Goal: Information Seeking & Learning: Learn about a topic

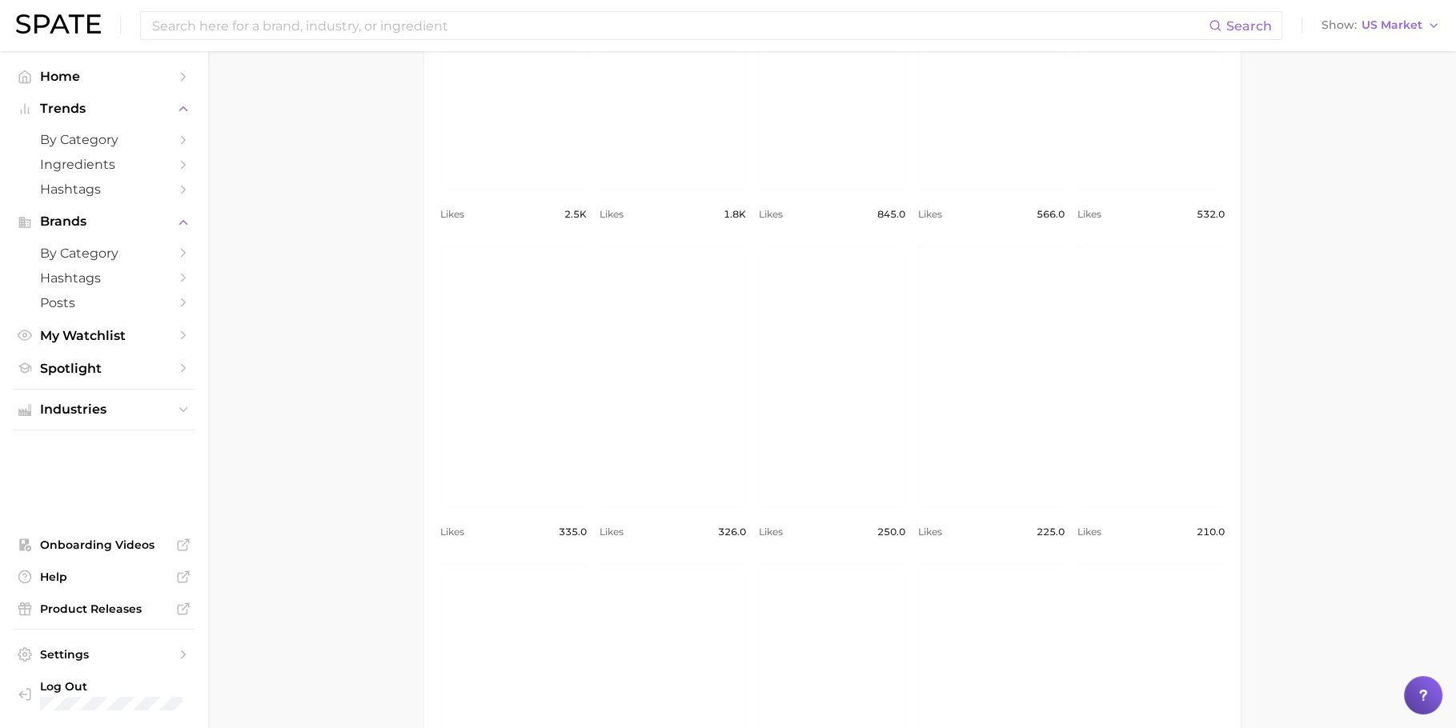
scroll to position [887, 0]
click at [837, 411] on link "view post on Instagram" at bounding box center [832, 386] width 146 height 260
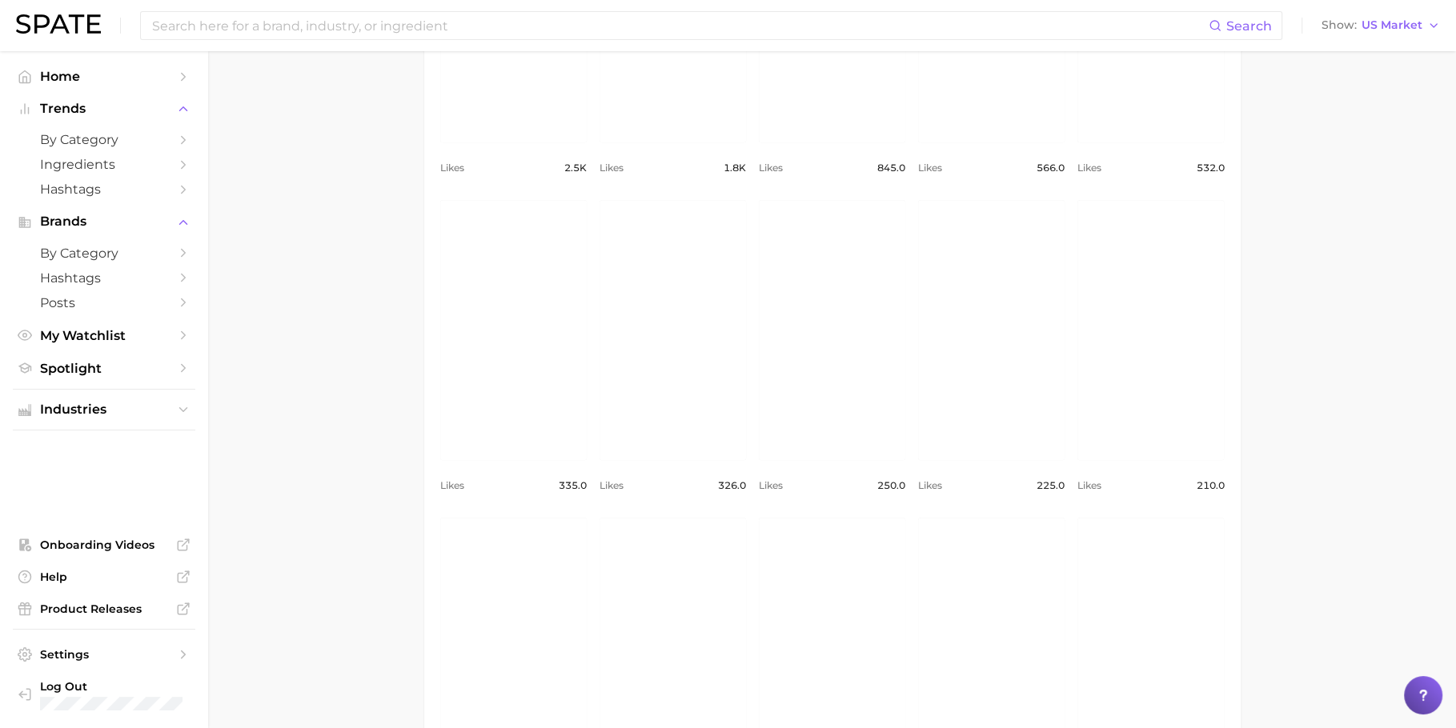
click at [364, 227] on main "1. makeup 2. makeup looks 3. face looks 4. glass skin look Overview Google TikT…" at bounding box center [832, 511] width 1248 height 2807
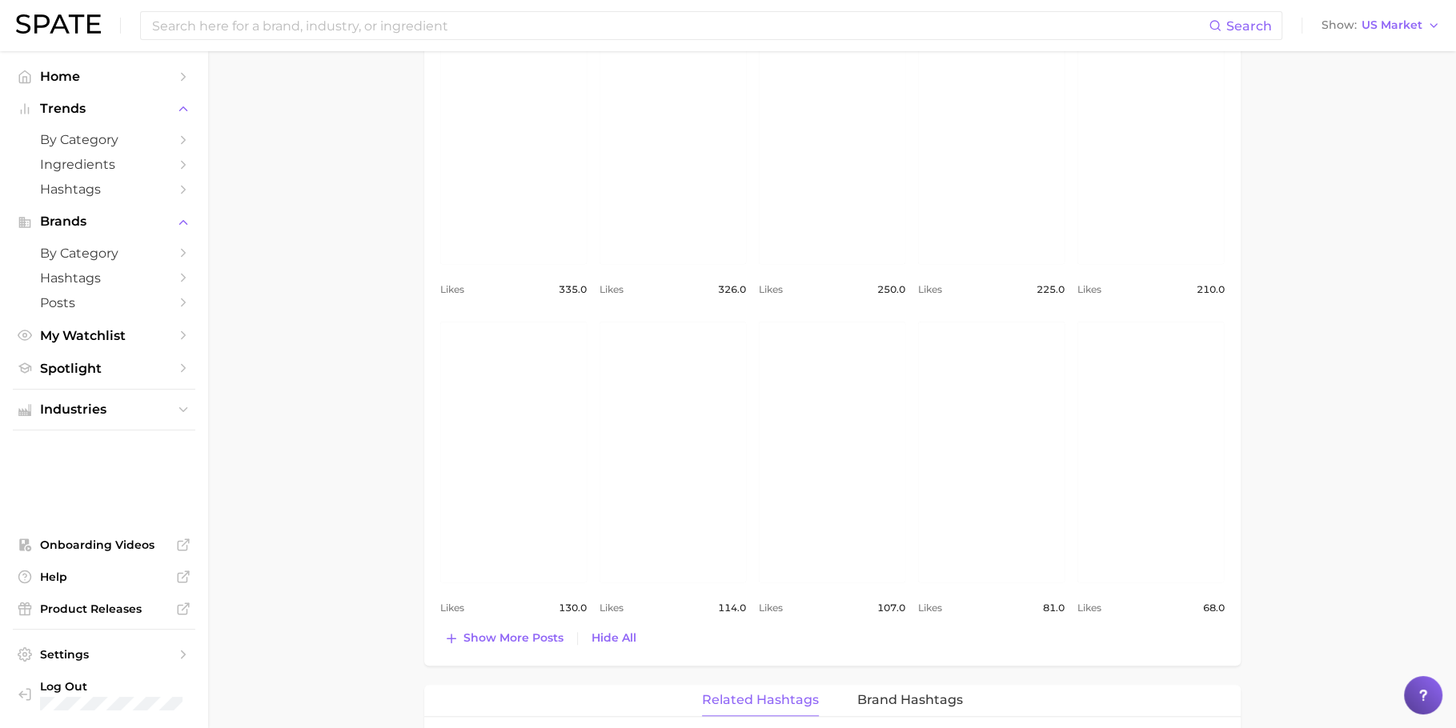
scroll to position [1155, 0]
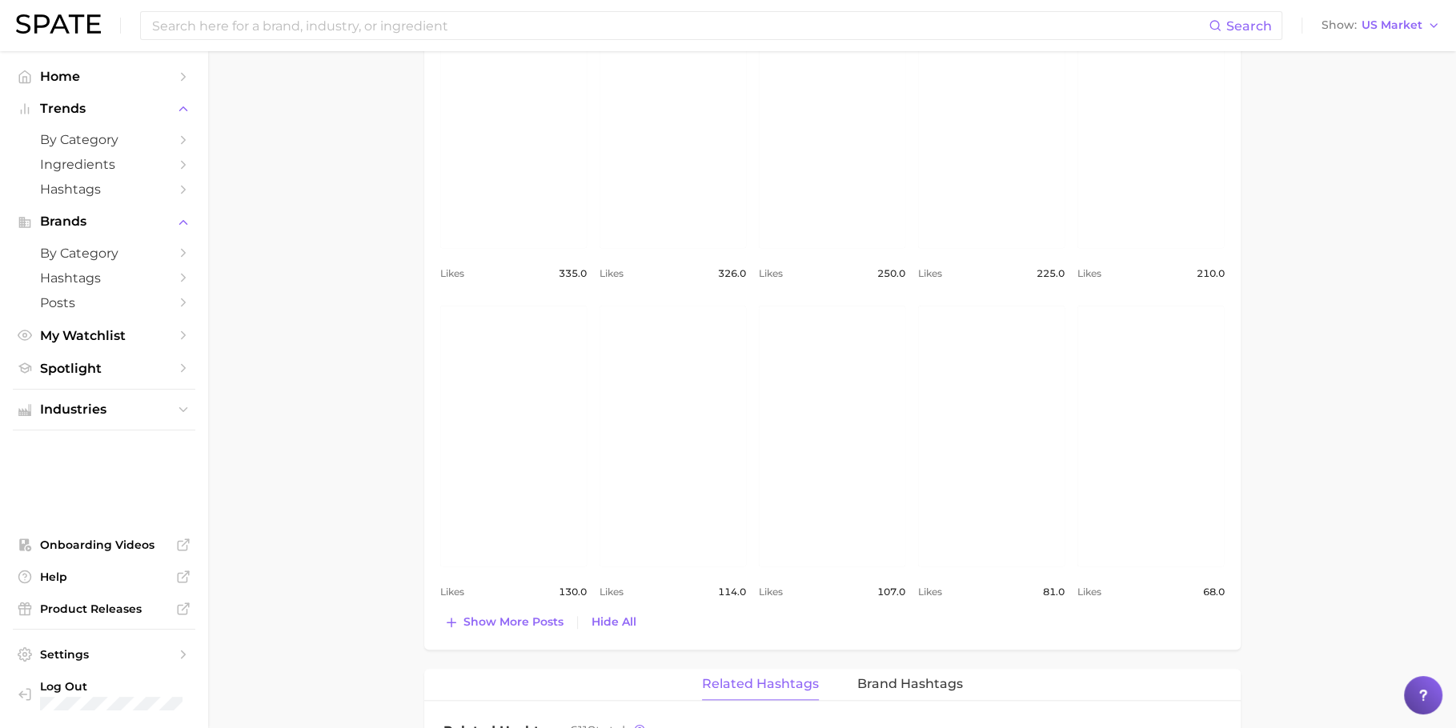
click at [672, 435] on link "view post on Instagram" at bounding box center [673, 436] width 146 height 260
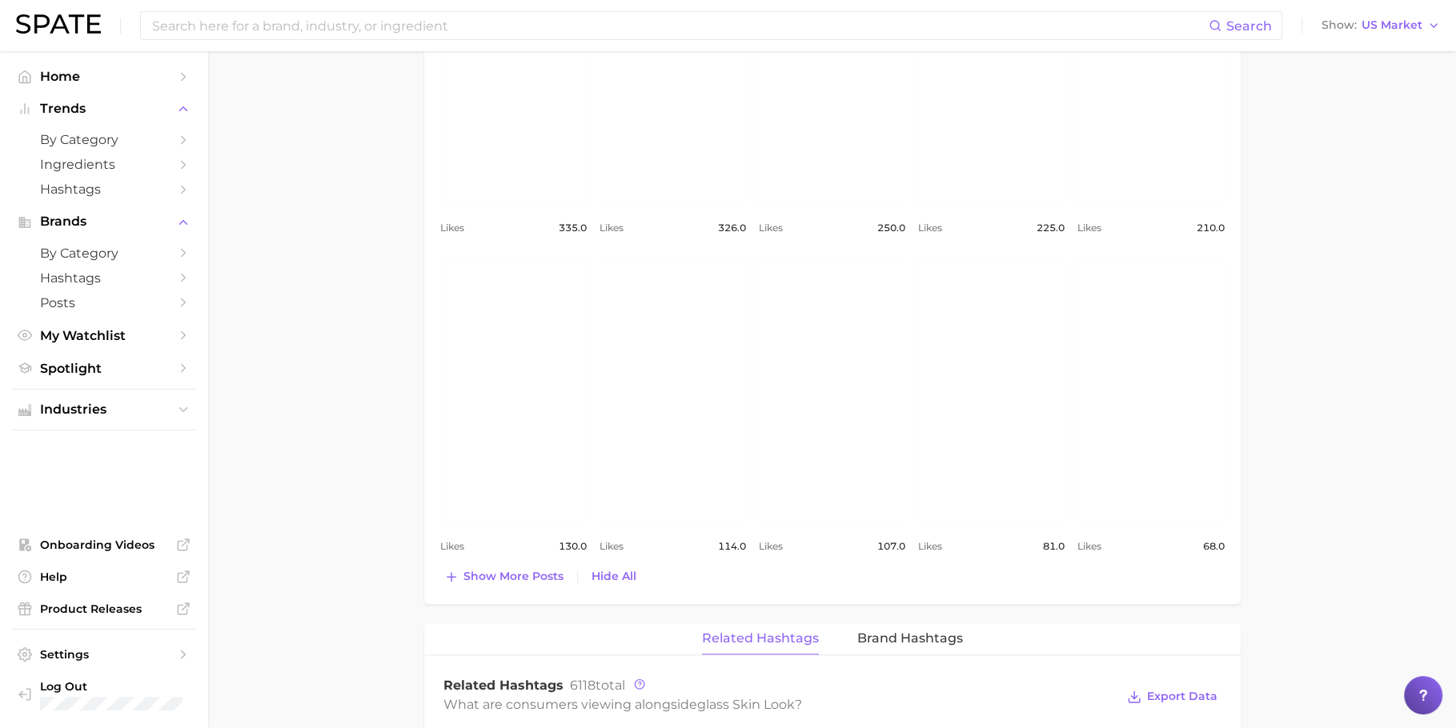
scroll to position [1214, 0]
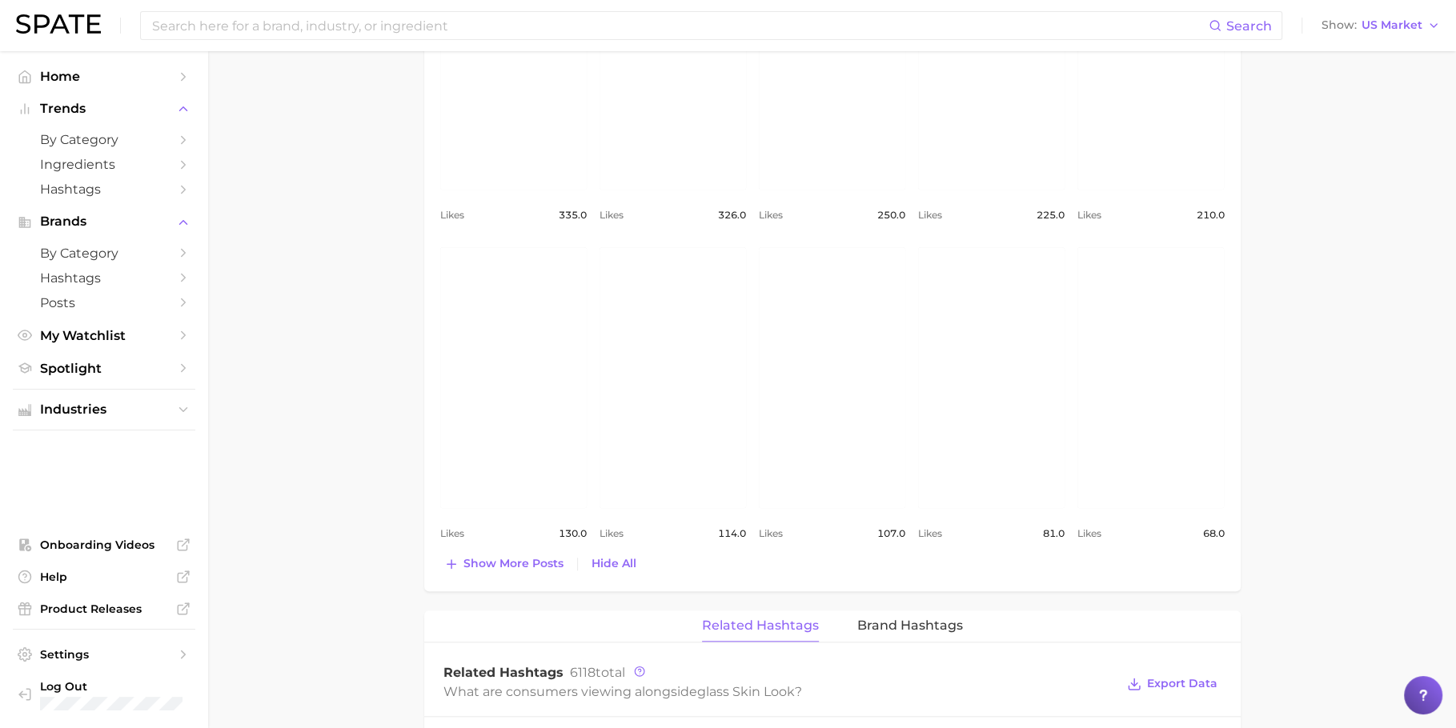
click at [370, 233] on main "1. makeup 2. makeup looks 3. face looks 4. glass skin look Overview Google TikT…" at bounding box center [832, 241] width 1248 height 2807
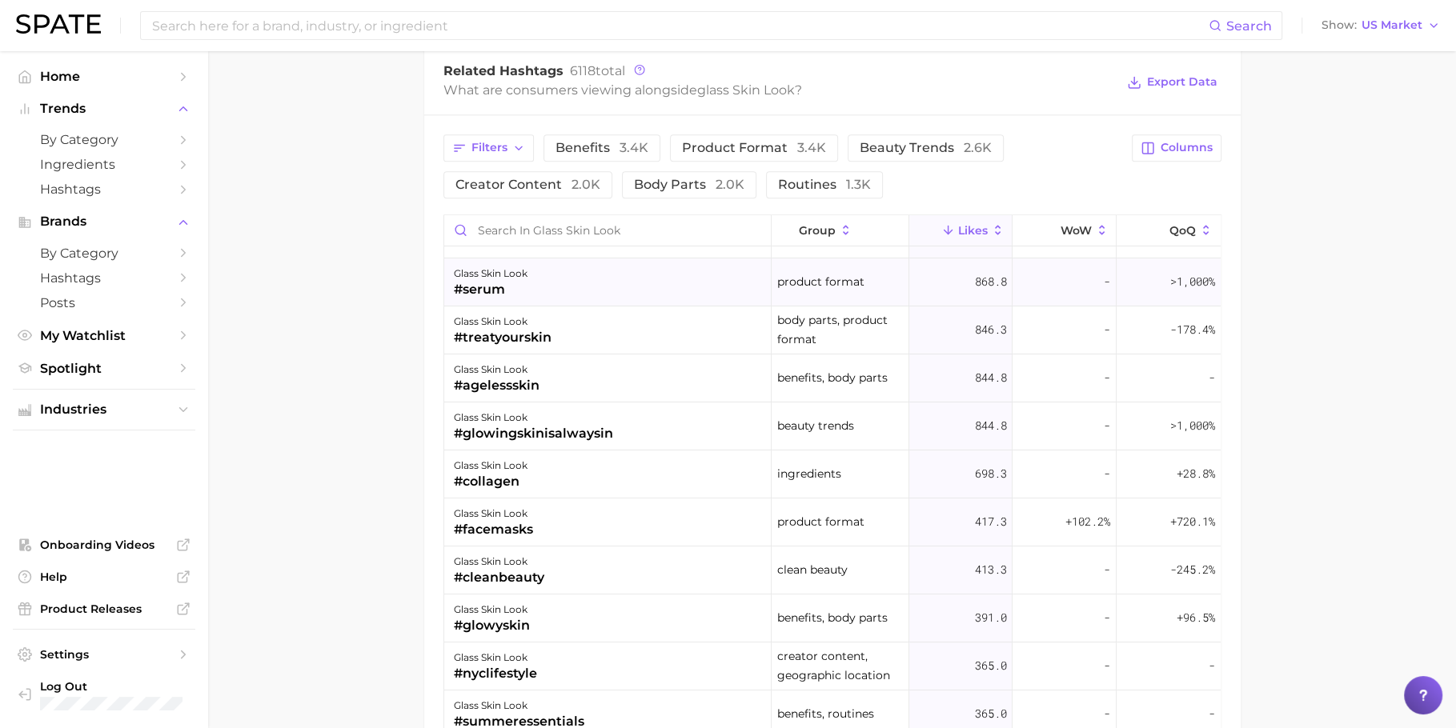
scroll to position [38, 0]
click at [545, 292] on div "glass skin look #serum" at bounding box center [608, 282] width 328 height 48
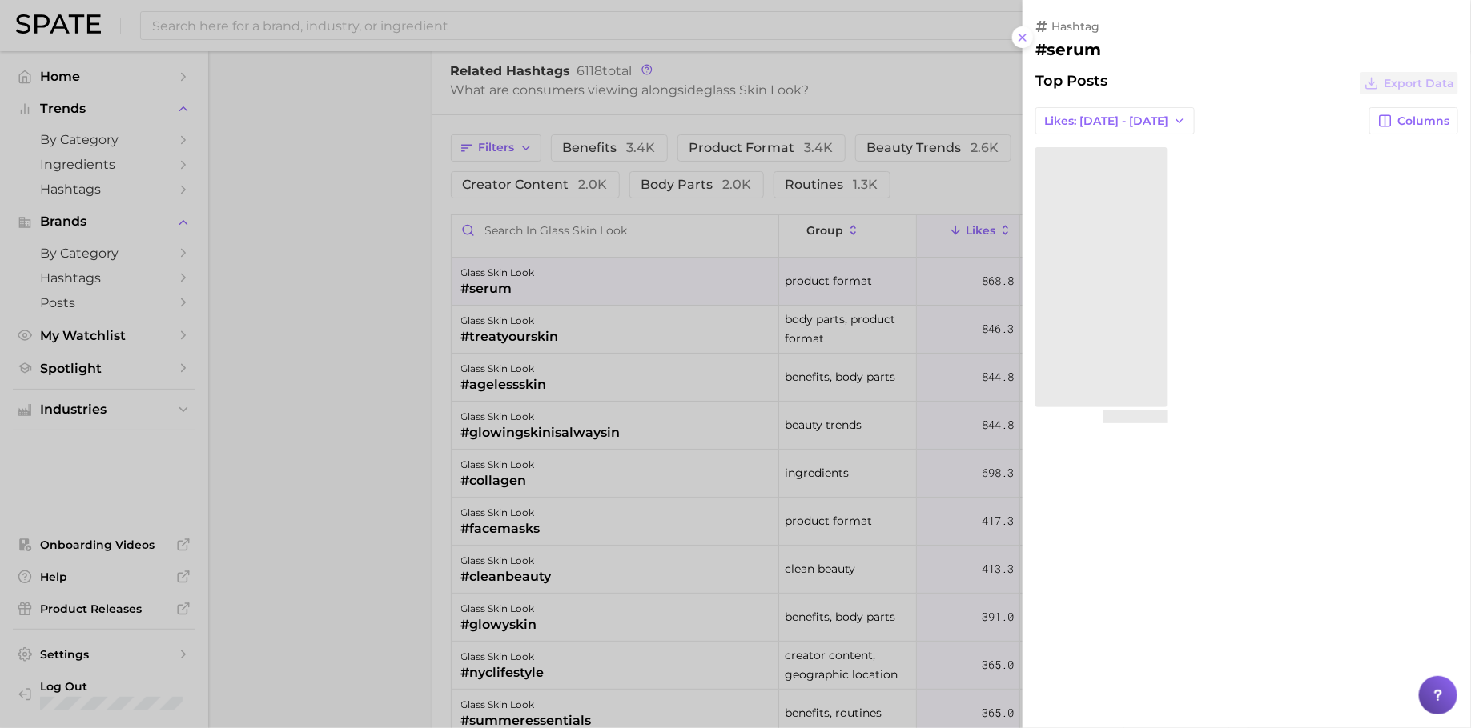
click at [396, 319] on div at bounding box center [735, 364] width 1471 height 728
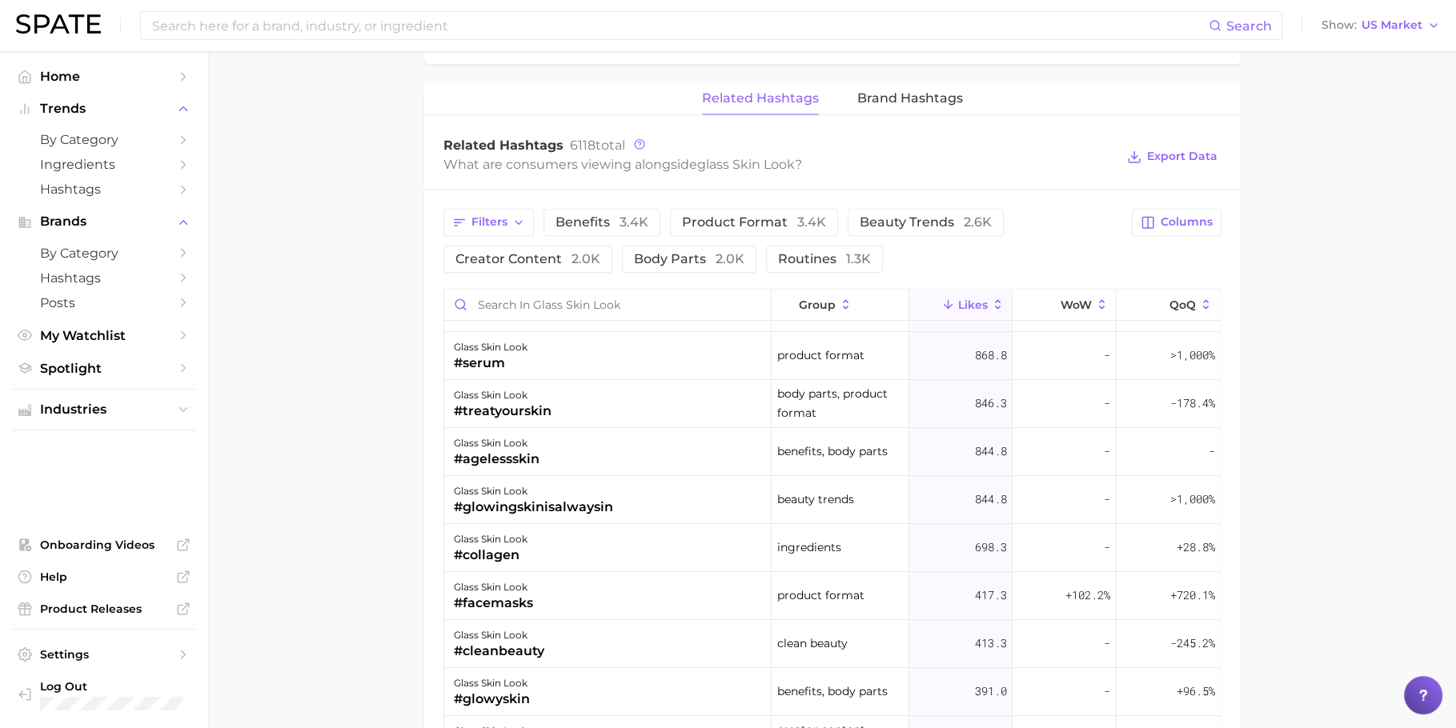
scroll to position [1694, 0]
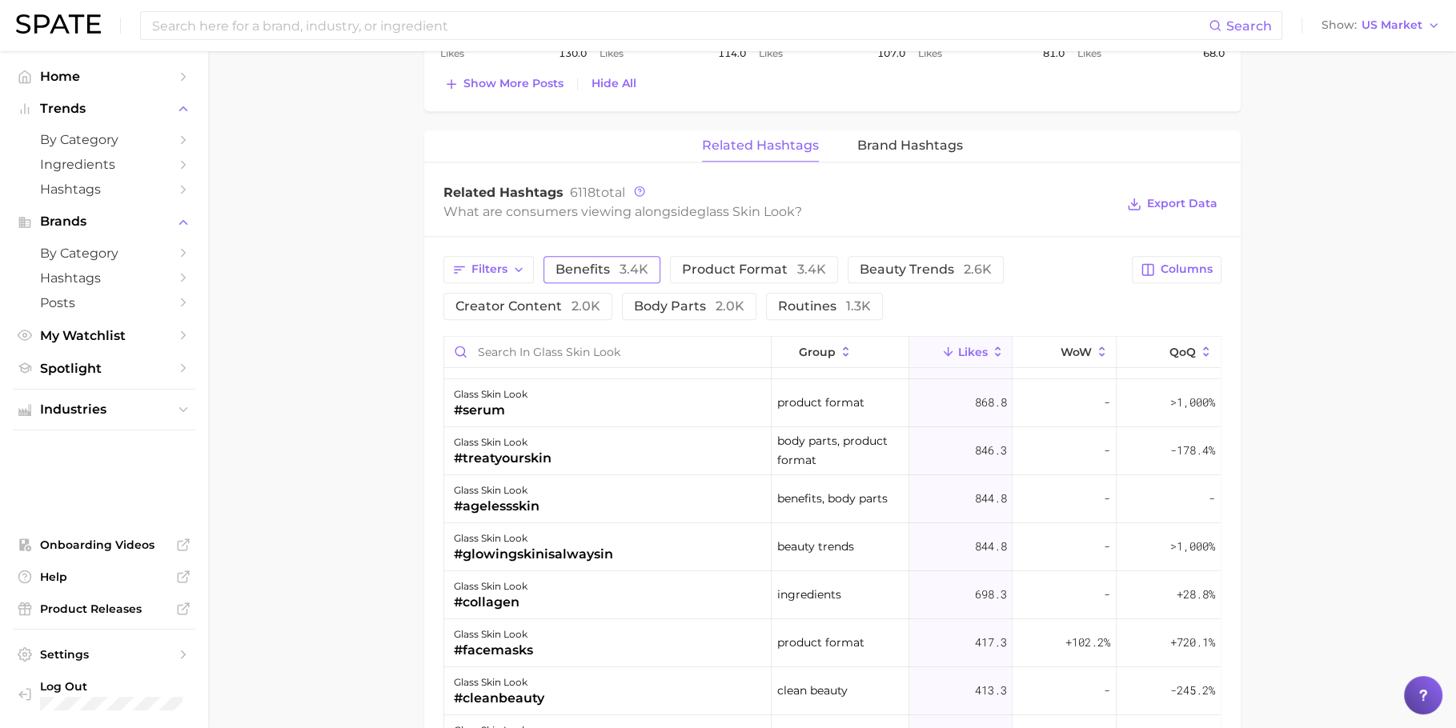
click at [587, 267] on span "Benefits 3.4k" at bounding box center [602, 269] width 93 height 13
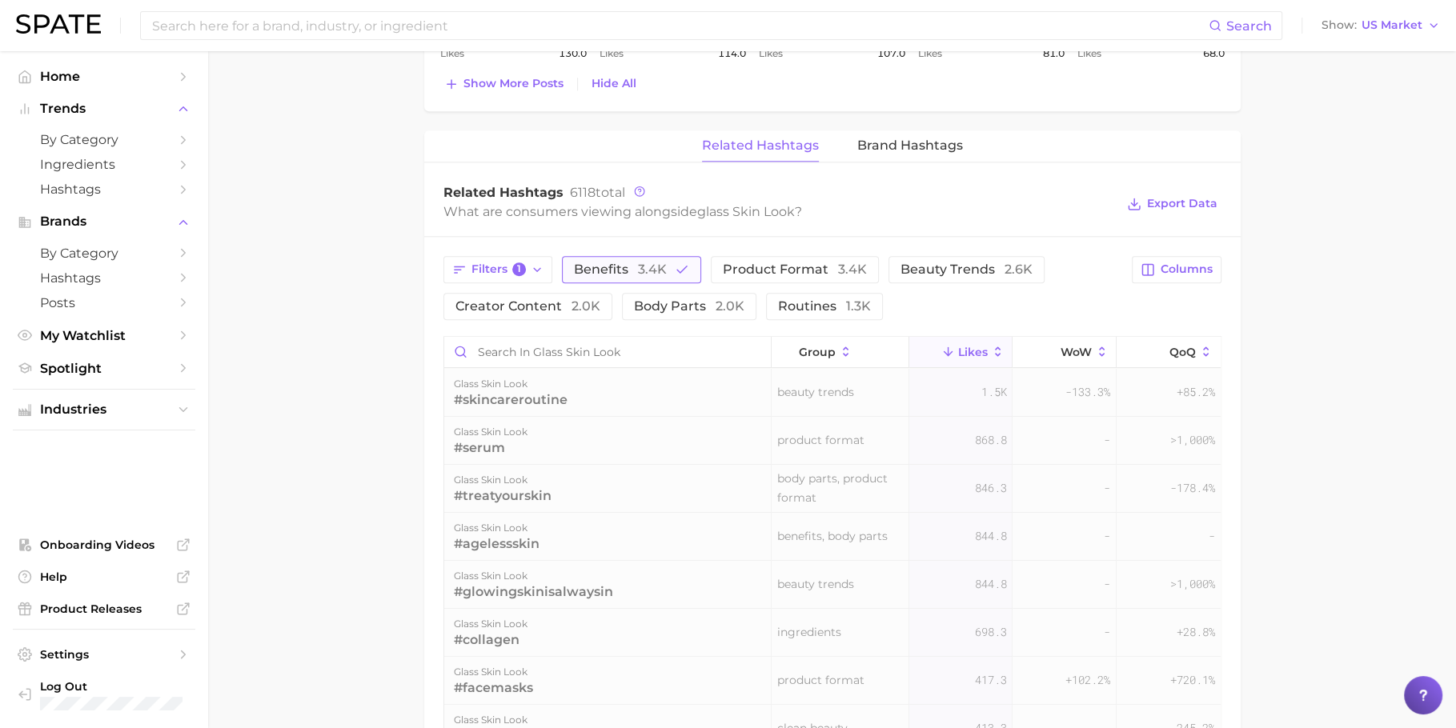
click at [587, 267] on span "Benefits 3.4k" at bounding box center [620, 269] width 93 height 13
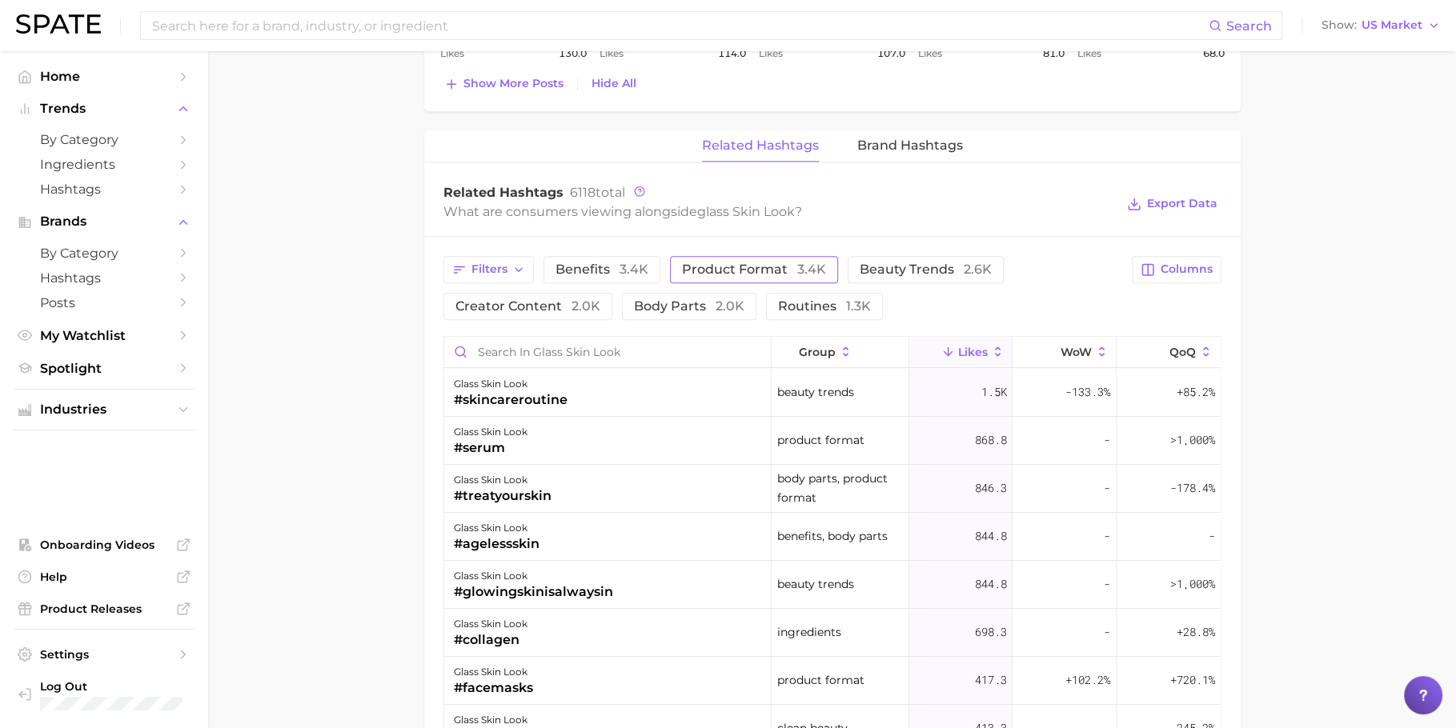
click at [765, 266] on span "Product format 3.4k" at bounding box center [754, 269] width 144 height 13
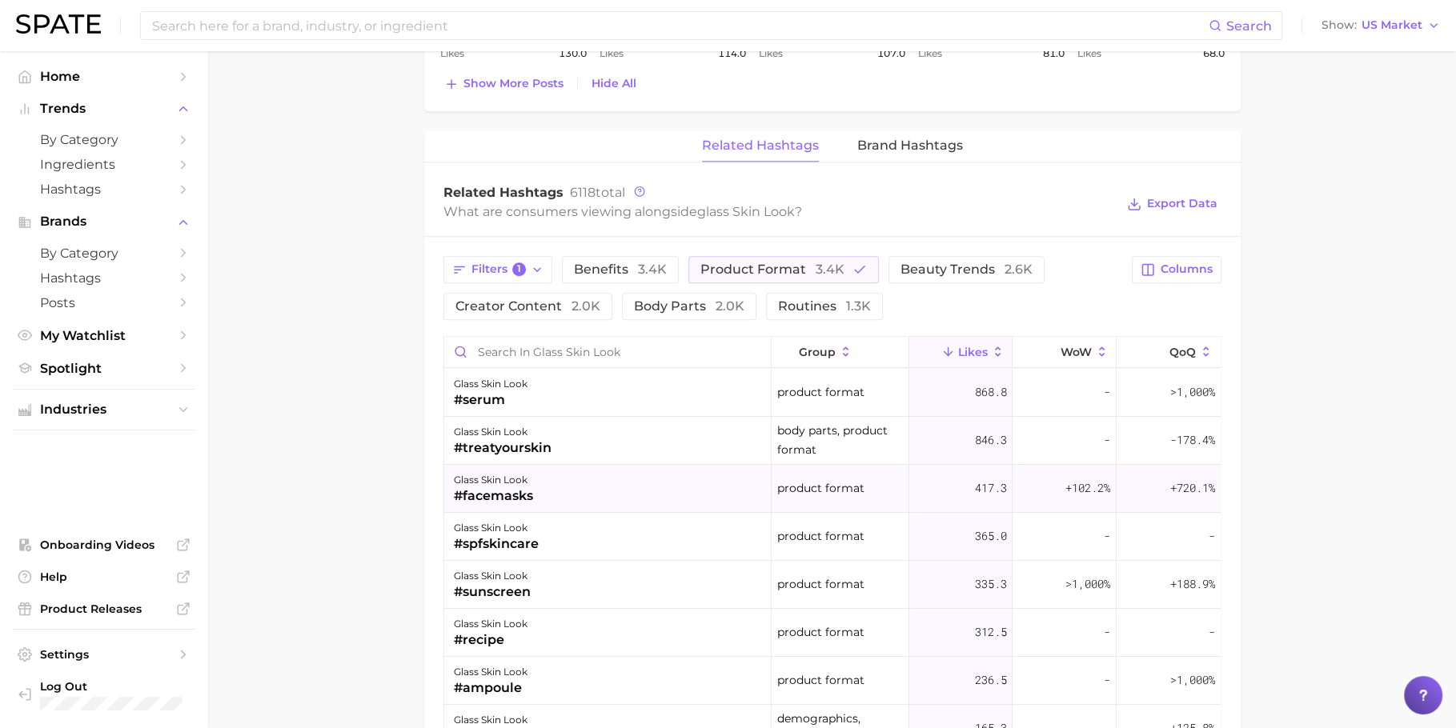
click at [600, 504] on div "glass skin look #facemasks" at bounding box center [608, 489] width 328 height 48
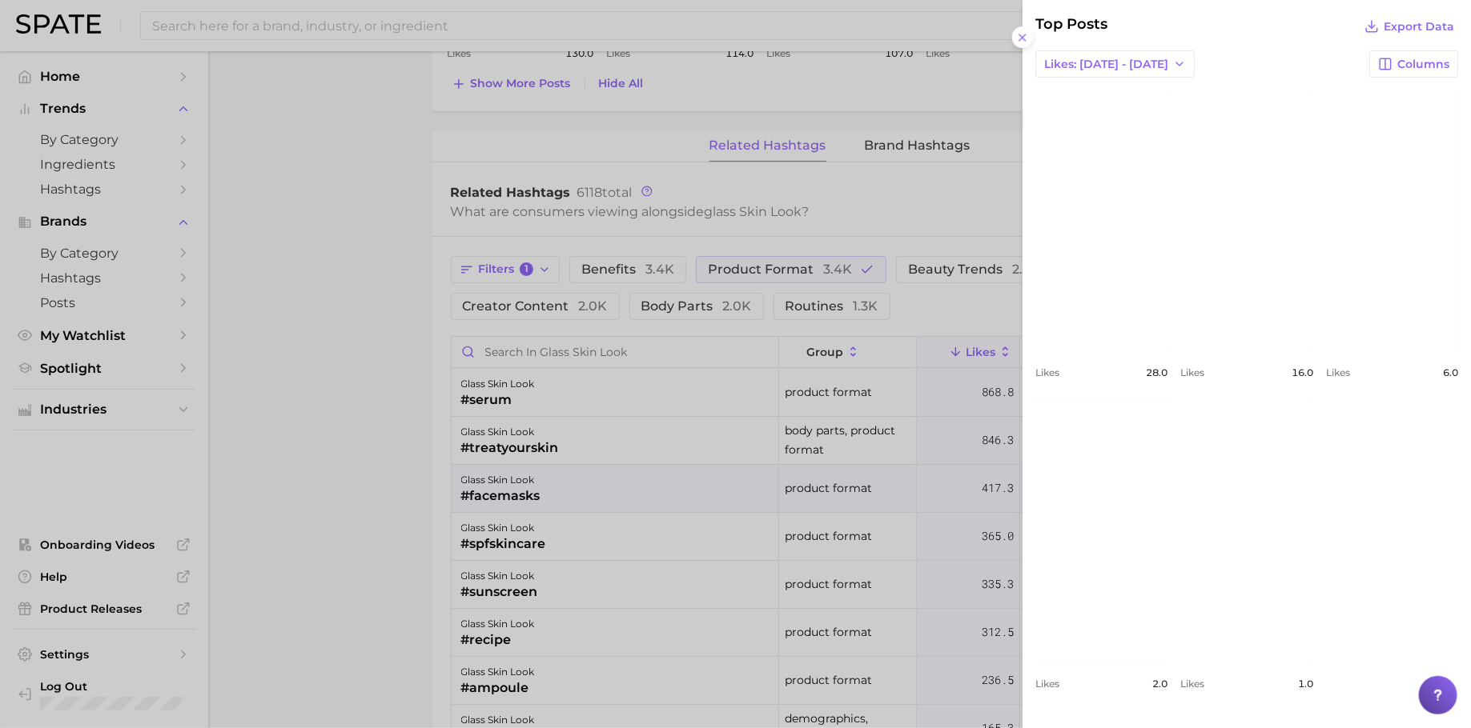
scroll to position [19, 0]
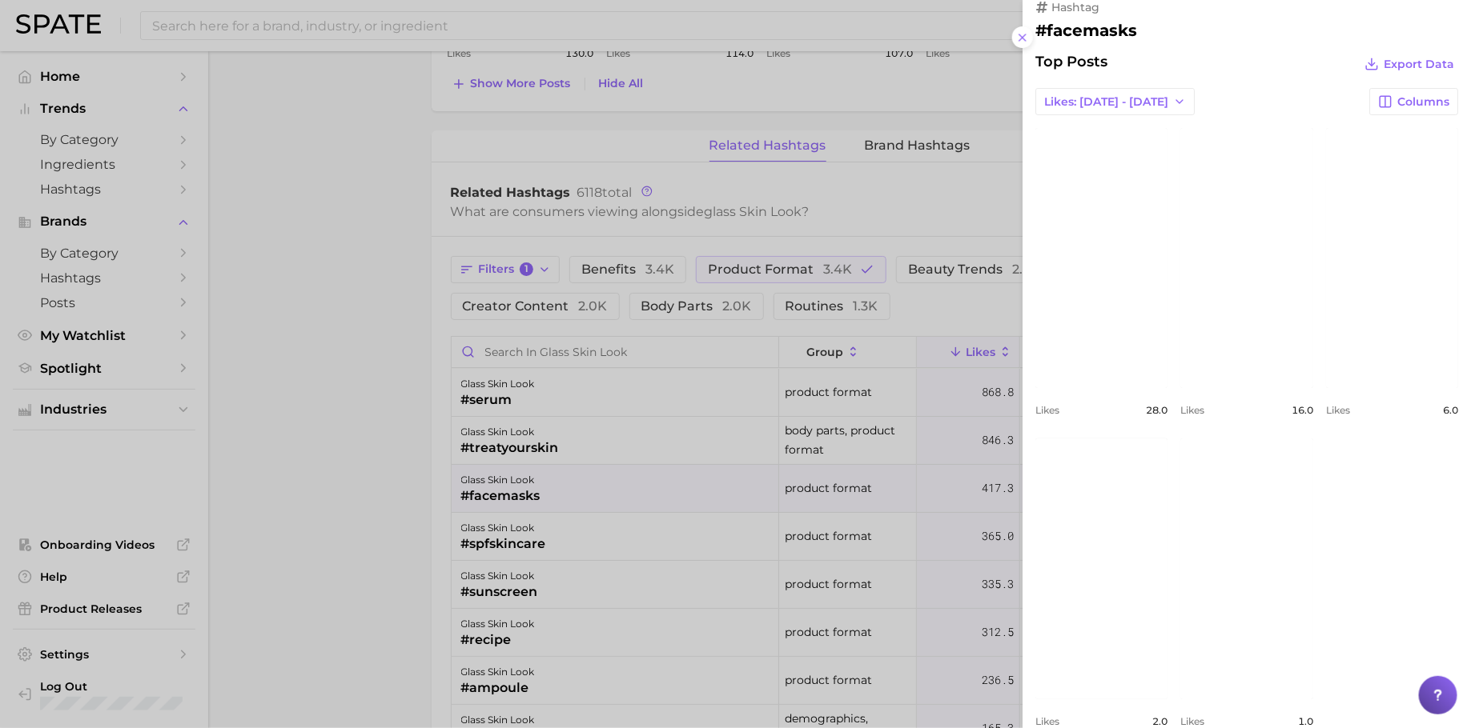
click at [739, 488] on div at bounding box center [735, 364] width 1471 height 728
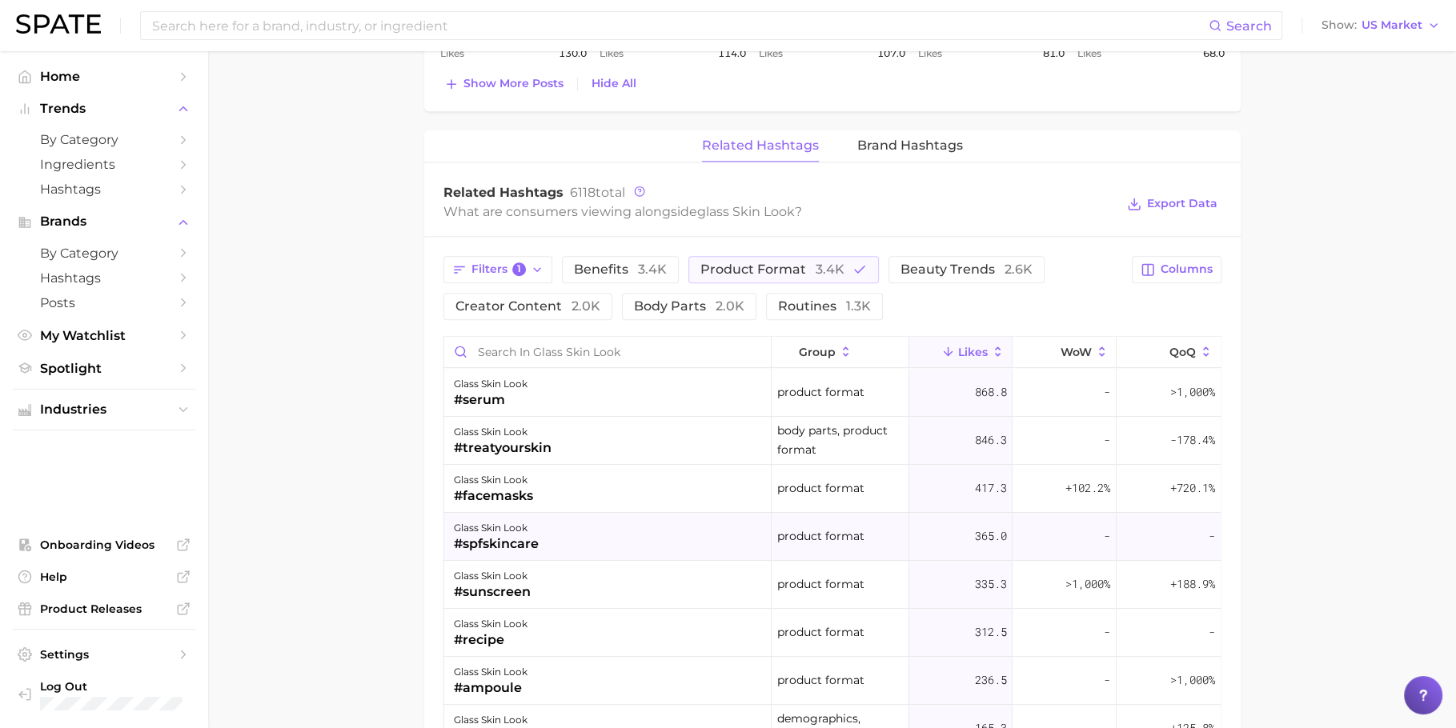
click at [598, 520] on div "glass skin look #spfskincare" at bounding box center [608, 537] width 328 height 48
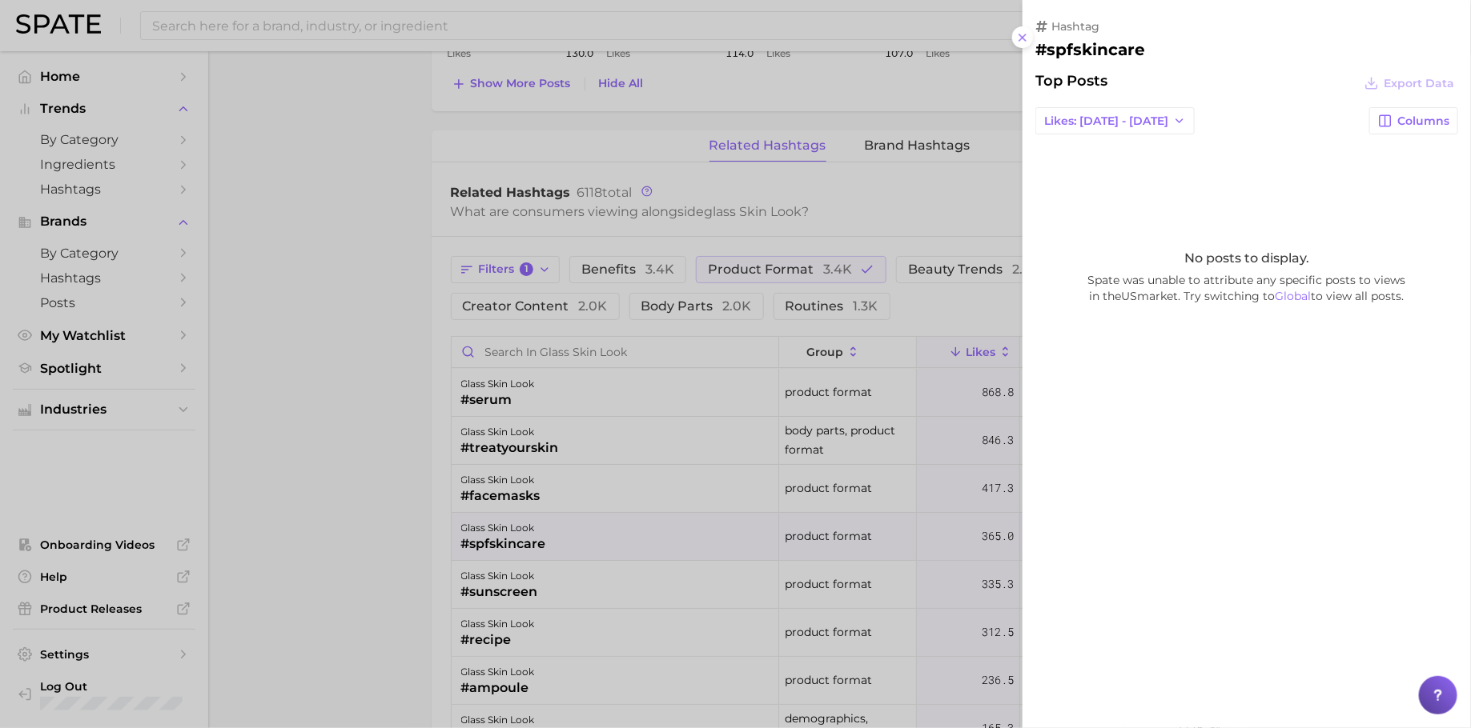
click at [805, 505] on div at bounding box center [735, 364] width 1471 height 728
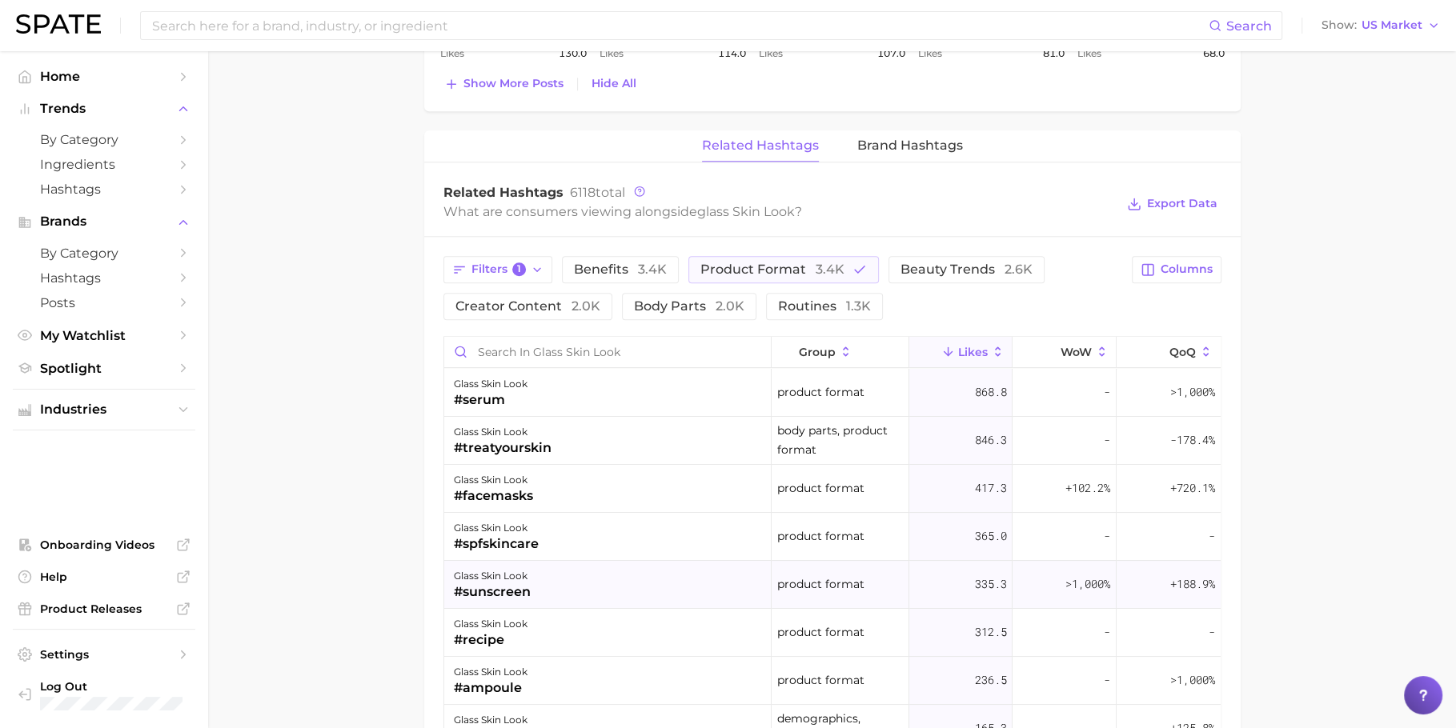
click at [697, 561] on div "glass skin look #sunscreen" at bounding box center [608, 585] width 328 height 48
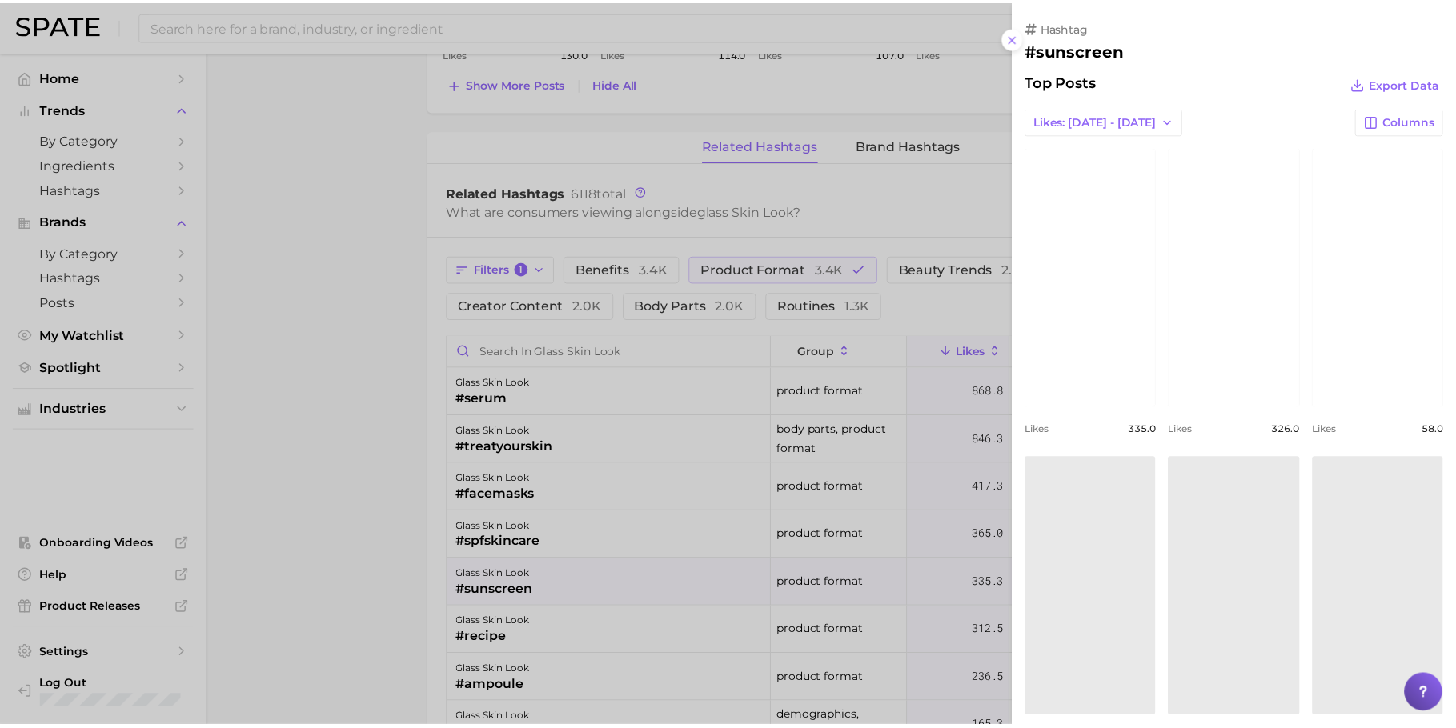
scroll to position [339, 0]
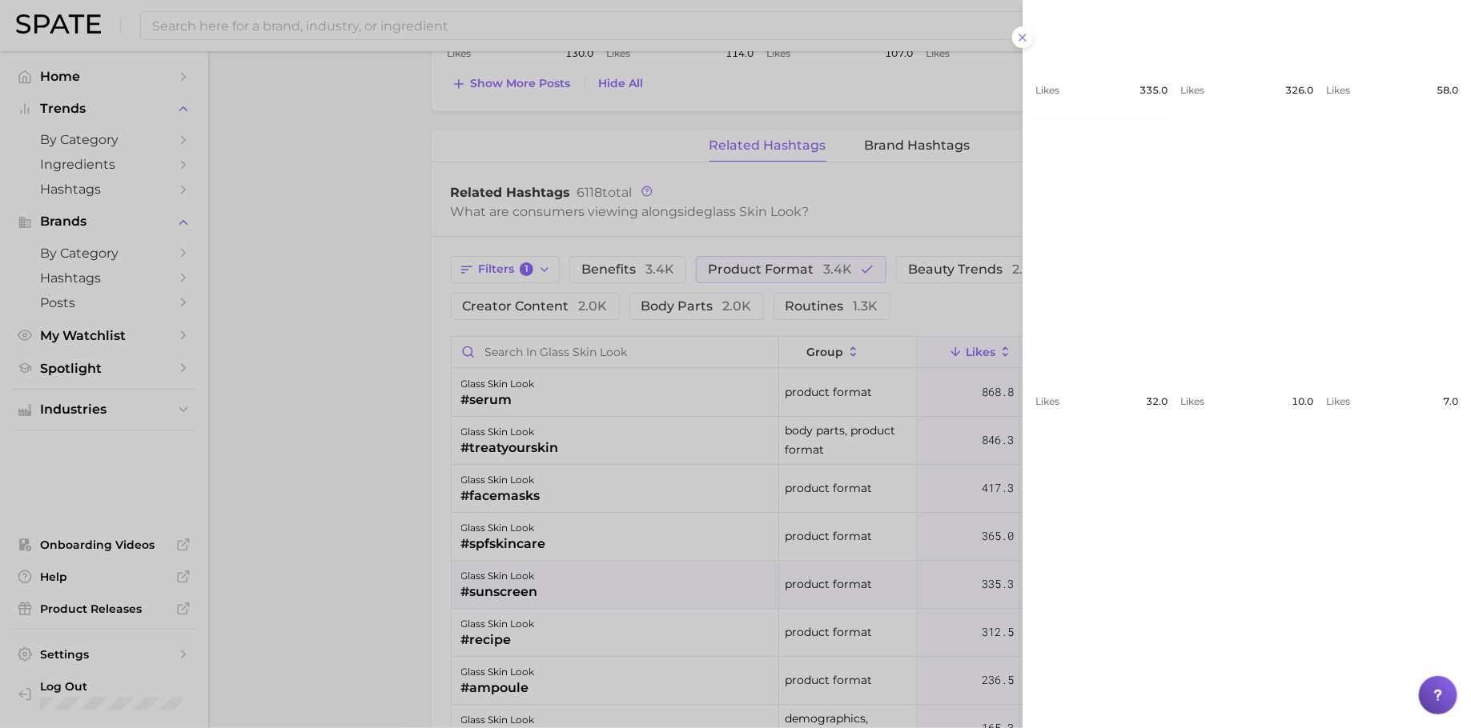
click at [415, 472] on div at bounding box center [735, 364] width 1471 height 728
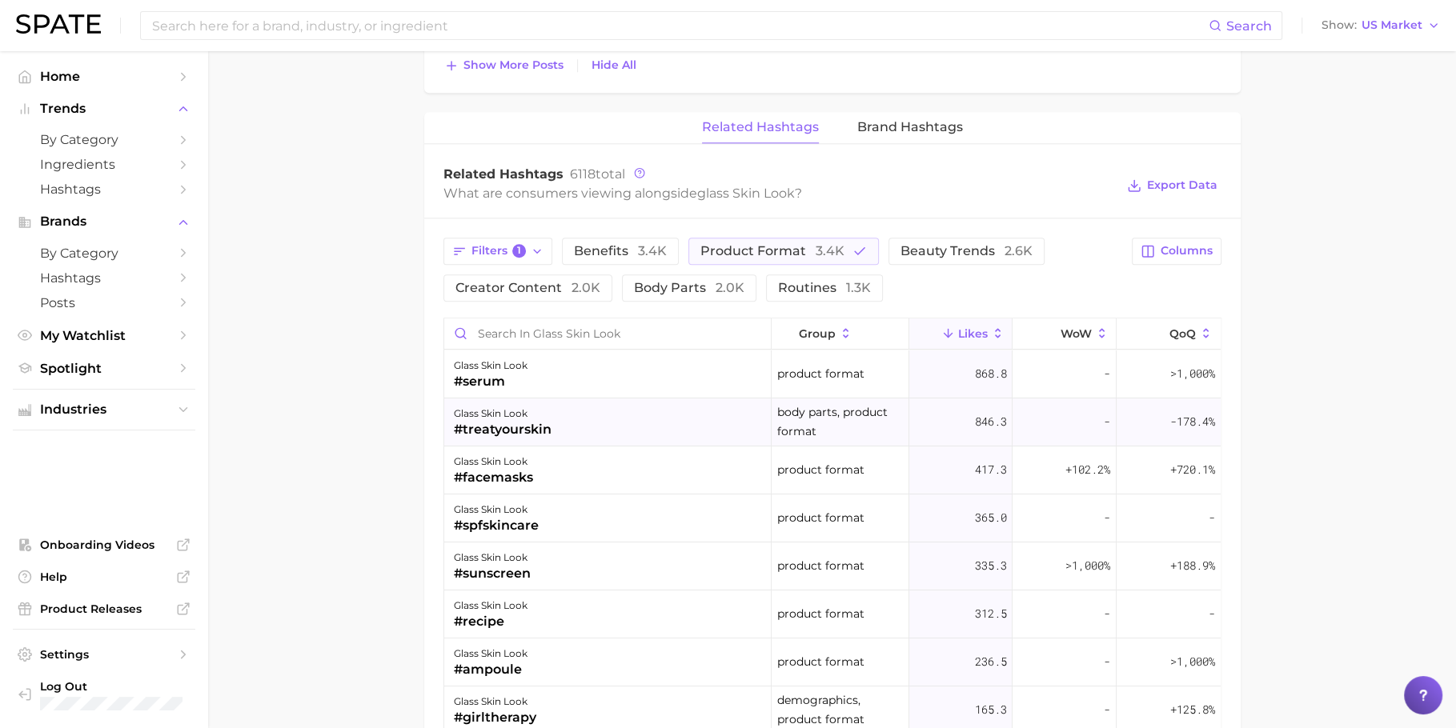
scroll to position [1714, 0]
click at [542, 433] on div "glass skin look #treatyourskin" at bounding box center [608, 421] width 328 height 48
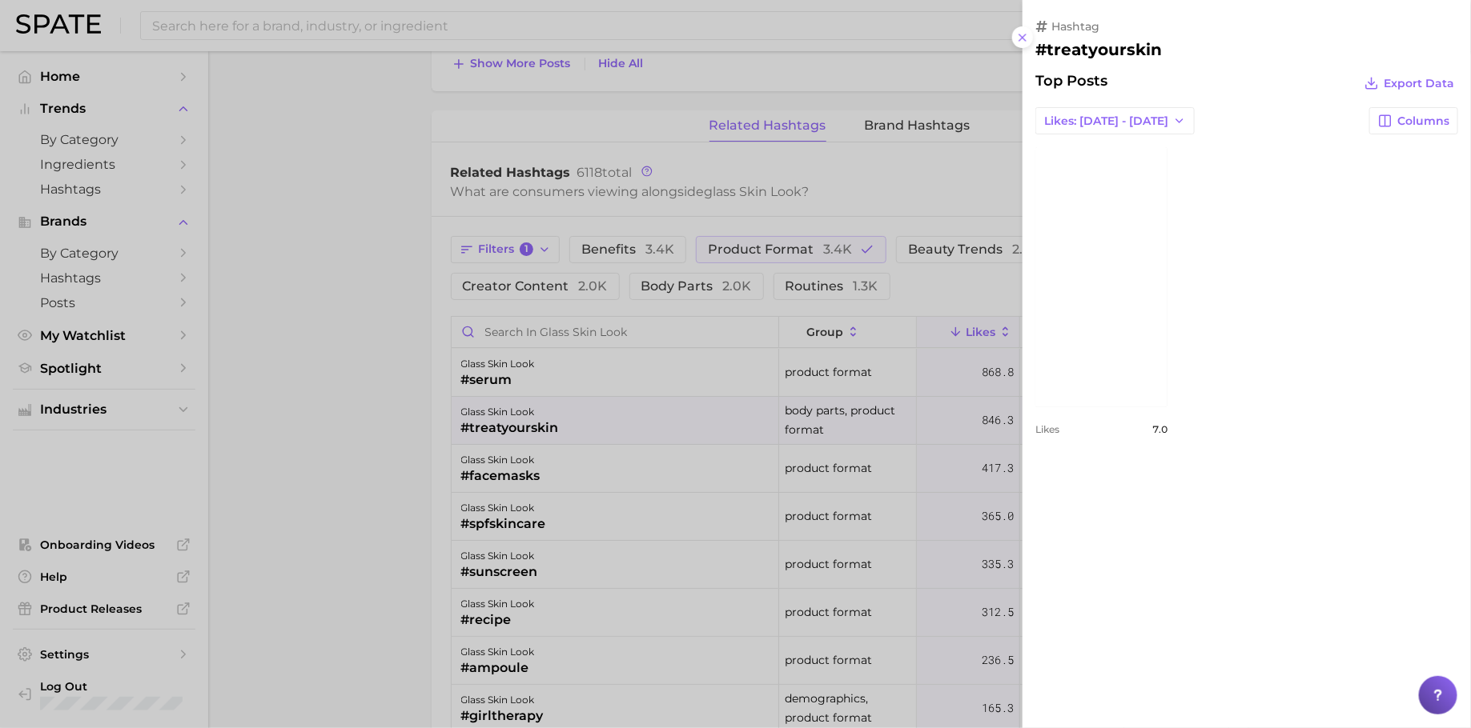
click at [372, 487] on div at bounding box center [735, 364] width 1471 height 728
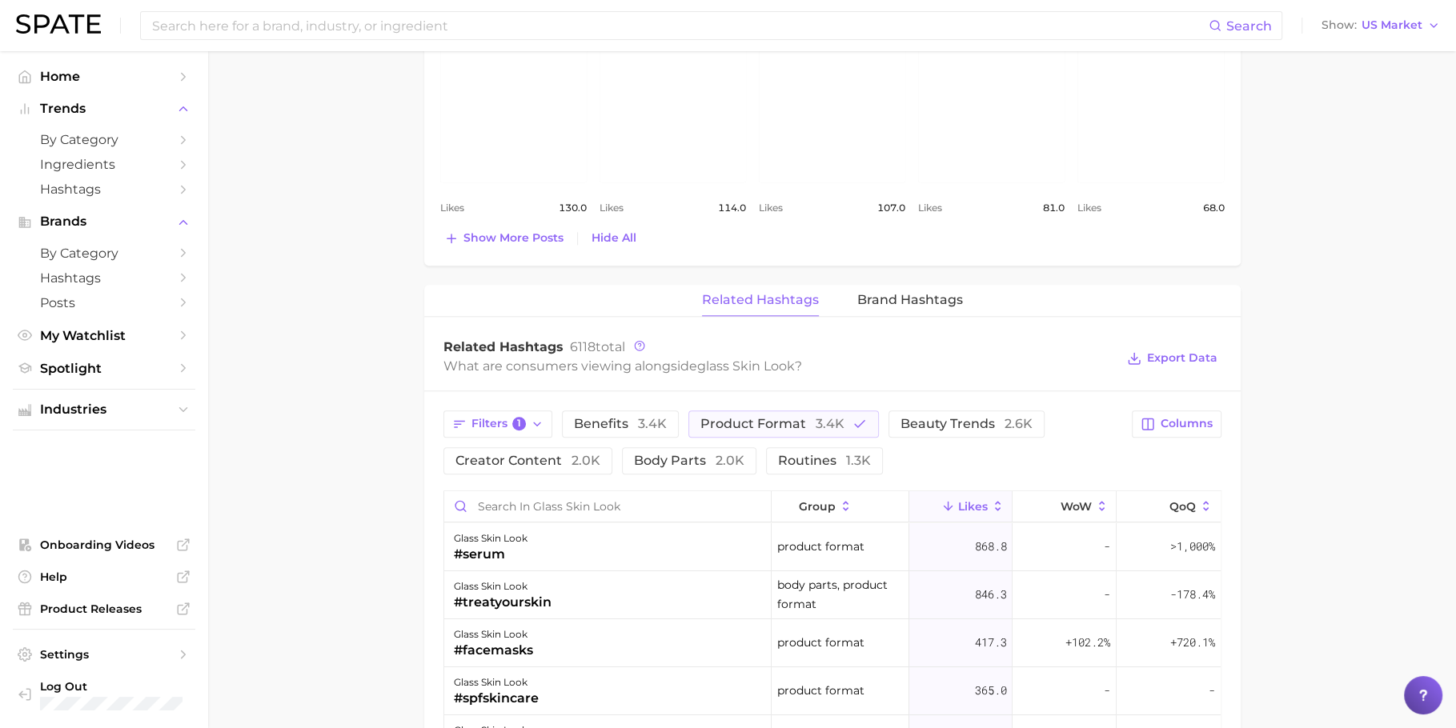
scroll to position [1591, 0]
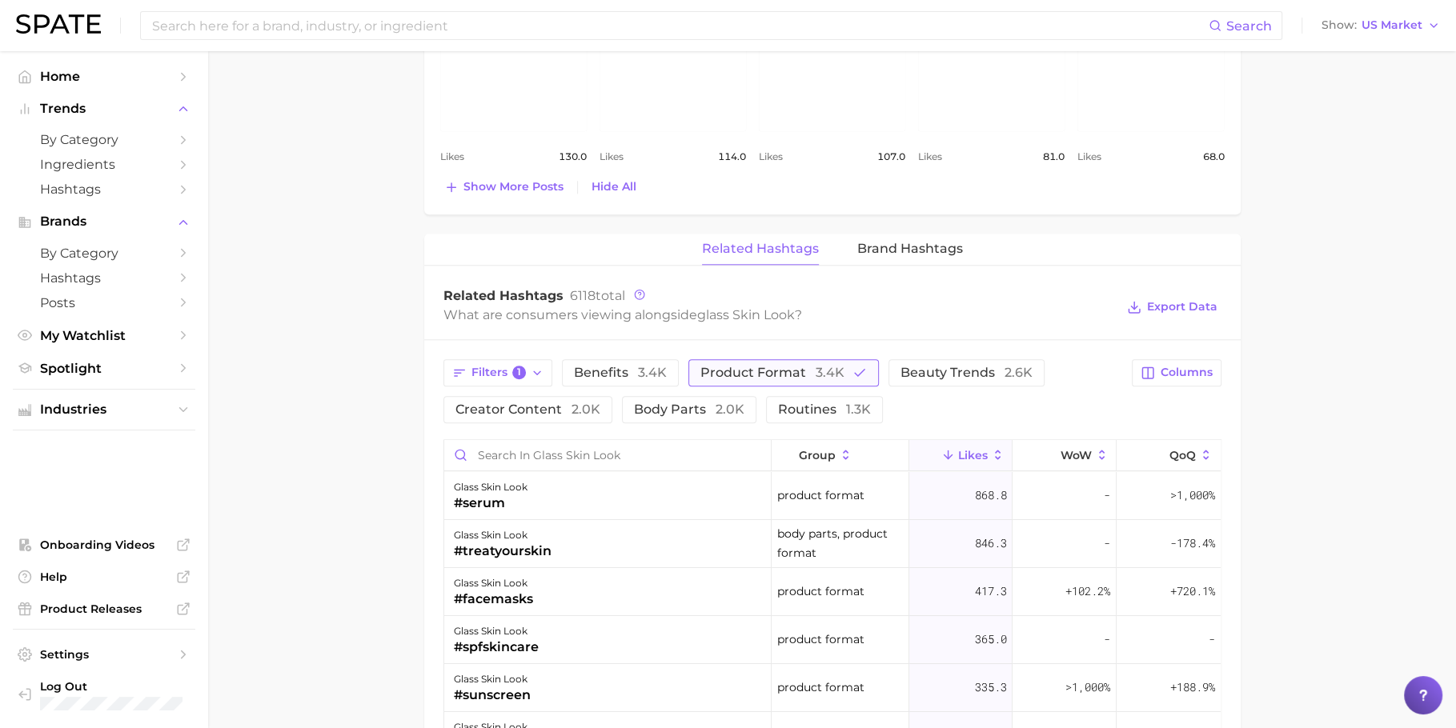
click at [761, 367] on span "Product format 3.4k" at bounding box center [772, 373] width 144 height 13
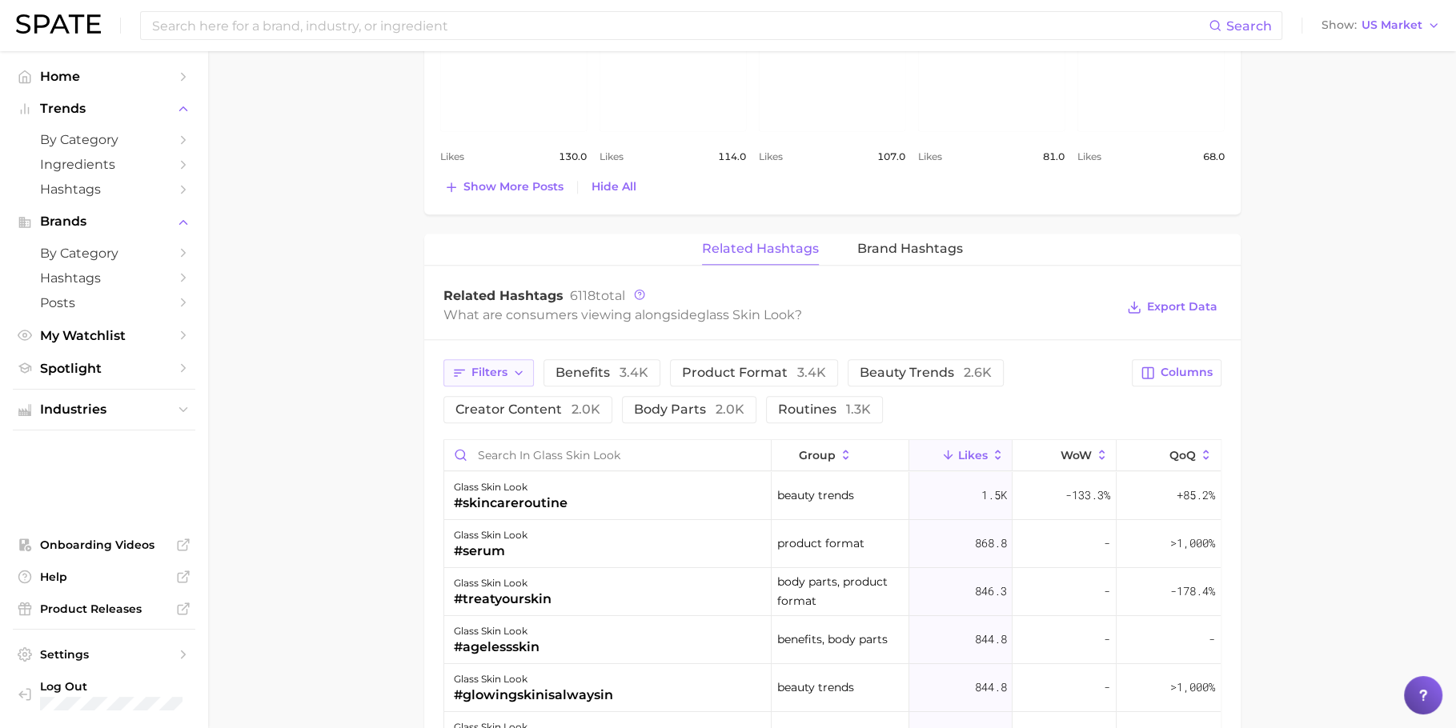
click at [512, 375] on button "Filters" at bounding box center [488, 372] width 90 height 27
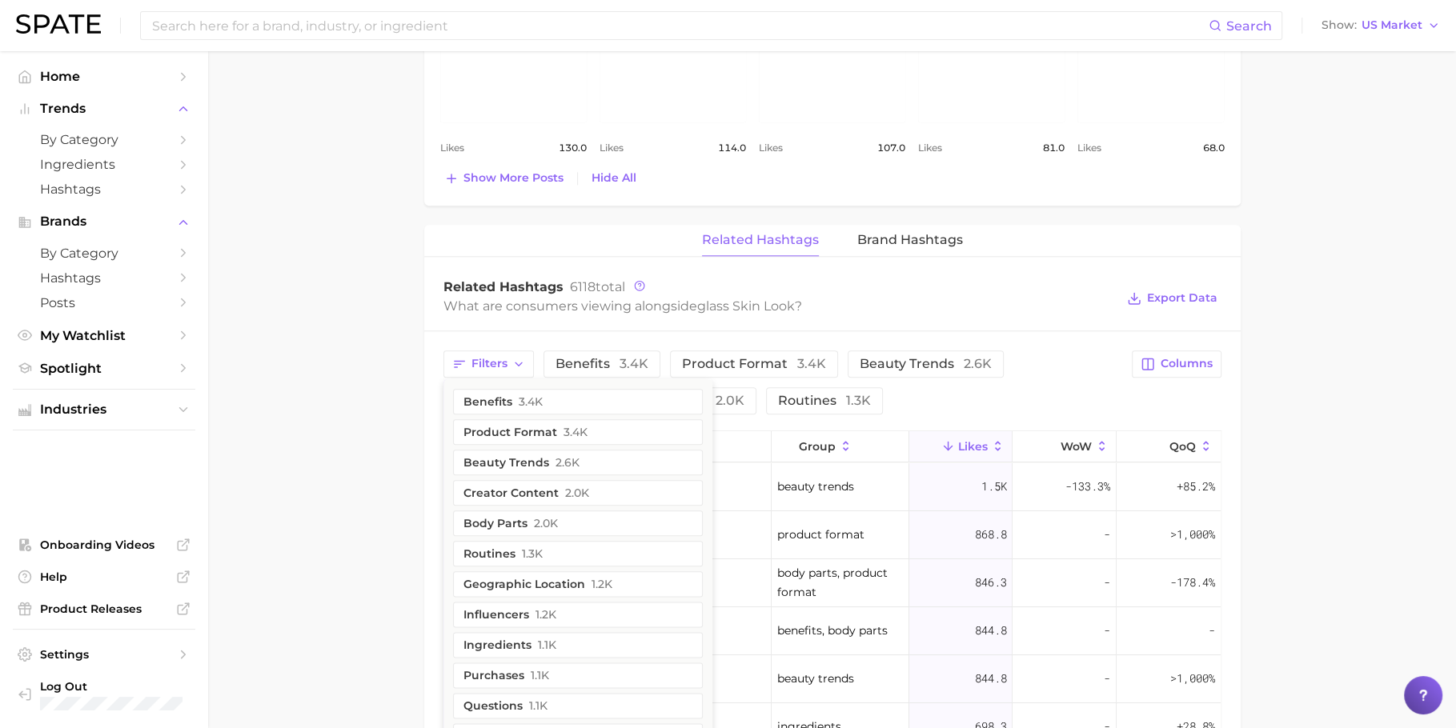
scroll to position [1599, 0]
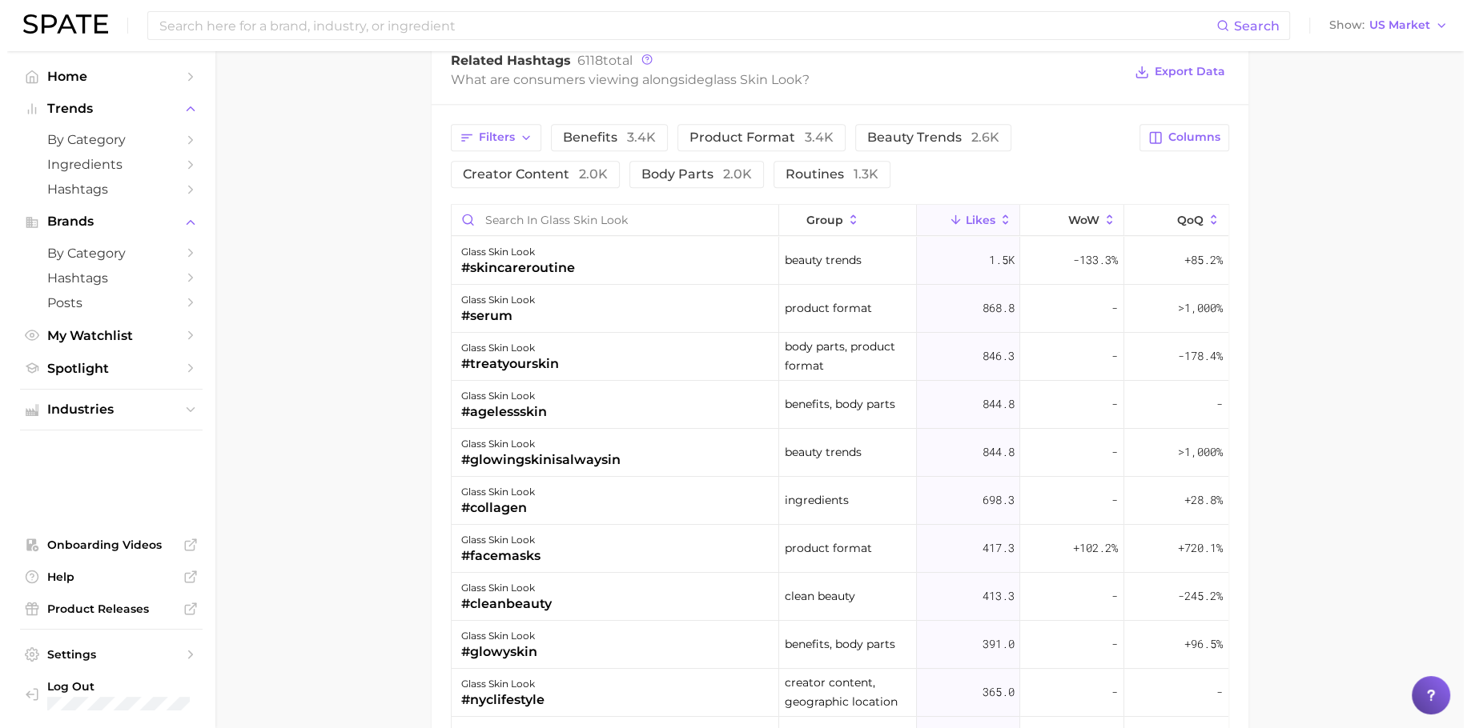
scroll to position [1832, 0]
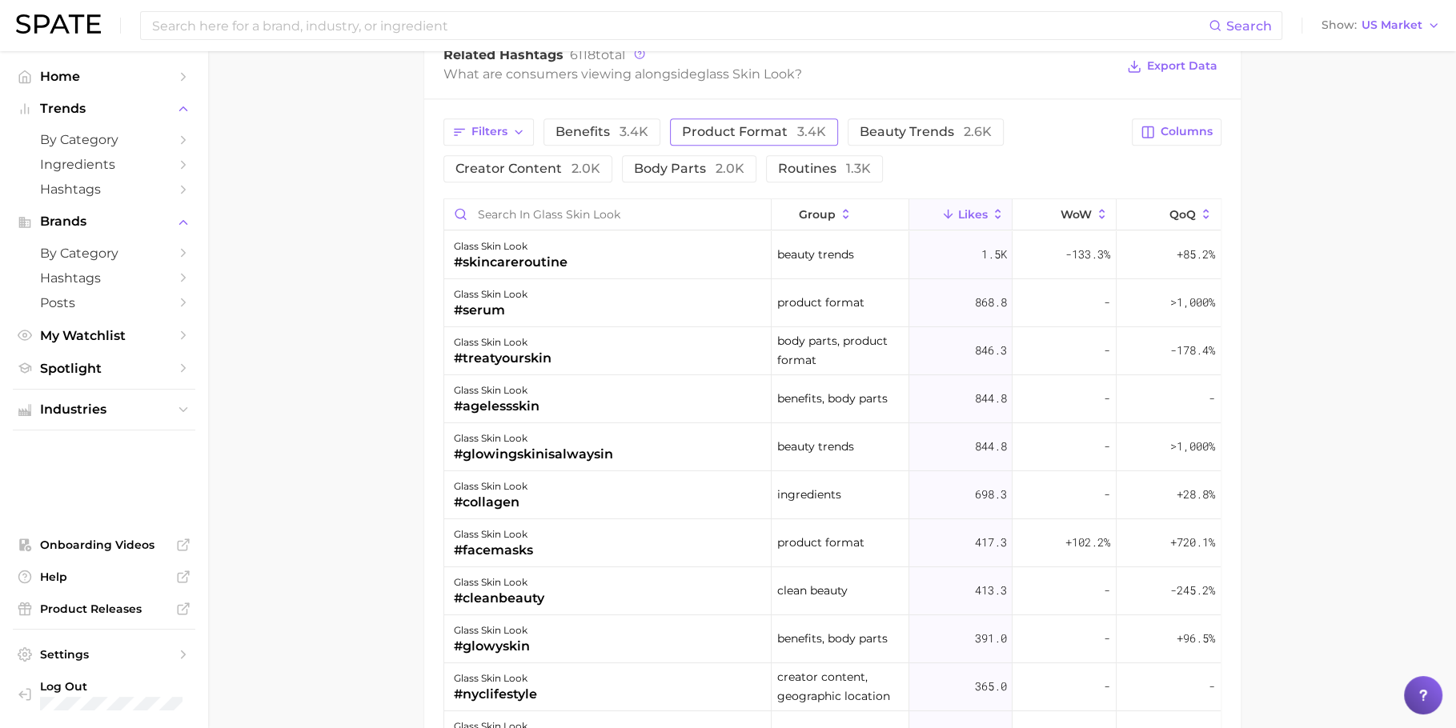
click at [745, 126] on span "Product format 3.4k" at bounding box center [754, 132] width 144 height 13
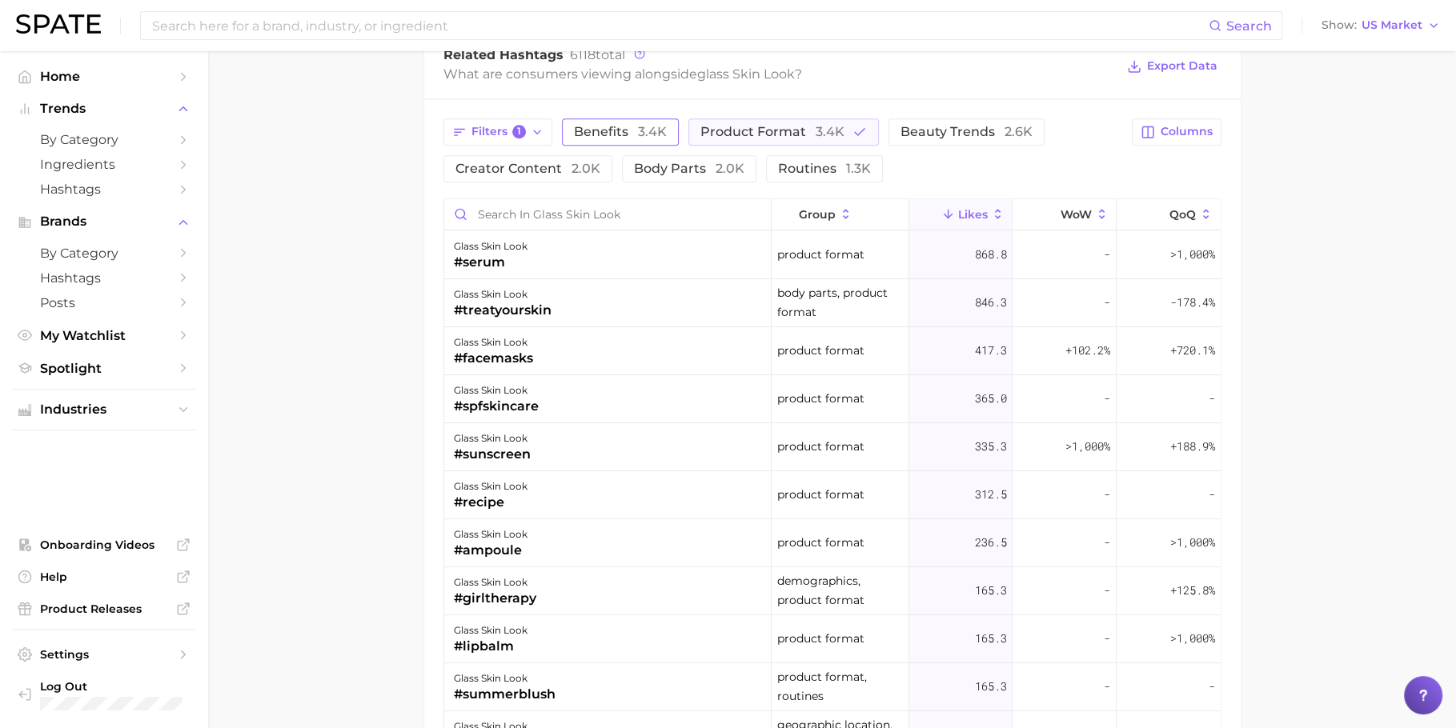
click at [623, 126] on span "Benefits 3.4k" at bounding box center [620, 132] width 93 height 13
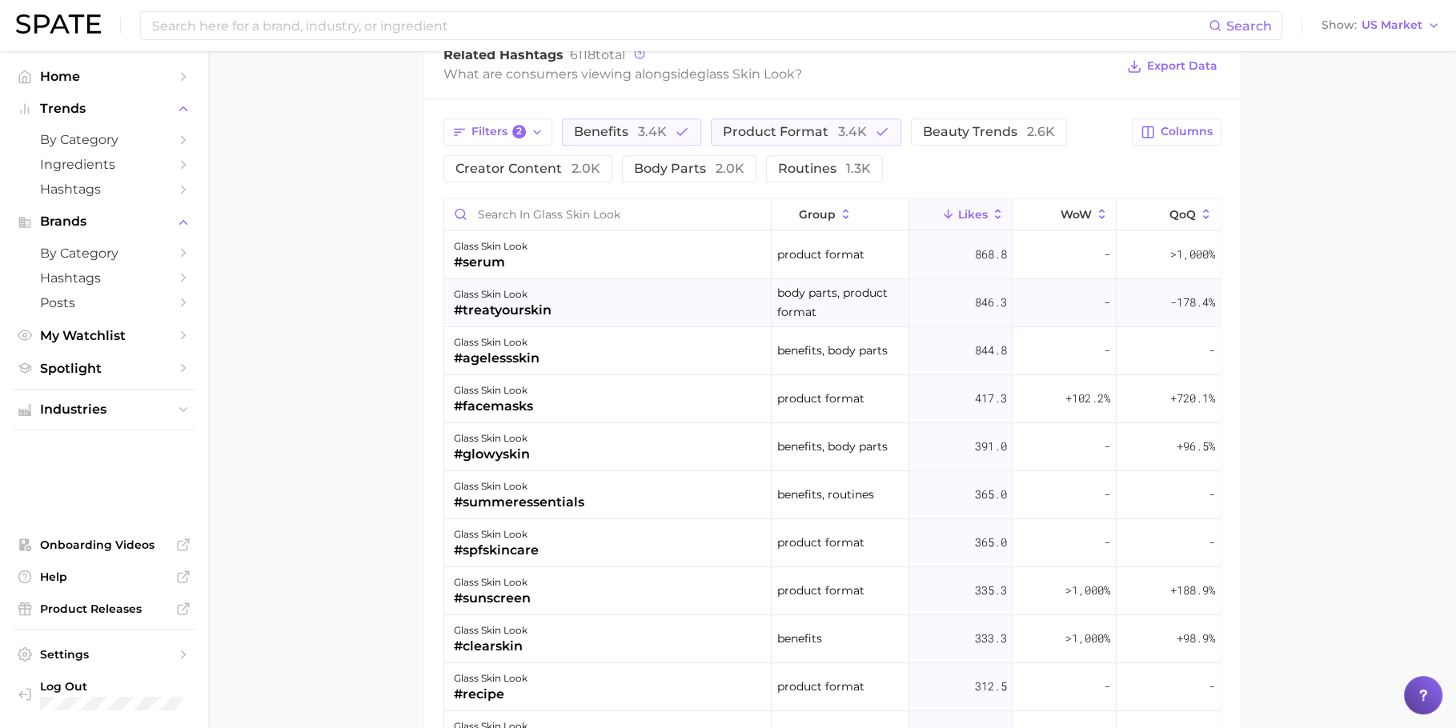
click at [582, 279] on div "glass skin look #treatyourskin" at bounding box center [608, 303] width 328 height 48
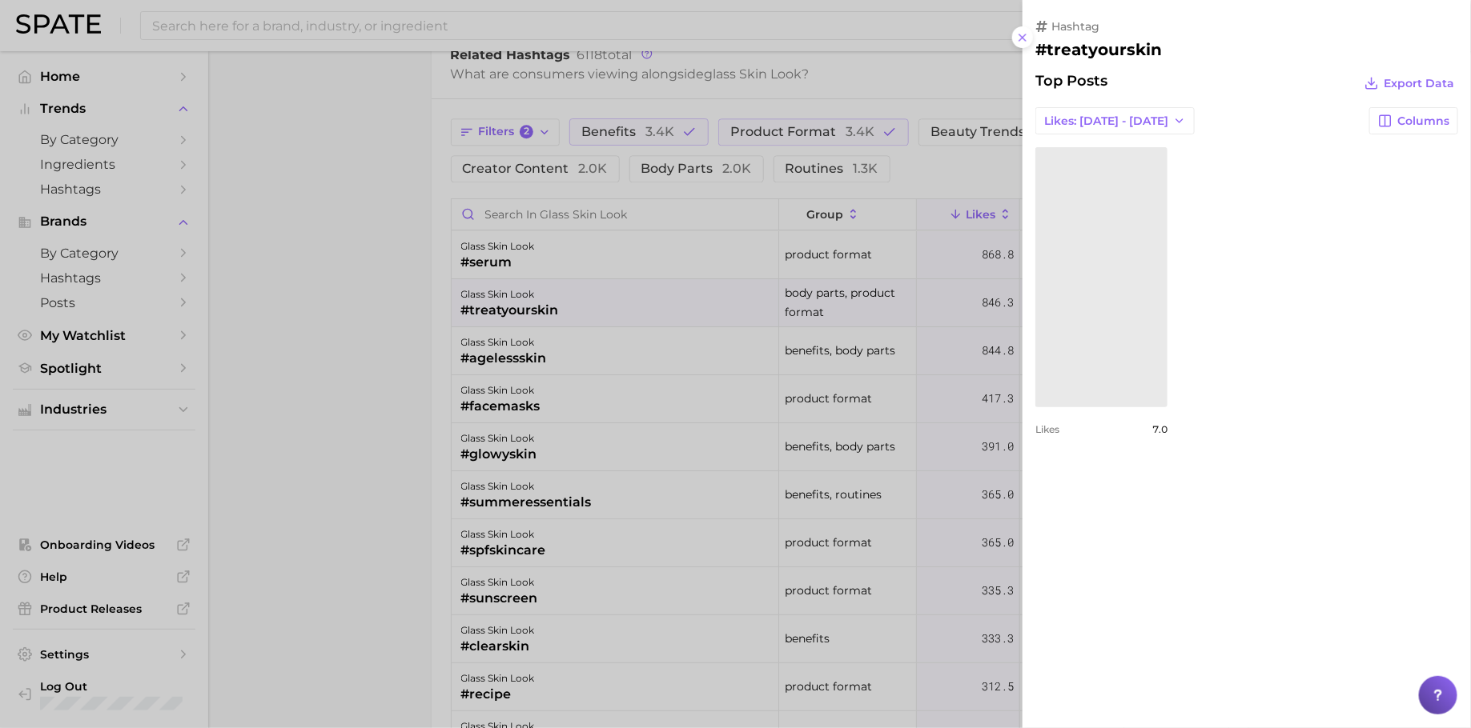
click at [583, 260] on div at bounding box center [735, 364] width 1471 height 728
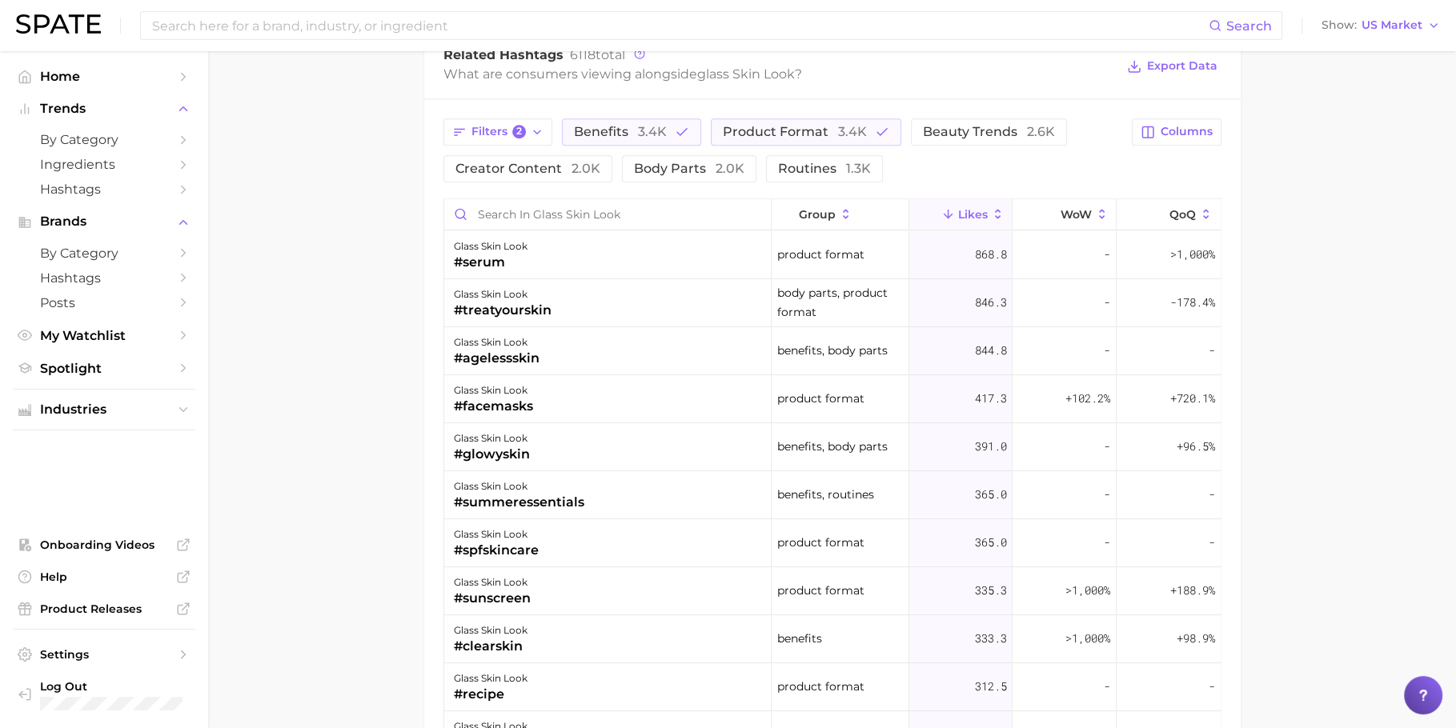
click at [648, 242] on div "glass skin look #serum" at bounding box center [608, 255] width 328 height 48
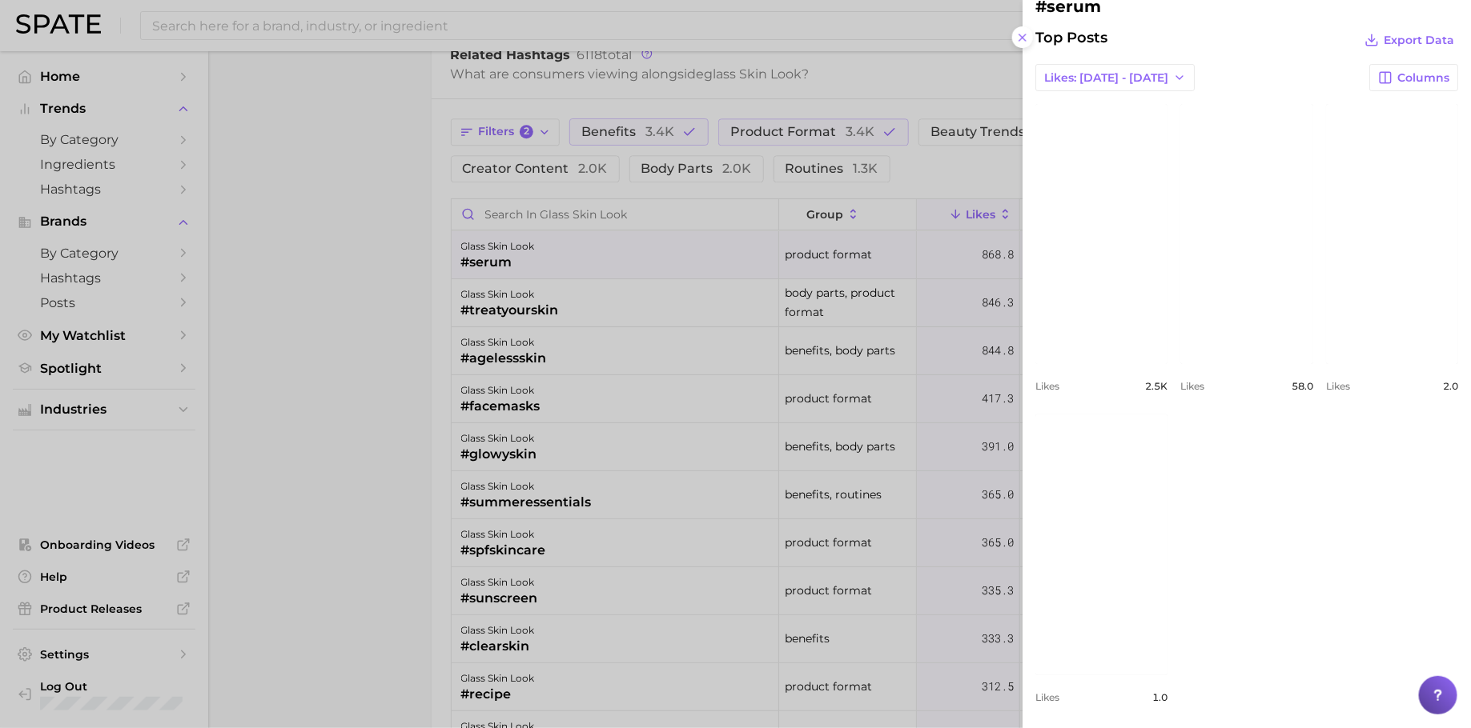
scroll to position [49, 0]
click at [638, 321] on div at bounding box center [735, 364] width 1471 height 728
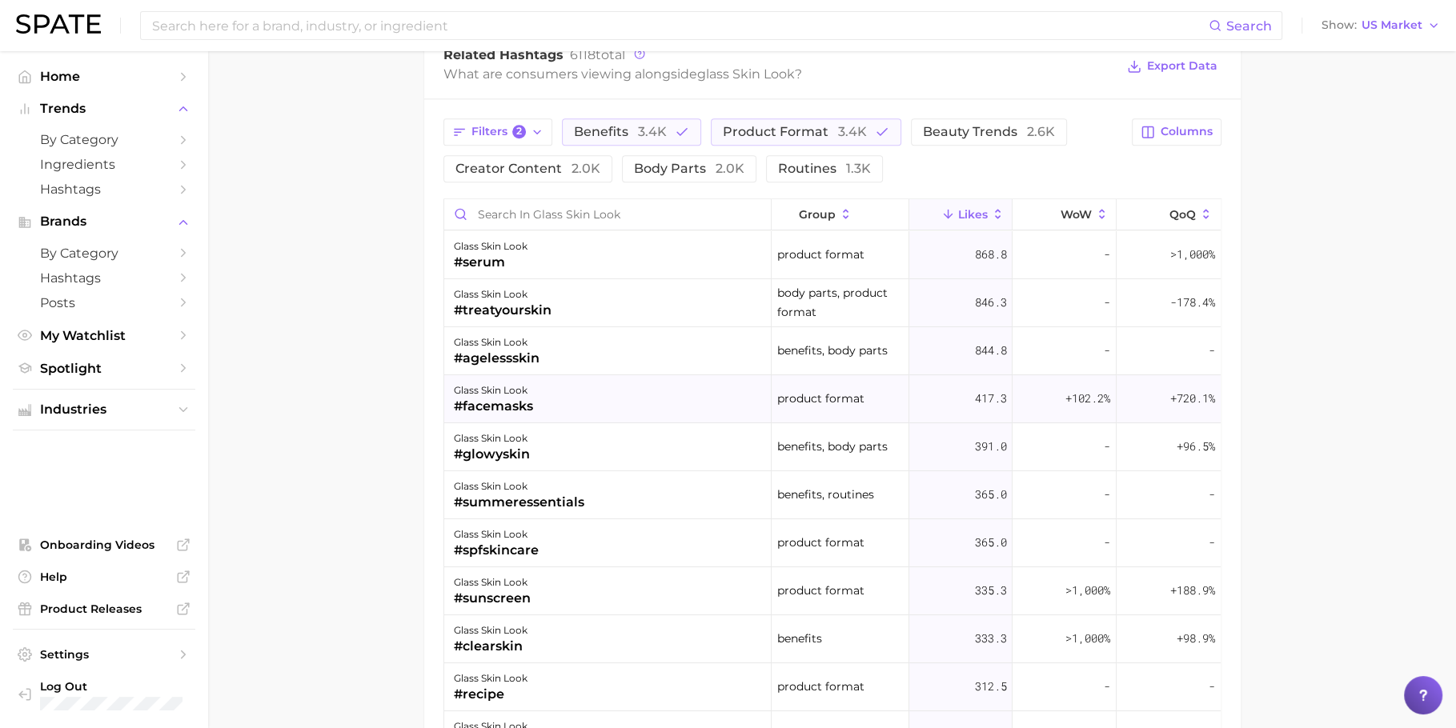
click at [629, 396] on div "glass skin look #facemasks" at bounding box center [608, 399] width 328 height 48
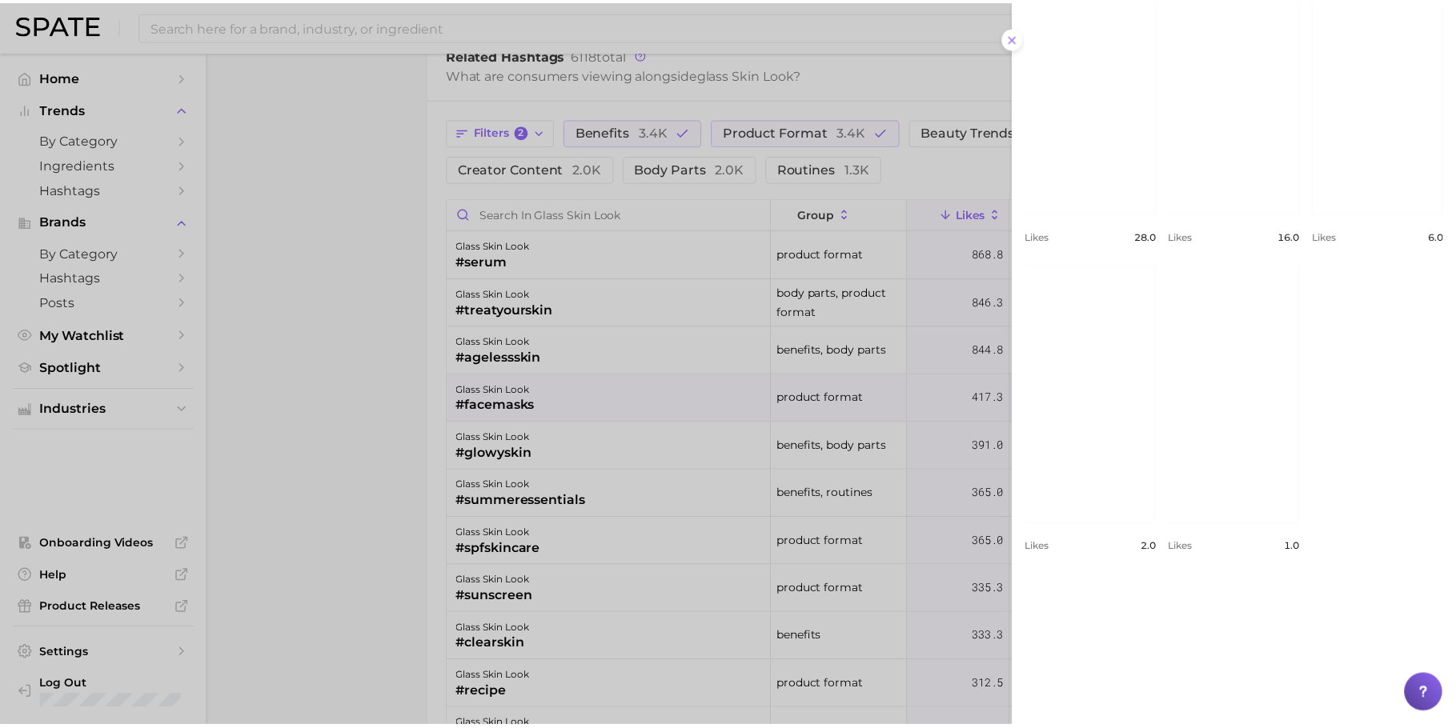
scroll to position [360, 0]
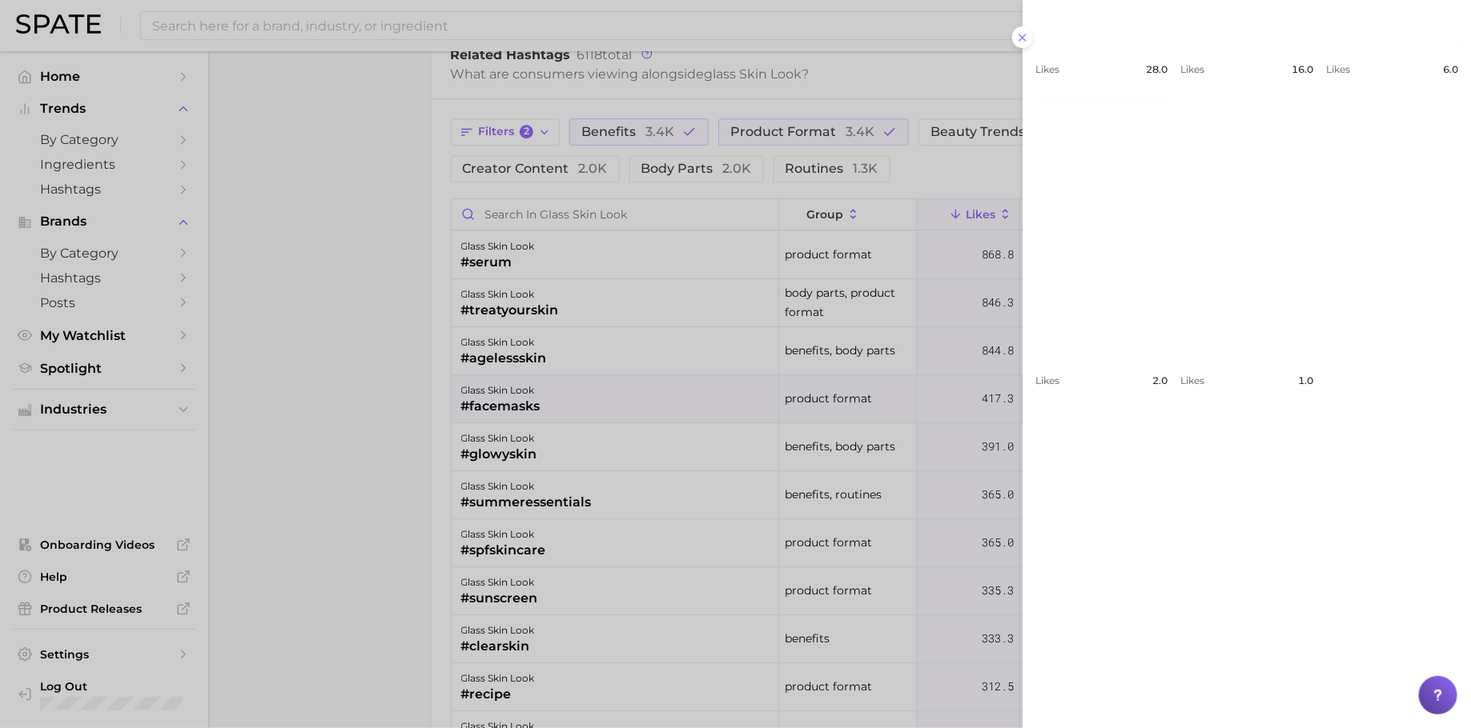
click at [525, 37] on div at bounding box center [735, 364] width 1471 height 728
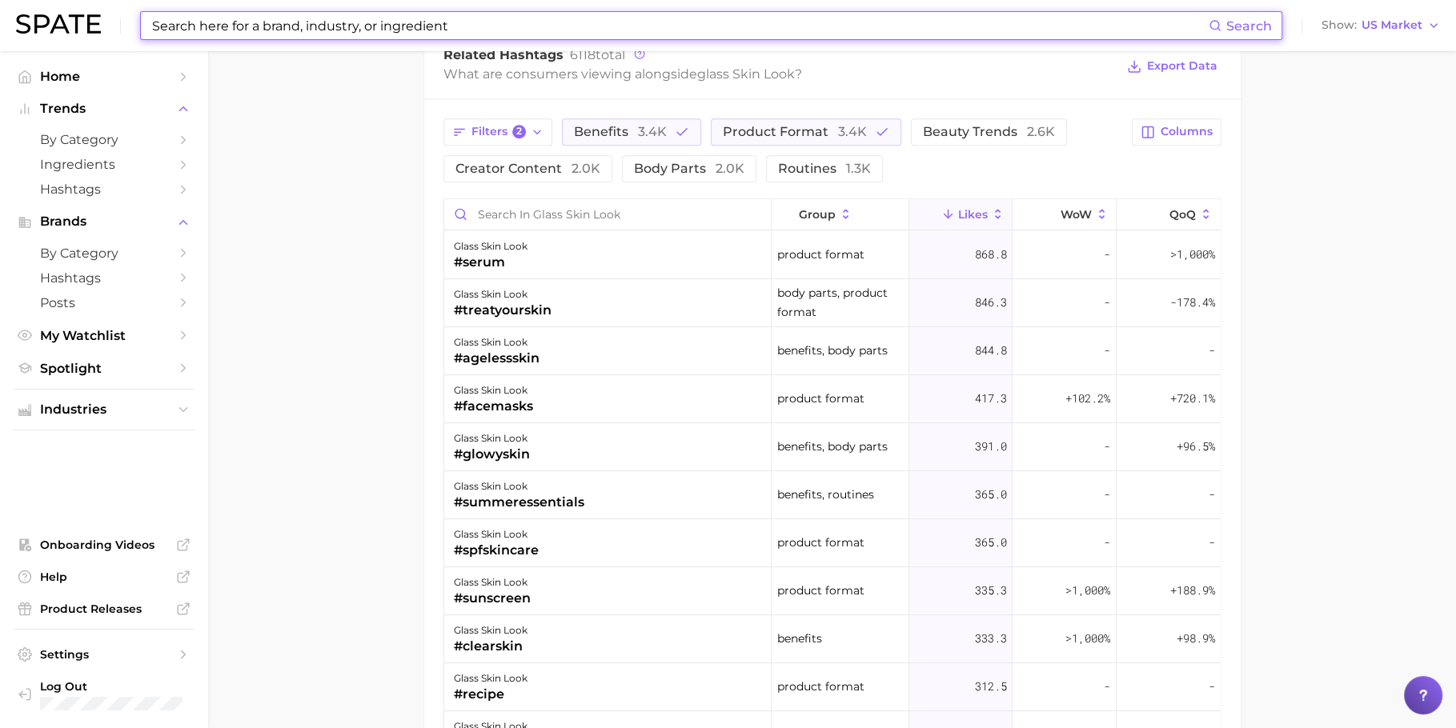
click at [527, 33] on input at bounding box center [680, 25] width 1058 height 27
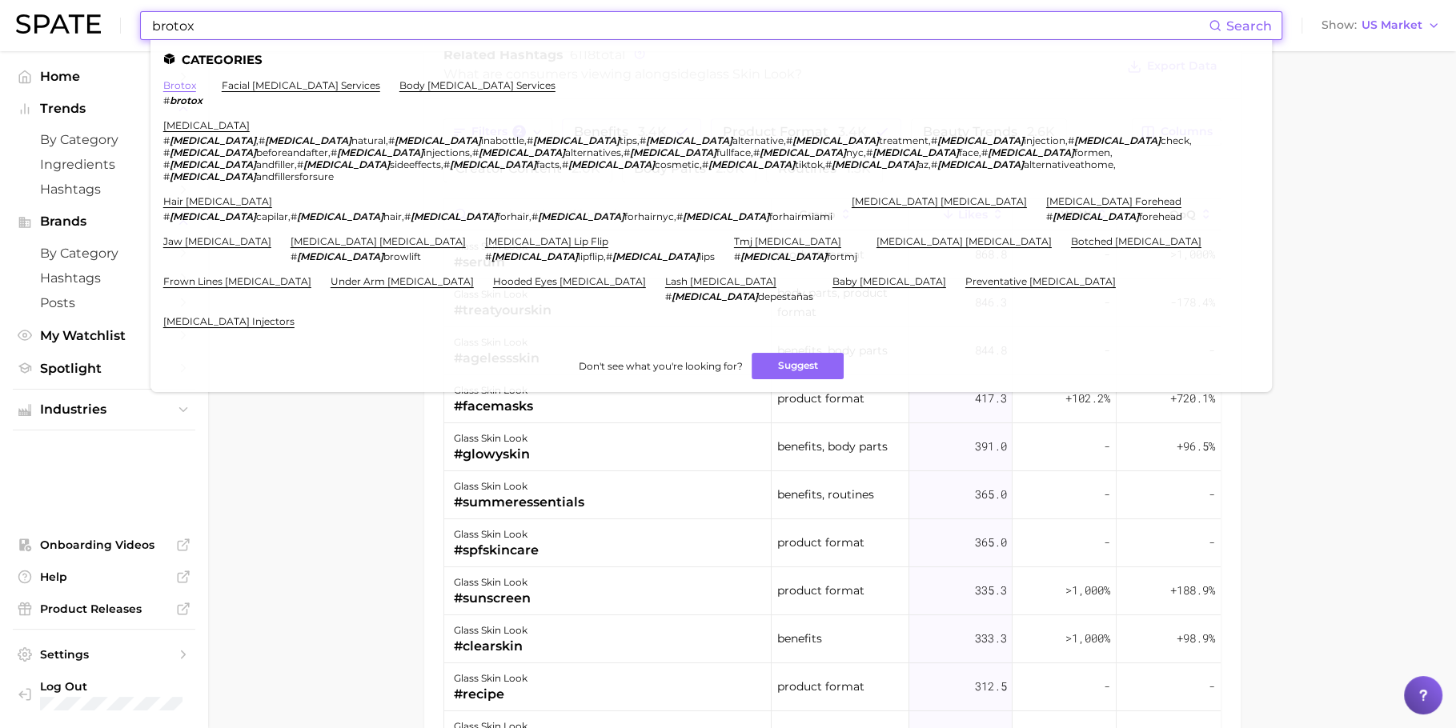
type input "brotox"
click at [192, 86] on link "brotox" at bounding box center [179, 85] width 33 height 12
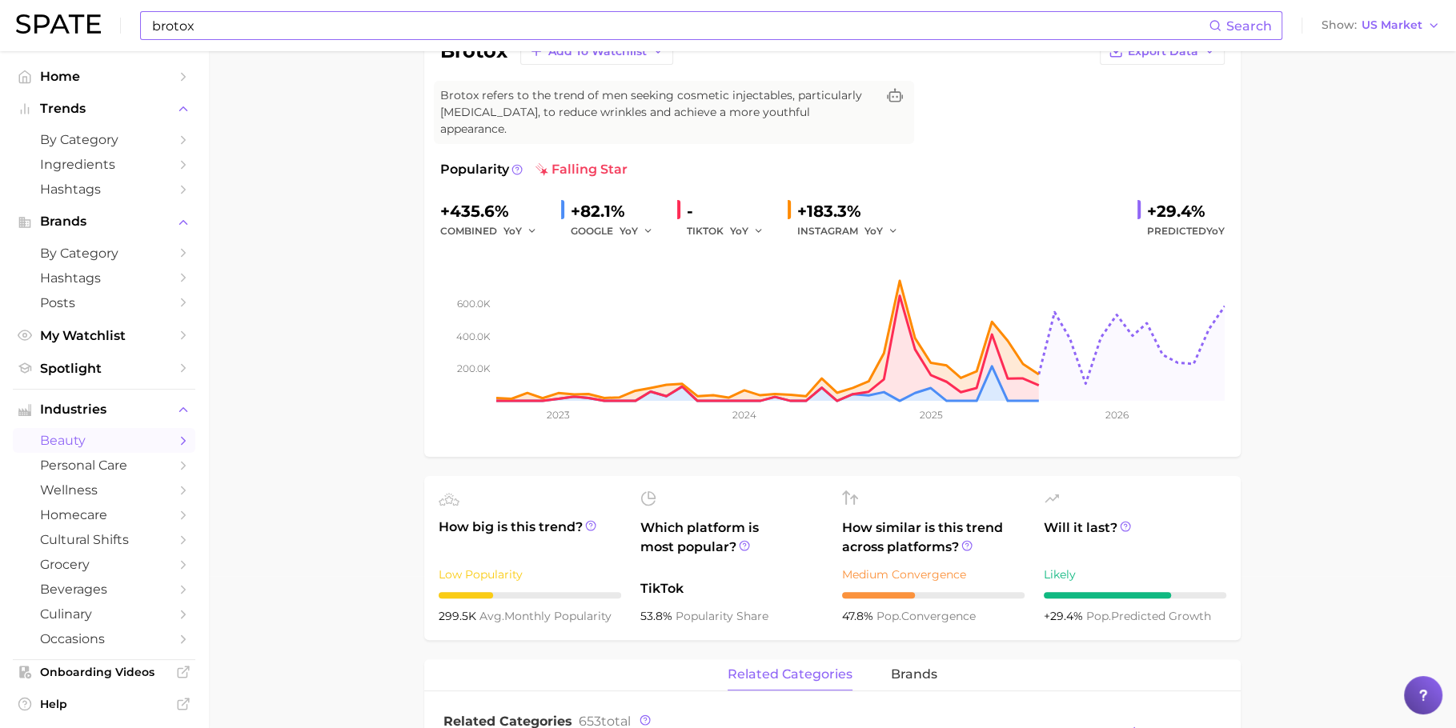
scroll to position [169, 0]
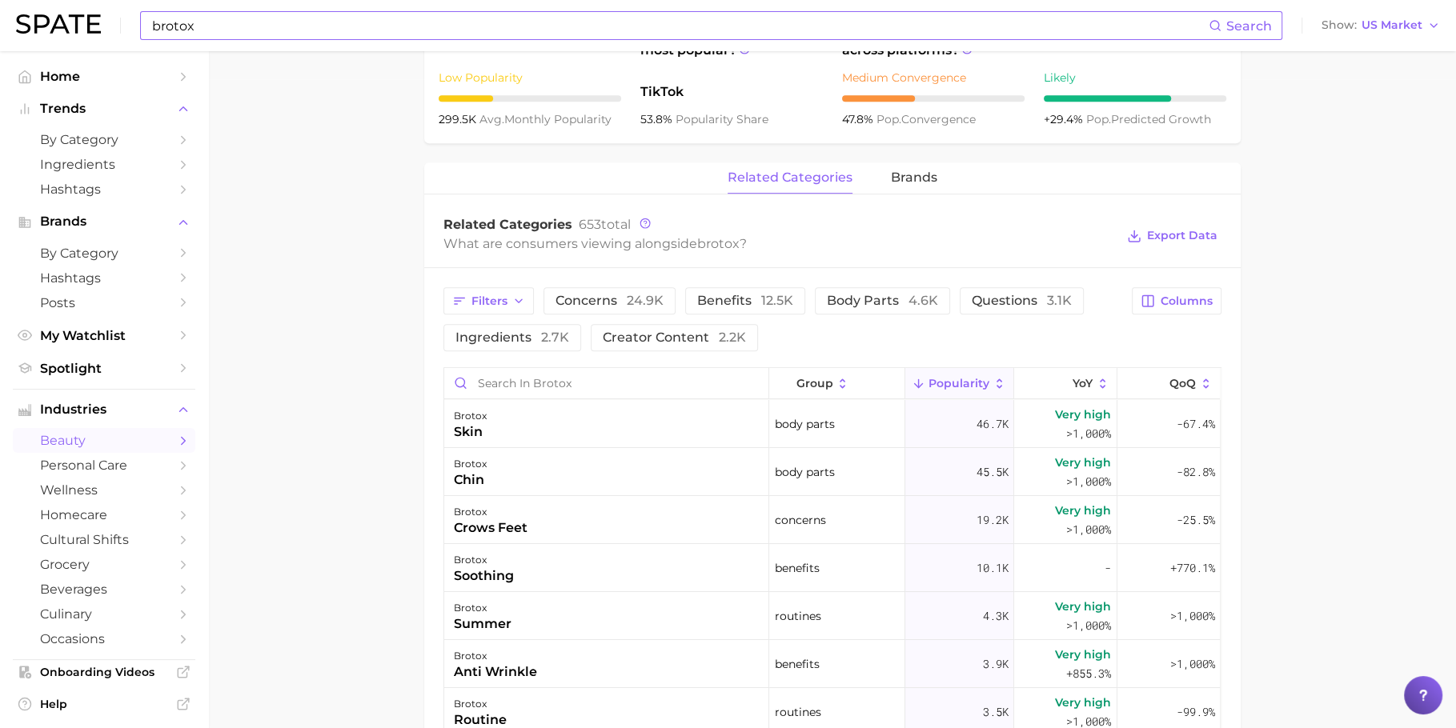
scroll to position [654, 0]
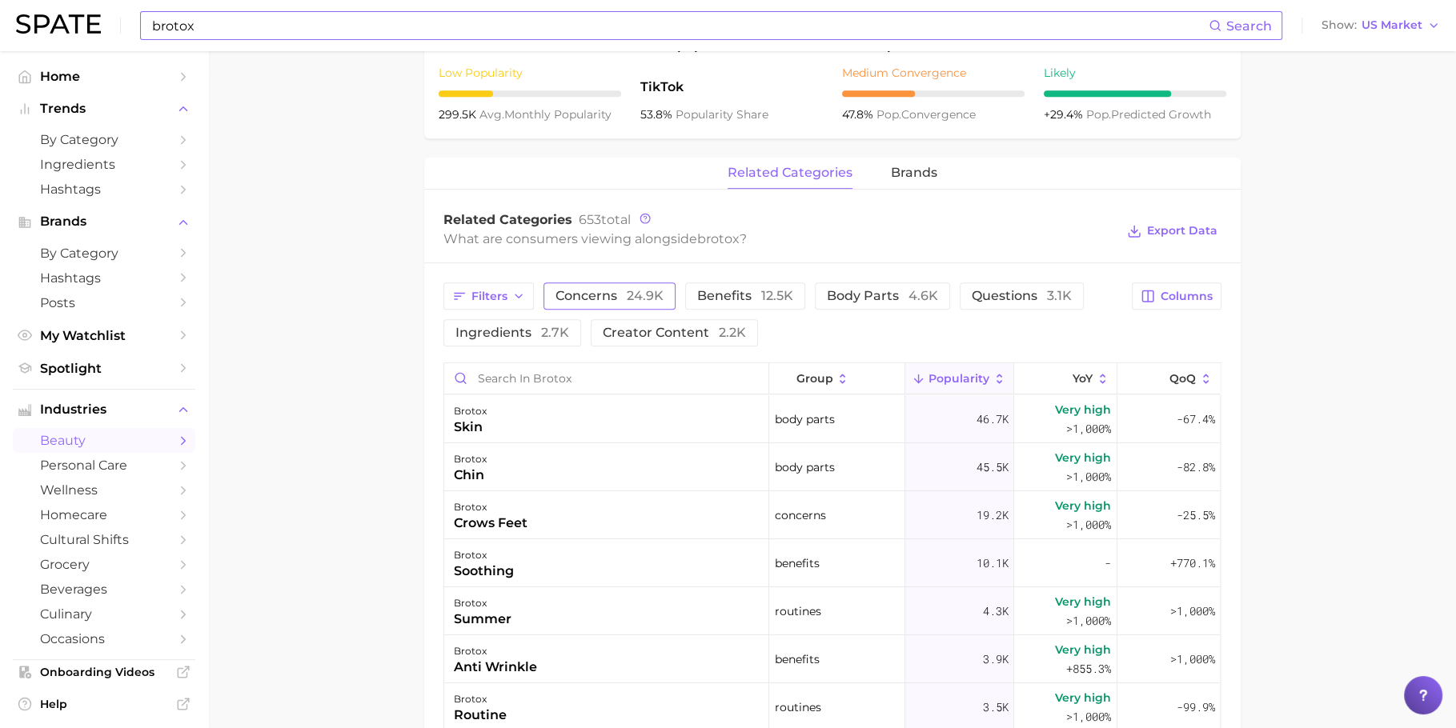
click at [608, 290] on span "concerns 24.9k" at bounding box center [610, 296] width 108 height 13
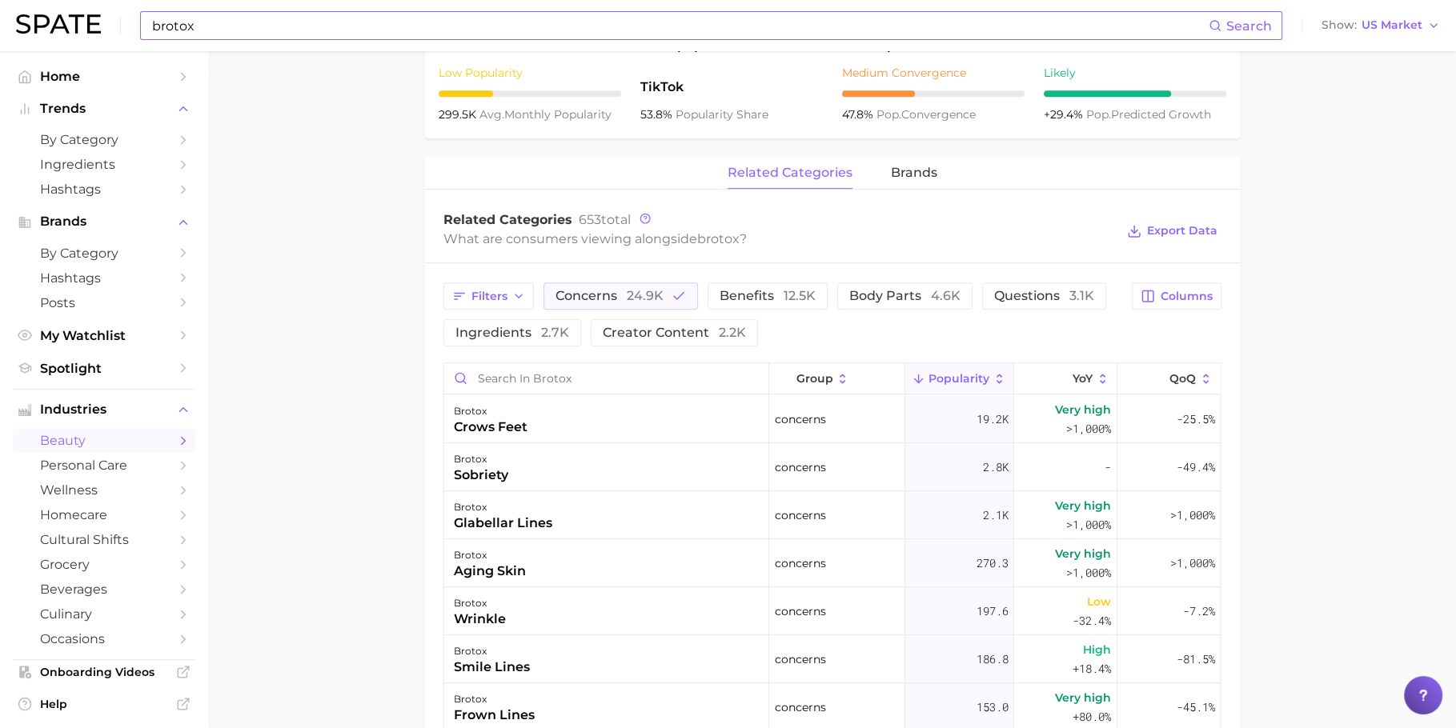
scroll to position [0, 0]
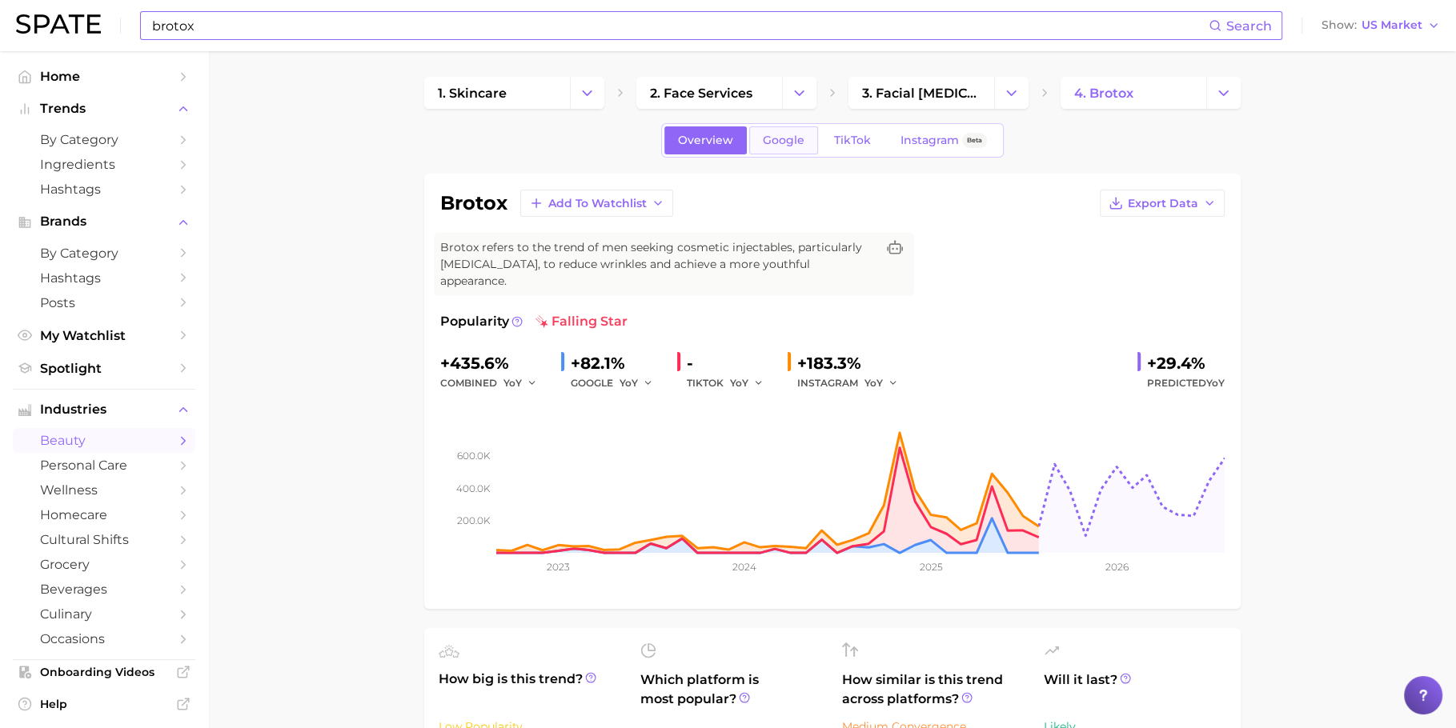
click at [778, 151] on link "Google" at bounding box center [783, 140] width 69 height 28
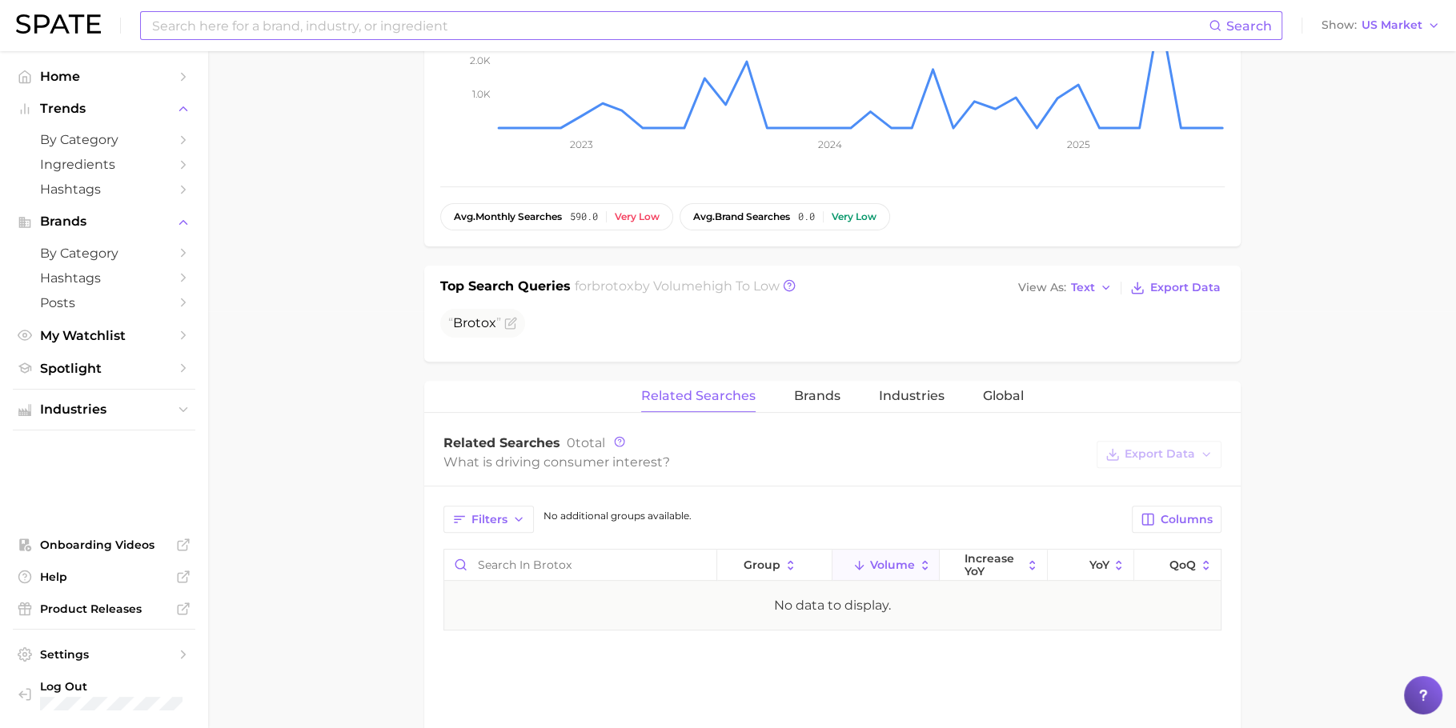
scroll to position [571, 0]
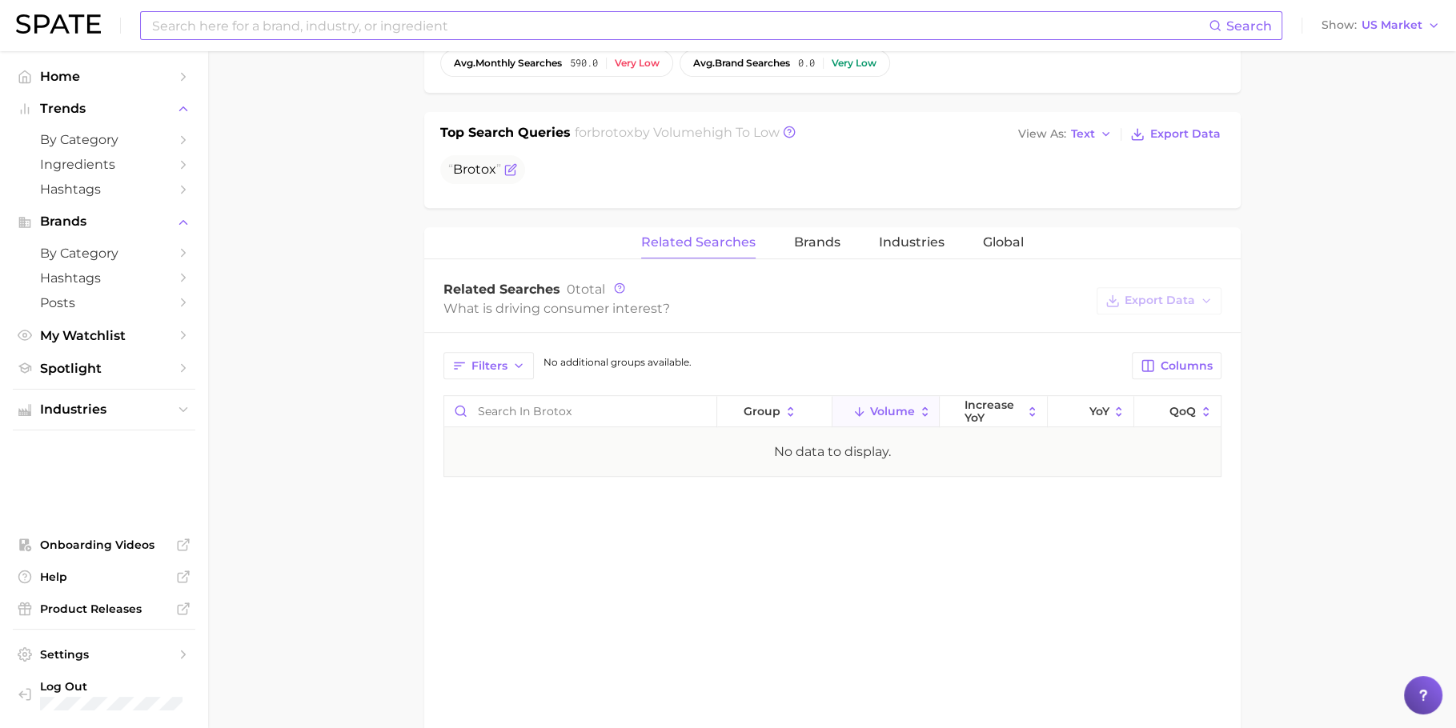
click at [478, 162] on span "Brotox" at bounding box center [474, 169] width 43 height 15
copy span "Brotox"
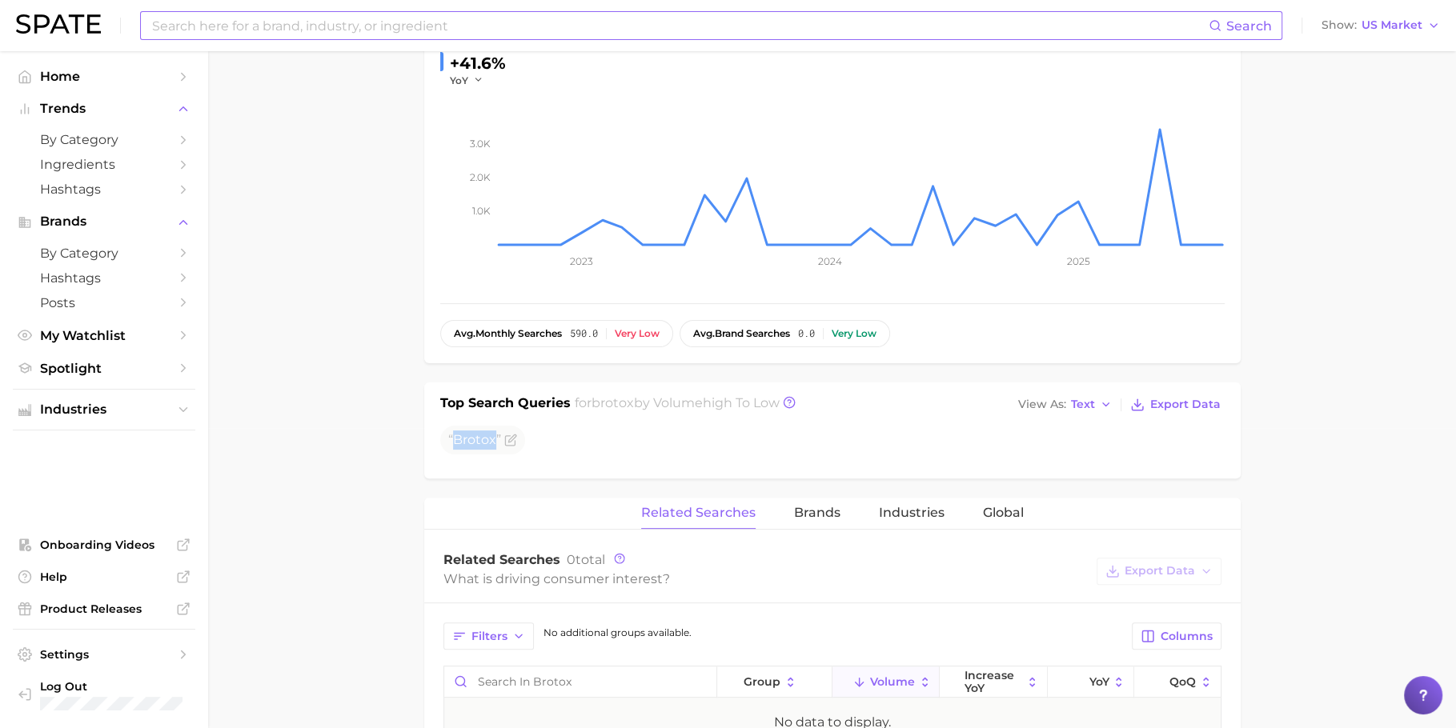
scroll to position [0, 0]
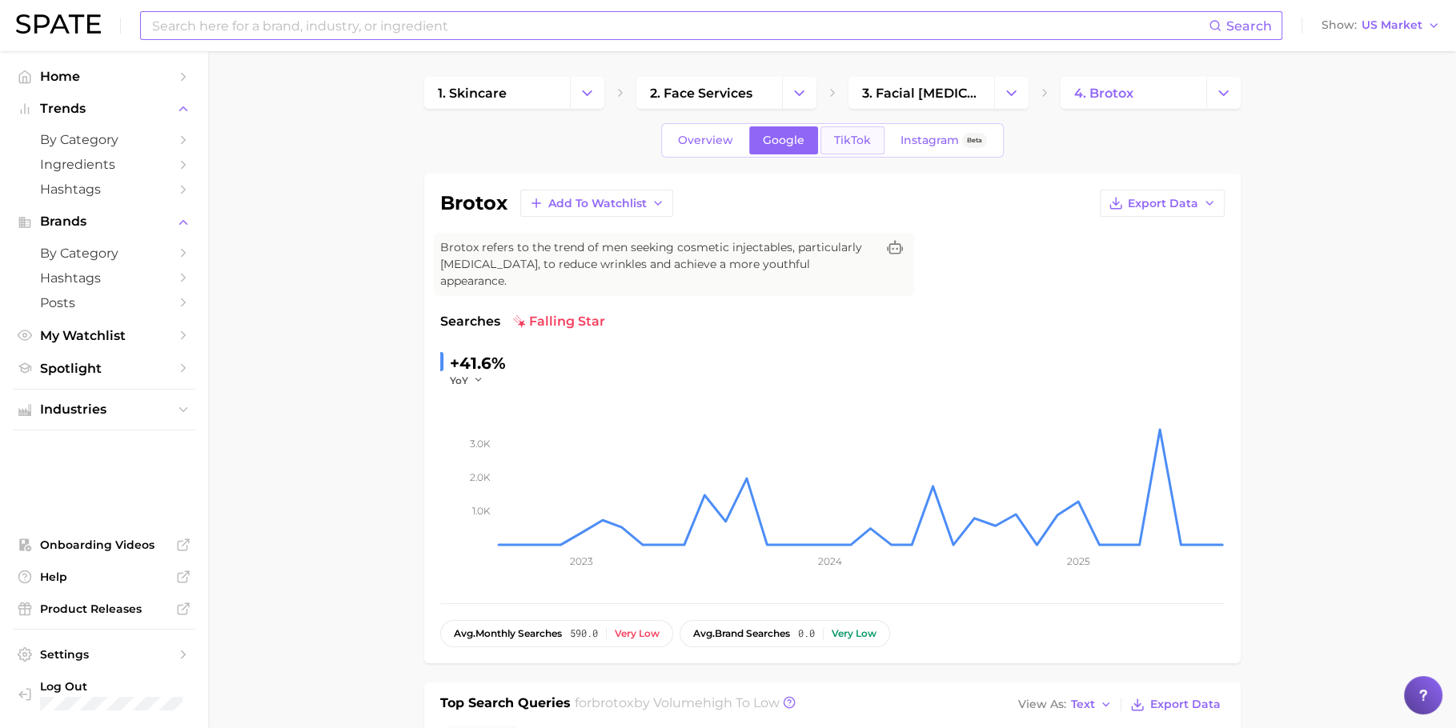
click at [855, 147] on link "TikTok" at bounding box center [853, 140] width 64 height 28
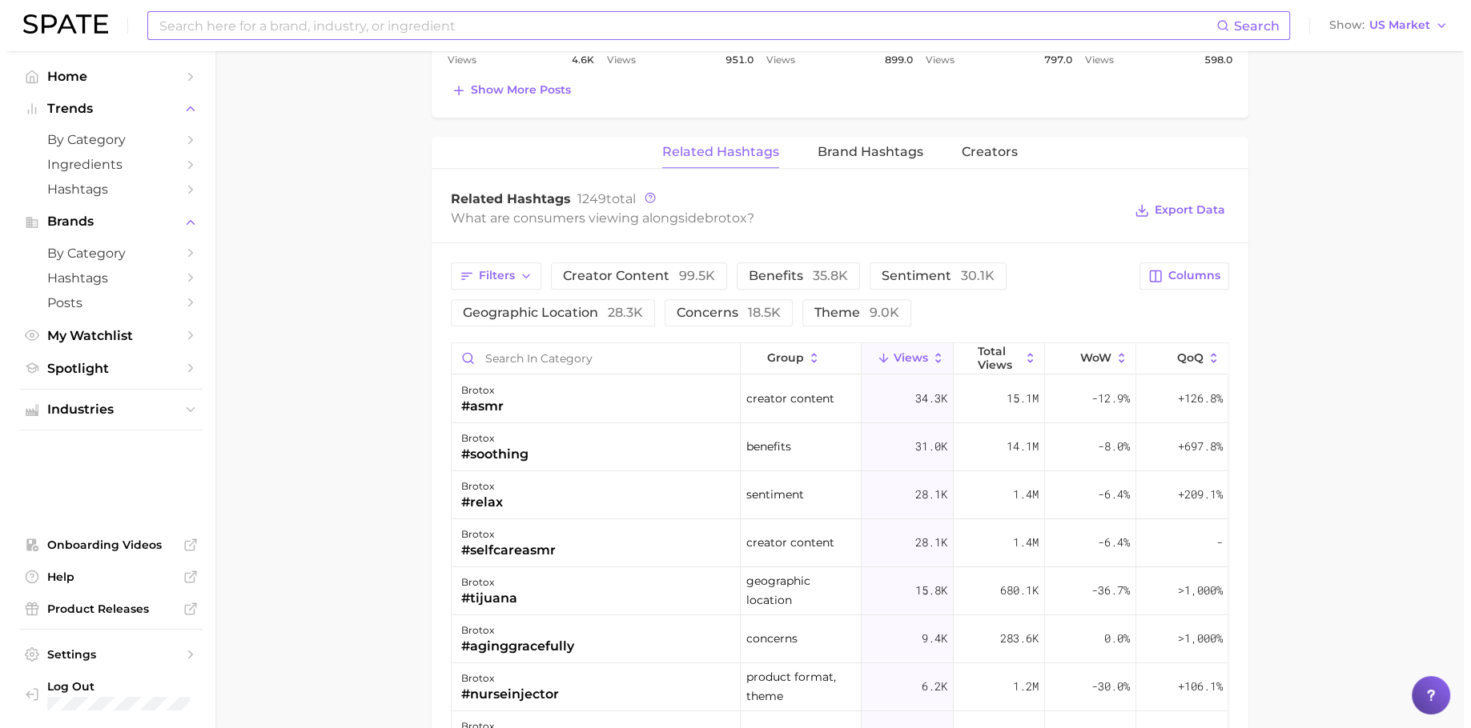
scroll to position [1250, 0]
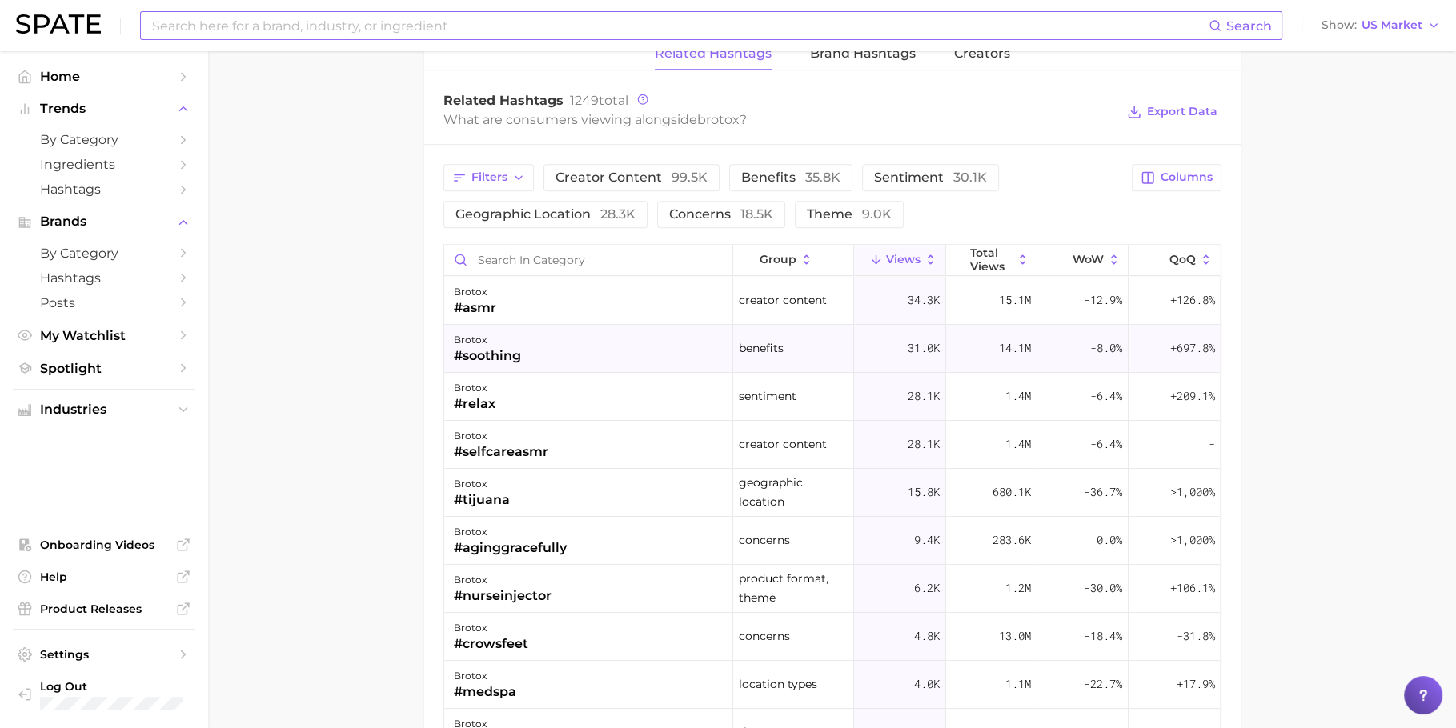
click at [579, 333] on div "brotox #soothing" at bounding box center [588, 349] width 289 height 48
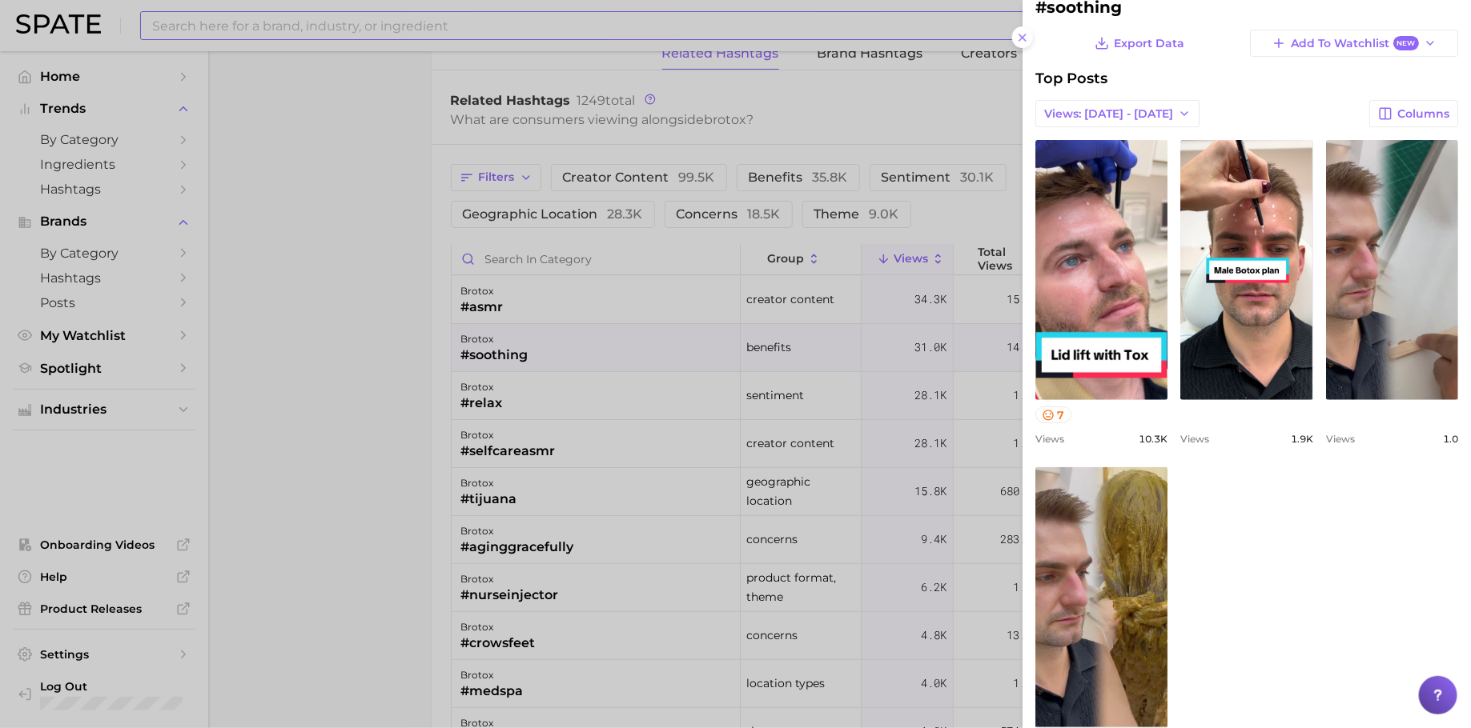
scroll to position [102, 0]
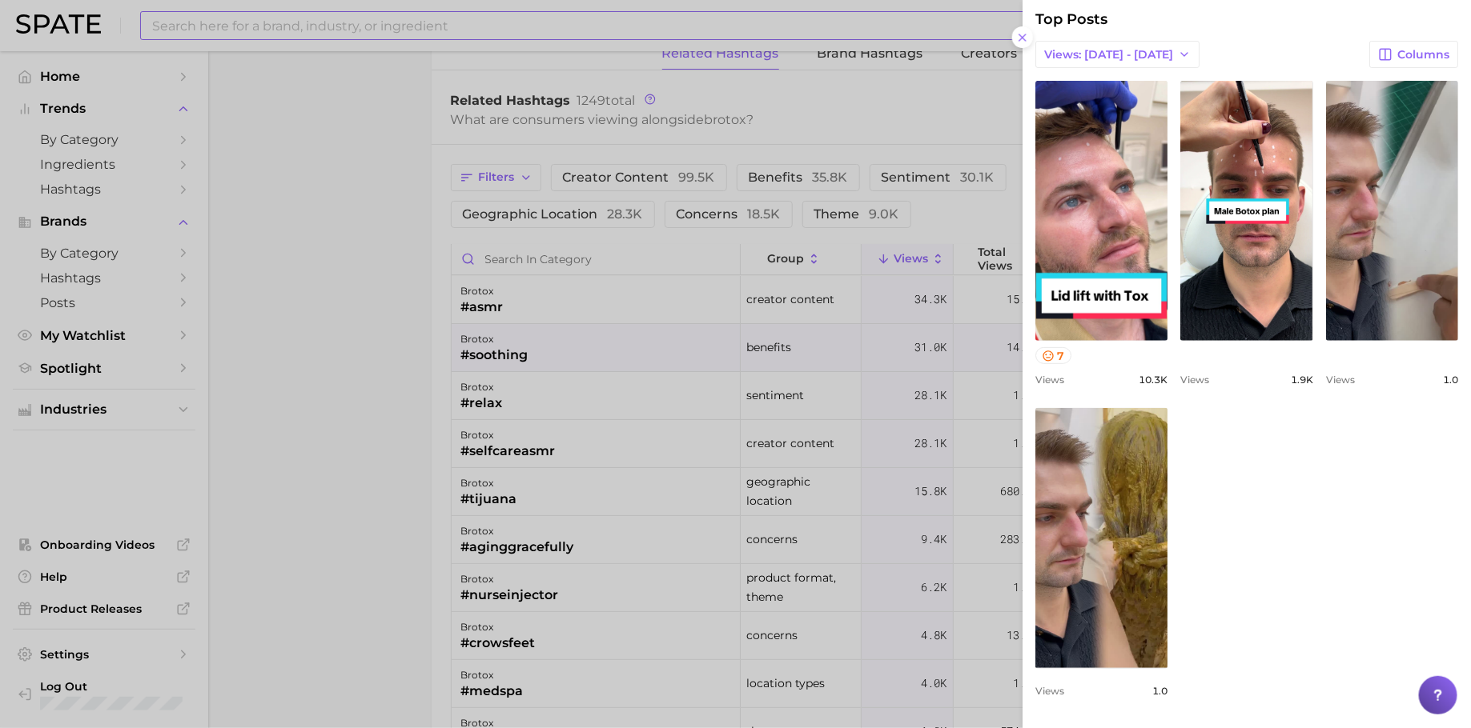
click at [808, 371] on div at bounding box center [735, 364] width 1471 height 728
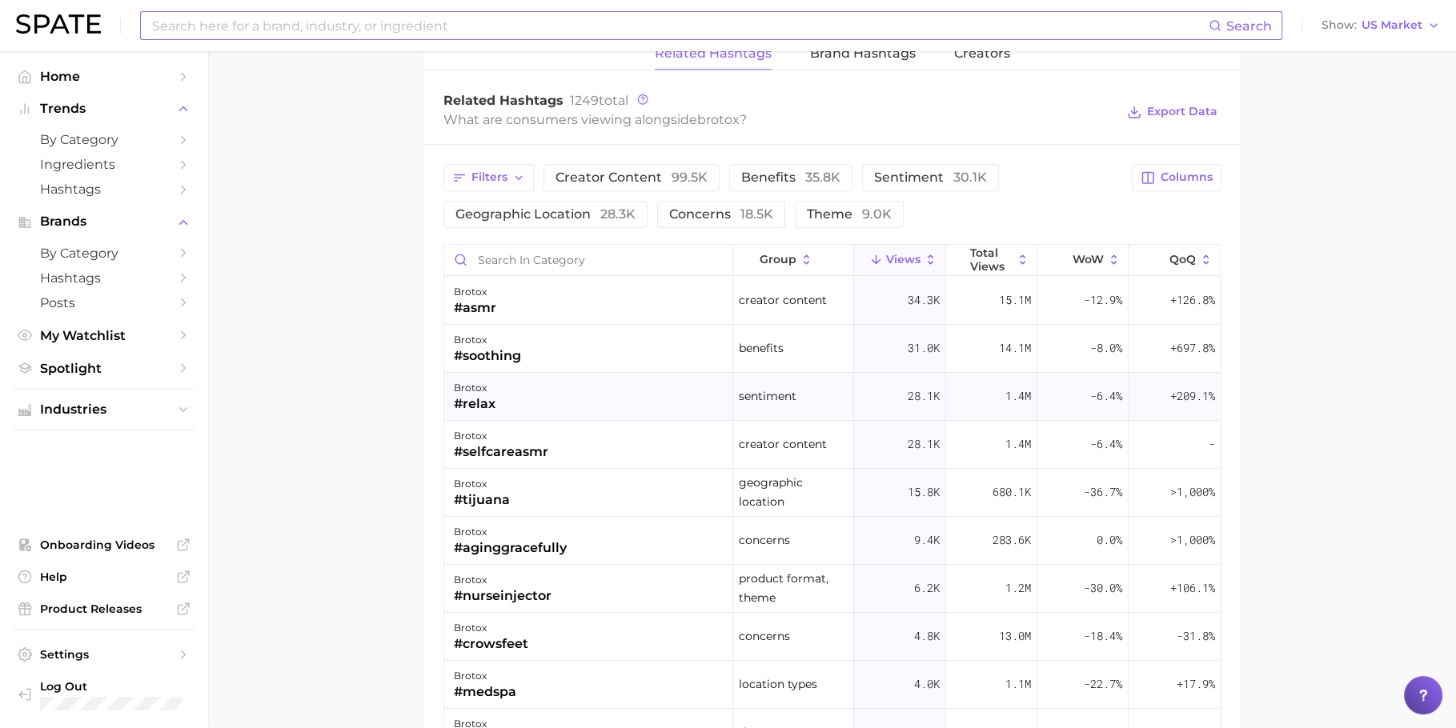
click at [701, 376] on div "brotox #relax" at bounding box center [588, 397] width 289 height 48
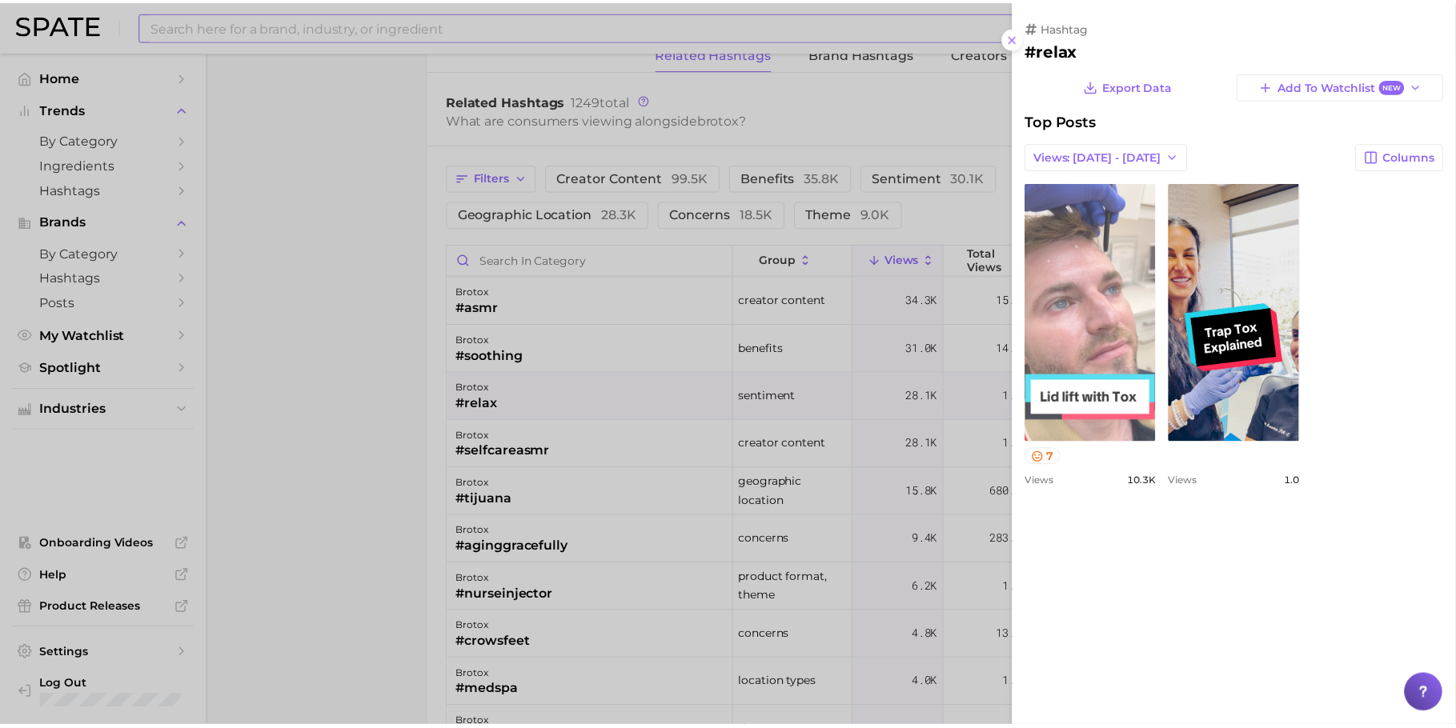
scroll to position [0, 0]
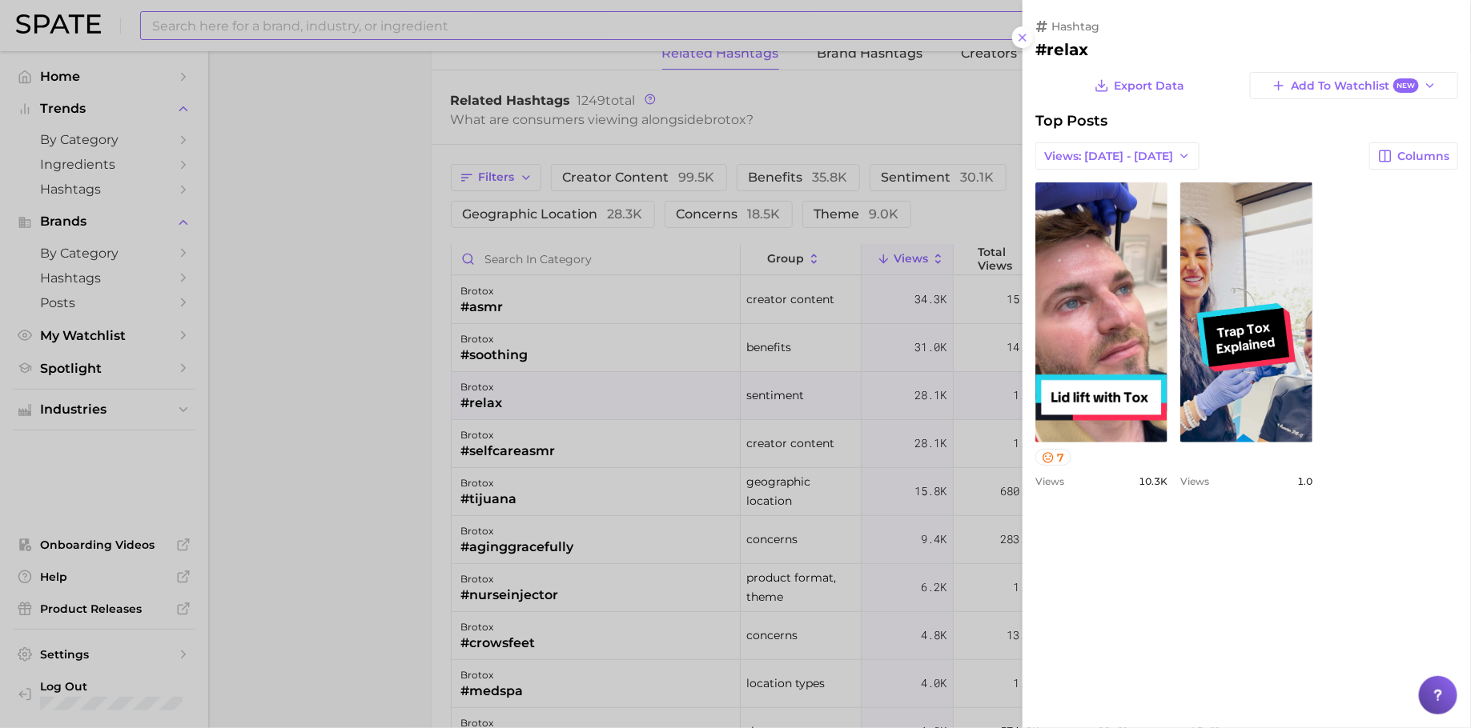
click at [798, 380] on div at bounding box center [735, 364] width 1471 height 728
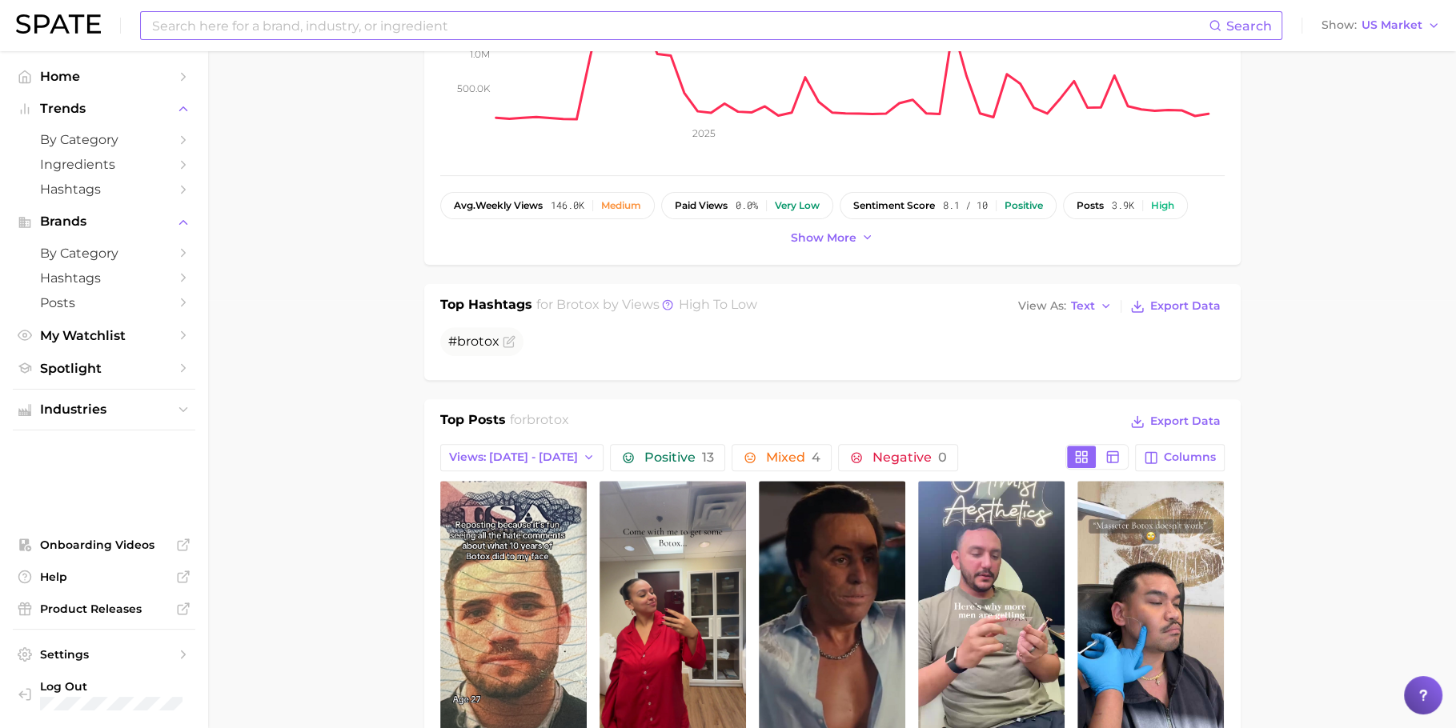
scroll to position [464, 0]
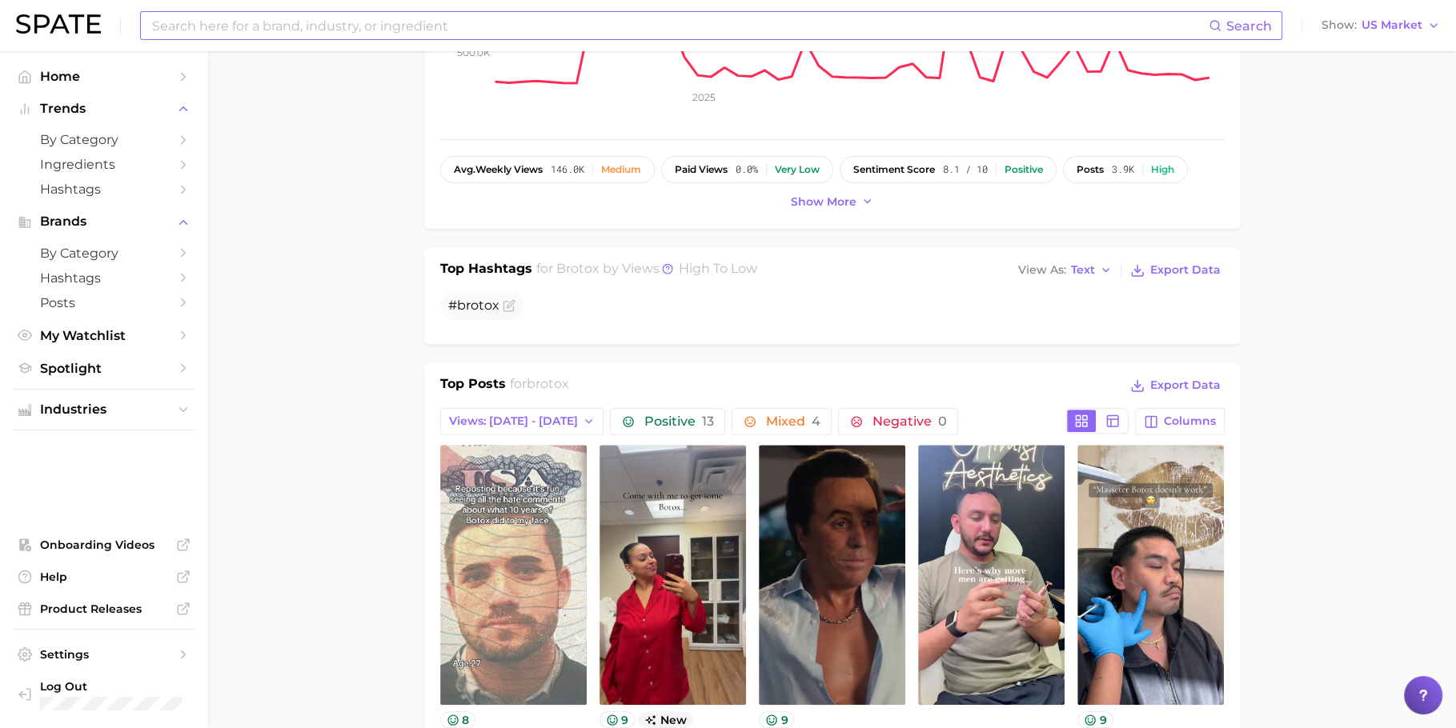
click at [527, 524] on link "view post on TikTok" at bounding box center [513, 575] width 146 height 260
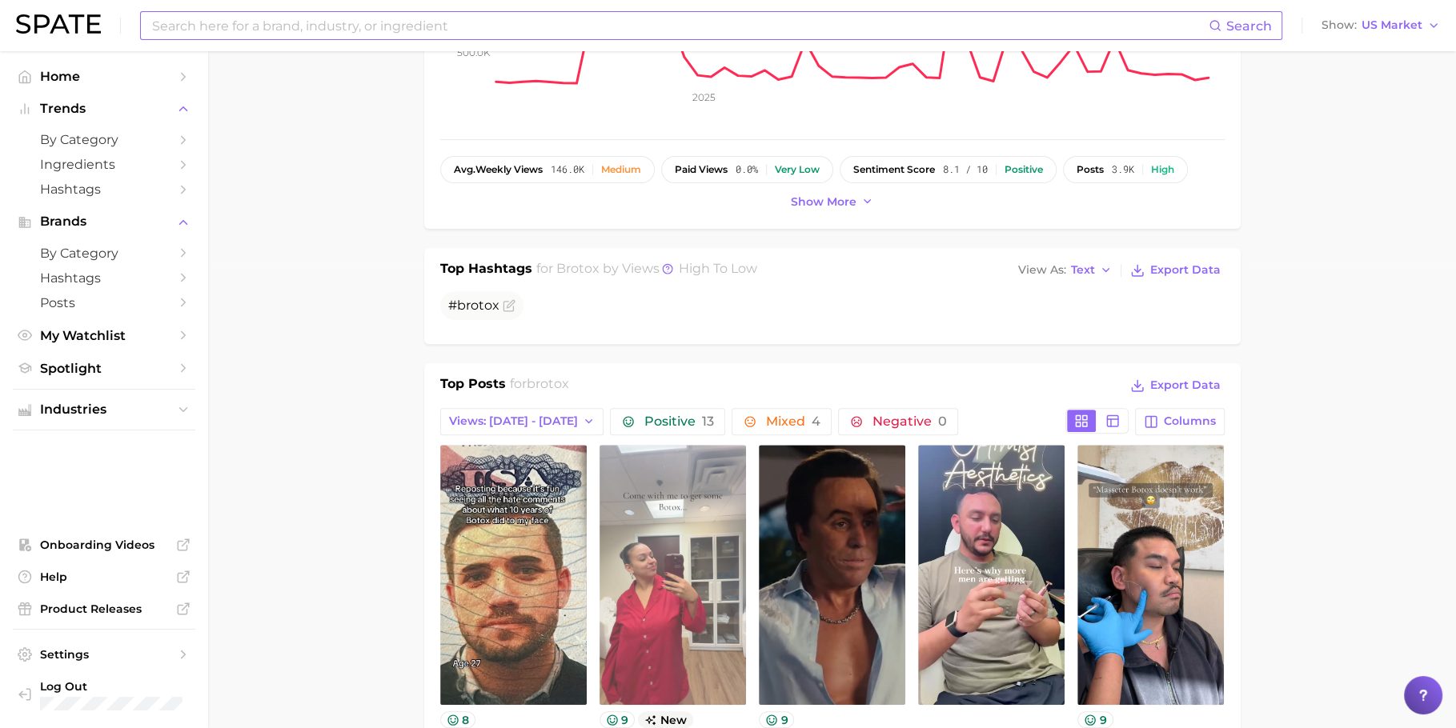
click at [664, 517] on link "view post on TikTok" at bounding box center [673, 575] width 146 height 260
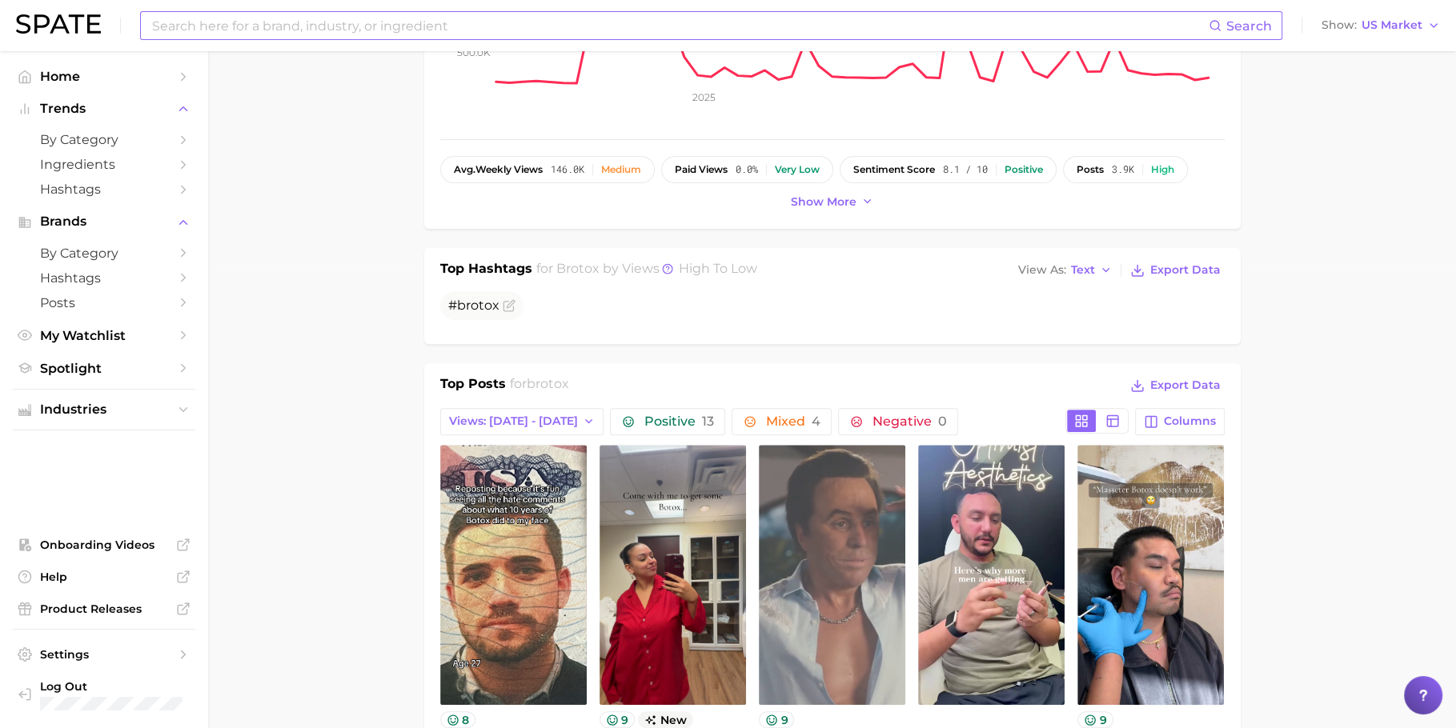
click at [813, 493] on link "view post on TikTok" at bounding box center [832, 575] width 146 height 260
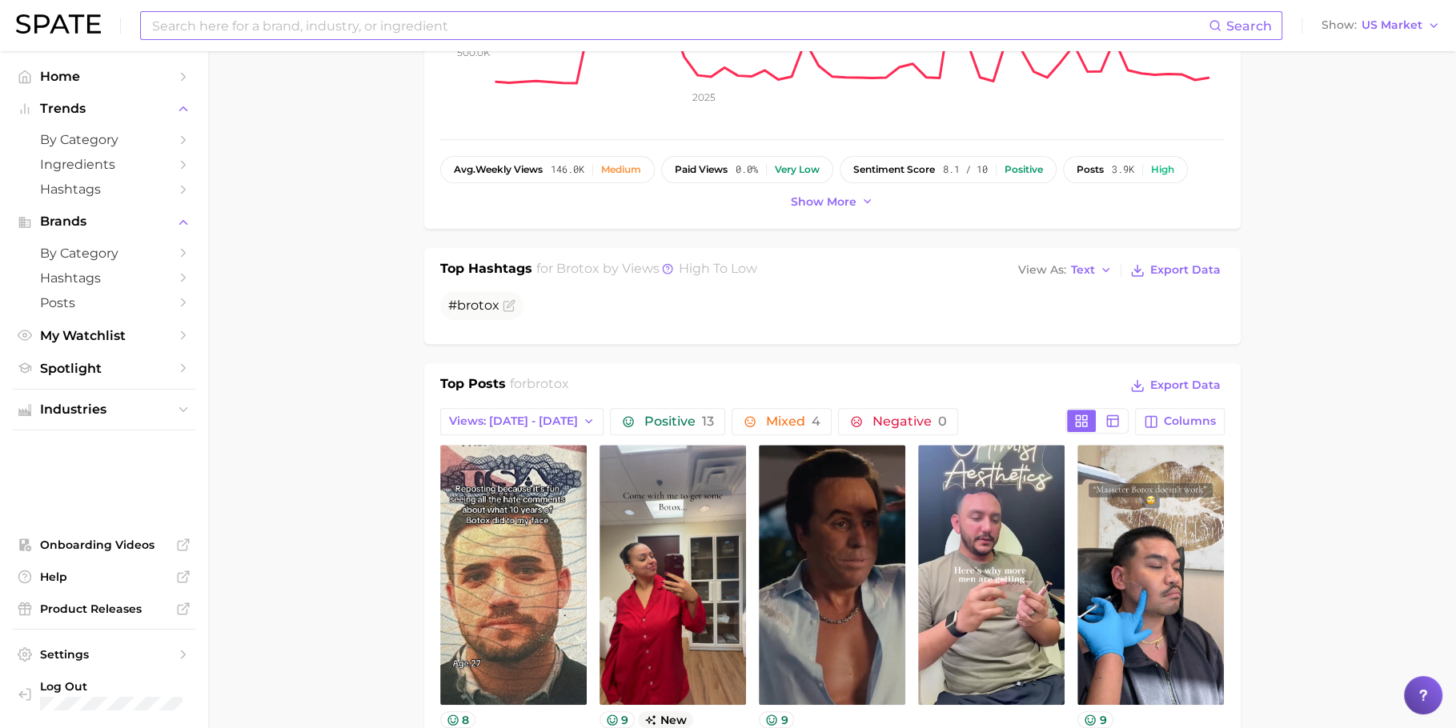
scroll to position [663, 0]
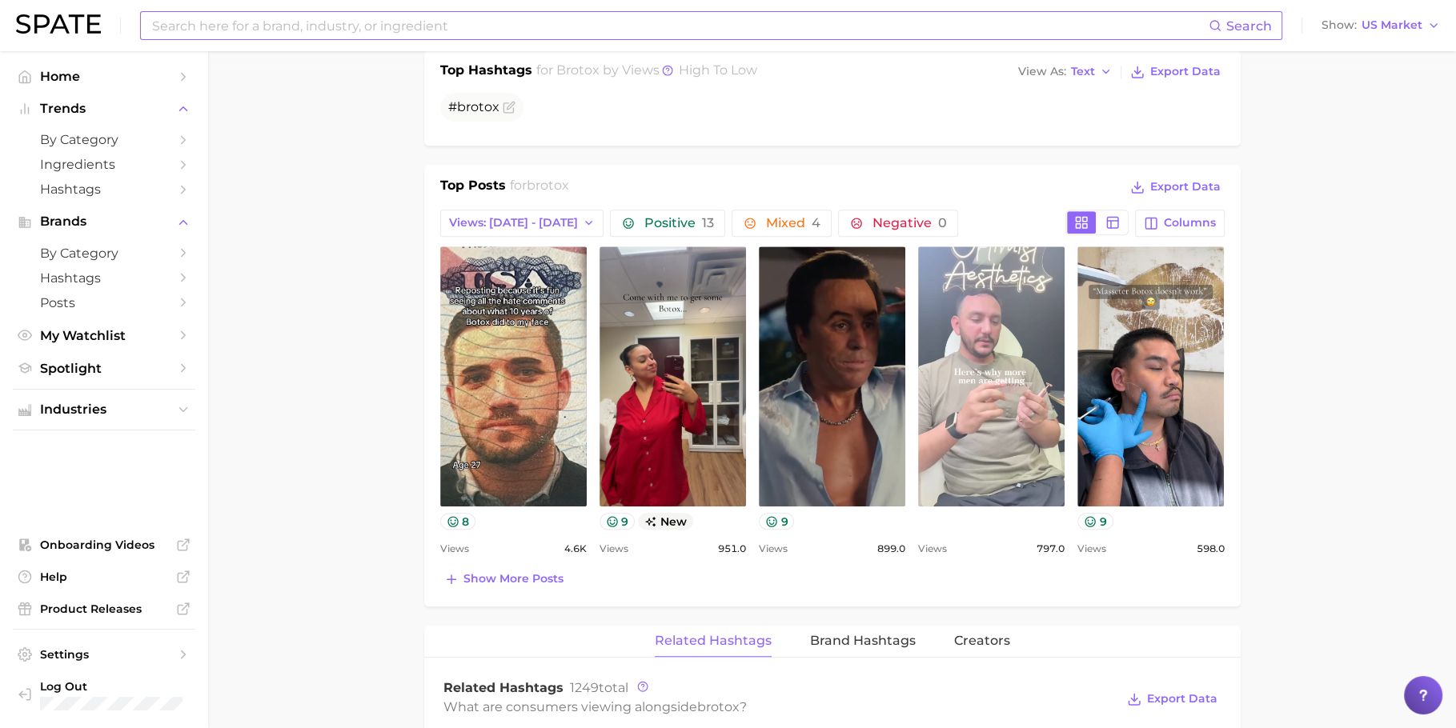
click at [1042, 367] on link "view post on TikTok" at bounding box center [991, 377] width 146 height 260
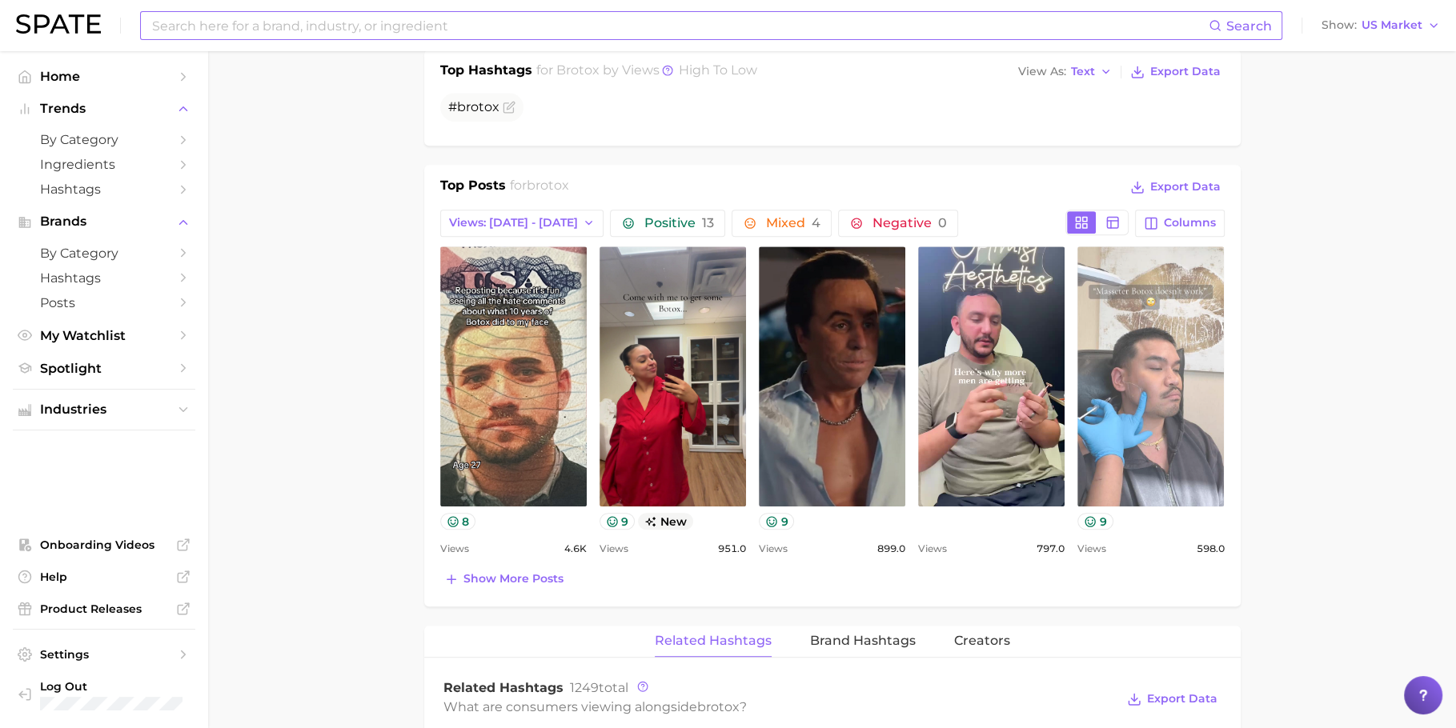
click at [1202, 381] on link "view post on TikTok" at bounding box center [1151, 377] width 146 height 260
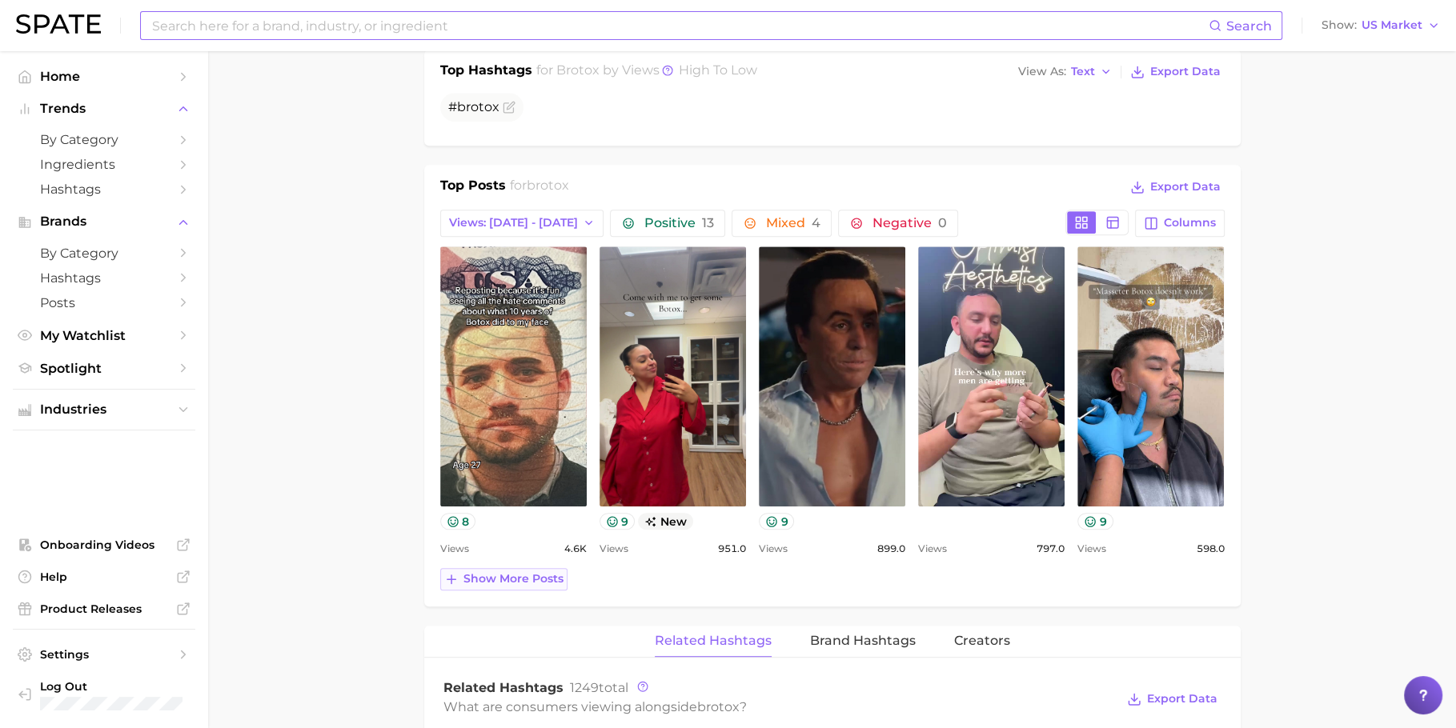
click at [508, 572] on span "Show more posts" at bounding box center [514, 579] width 100 height 14
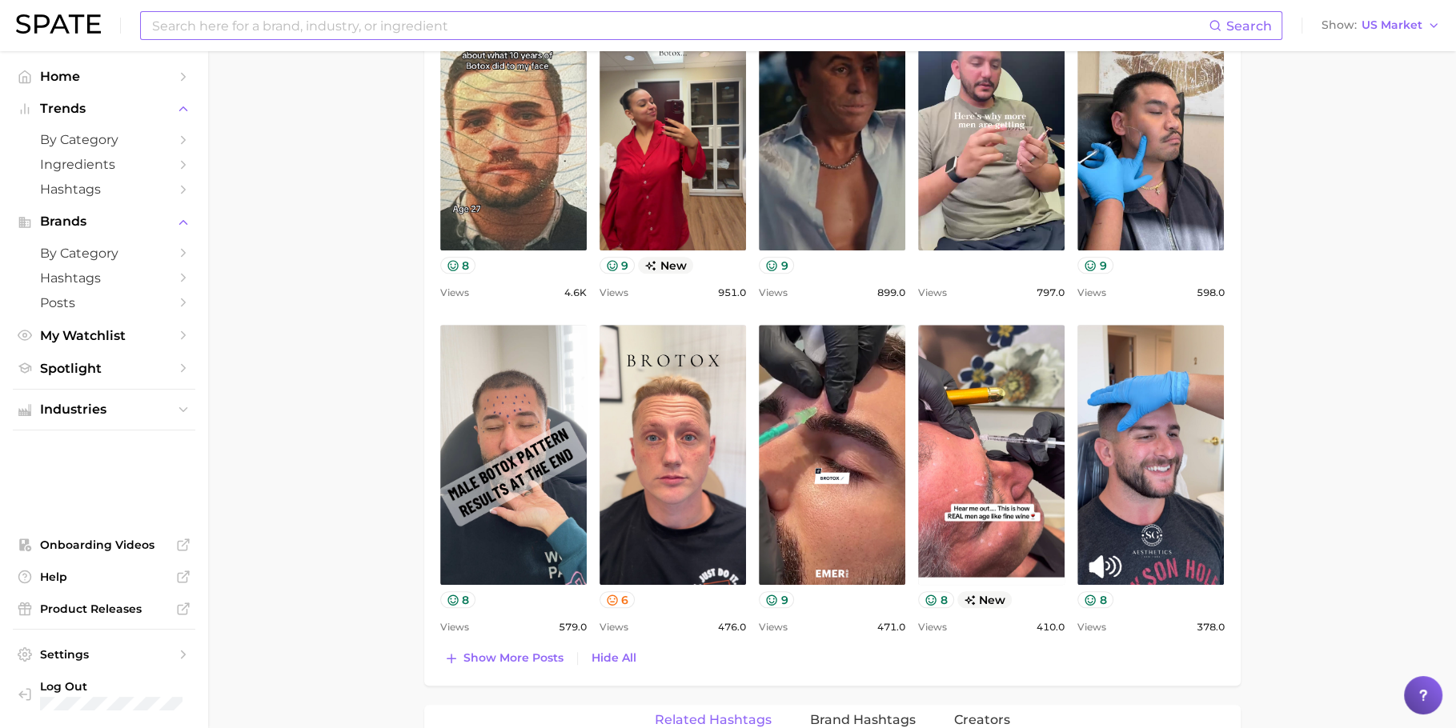
scroll to position [935, 0]
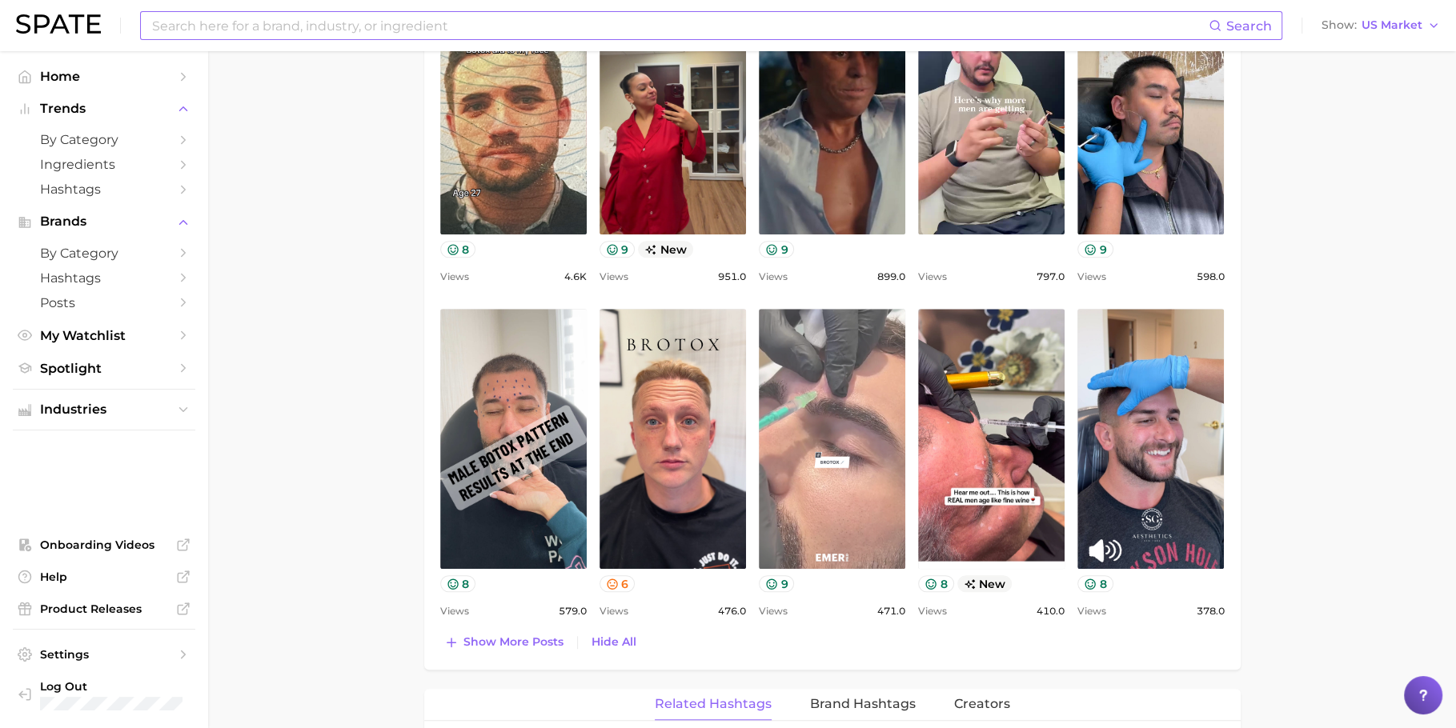
click at [859, 452] on link "view post on TikTok" at bounding box center [832, 439] width 146 height 260
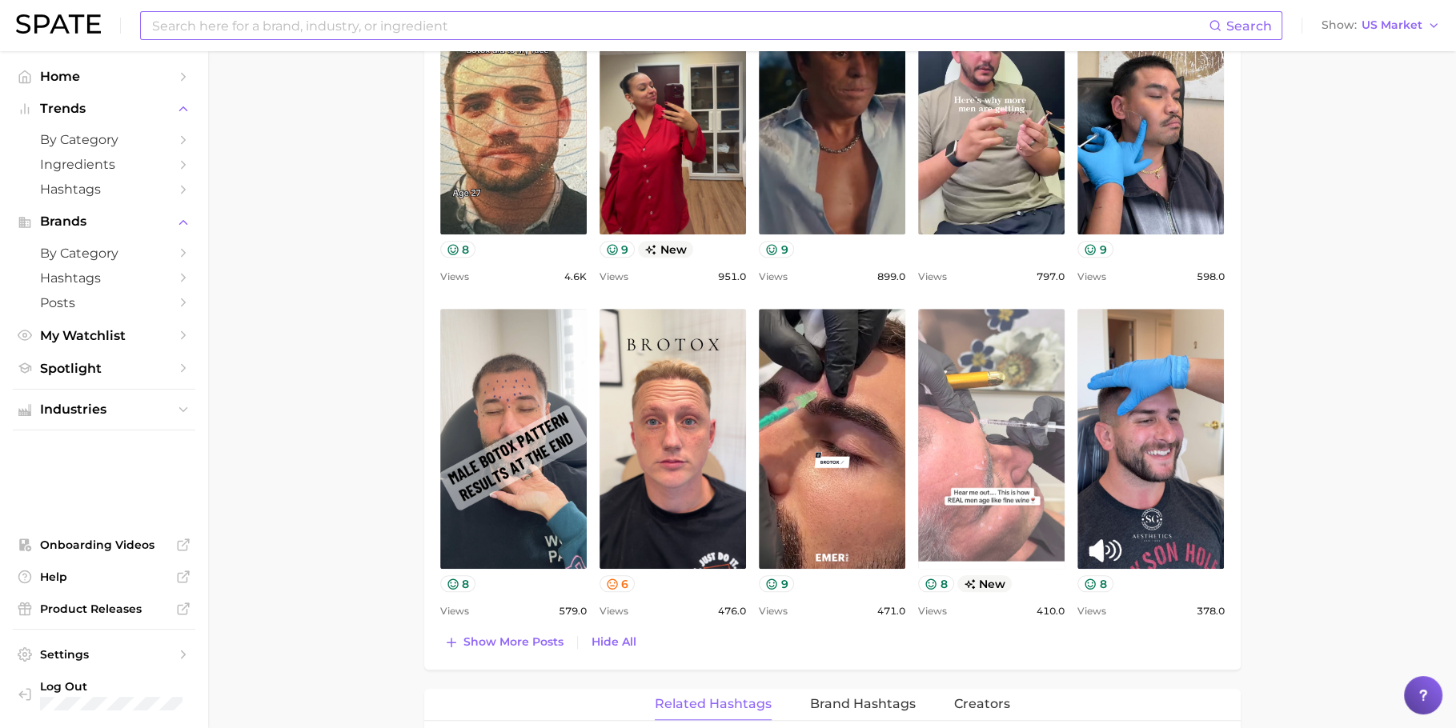
click at [1002, 500] on link "view post on TikTok" at bounding box center [991, 439] width 146 height 260
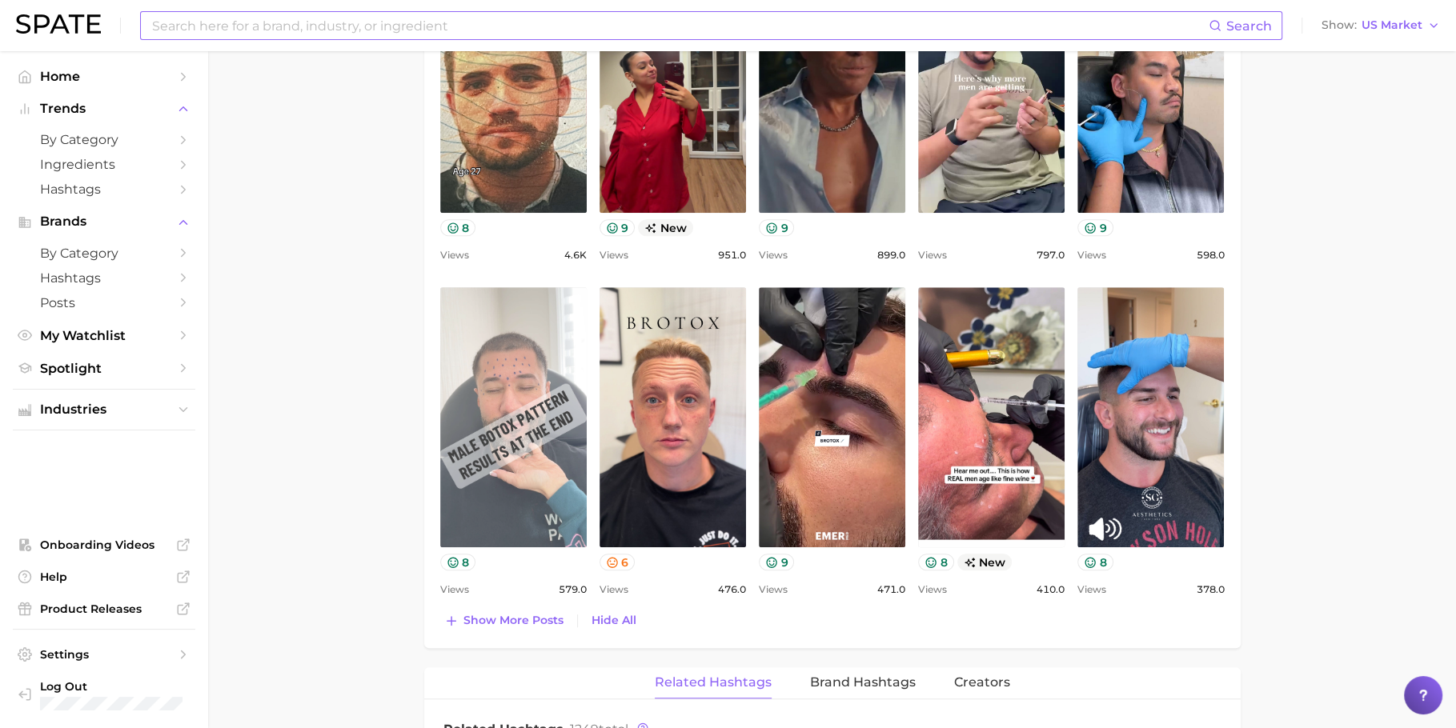
scroll to position [957, 0]
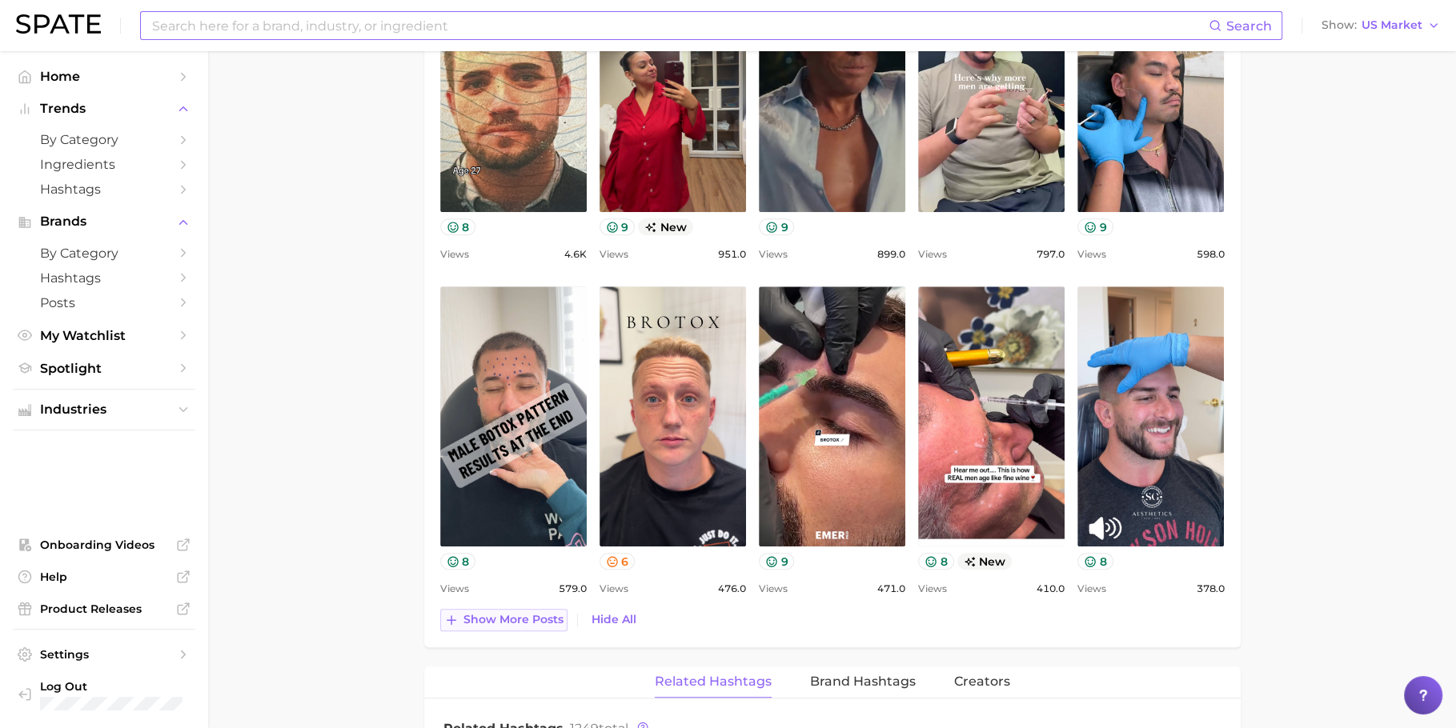
click at [515, 609] on button "Show more posts" at bounding box center [503, 620] width 127 height 22
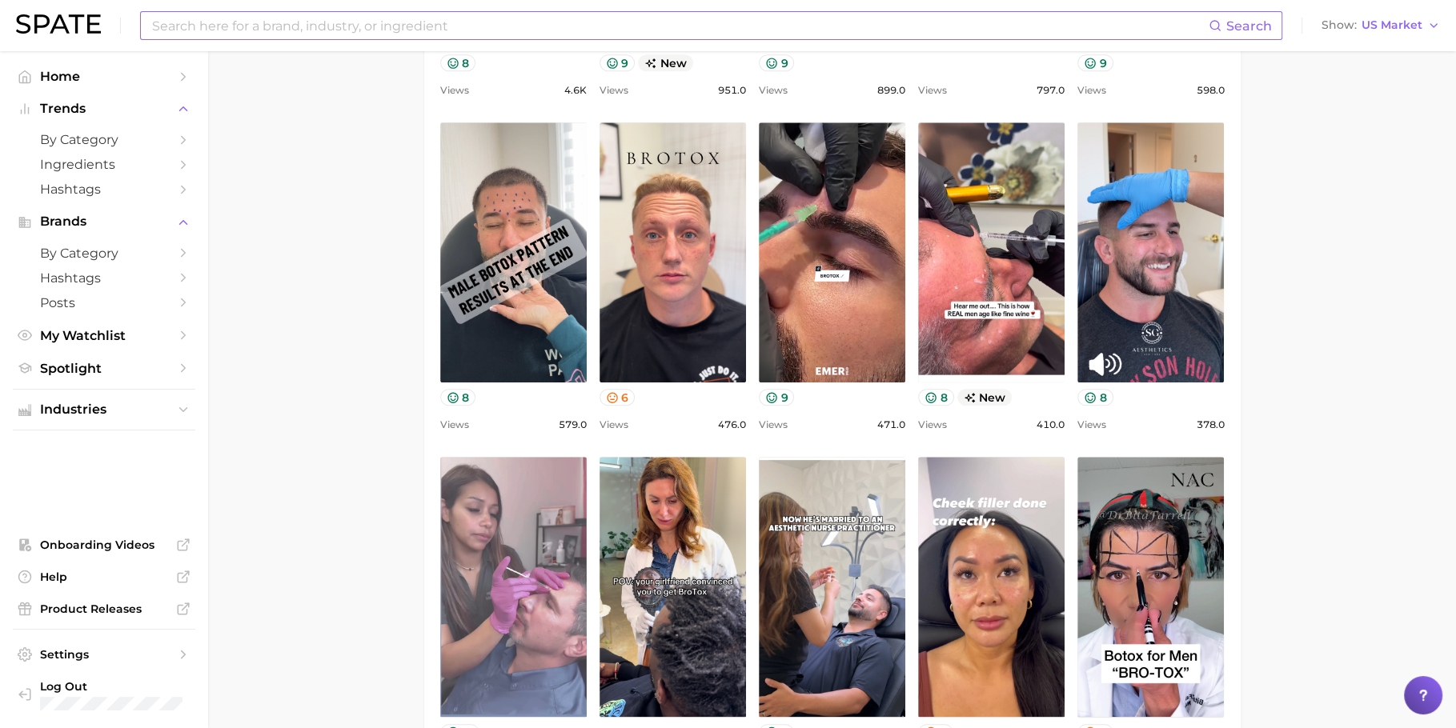
scroll to position [1301, 0]
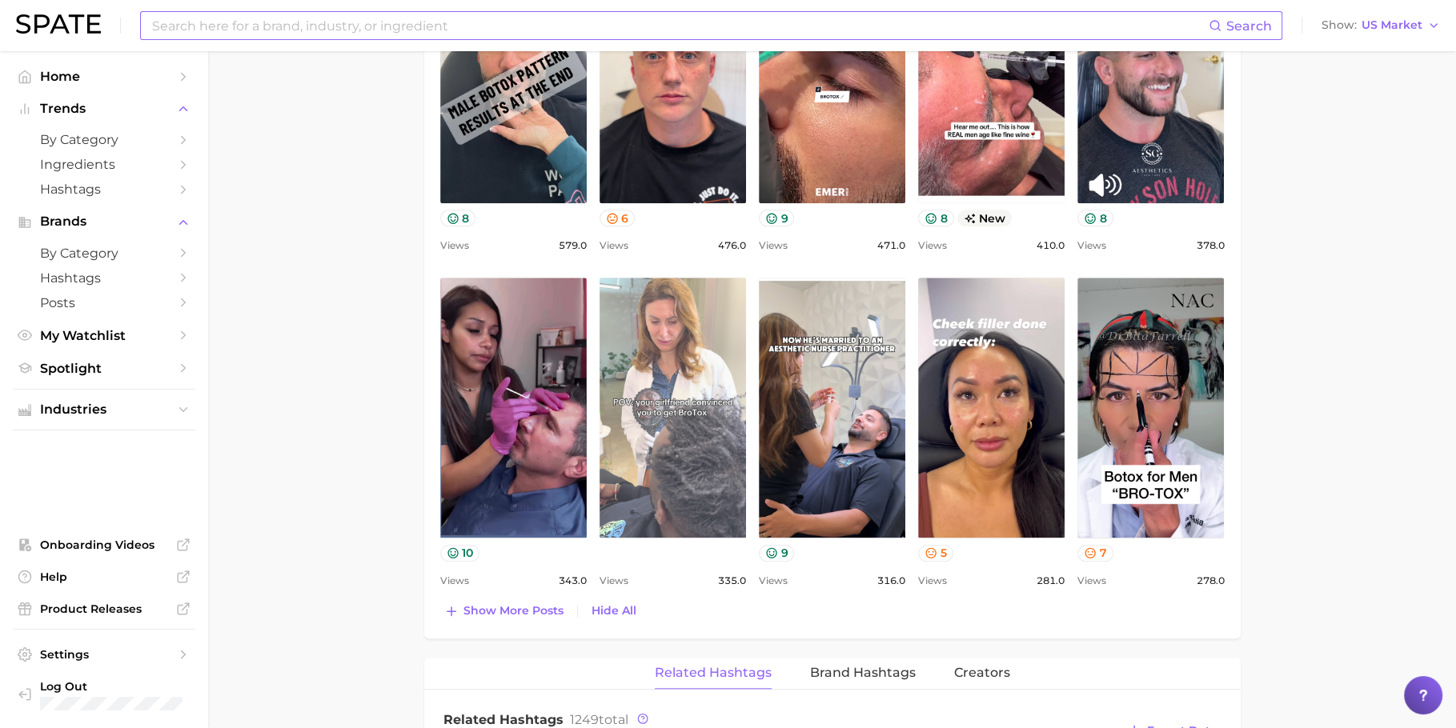
click at [664, 423] on link "view post on TikTok" at bounding box center [673, 408] width 146 height 260
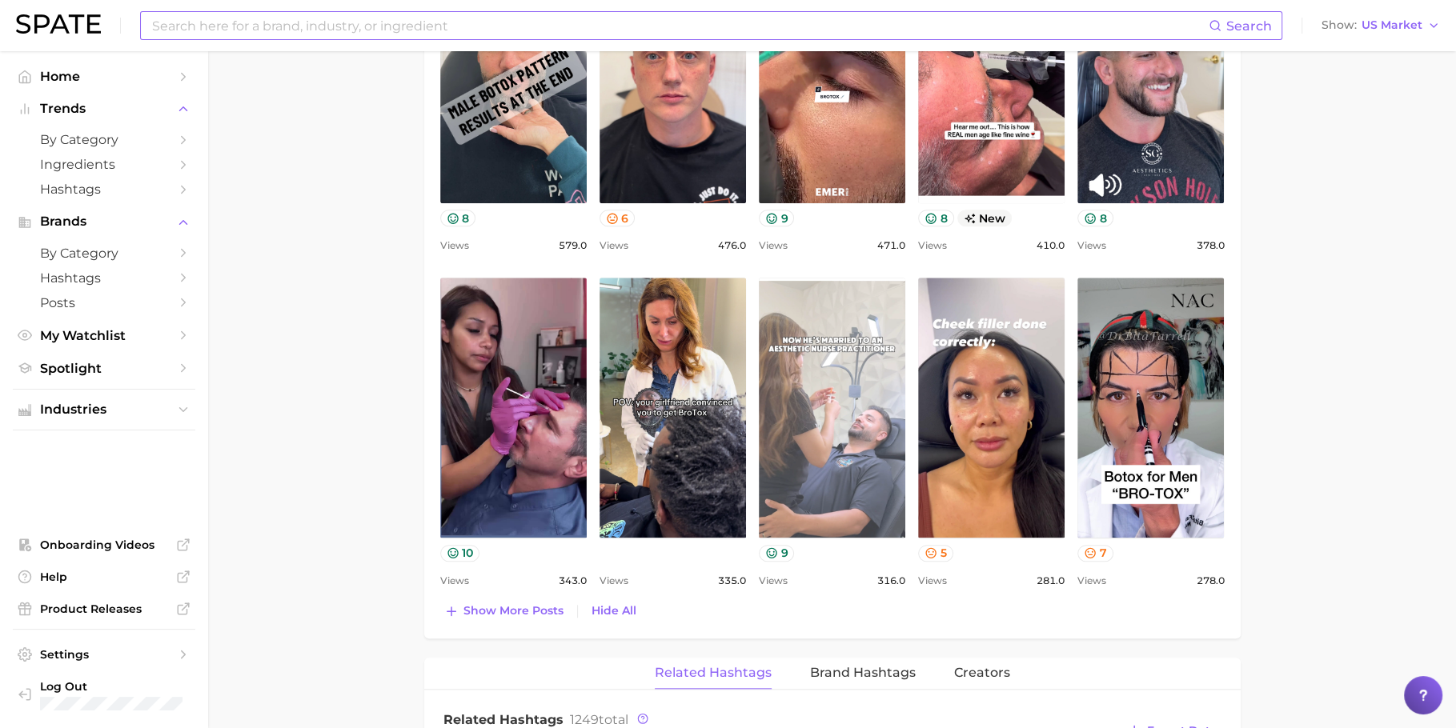
click at [829, 431] on link "view post on TikTok" at bounding box center [832, 408] width 146 height 260
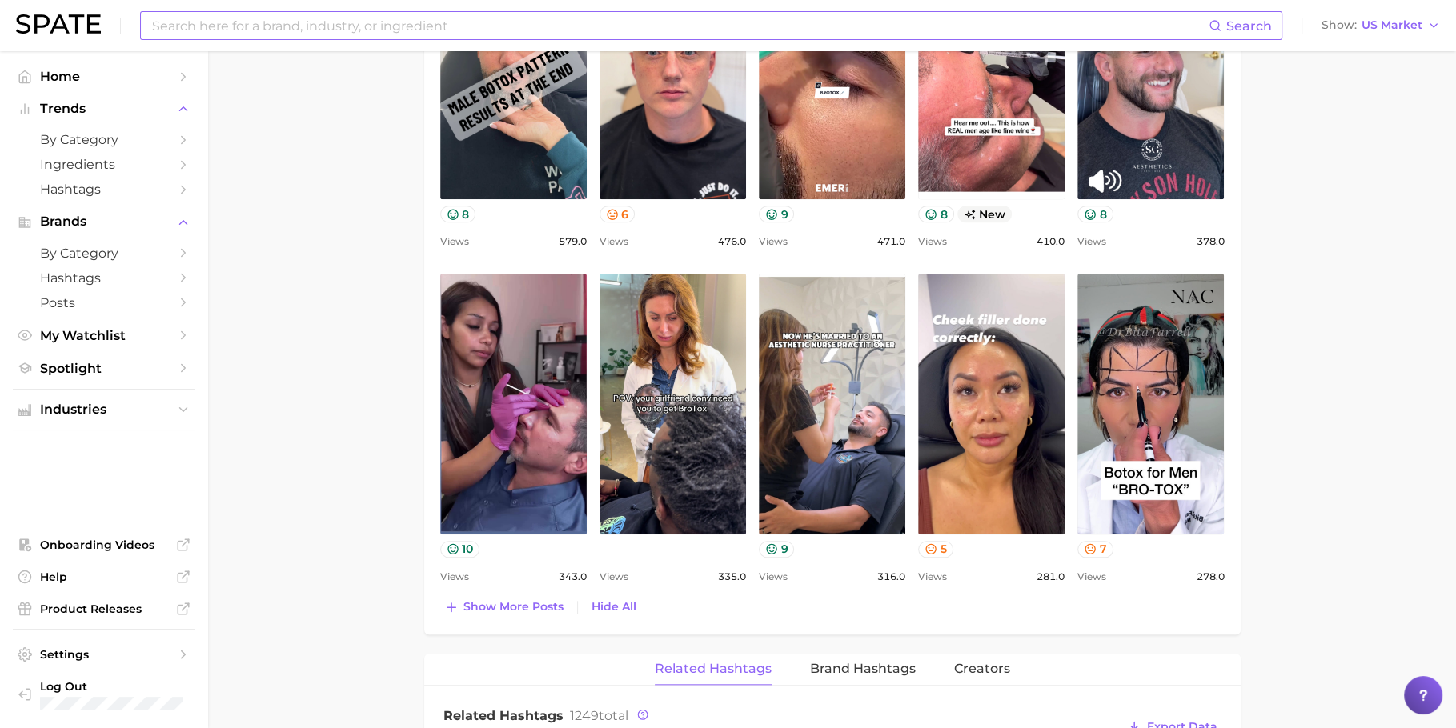
scroll to position [1305, 0]
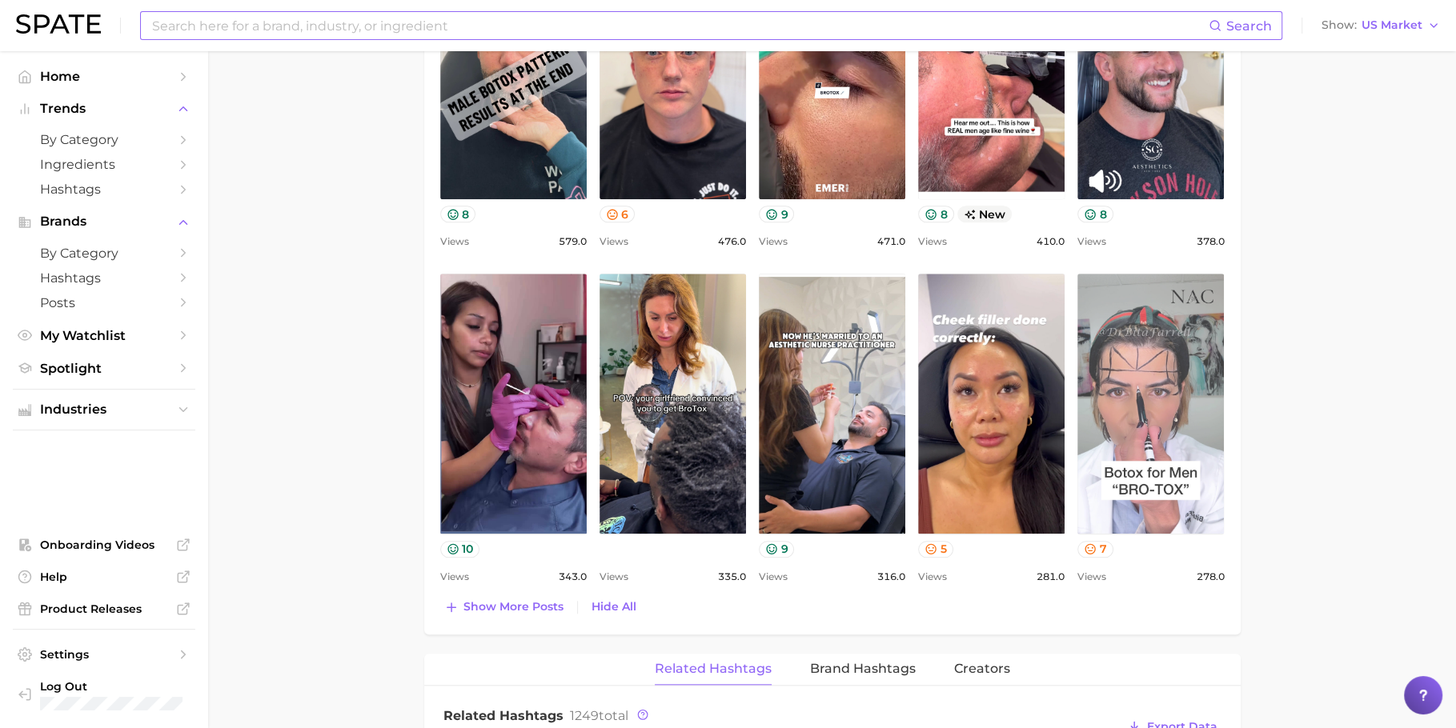
click at [1125, 485] on link "view post on TikTok" at bounding box center [1151, 404] width 146 height 260
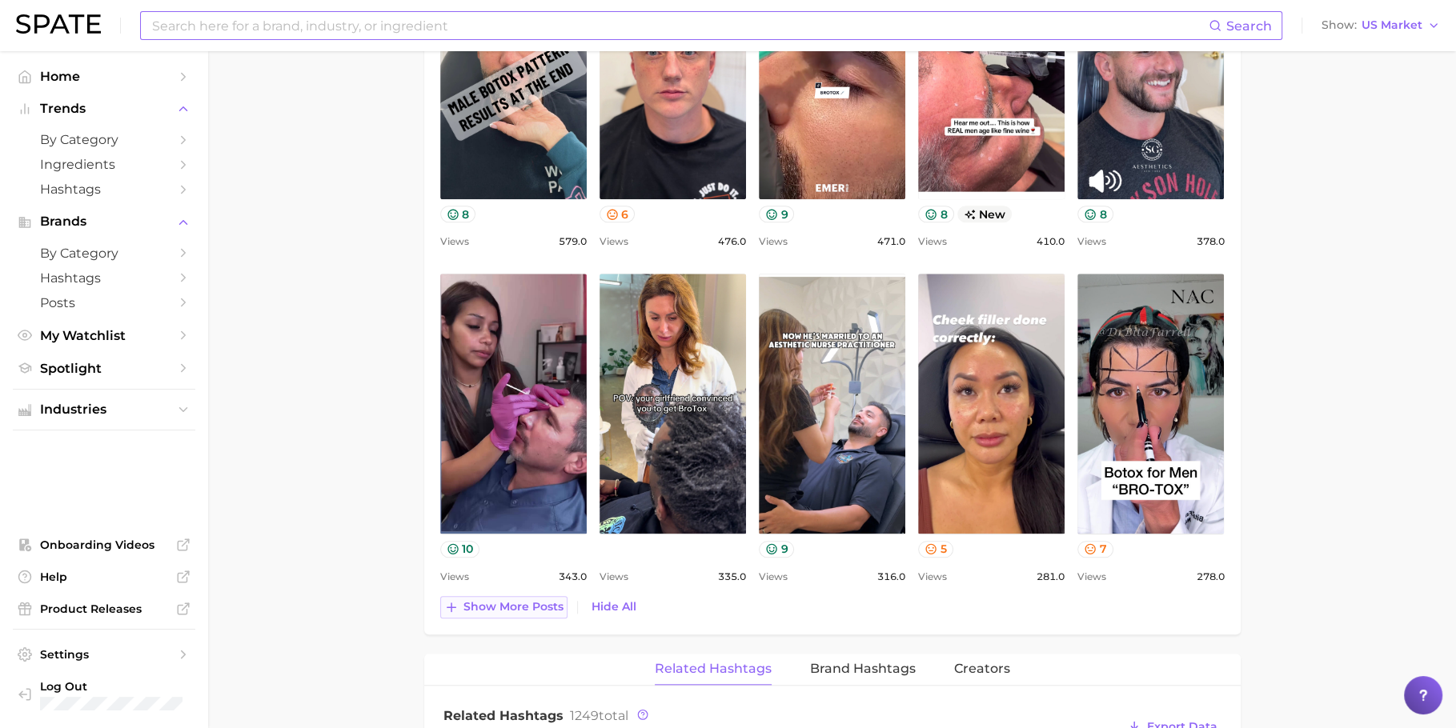
click at [528, 600] on span "Show more posts" at bounding box center [514, 607] width 100 height 14
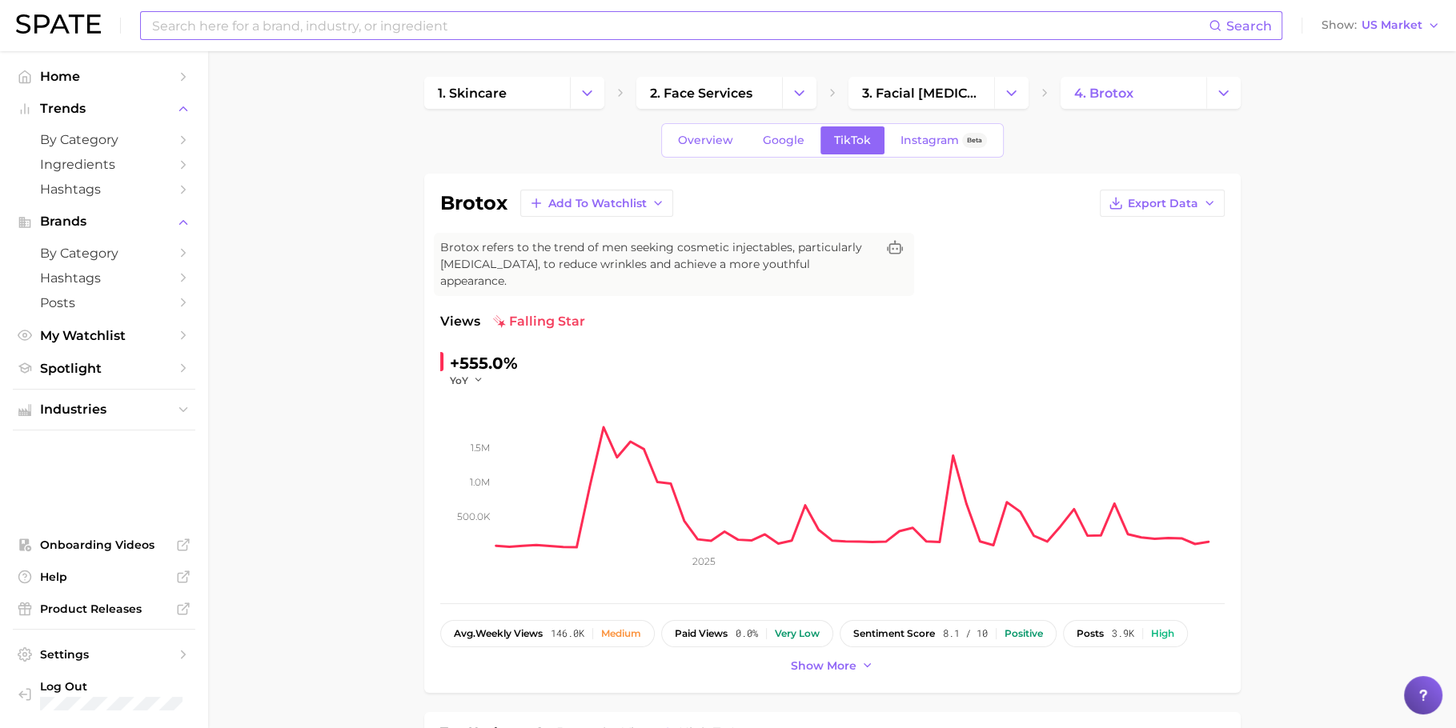
scroll to position [386, 0]
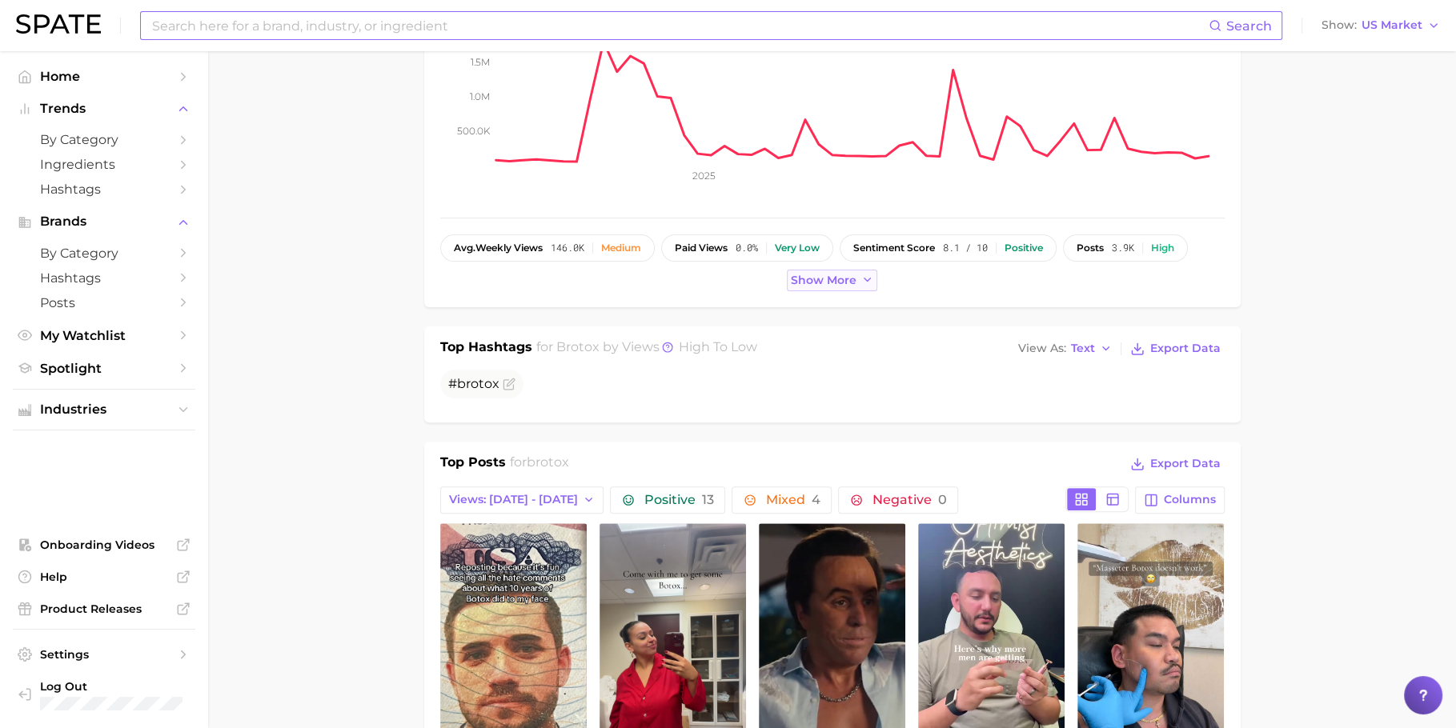
click at [827, 274] on span "Show more" at bounding box center [824, 281] width 66 height 14
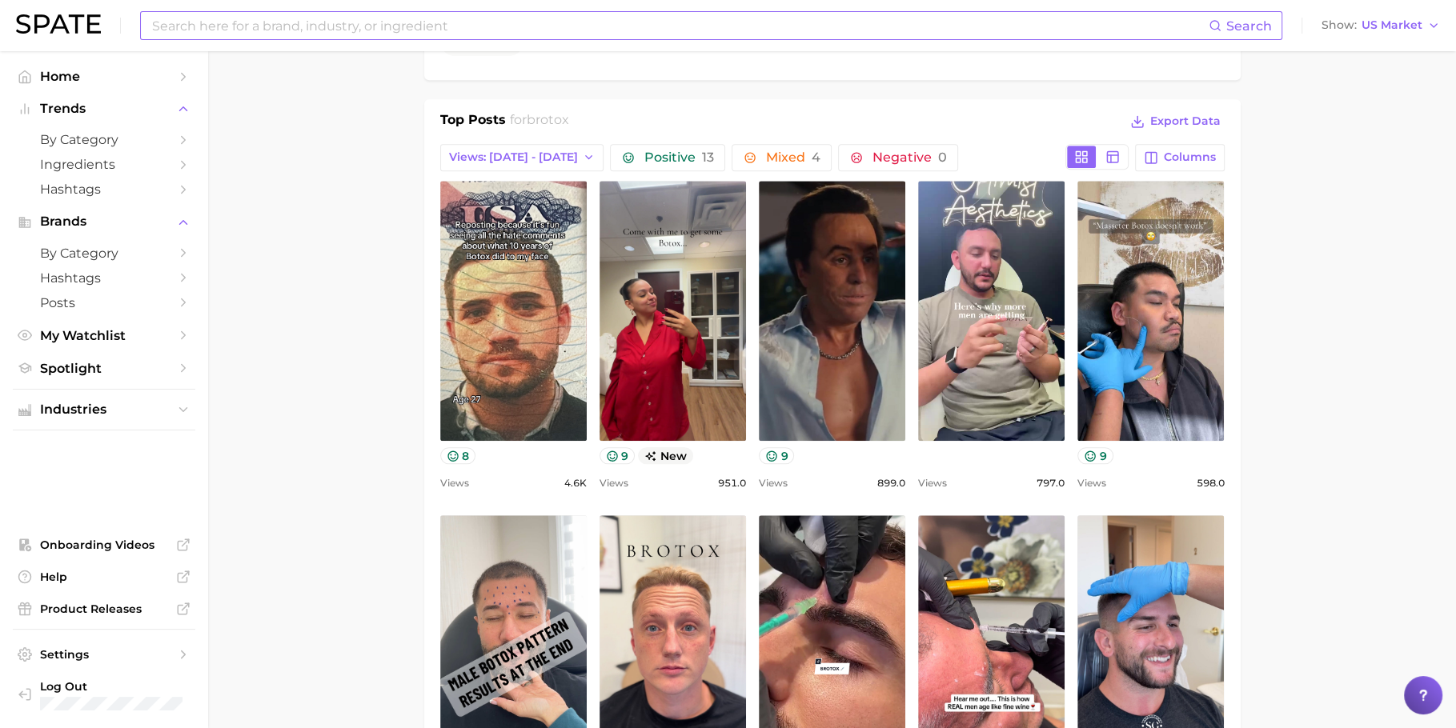
scroll to position [782, 0]
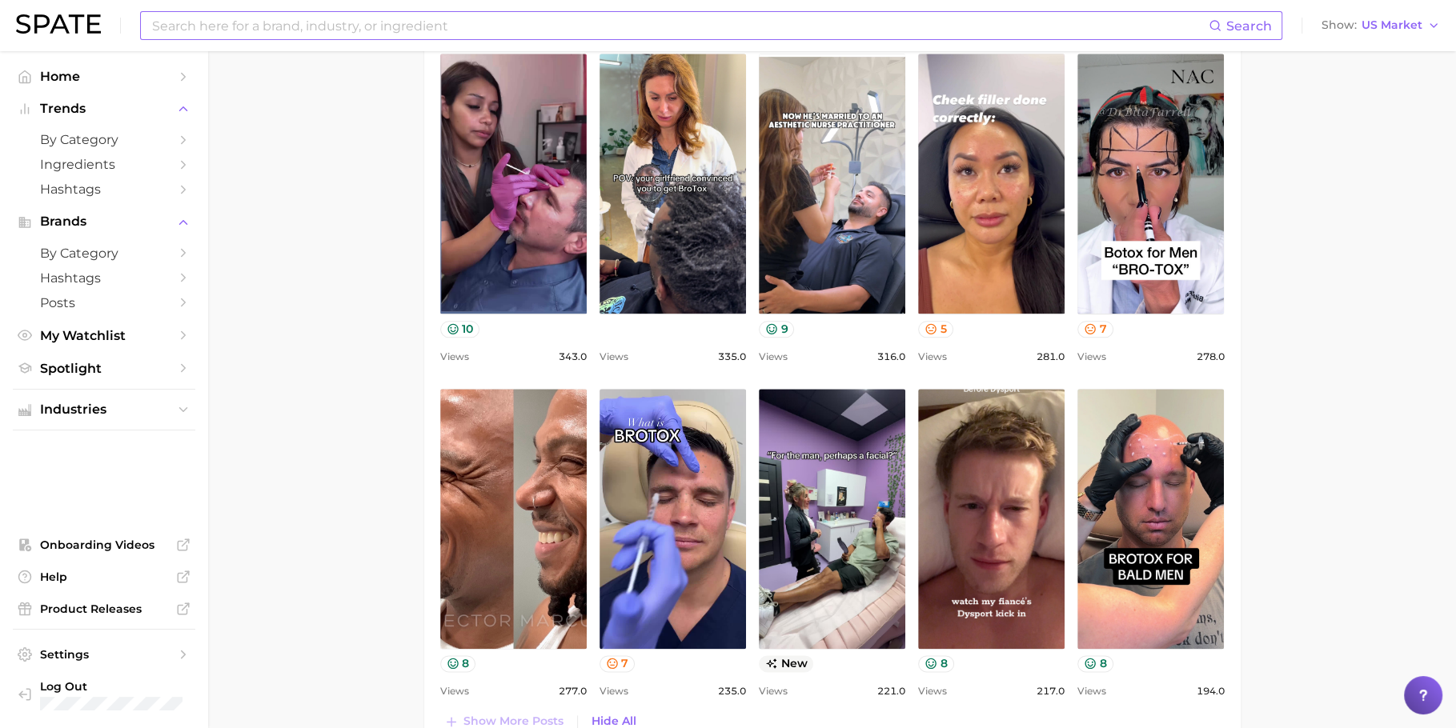
scroll to position [1575, 0]
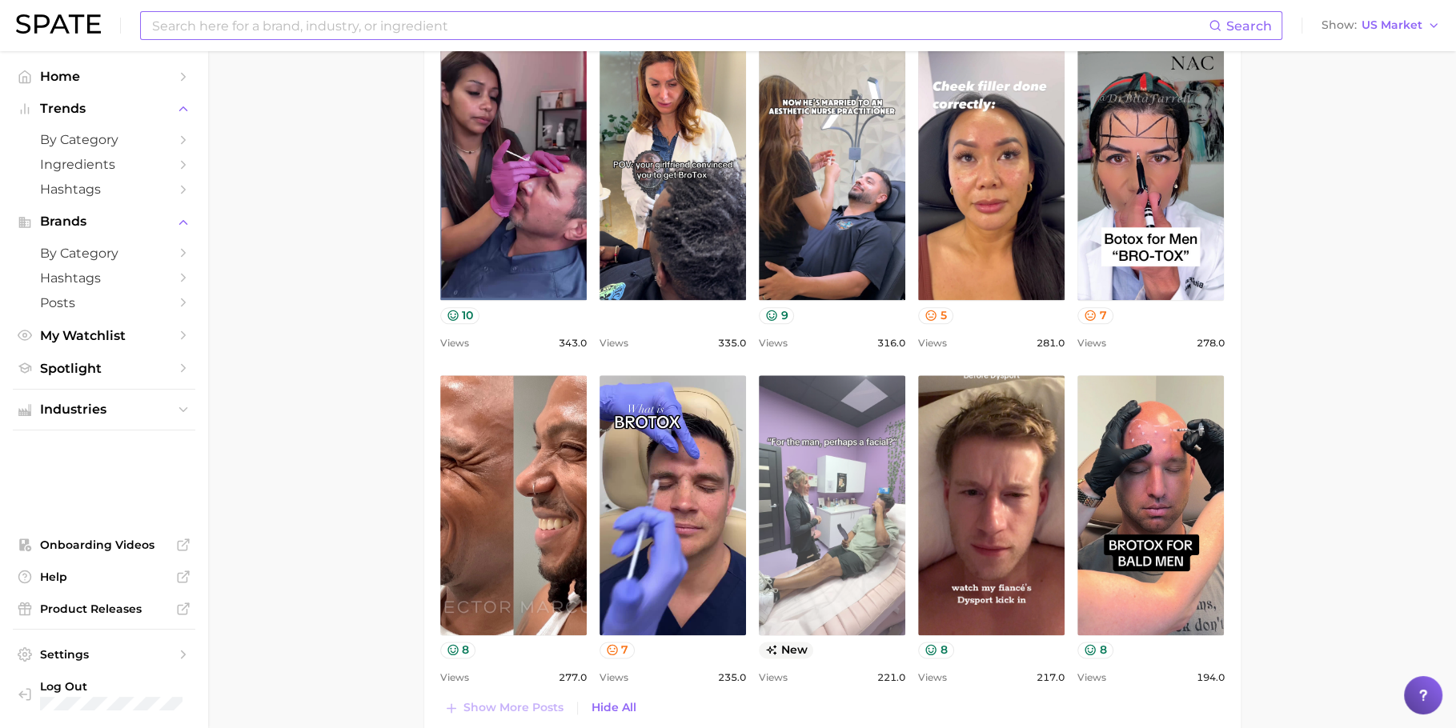
click at [881, 419] on link "view post on TikTok" at bounding box center [832, 505] width 146 height 260
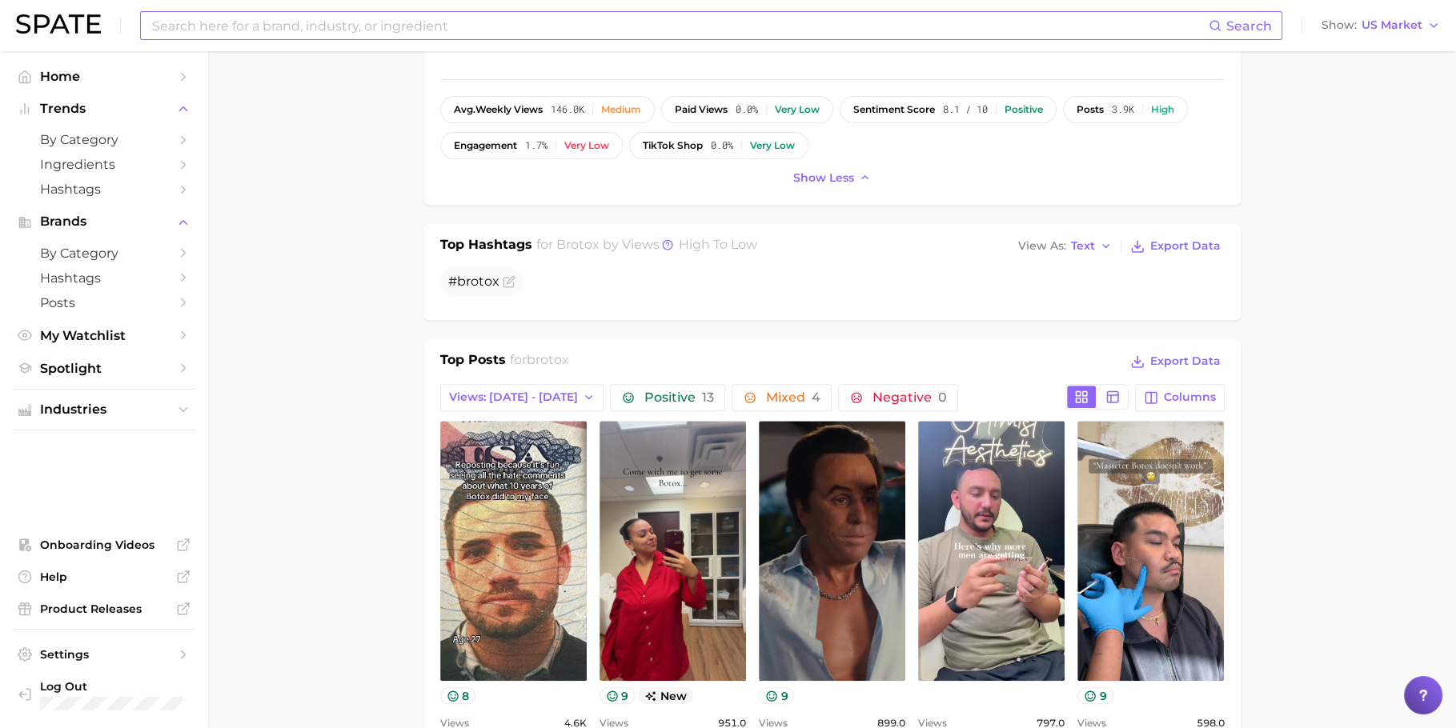
scroll to position [704, 0]
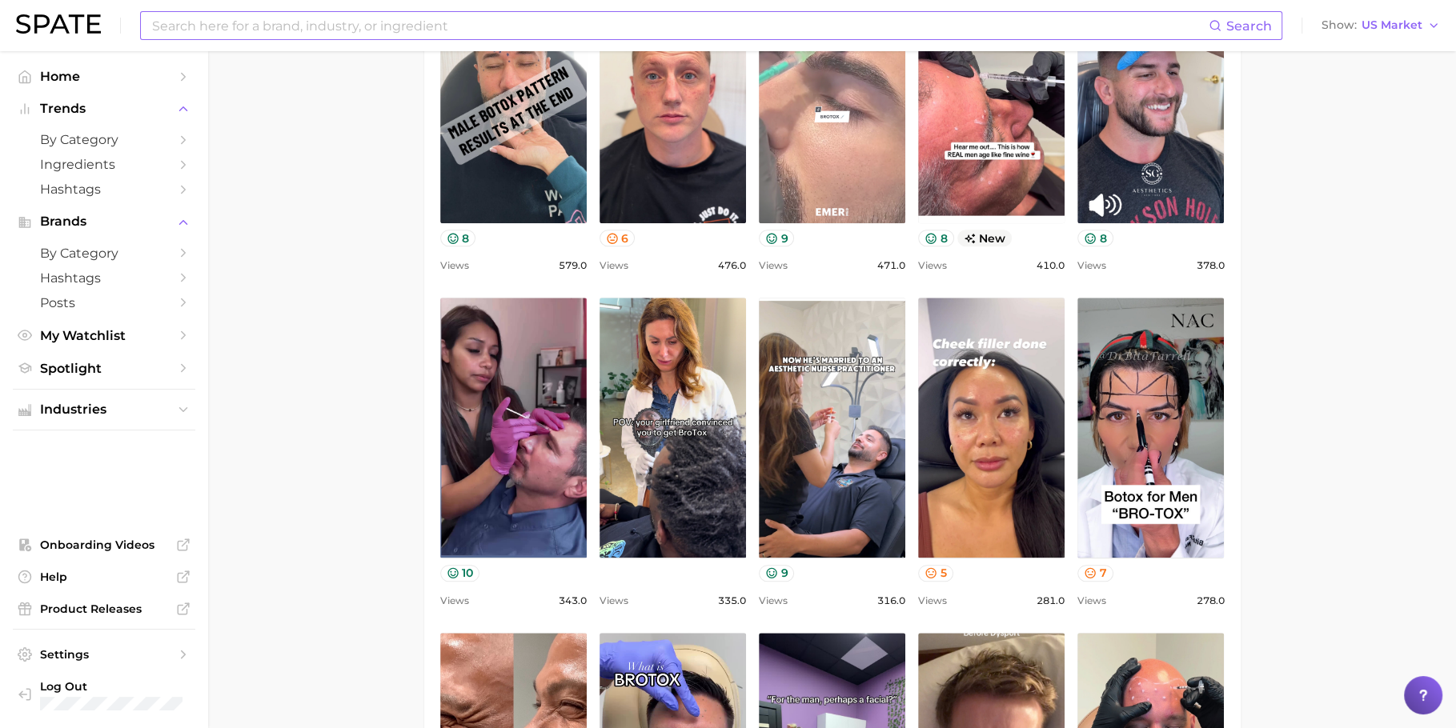
scroll to position [1473, 0]
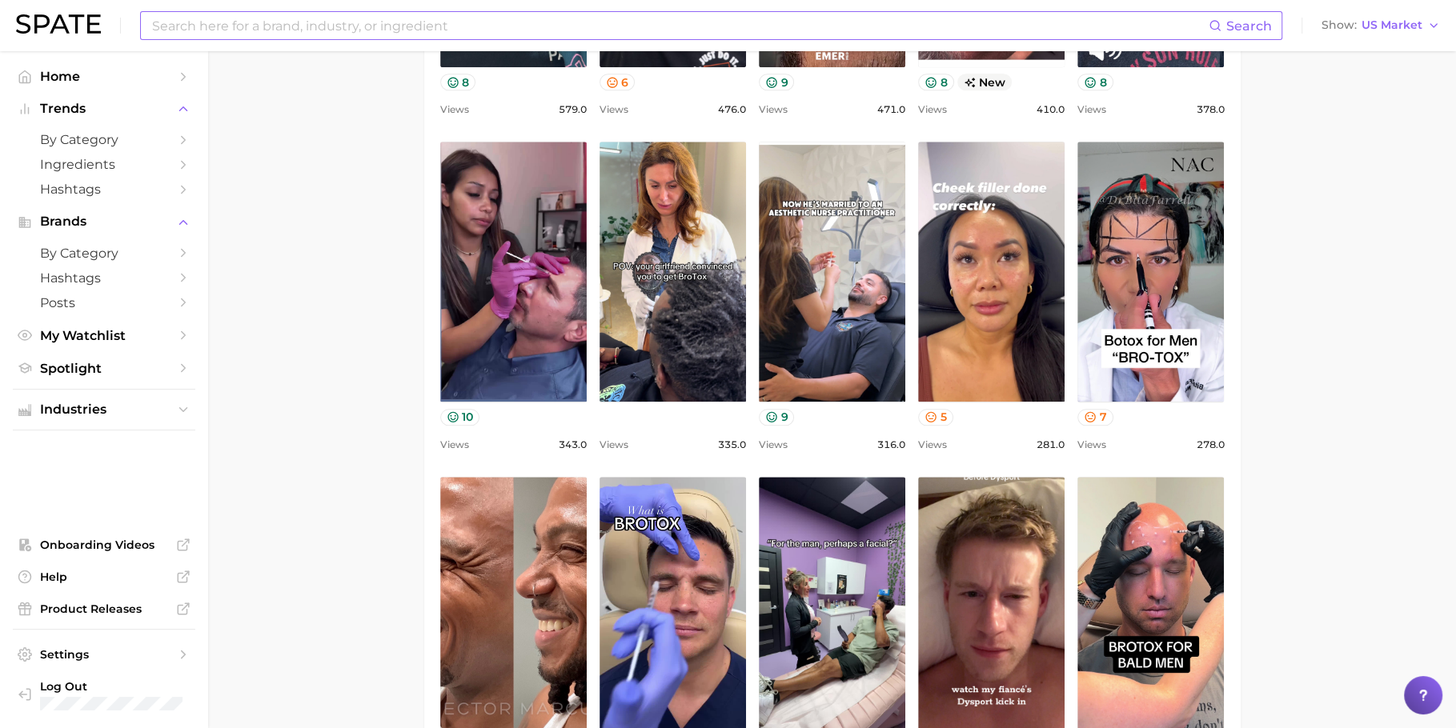
click at [1317, 181] on main "1. skincare 2. face services 3. facial [MEDICAL_DATA] services 4. brotox Overvi…" at bounding box center [832, 234] width 1248 height 3312
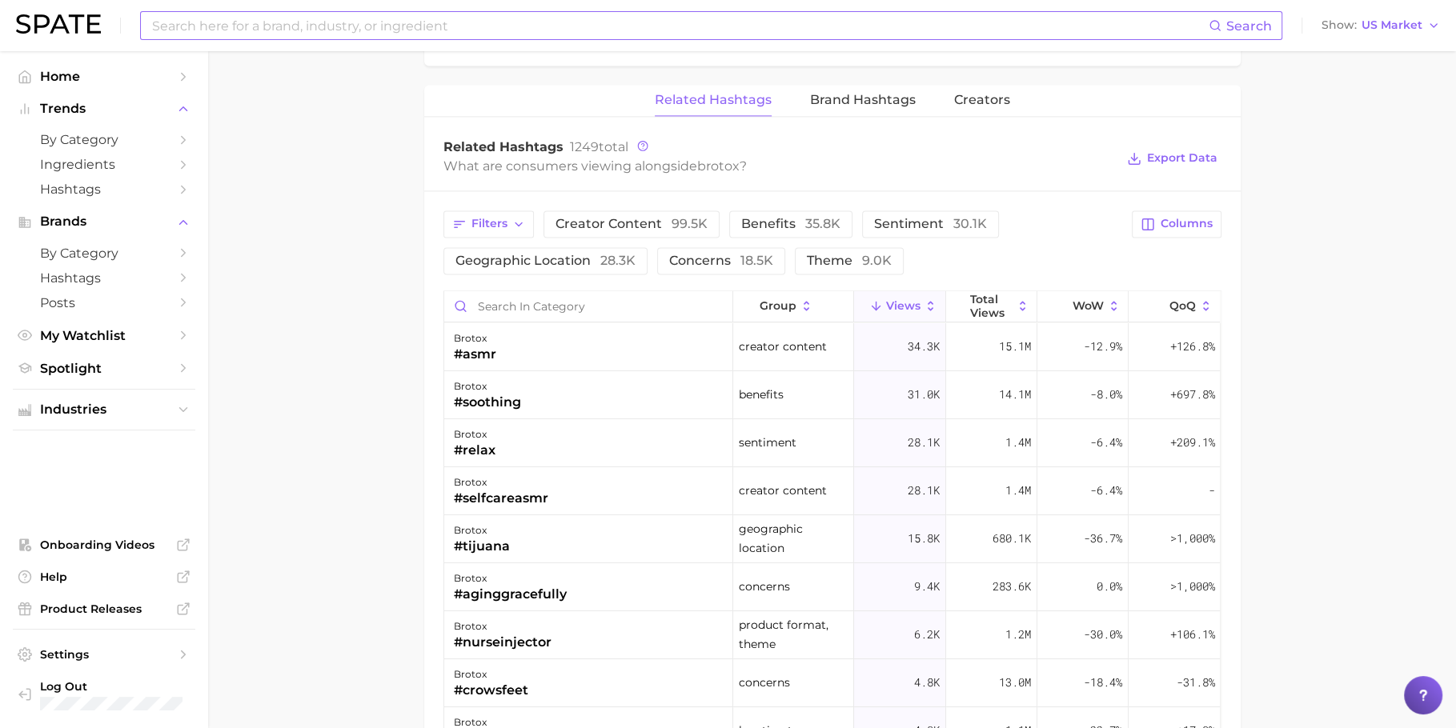
scroll to position [2256, 0]
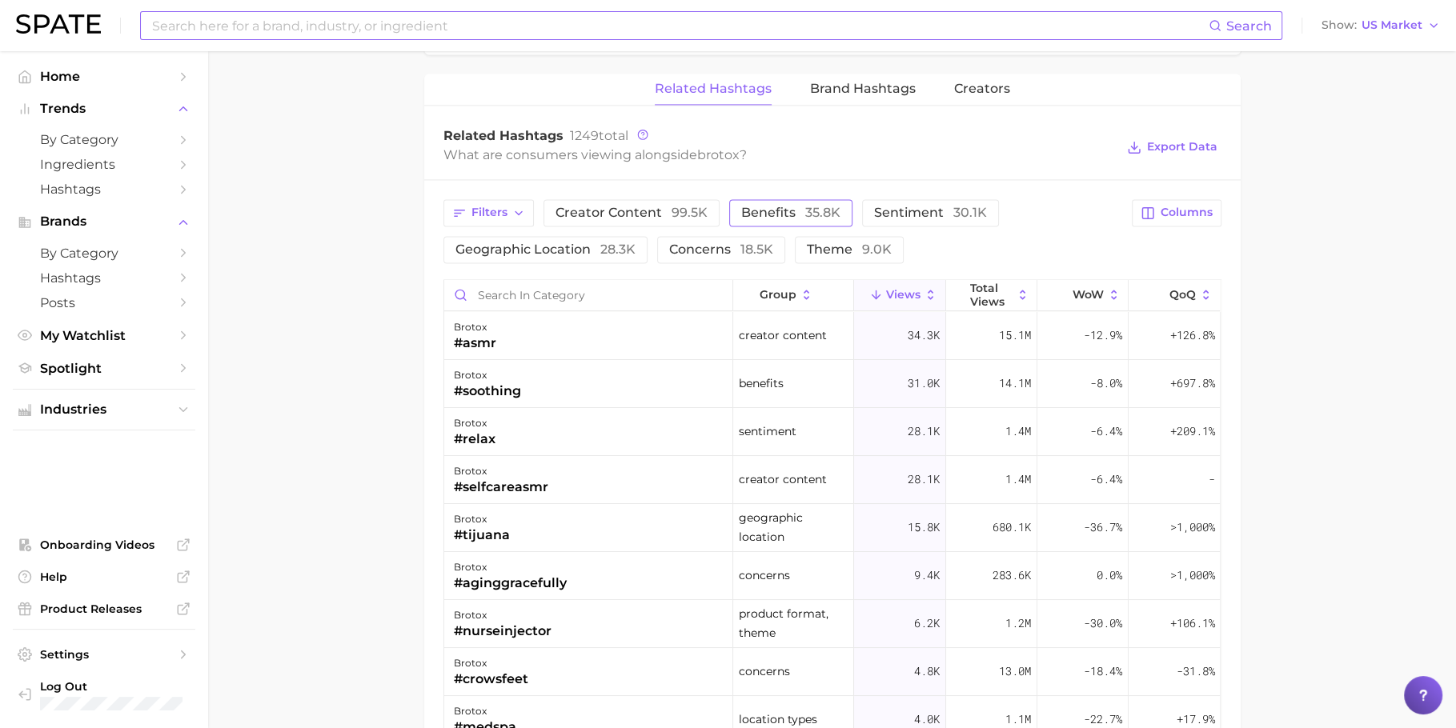
click at [805, 205] on span "35.8k" at bounding box center [822, 212] width 35 height 15
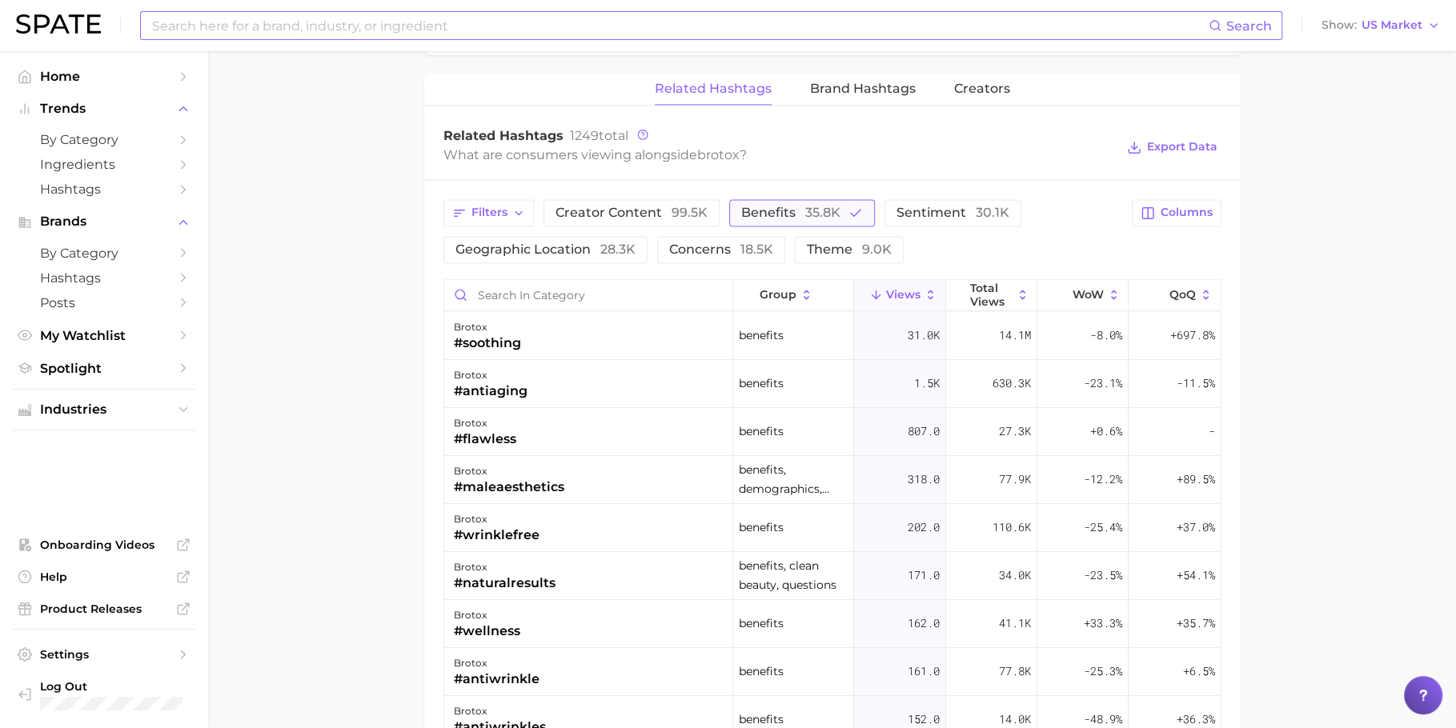
click at [797, 207] on span "benefits 35.8k" at bounding box center [790, 213] width 99 height 13
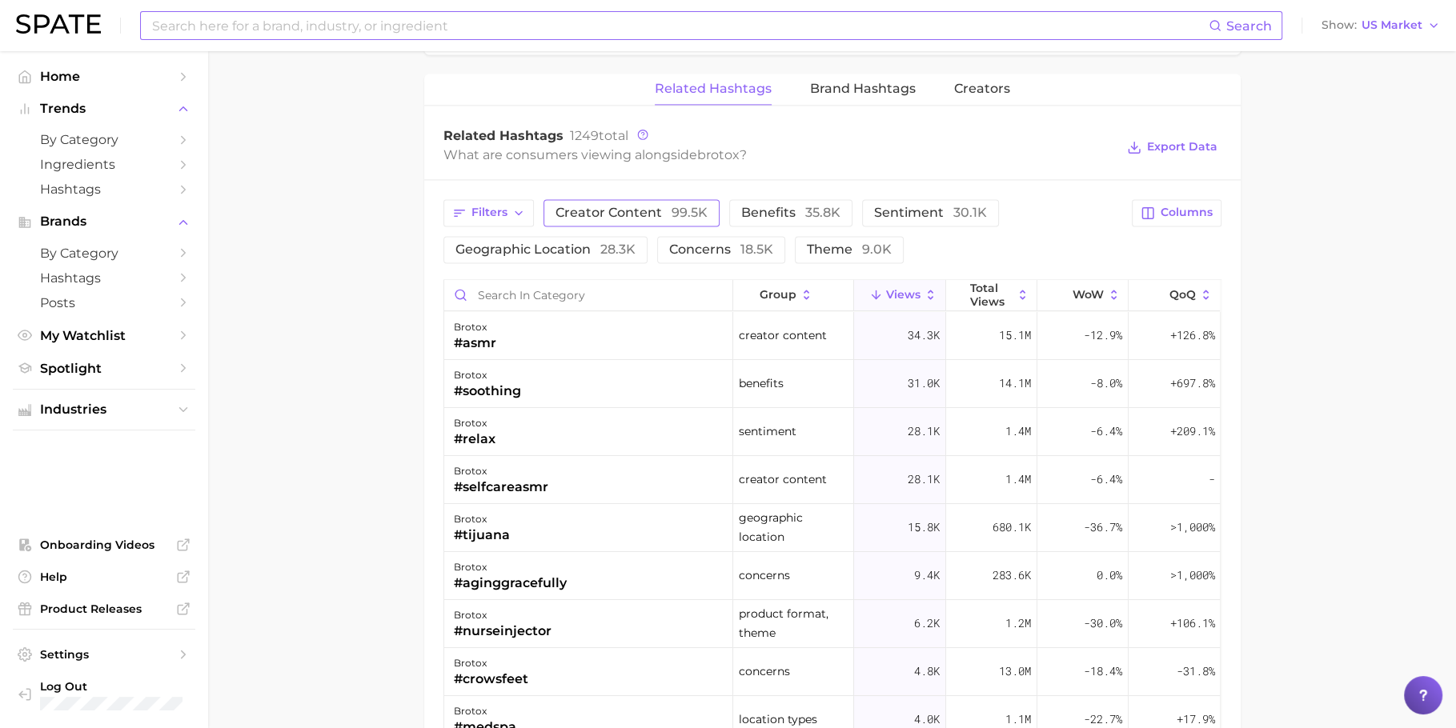
click at [628, 207] on span "creator content 99.5k" at bounding box center [632, 213] width 152 height 13
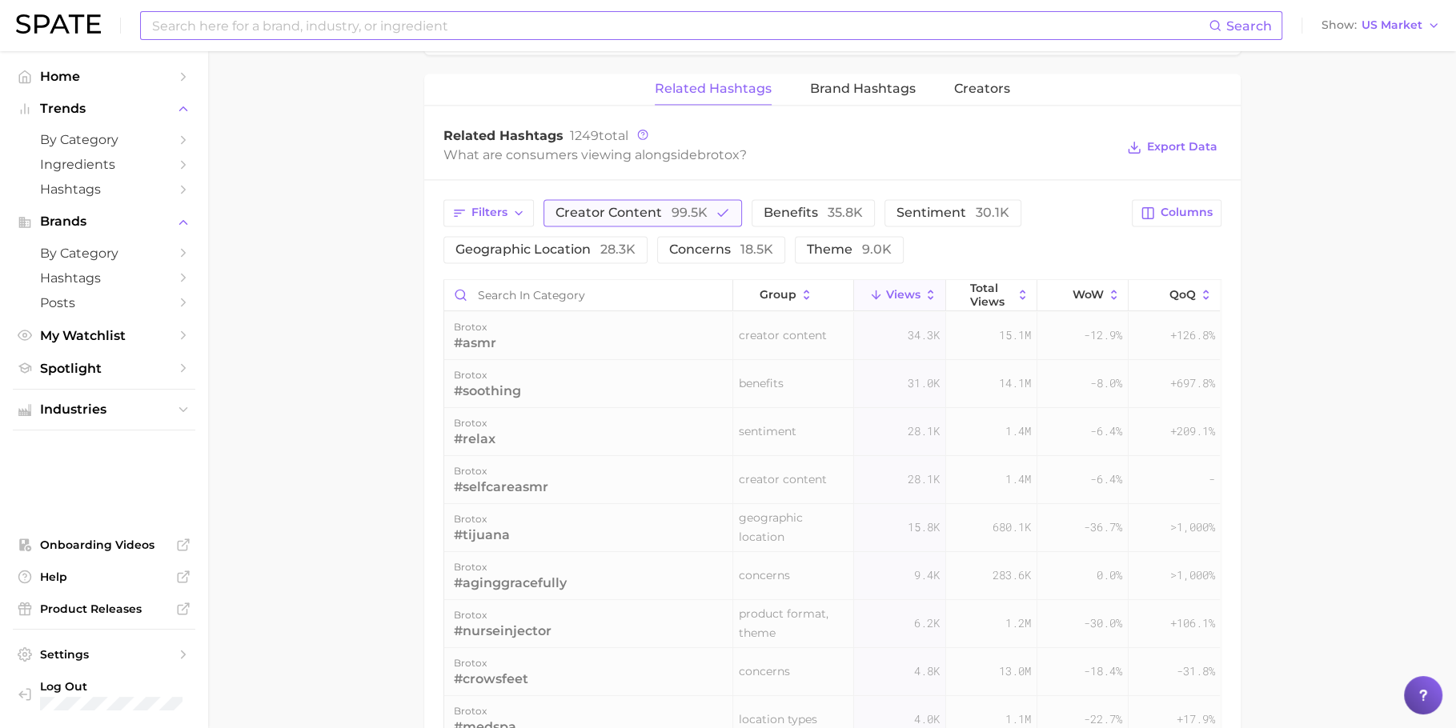
click at [628, 207] on span "creator content 99.5k" at bounding box center [632, 213] width 152 height 13
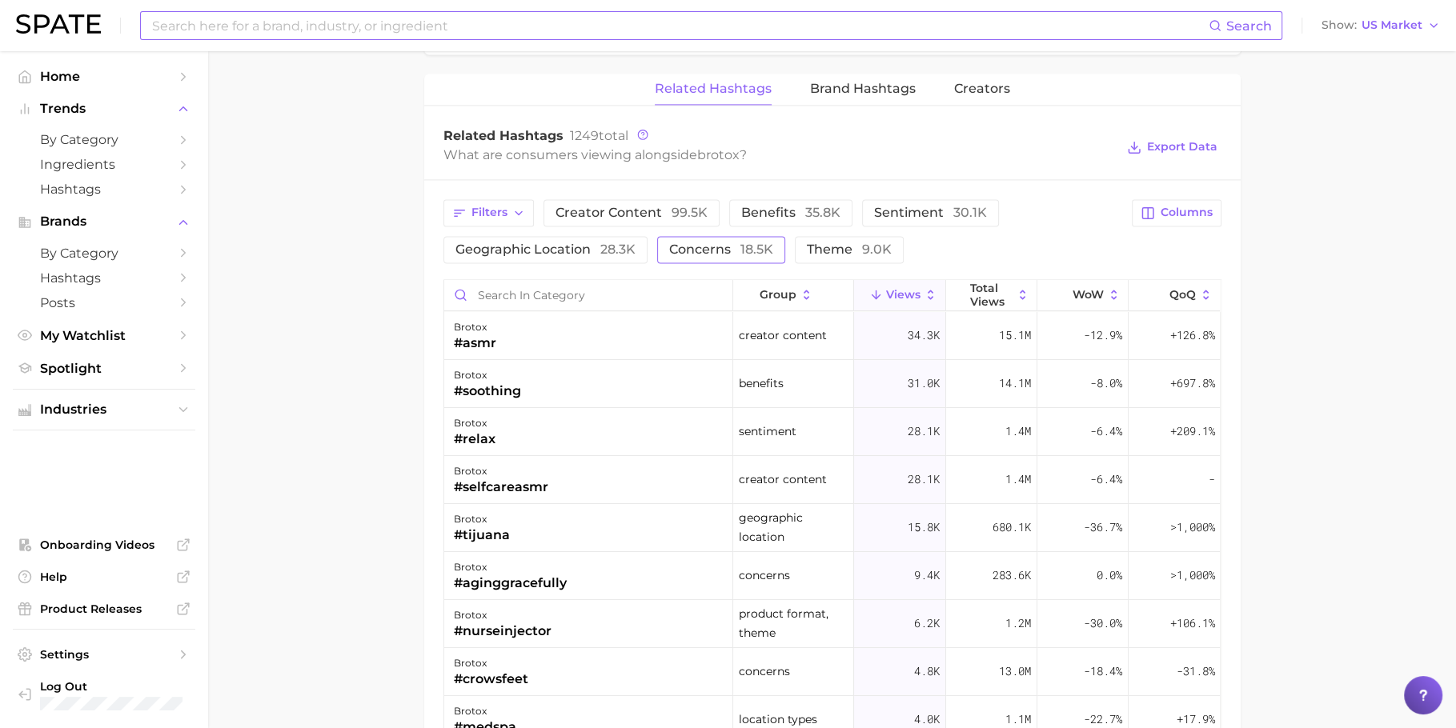
click at [718, 243] on span "concerns 18.5k" at bounding box center [721, 249] width 104 height 13
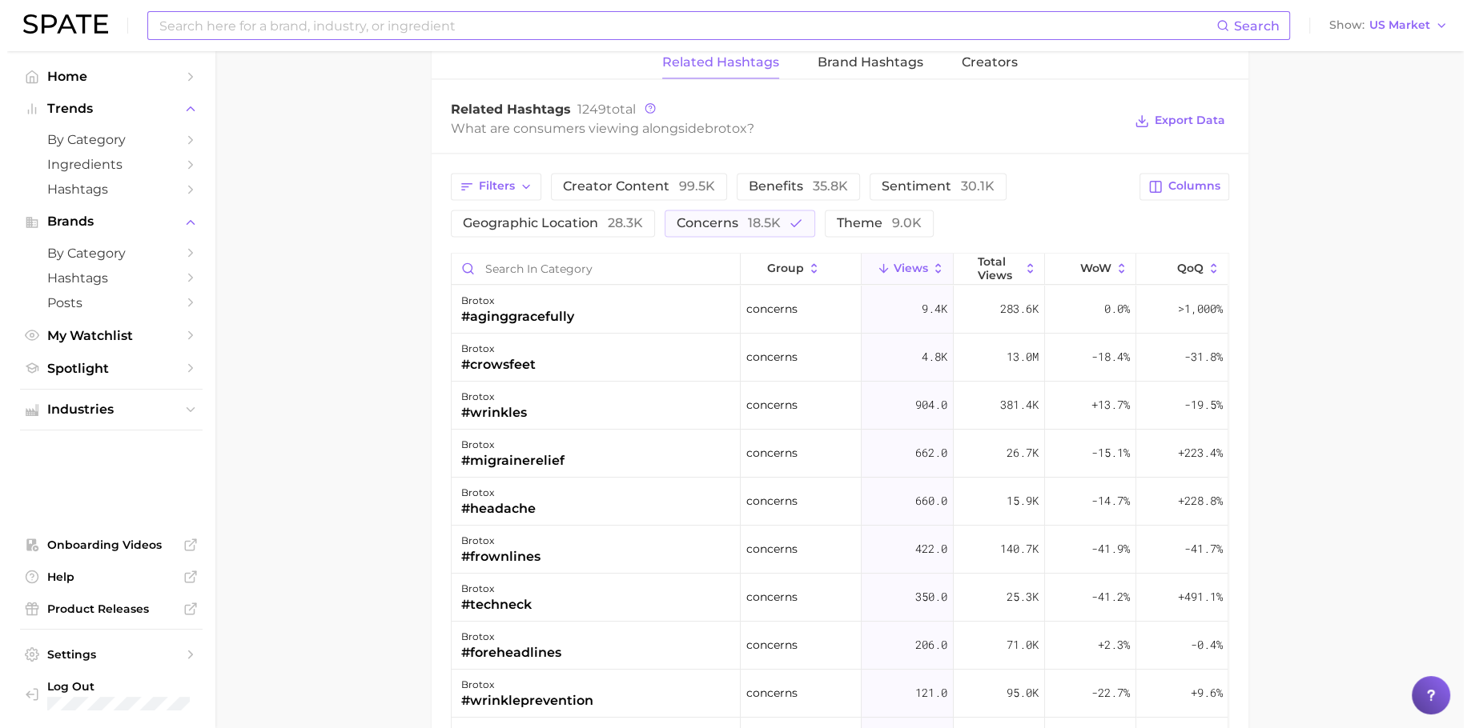
scroll to position [2283, 0]
click at [566, 433] on div "brotox #migrainerelief" at bounding box center [588, 453] width 289 height 48
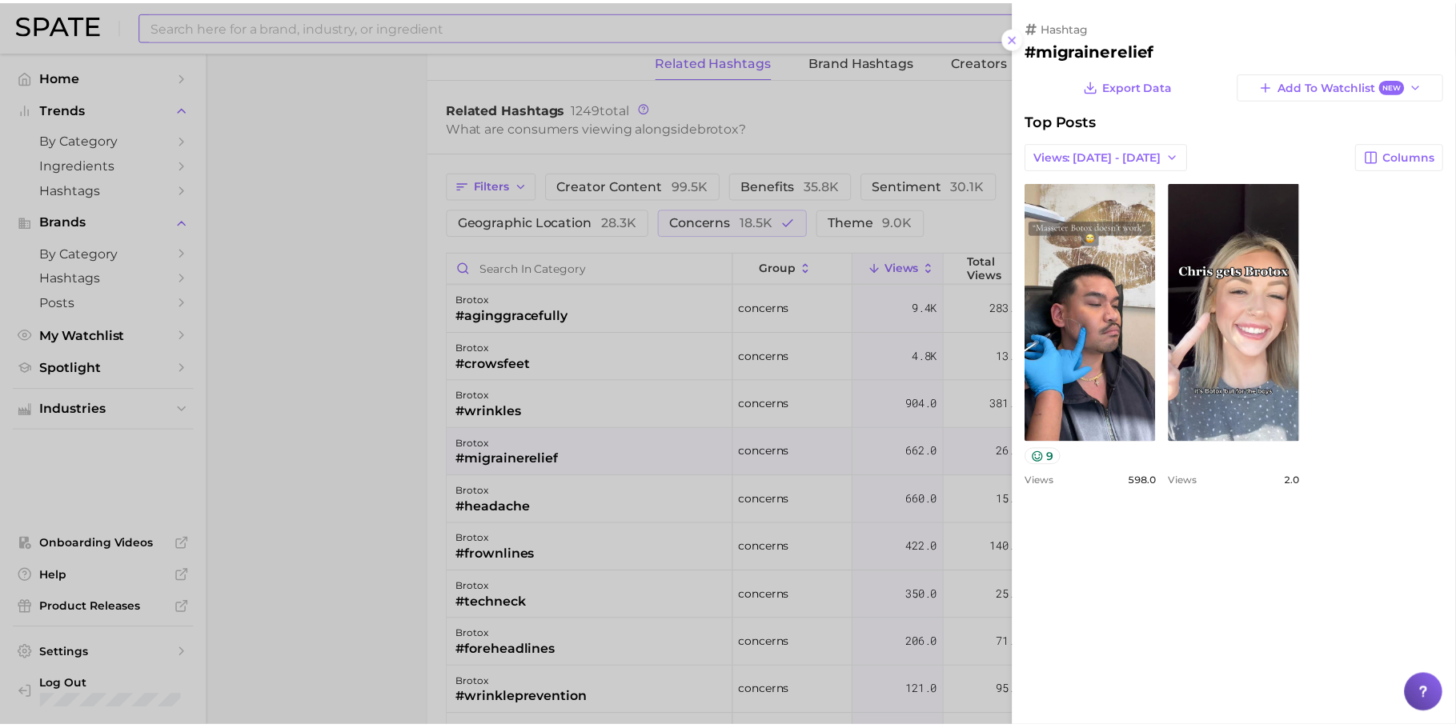
scroll to position [0, 0]
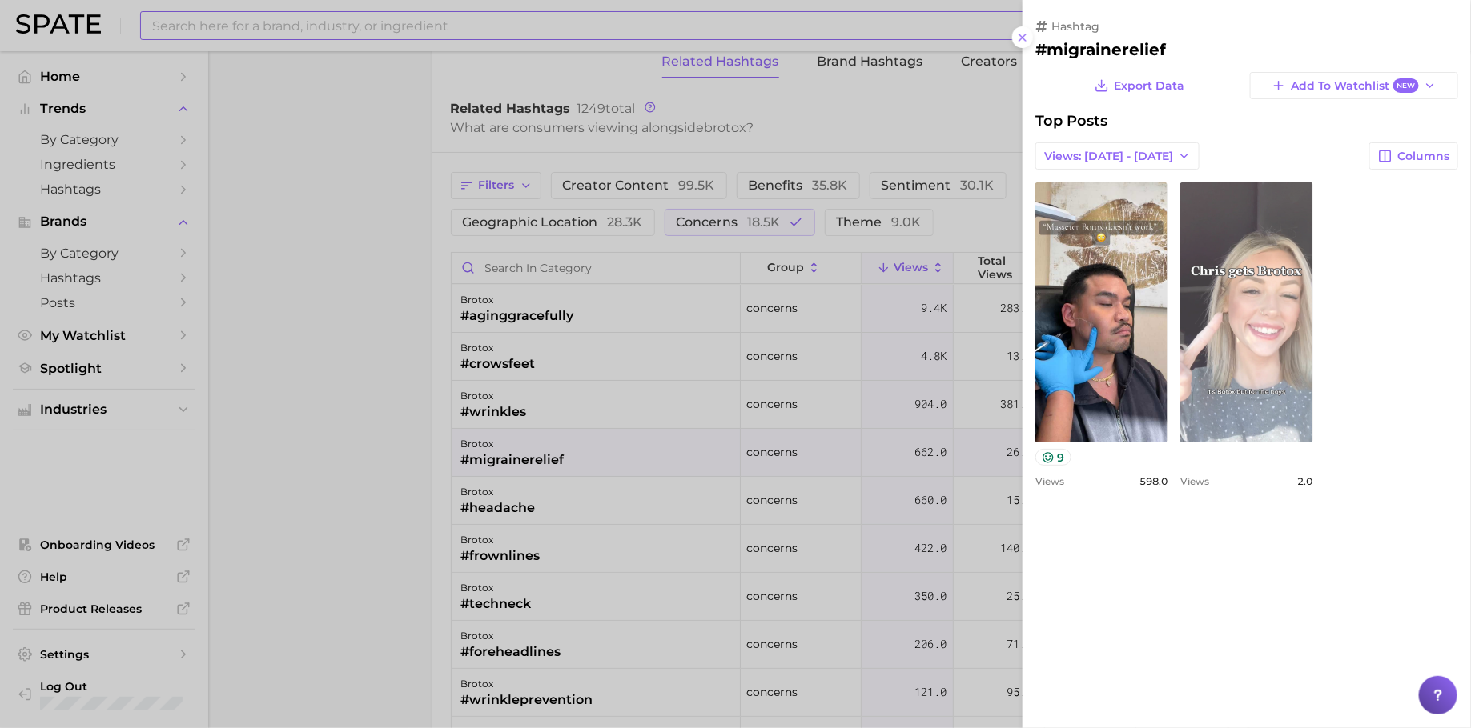
click at [1251, 402] on link "view post on TikTok" at bounding box center [1246, 313] width 132 height 260
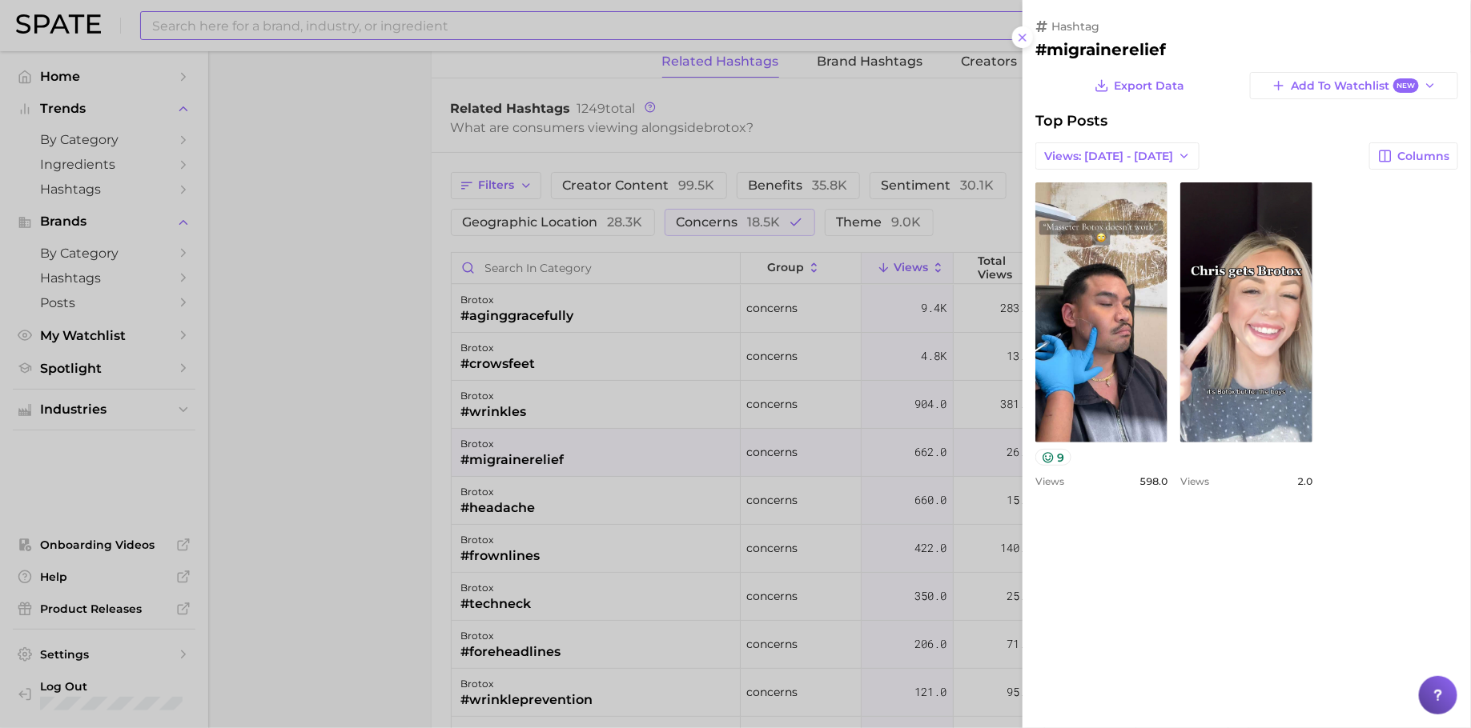
click at [684, 389] on div at bounding box center [735, 364] width 1471 height 728
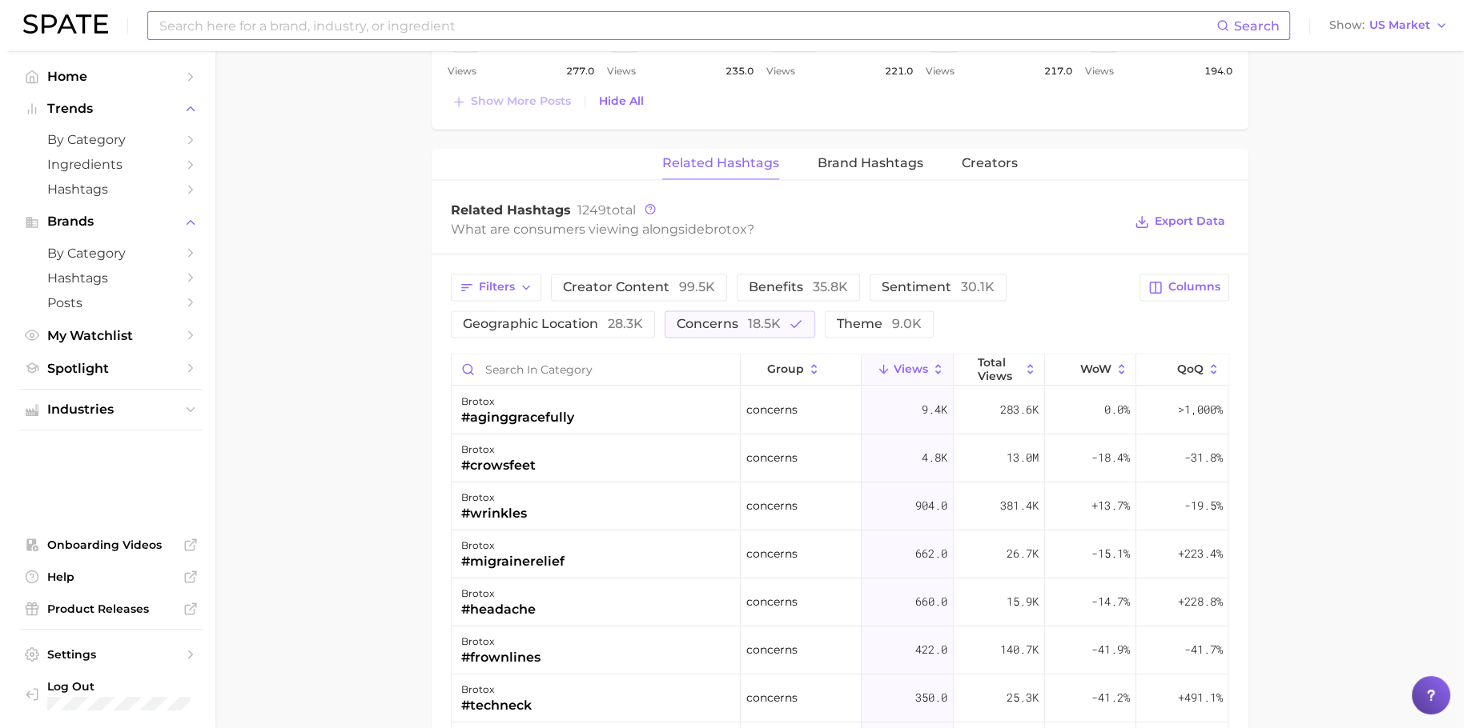
scroll to position [2296, 0]
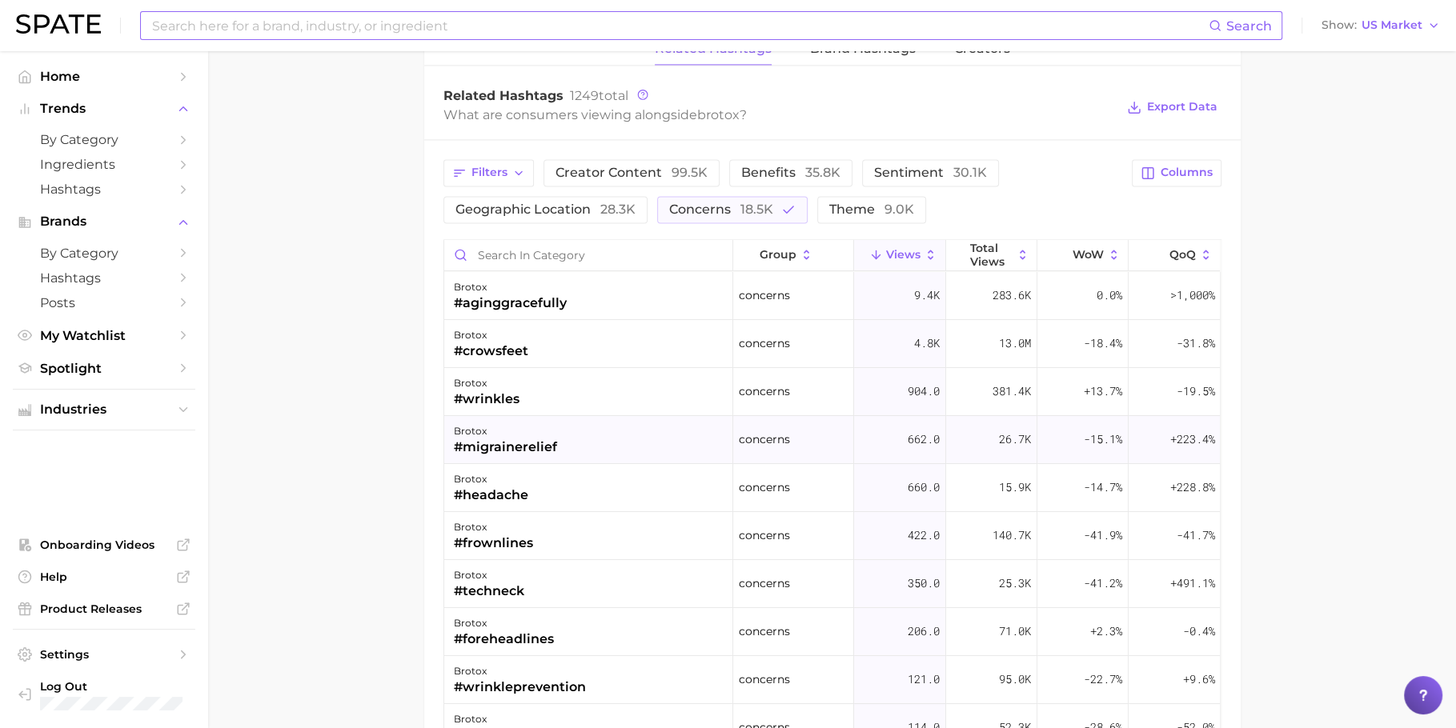
click at [540, 438] on div "#migrainerelief" at bounding box center [505, 447] width 103 height 19
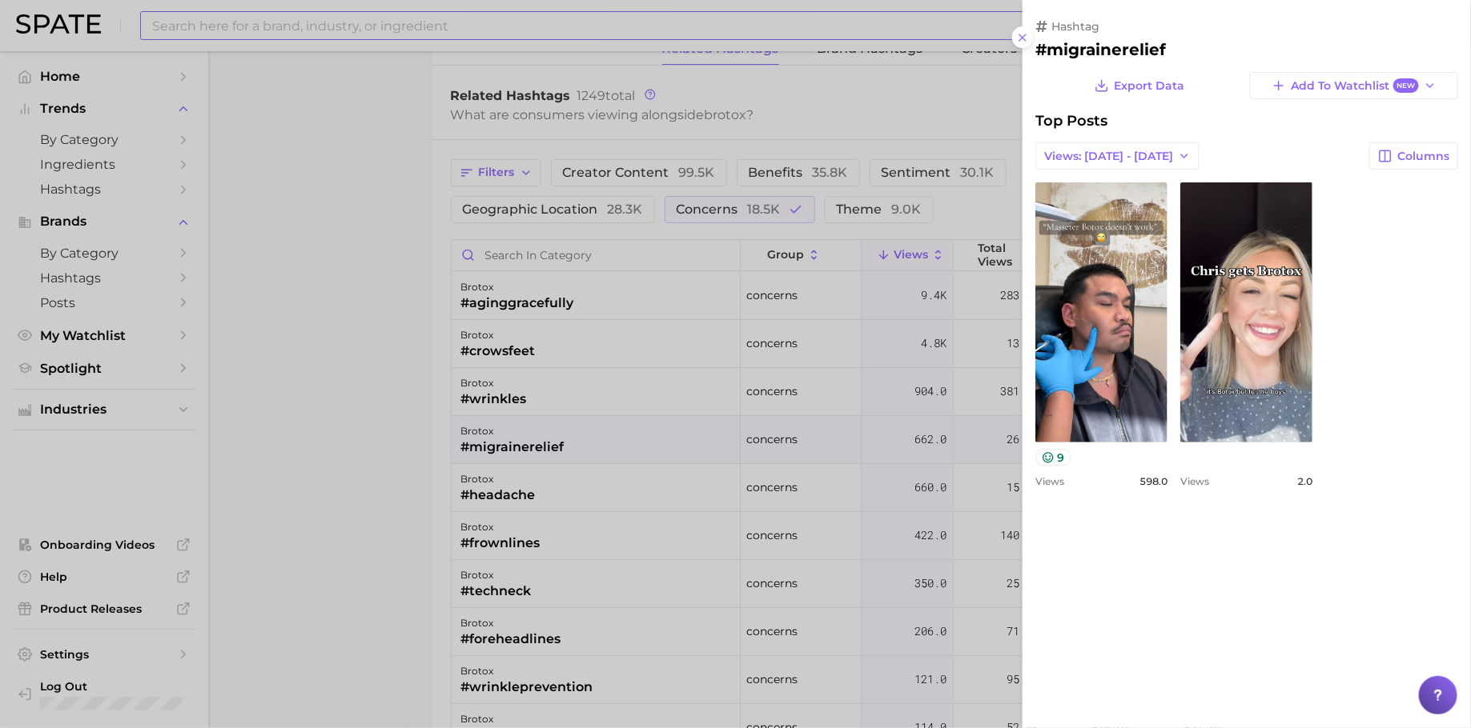
click at [1378, 299] on div "view post on TikTok 9 Views 598.0 view post on TikTok Views 2.0" at bounding box center [1246, 335] width 423 height 305
click at [749, 191] on div at bounding box center [735, 364] width 1471 height 728
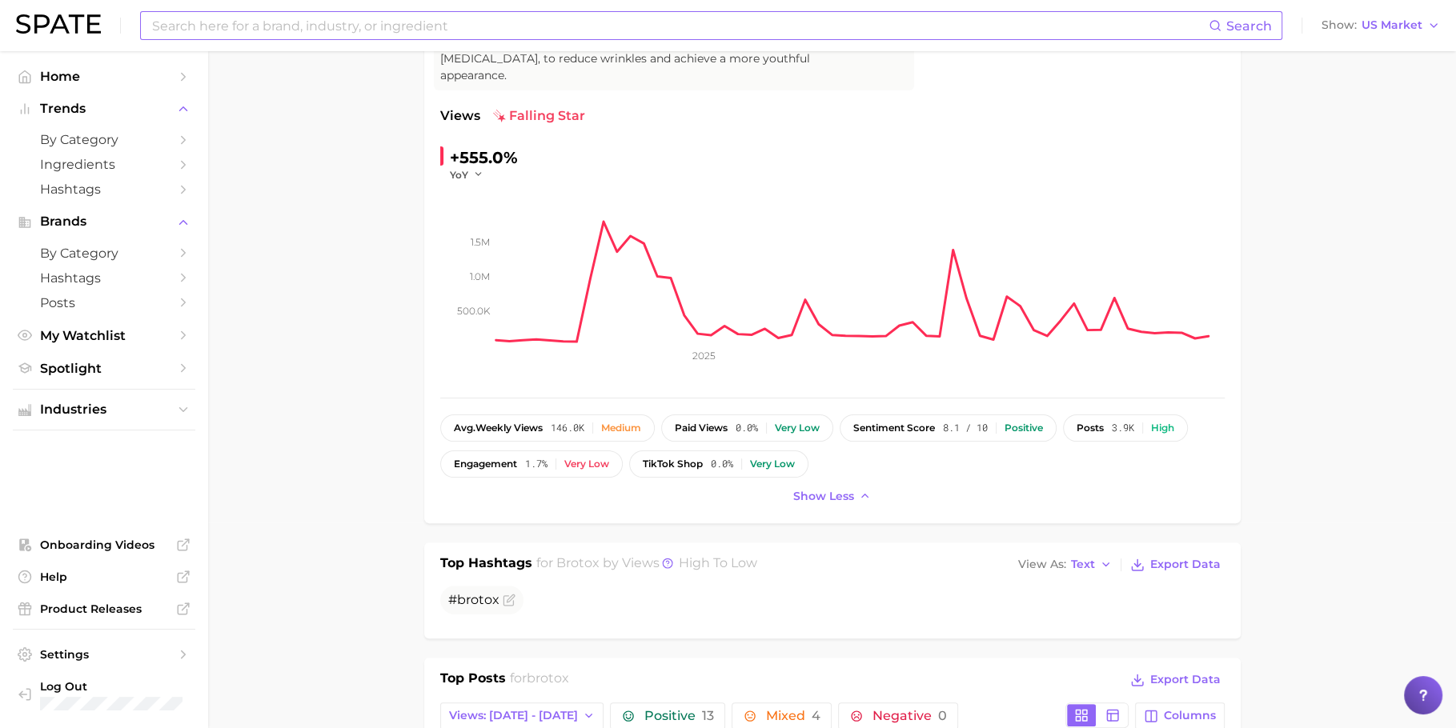
scroll to position [78, 0]
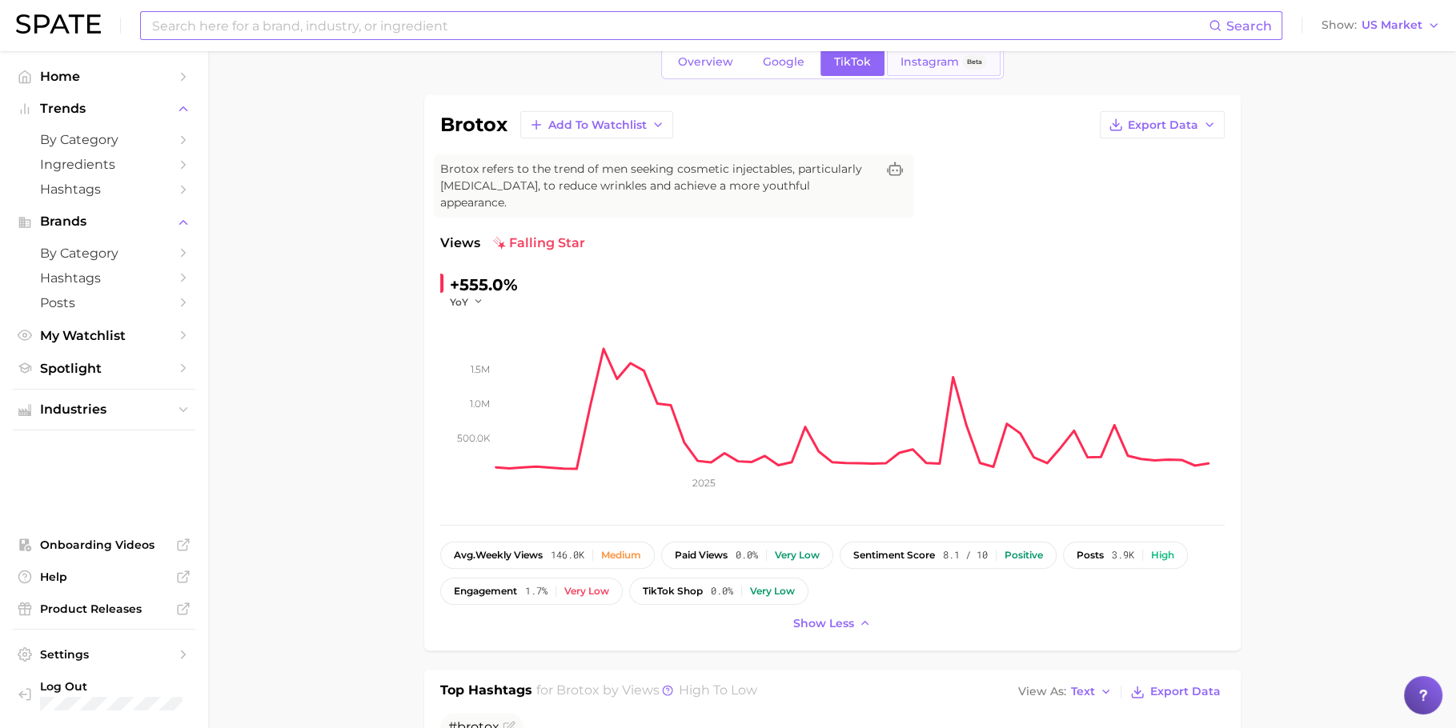
click at [917, 63] on span "Instagram" at bounding box center [930, 62] width 58 height 14
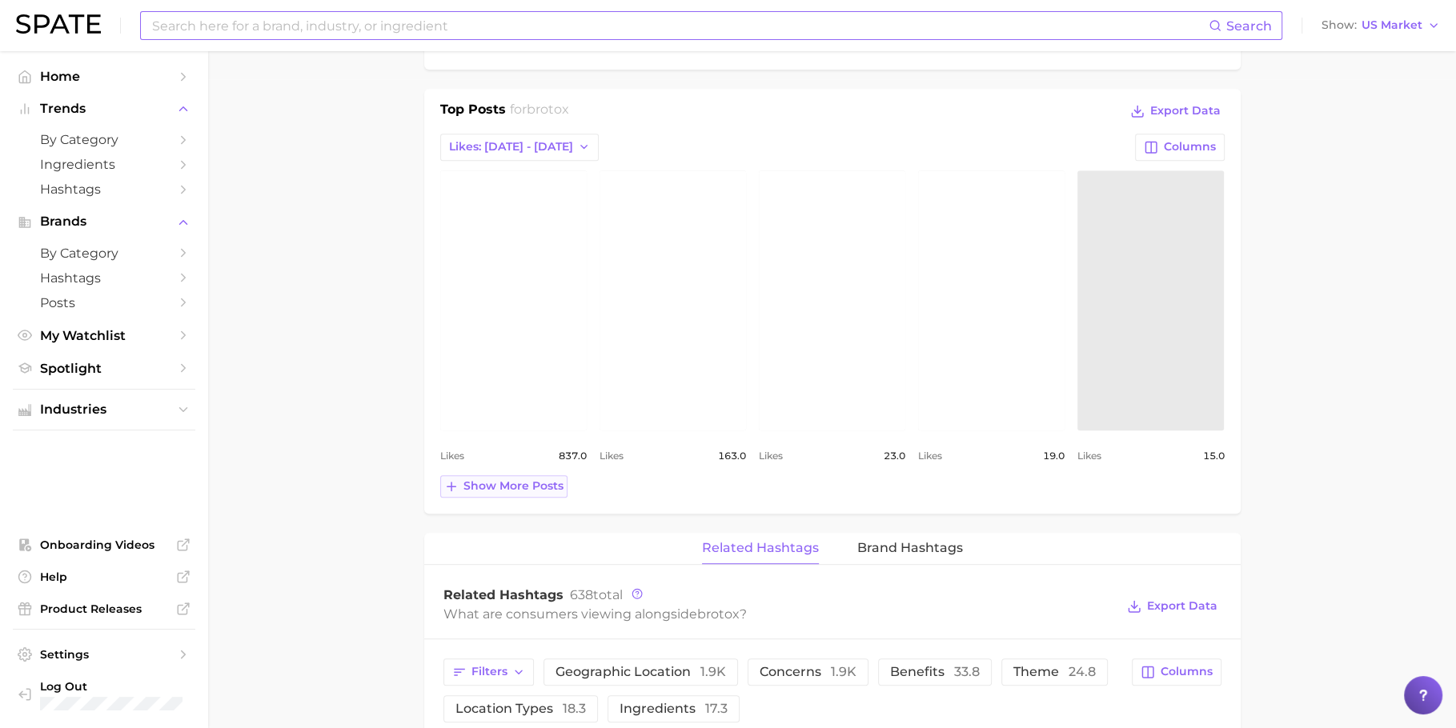
click at [535, 480] on span "Show more posts" at bounding box center [514, 487] width 100 height 14
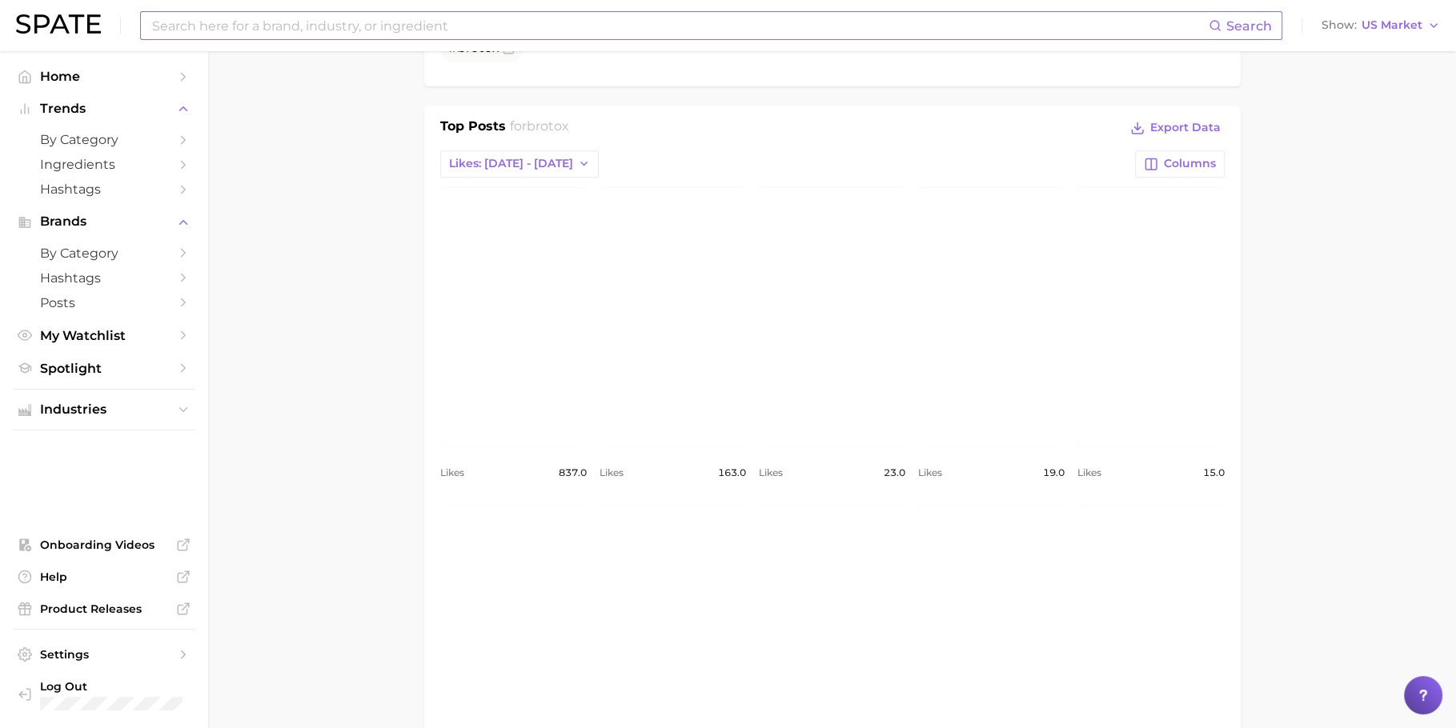
scroll to position [628, 0]
click at [492, 331] on link "view post on Instagram" at bounding box center [513, 321] width 146 height 260
click at [672, 354] on link "view post on Instagram" at bounding box center [673, 321] width 146 height 260
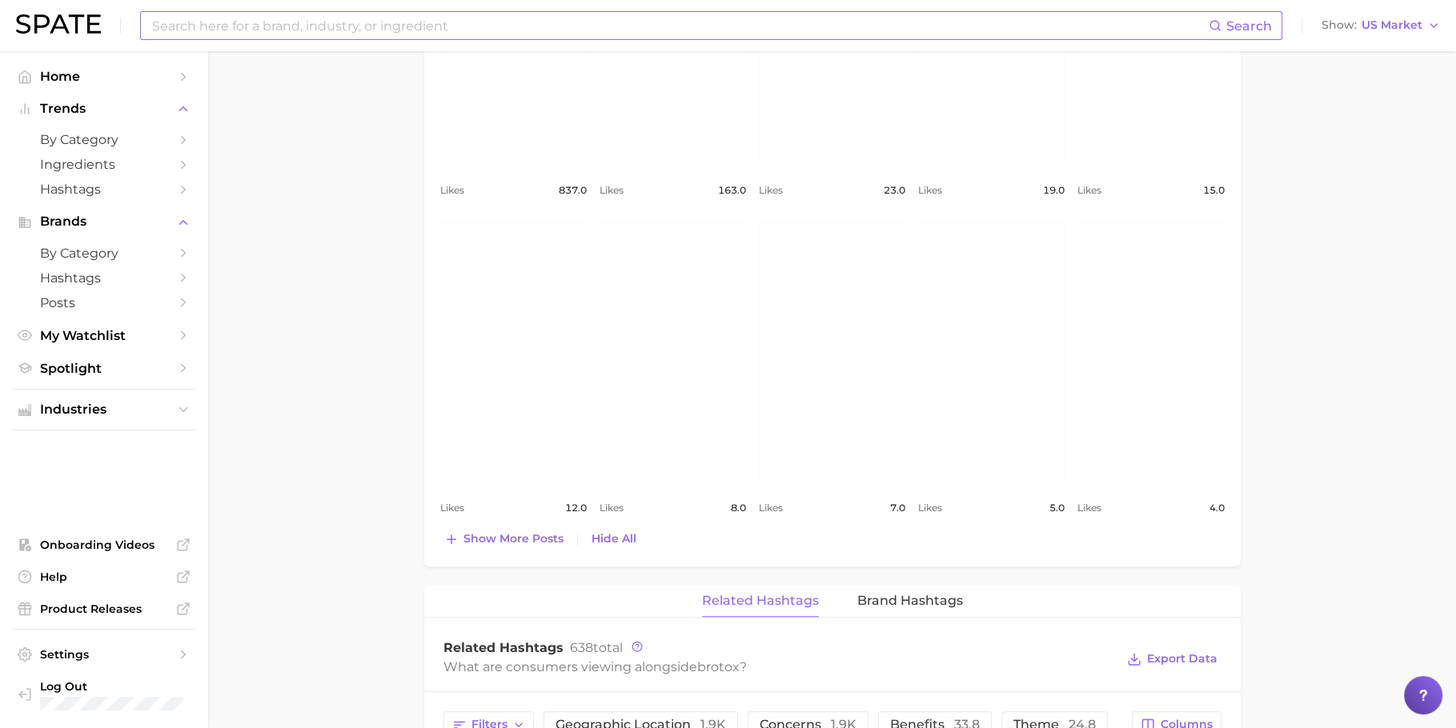
scroll to position [961, 0]
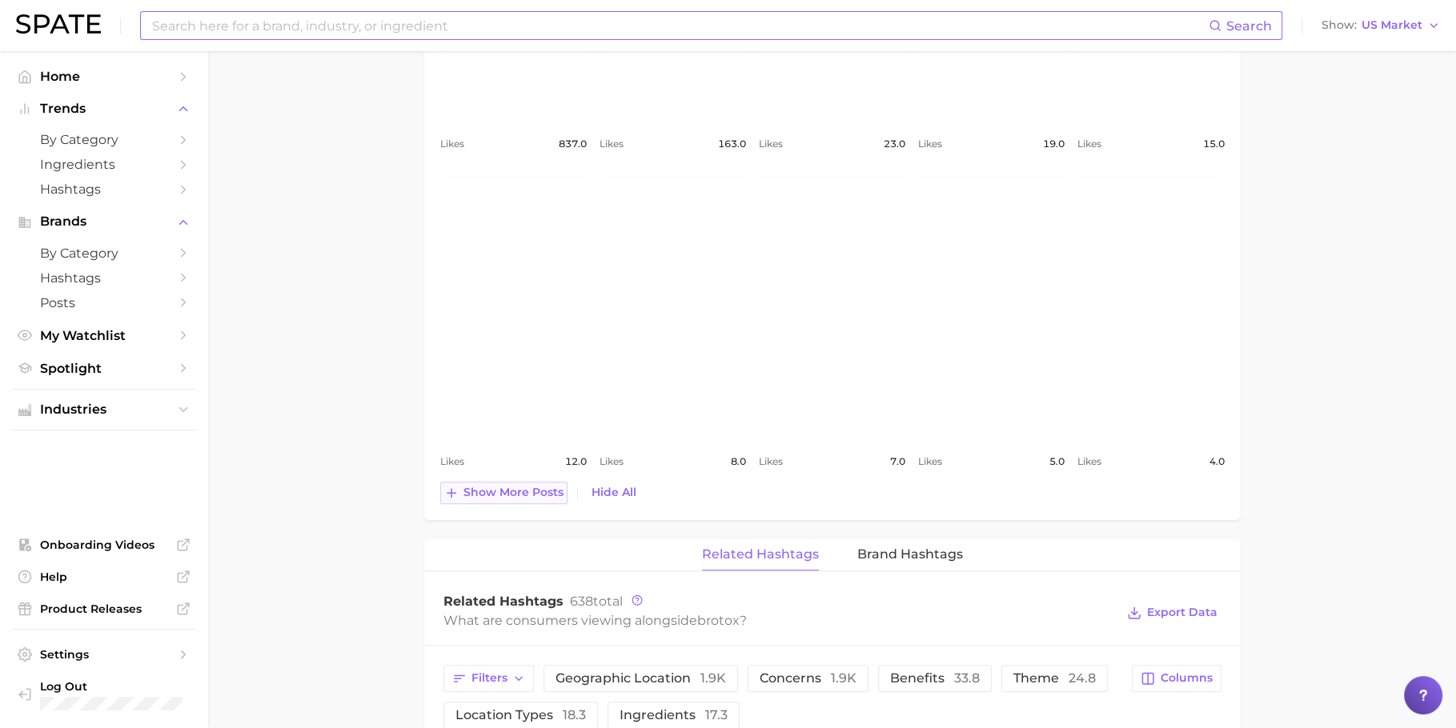
click at [548, 486] on span "Show more posts" at bounding box center [514, 493] width 100 height 14
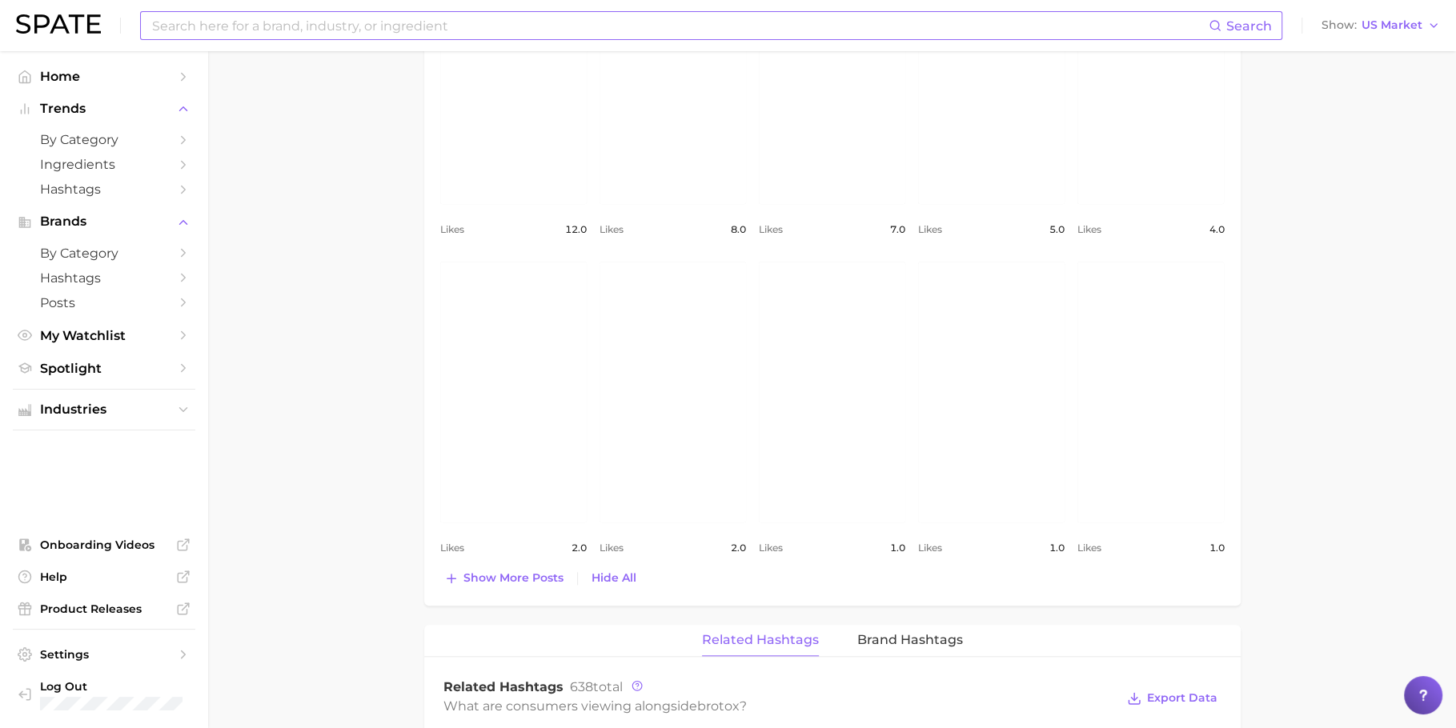
scroll to position [1201, 0]
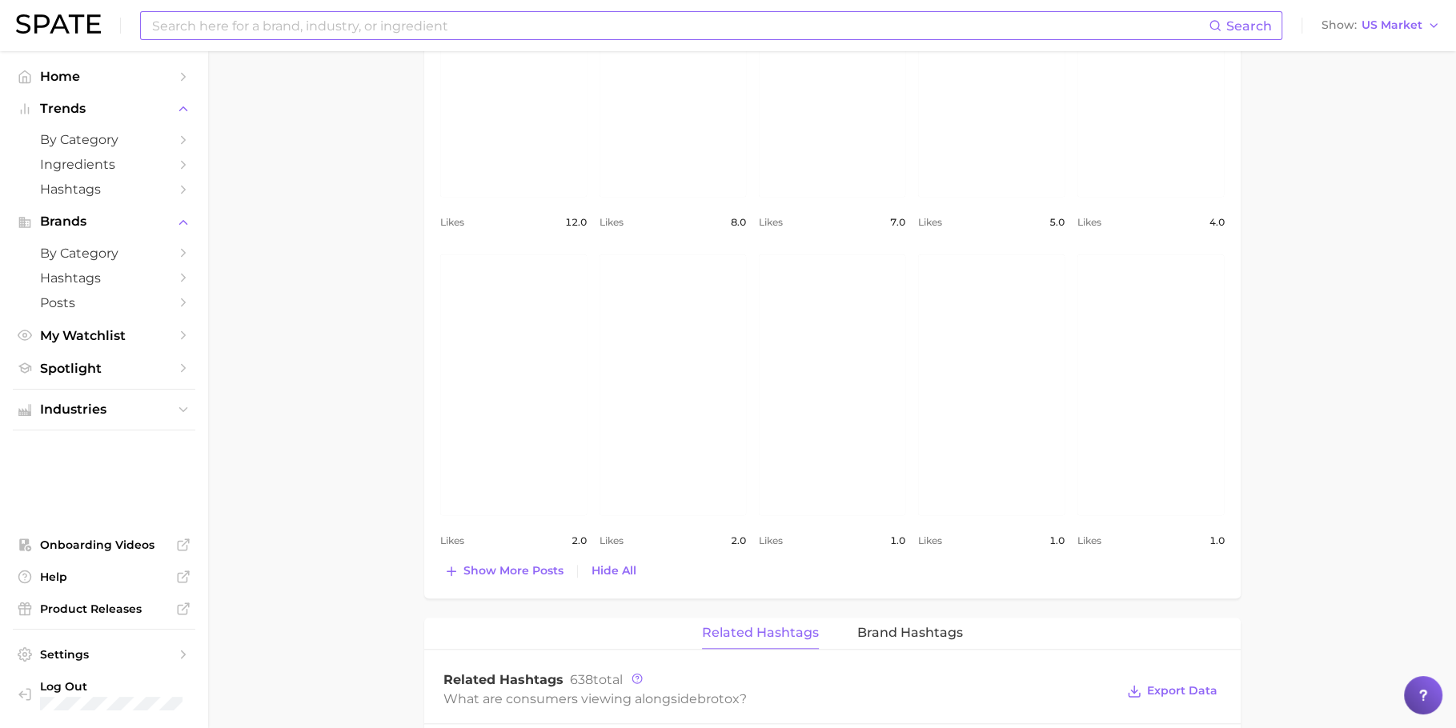
click at [527, 539] on div "Top Posts for brotox Export Data Likes: [DATE] - [DATE] Columns view post on In…" at bounding box center [832, 65] width 785 height 1034
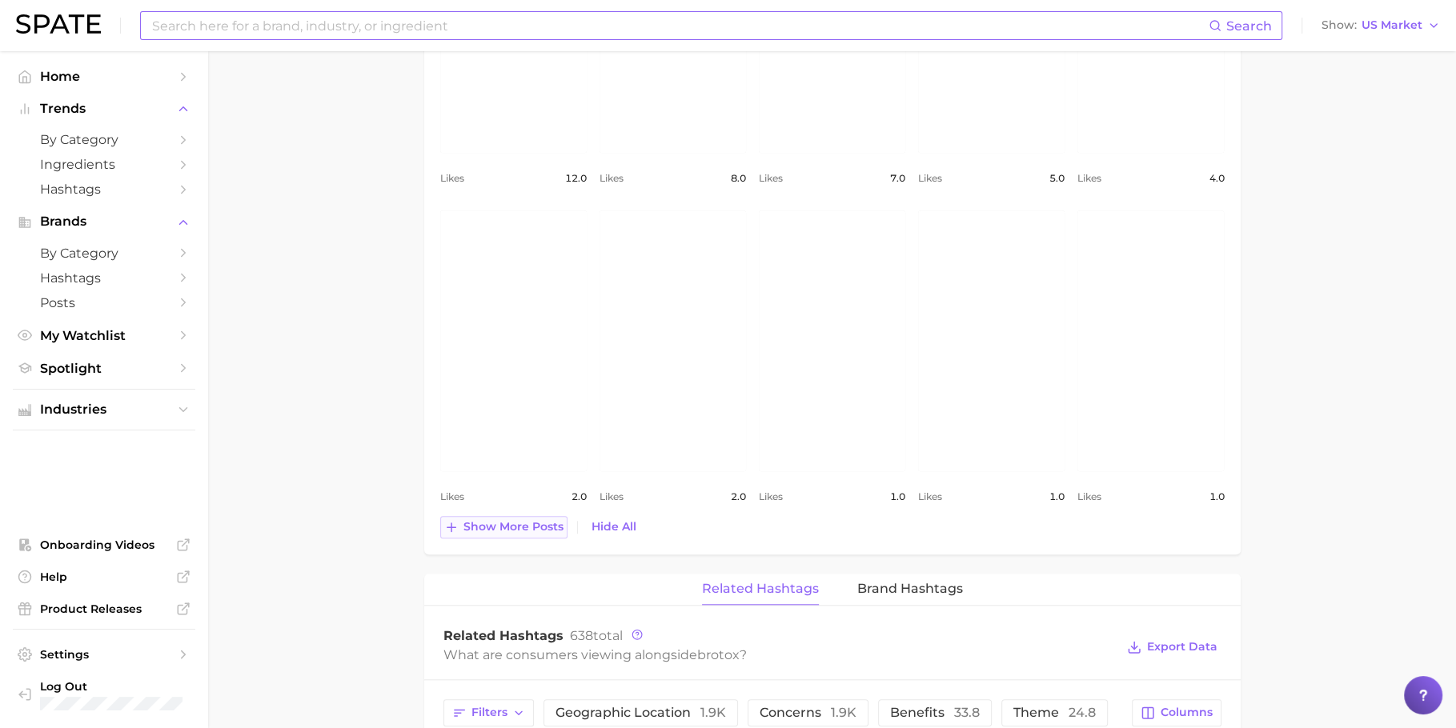
click at [529, 520] on span "Show more posts" at bounding box center [514, 527] width 100 height 14
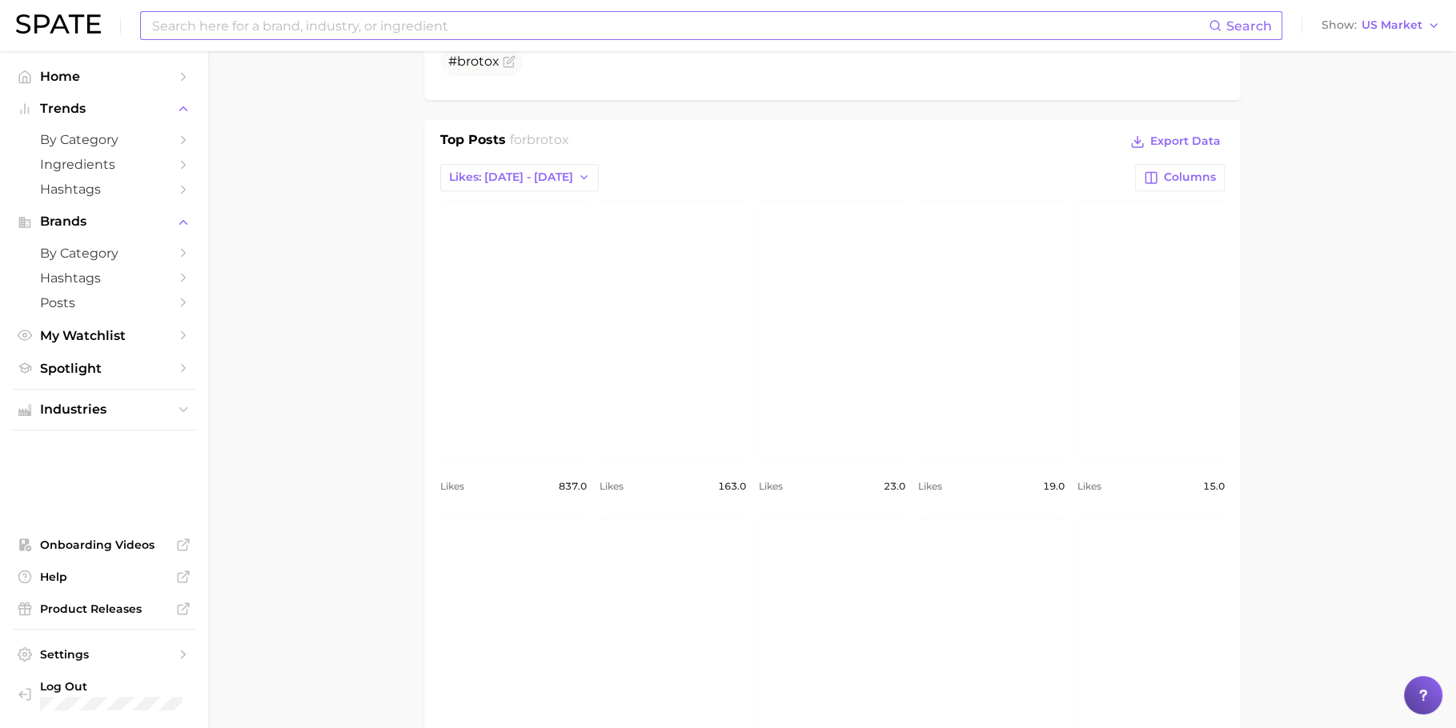
scroll to position [586, 0]
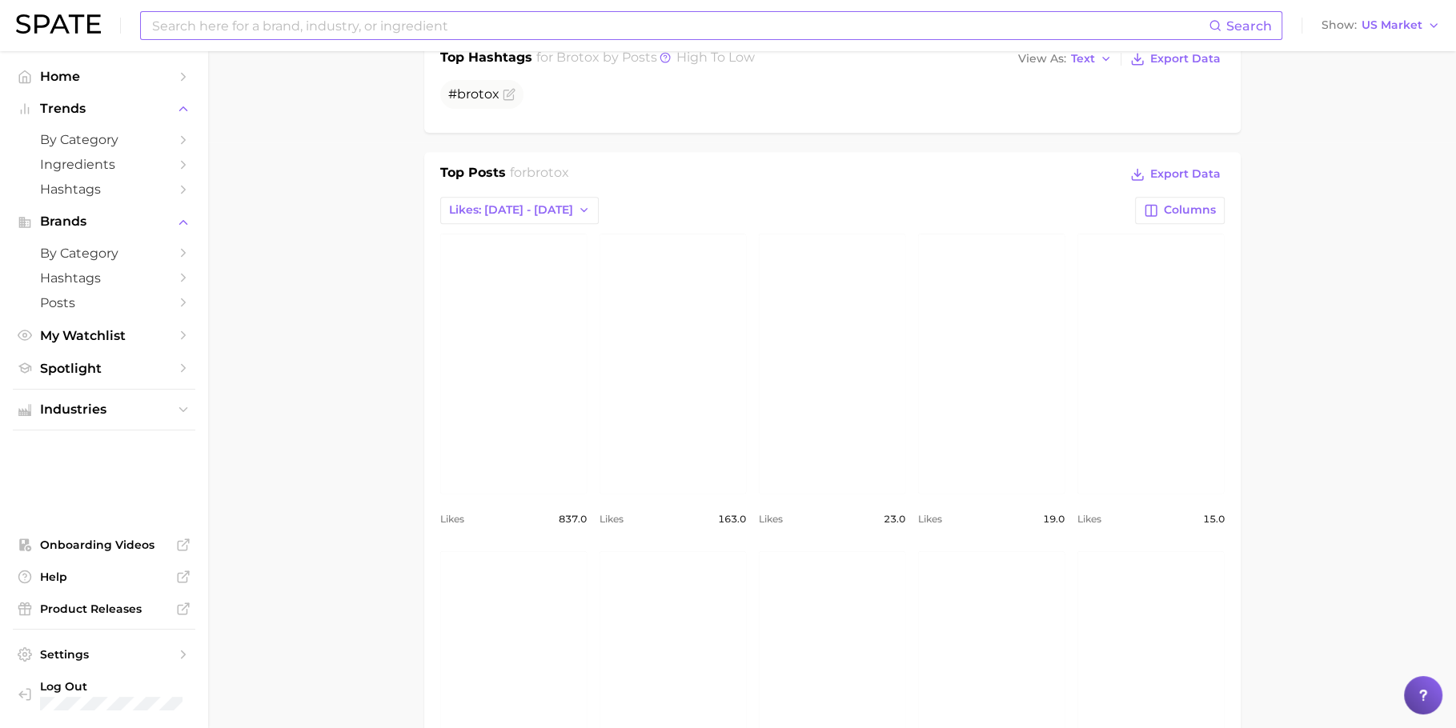
click at [857, 351] on link "view post on Instagram" at bounding box center [832, 364] width 146 height 260
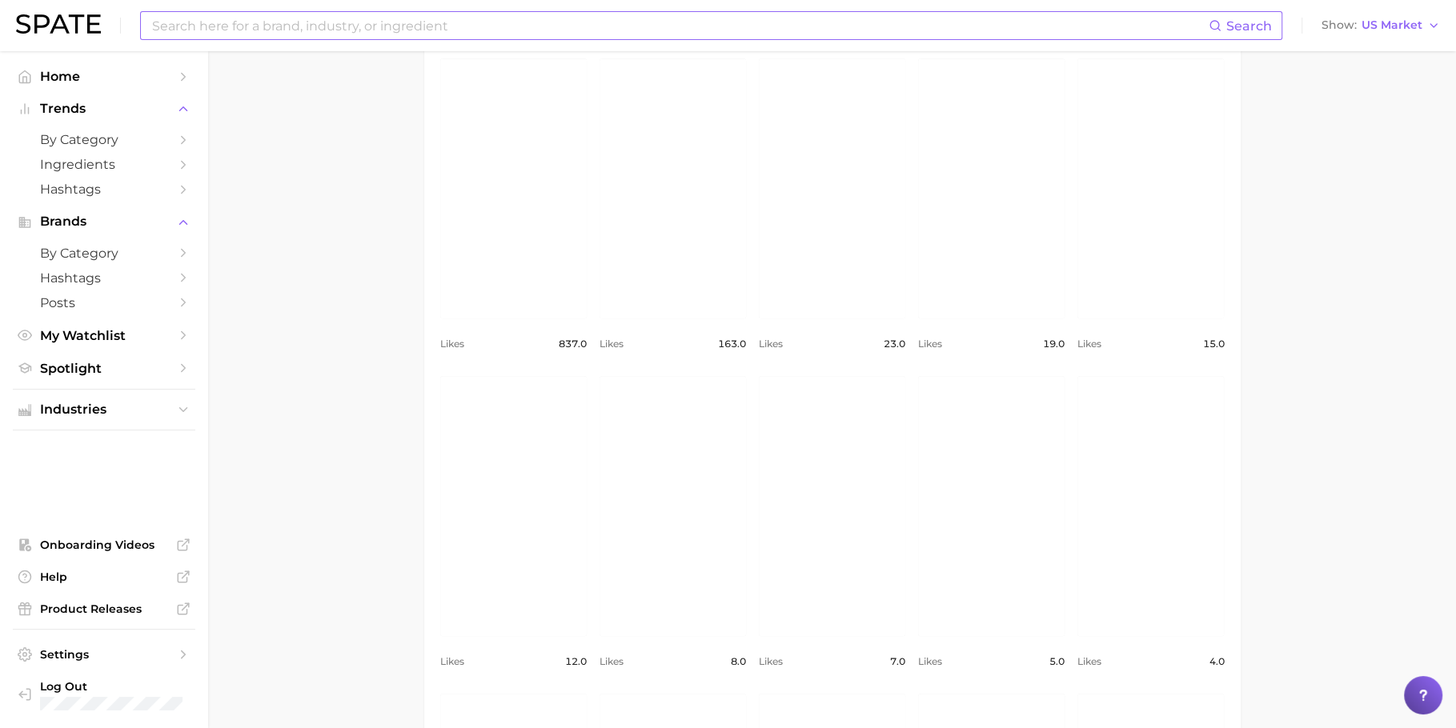
scroll to position [801, 0]
click at [696, 404] on link "view post on Instagram" at bounding box center [673, 467] width 146 height 260
click at [519, 448] on link "view post on Instagram" at bounding box center [513, 467] width 146 height 260
click at [440, 339] on link "view post on Instagram" at bounding box center [513, 467] width 146 height 260
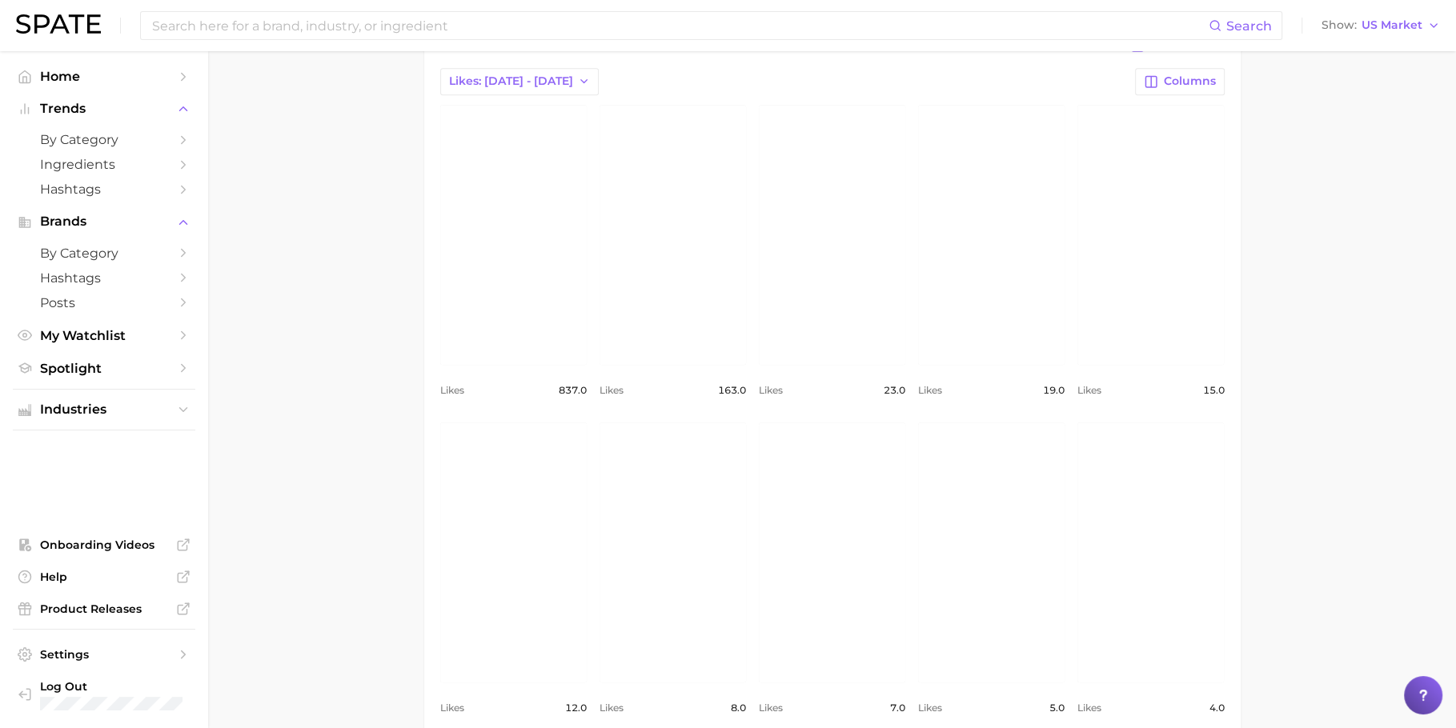
scroll to position [700, 0]
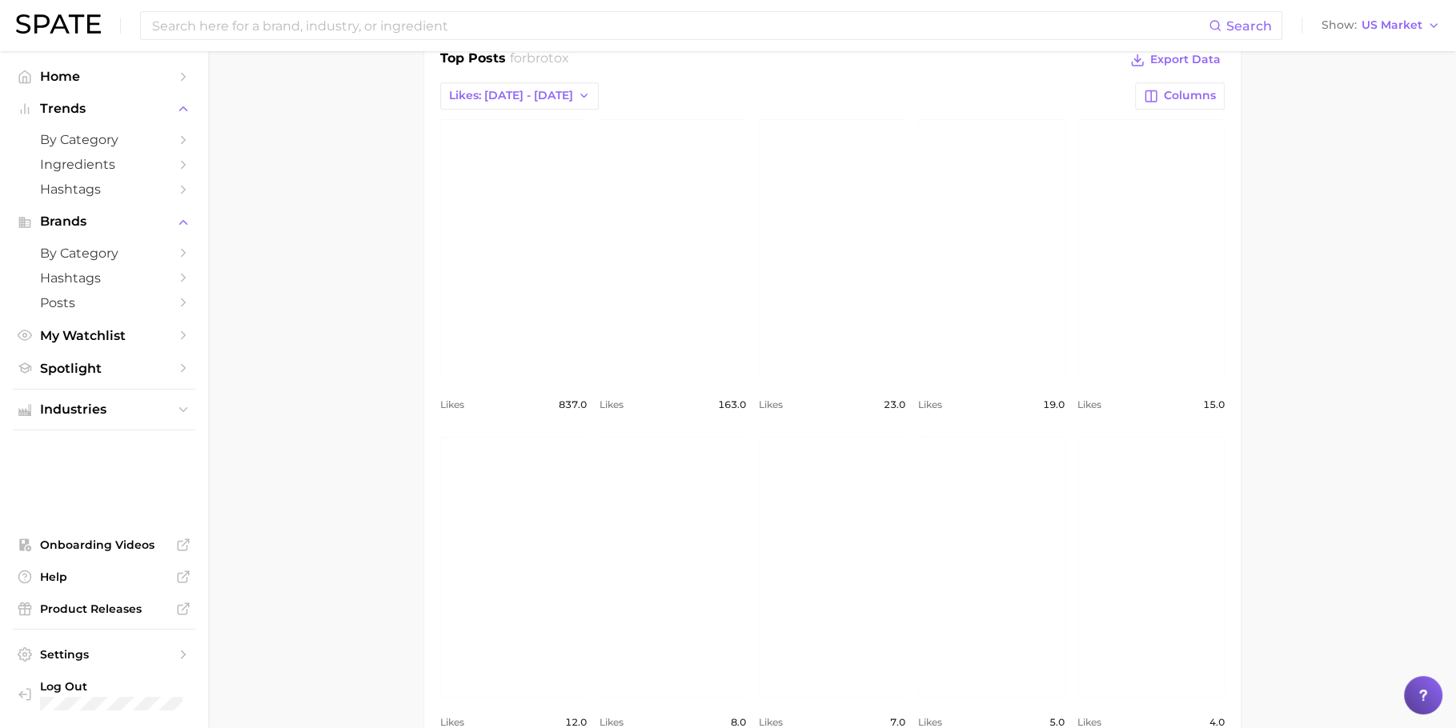
click at [648, 504] on link "view post on Instagram" at bounding box center [673, 567] width 146 height 260
click at [438, 223] on div "Top Posts for brotox Export Data Likes: [DATE] - [DATE] Columns view post on In…" at bounding box center [832, 727] width 817 height 1379
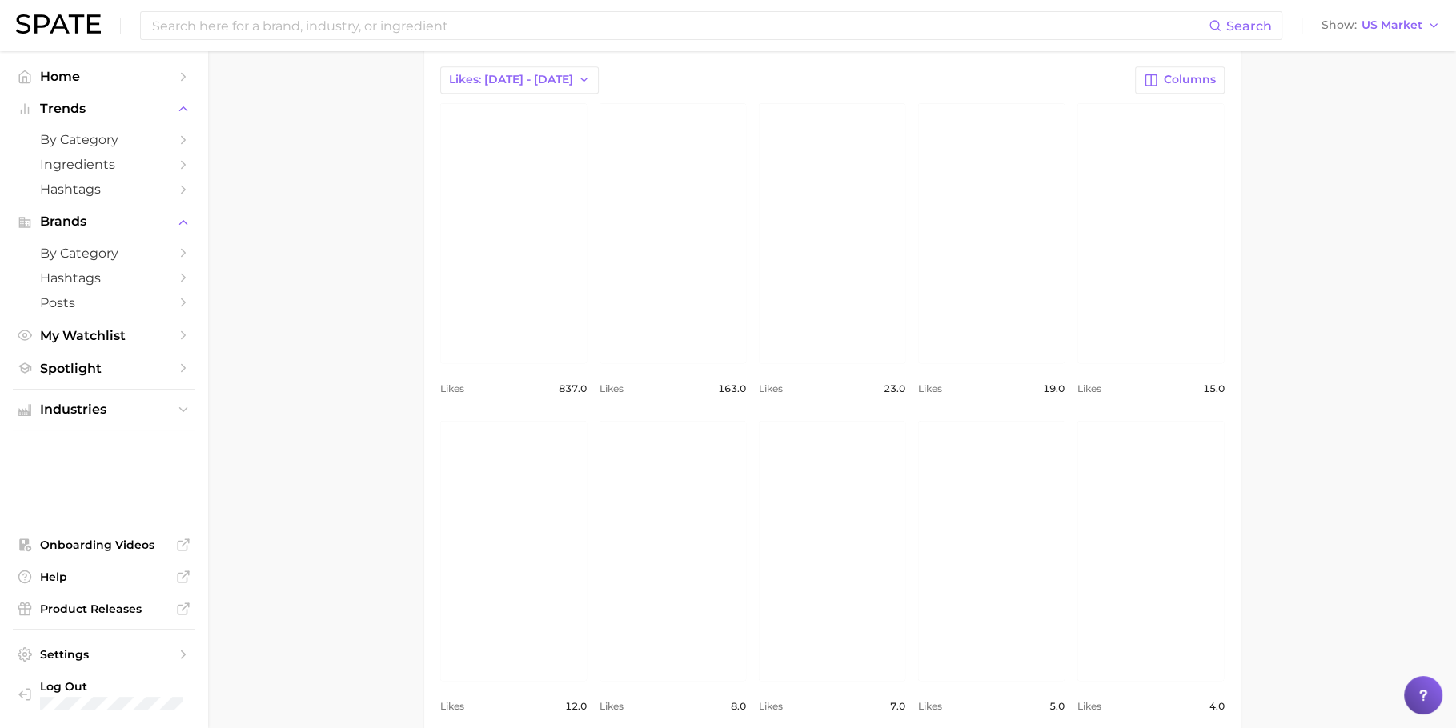
scroll to position [728, 0]
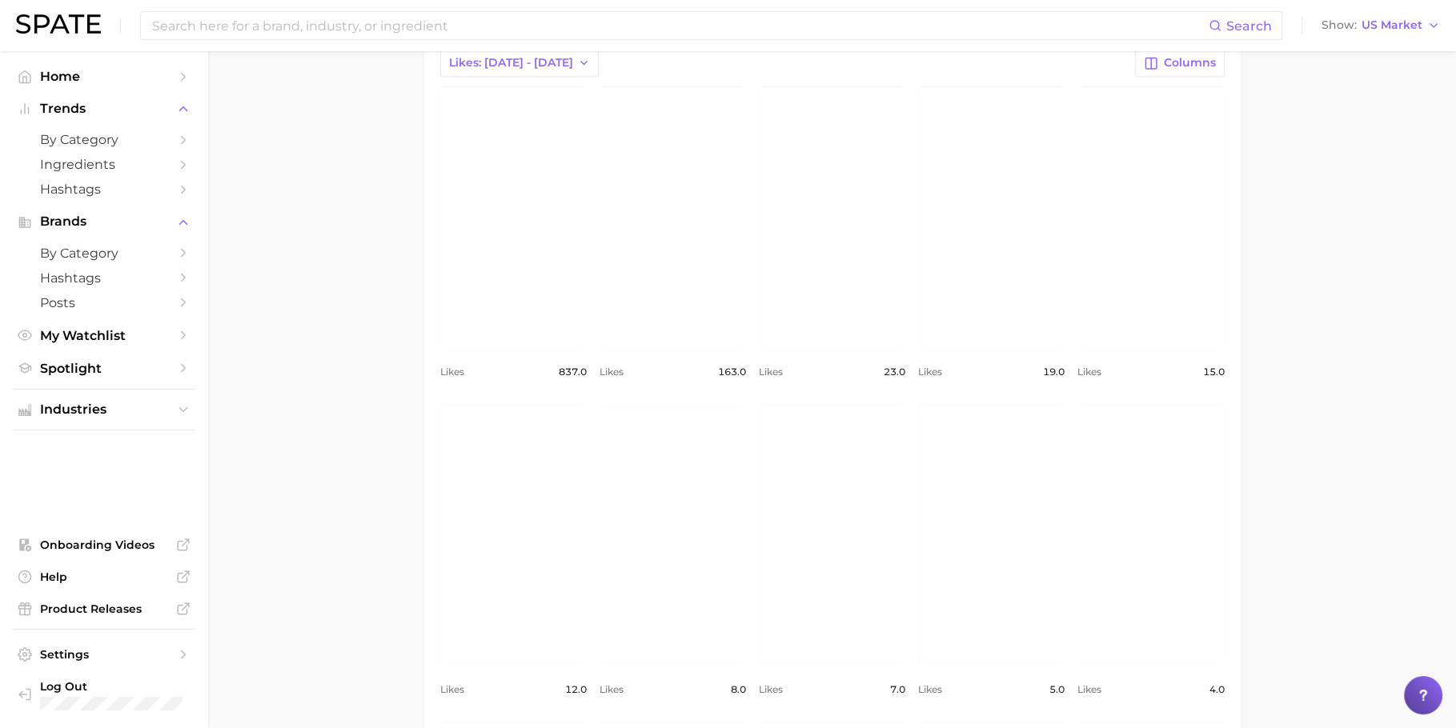
click at [714, 464] on link "view post on Instagram" at bounding box center [673, 534] width 146 height 260
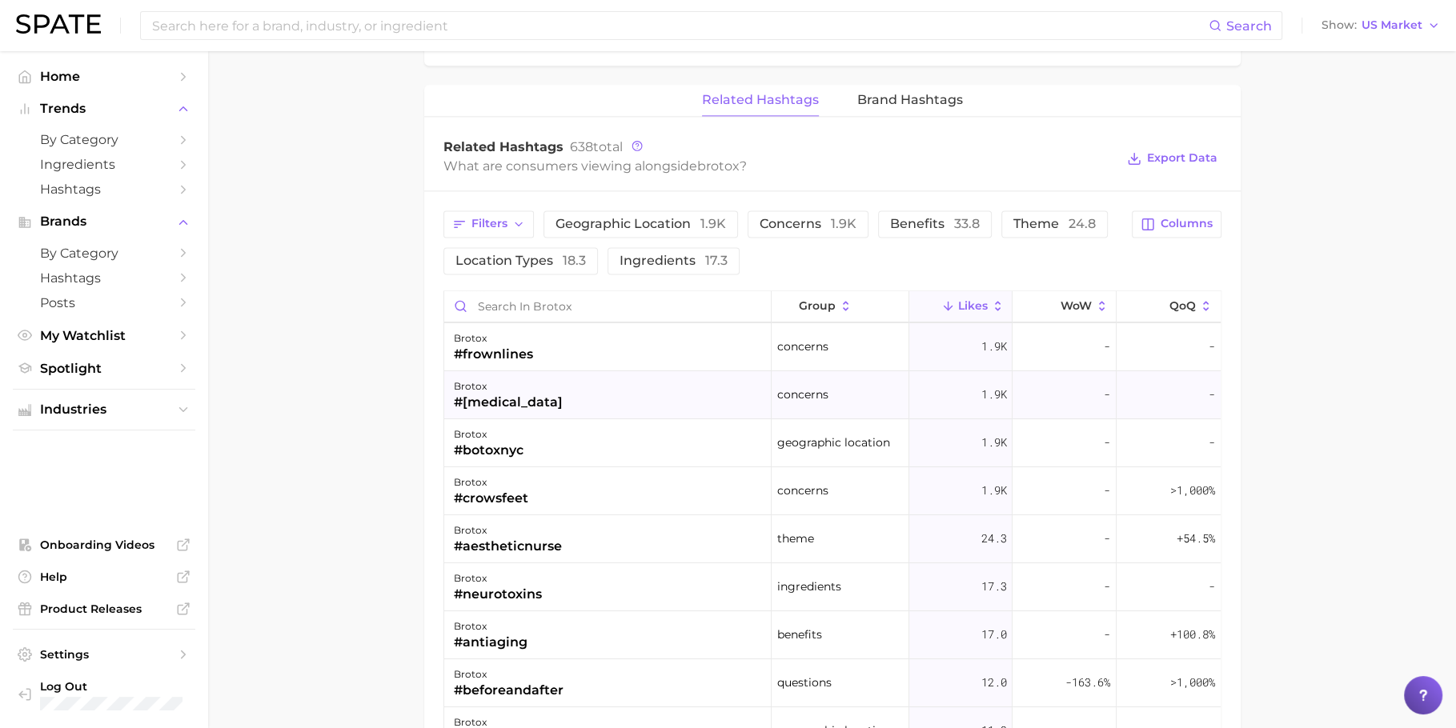
scroll to position [48, 0]
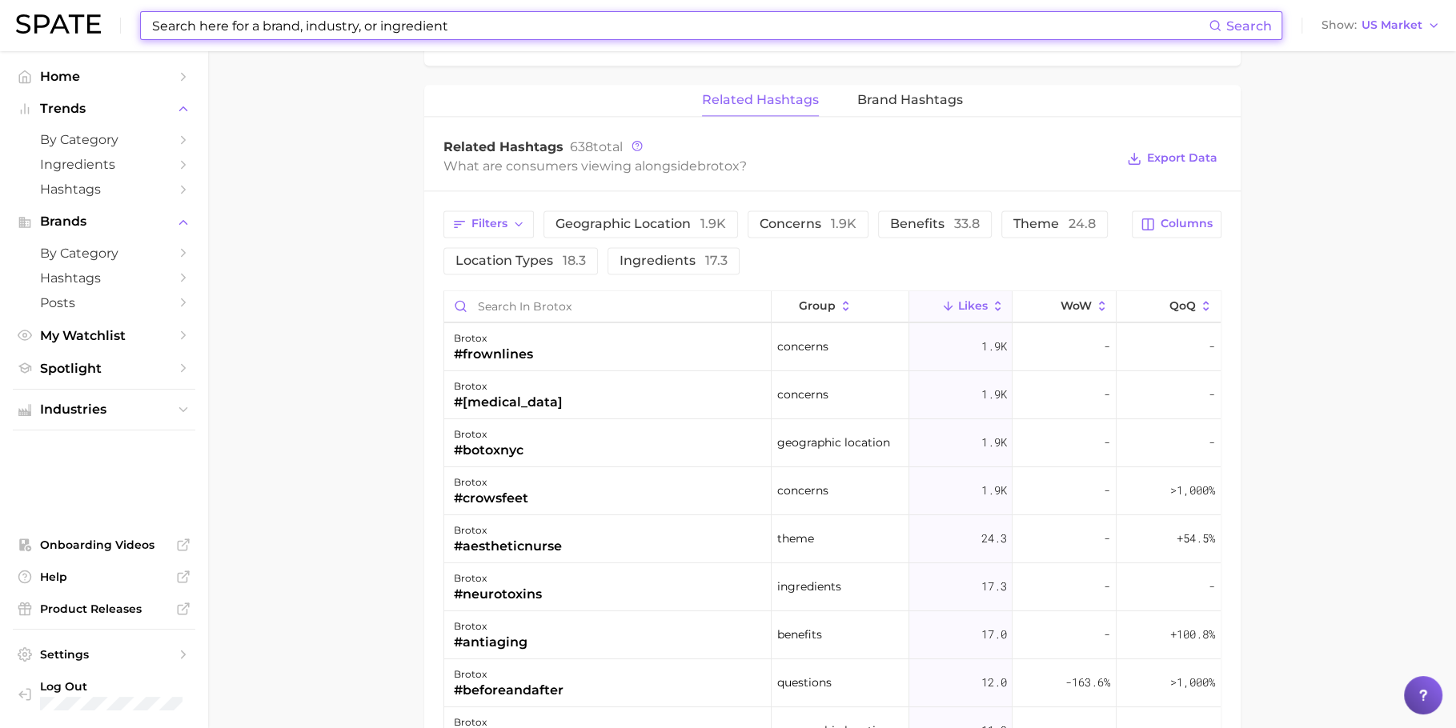
click at [496, 20] on input at bounding box center [680, 25] width 1058 height 27
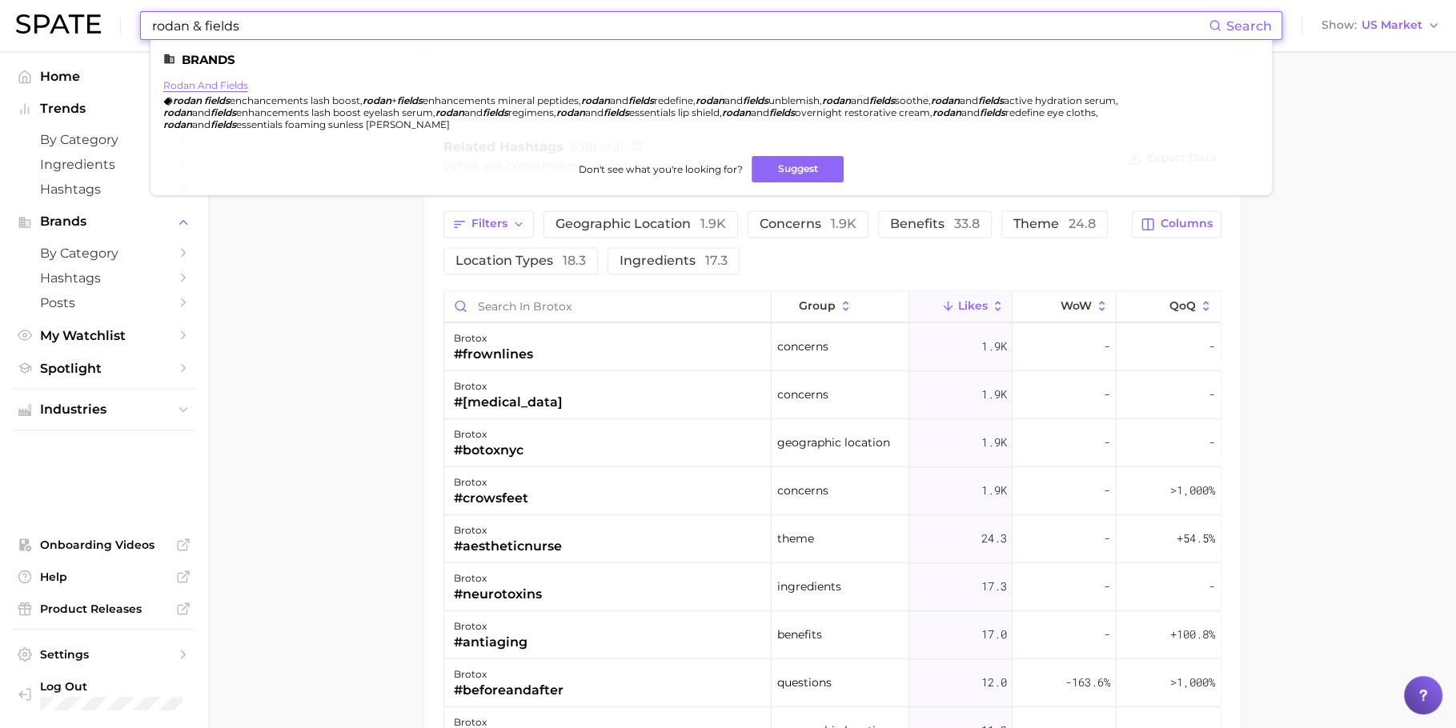
type input "rodan & fields"
click at [236, 87] on link "rodan and fields" at bounding box center [205, 85] width 85 height 12
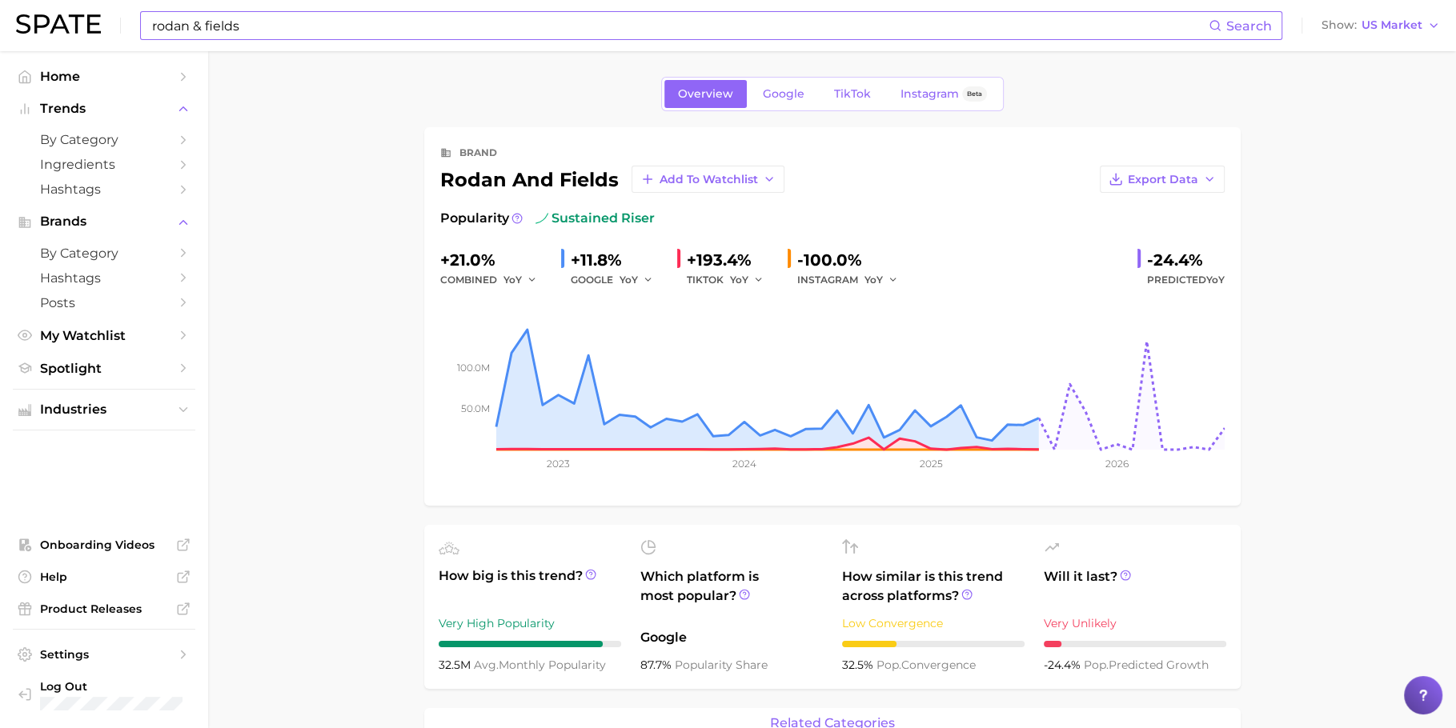
click at [506, 13] on input "rodan & fields" at bounding box center [680, 25] width 1058 height 27
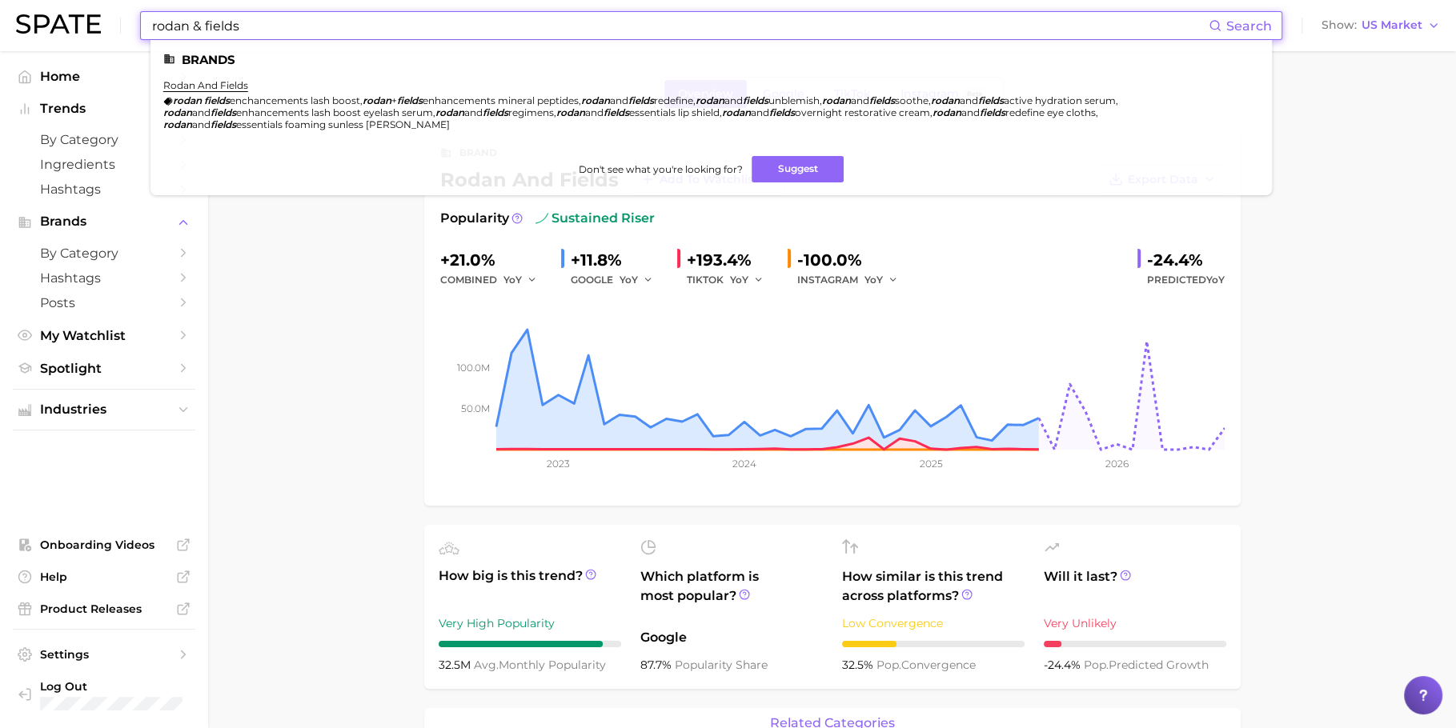
click at [506, 13] on input "rodan & fields" at bounding box center [680, 25] width 1058 height 27
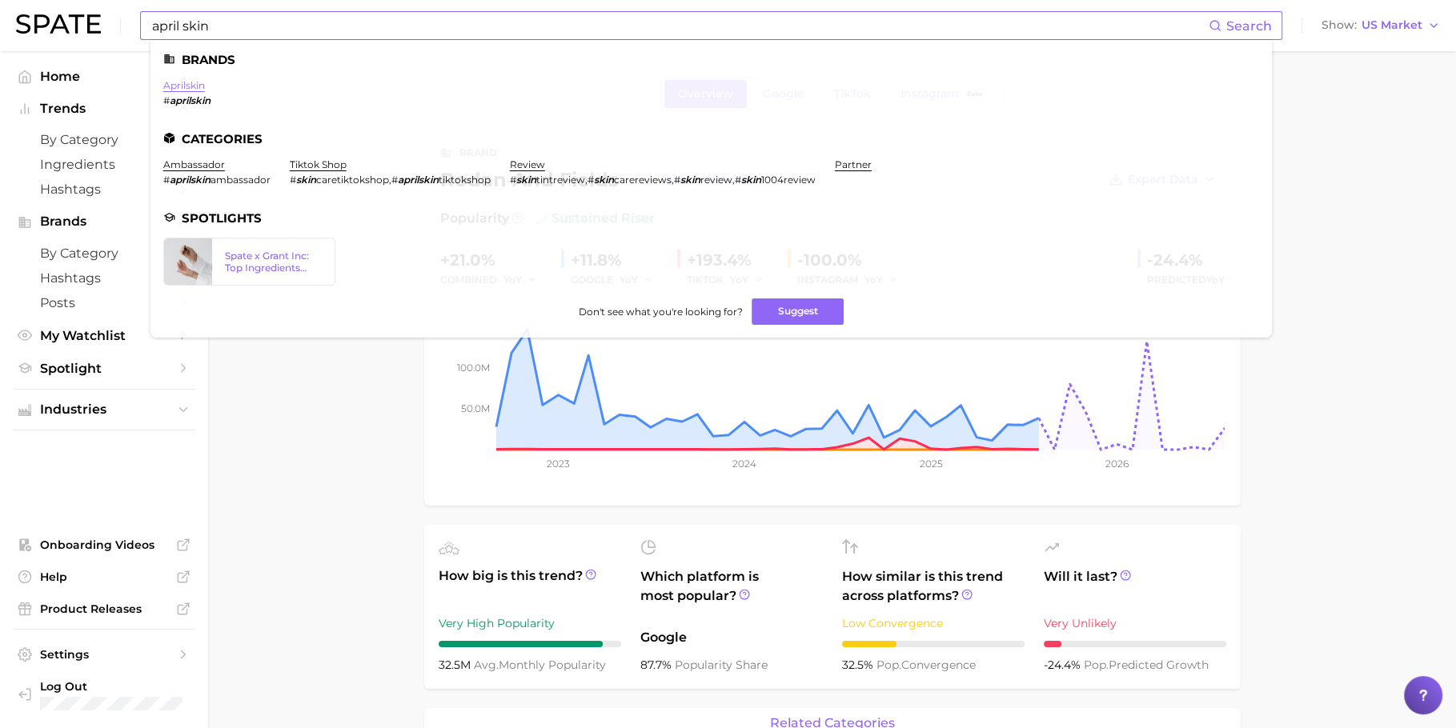
click at [191, 82] on link "aprilskin" at bounding box center [184, 85] width 42 height 12
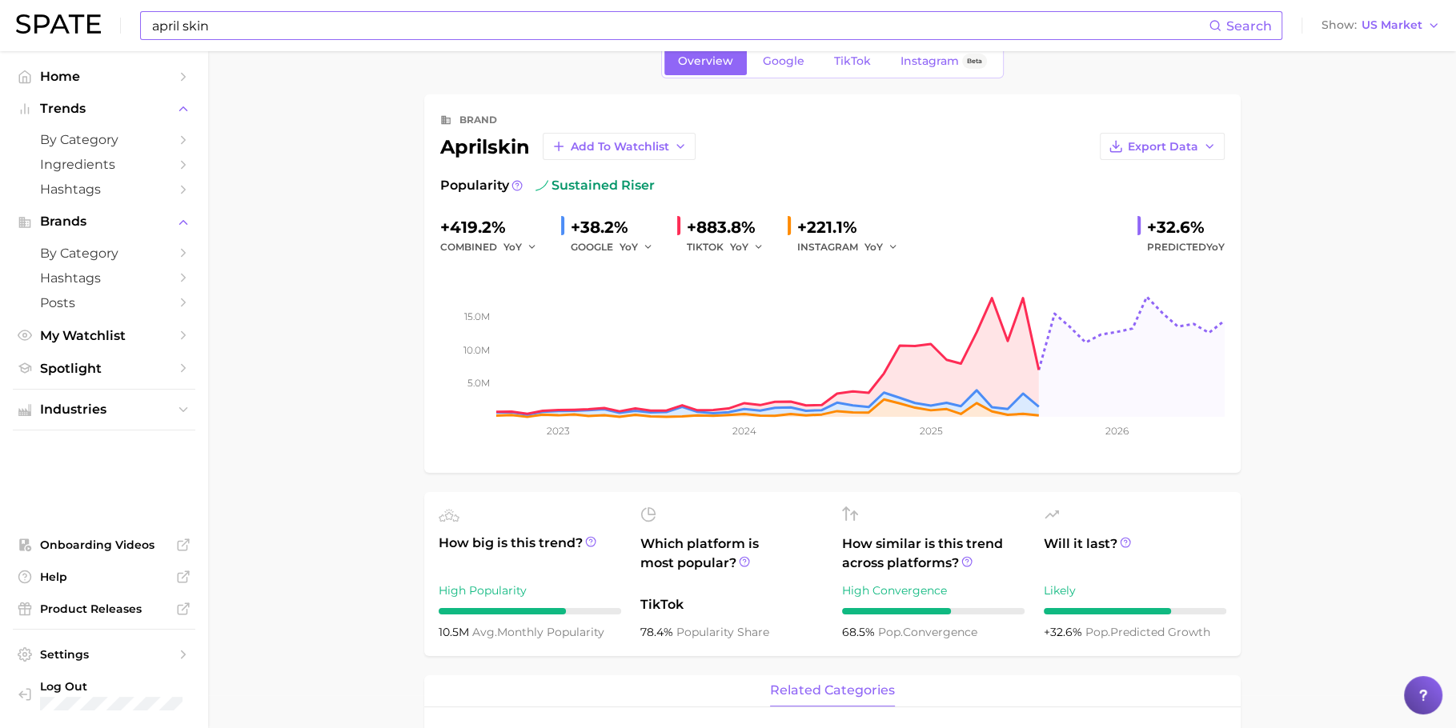
scroll to position [50, 0]
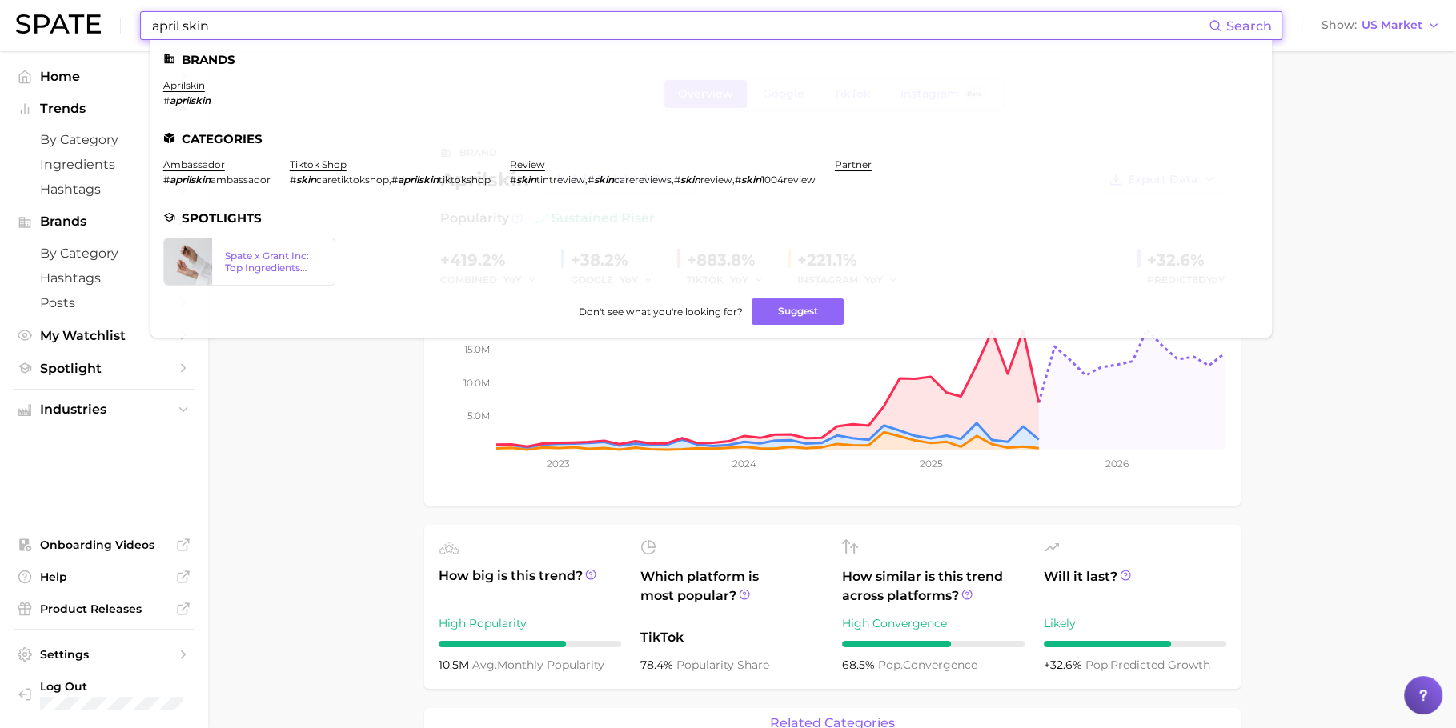
click at [443, 21] on input "april skin" at bounding box center [680, 25] width 1058 height 27
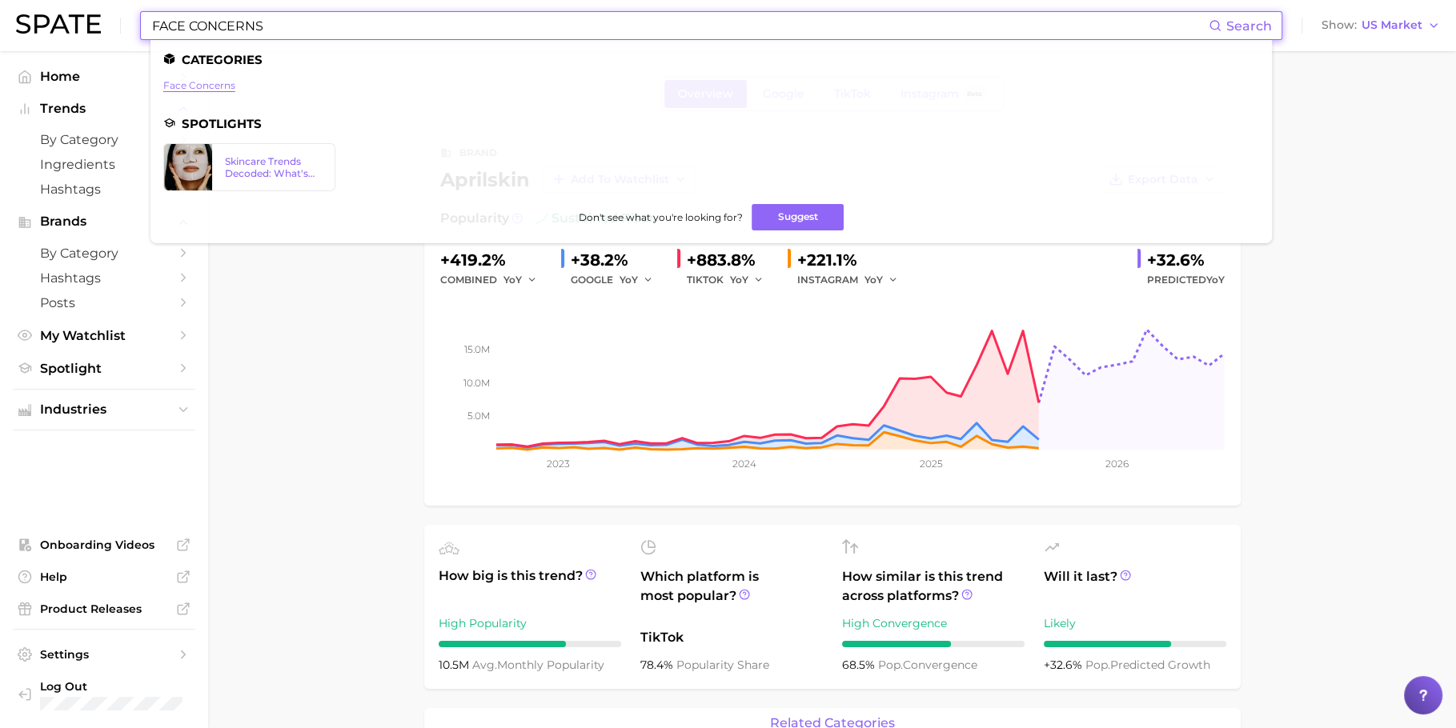
type input "FACE CONCERNS"
click at [218, 90] on link "face concerns" at bounding box center [199, 85] width 72 height 12
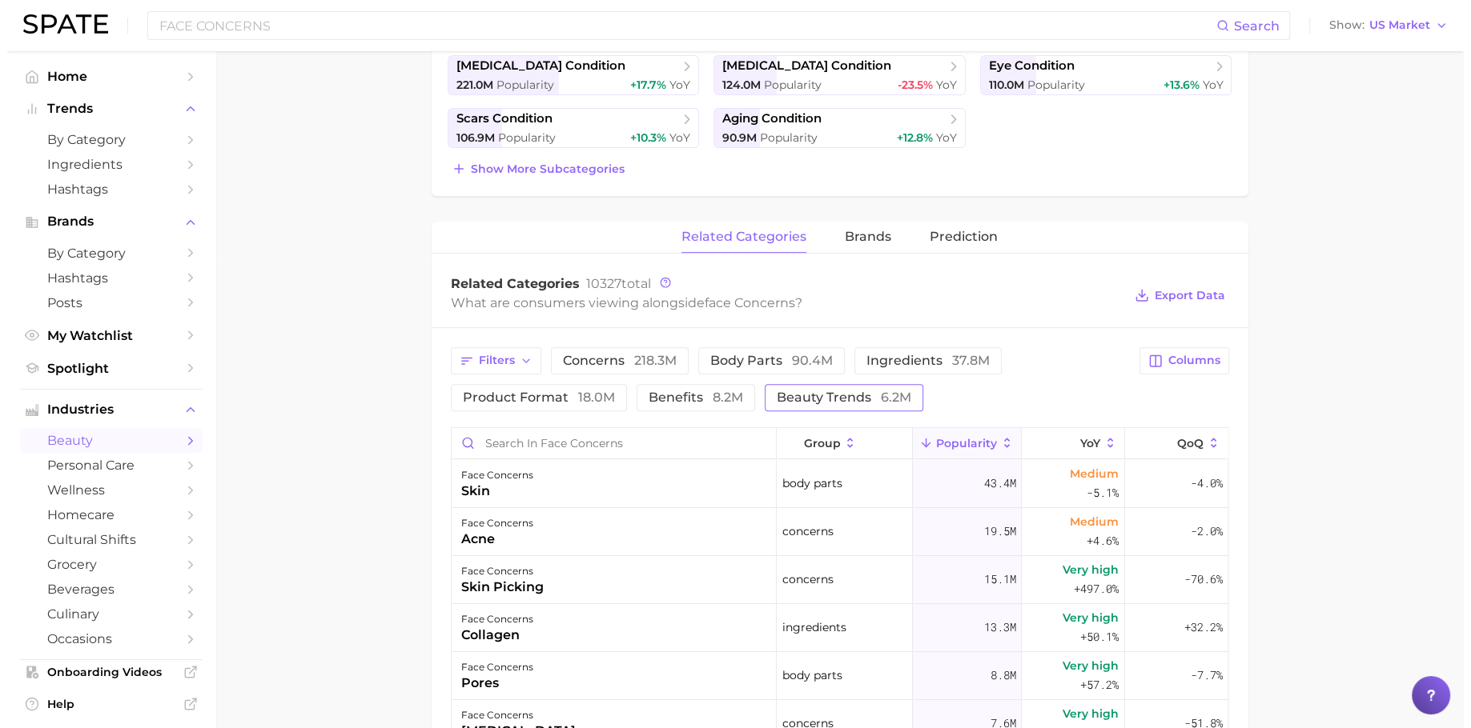
scroll to position [509, 0]
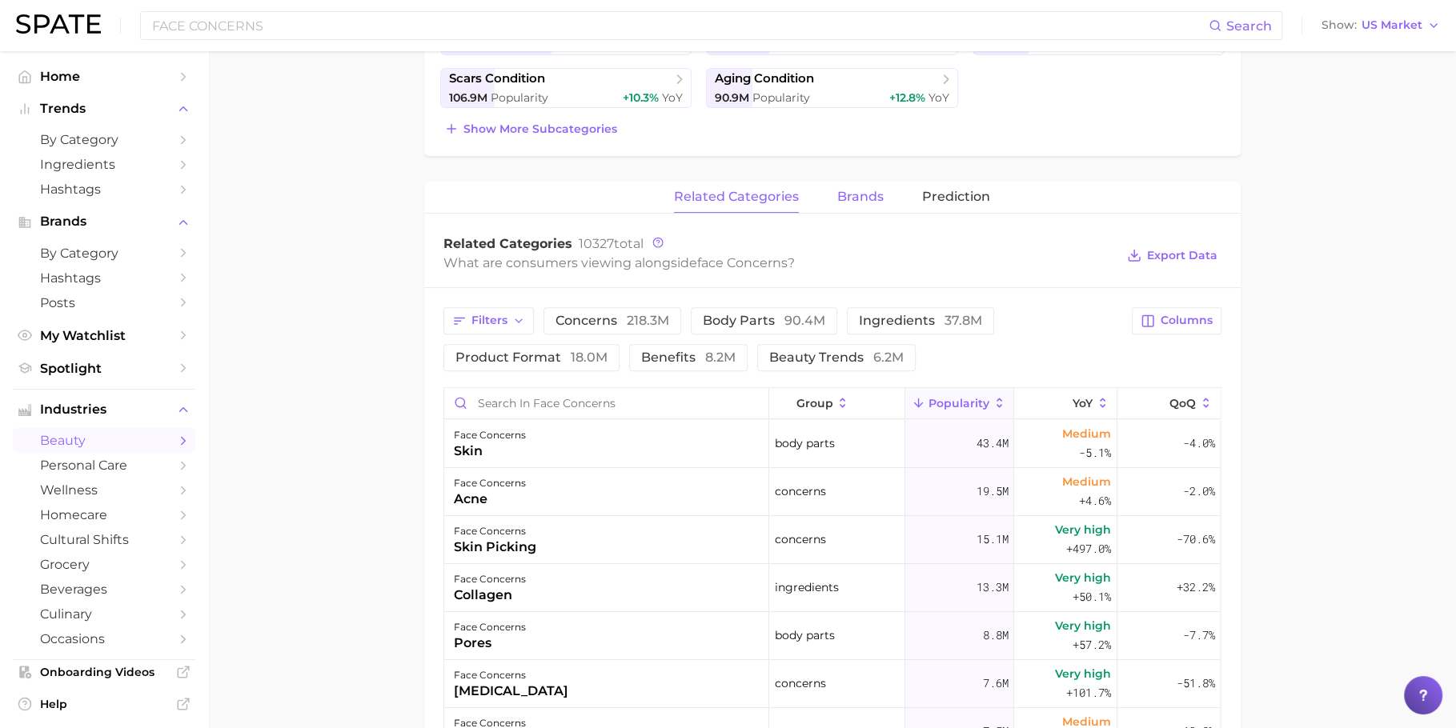
click at [868, 200] on span "brands" at bounding box center [860, 197] width 46 height 14
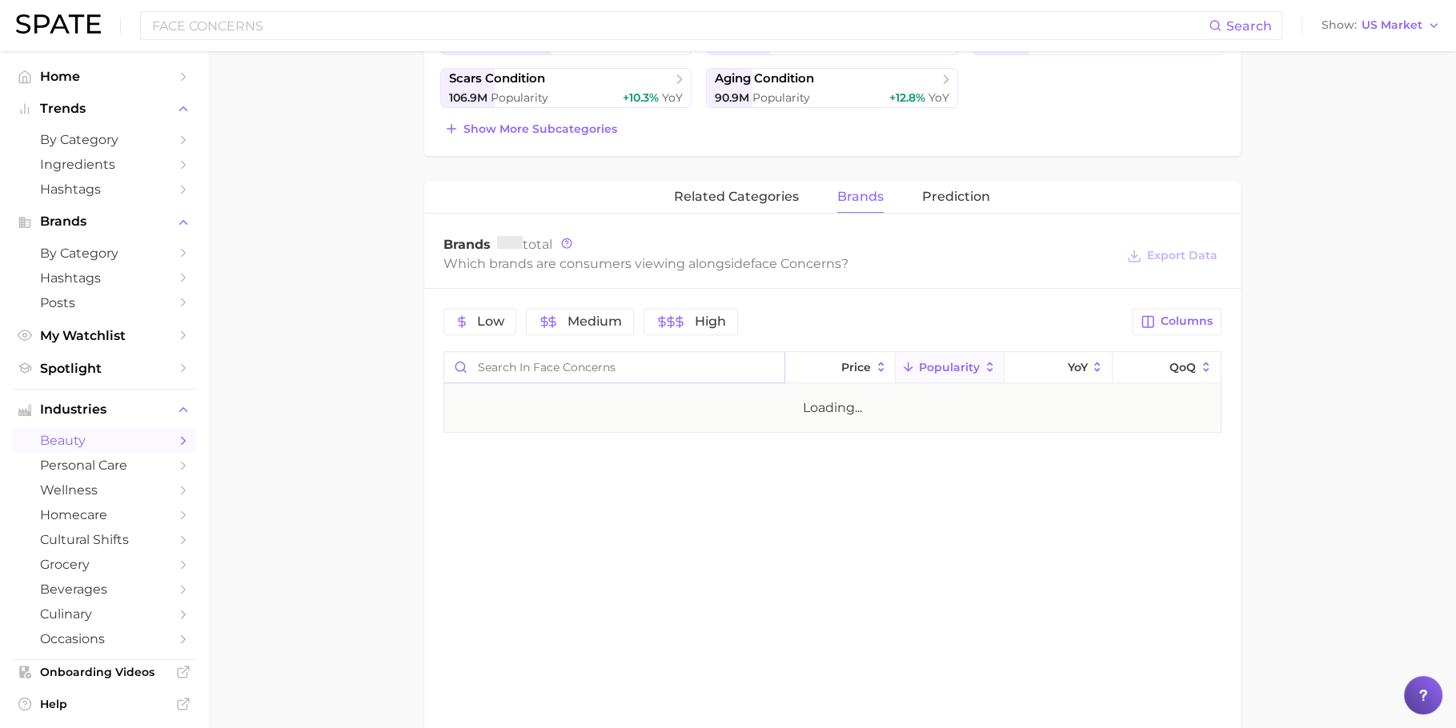
click at [568, 374] on input "Search in face concerns" at bounding box center [614, 367] width 340 height 30
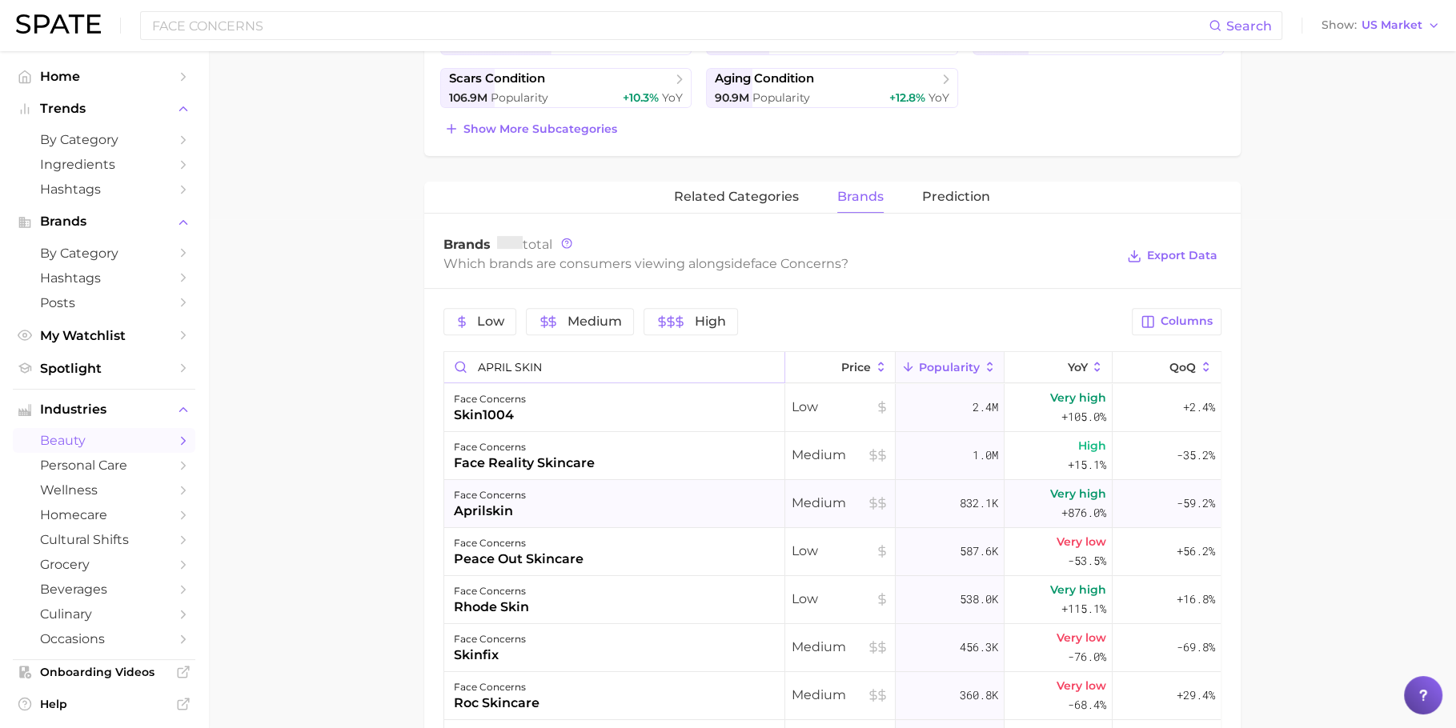
type input "APRIL SKIN"
click at [576, 489] on div "face concerns [PERSON_NAME]" at bounding box center [614, 504] width 341 height 48
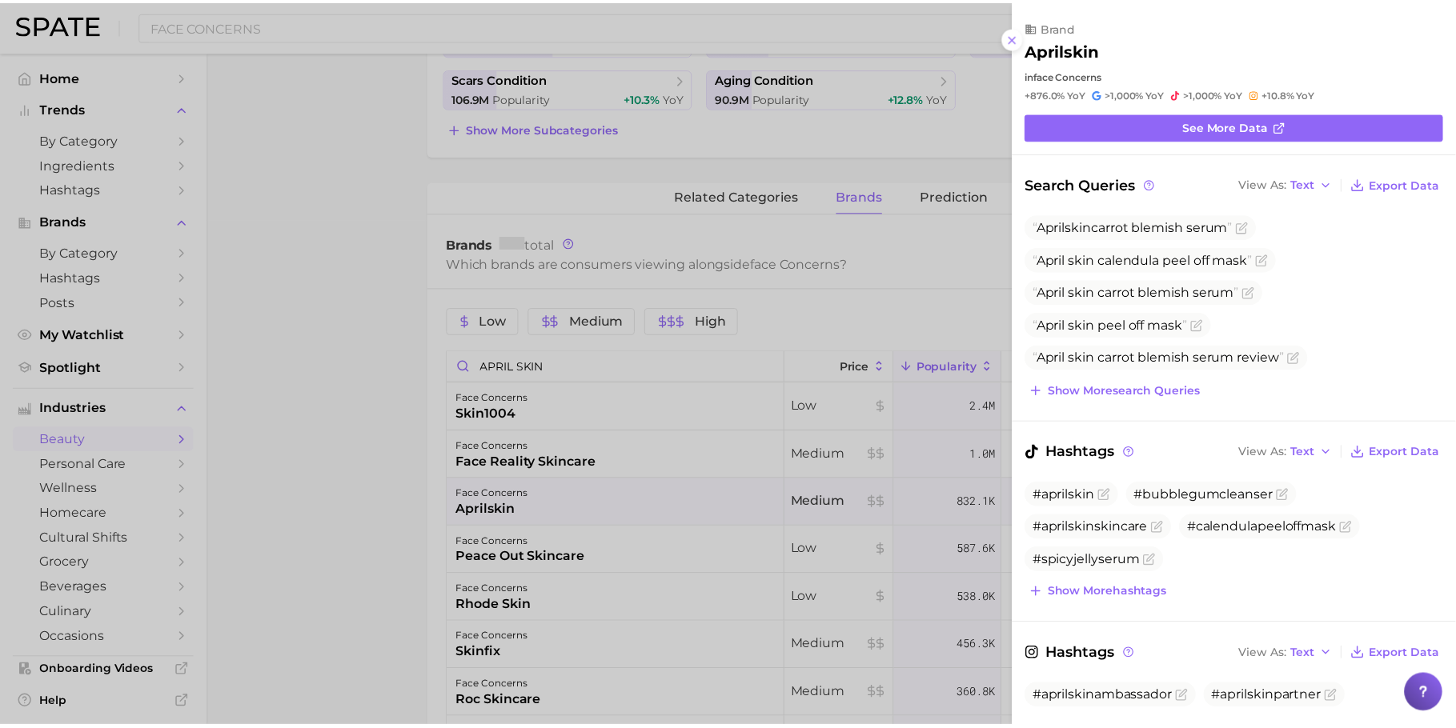
scroll to position [0, 0]
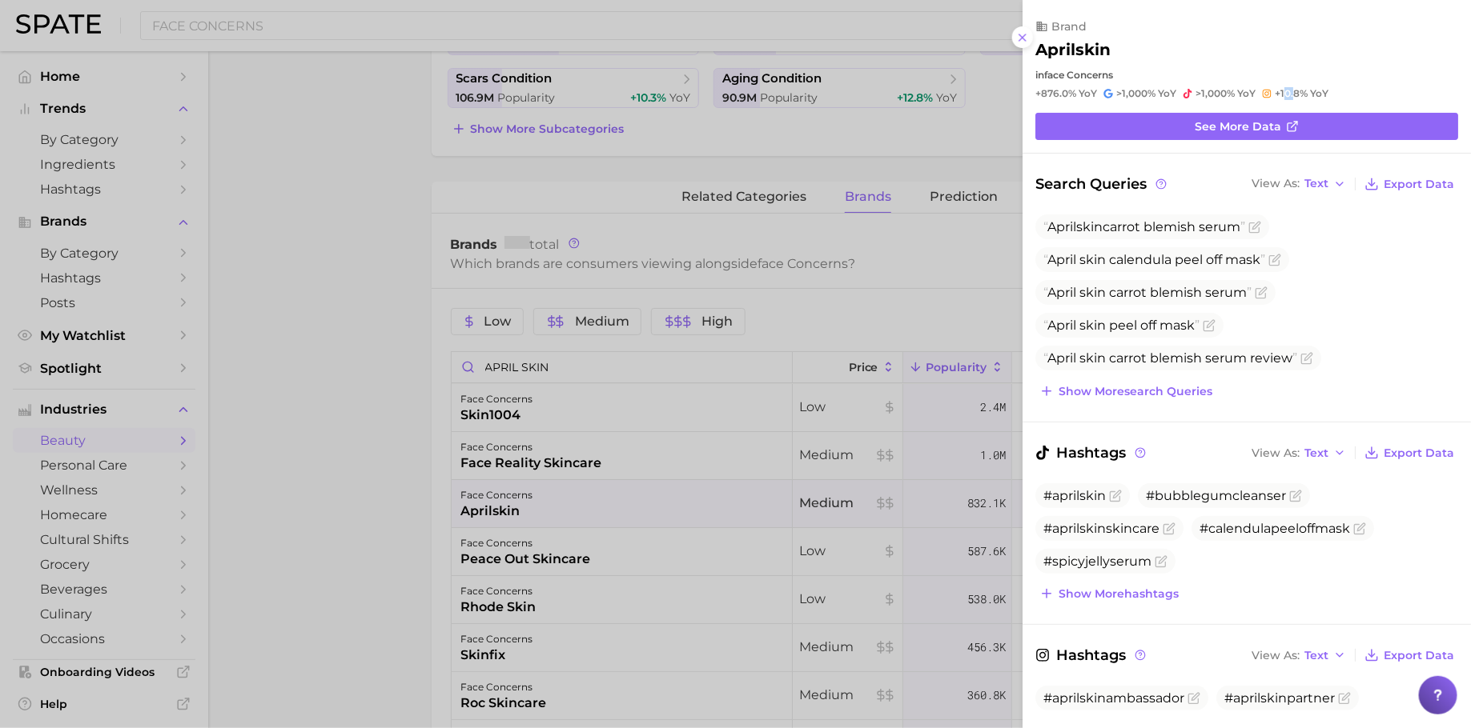
drag, startPoint x: 1284, startPoint y: 88, endPoint x: 1293, endPoint y: 88, distance: 8.8
click at [1293, 88] on span "+10.8%" at bounding box center [1290, 93] width 33 height 12
drag, startPoint x: 1297, startPoint y: 94, endPoint x: 1280, endPoint y: 95, distance: 16.9
click at [1280, 95] on span "+10.8%" at bounding box center [1290, 93] width 33 height 12
copy span "10.8"
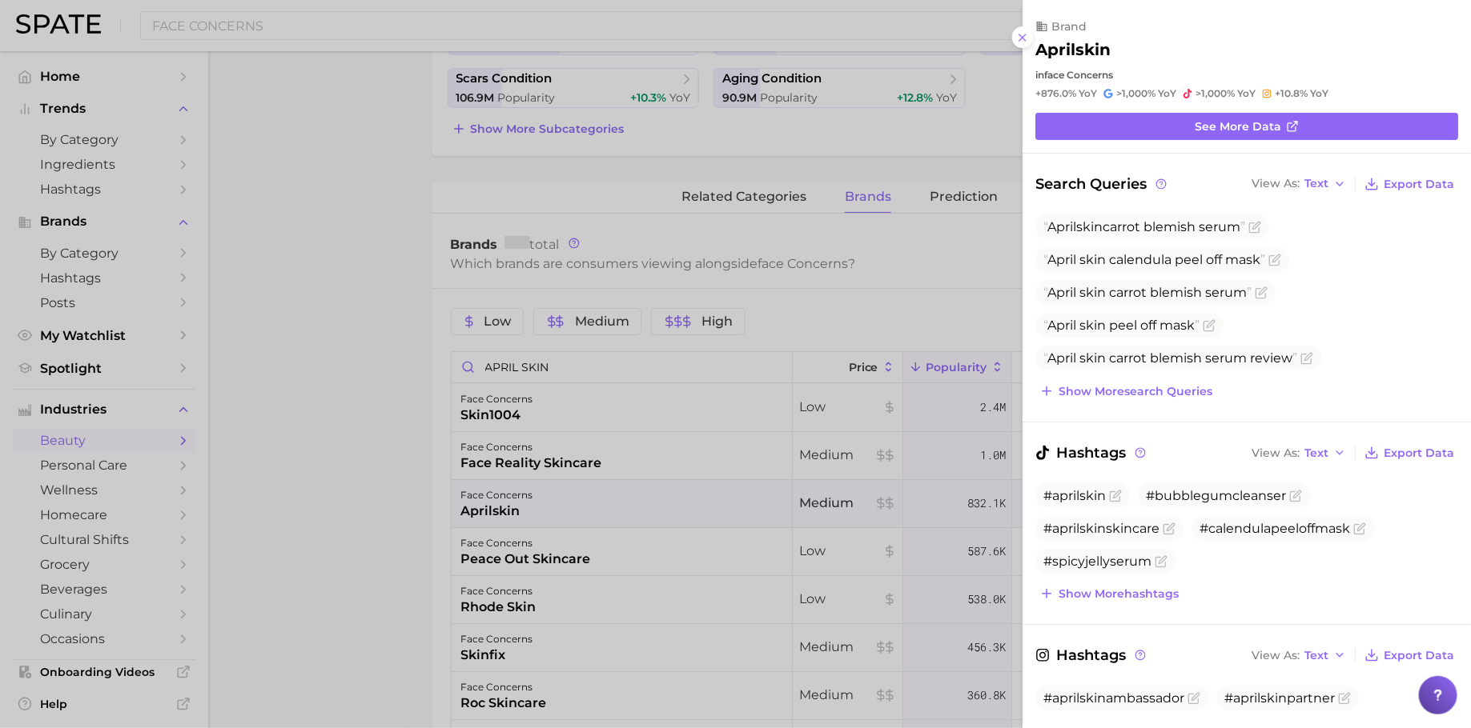
click at [592, 226] on div at bounding box center [735, 364] width 1471 height 728
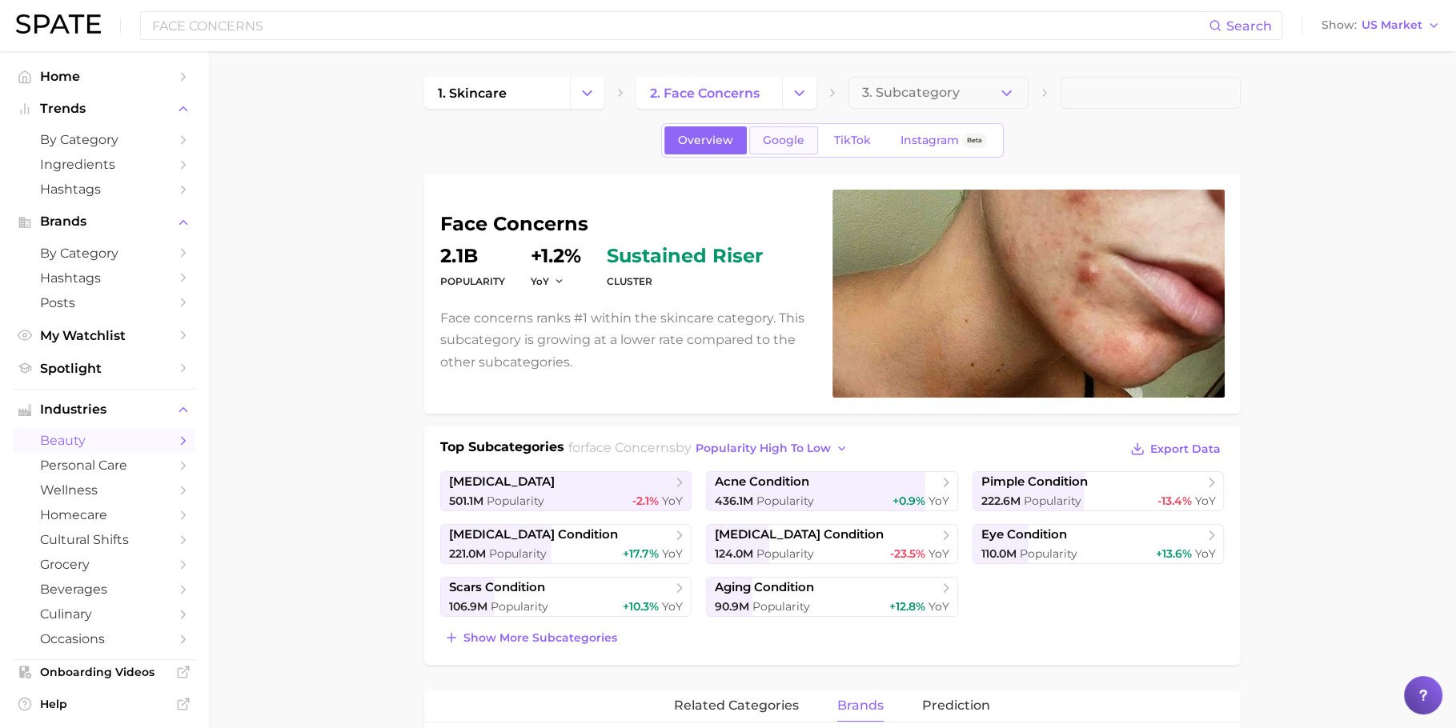
click at [784, 135] on span "Google" at bounding box center [784, 141] width 42 height 14
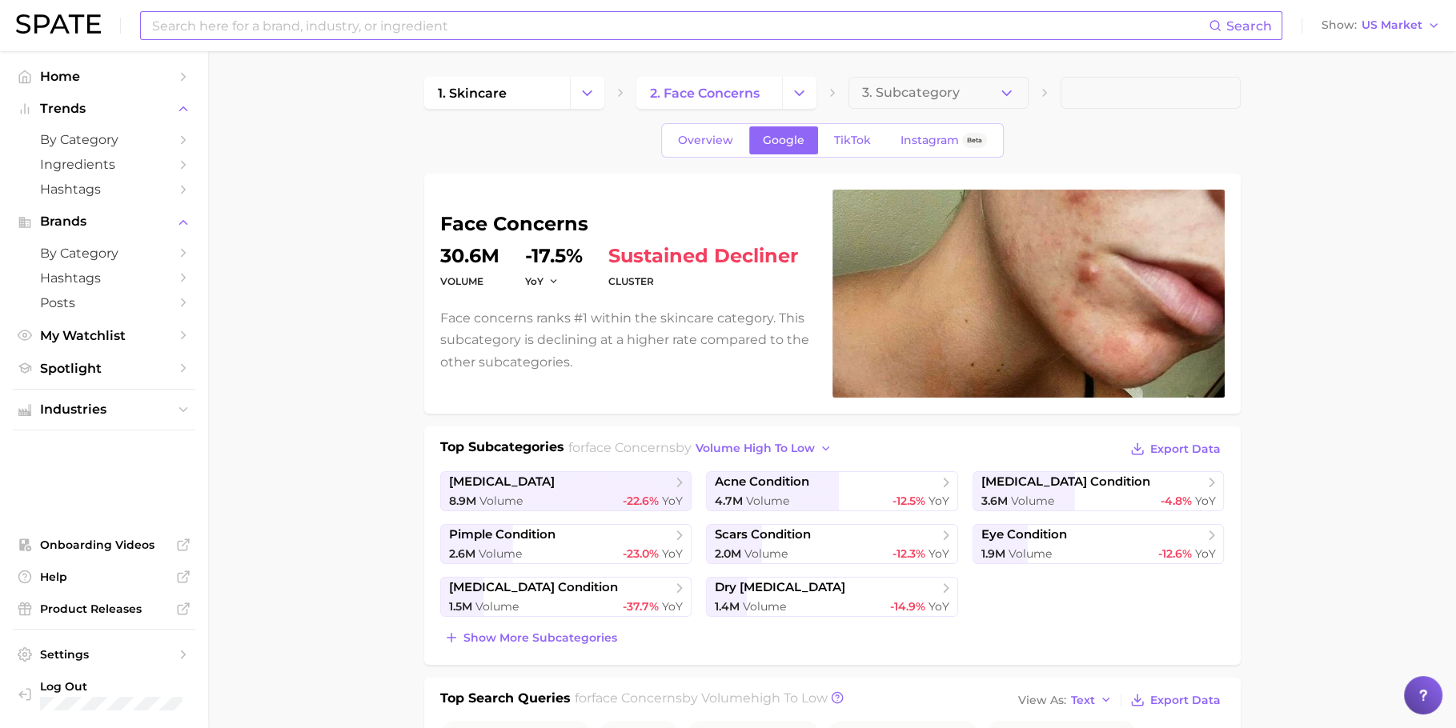
click at [576, 18] on input at bounding box center [680, 25] width 1058 height 27
type input "april skin"
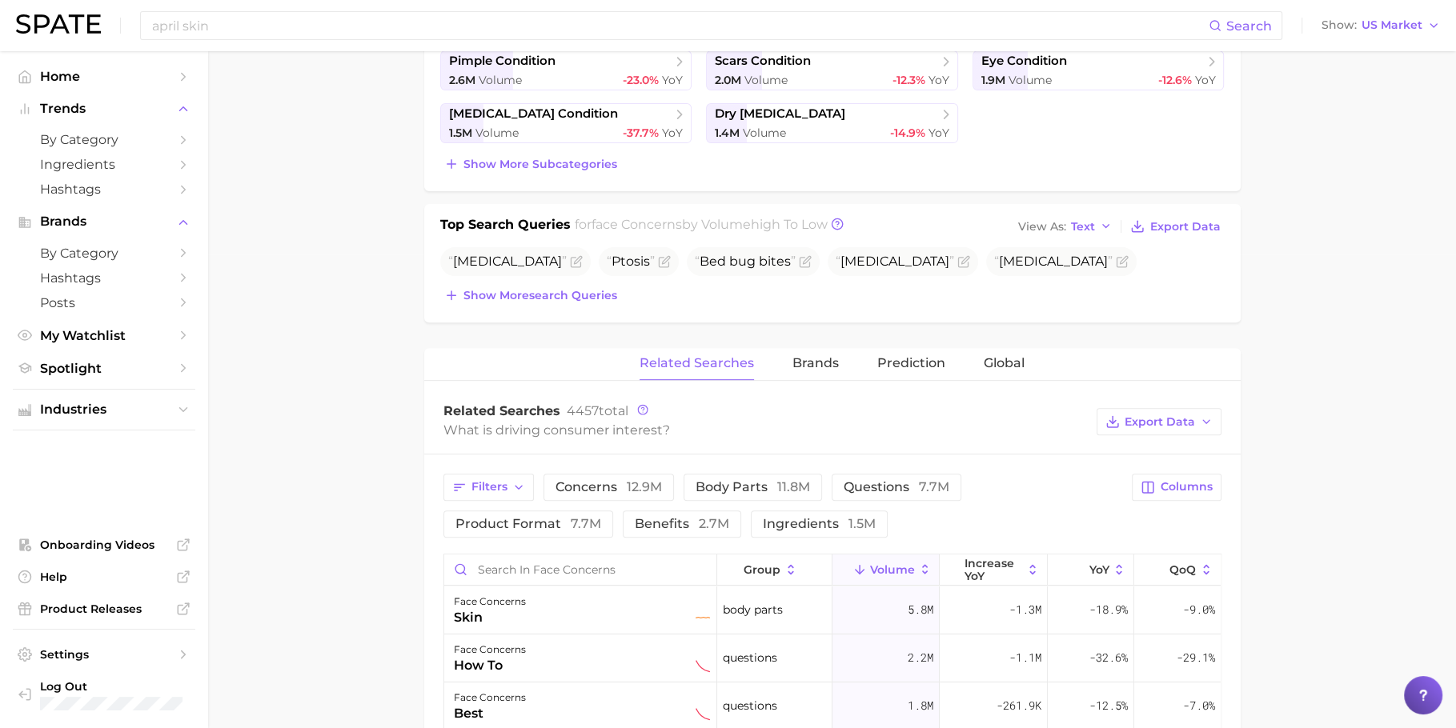
scroll to position [503, 0]
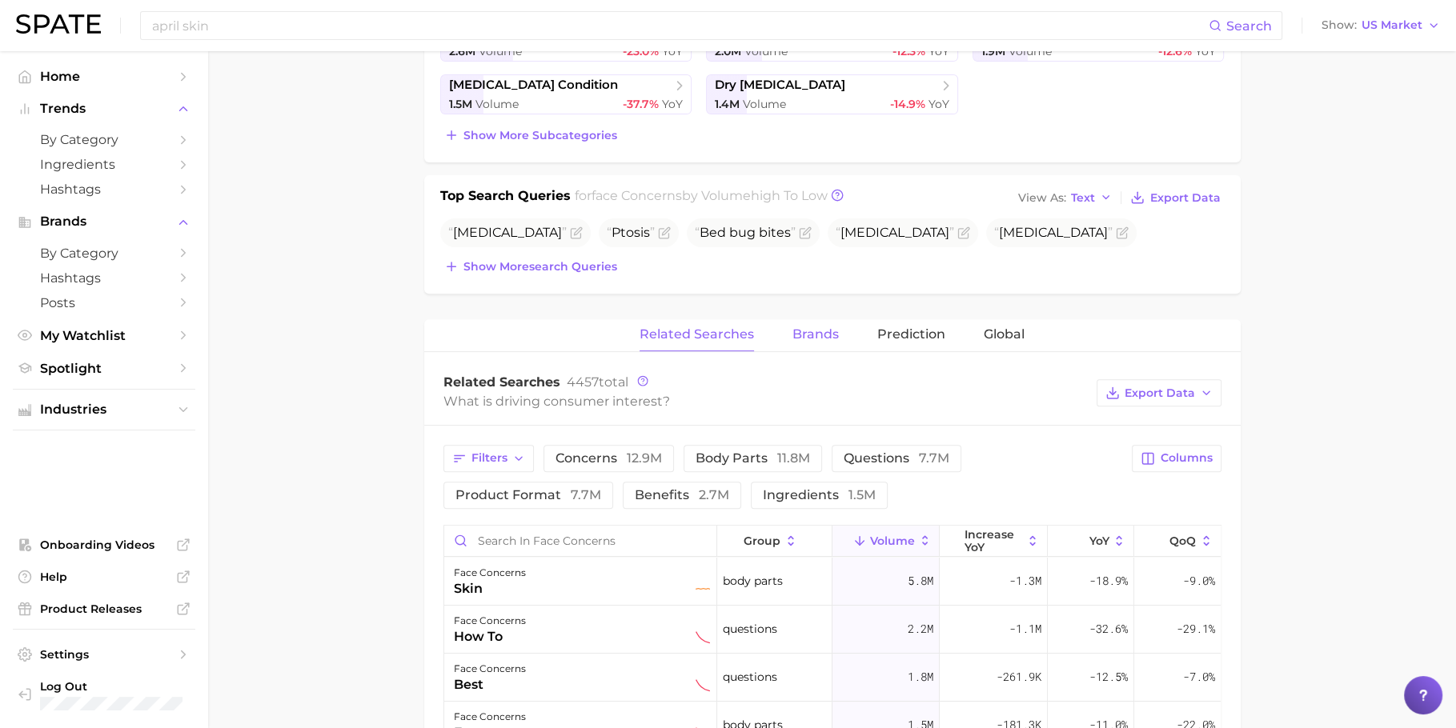
click at [821, 331] on span "Brands" at bounding box center [816, 334] width 46 height 14
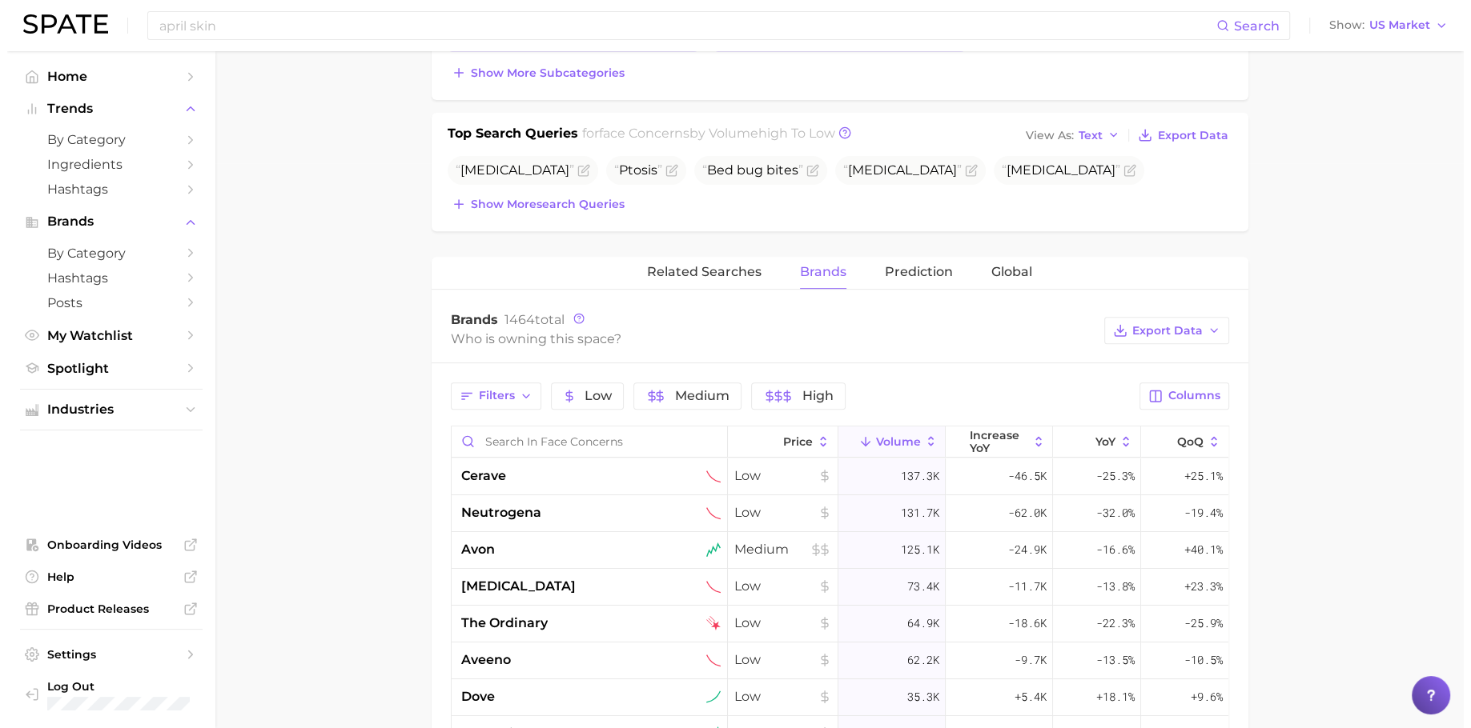
scroll to position [590, 0]
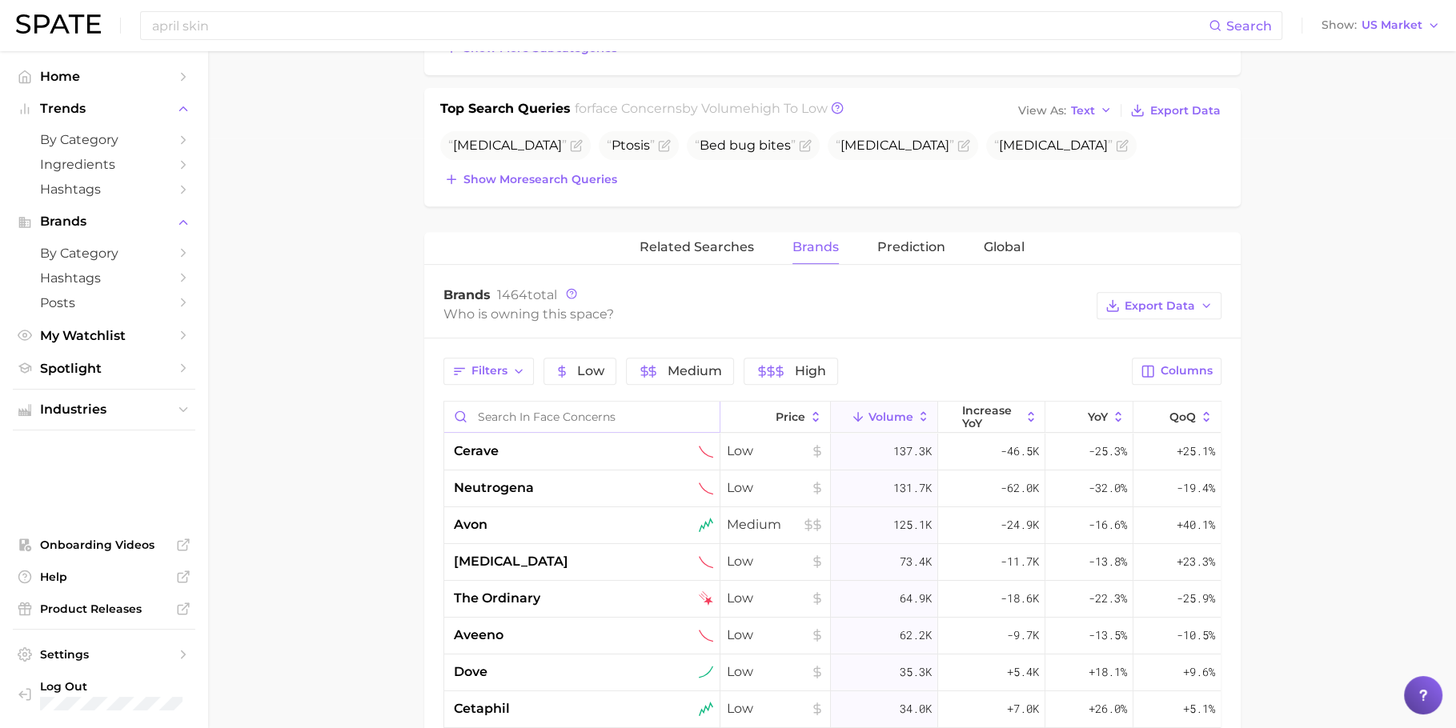
click at [622, 411] on input "Search in face concerns" at bounding box center [581, 417] width 275 height 30
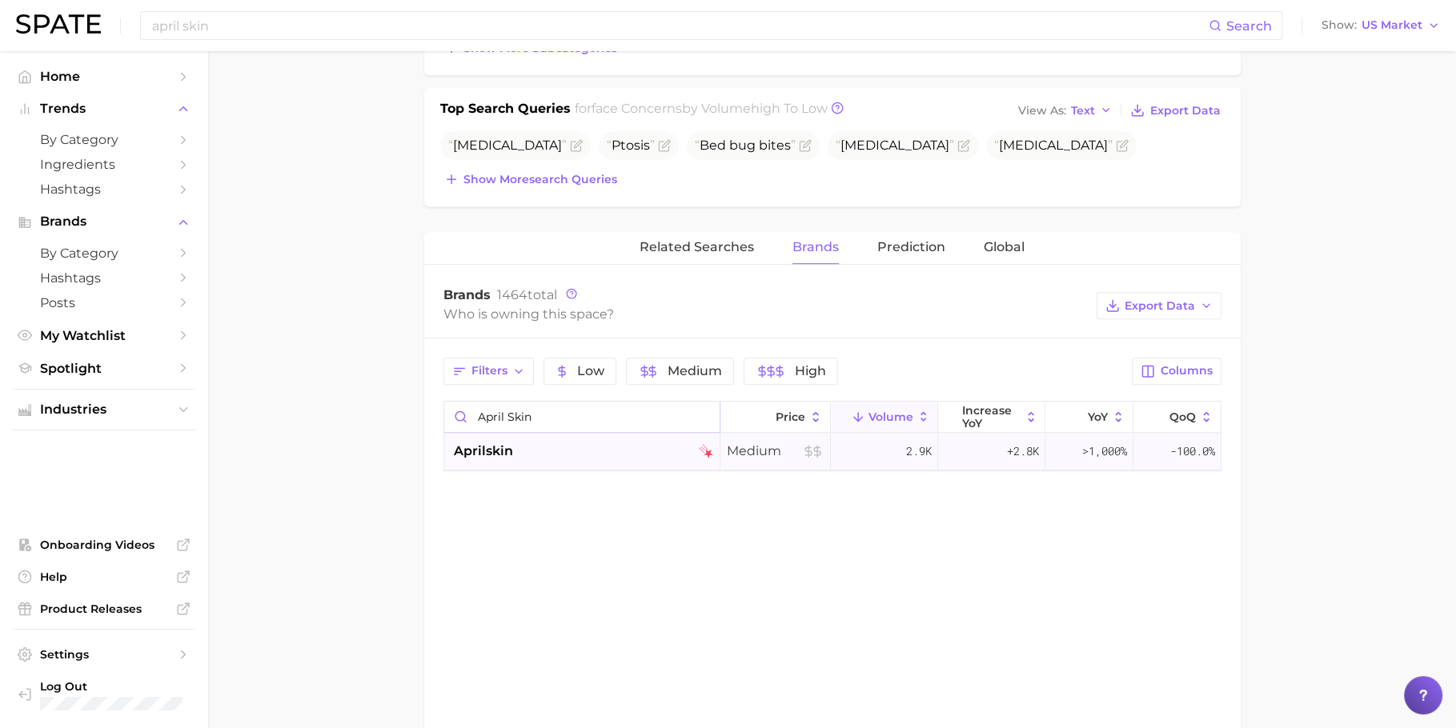
type input "april skin"
click at [594, 443] on div "aprilskin" at bounding box center [583, 451] width 259 height 19
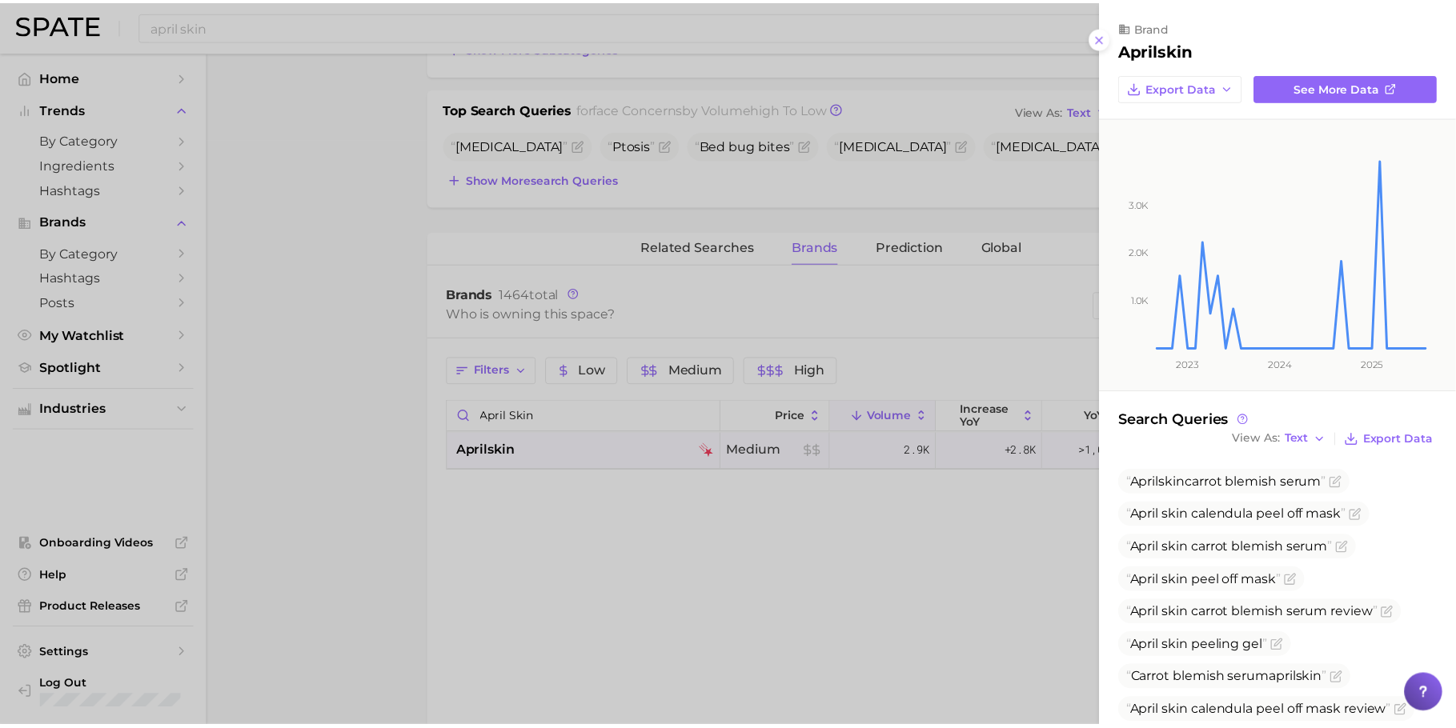
scroll to position [138, 0]
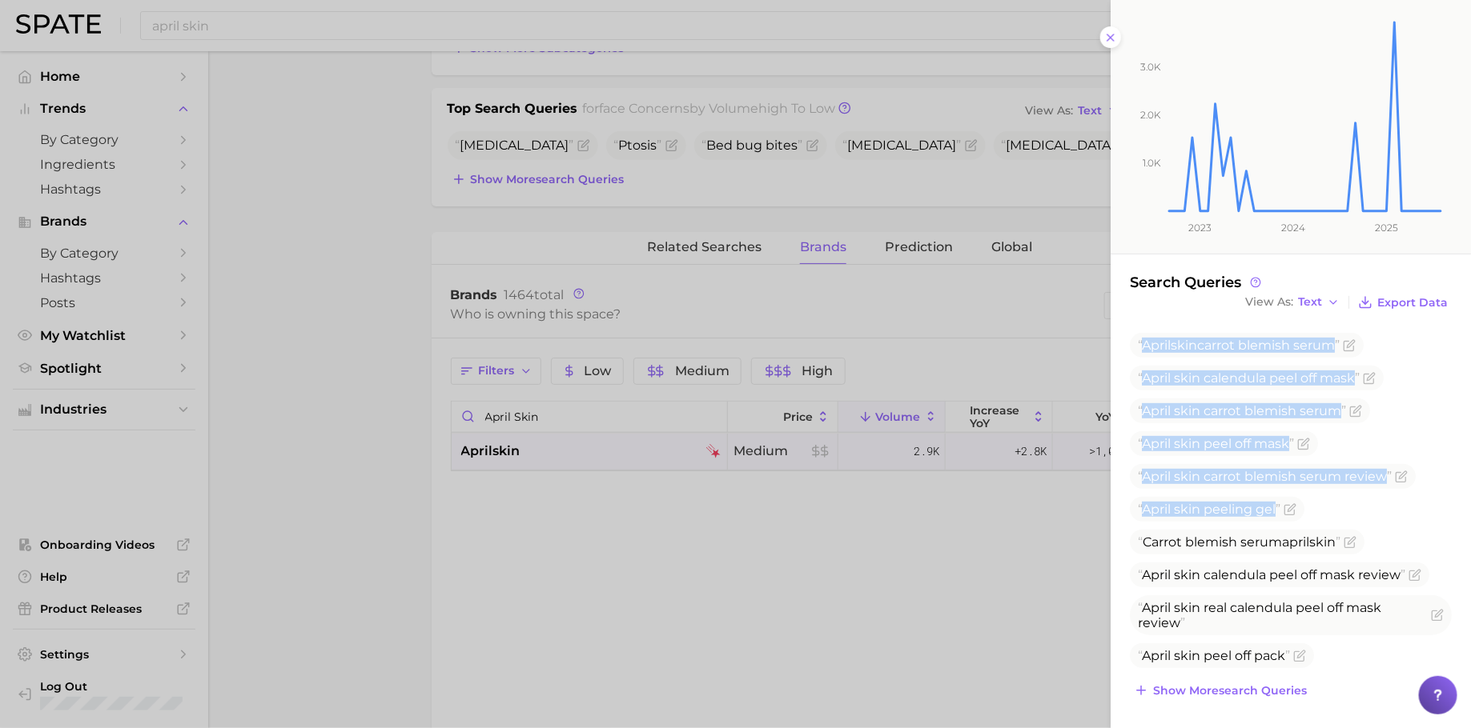
drag, startPoint x: 1145, startPoint y: 343, endPoint x: 1330, endPoint y: 518, distance: 255.4
click at [1330, 518] on ul "Aprilskin carrot blemish serum April skin calendula peel off mask April skin ca…" at bounding box center [1291, 500] width 322 height 335
copy ul "Aprilskin carrot blemish serum April skin calendula peel off mask April skin ca…"
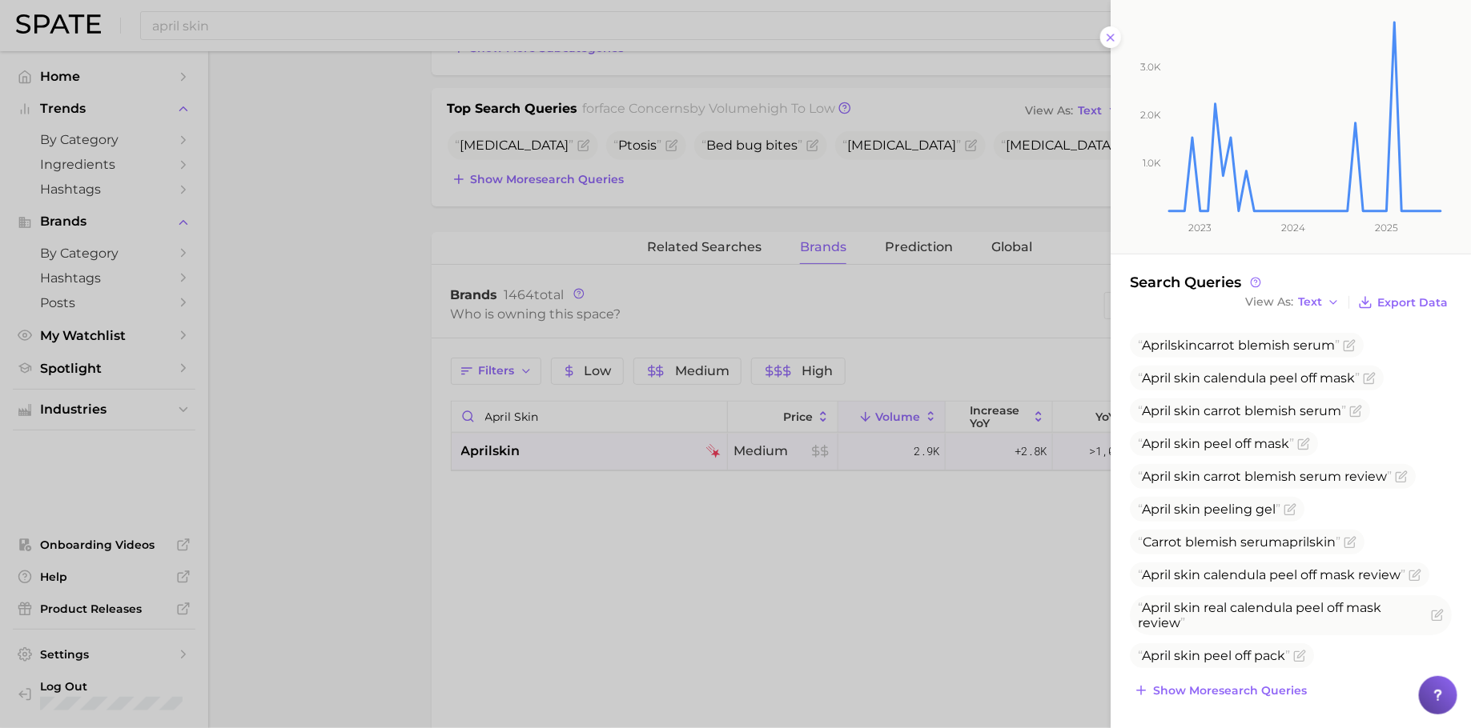
click at [669, 289] on div at bounding box center [735, 364] width 1471 height 728
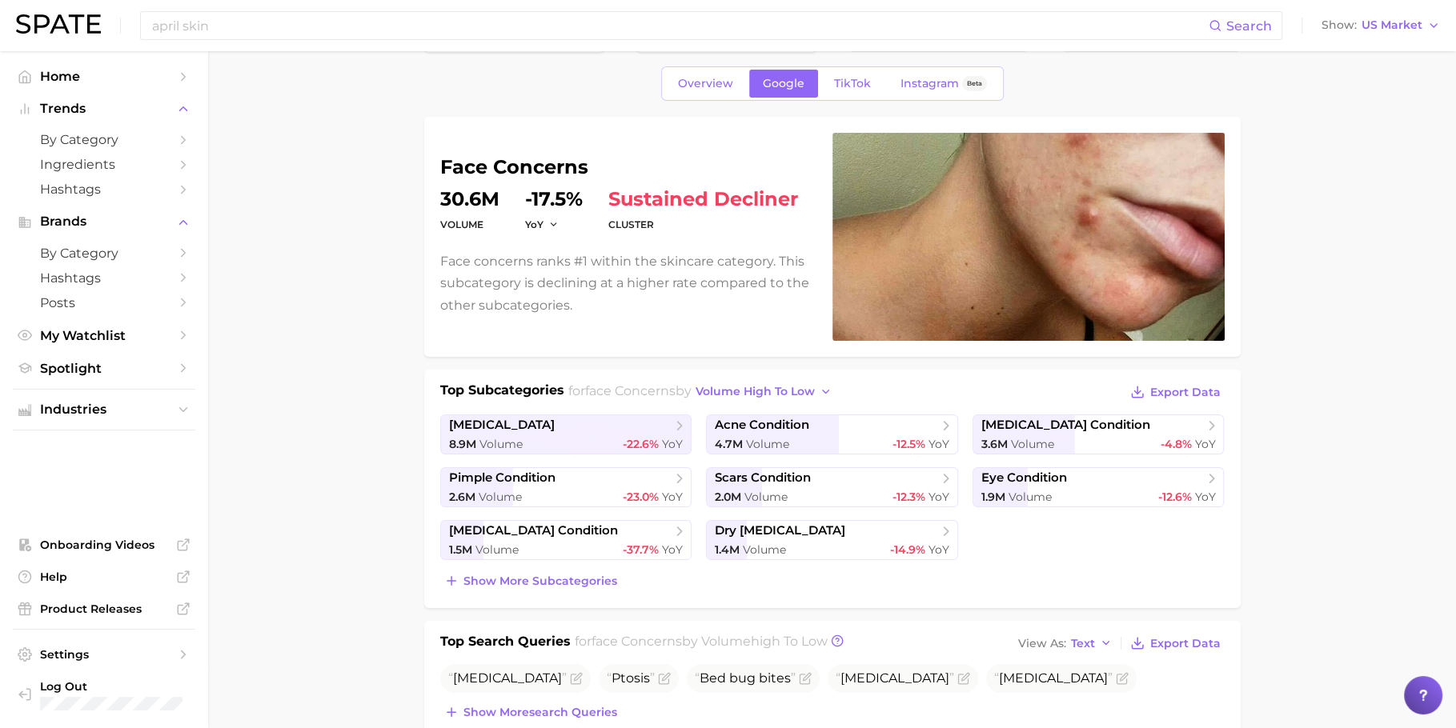
scroll to position [0, 0]
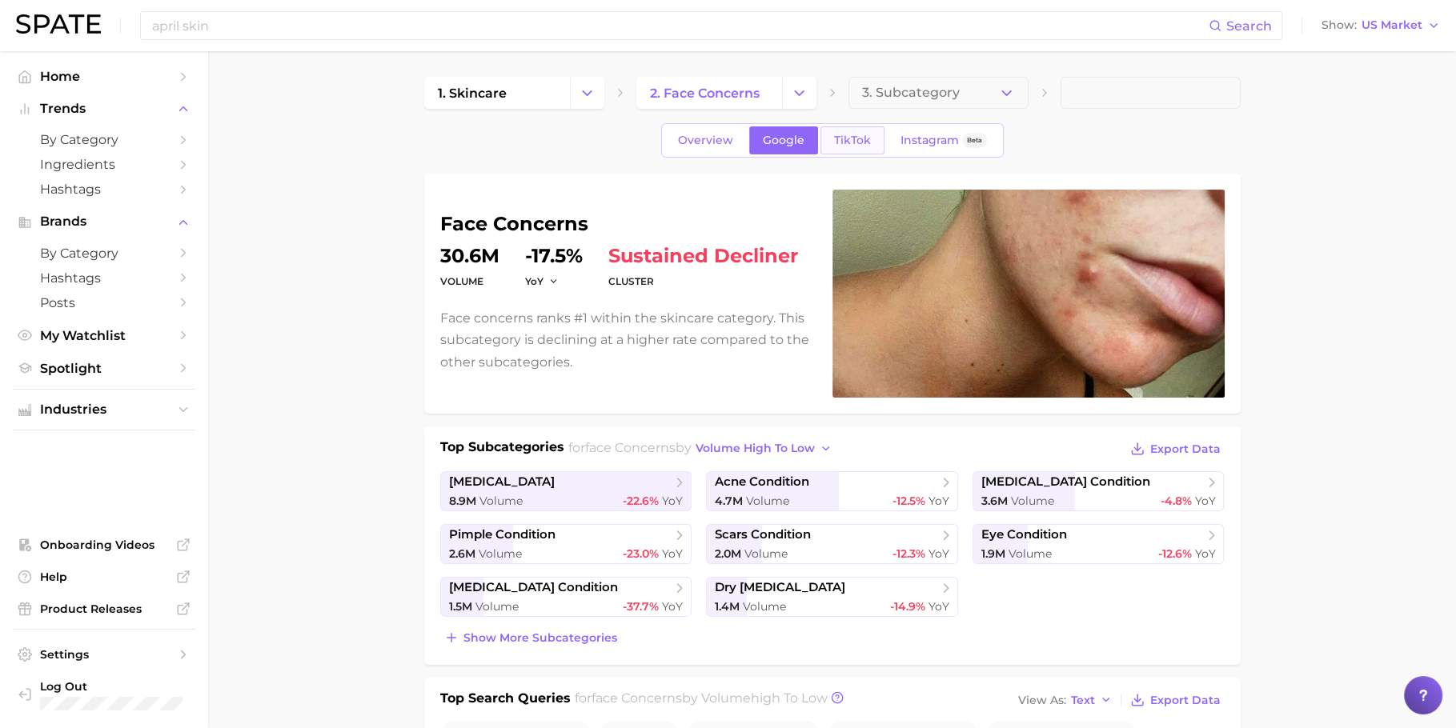
click at [853, 142] on span "TikTok" at bounding box center [852, 141] width 37 height 14
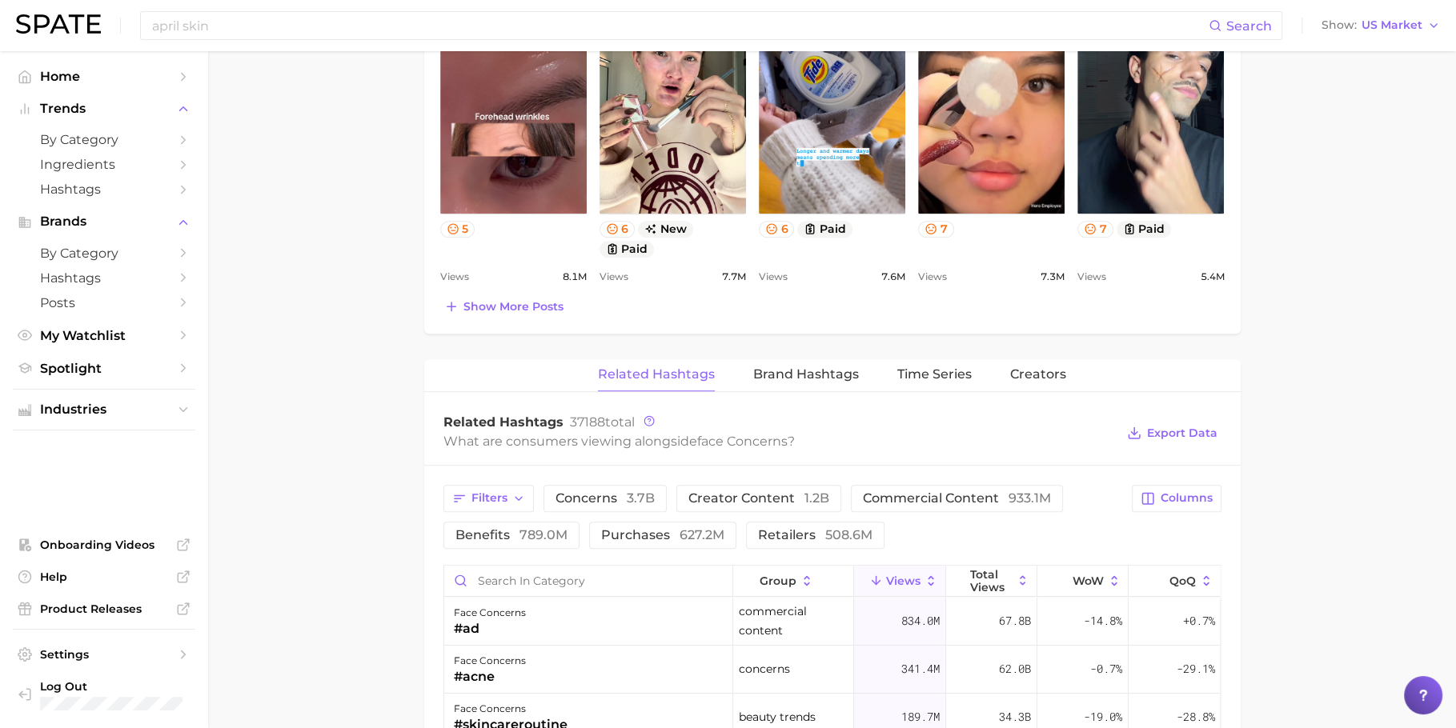
scroll to position [961, 0]
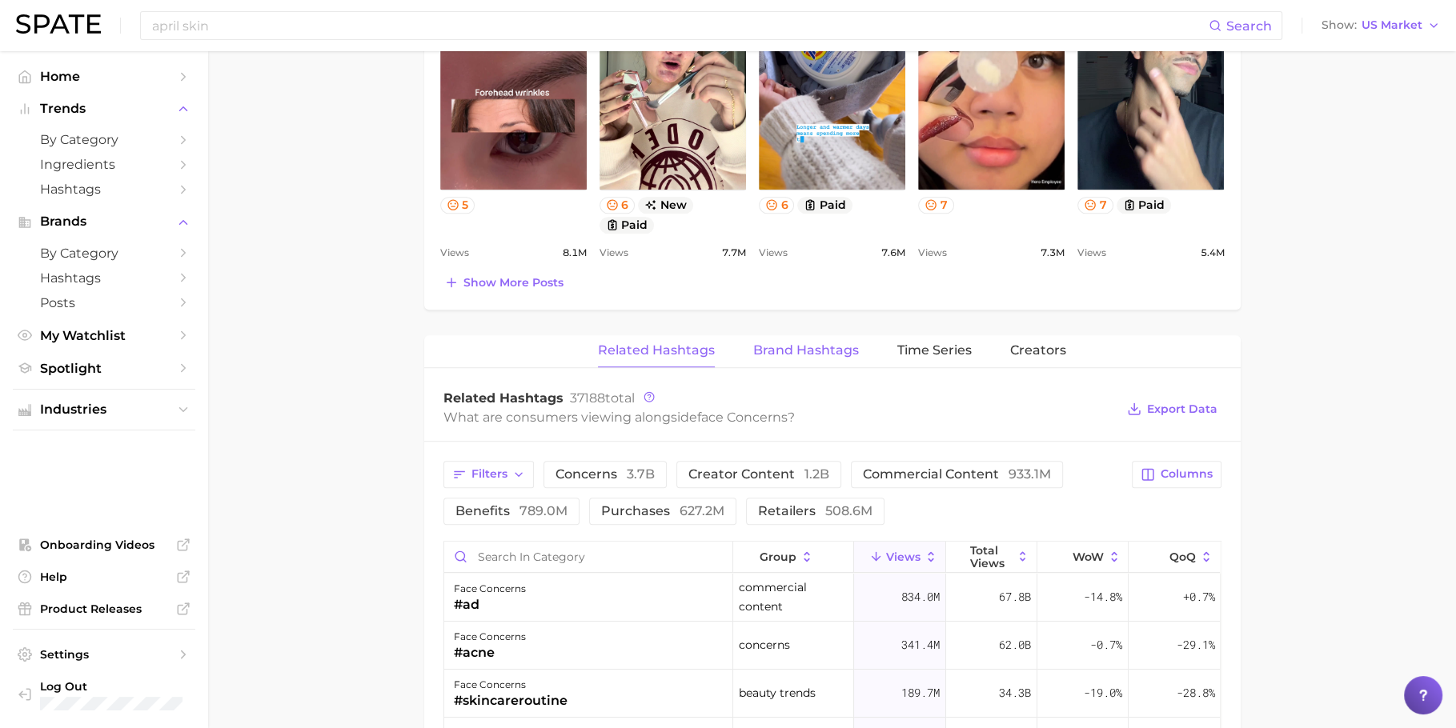
click at [780, 343] on span "Brand Hashtags" at bounding box center [806, 350] width 106 height 14
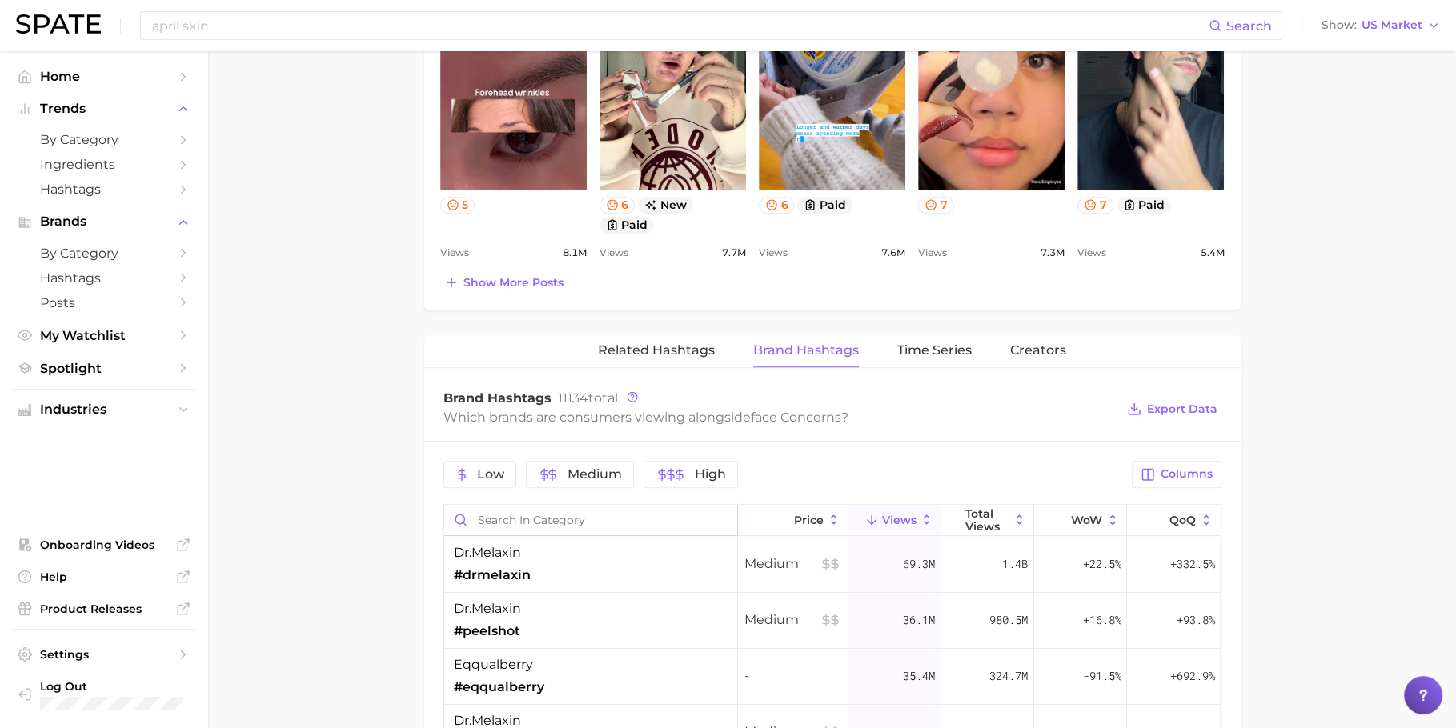
click at [626, 513] on input "Search in category" at bounding box center [590, 520] width 293 height 30
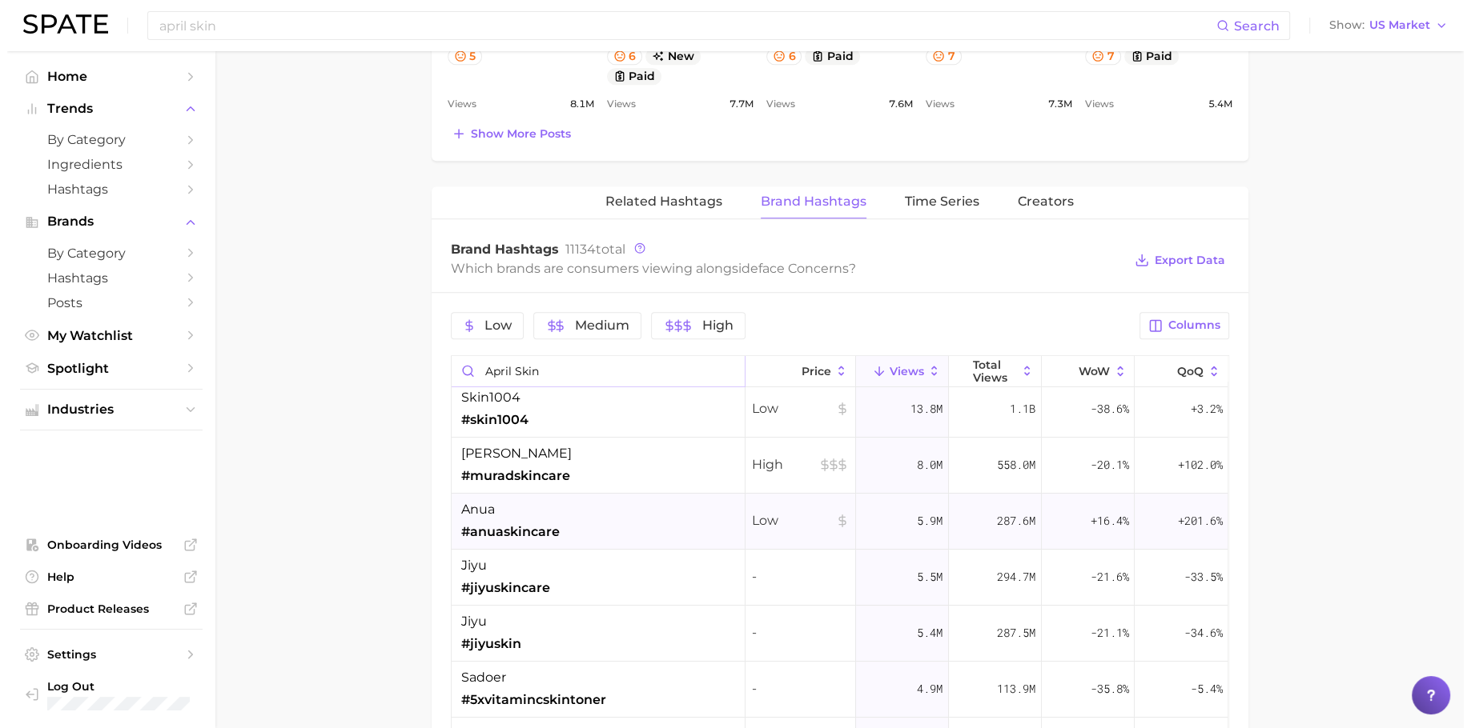
scroll to position [0, 0]
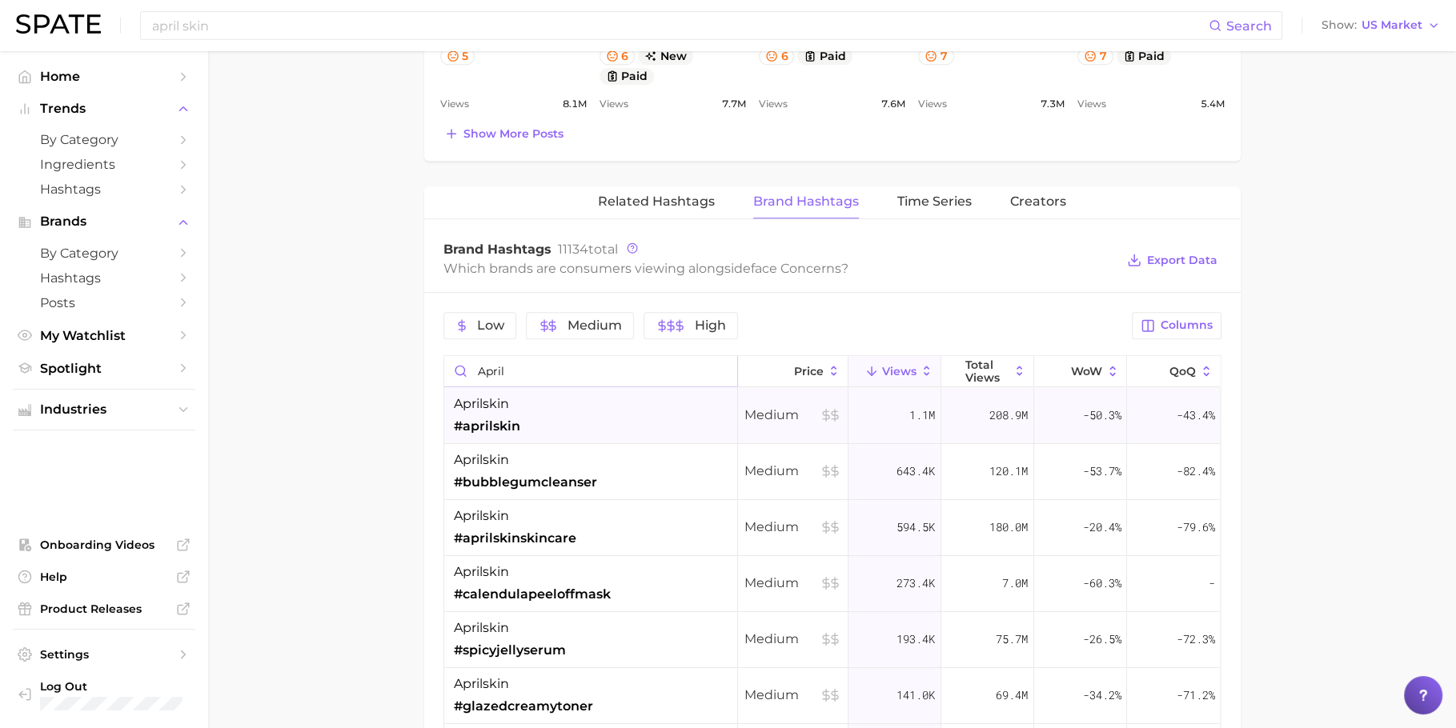
type input "april"
click at [576, 423] on div "aprilskin #aprilskin" at bounding box center [591, 416] width 294 height 56
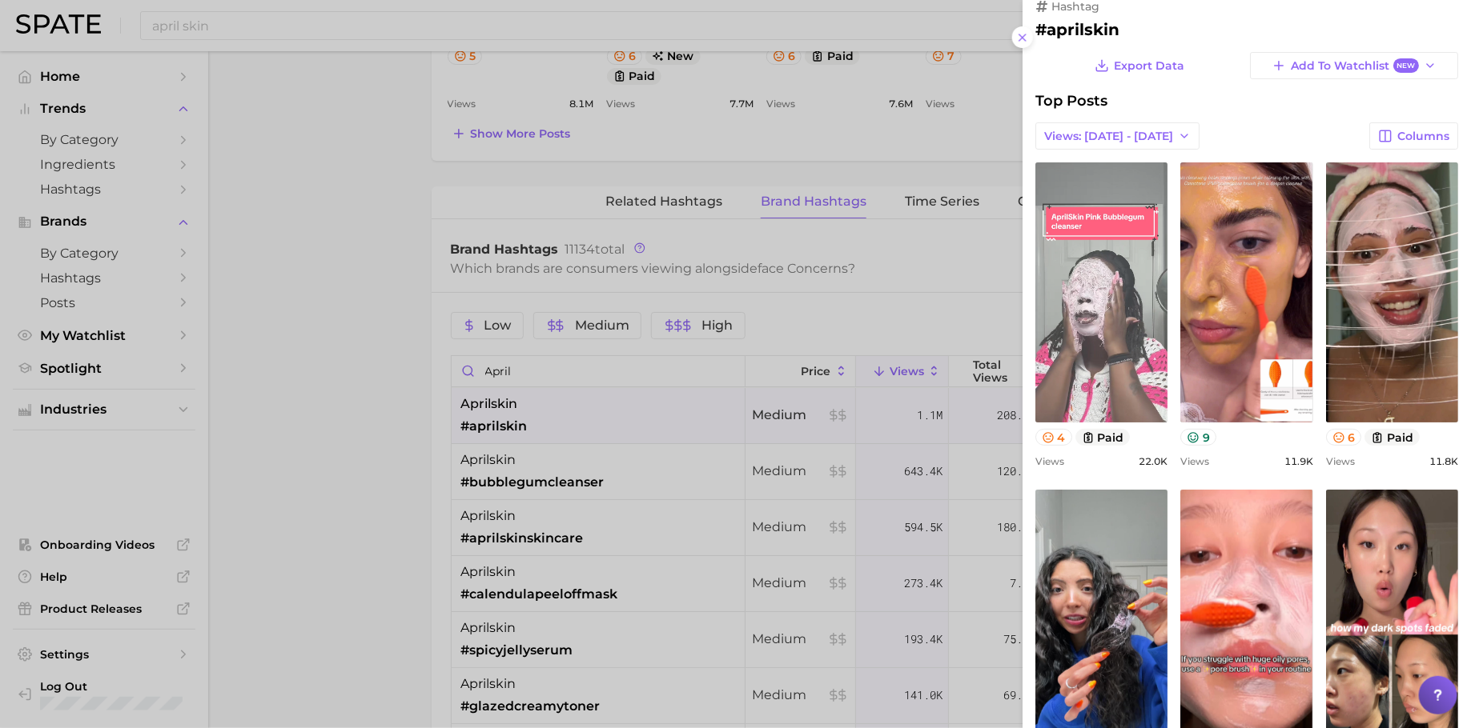
scroll to position [25, 0]
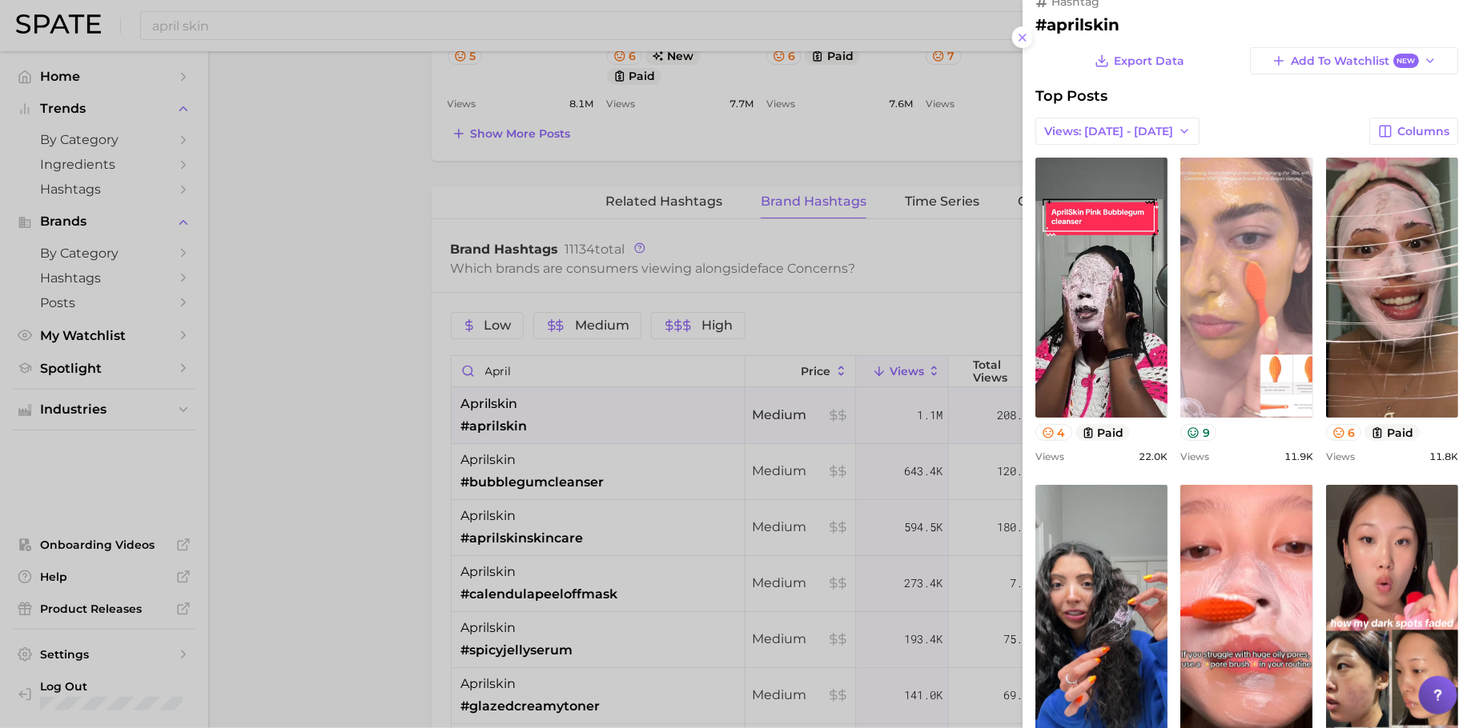
click at [1312, 275] on link "view post on TikTok" at bounding box center [1246, 288] width 132 height 260
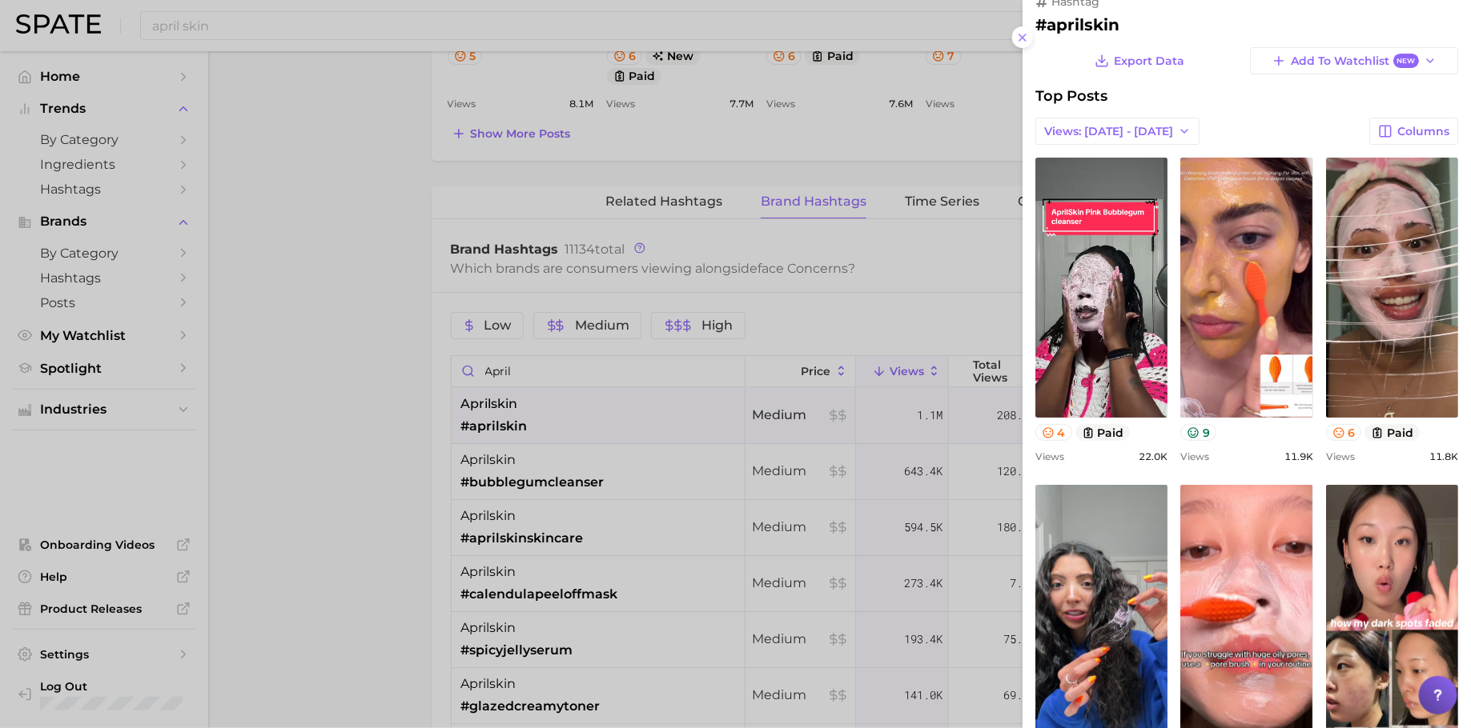
click at [1203, 97] on div "Top Posts" at bounding box center [1246, 96] width 423 height 18
click at [1302, 88] on div "Top Posts" at bounding box center [1246, 96] width 423 height 18
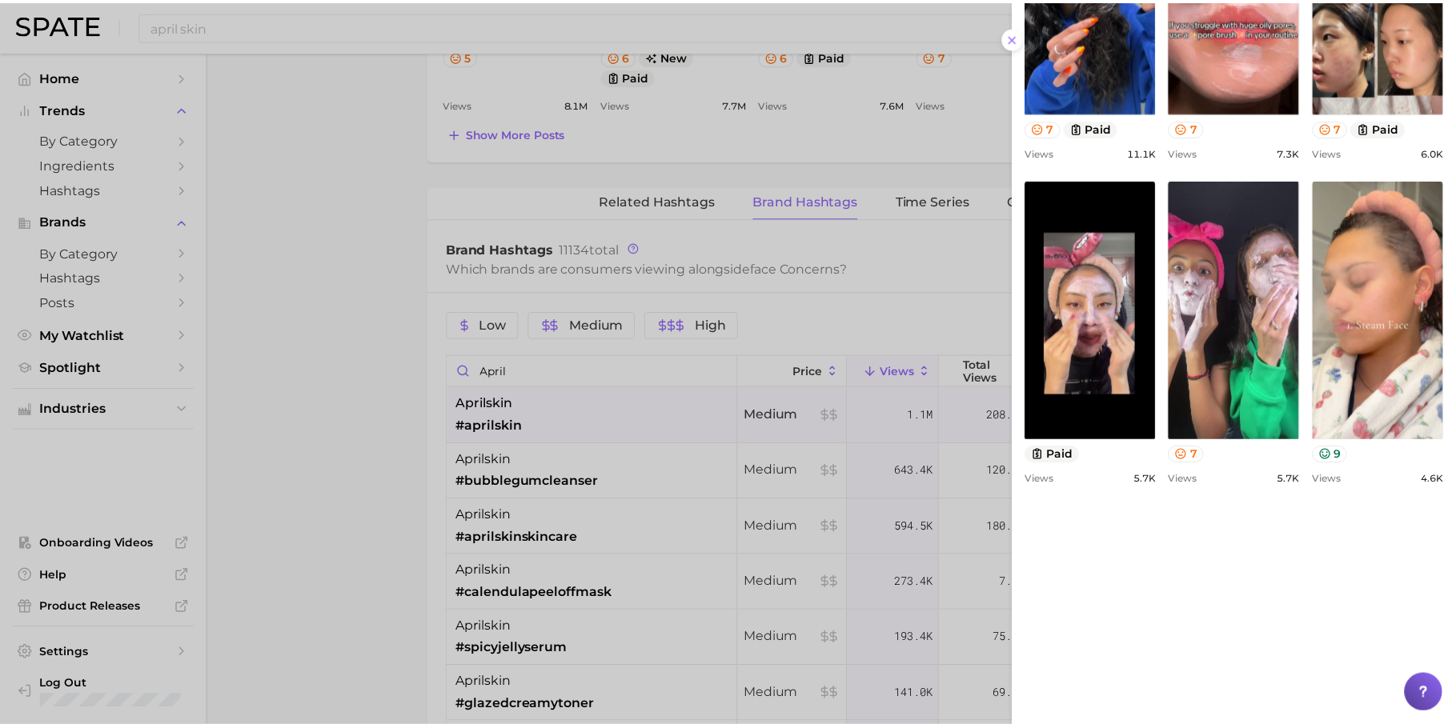
scroll to position [660, 0]
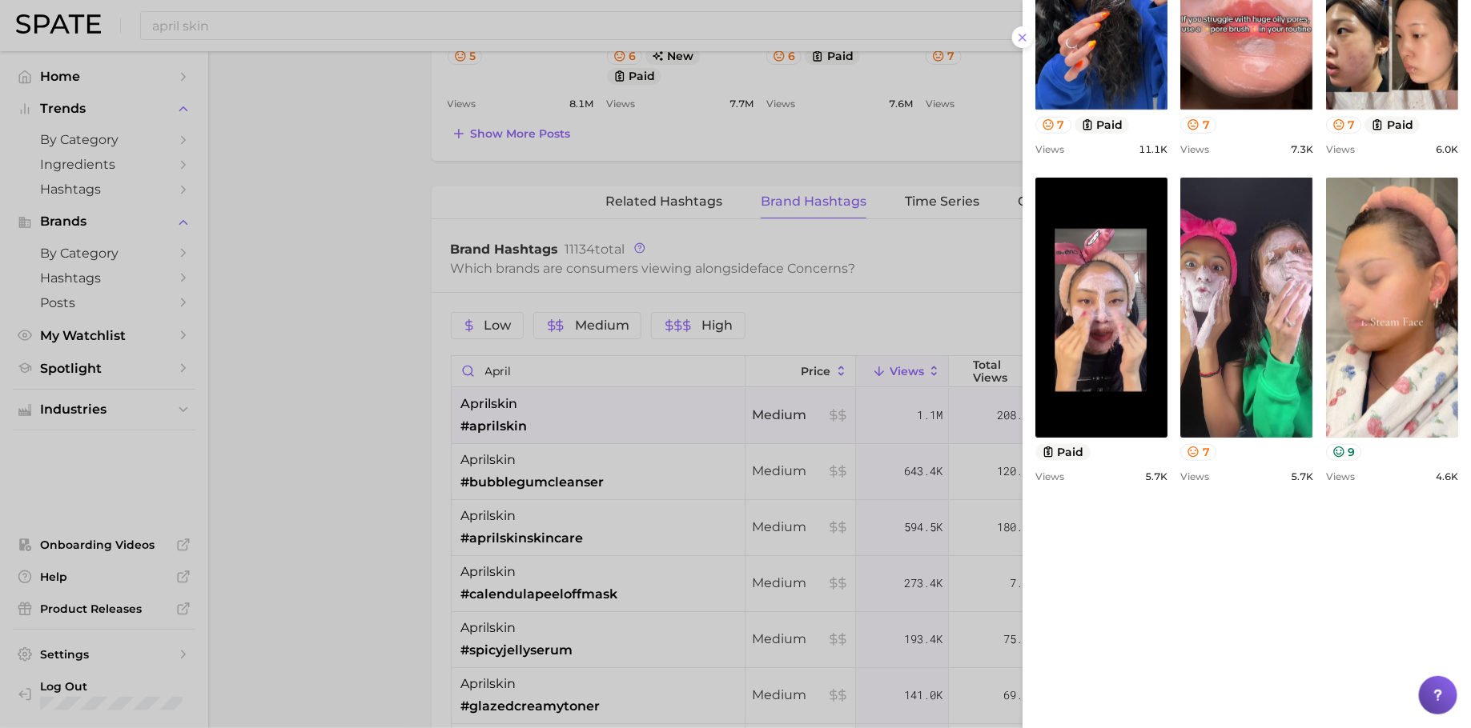
click at [600, 292] on div at bounding box center [735, 364] width 1471 height 728
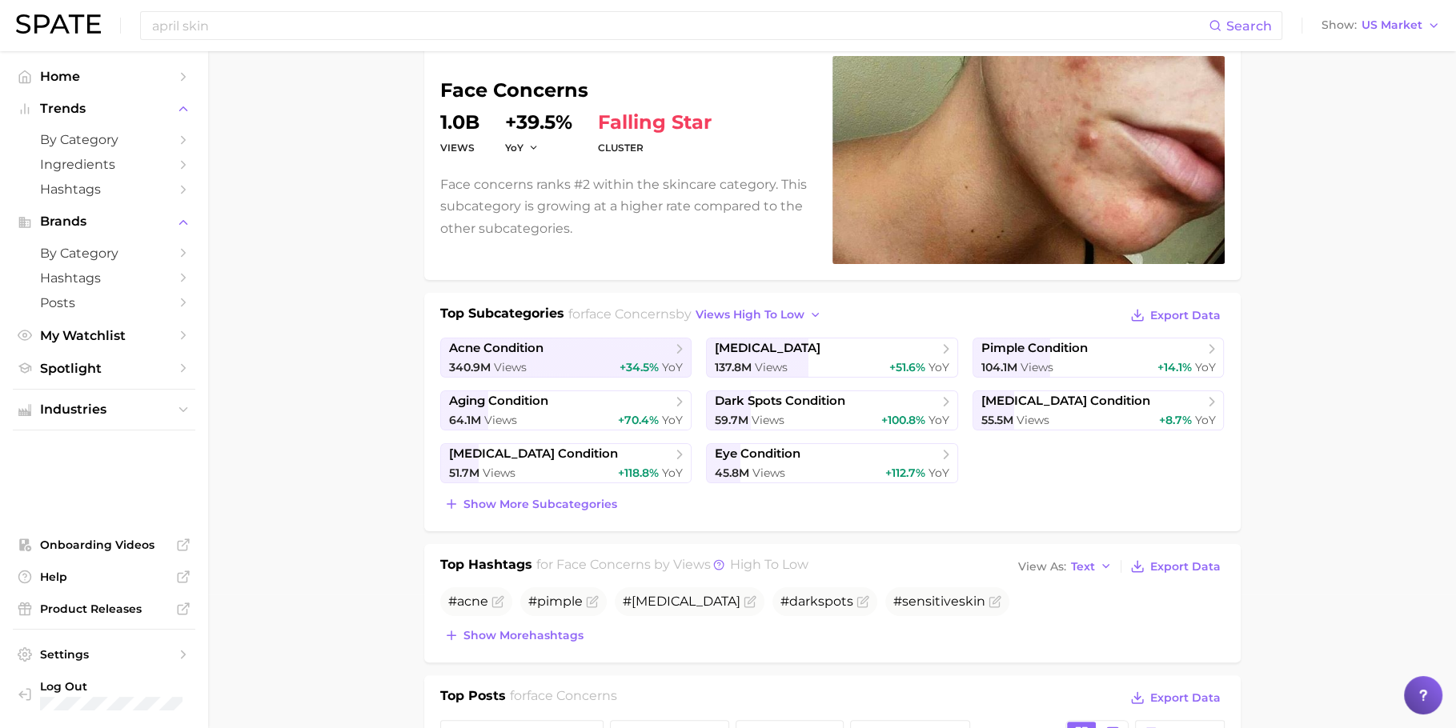
scroll to position [0, 0]
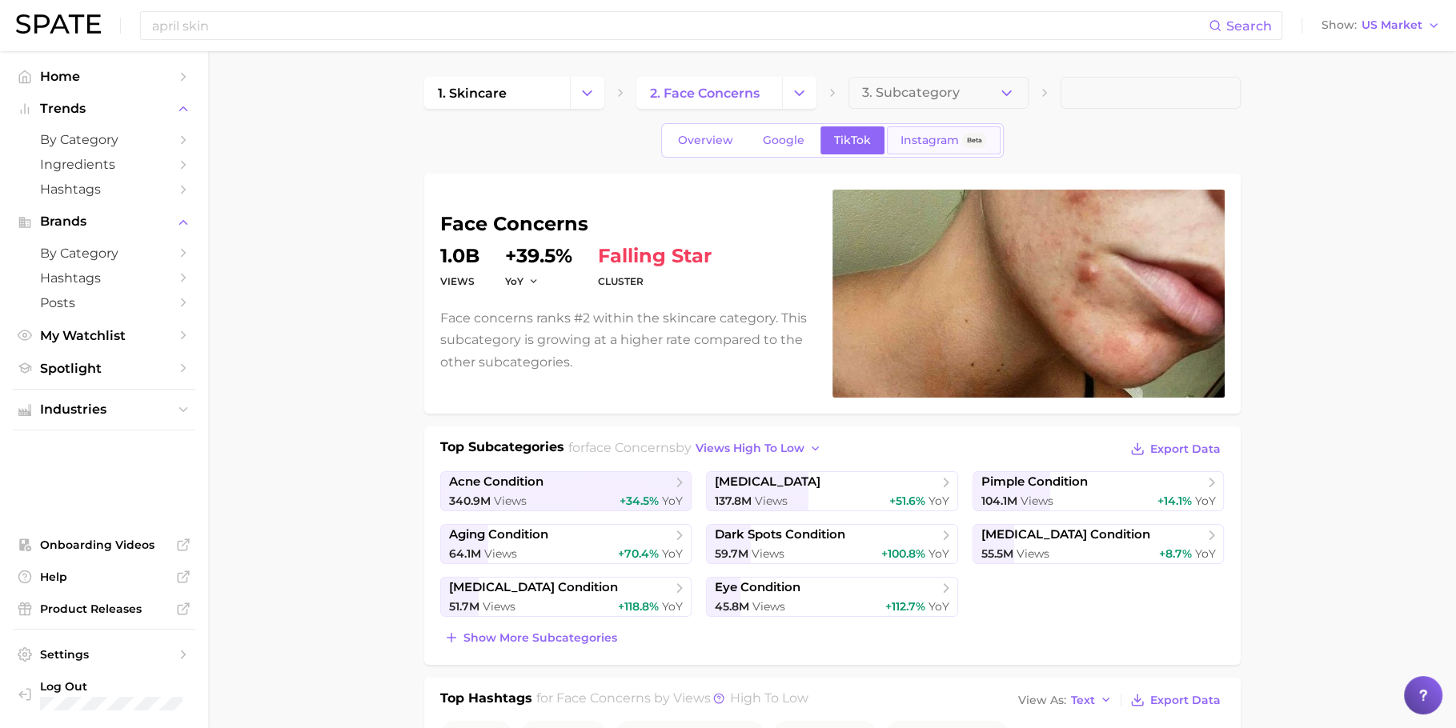
click at [914, 140] on span "Instagram" at bounding box center [930, 141] width 58 height 14
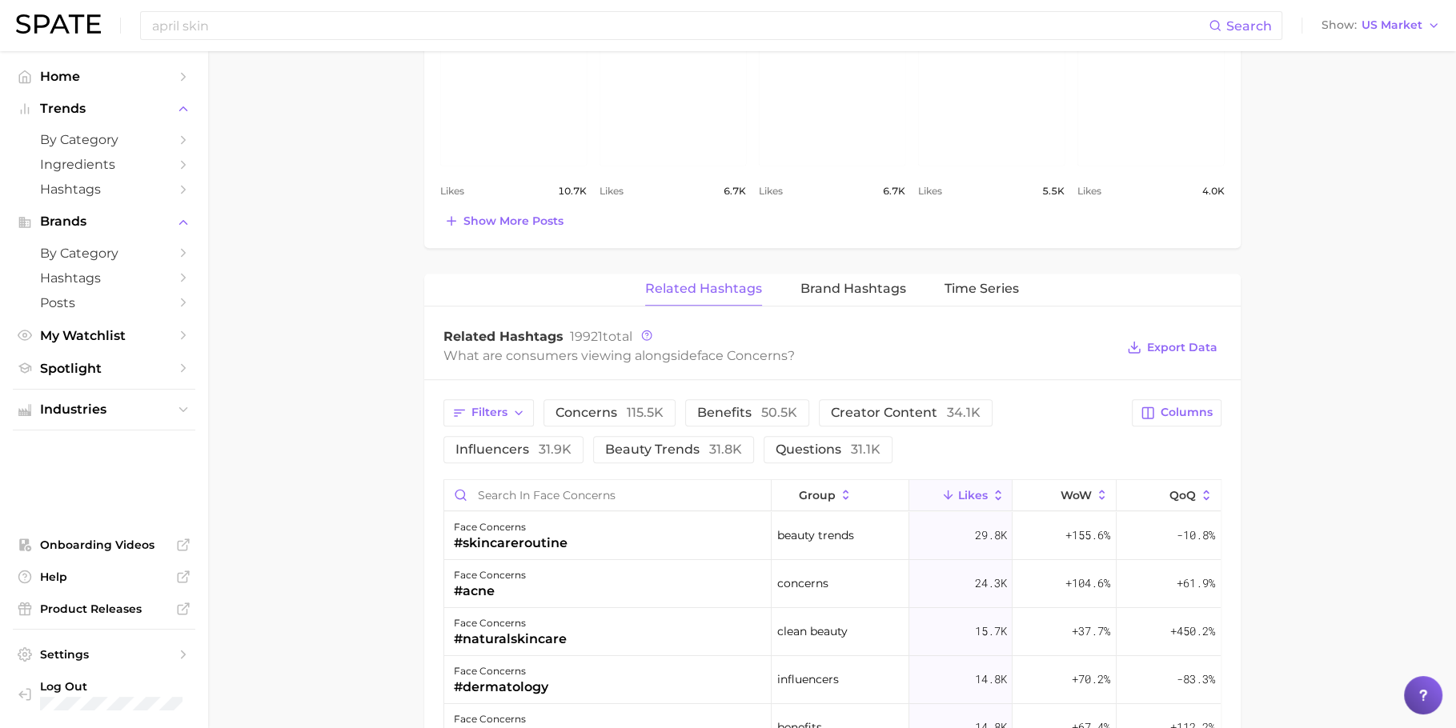
scroll to position [1009, 0]
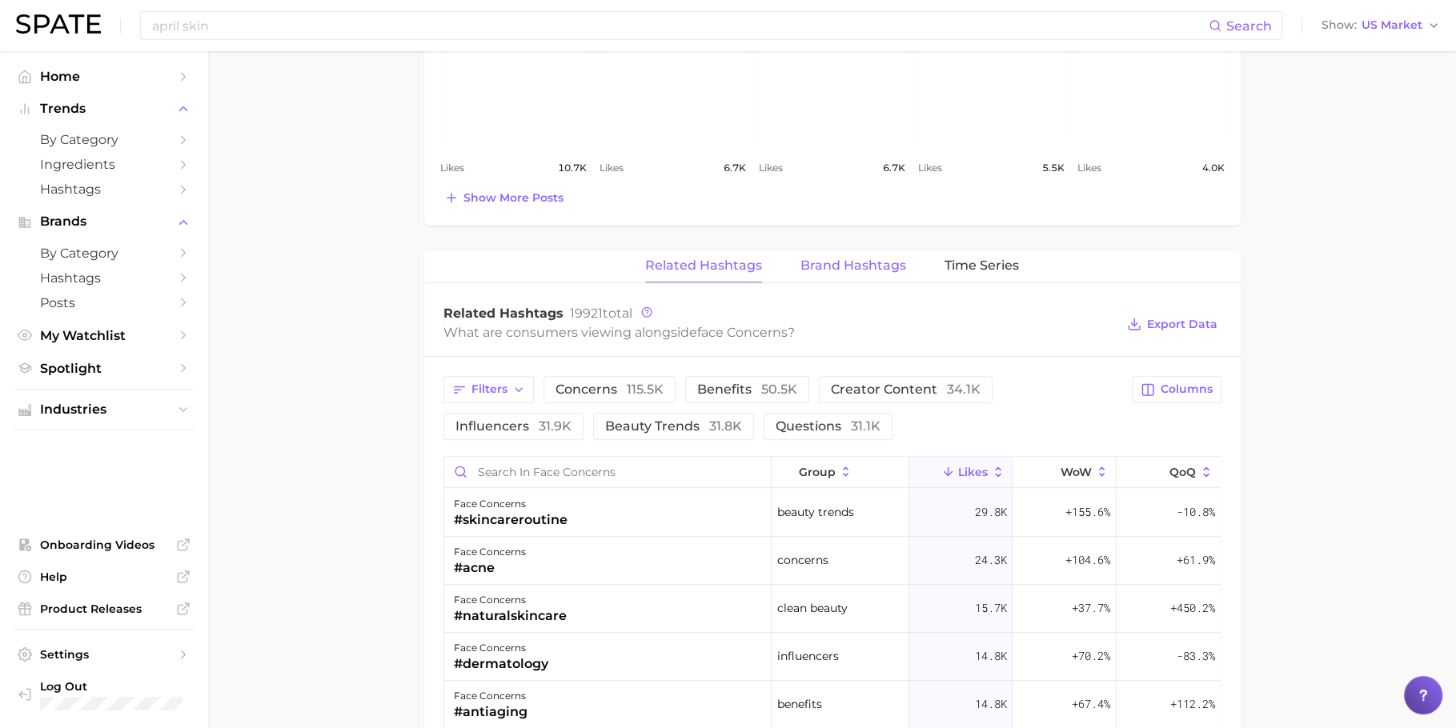
click at [834, 260] on span "Brand Hashtags" at bounding box center [854, 266] width 106 height 14
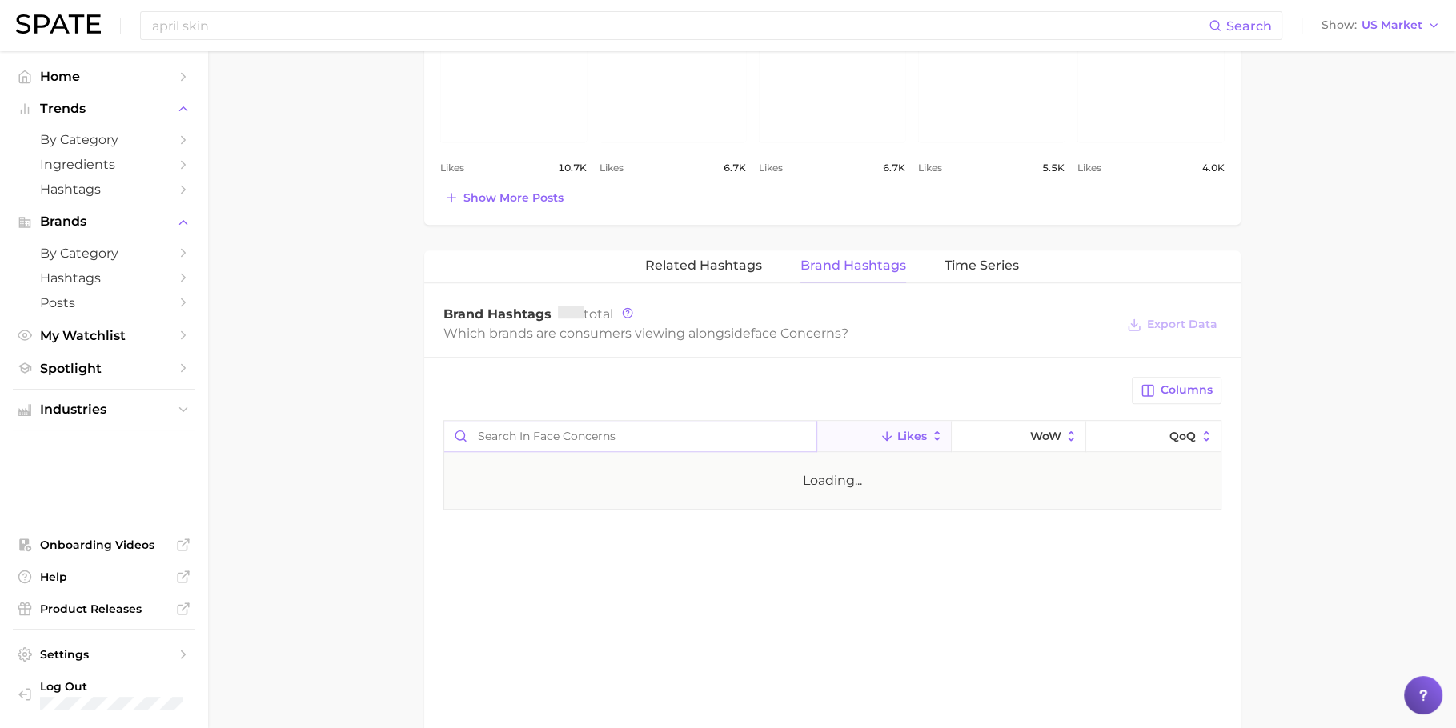
click at [592, 423] on input "Search in face concerns" at bounding box center [630, 436] width 372 height 30
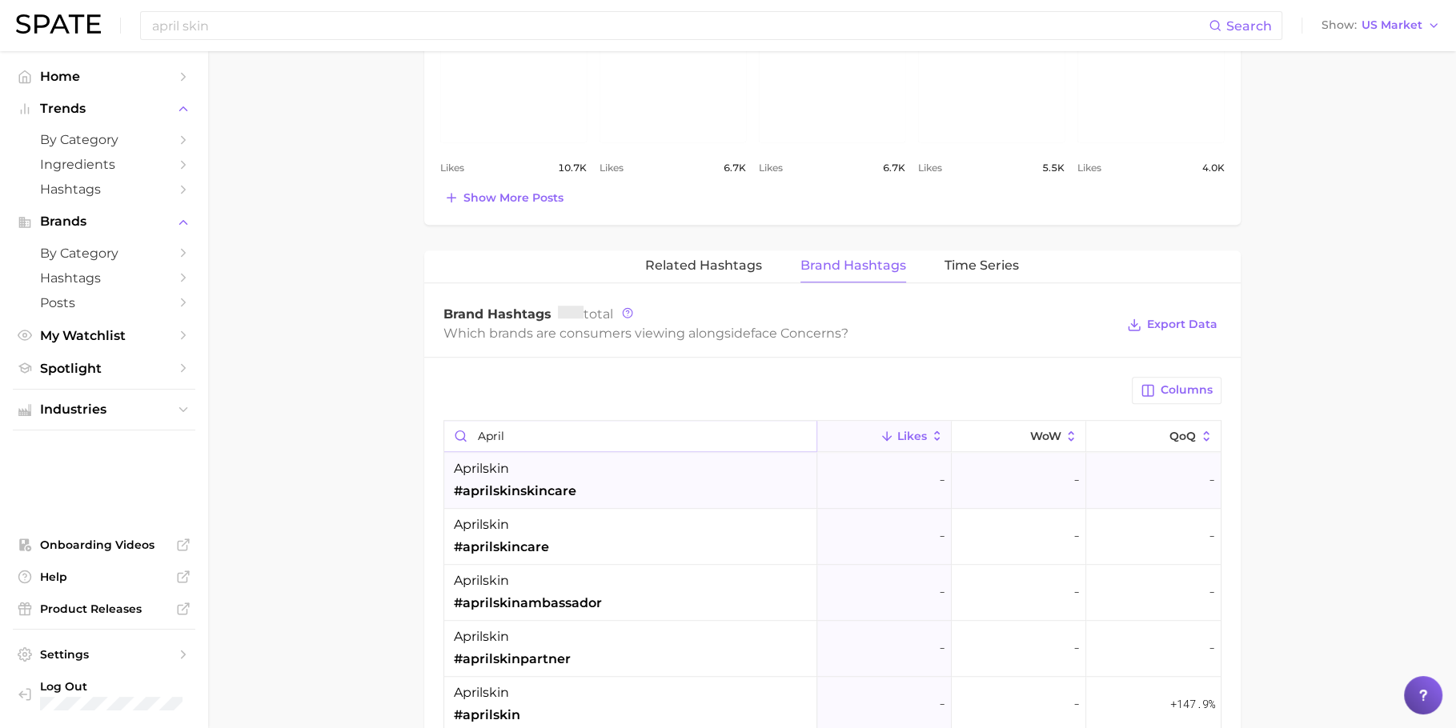
type input "april"
click at [591, 470] on div "aprilskin #aprilskinskincare" at bounding box center [630, 481] width 373 height 56
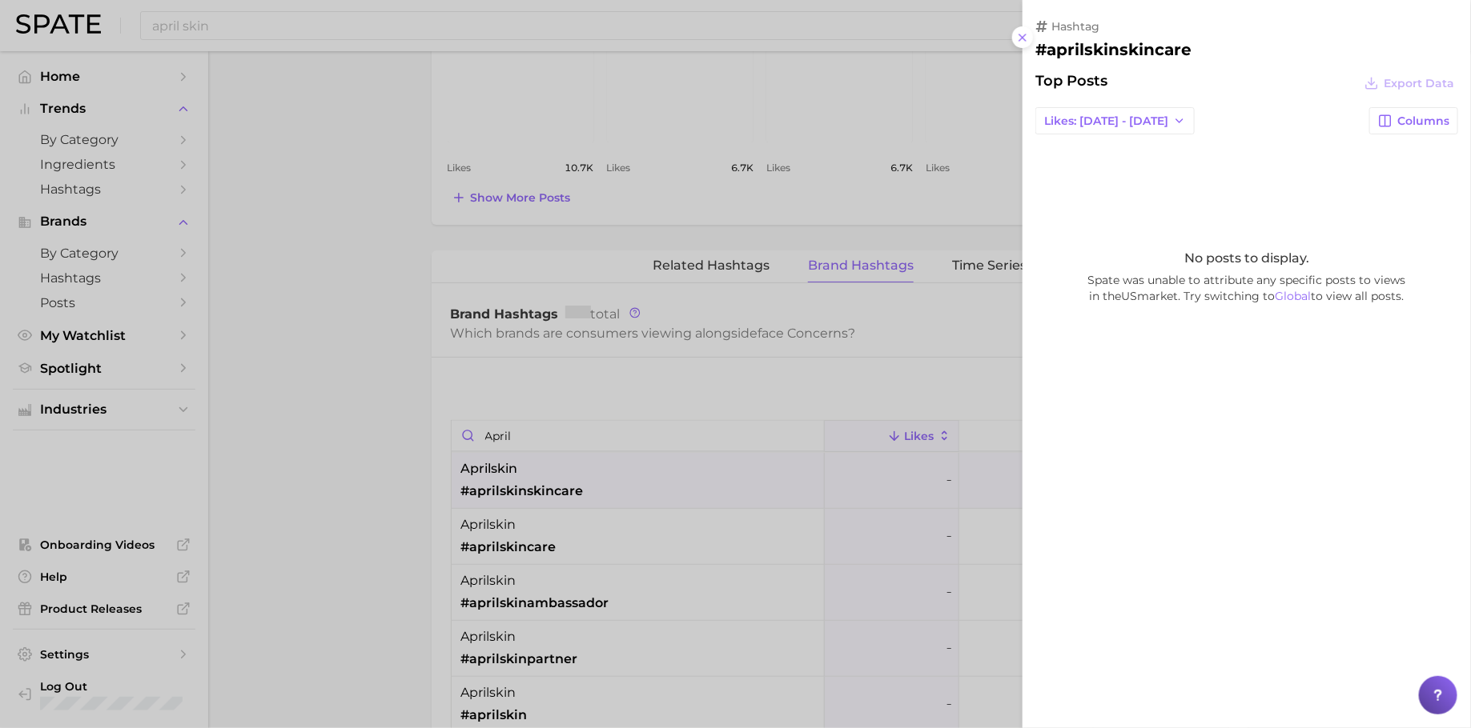
click at [688, 342] on div at bounding box center [735, 364] width 1471 height 728
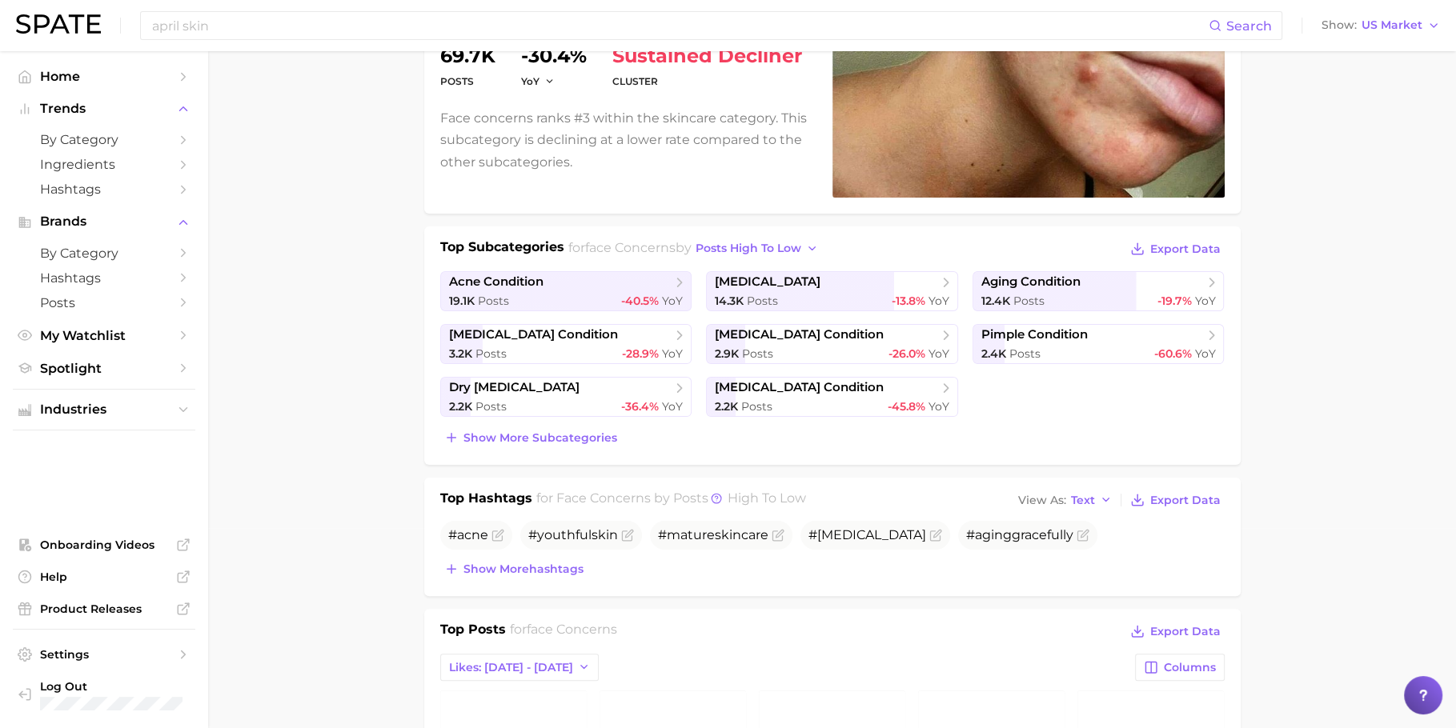
scroll to position [0, 0]
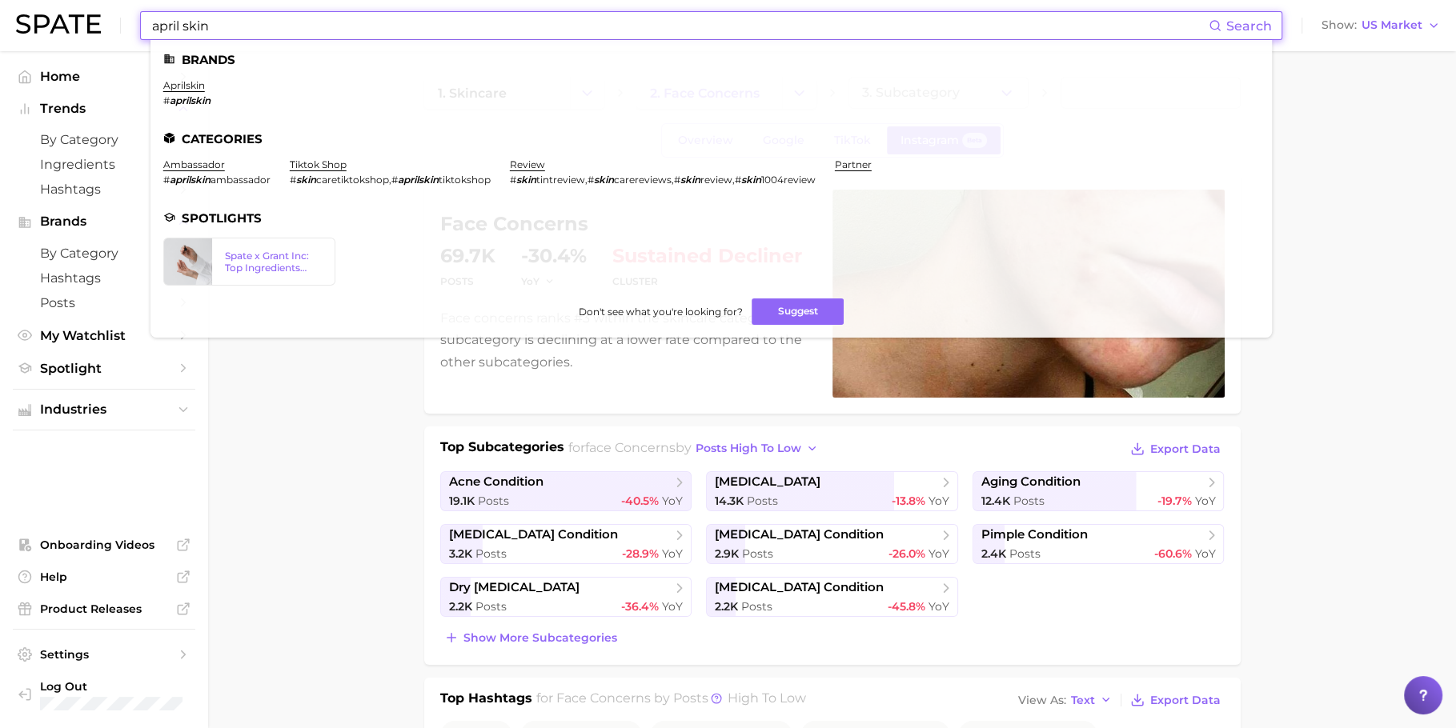
click at [470, 21] on input "april skin" at bounding box center [680, 25] width 1058 height 27
click at [395, 22] on input "april skin" at bounding box center [680, 25] width 1058 height 27
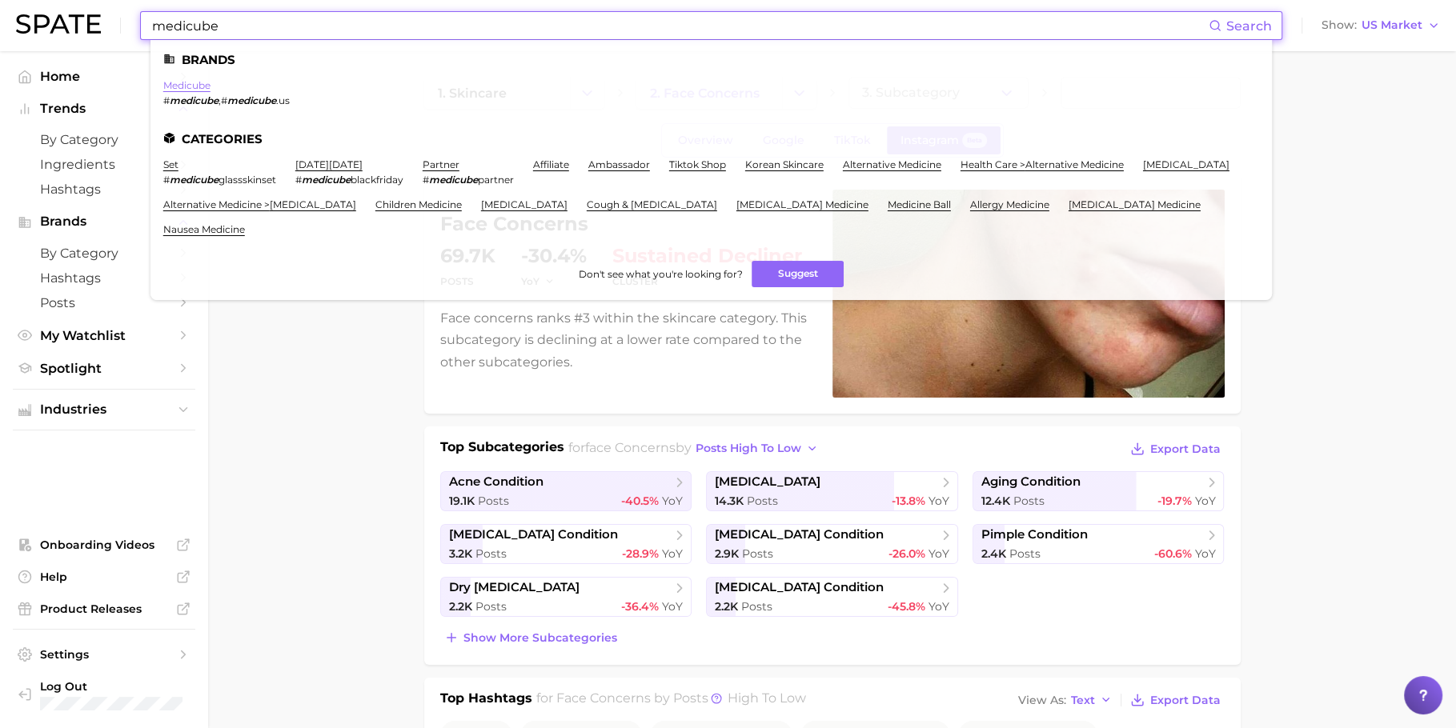
type input "medicube"
click at [202, 86] on link "medicube" at bounding box center [186, 85] width 47 height 12
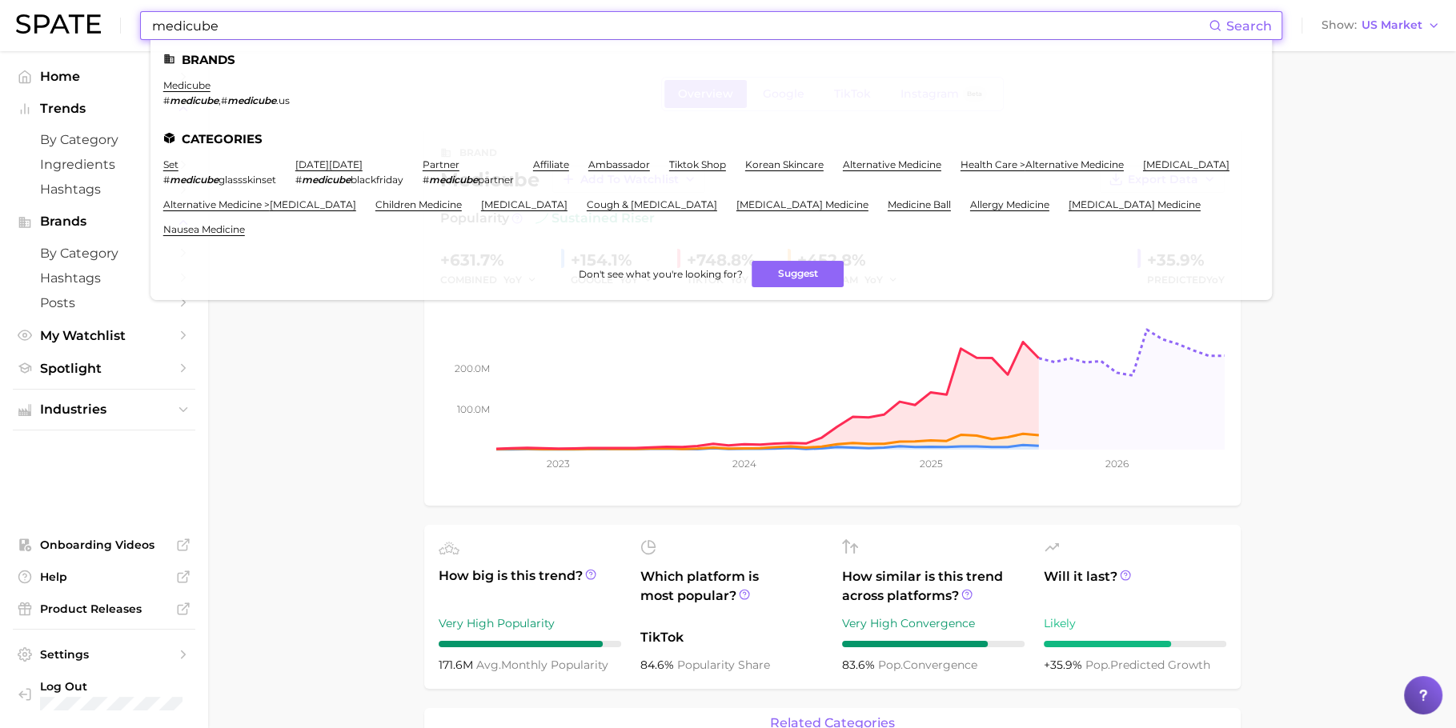
click at [399, 18] on input "medicube" at bounding box center [680, 25] width 1058 height 27
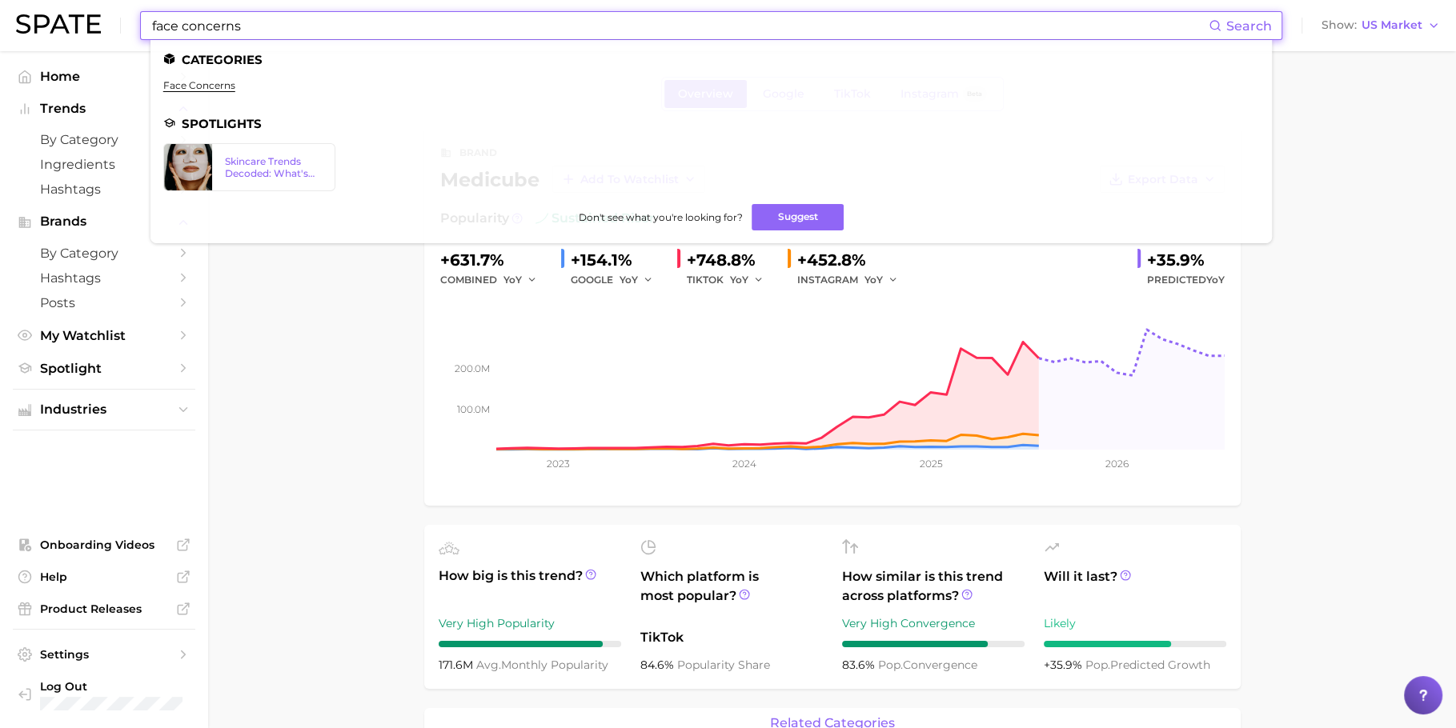
type input "face concerns"
click at [207, 81] on link "face concerns" at bounding box center [199, 85] width 72 height 12
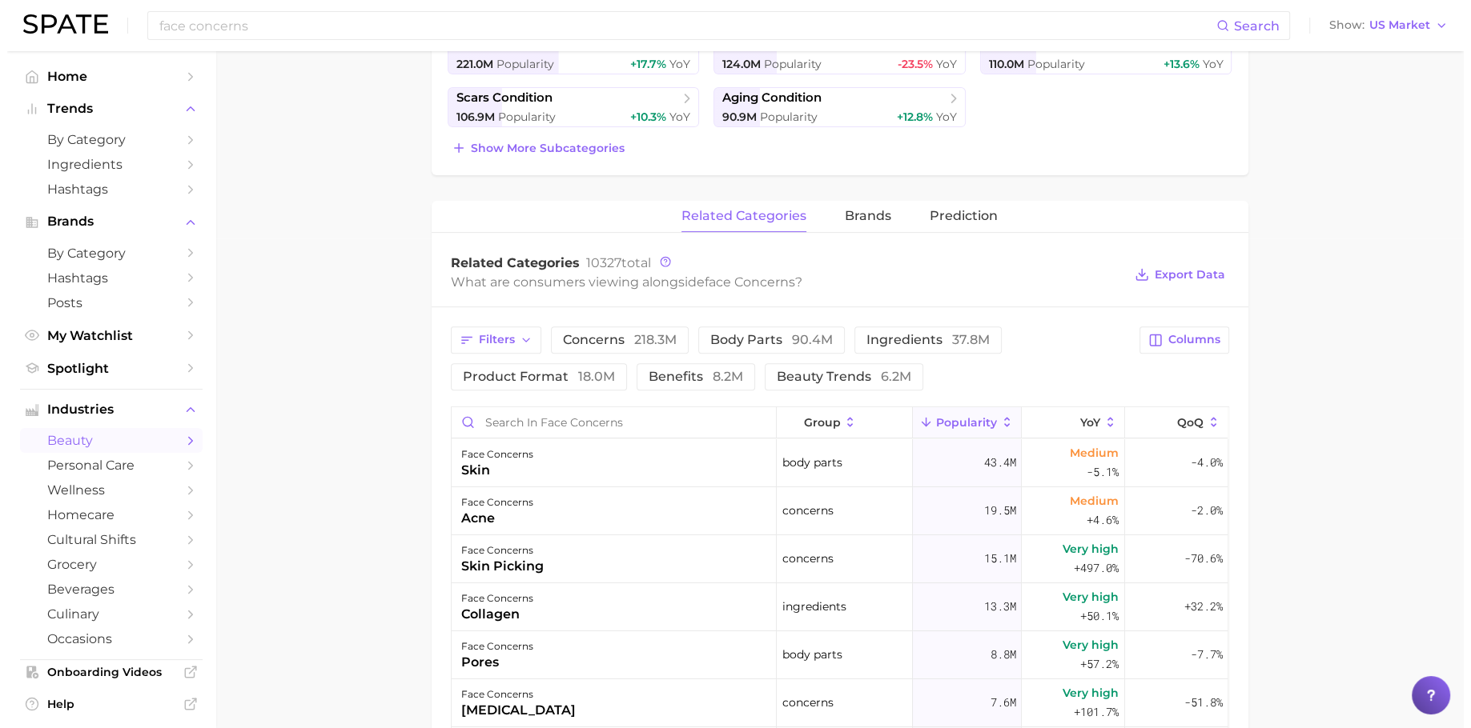
scroll to position [519, 0]
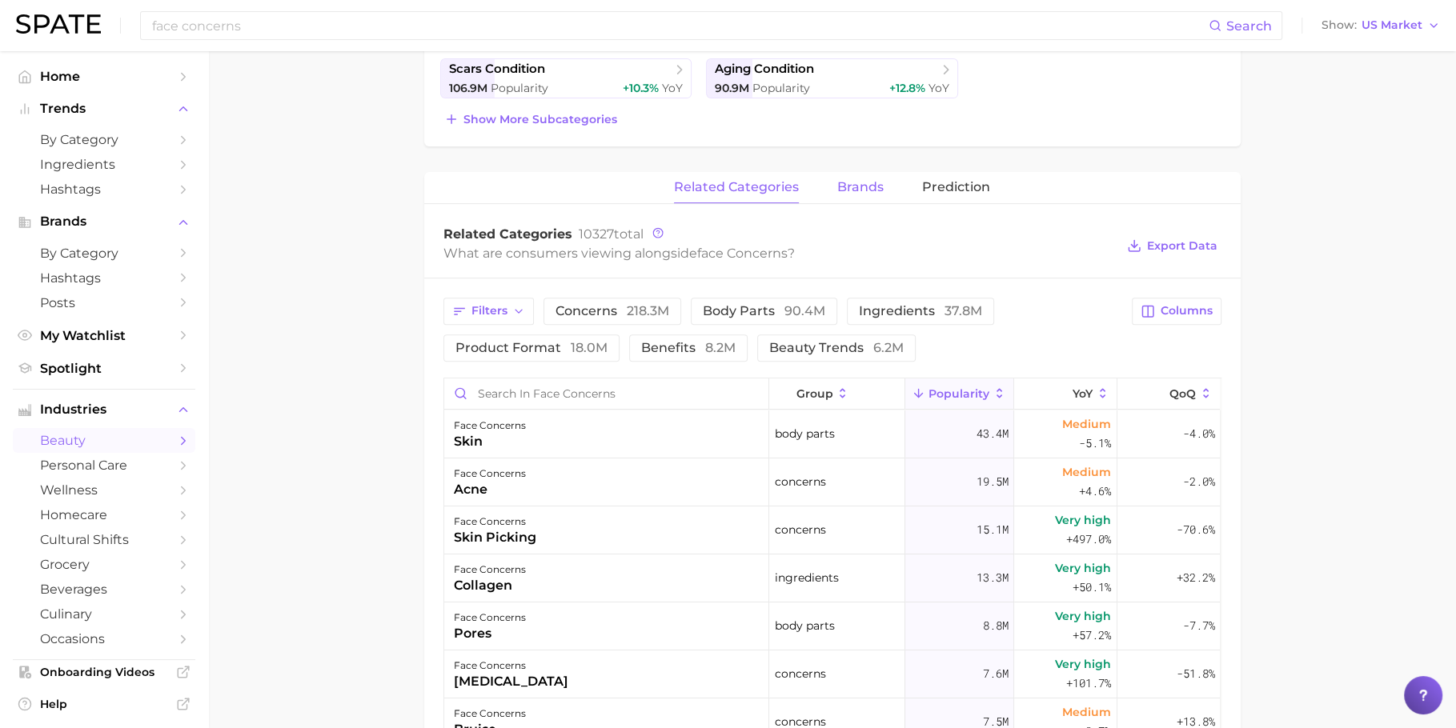
click at [877, 180] on span "brands" at bounding box center [860, 187] width 46 height 14
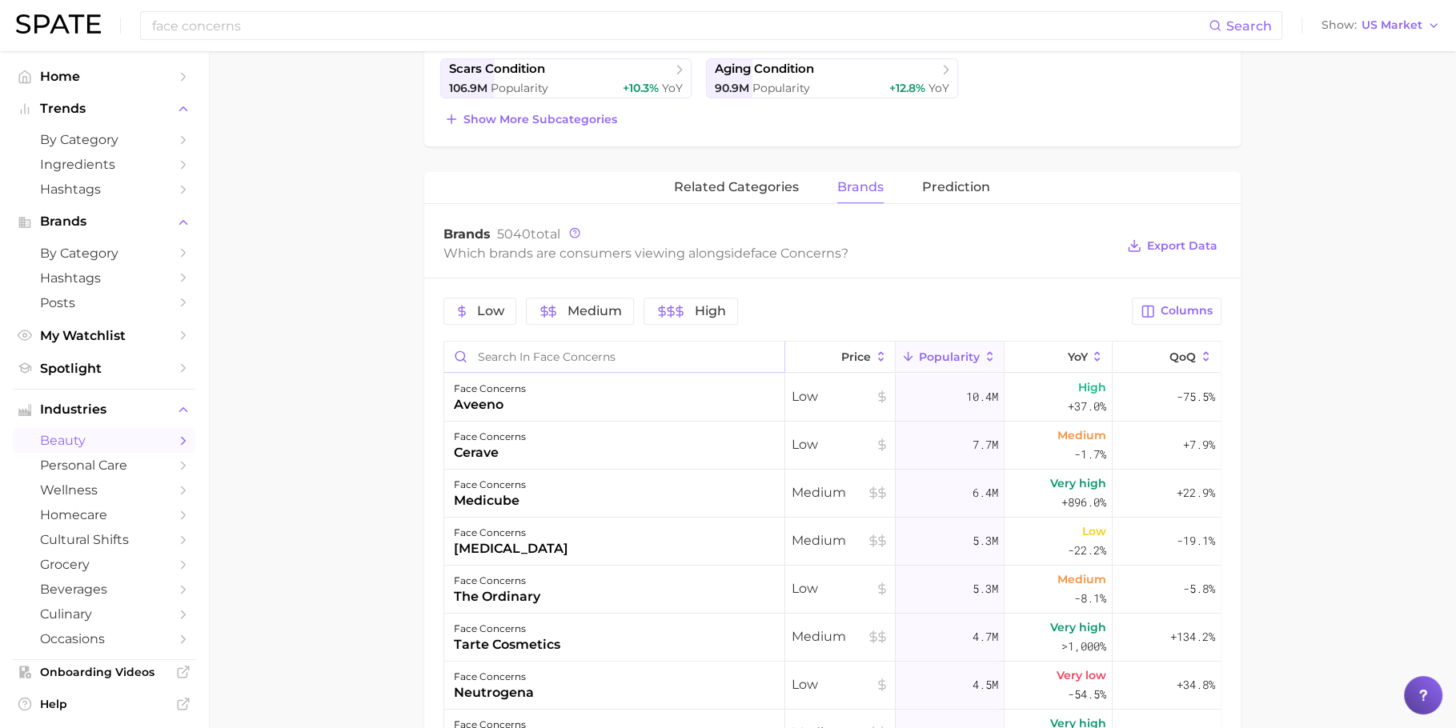
click at [608, 351] on input "Search in face concerns" at bounding box center [614, 357] width 340 height 30
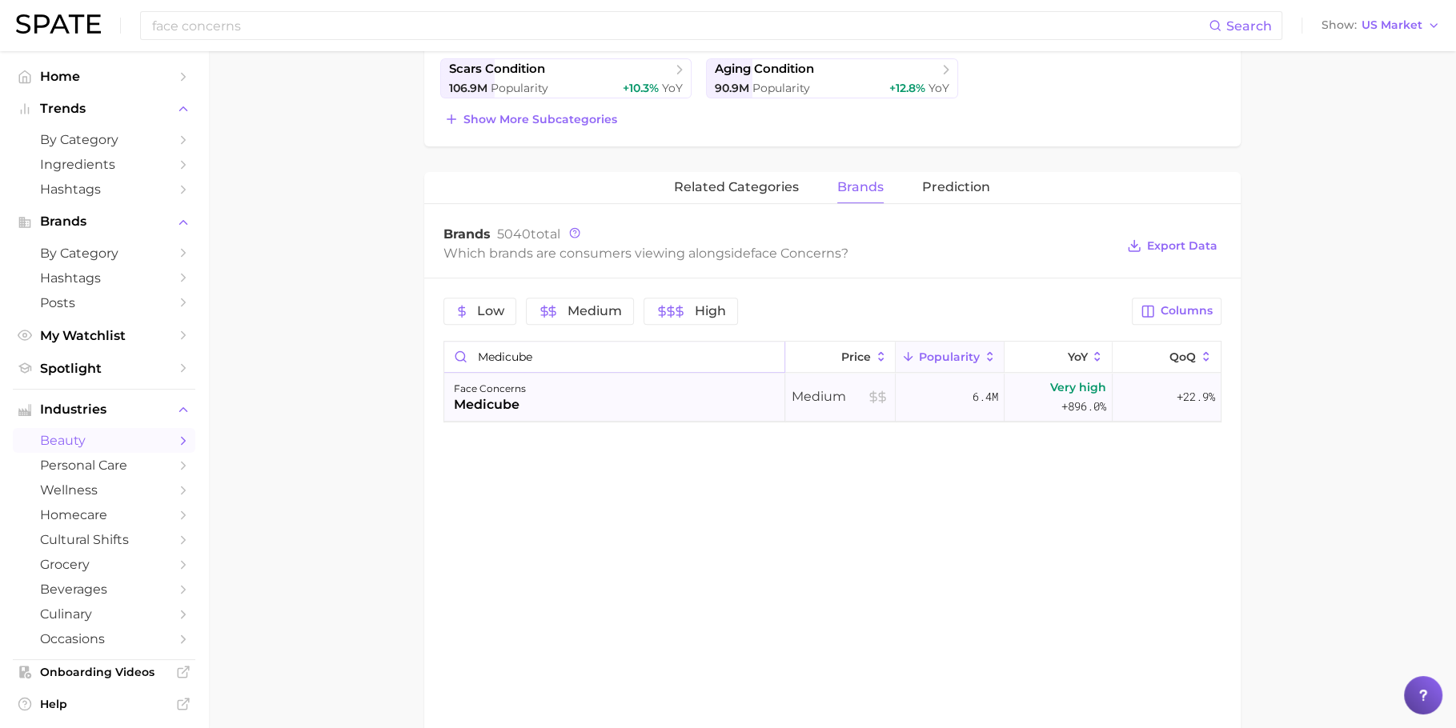
type input "medicube"
click at [612, 378] on div "face concerns medicube" at bounding box center [614, 398] width 341 height 48
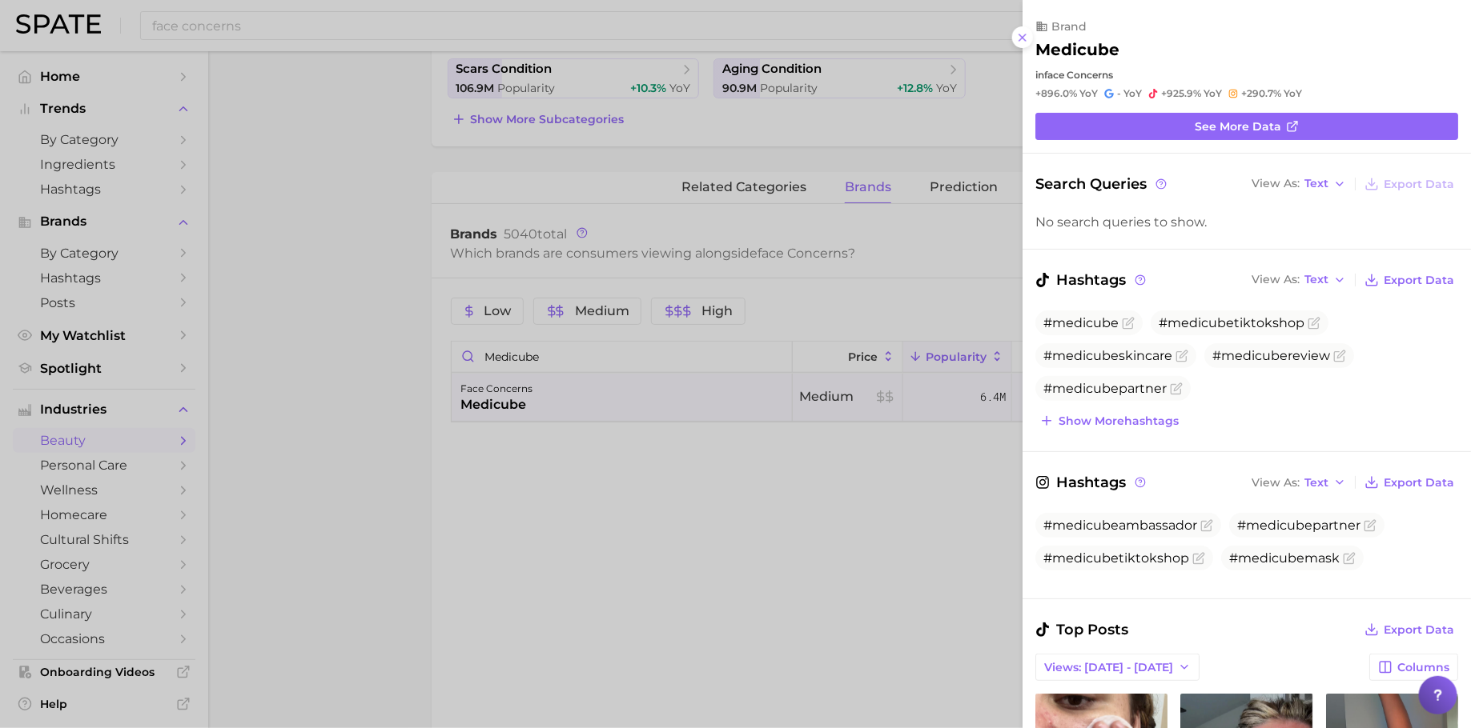
scroll to position [0, 0]
drag, startPoint x: 1190, startPoint y: 93, endPoint x: 1166, endPoint y: 93, distance: 23.2
click at [1166, 93] on span "+925.9%" at bounding box center [1181, 93] width 40 height 12
copy span "925.9"
drag, startPoint x: 1269, startPoint y: 91, endPoint x: 1245, endPoint y: 90, distance: 24.0
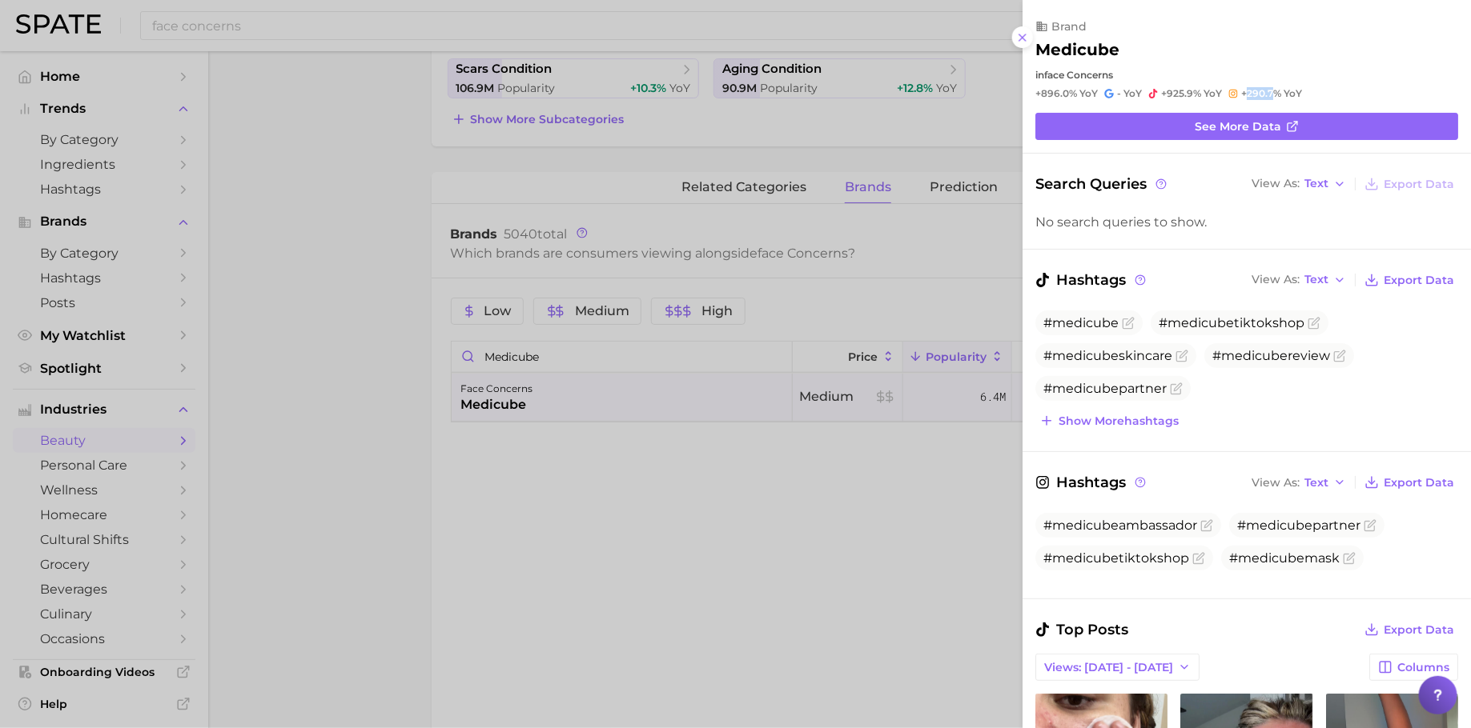
click at [1245, 90] on span "+290.7%" at bounding box center [1261, 93] width 40 height 12
copy span "290.7"
click at [1117, 427] on button "Show more hashtags" at bounding box center [1108, 421] width 147 height 22
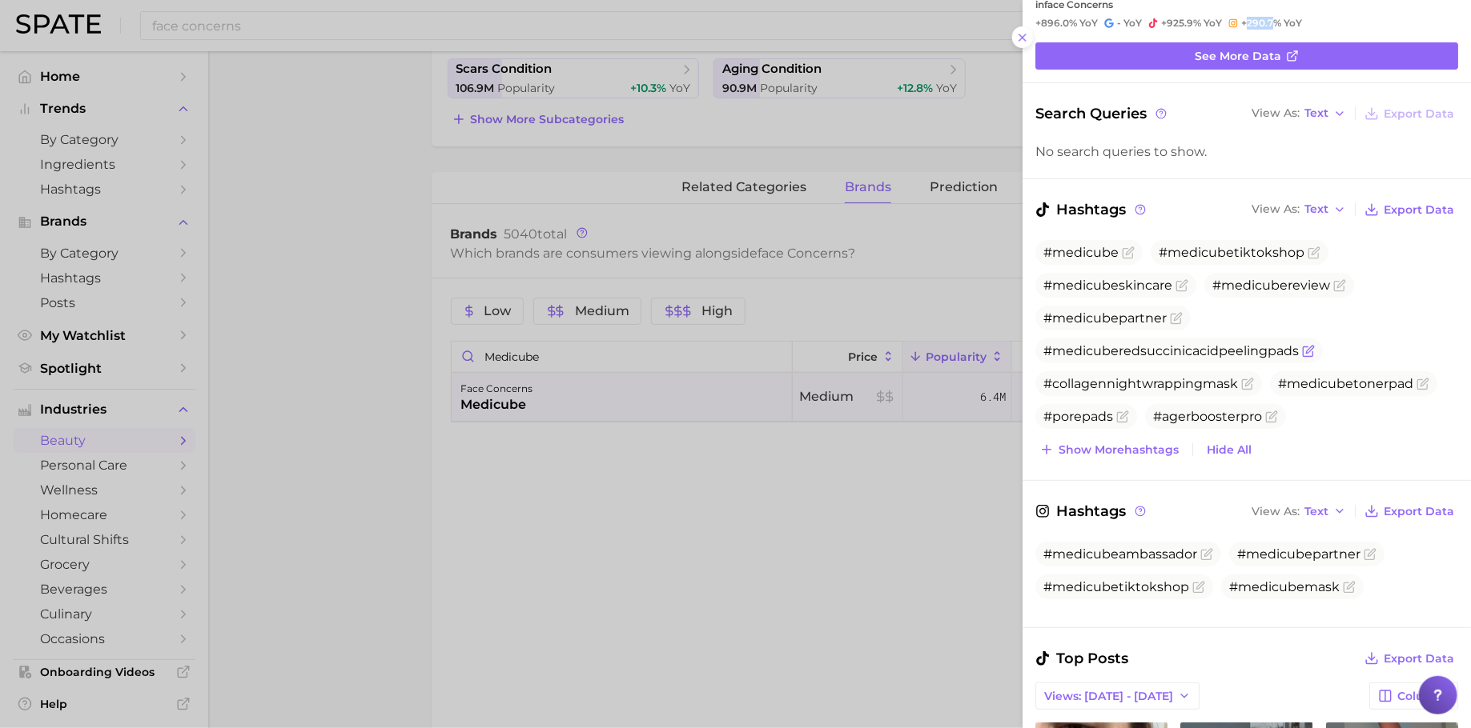
scroll to position [66, 0]
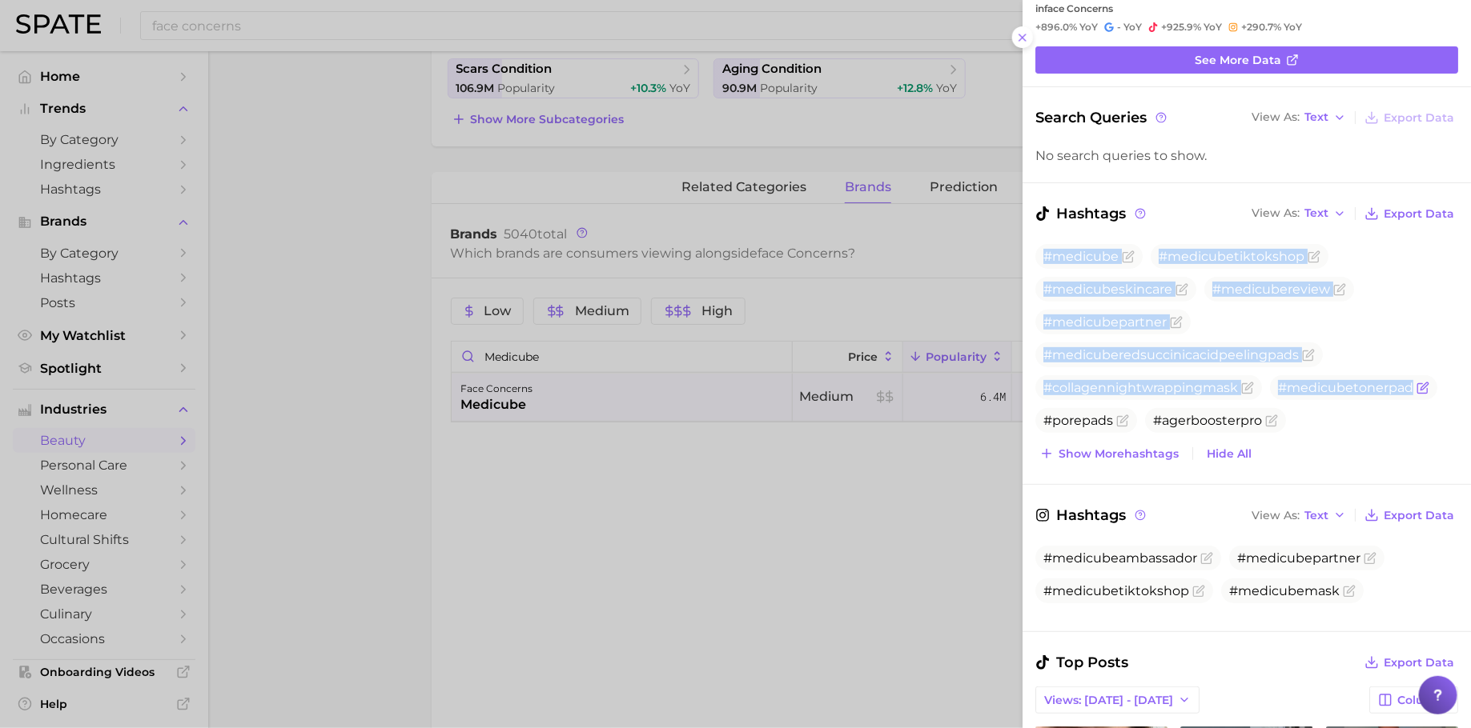
drag, startPoint x: 1042, startPoint y: 249, endPoint x: 1431, endPoint y: 391, distance: 414.1
click at [1431, 391] on ul "#medicube #medicubetiktokshop #medicubeskincare #medicubereview #medicubepartne…" at bounding box center [1246, 338] width 423 height 189
copy ul "#medicube #medicubetiktokshop #medicubeskincare #medicubereview #medicubepartne…"
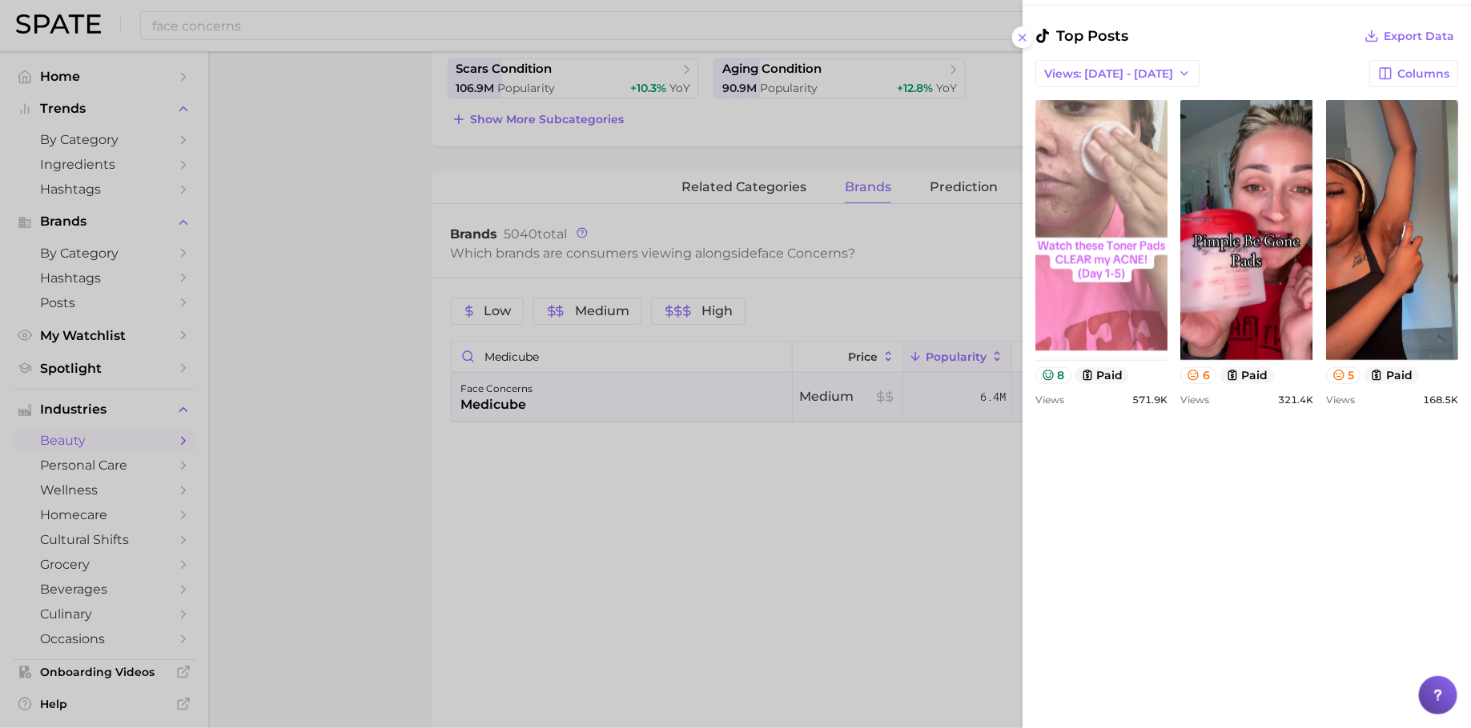
scroll to position [685, 0]
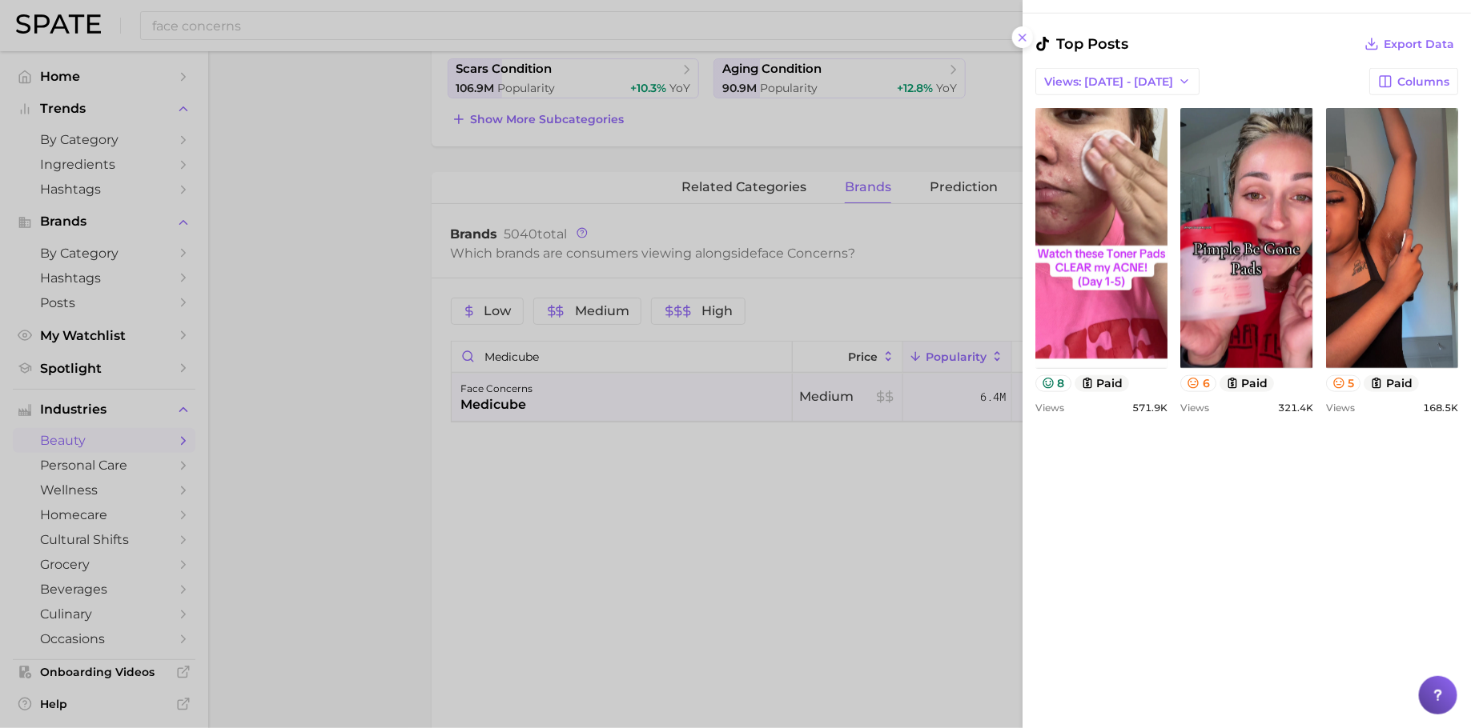
click at [1256, 49] on div "Top Posts Export Data" at bounding box center [1246, 44] width 423 height 22
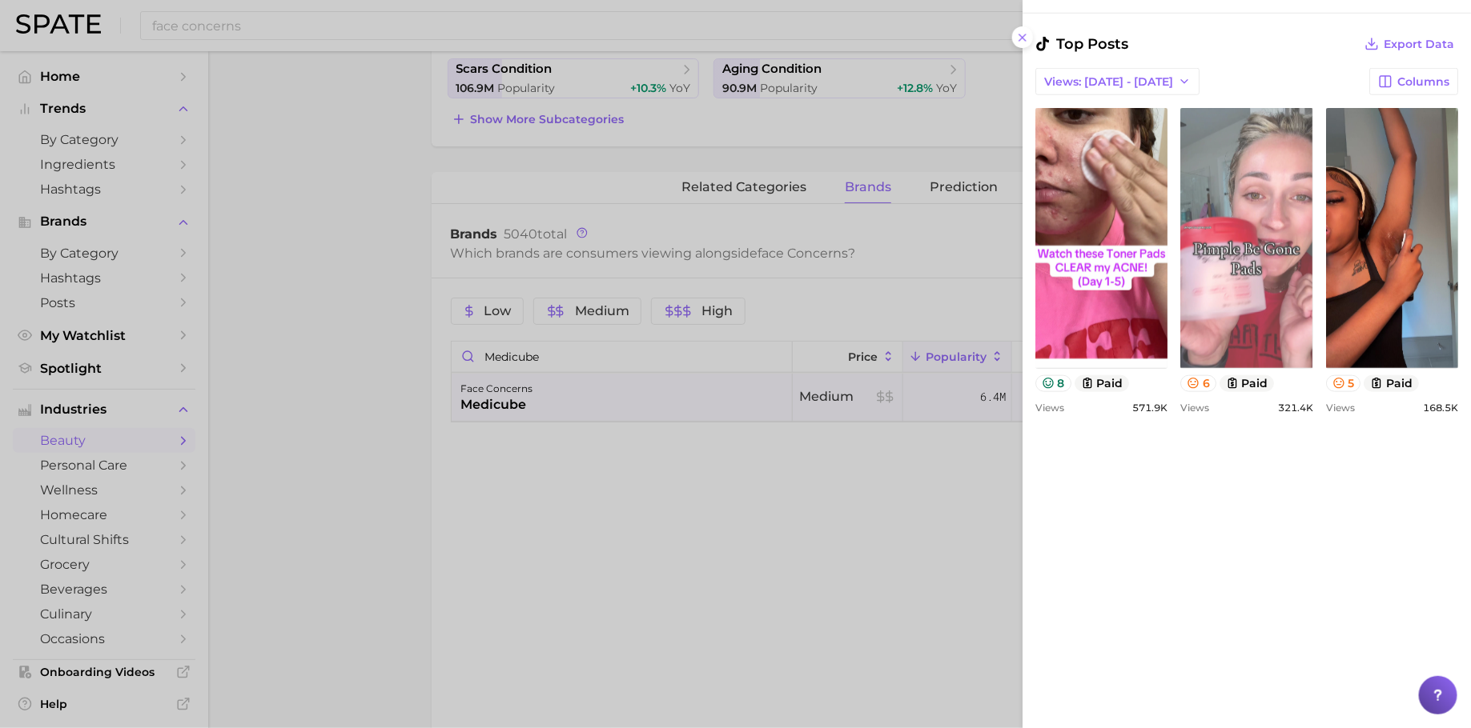
scroll to position [672, 0]
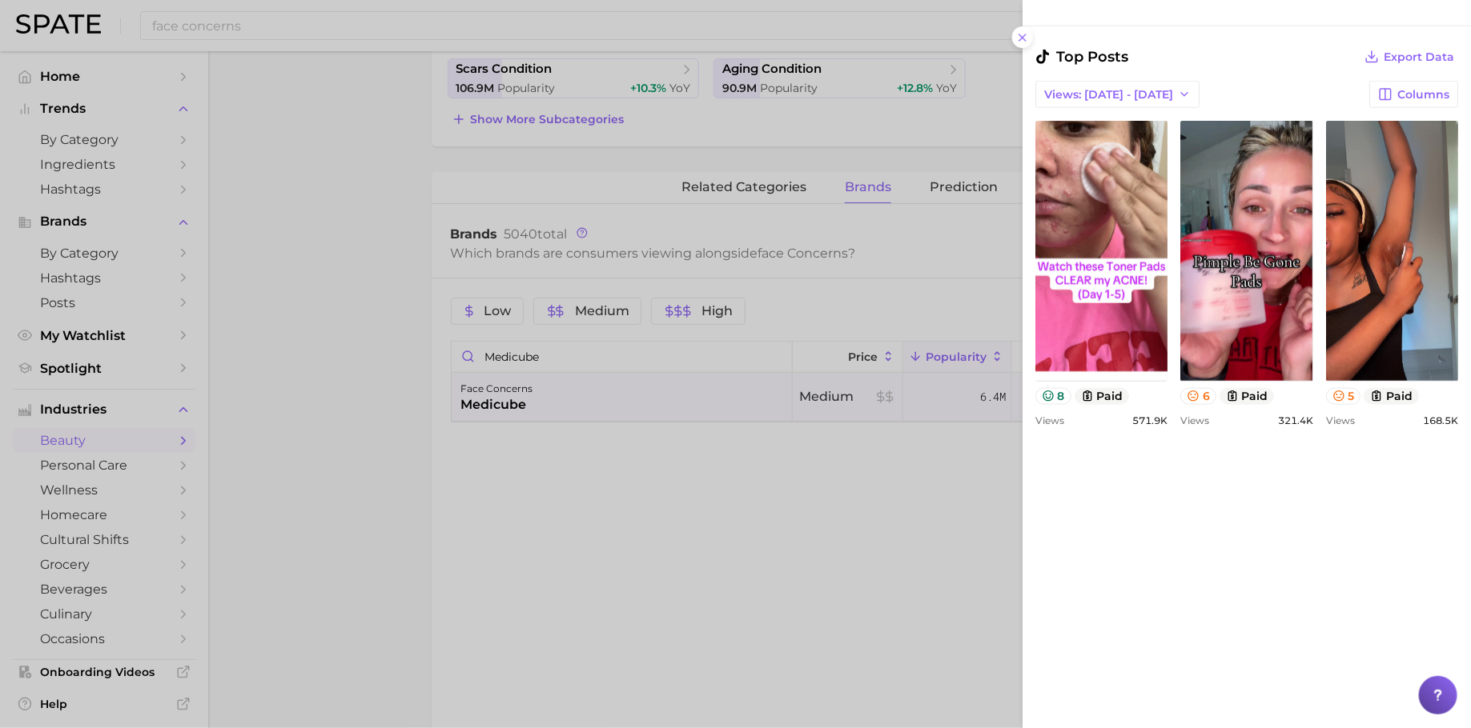
click at [1393, 426] on div "view post on TikTok 8 paid Views 571.9k view post on TikTok 6 paid Views 321.4k…" at bounding box center [1246, 273] width 423 height 305
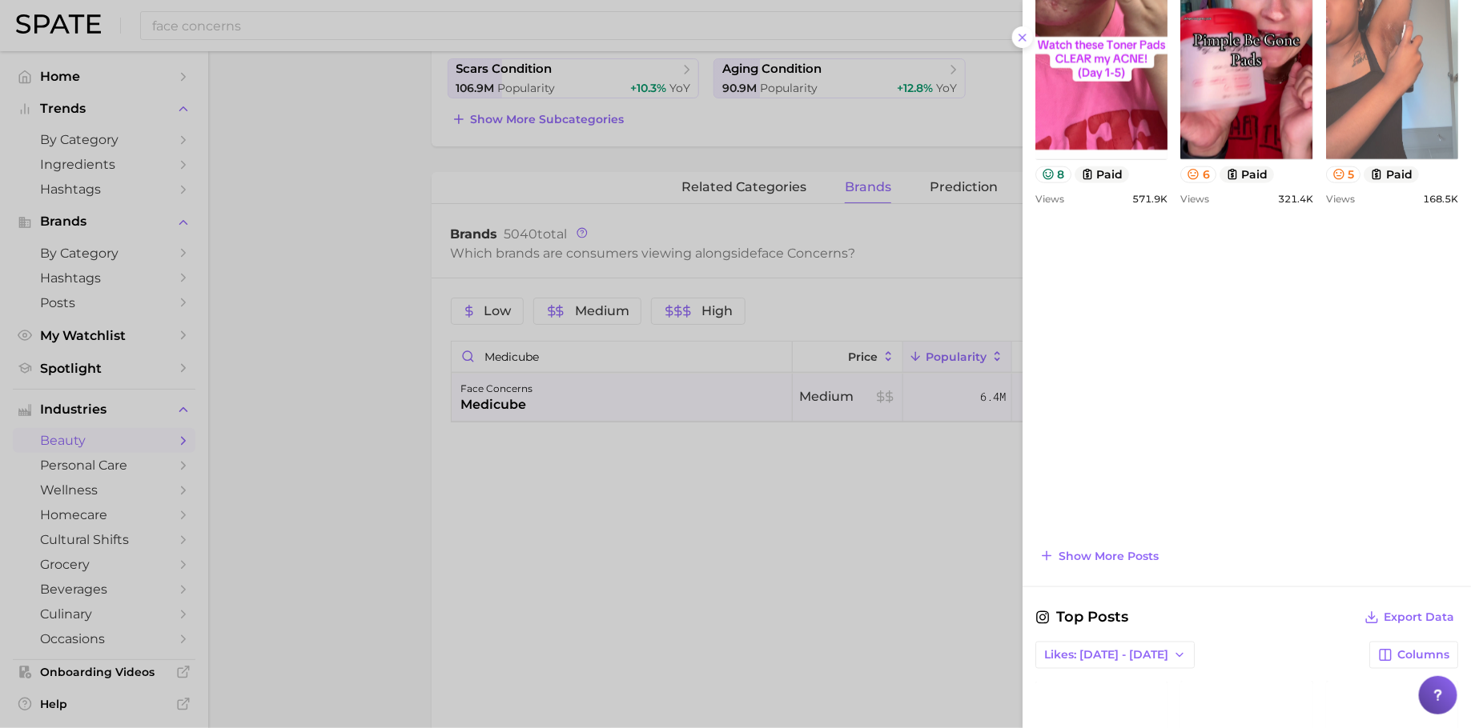
scroll to position [957, 0]
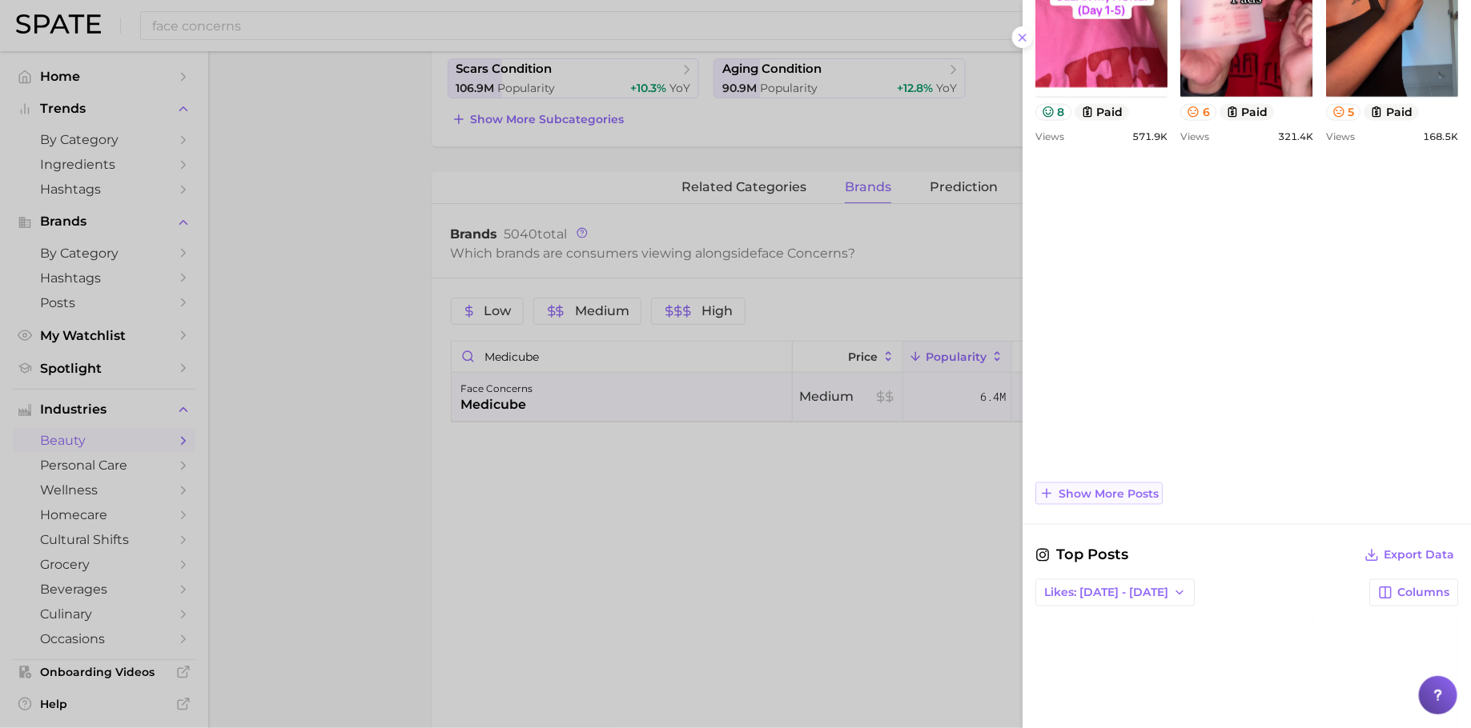
click at [1117, 498] on button "Show more posts" at bounding box center [1098, 494] width 127 height 22
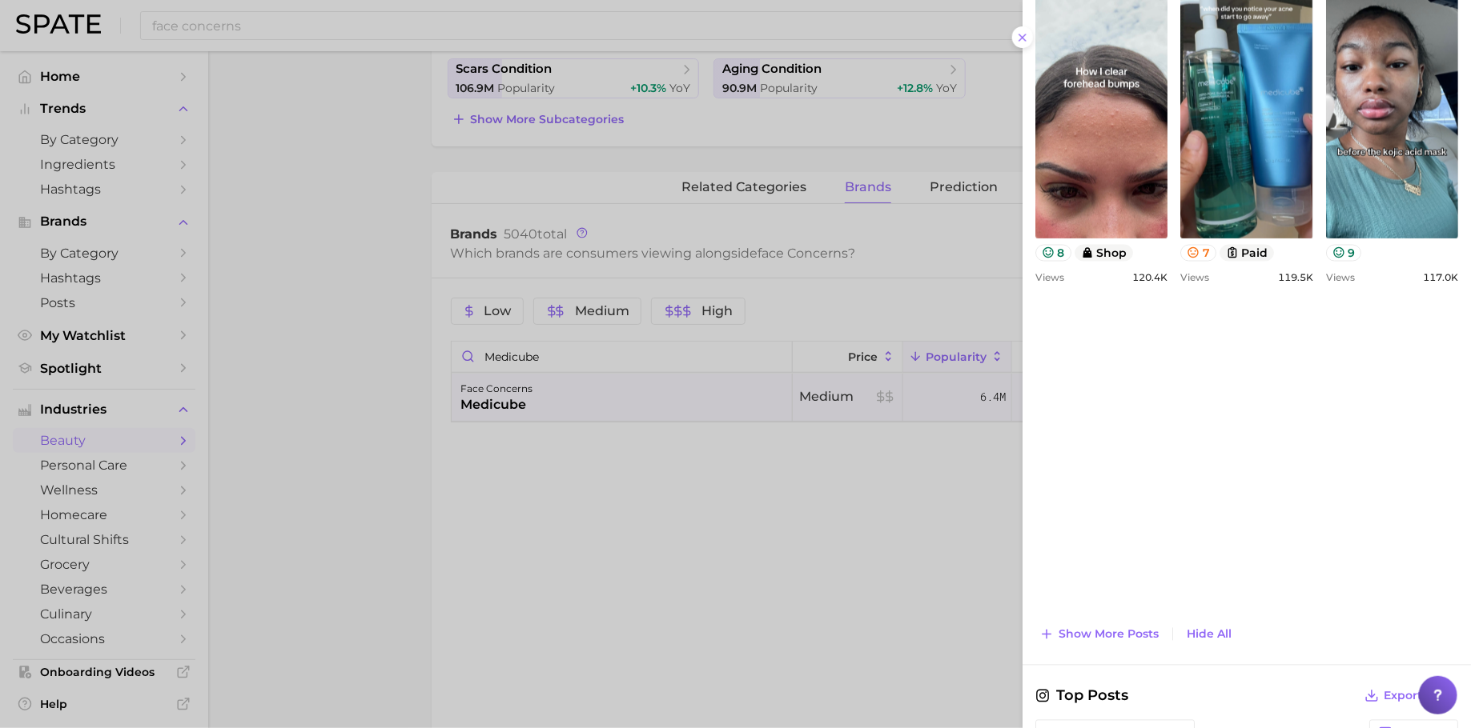
scroll to position [1207, 0]
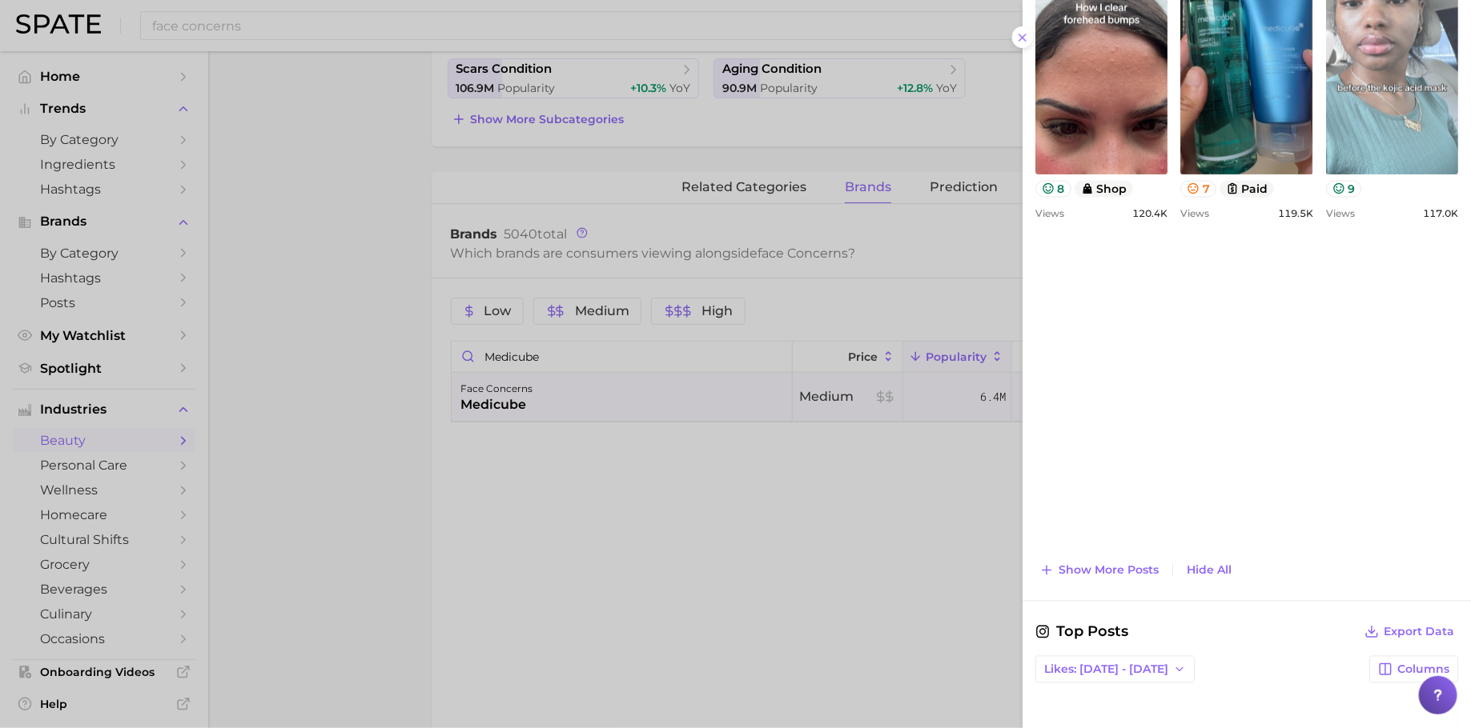
click at [1326, 175] on link "view post on TikTok" at bounding box center [1392, 44] width 132 height 260
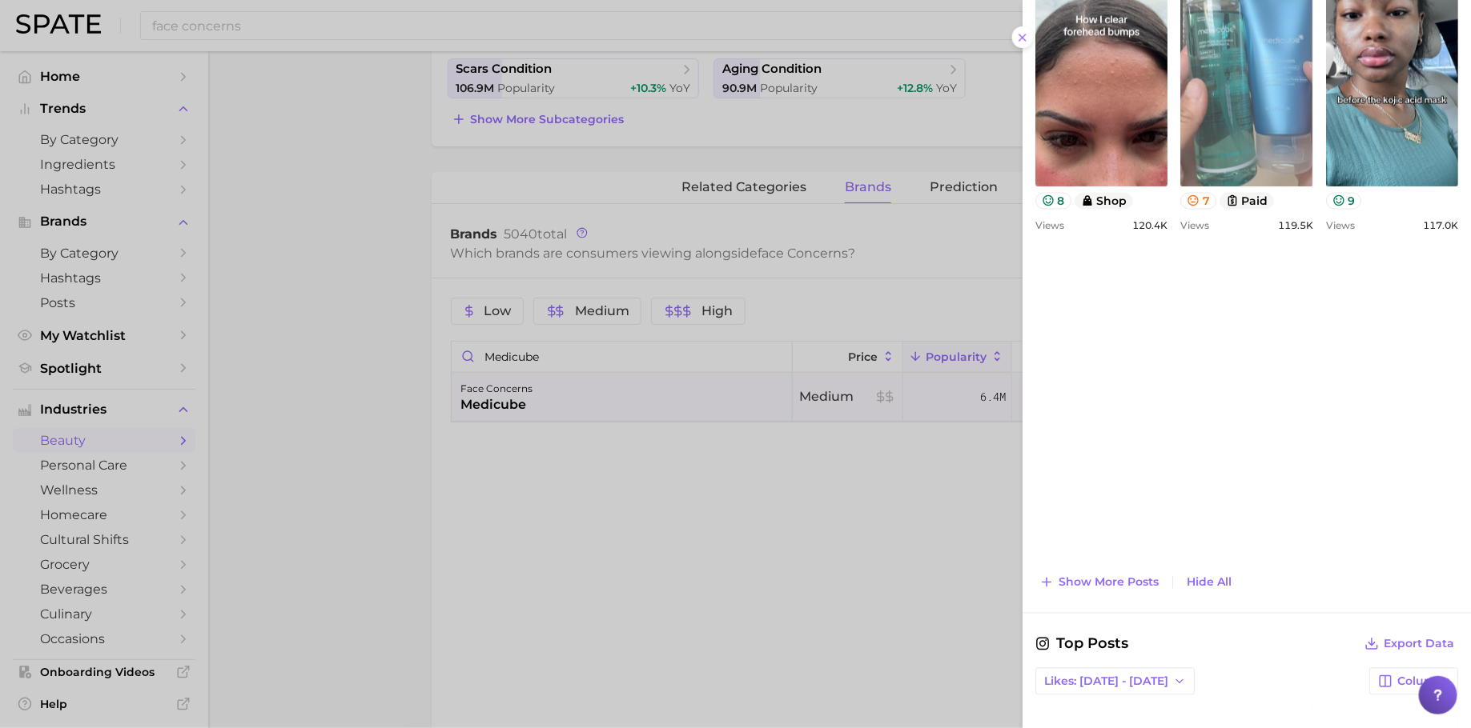
scroll to position [1197, 0]
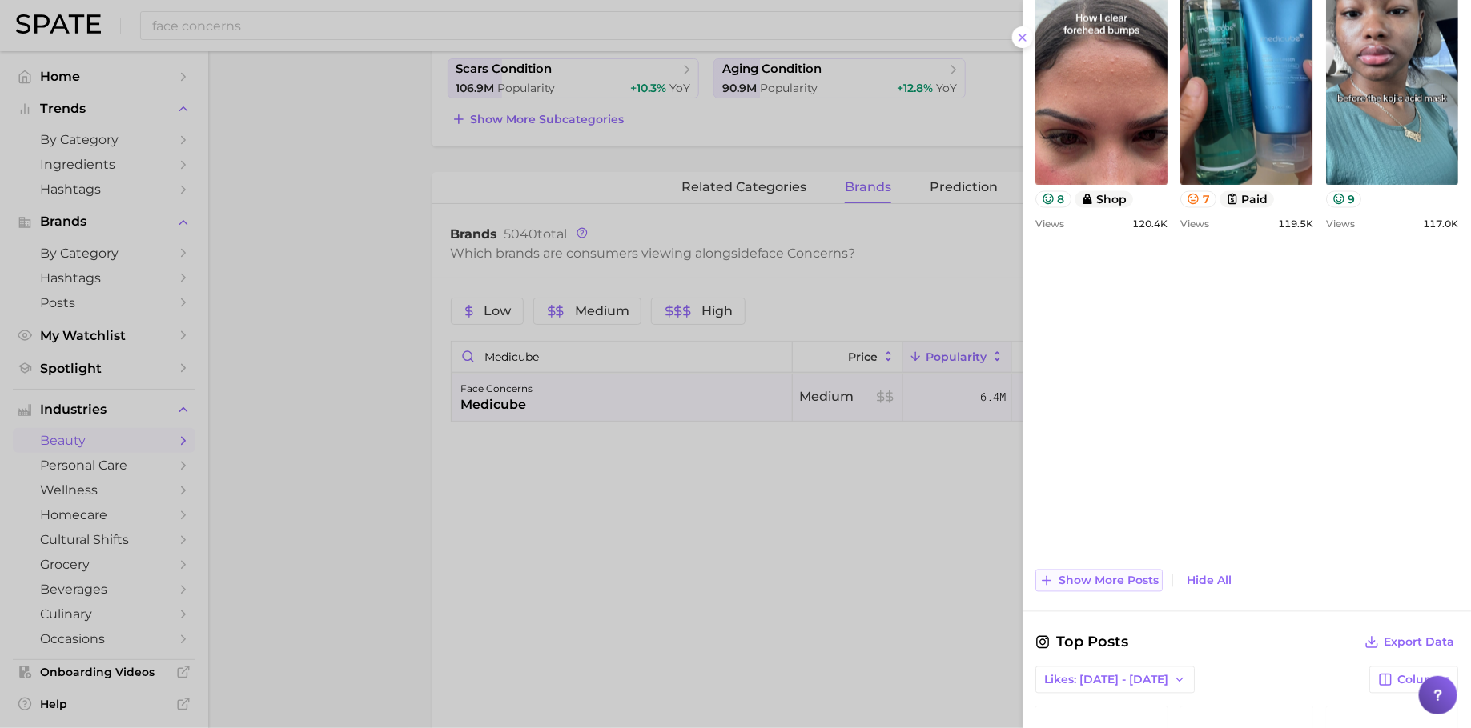
click at [1139, 570] on button "Show more posts" at bounding box center [1098, 581] width 127 height 22
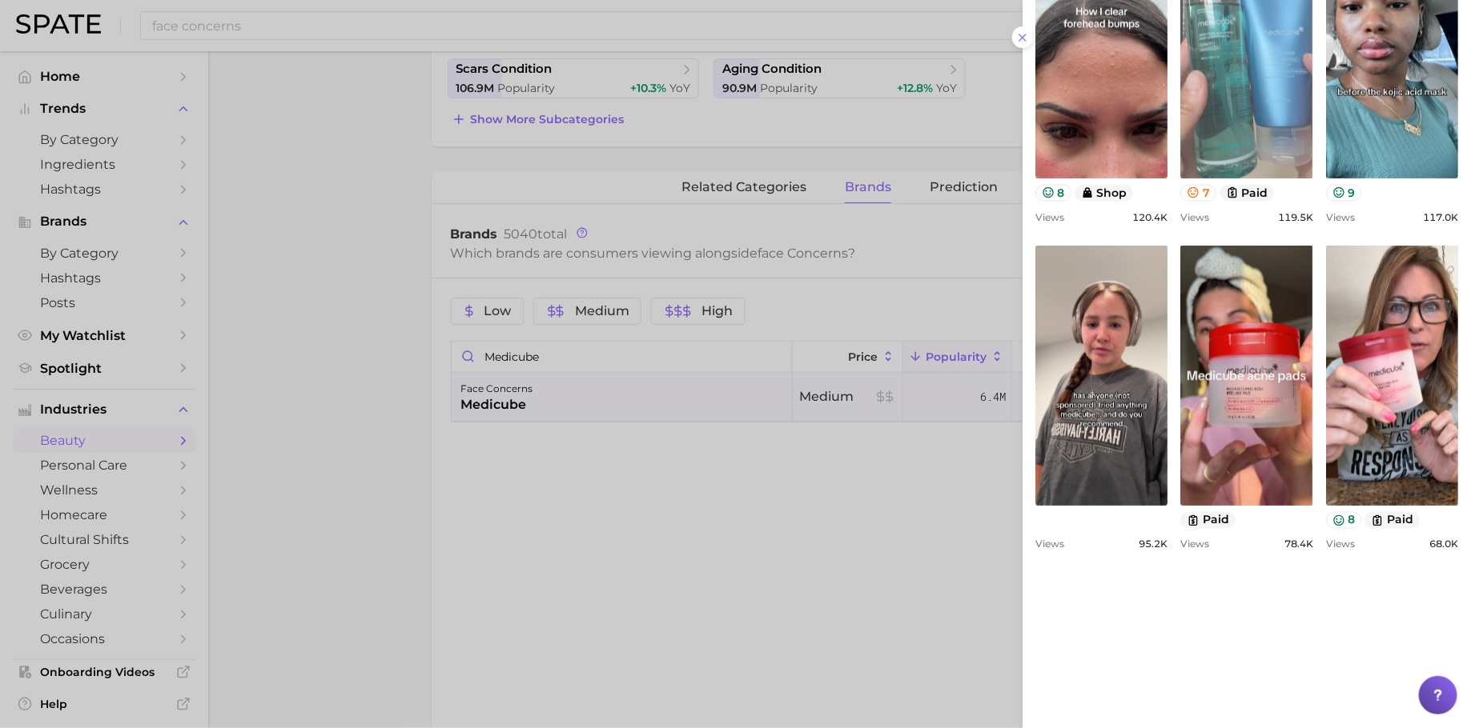
scroll to position [1142, 0]
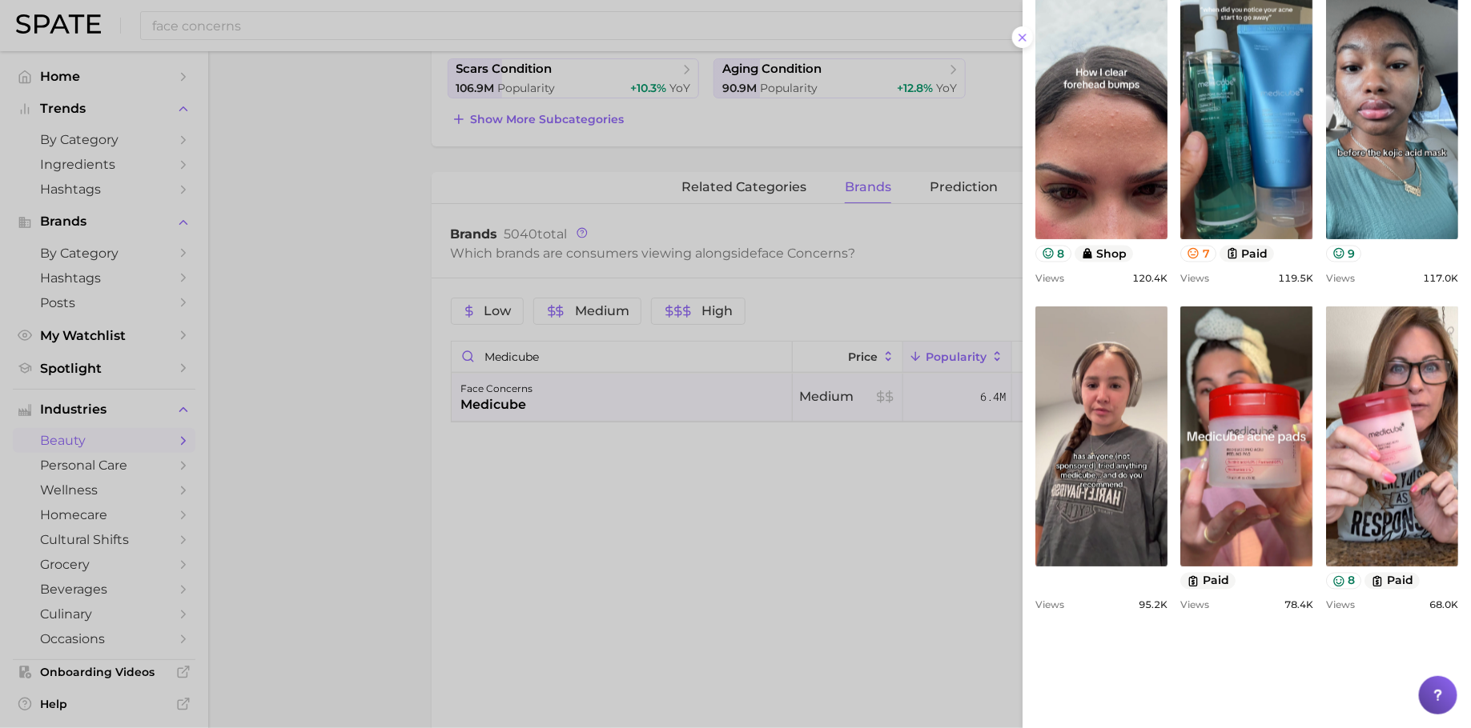
click at [806, 528] on div at bounding box center [735, 364] width 1471 height 728
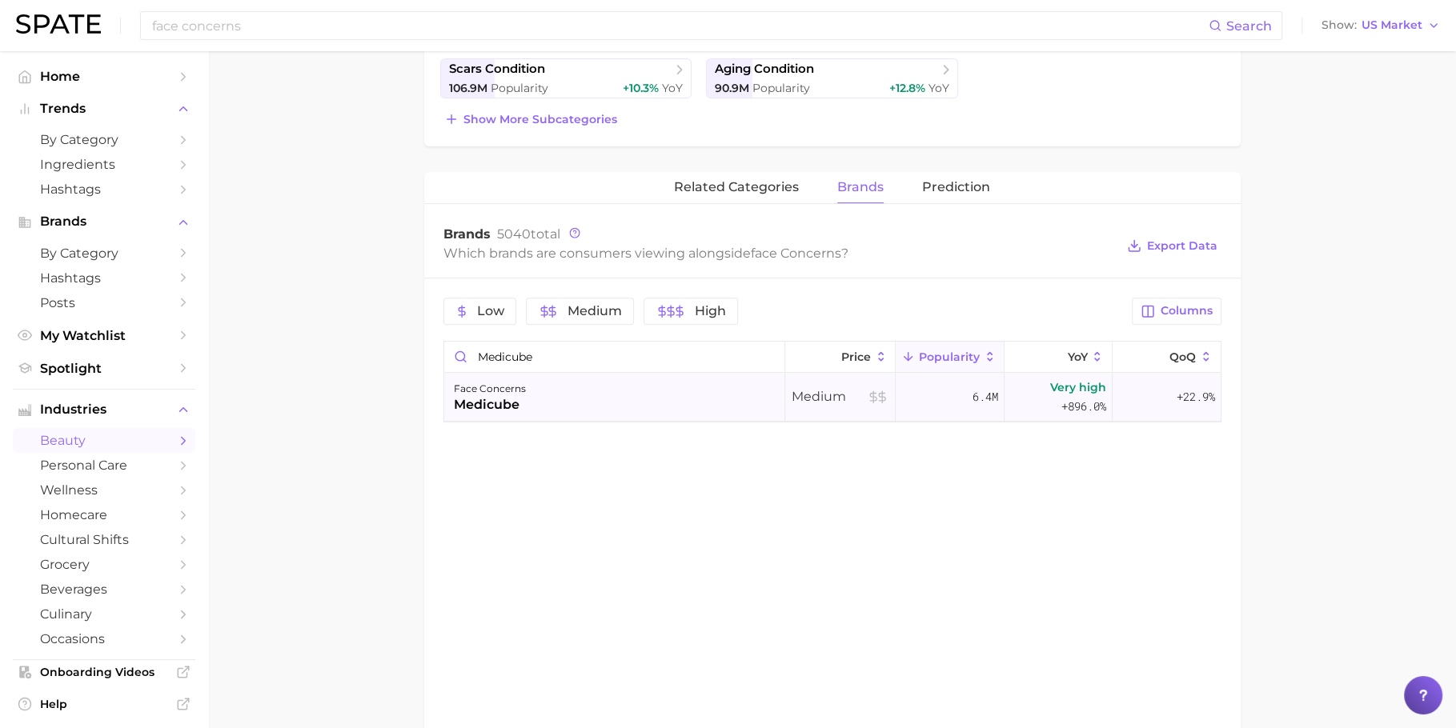
click at [607, 377] on div "face concerns medicube" at bounding box center [614, 398] width 341 height 48
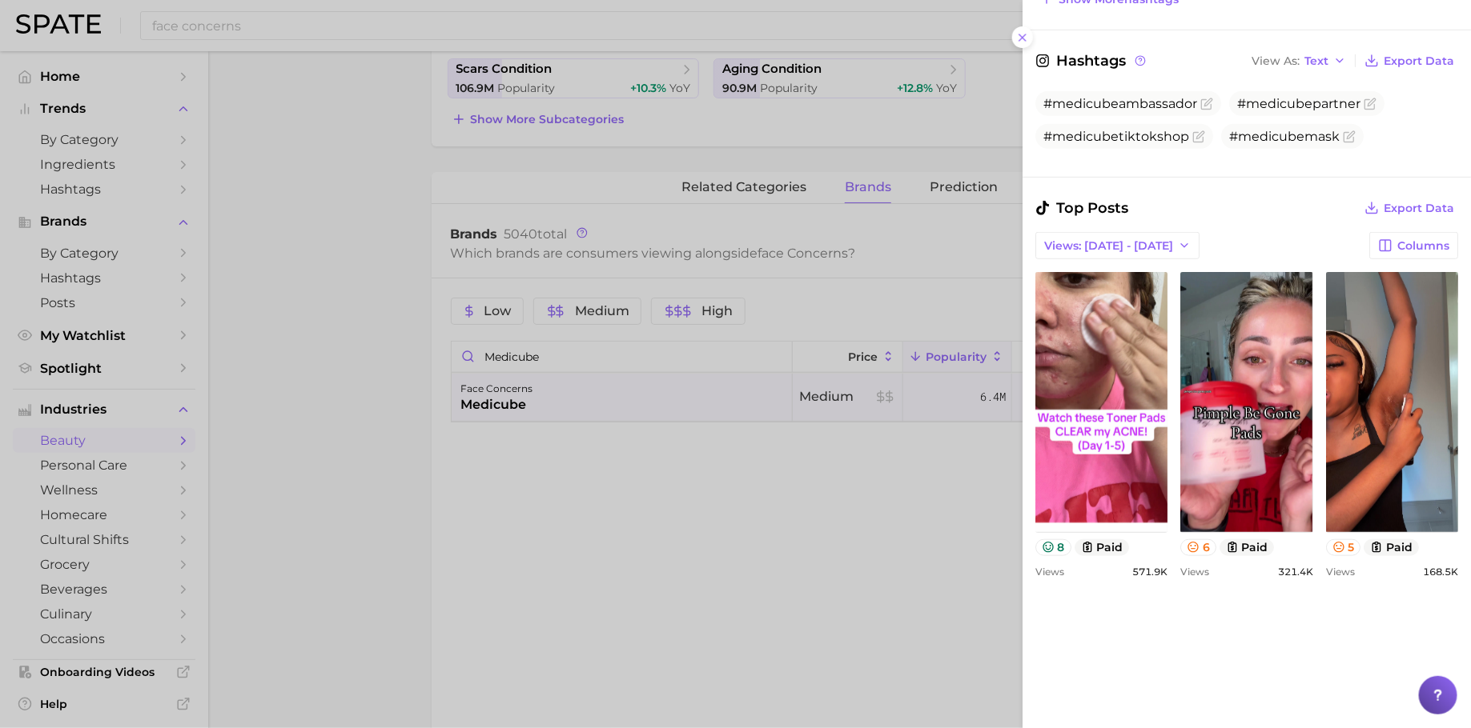
scroll to position [358, 0]
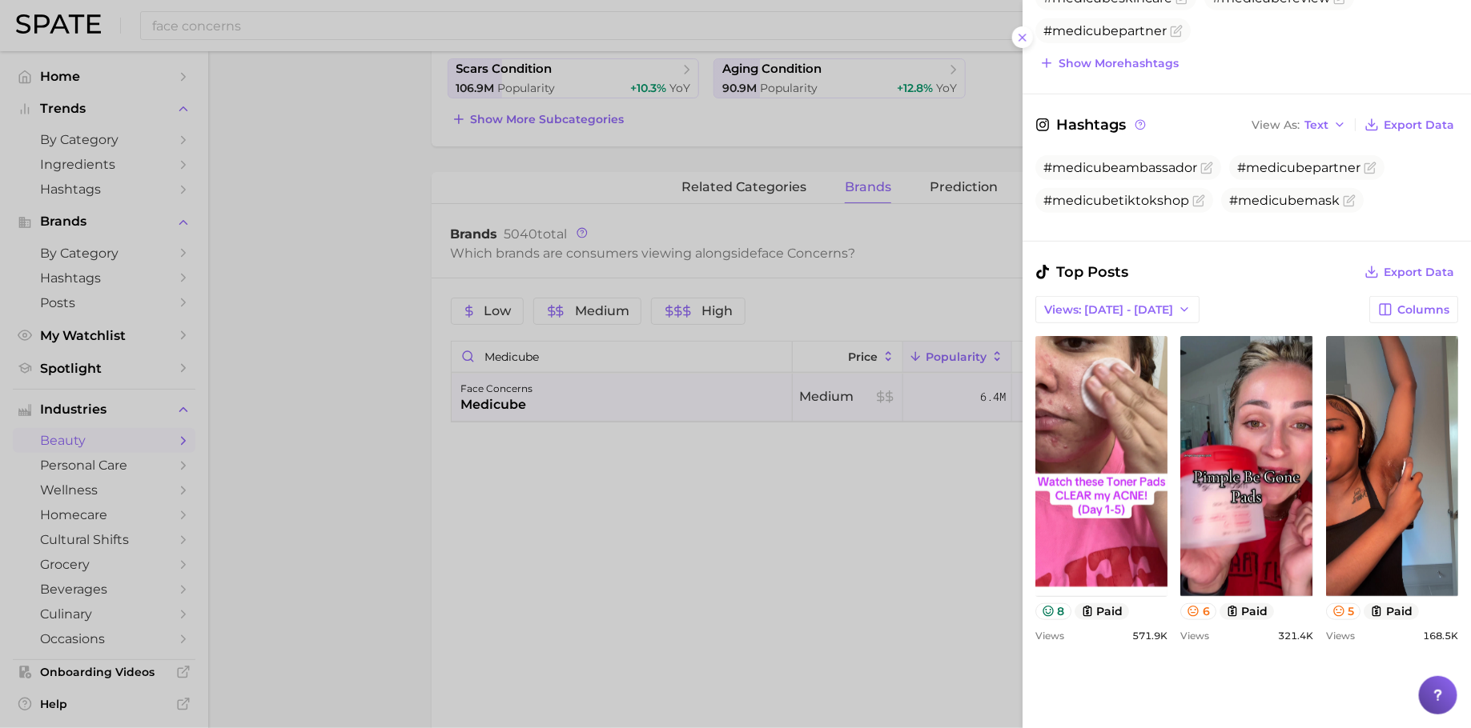
click at [1120, 267] on span "Top Posts" at bounding box center [1081, 272] width 93 height 22
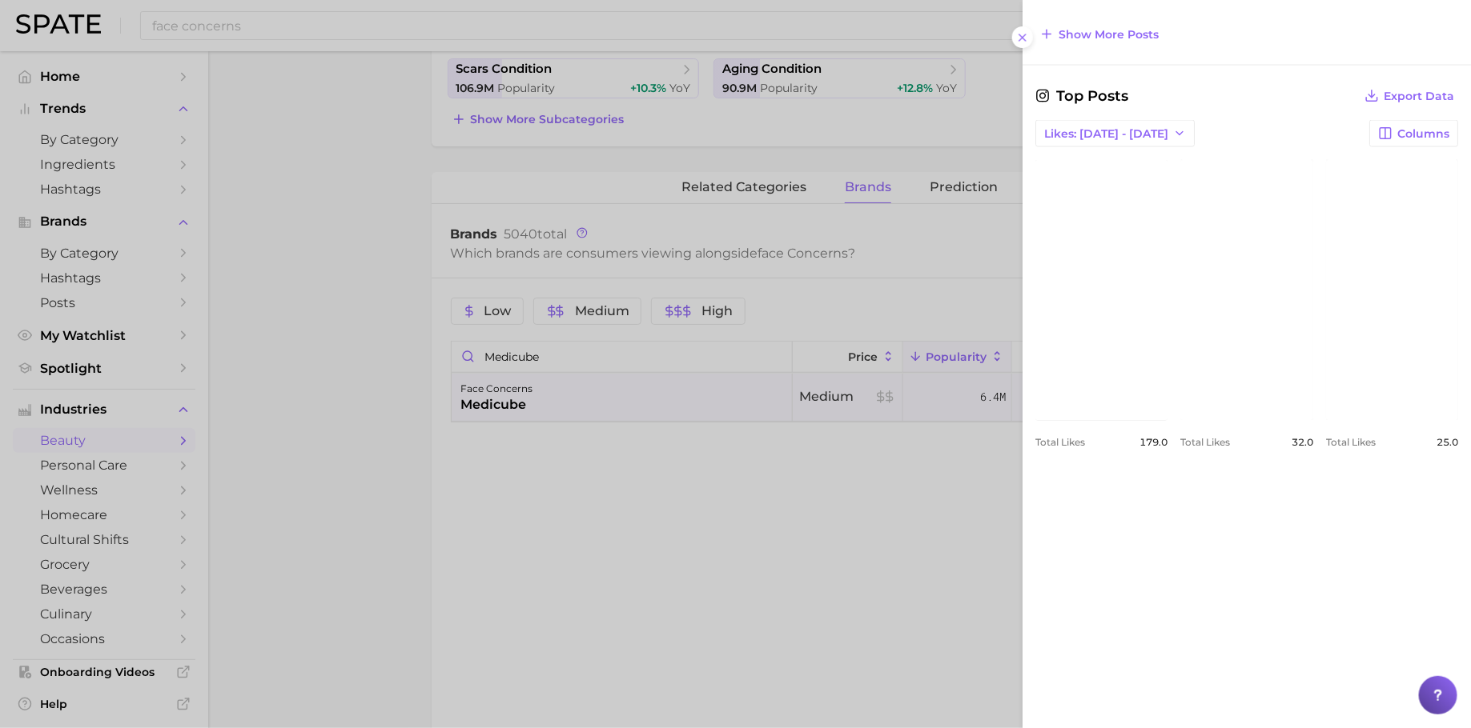
scroll to position [1375, 0]
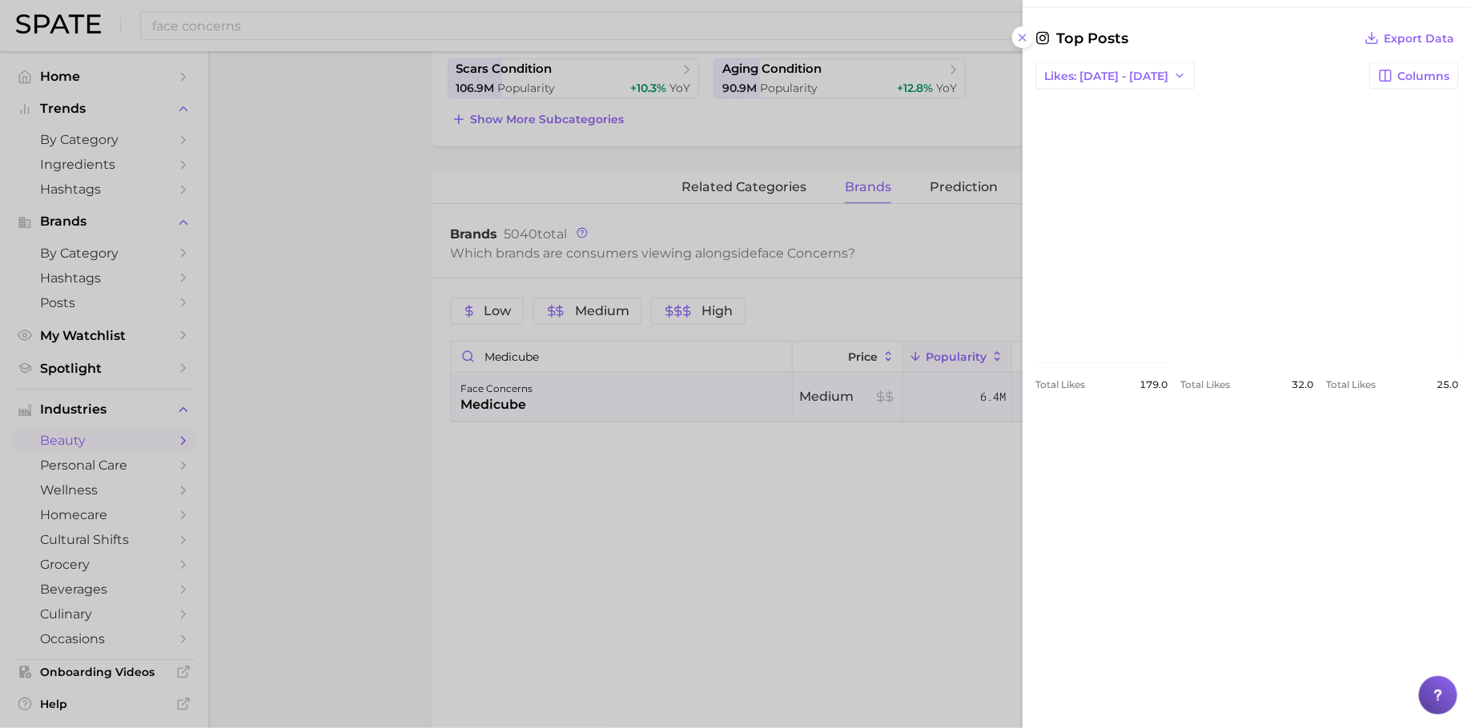
click at [1206, 79] on div "Likes: [DATE] - [DATE] Columns" at bounding box center [1246, 75] width 423 height 27
click at [1359, 391] on div "view post on Instagram Total Likes 179.0 view post on Instagram Total Likes 32.…" at bounding box center [1246, 246] width 423 height 288
click at [1274, 391] on div "view post on Instagram Total Likes 179.0 view post on Instagram Total Likes 32.…" at bounding box center [1246, 246] width 423 height 288
click at [1142, 204] on link "view post on Instagram" at bounding box center [1101, 232] width 132 height 260
click at [1262, 211] on link "view post on Instagram" at bounding box center [1246, 232] width 132 height 260
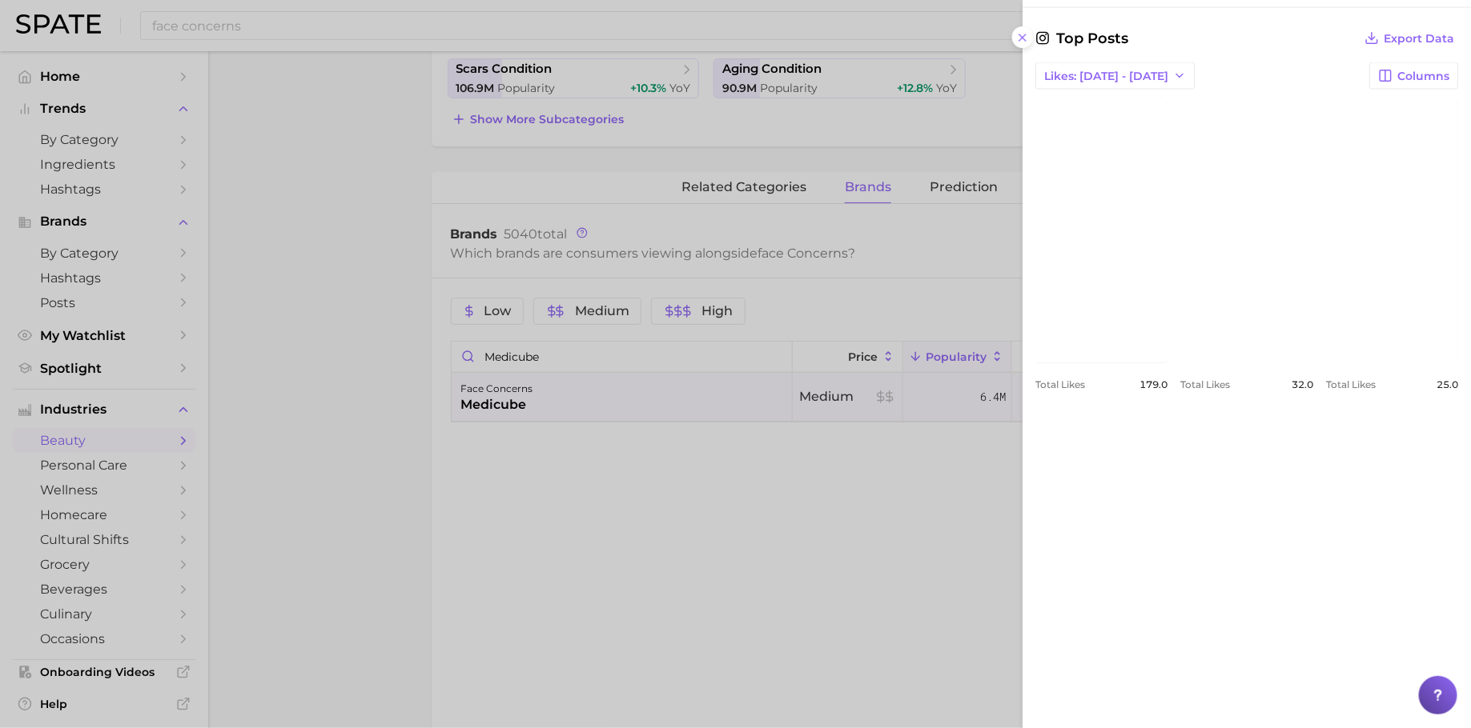
click at [1326, 363] on link "view post on Instagram" at bounding box center [1392, 232] width 132 height 260
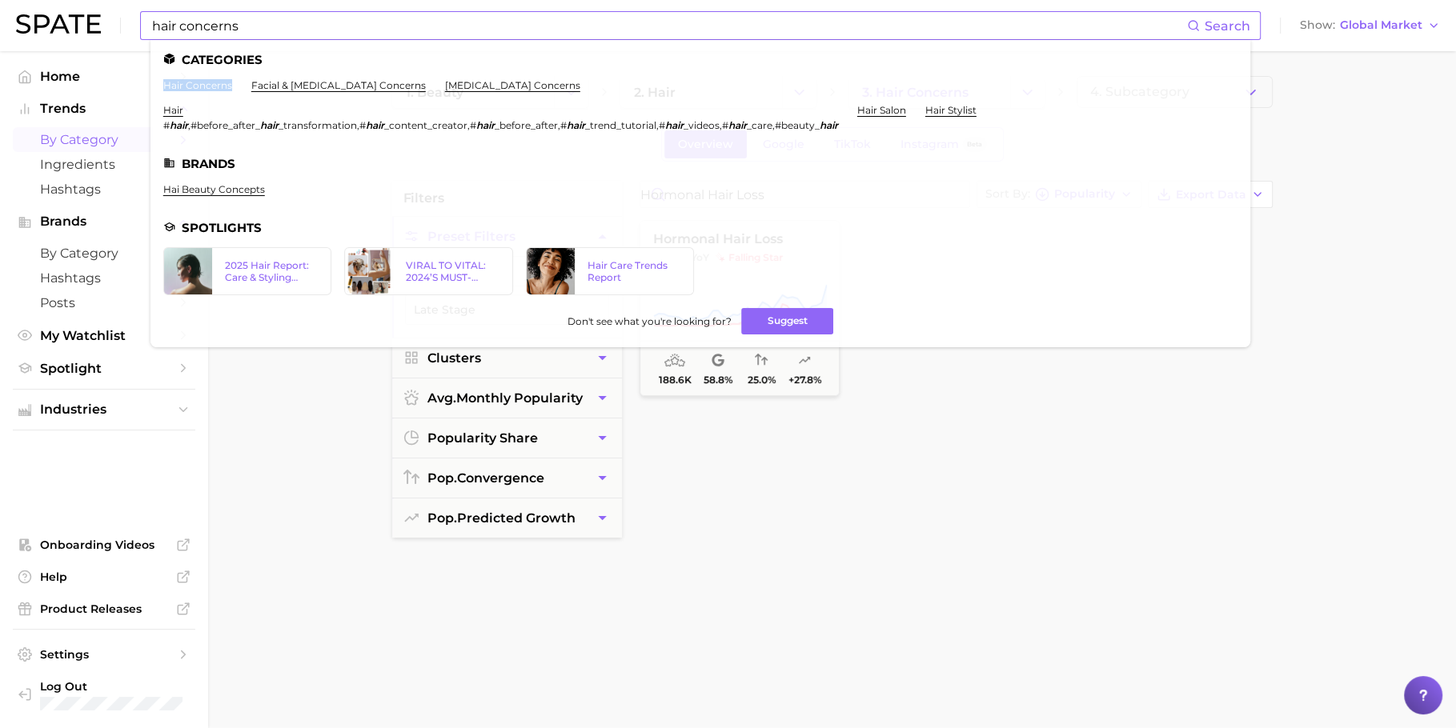
scroll to position [4, 0]
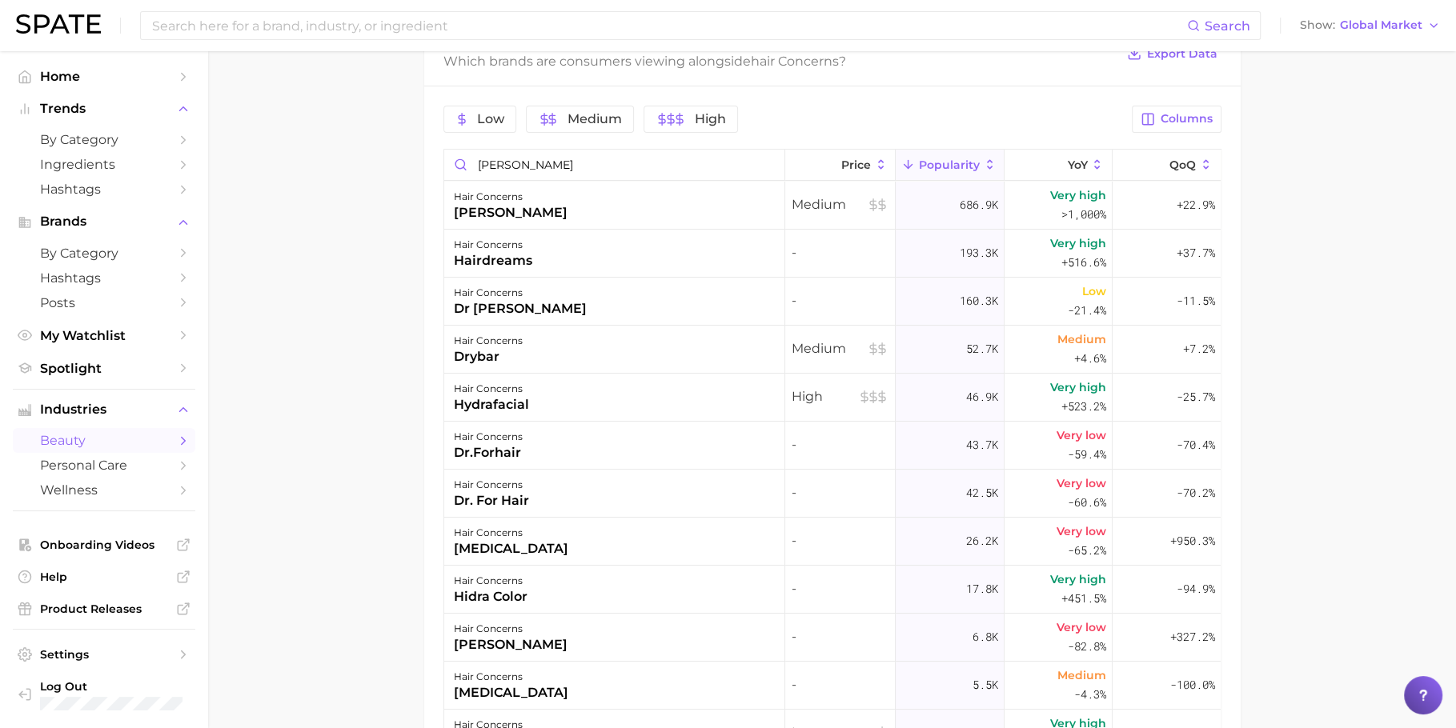
scroll to position [580, 0]
click at [540, 169] on input "dr groot" at bounding box center [614, 167] width 340 height 30
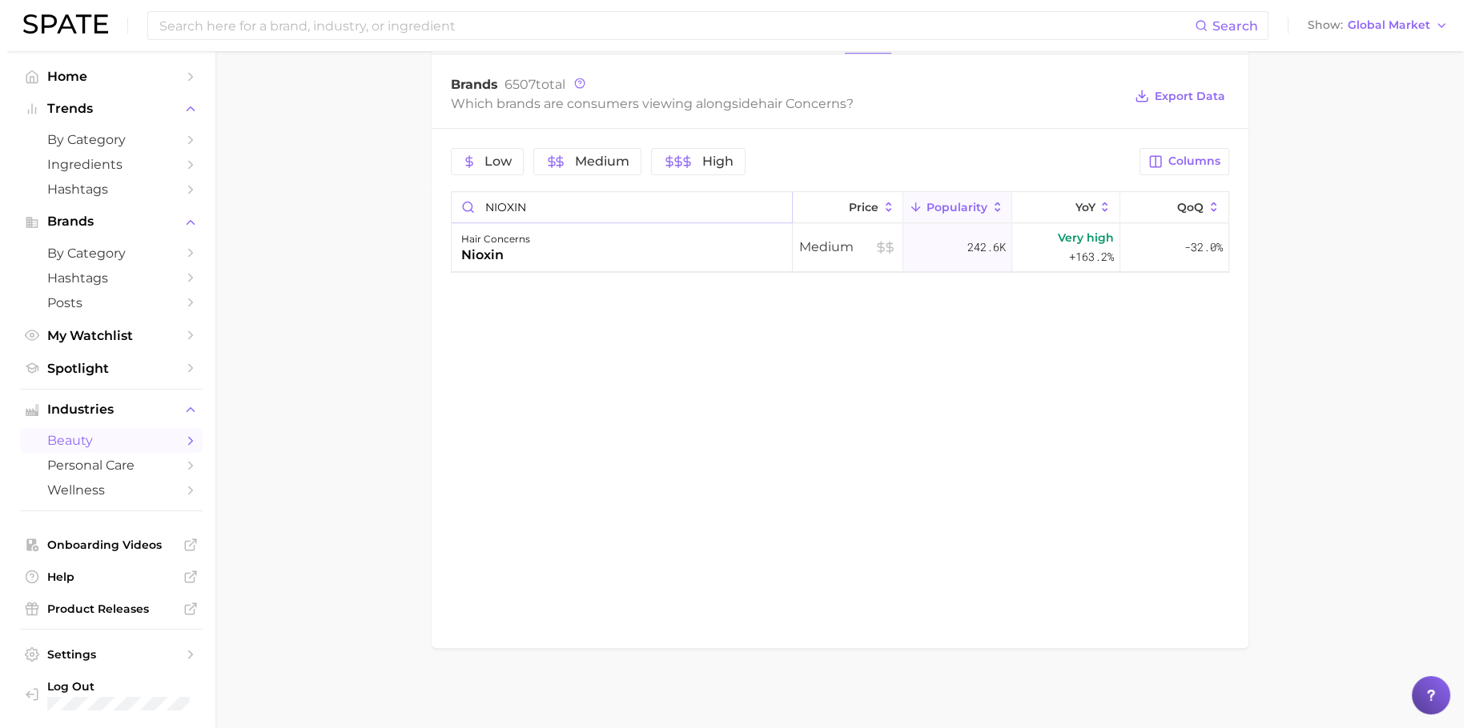
scroll to position [538, 0]
click at [634, 252] on div "hair concerns nioxin" at bounding box center [614, 251] width 341 height 48
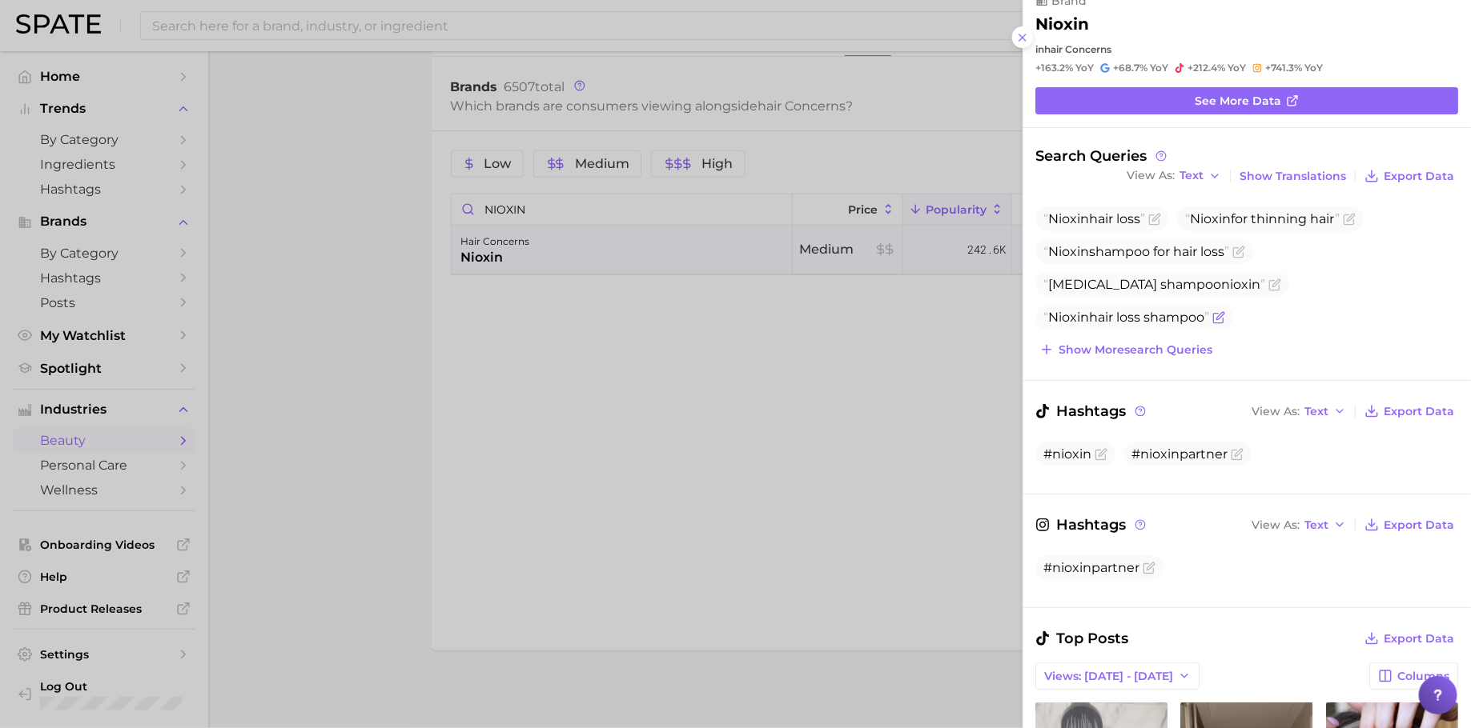
scroll to position [0, 0]
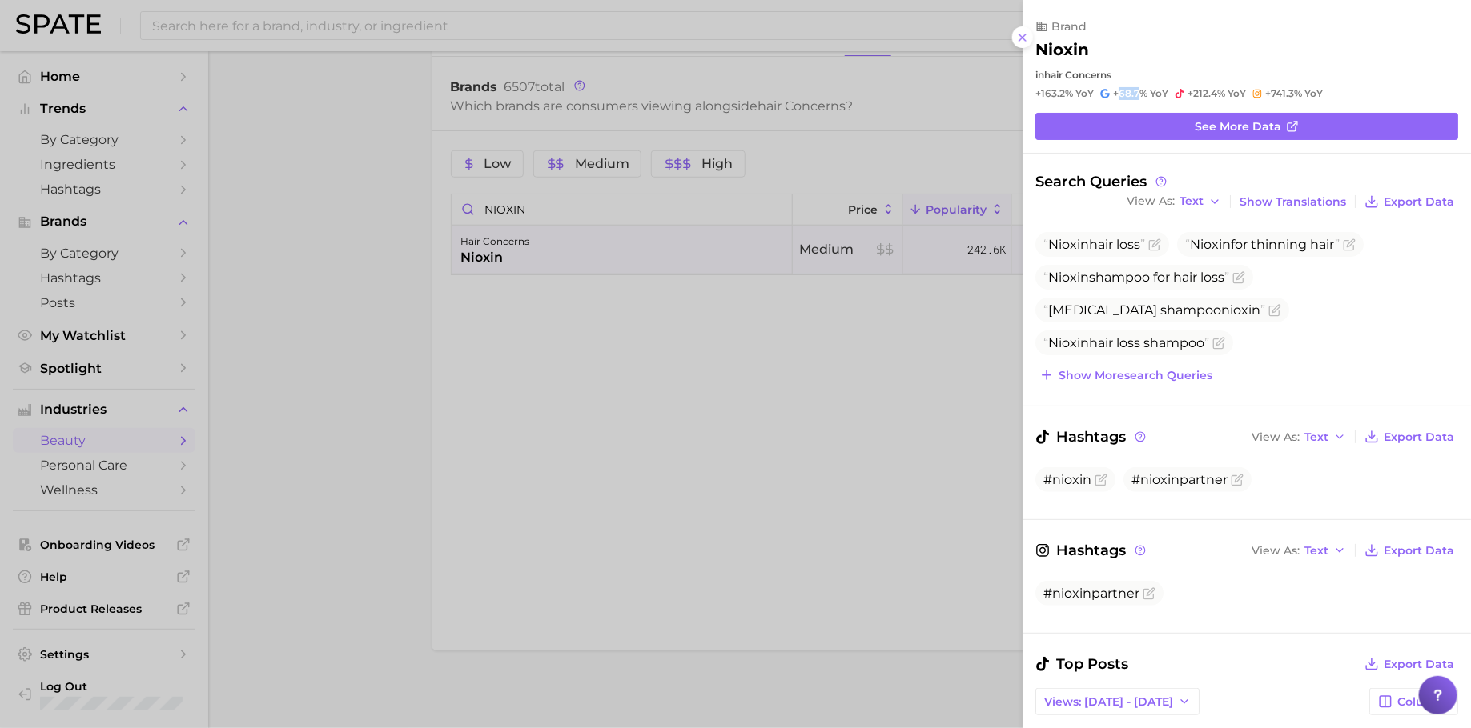
drag, startPoint x: 1138, startPoint y: 94, endPoint x: 1118, endPoint y: 94, distance: 20.0
click at [1118, 94] on span "+68.7%" at bounding box center [1130, 93] width 34 height 12
copy span "68.7"
drag, startPoint x: 1215, startPoint y: 95, endPoint x: 1194, endPoint y: 94, distance: 20.8
click at [1194, 94] on span "+212.4%" at bounding box center [1206, 93] width 38 height 12
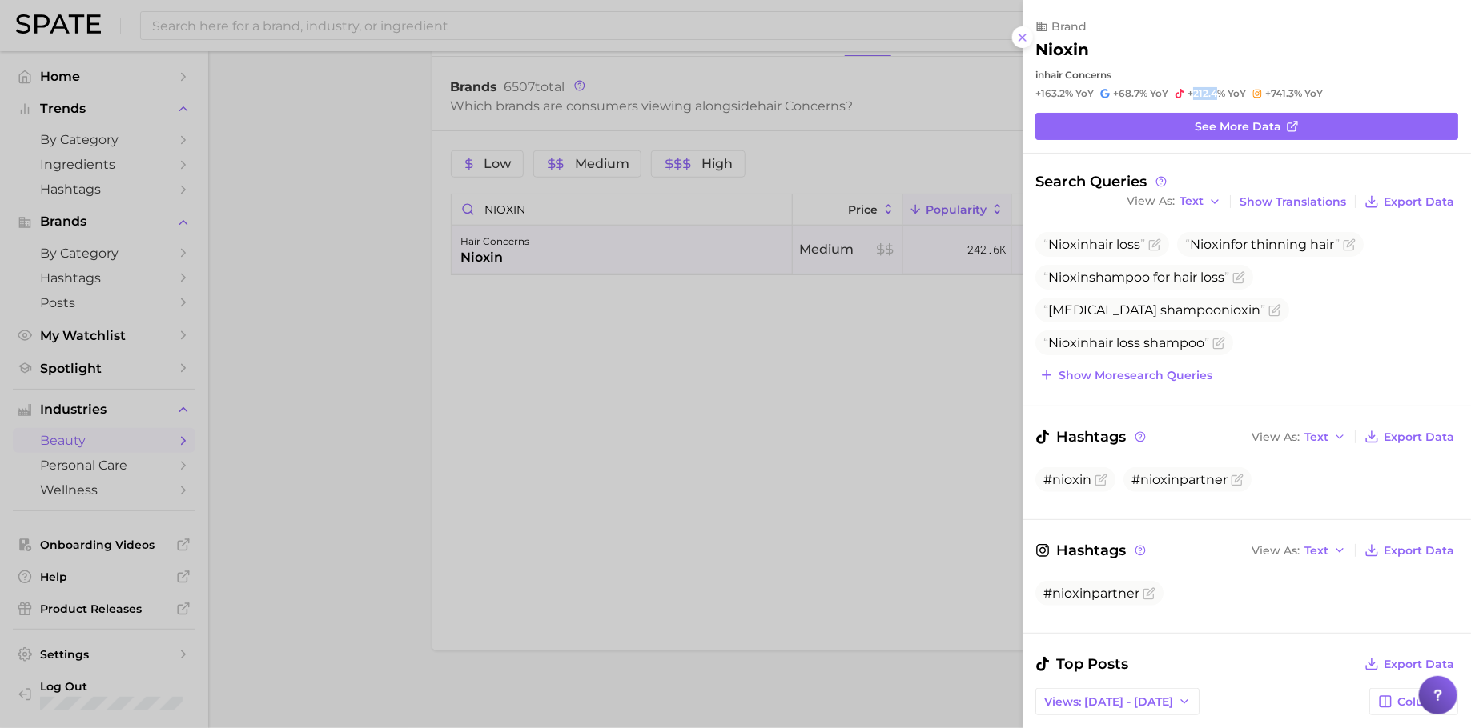
copy span "212.4"
drag, startPoint x: 1290, startPoint y: 95, endPoint x: 1269, endPoint y: 95, distance: 21.6
click at [1269, 95] on span "+741.3%" at bounding box center [1283, 93] width 37 height 12
copy span "741.3"
click at [596, 212] on div at bounding box center [735, 364] width 1471 height 728
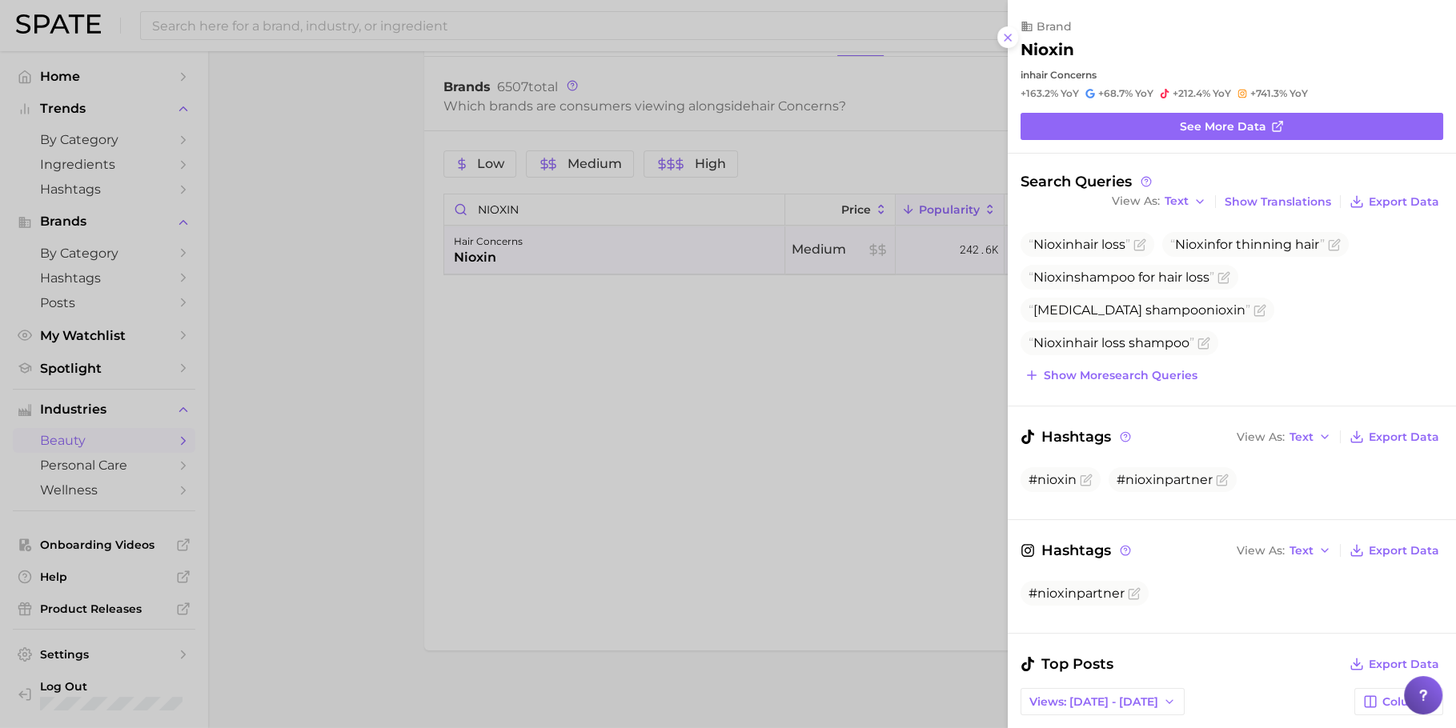
click at [596, 212] on div at bounding box center [728, 364] width 1456 height 728
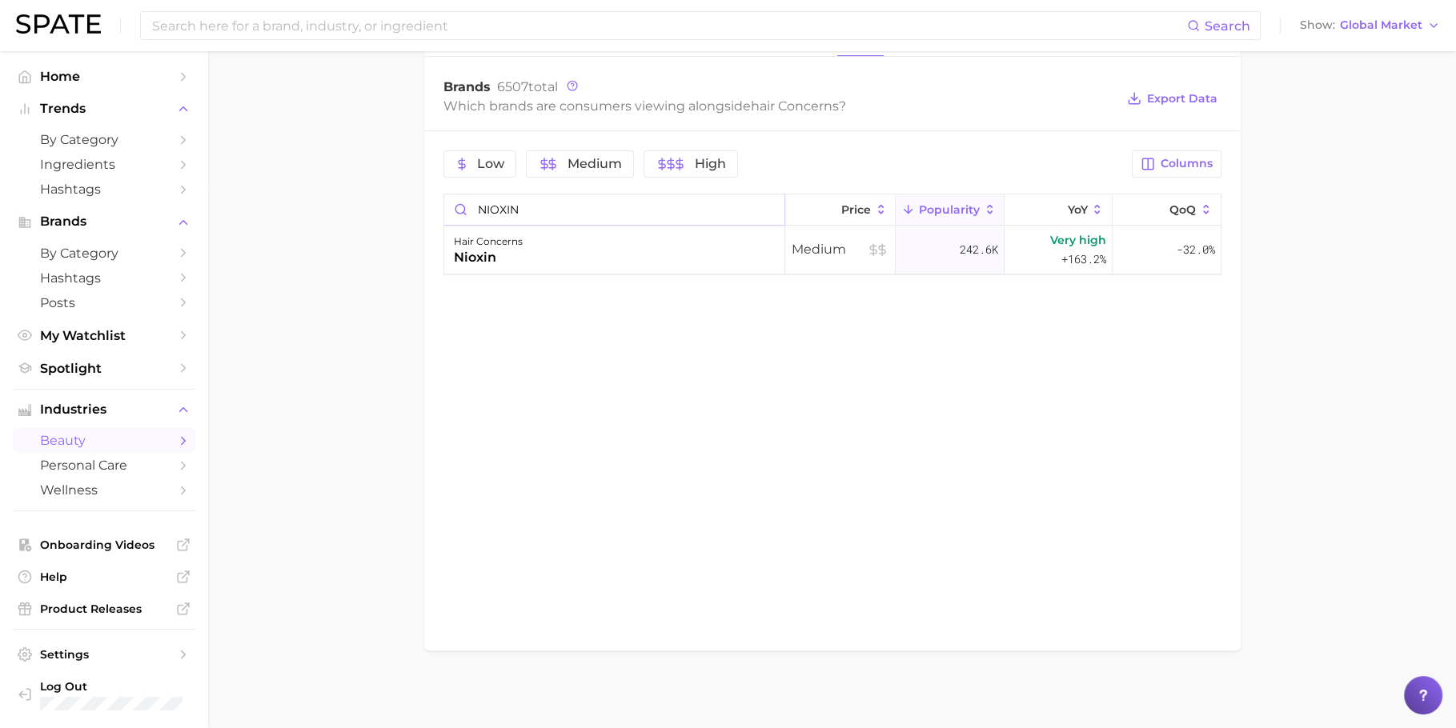
click at [596, 212] on input "NIOXIN" at bounding box center [614, 210] width 340 height 30
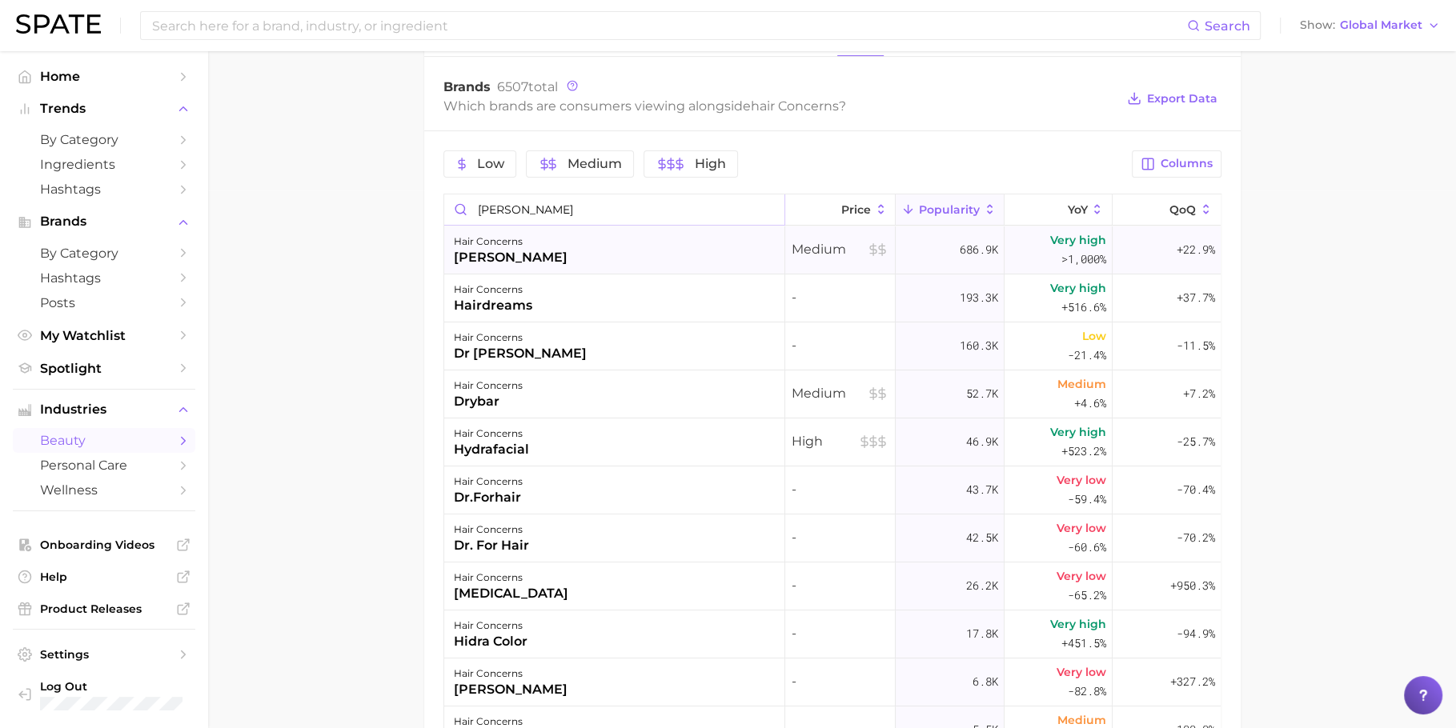
type input "DR GROOT"
click at [640, 251] on div "hair concerns dr. groot" at bounding box center [614, 251] width 341 height 48
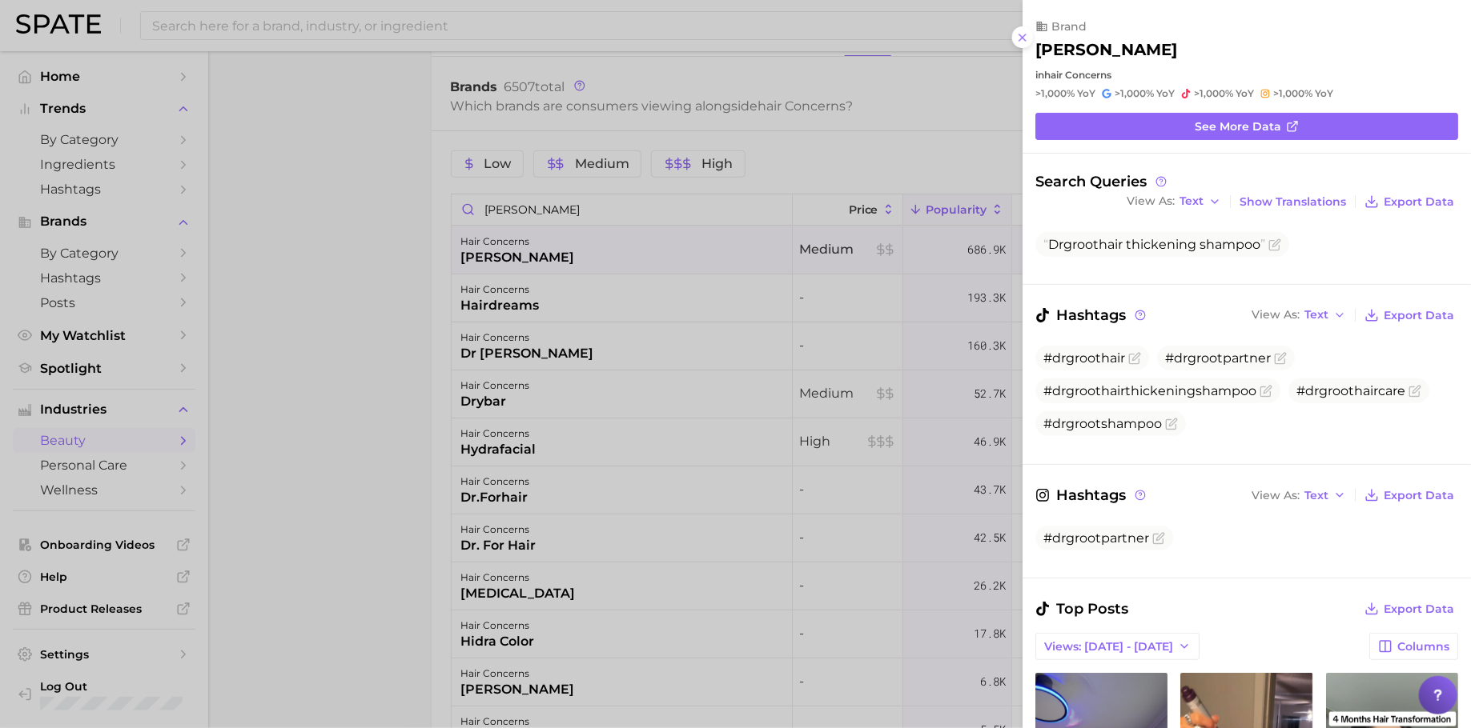
click at [660, 241] on div at bounding box center [735, 364] width 1471 height 728
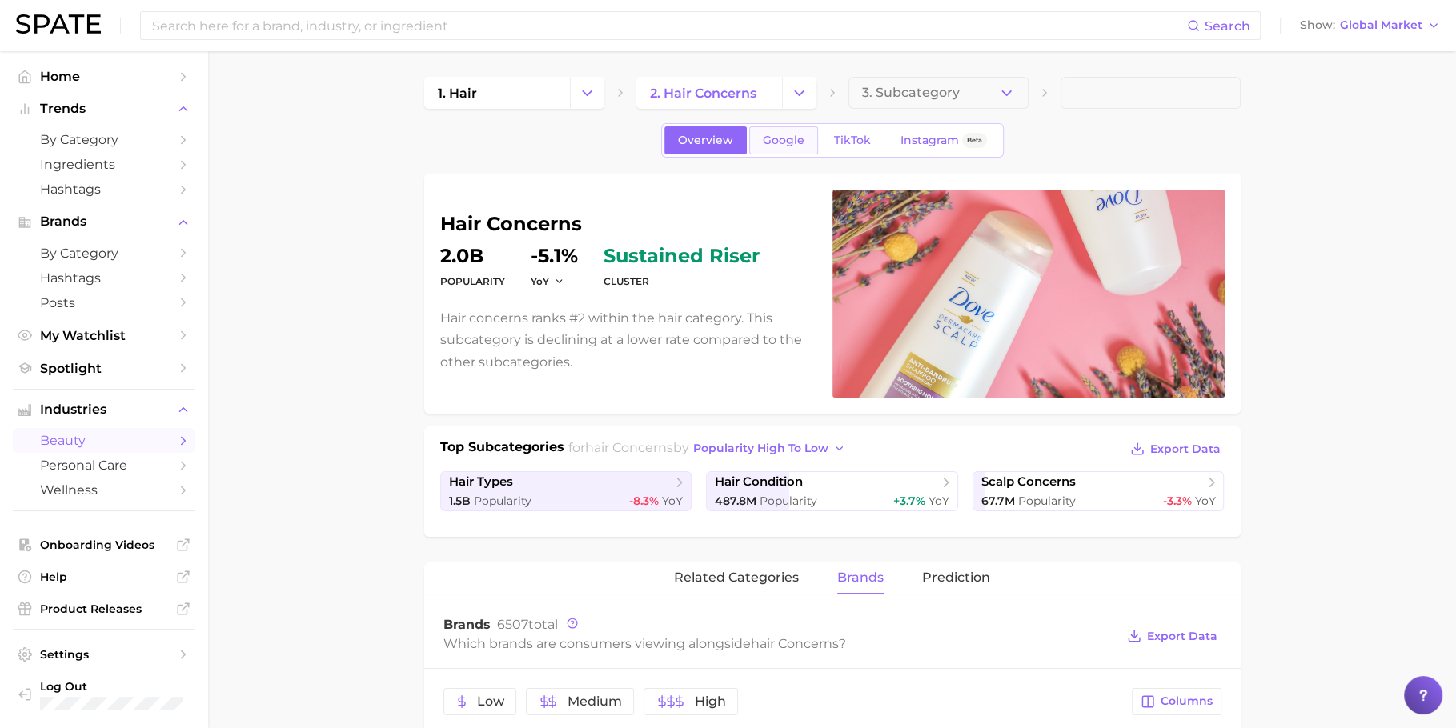
click at [787, 146] on span "Google" at bounding box center [784, 141] width 42 height 14
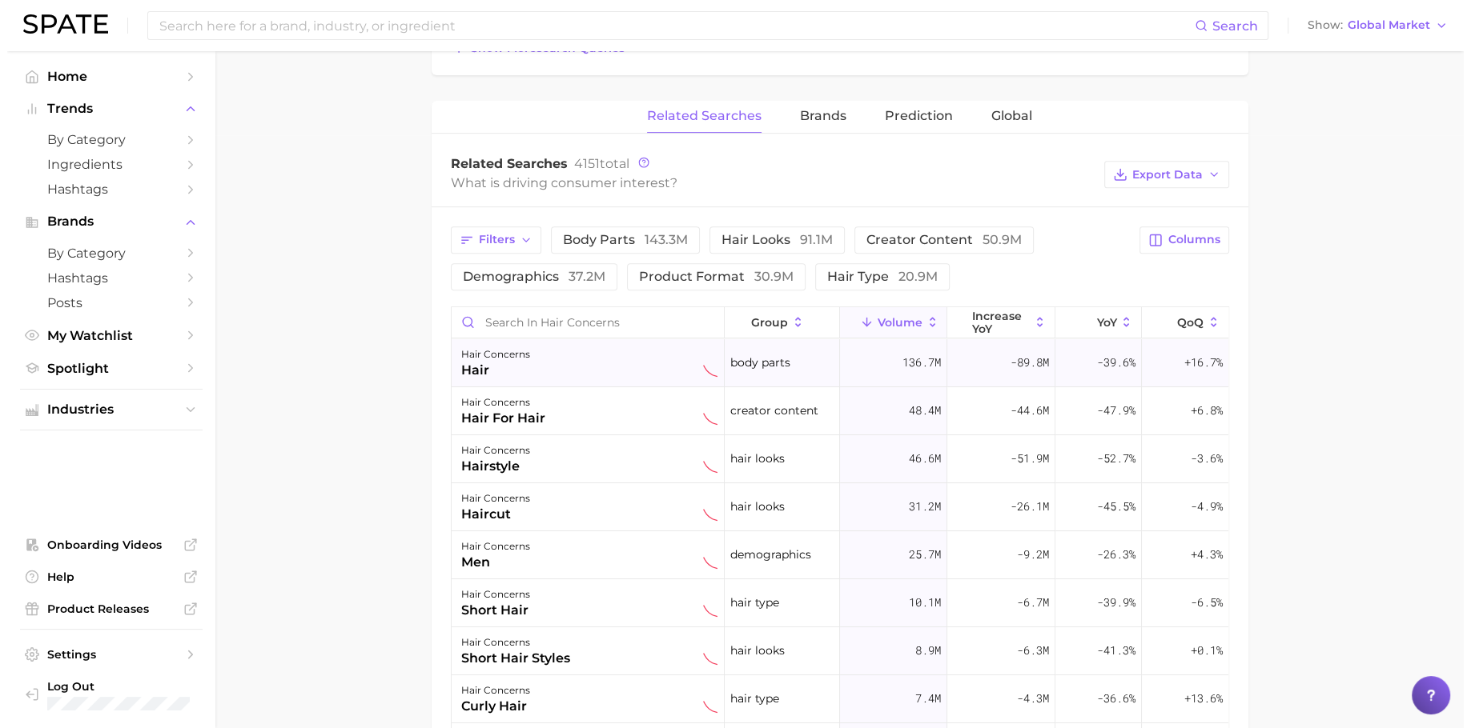
scroll to position [607, 0]
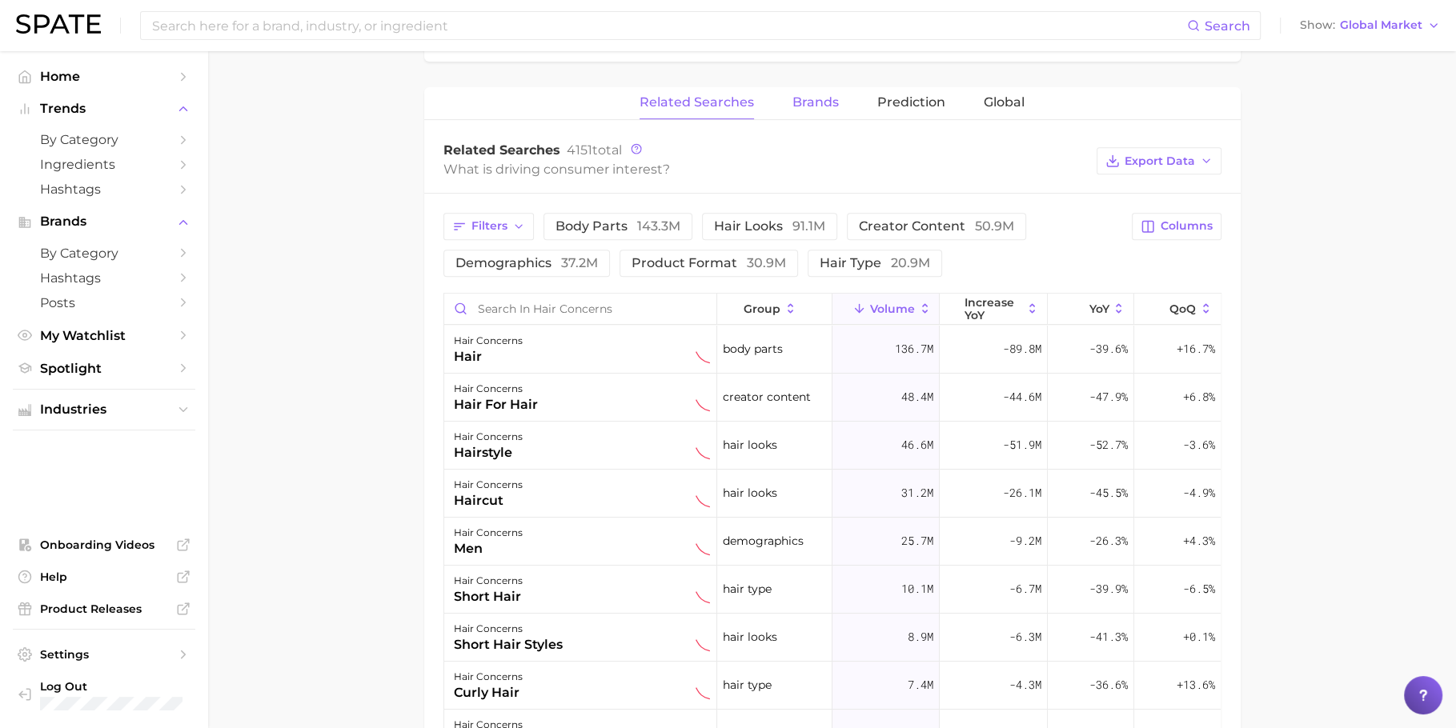
click at [824, 105] on span "Brands" at bounding box center [816, 102] width 46 height 14
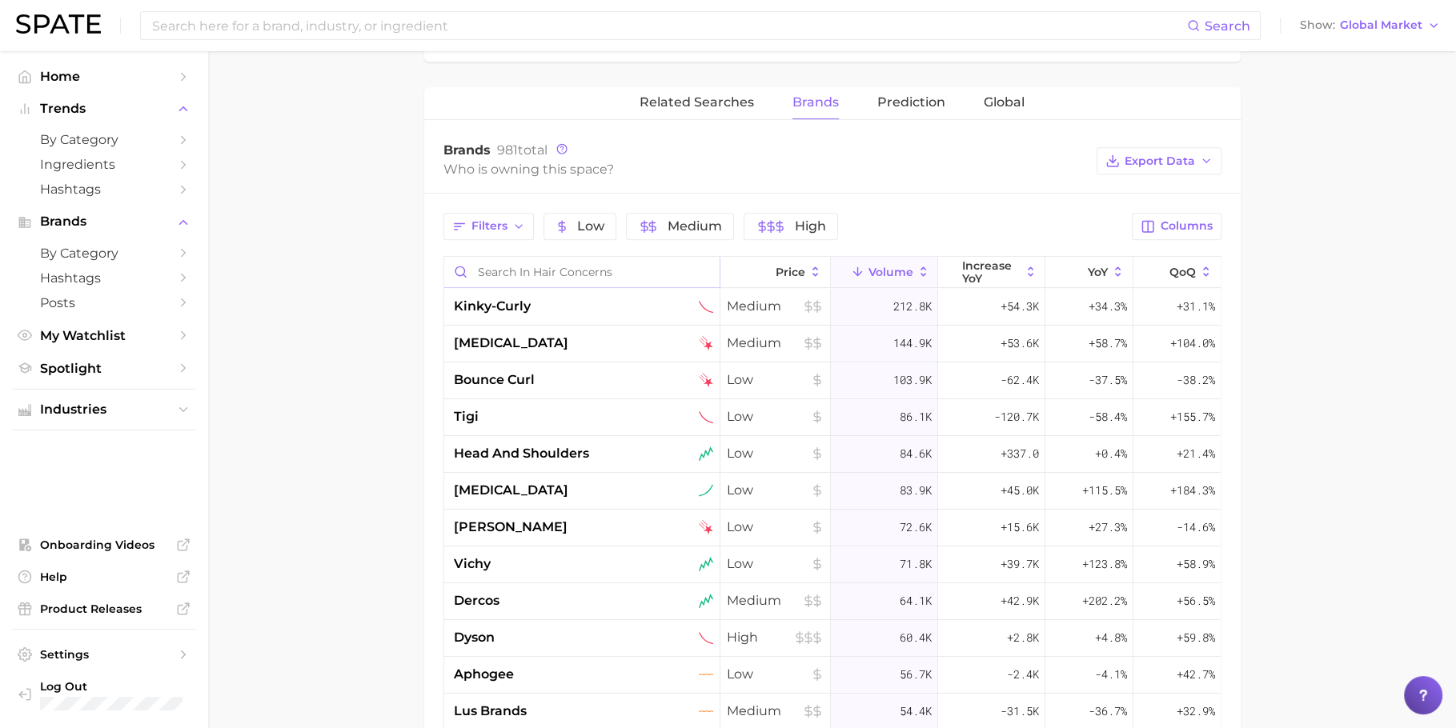
click at [624, 281] on input "Search in hair concerns" at bounding box center [581, 272] width 275 height 30
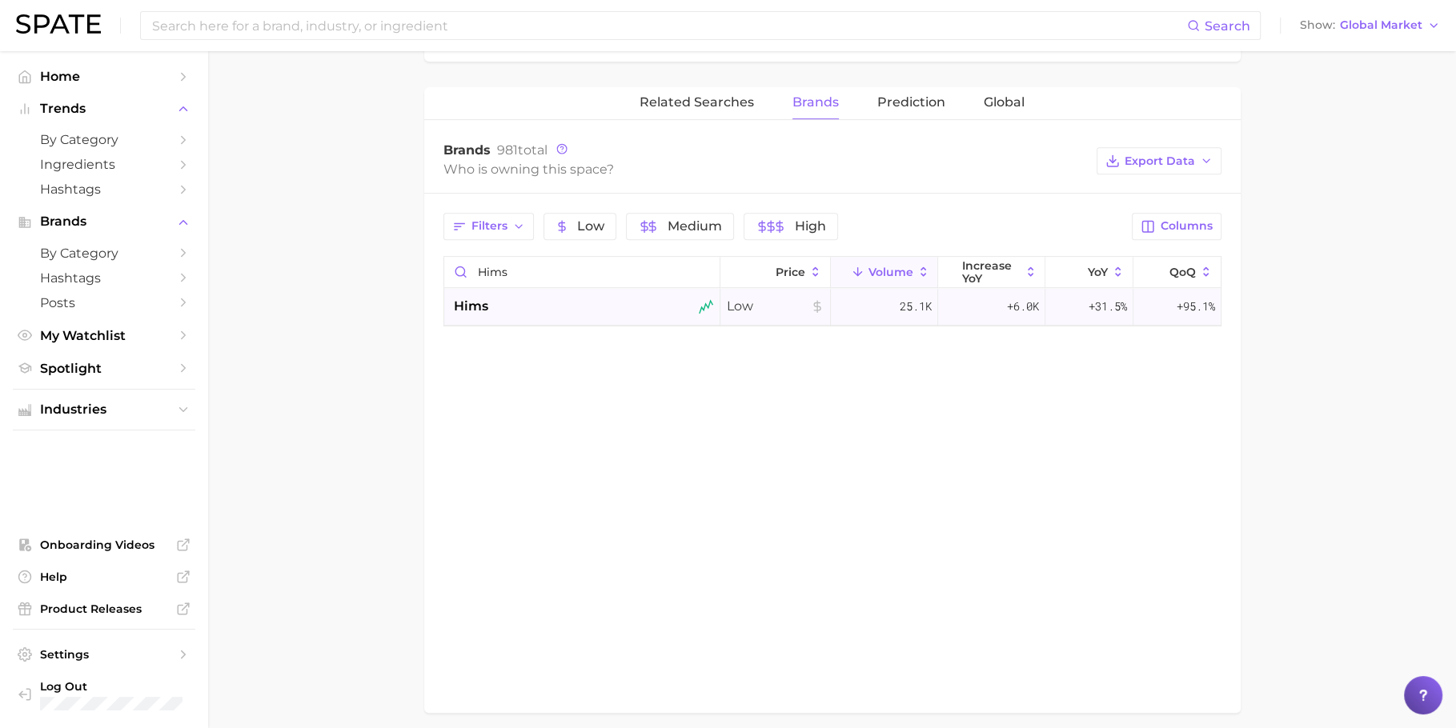
click at [629, 311] on div "hims" at bounding box center [583, 306] width 259 height 19
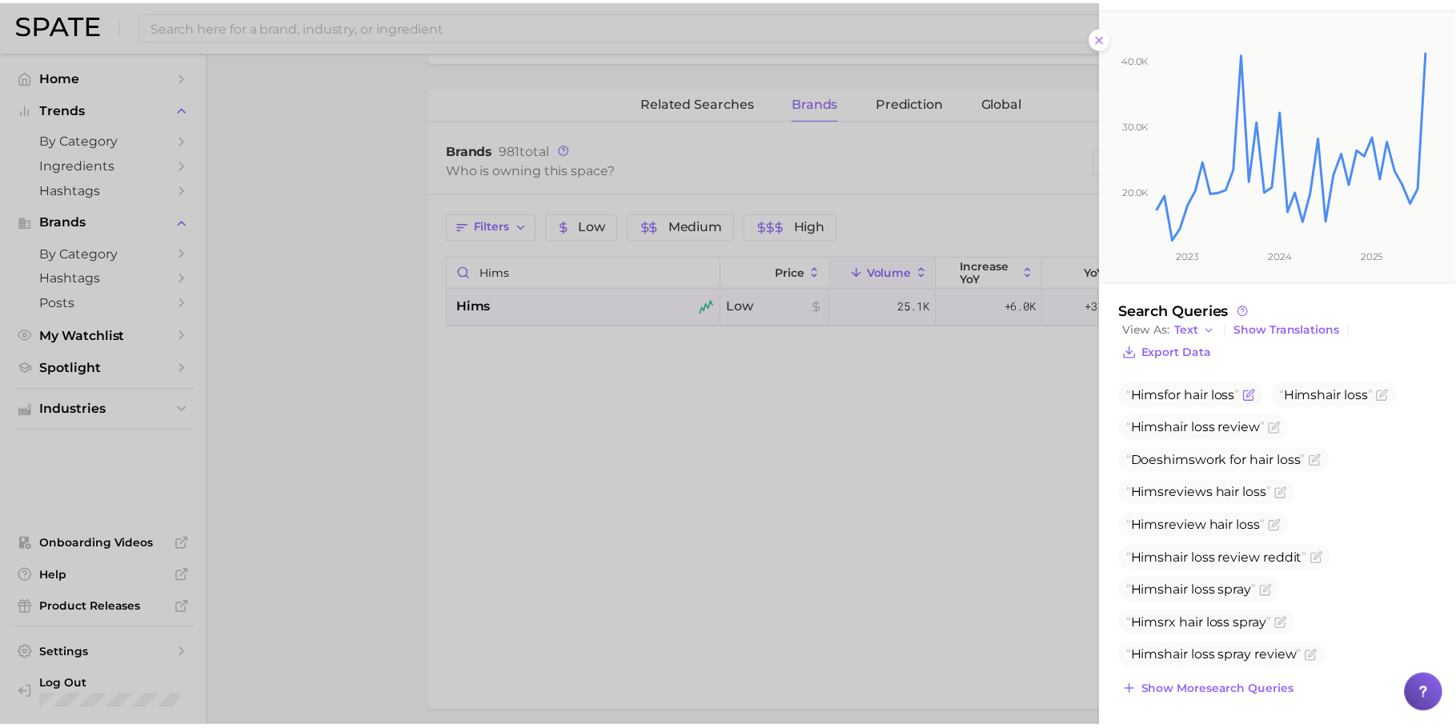
scroll to position [110, 0]
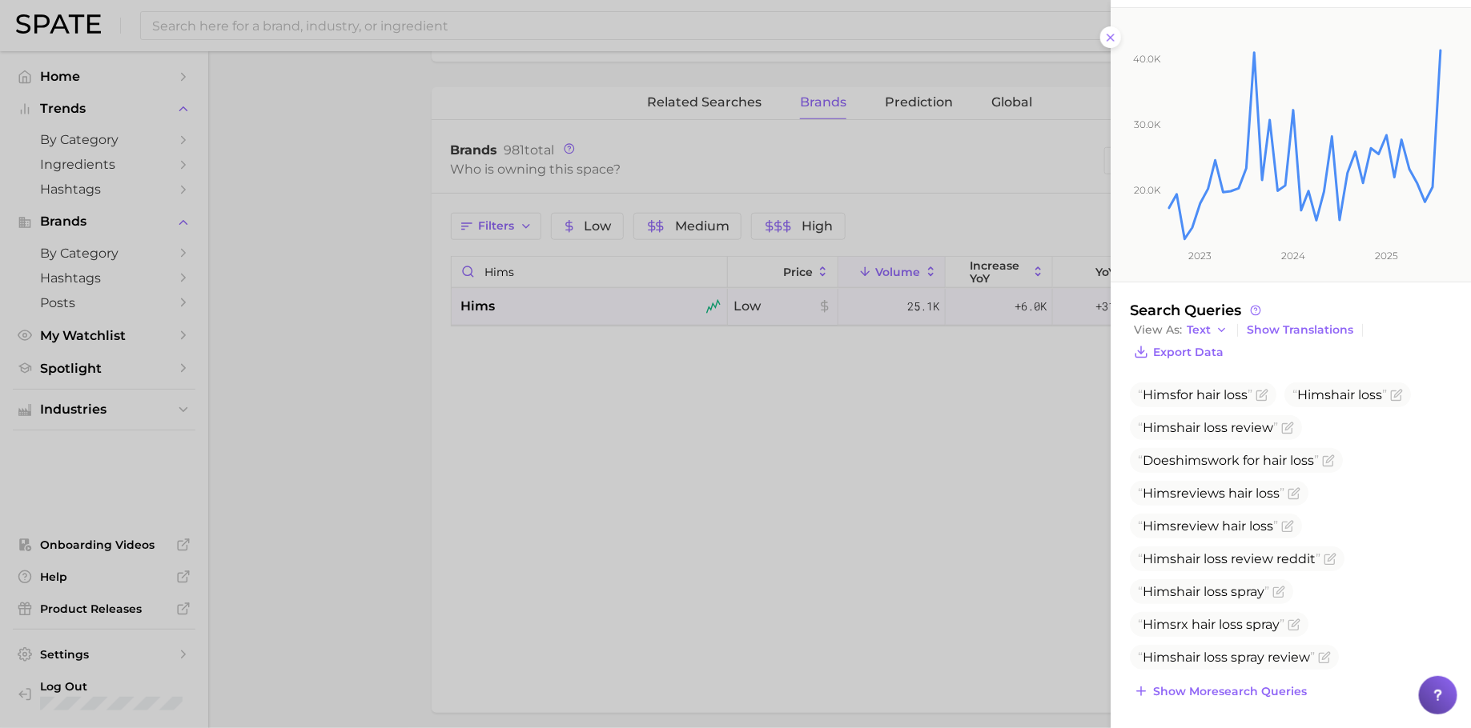
click at [580, 271] on div at bounding box center [735, 364] width 1471 height 728
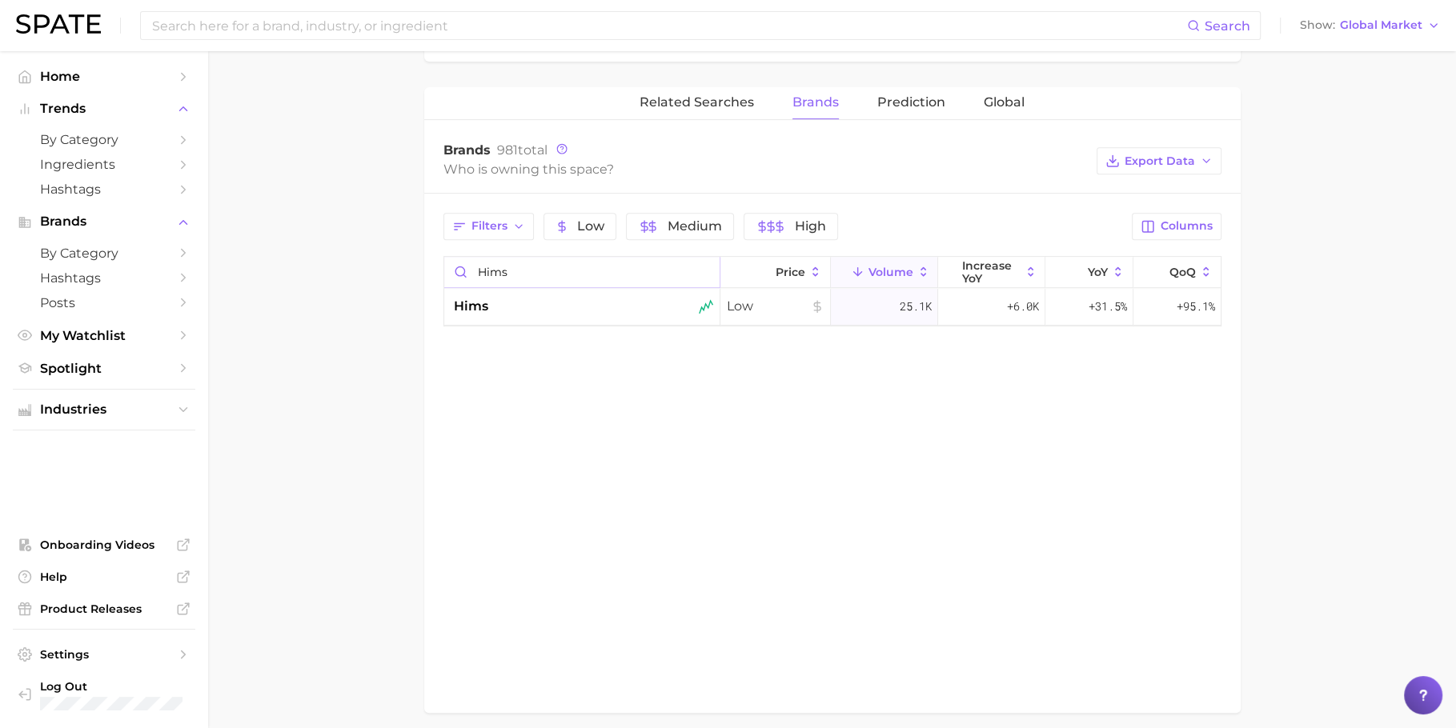
click at [580, 264] on input "hims" at bounding box center [581, 272] width 275 height 30
type input "b"
click at [565, 299] on div "nioxin" at bounding box center [583, 306] width 259 height 19
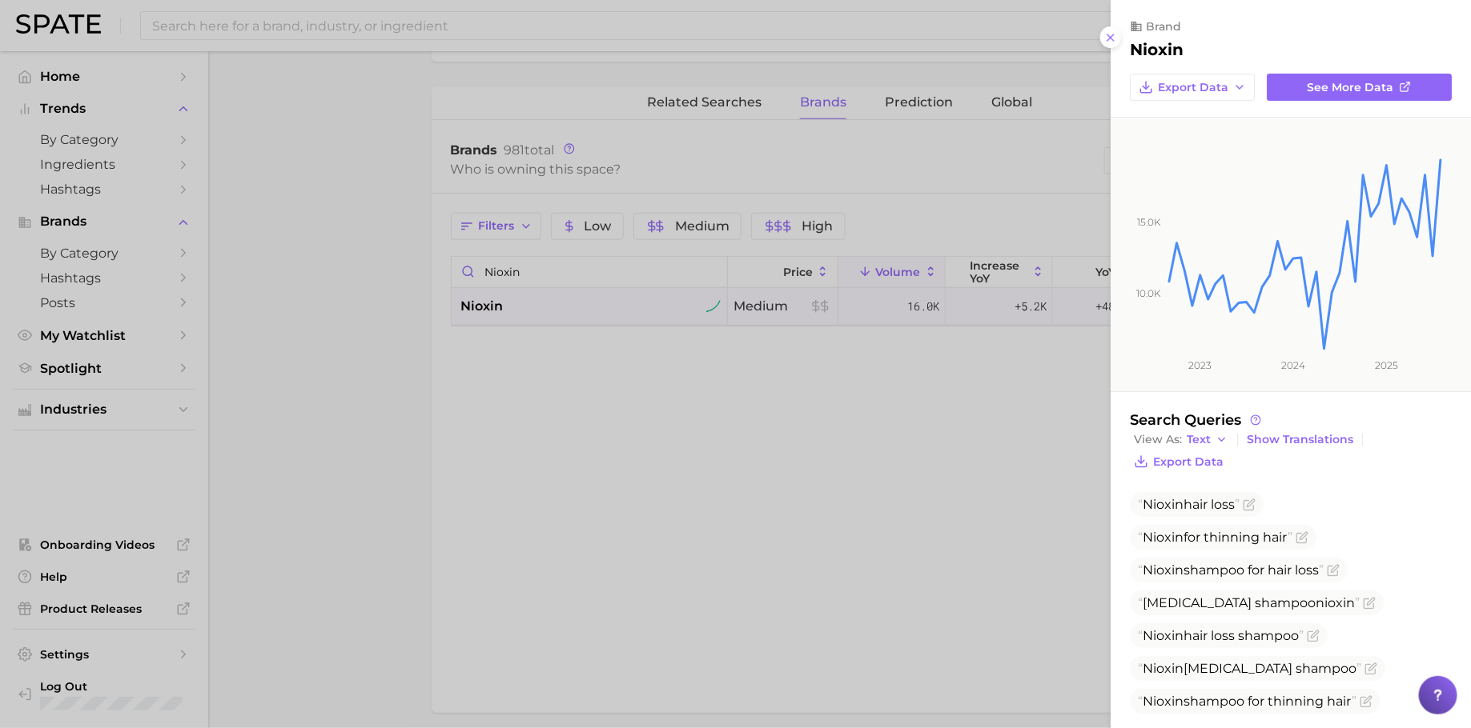
click at [612, 265] on div at bounding box center [735, 364] width 1471 height 728
click at [612, 265] on div at bounding box center [728, 364] width 1456 height 728
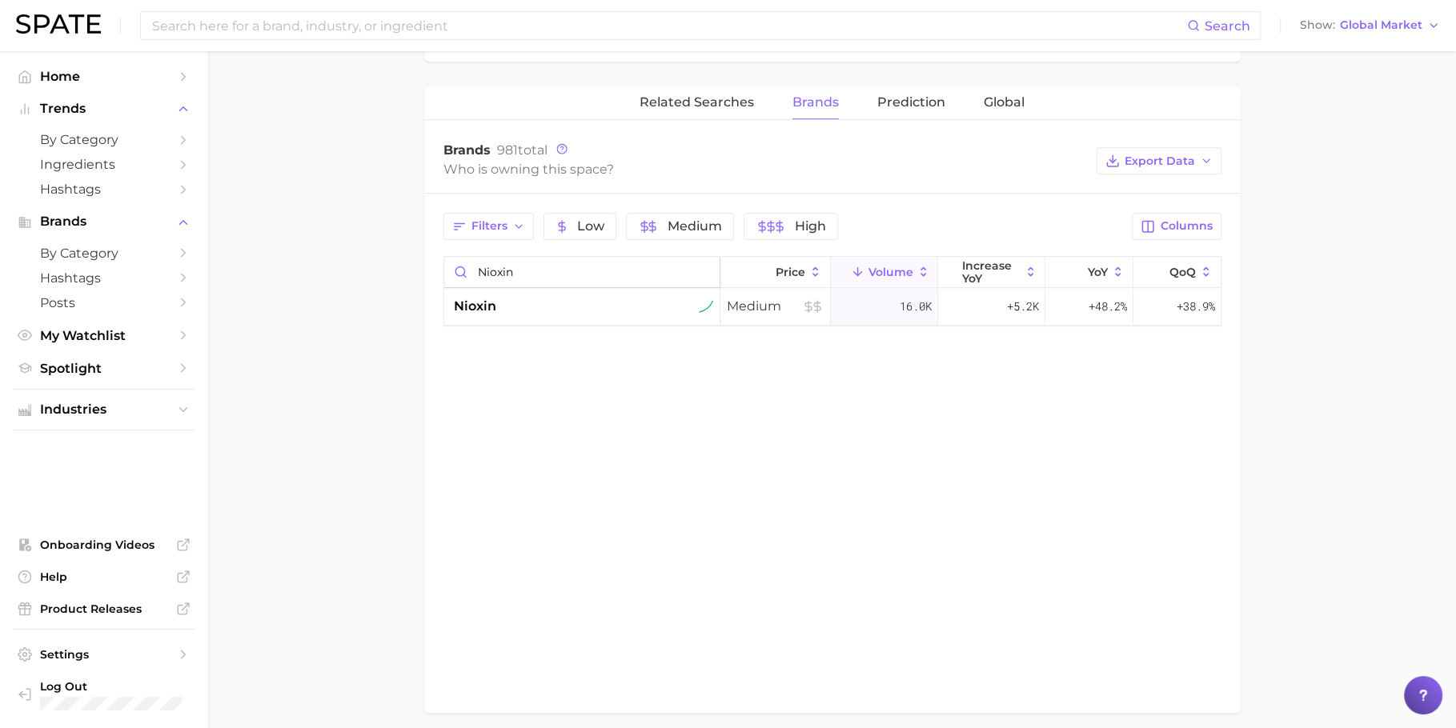
click at [612, 265] on input "nioxin" at bounding box center [581, 272] width 275 height 30
click at [596, 283] on div "keras" at bounding box center [582, 272] width 276 height 31
click at [596, 298] on div "kérastase" at bounding box center [583, 306] width 259 height 19
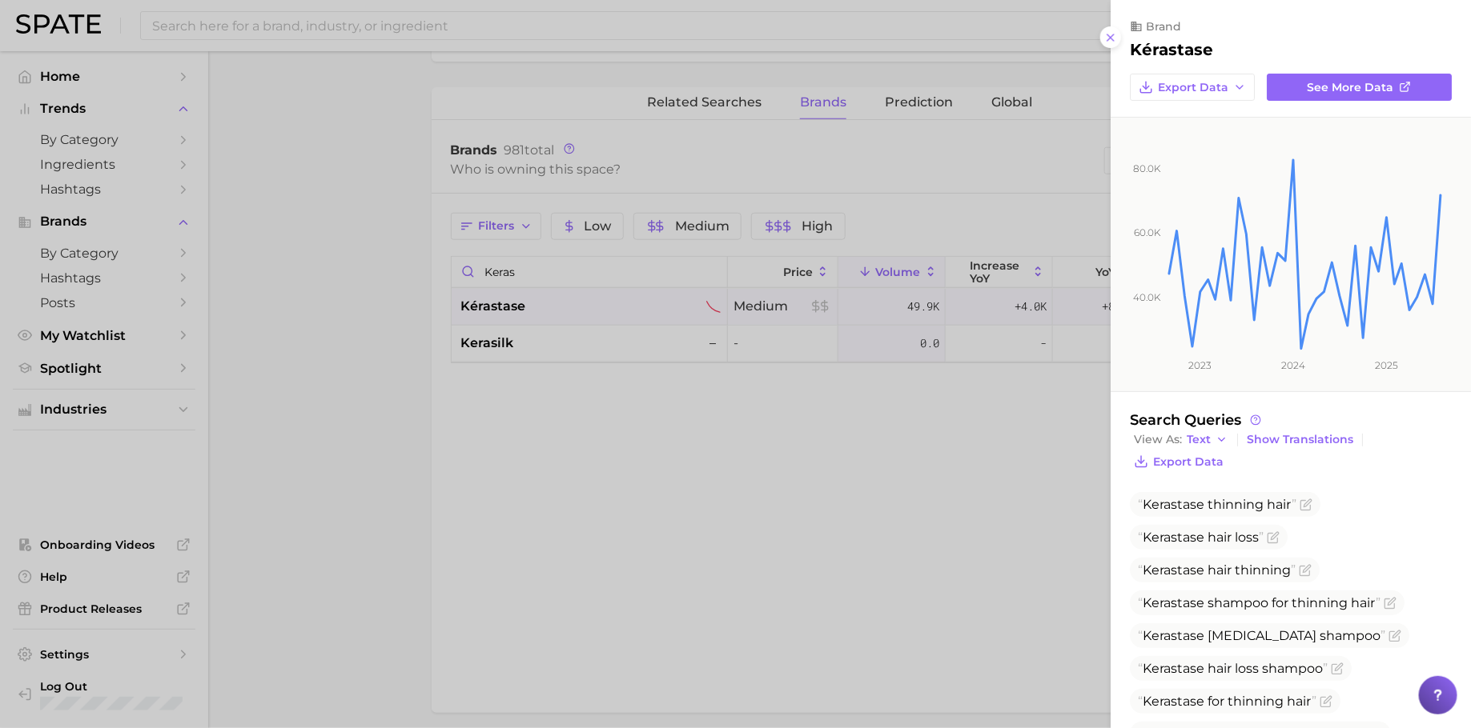
click at [625, 262] on div at bounding box center [735, 364] width 1471 height 728
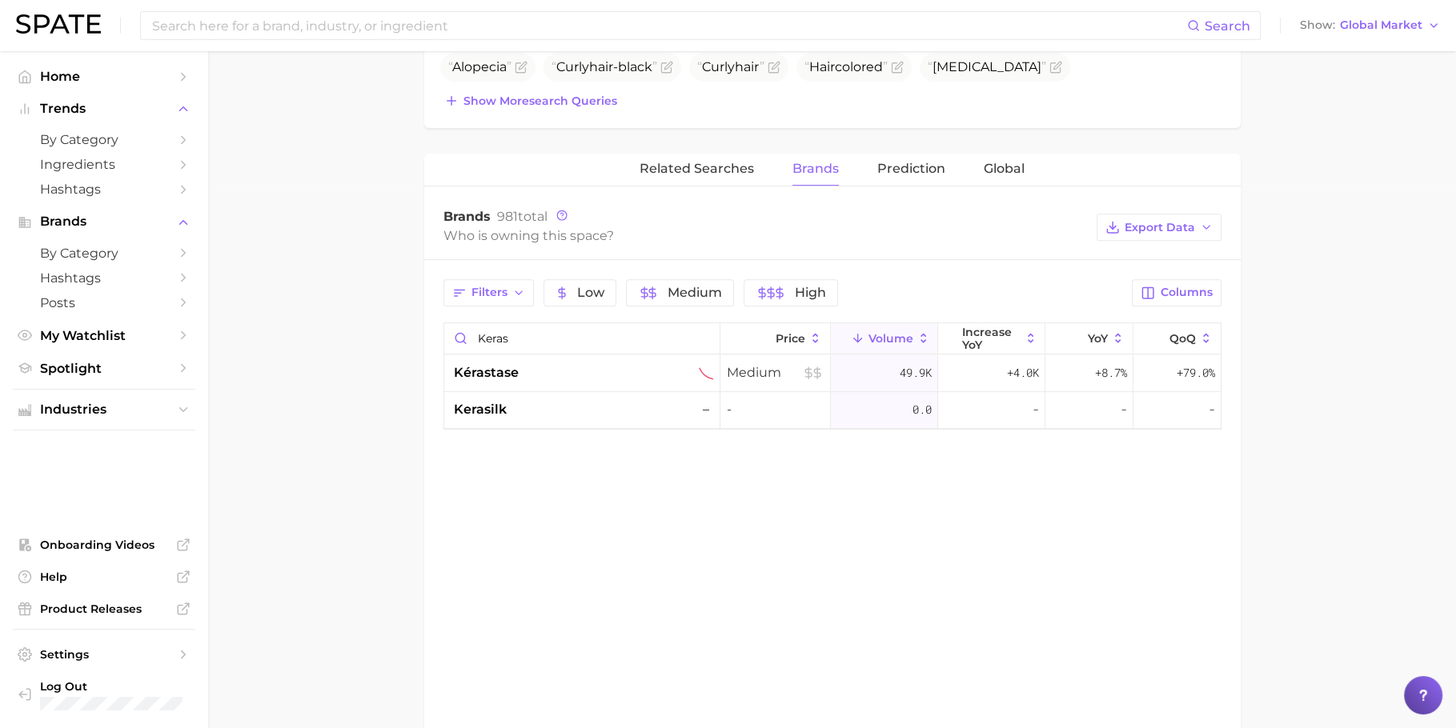
scroll to position [668, 0]
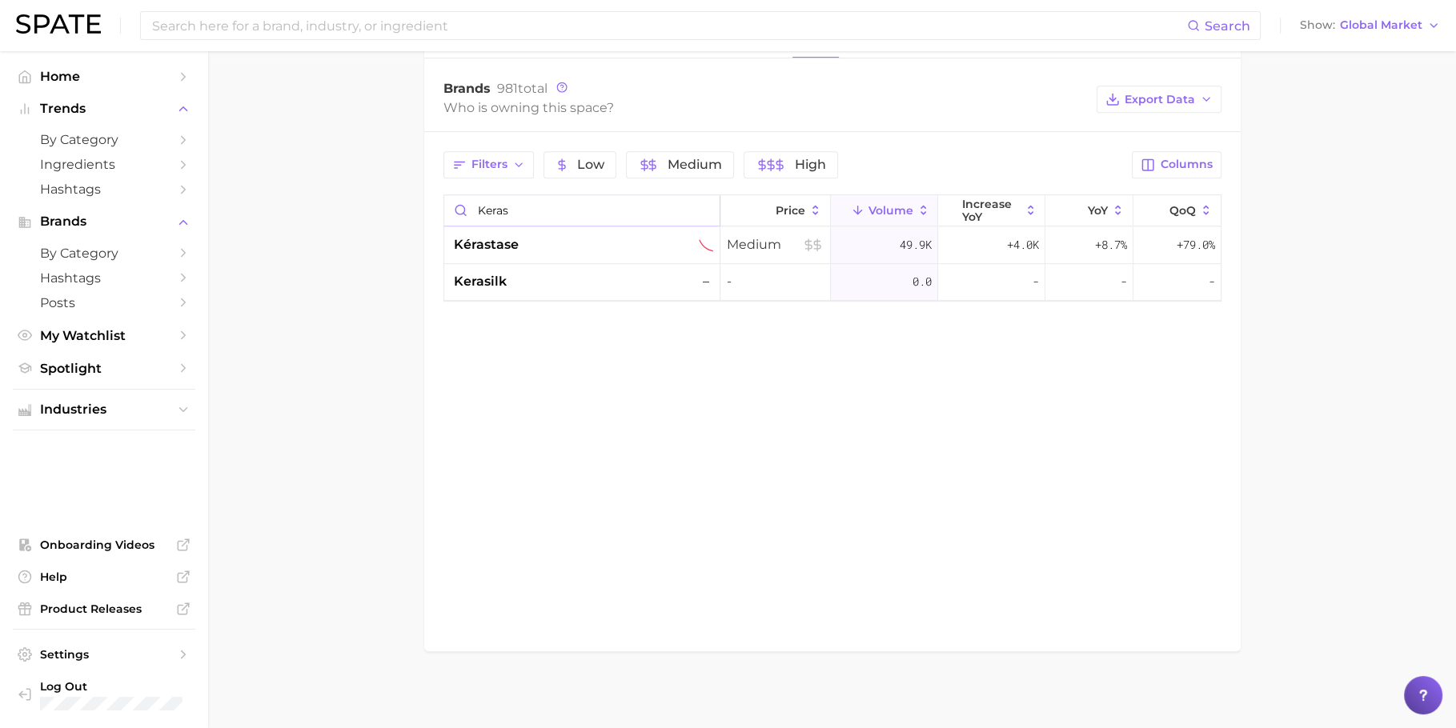
click at [535, 199] on input "keras" at bounding box center [581, 210] width 275 height 30
click at [519, 239] on div "dr. groot" at bounding box center [583, 244] width 259 height 19
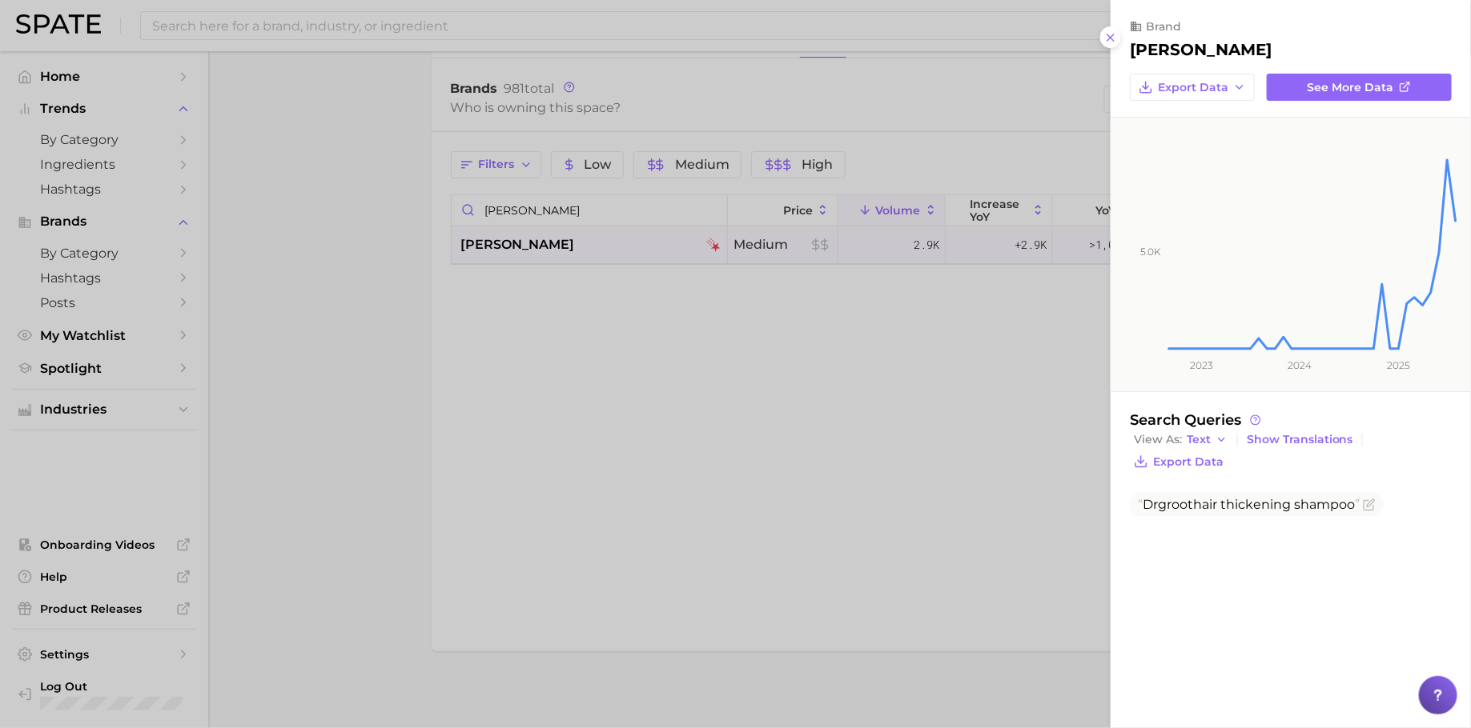
click at [580, 212] on div at bounding box center [735, 364] width 1471 height 728
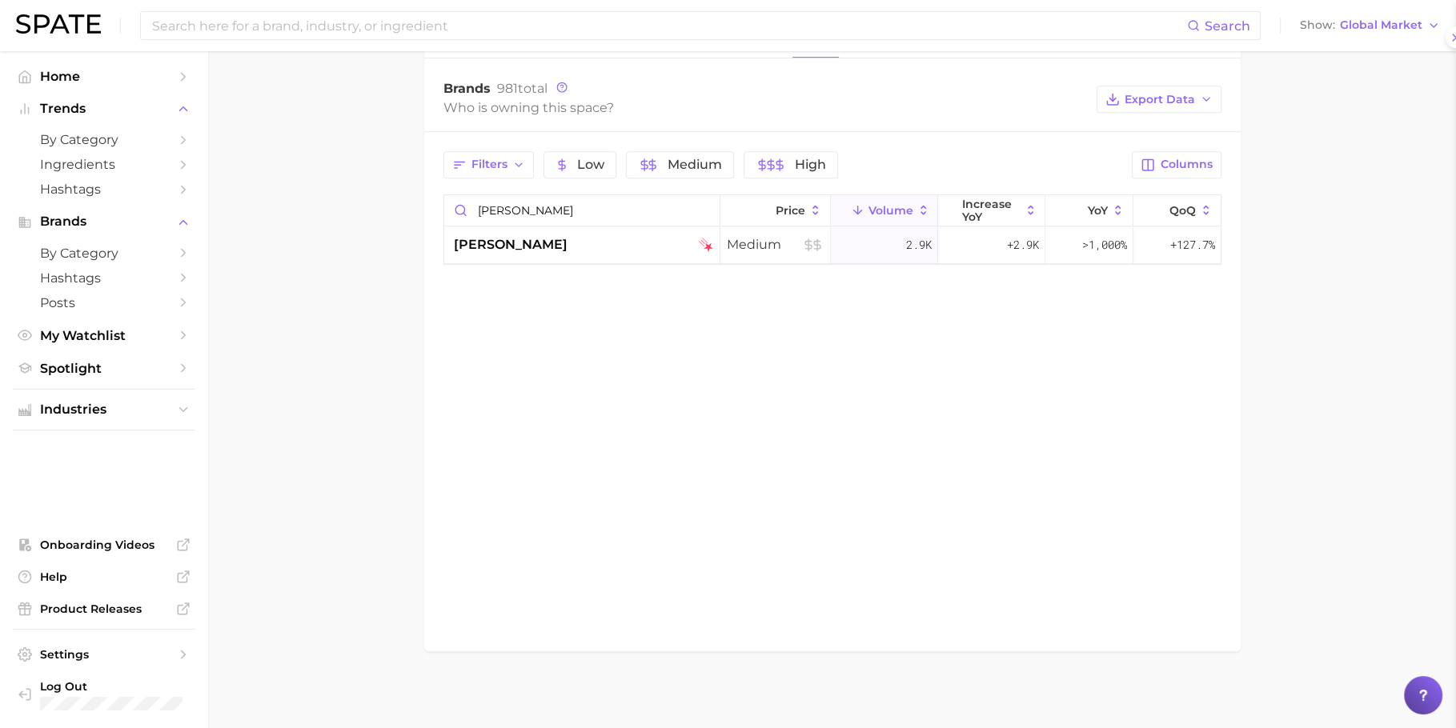
click at [580, 212] on div at bounding box center [728, 364] width 1456 height 728
click at [580, 212] on input "dr groot" at bounding box center [581, 210] width 275 height 30
click at [580, 235] on div "toppik" at bounding box center [583, 244] width 259 height 19
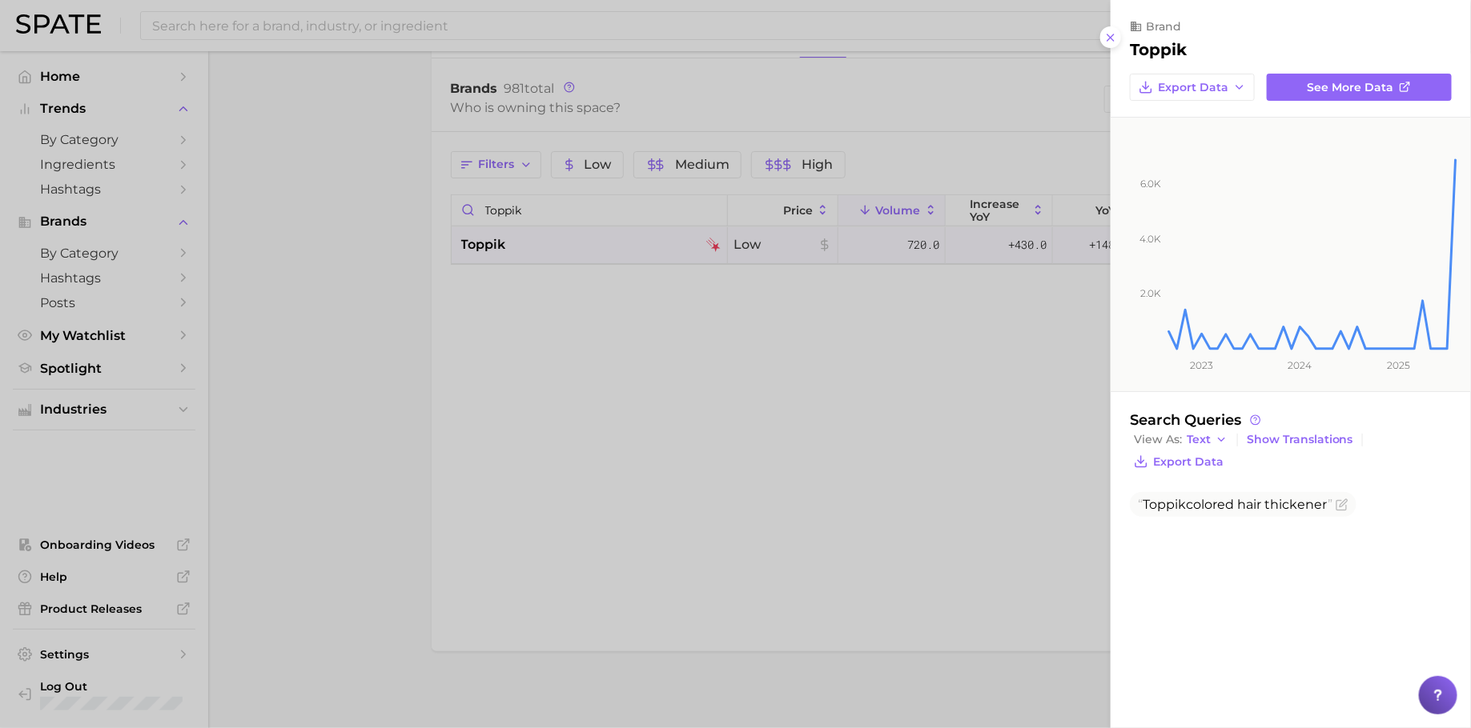
click at [589, 198] on div at bounding box center [735, 364] width 1471 height 728
click at [589, 198] on div at bounding box center [728, 364] width 1456 height 728
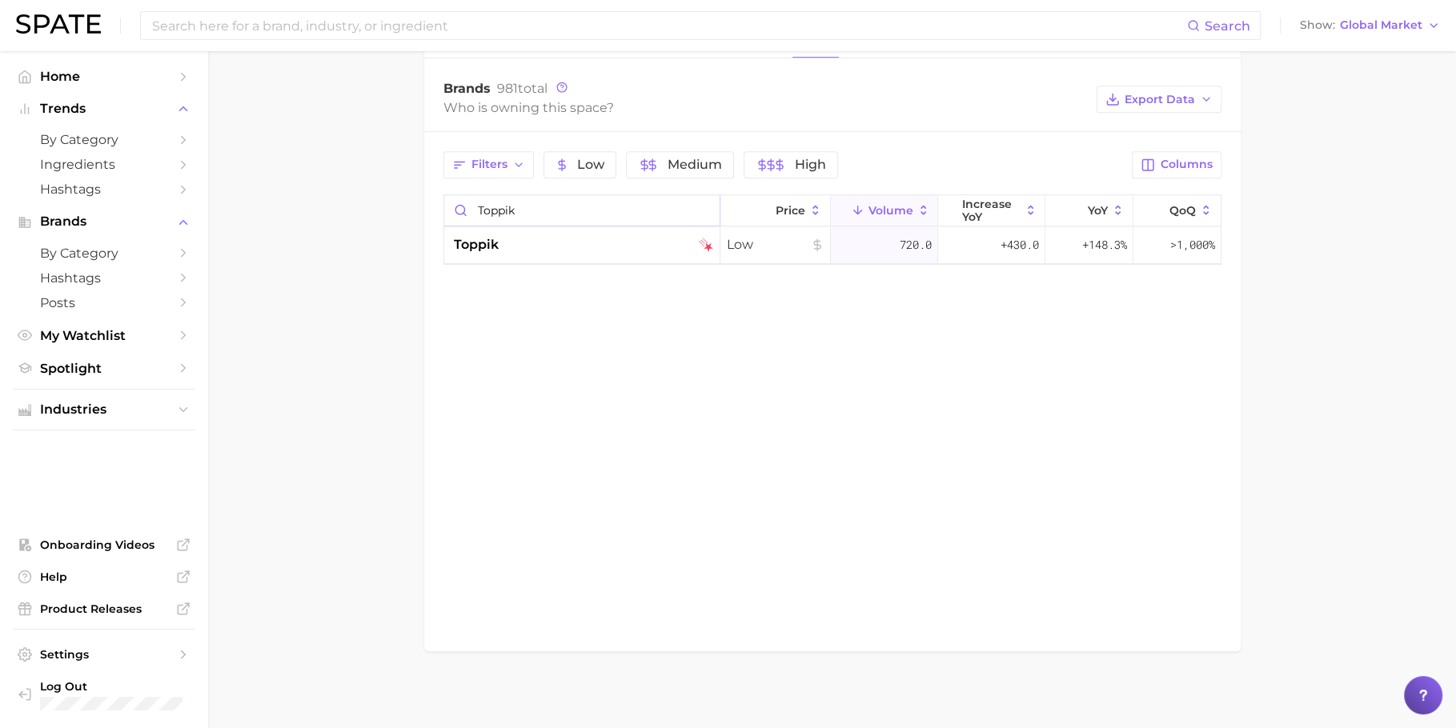
click at [589, 198] on input "toppik" at bounding box center [581, 210] width 275 height 30
type input "nioxin"
click at [632, 260] on div "Filters Low Medium High Columns nioxin Price Volume increase YoY YoY QoQ nioxin…" at bounding box center [832, 208] width 817 height 152
click at [628, 235] on div "nioxin" at bounding box center [583, 244] width 259 height 19
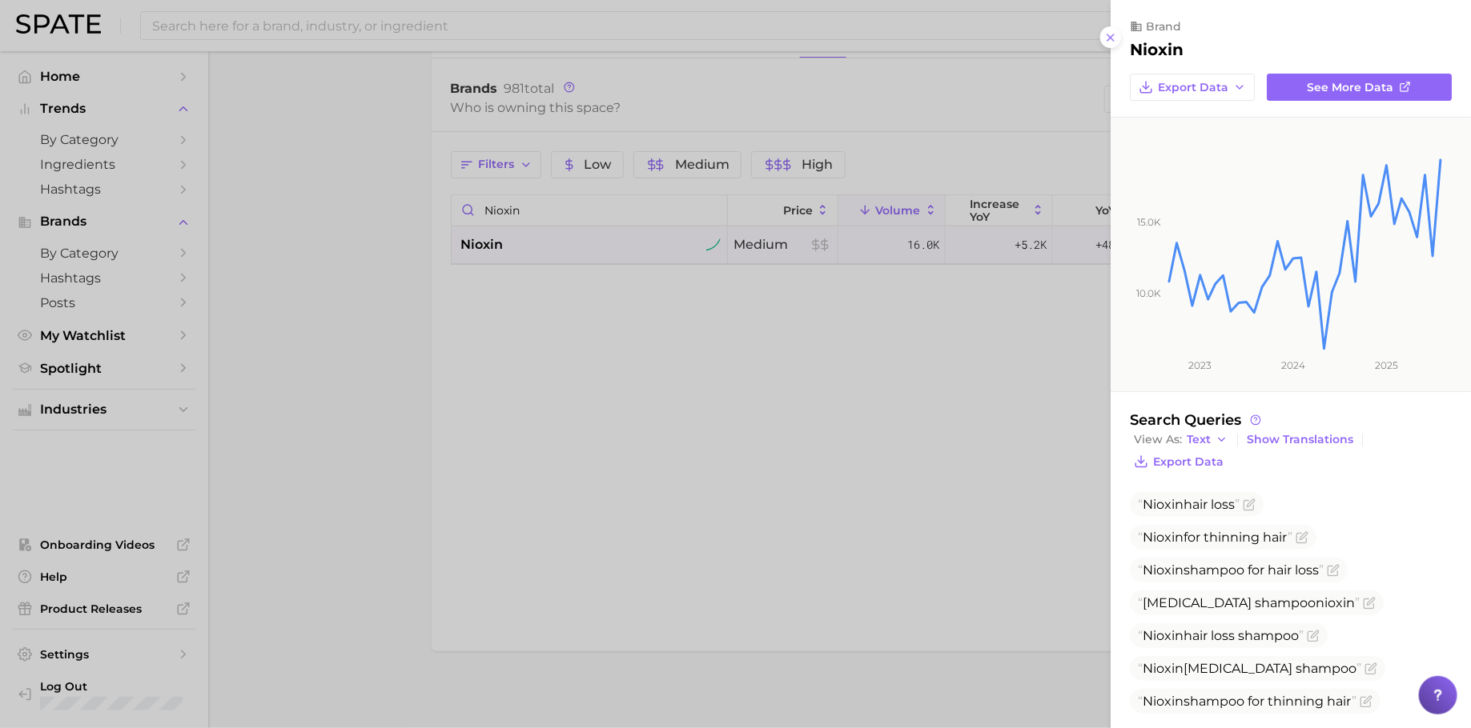
click at [937, 325] on div at bounding box center [735, 364] width 1471 height 728
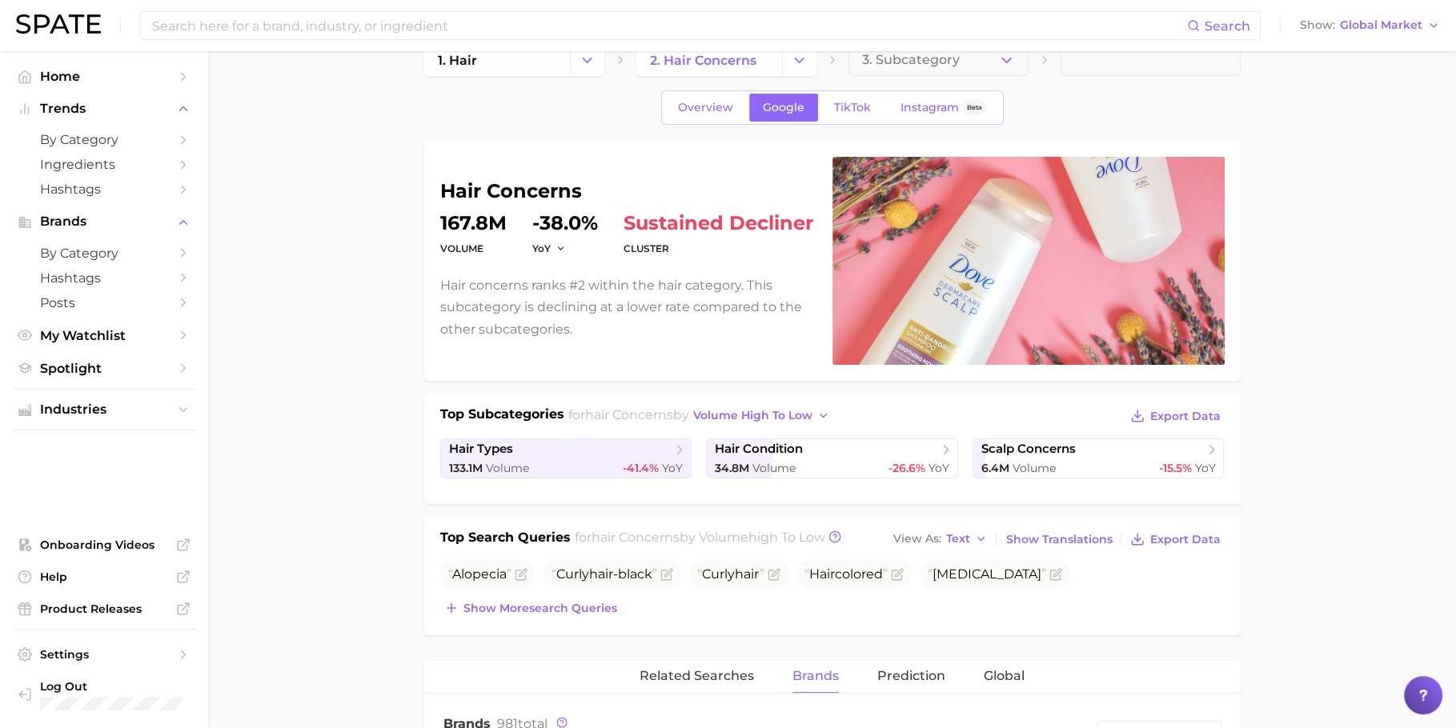
scroll to position [0, 0]
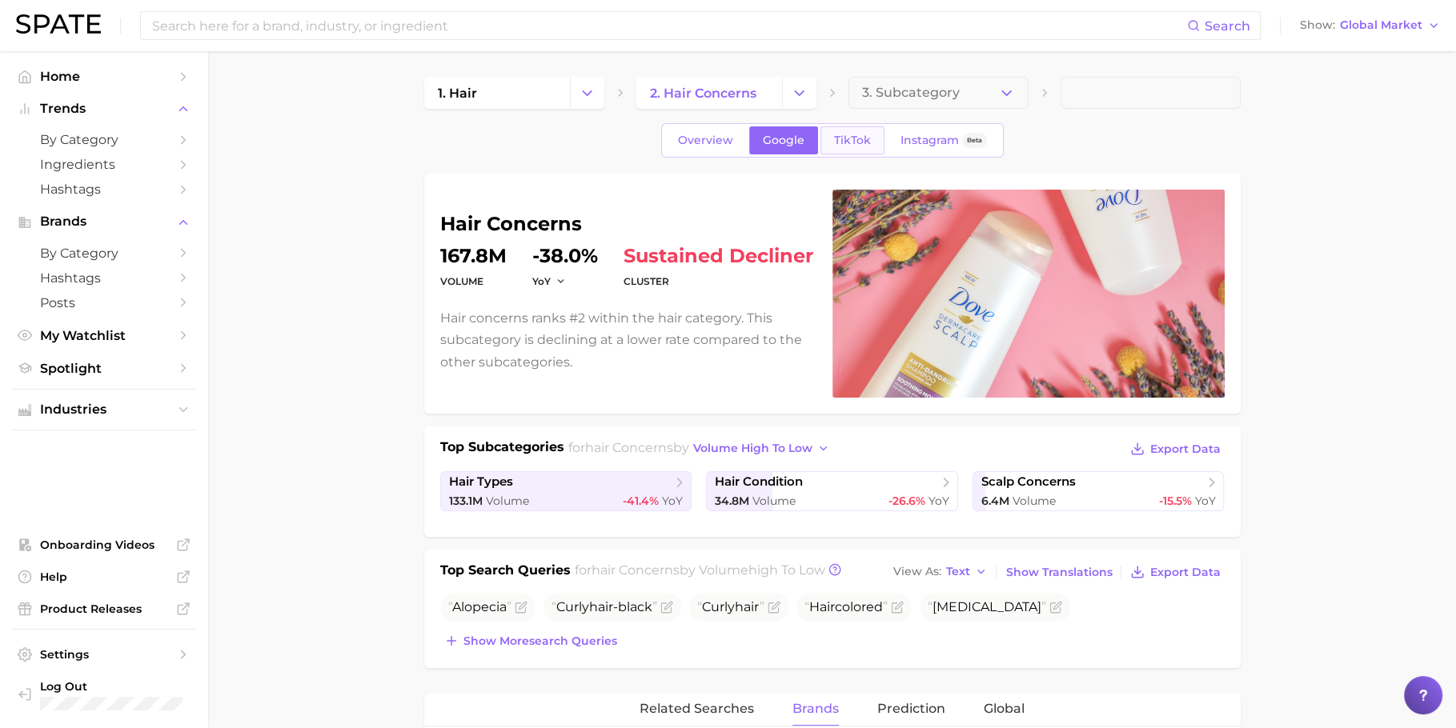
click at [854, 128] on link "TikTok" at bounding box center [853, 140] width 64 height 28
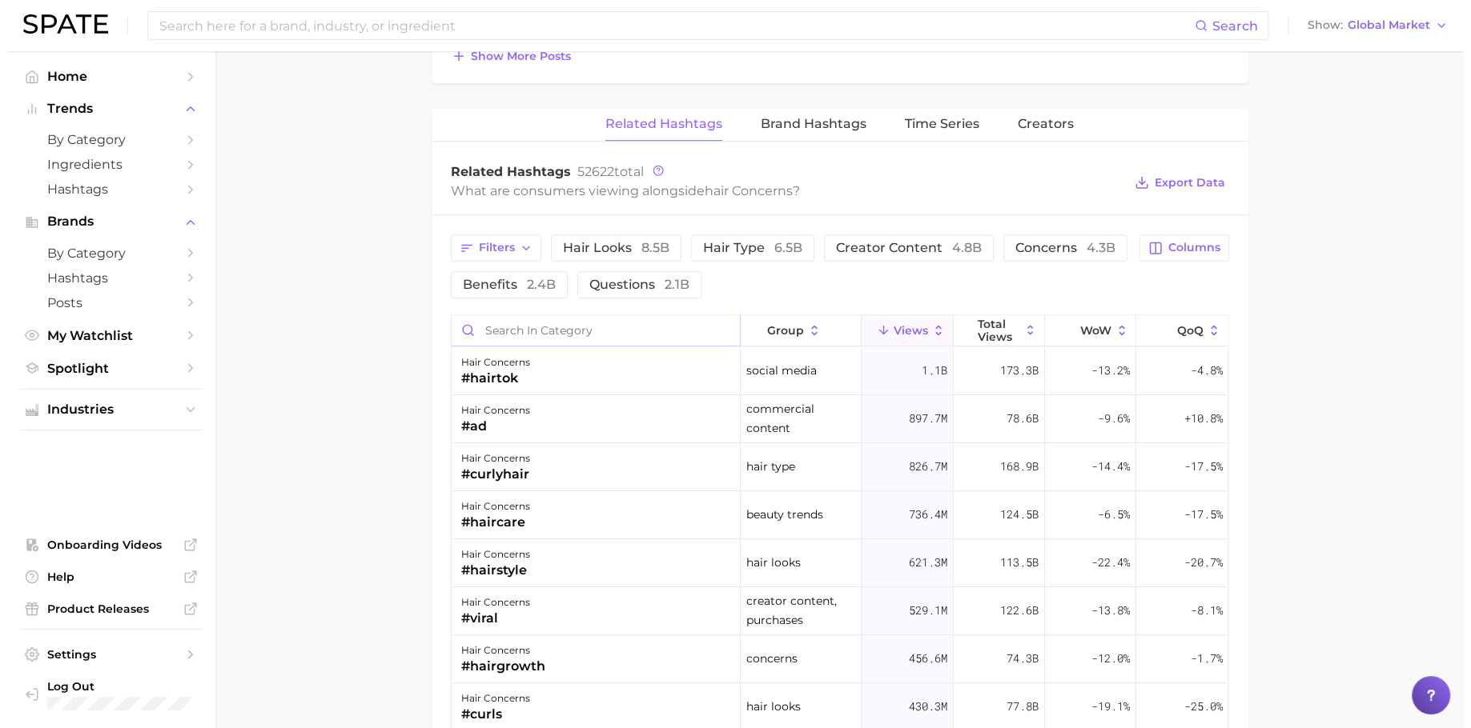
scroll to position [1079, 0]
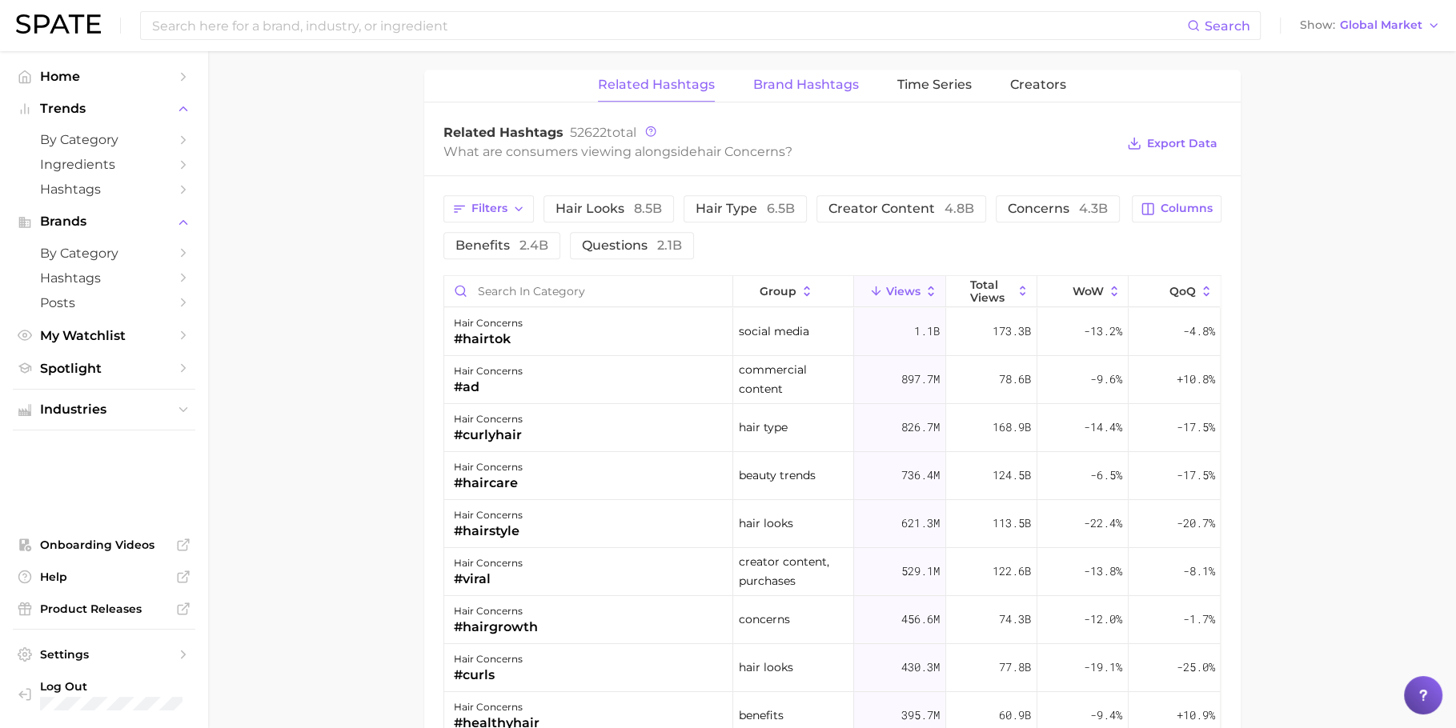
click at [806, 78] on span "Brand Hashtags" at bounding box center [806, 85] width 106 height 14
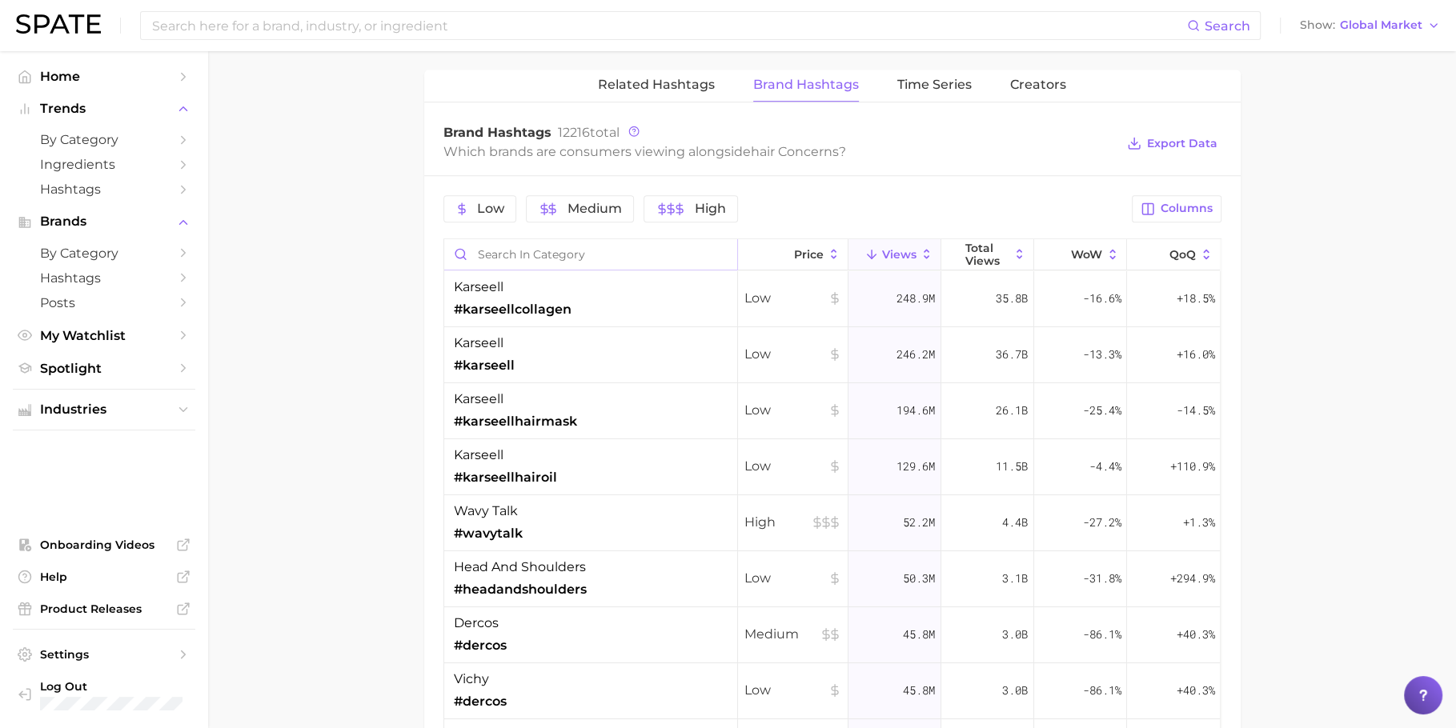
click at [597, 252] on input "Search in category" at bounding box center [590, 254] width 293 height 30
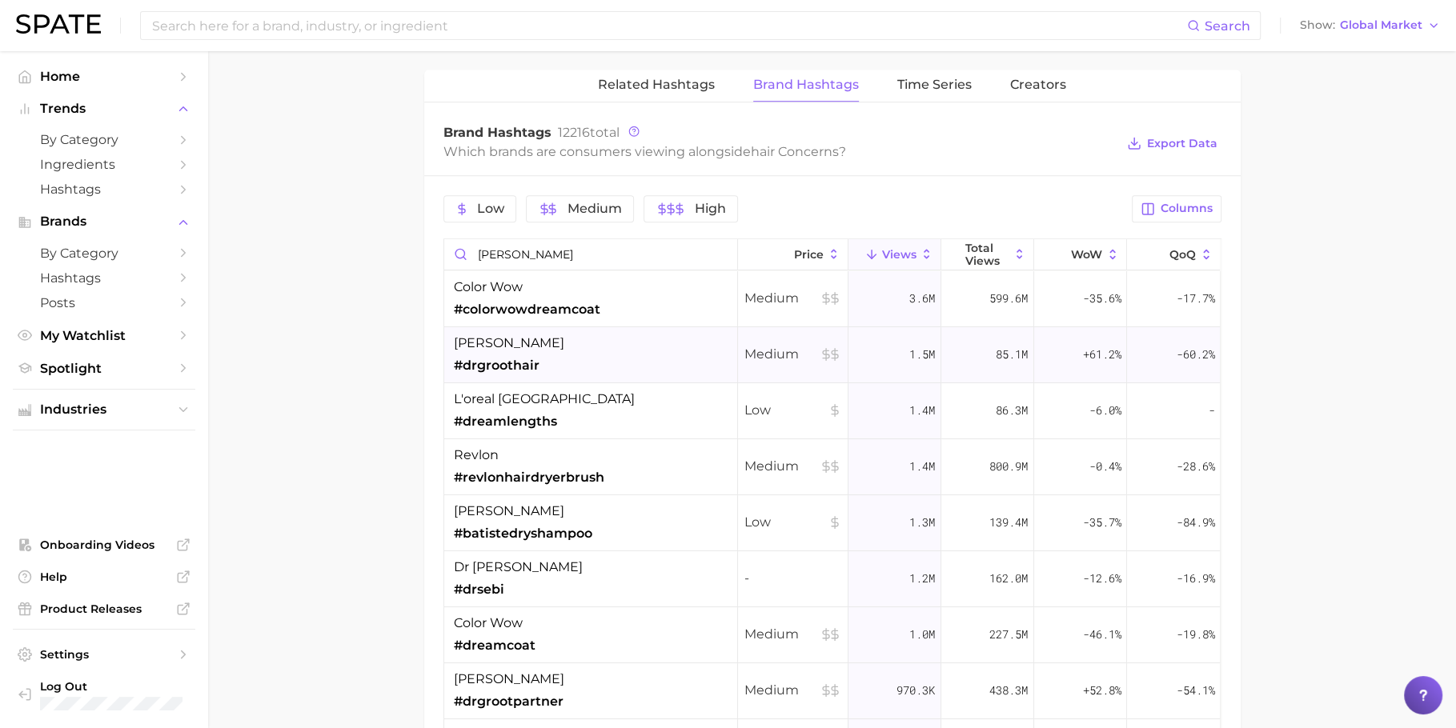
click at [640, 359] on div "dr. groot #drgroothair" at bounding box center [591, 355] width 294 height 56
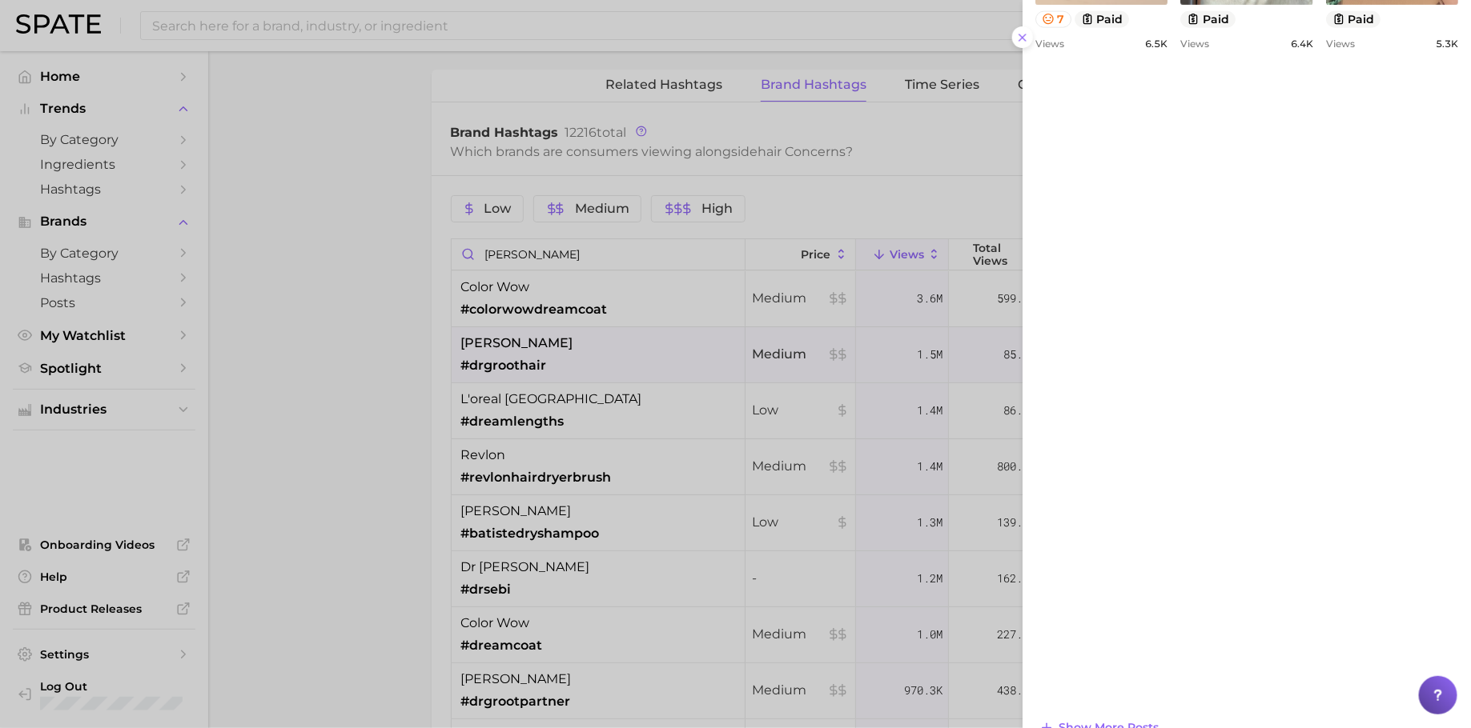
scroll to position [1123, 0]
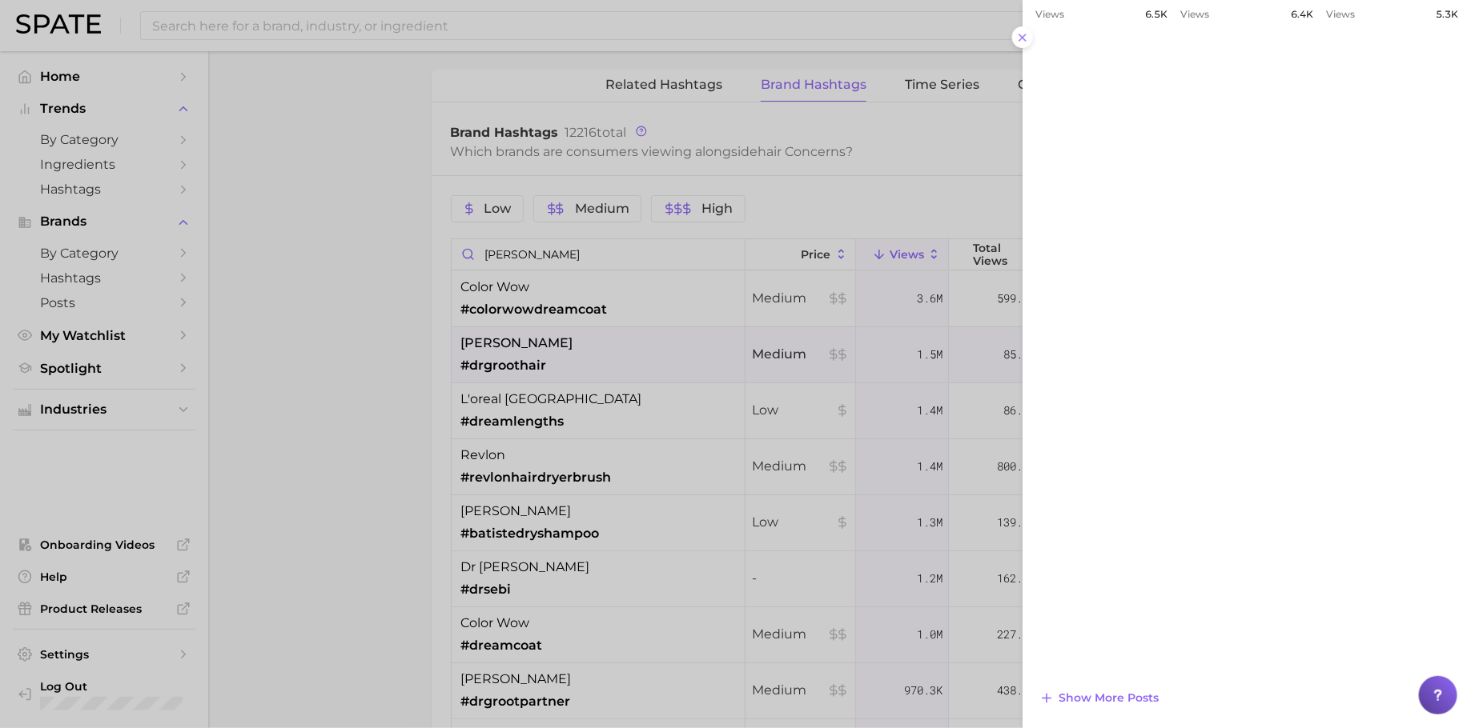
click at [593, 252] on div at bounding box center [735, 364] width 1471 height 728
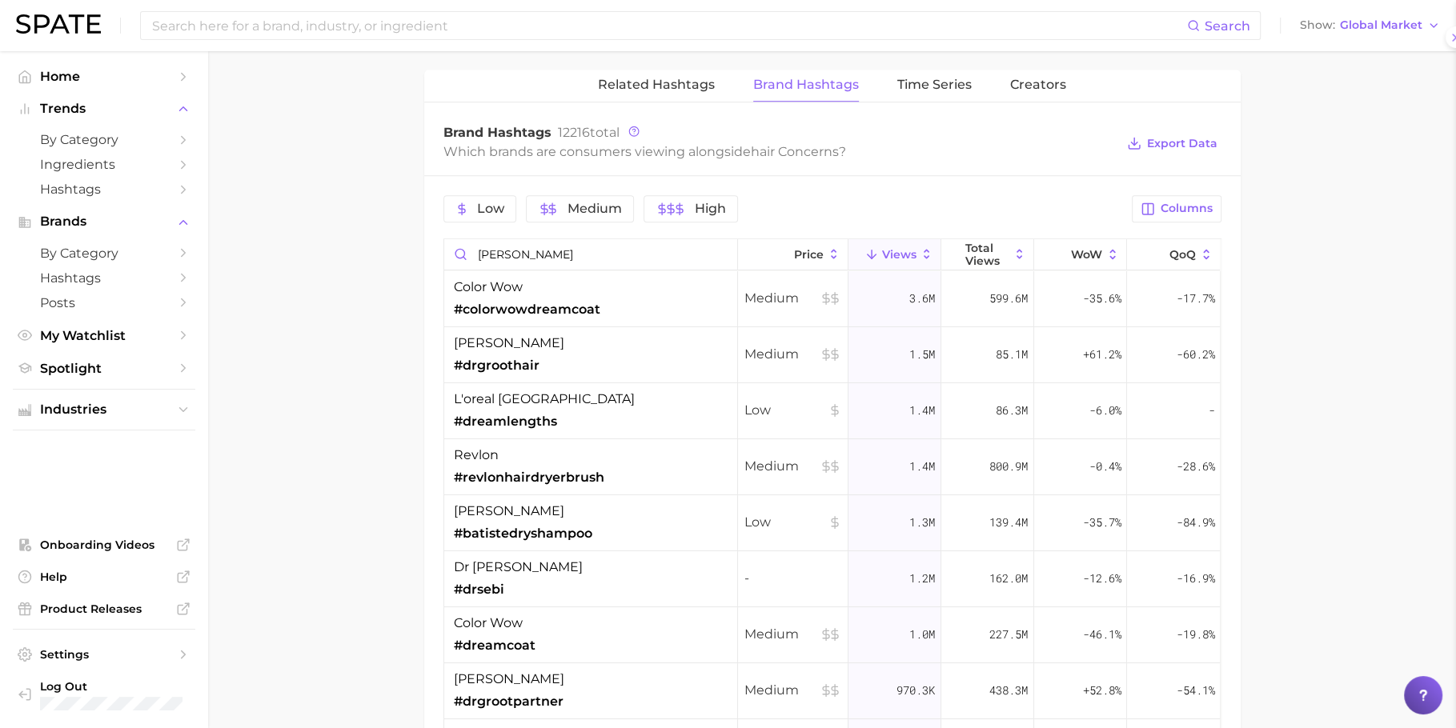
click at [593, 252] on div at bounding box center [728, 364] width 1456 height 728
click at [593, 252] on input "dr groot" at bounding box center [590, 254] width 293 height 30
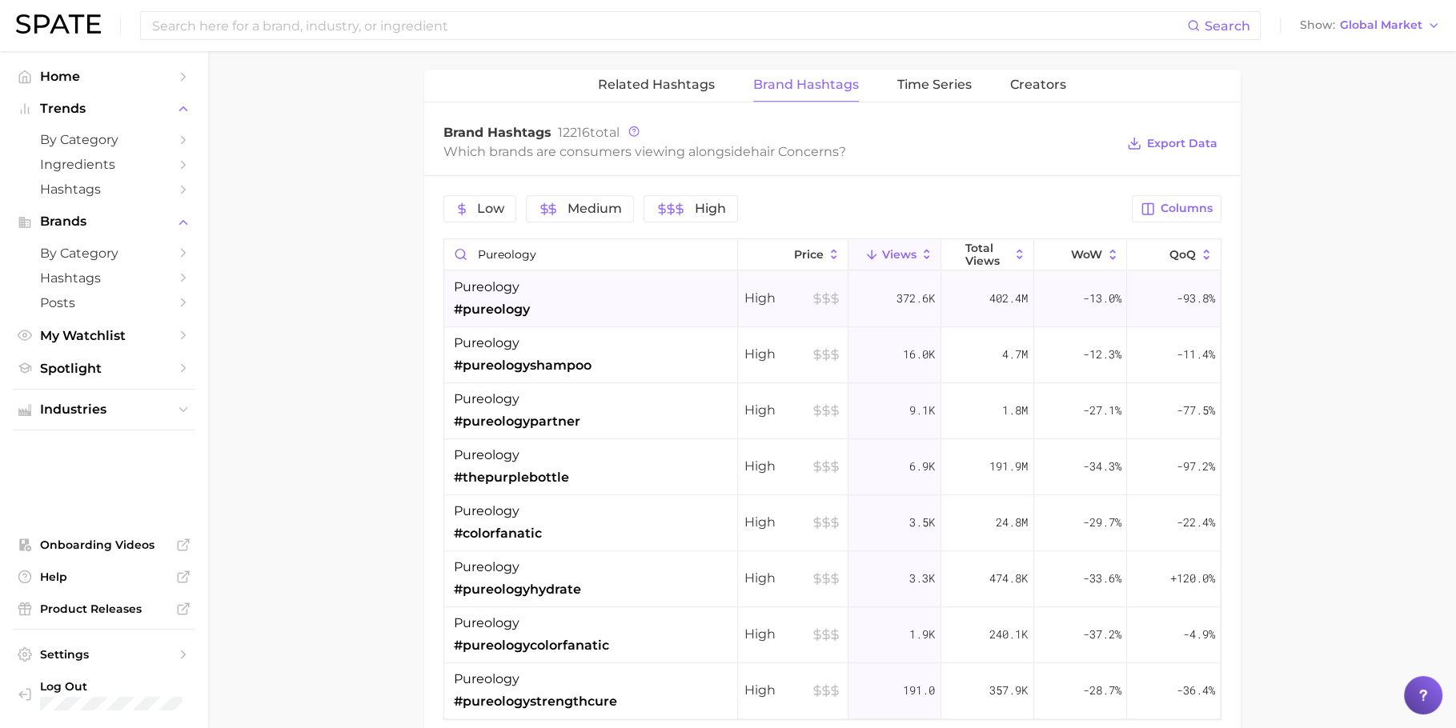
click at [568, 271] on div "pureology #pureology" at bounding box center [591, 299] width 294 height 56
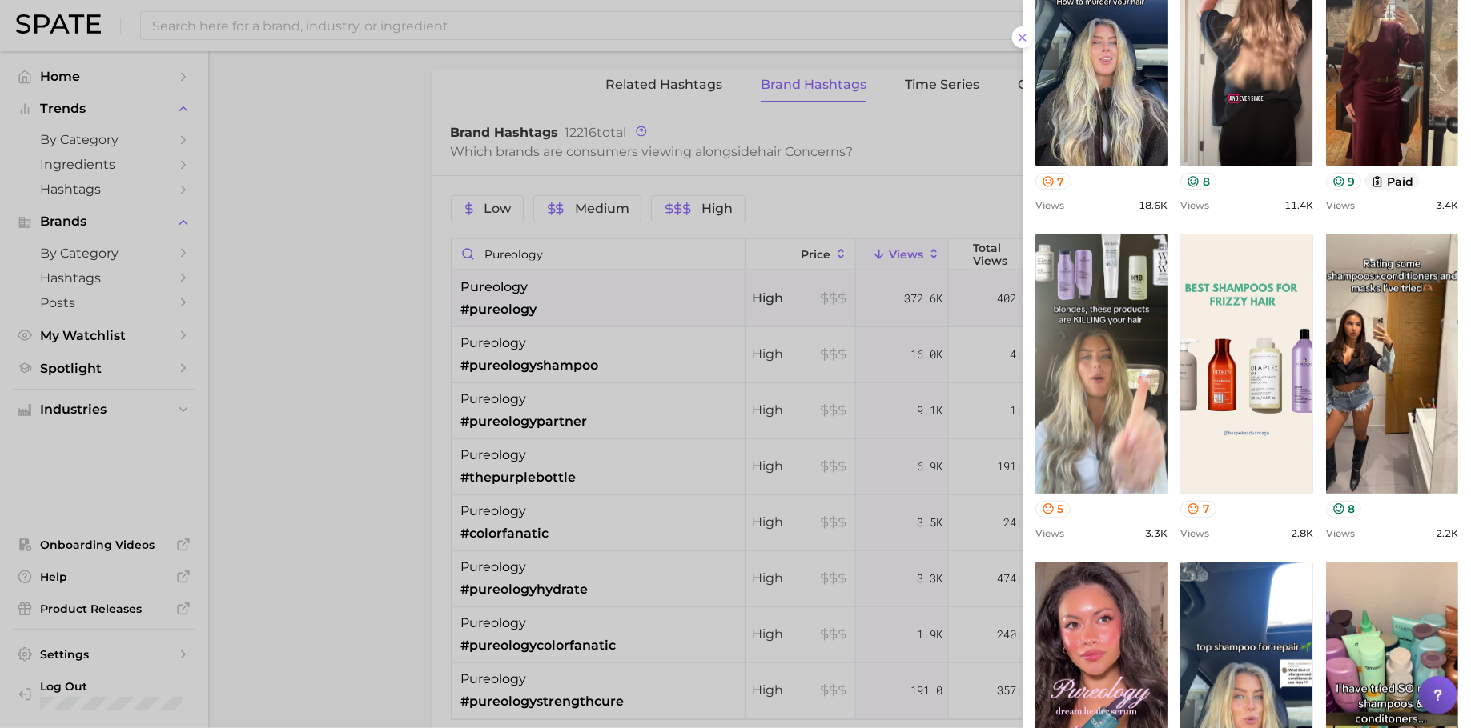
scroll to position [280, 0]
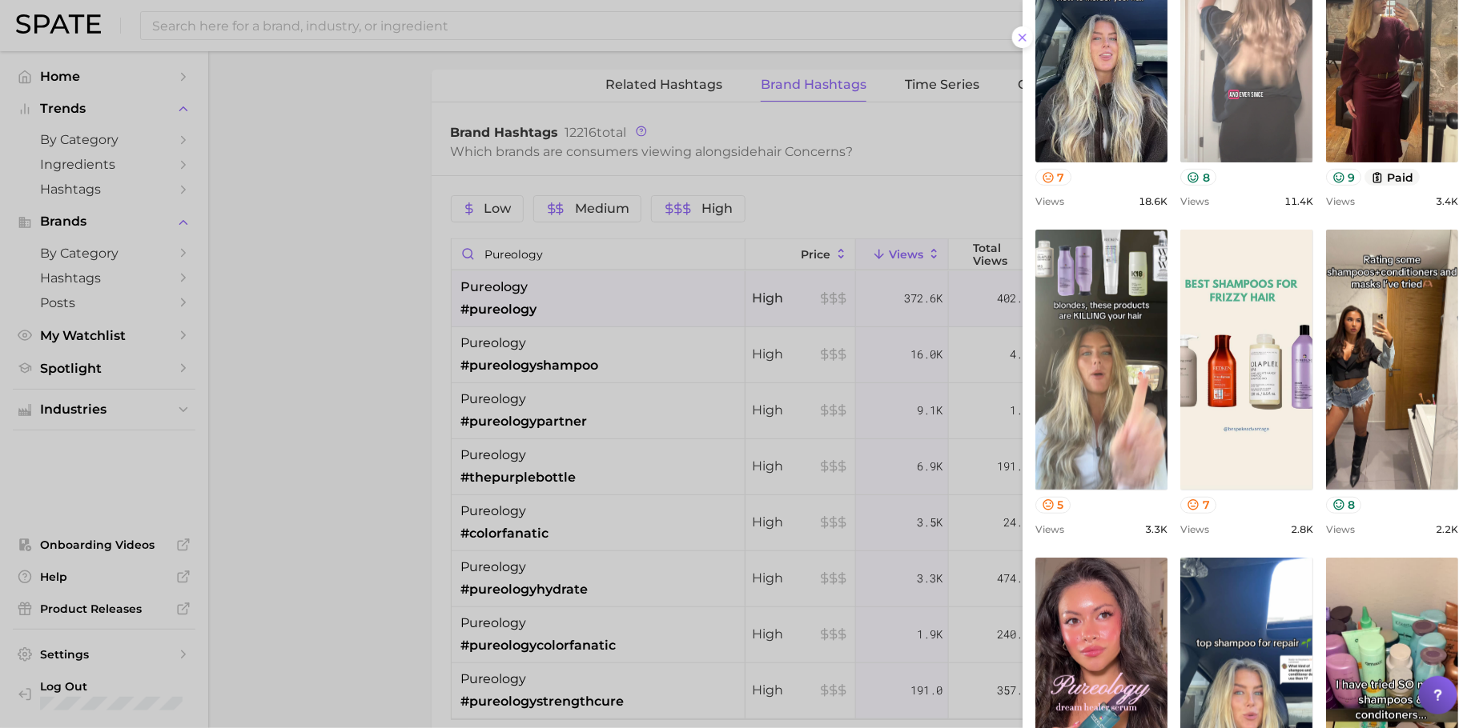
click at [1312, 130] on link "view post on TikTok" at bounding box center [1246, 32] width 132 height 260
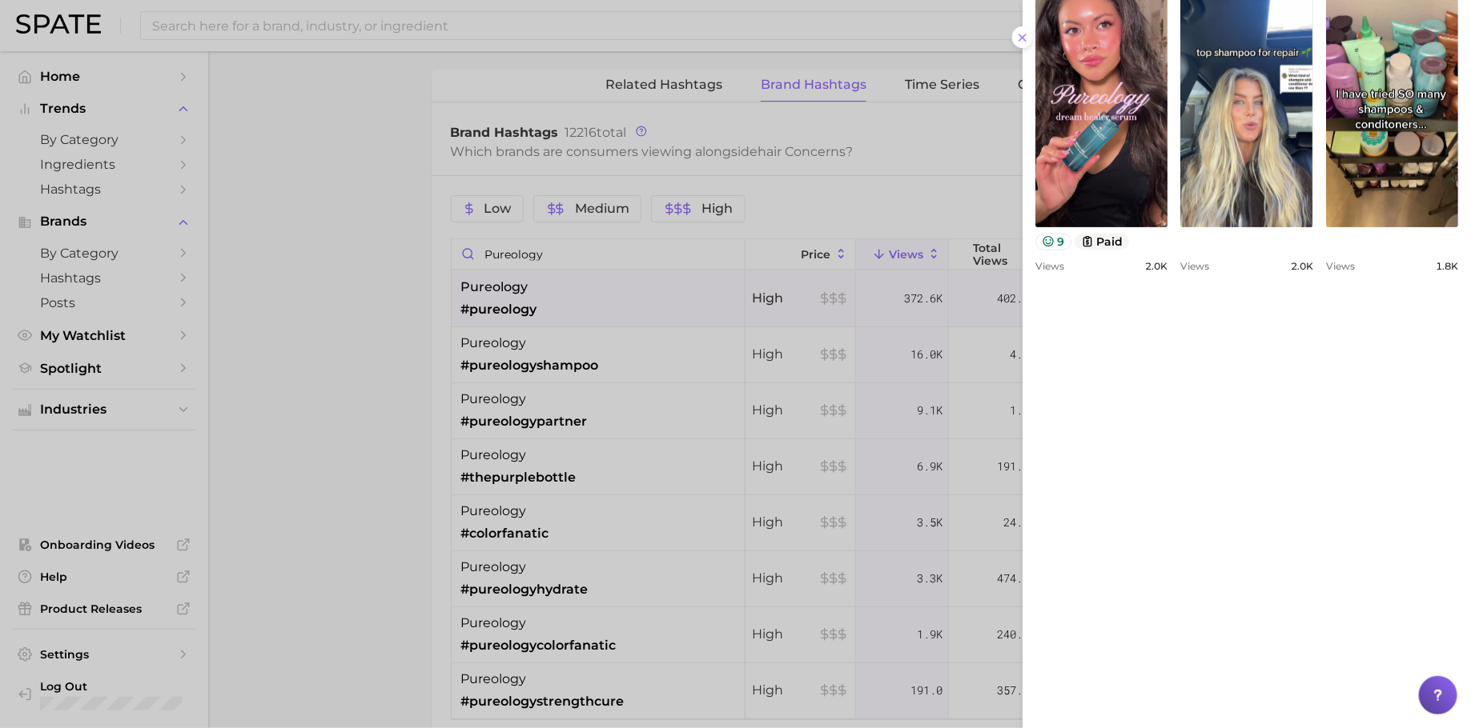
scroll to position [879, 0]
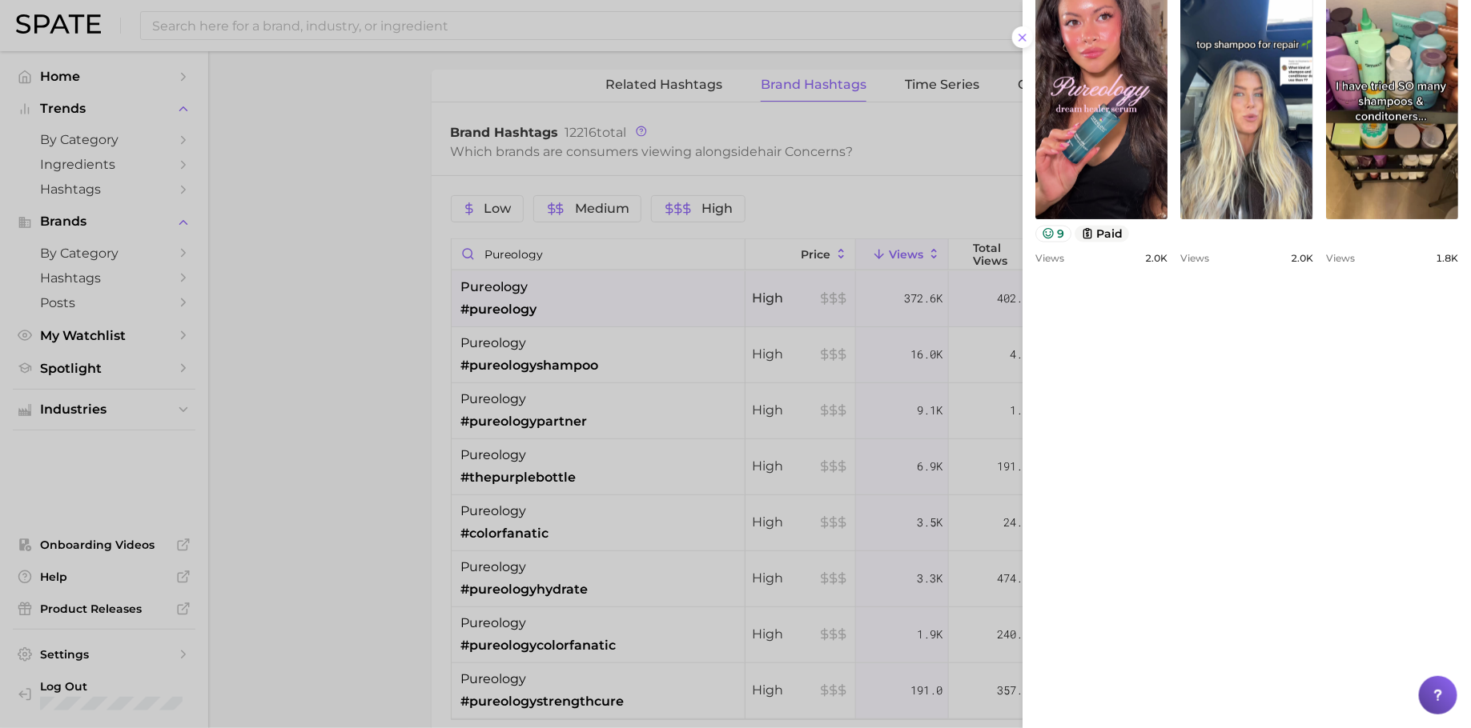
click at [640, 227] on div at bounding box center [735, 364] width 1471 height 728
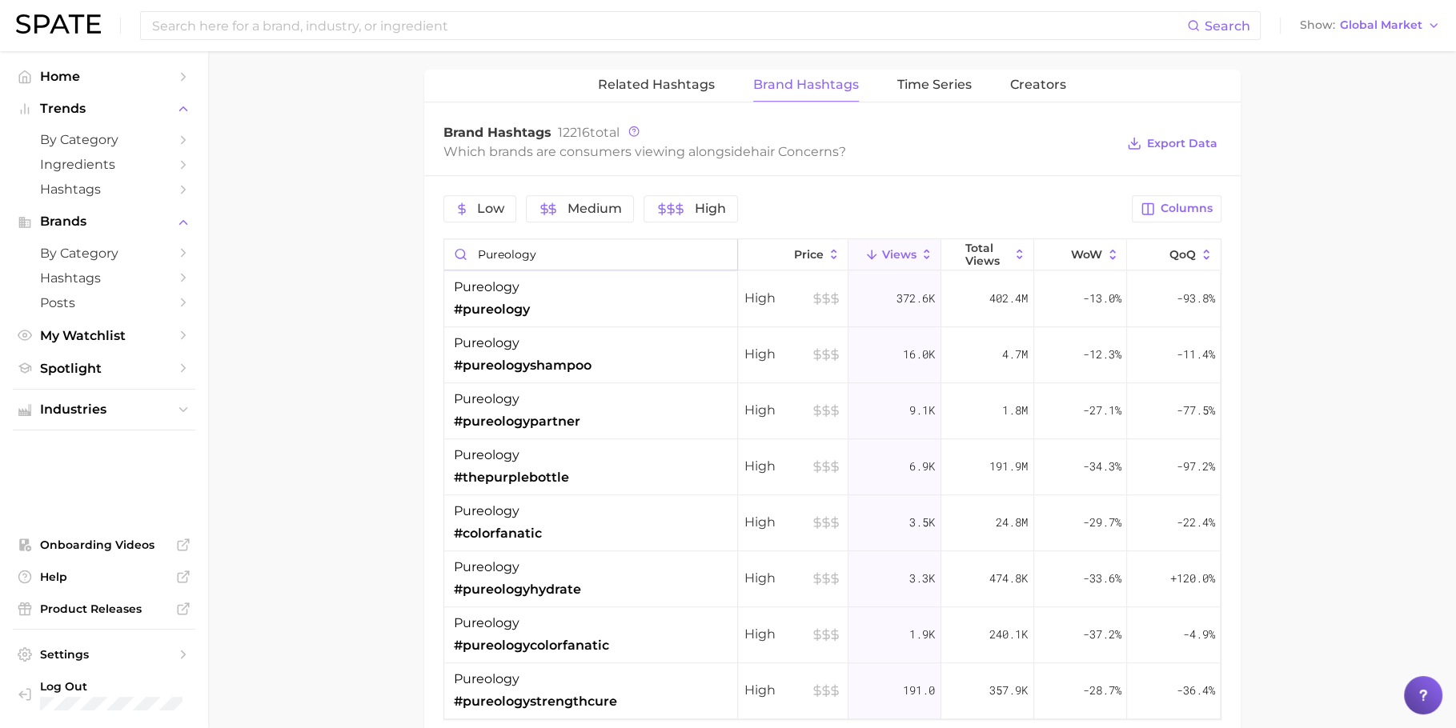
click at [640, 239] on input "pureology" at bounding box center [590, 254] width 293 height 30
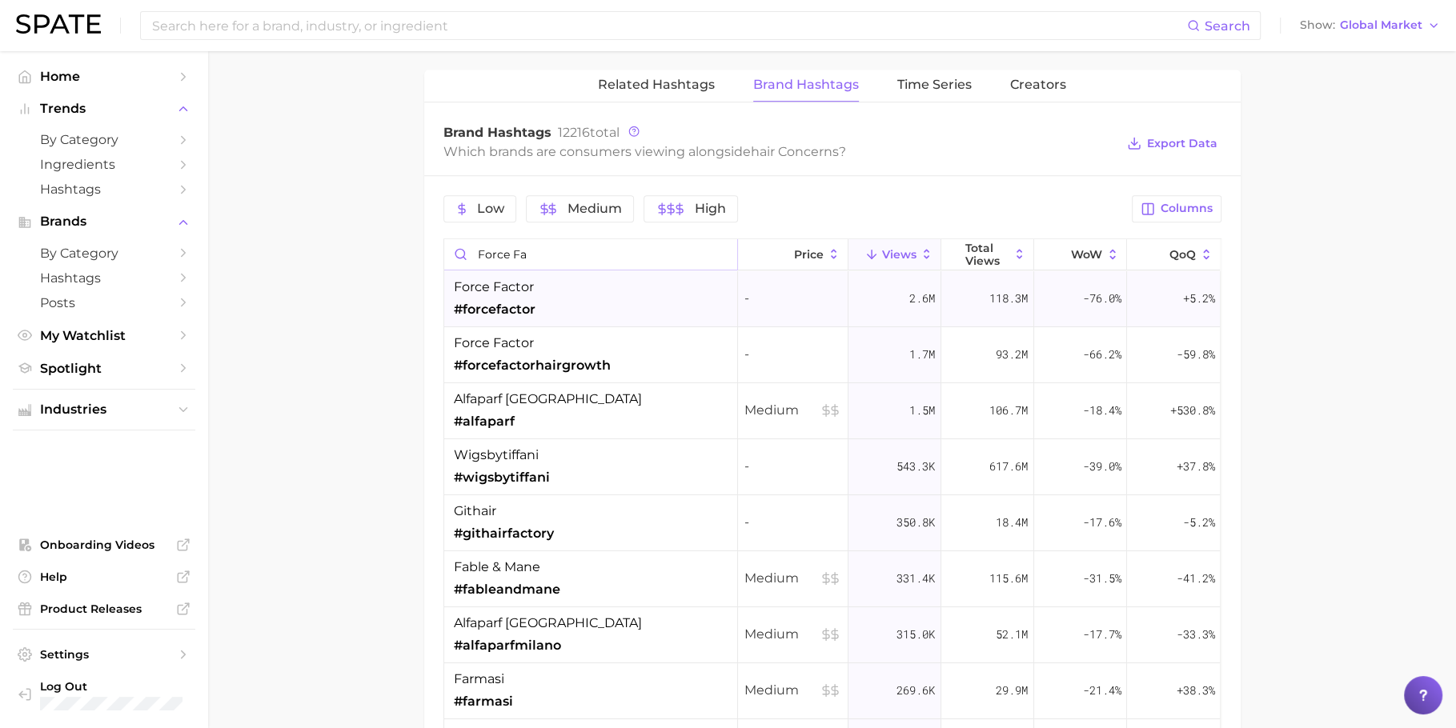
type input "force fa"
click at [624, 304] on div "force factor #forcefactor" at bounding box center [591, 299] width 294 height 56
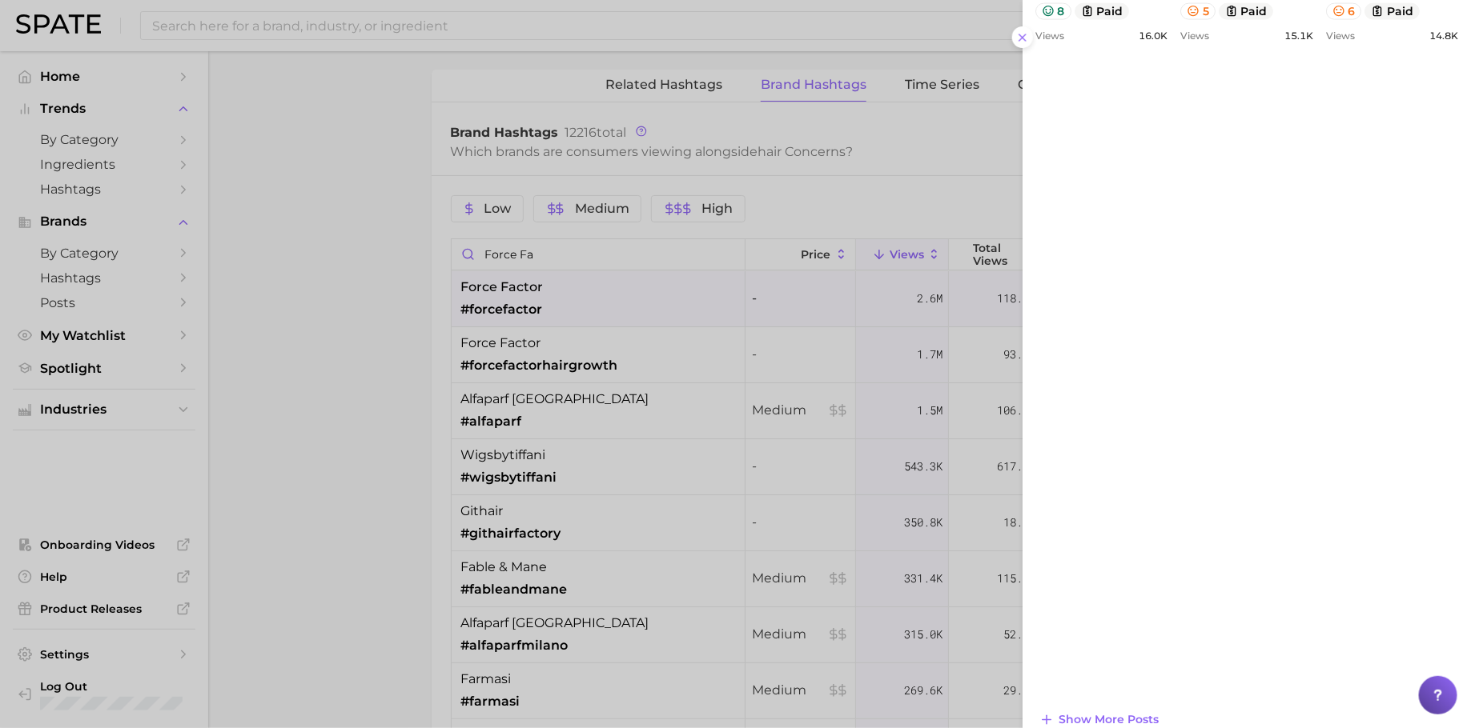
scroll to position [1123, 0]
click at [1106, 689] on button "Show more posts" at bounding box center [1098, 699] width 127 height 22
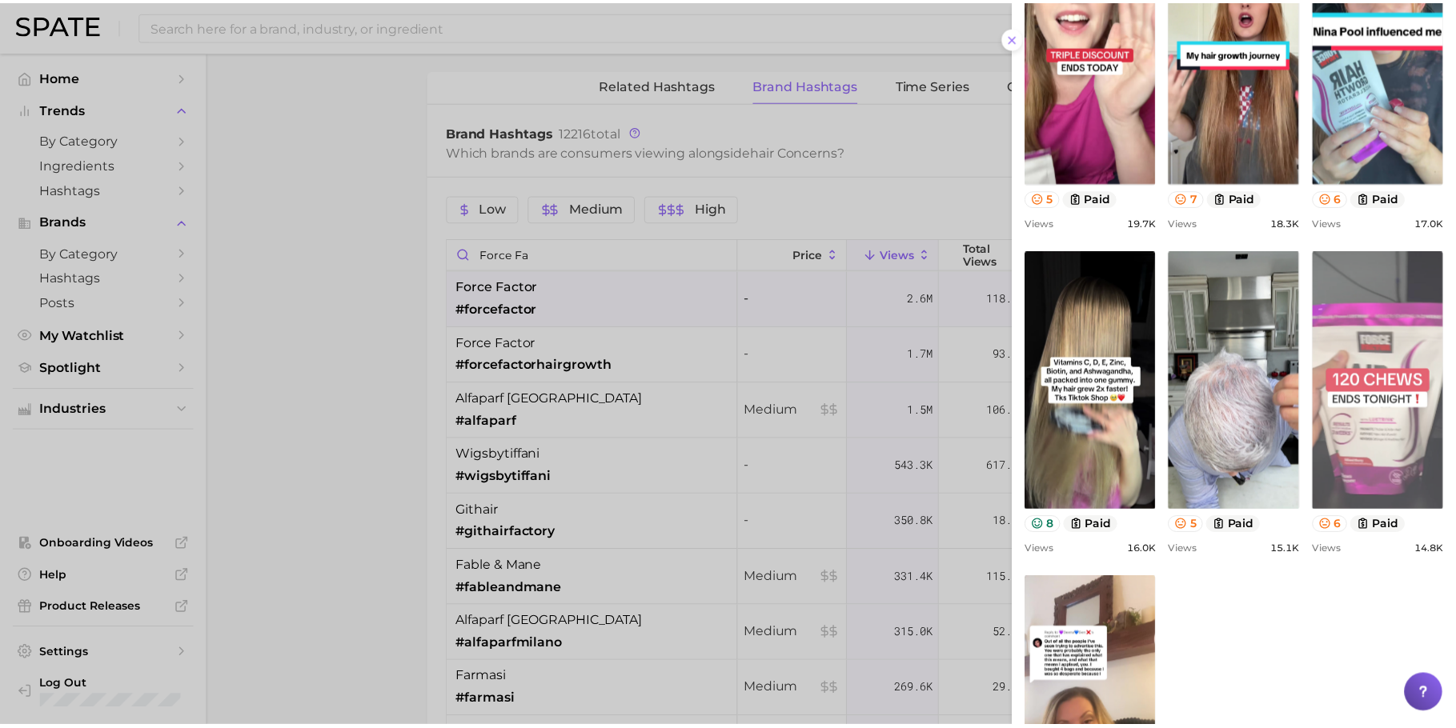
scroll to position [556, 0]
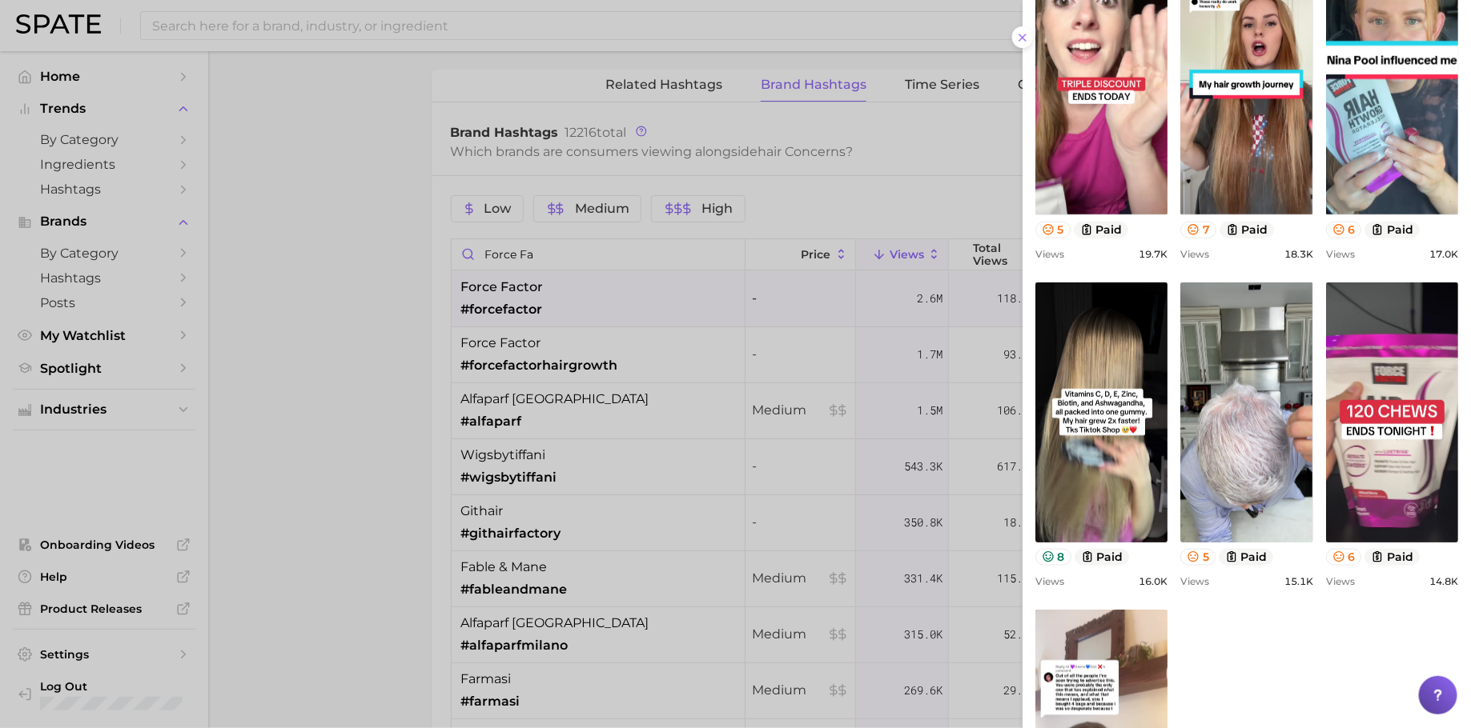
click at [770, 387] on div at bounding box center [735, 364] width 1471 height 728
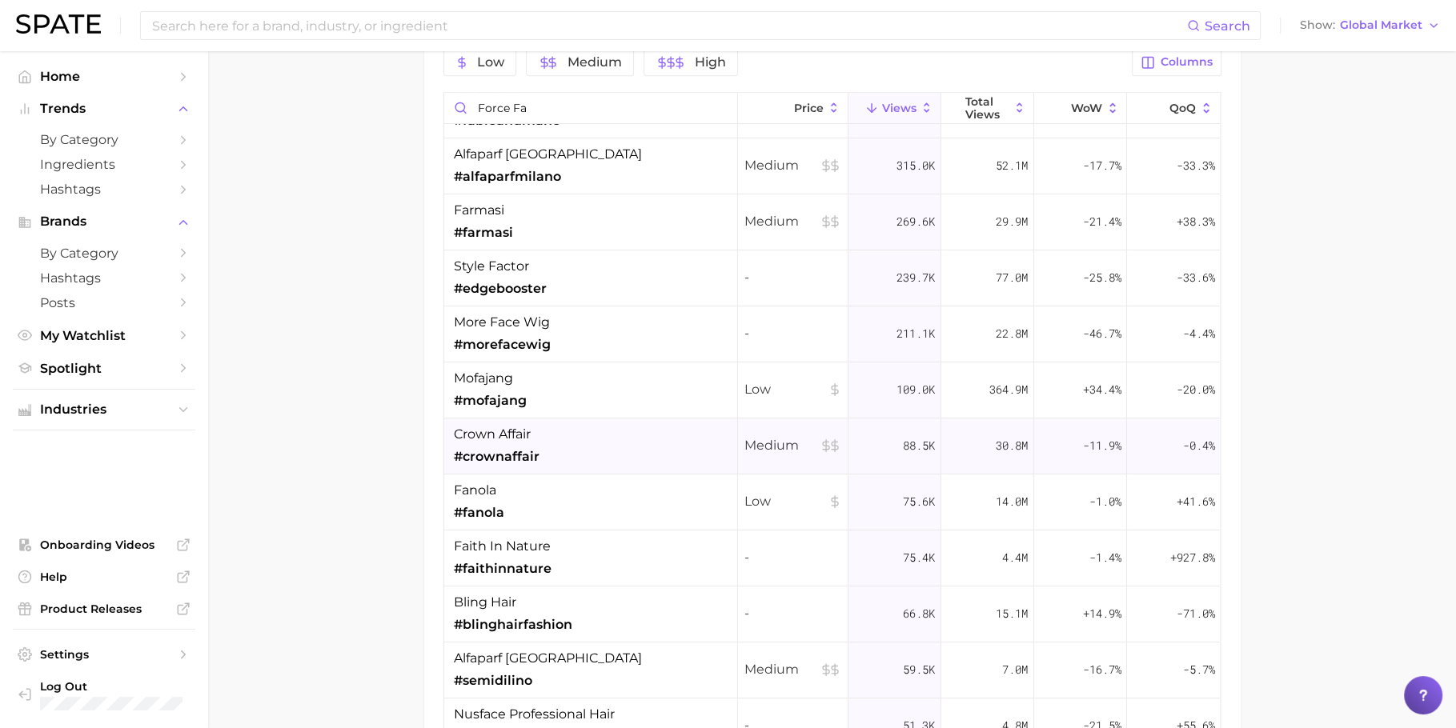
scroll to position [158, 0]
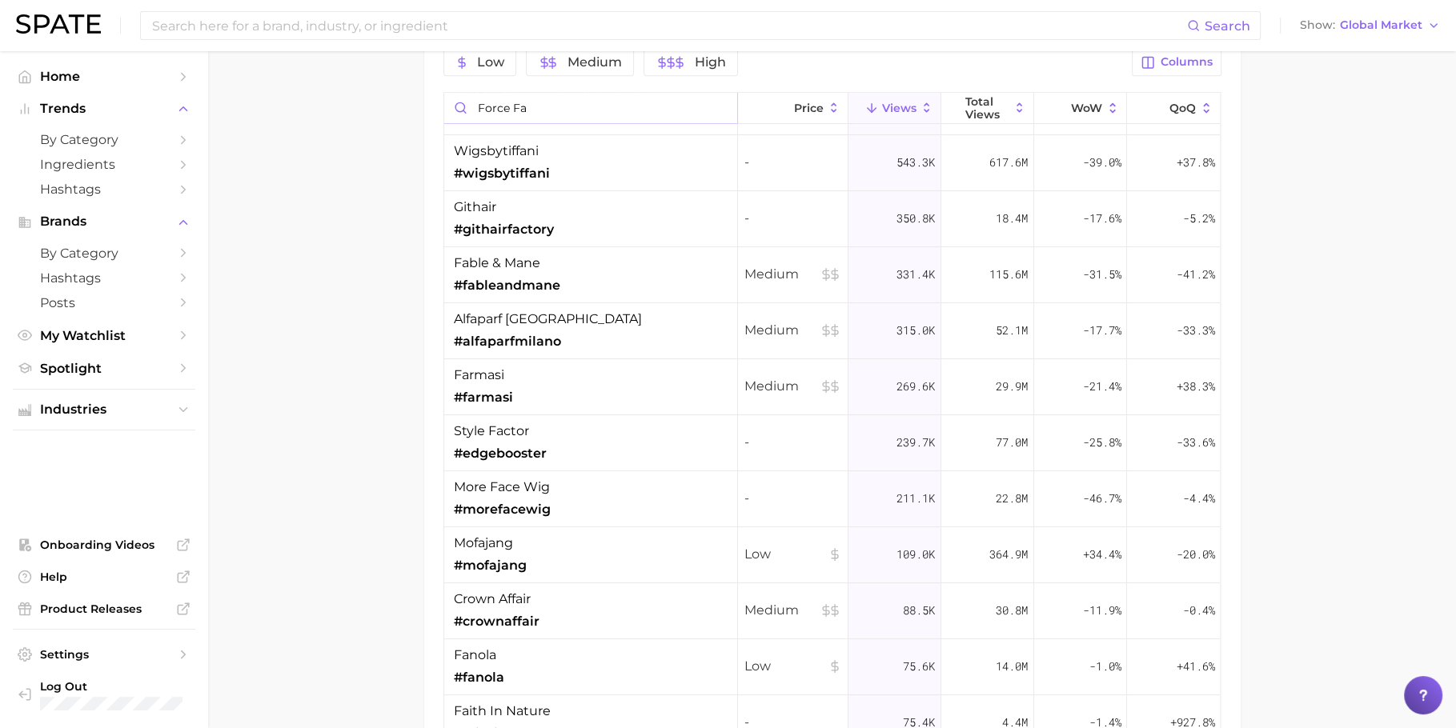
click at [713, 99] on input "force fa" at bounding box center [590, 108] width 293 height 30
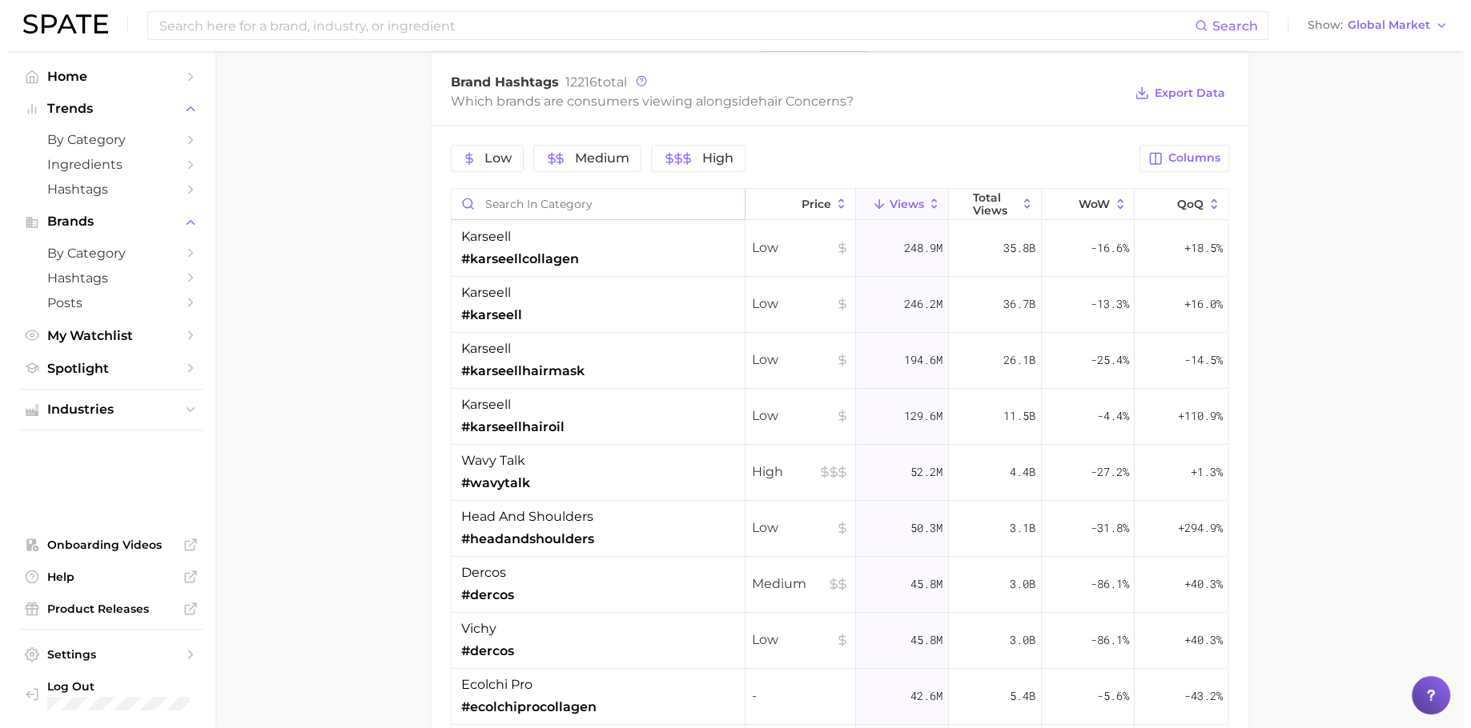
scroll to position [1129, 0]
click at [1151, 146] on button "Columns" at bounding box center [1176, 159] width 89 height 27
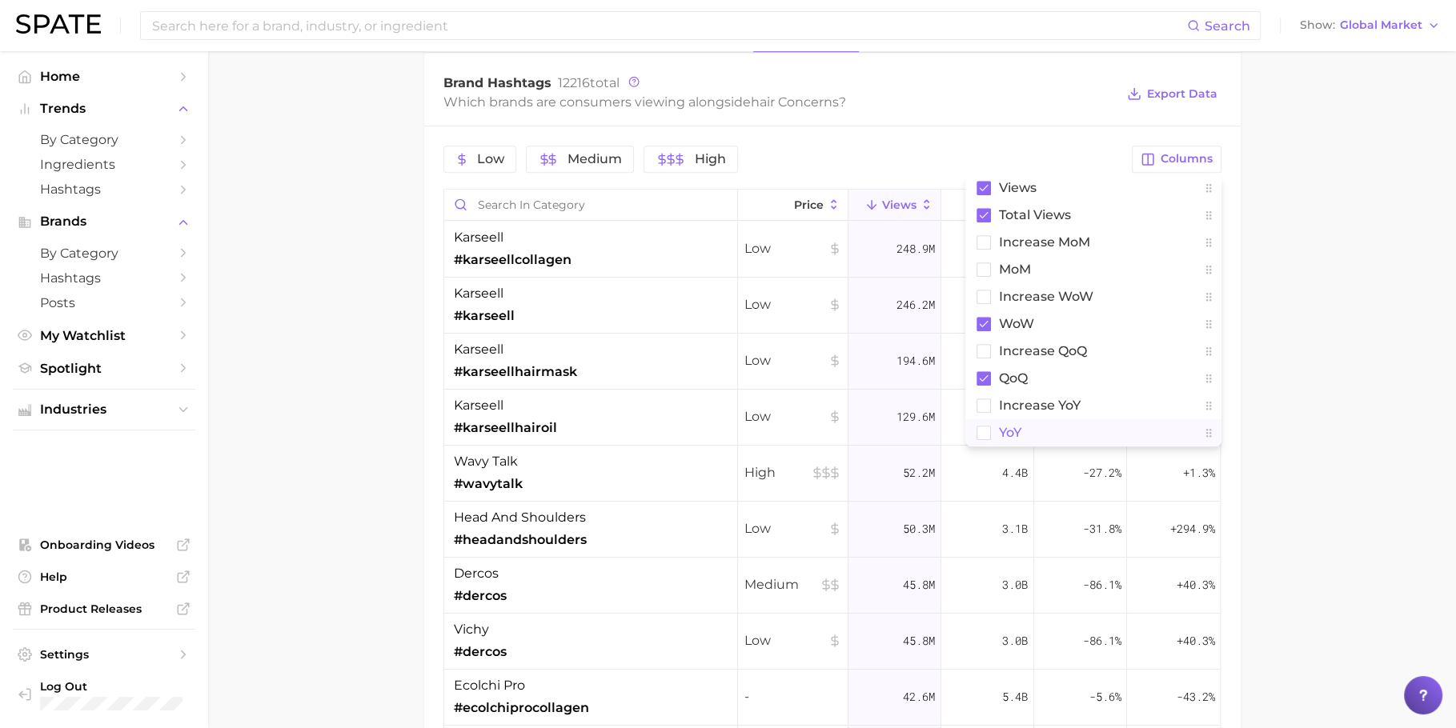
click at [1062, 427] on button "YoY" at bounding box center [1093, 432] width 256 height 27
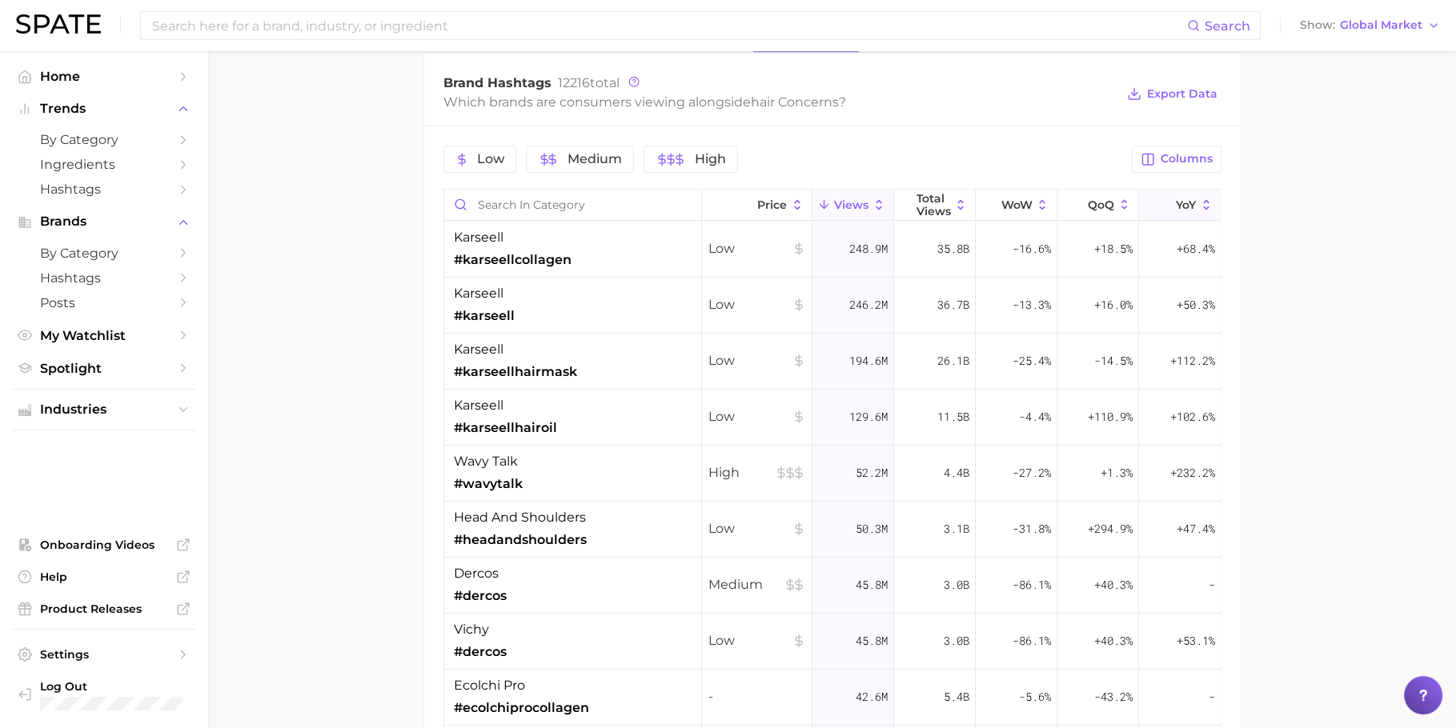
click at [1162, 206] on button "YoY" at bounding box center [1180, 205] width 82 height 31
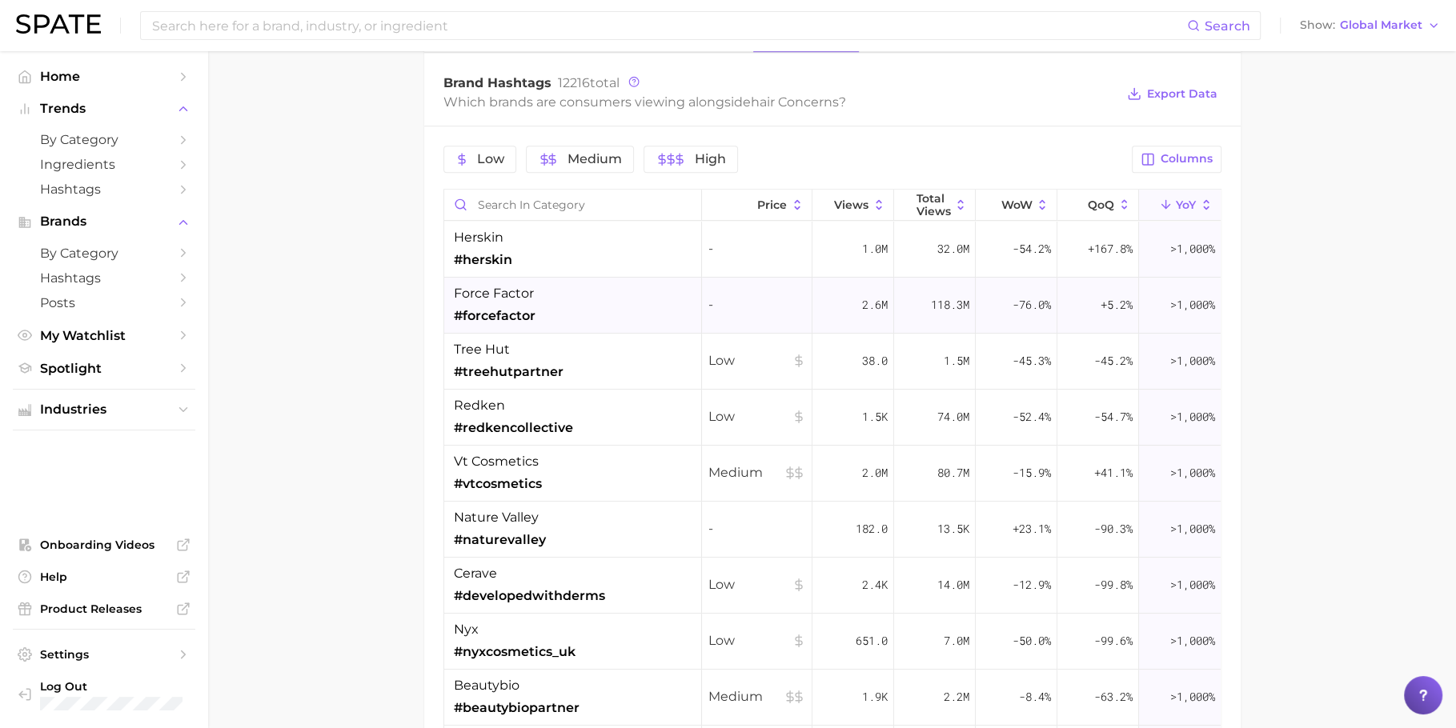
click at [976, 302] on div "-76.0%" at bounding box center [1017, 306] width 82 height 56
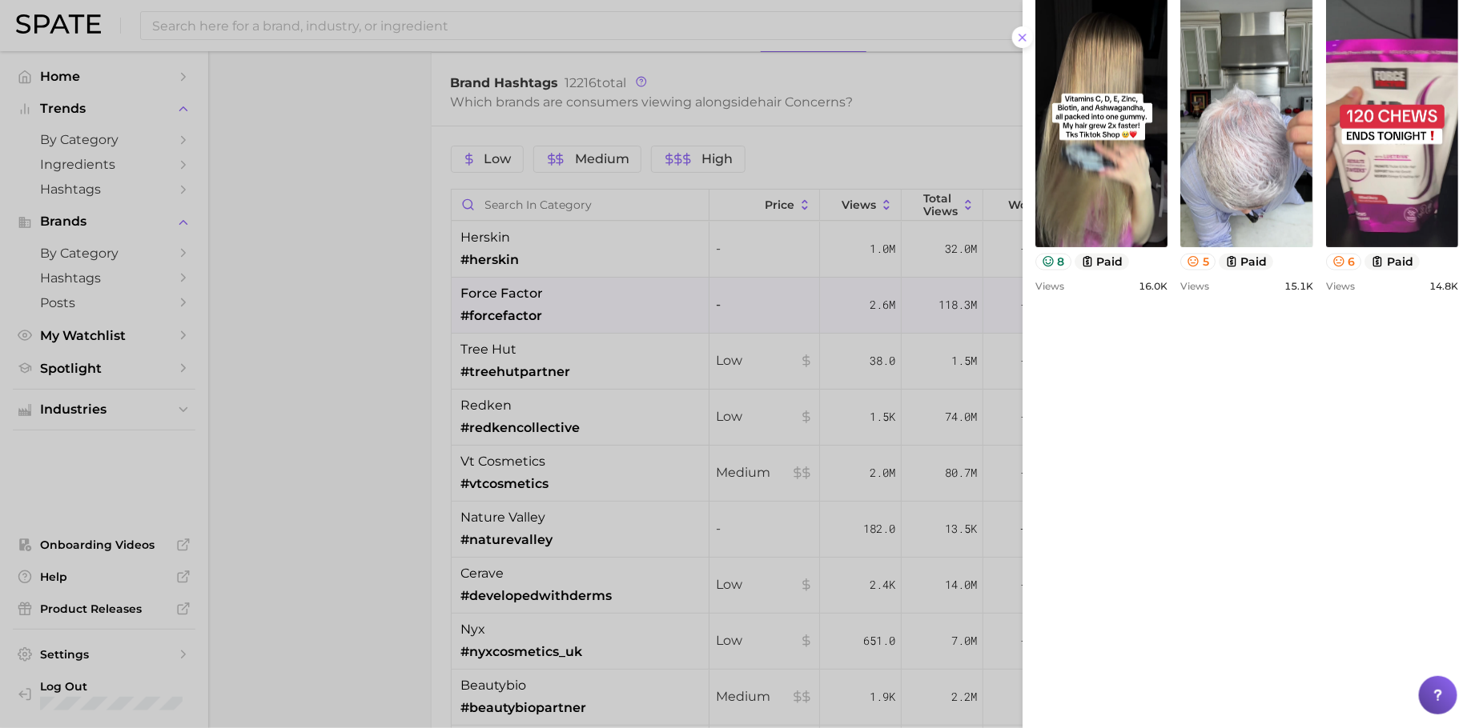
scroll to position [897, 0]
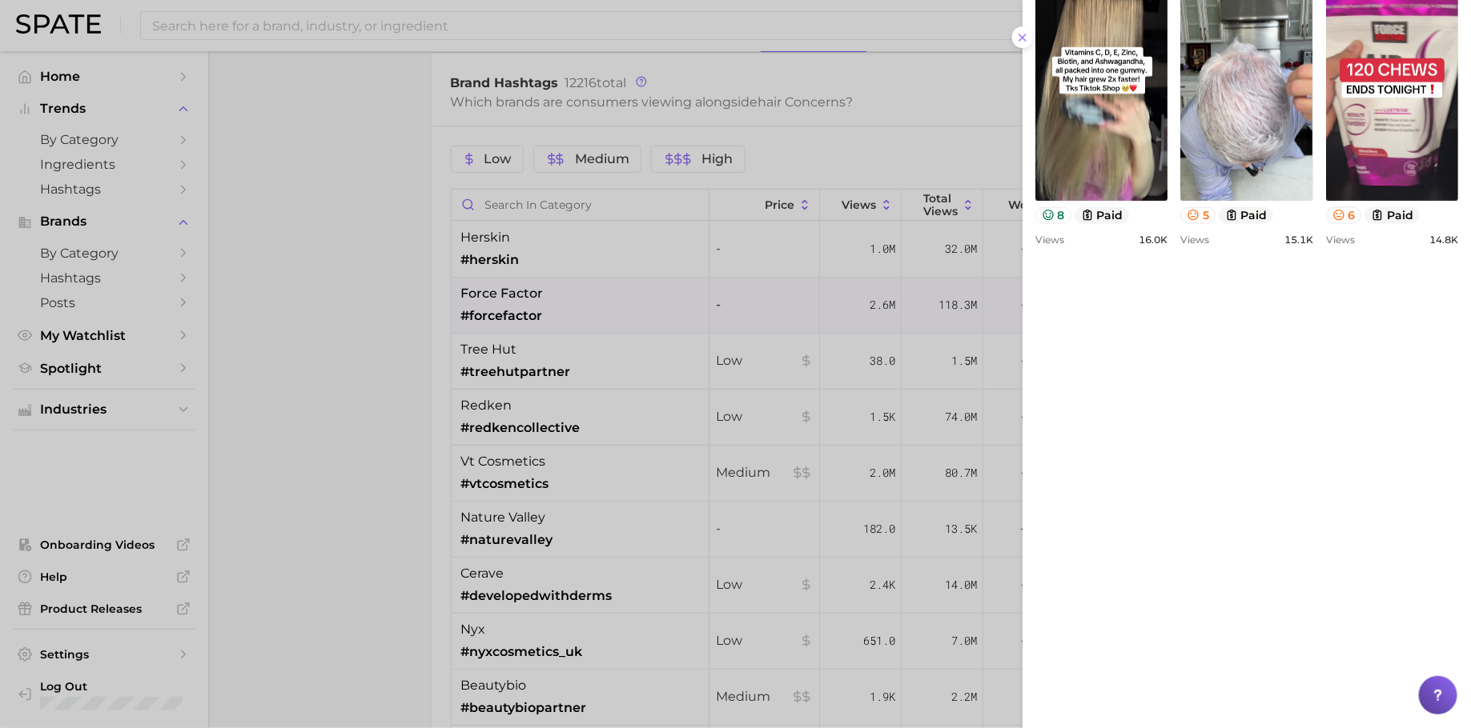
click at [908, 334] on div at bounding box center [735, 364] width 1471 height 728
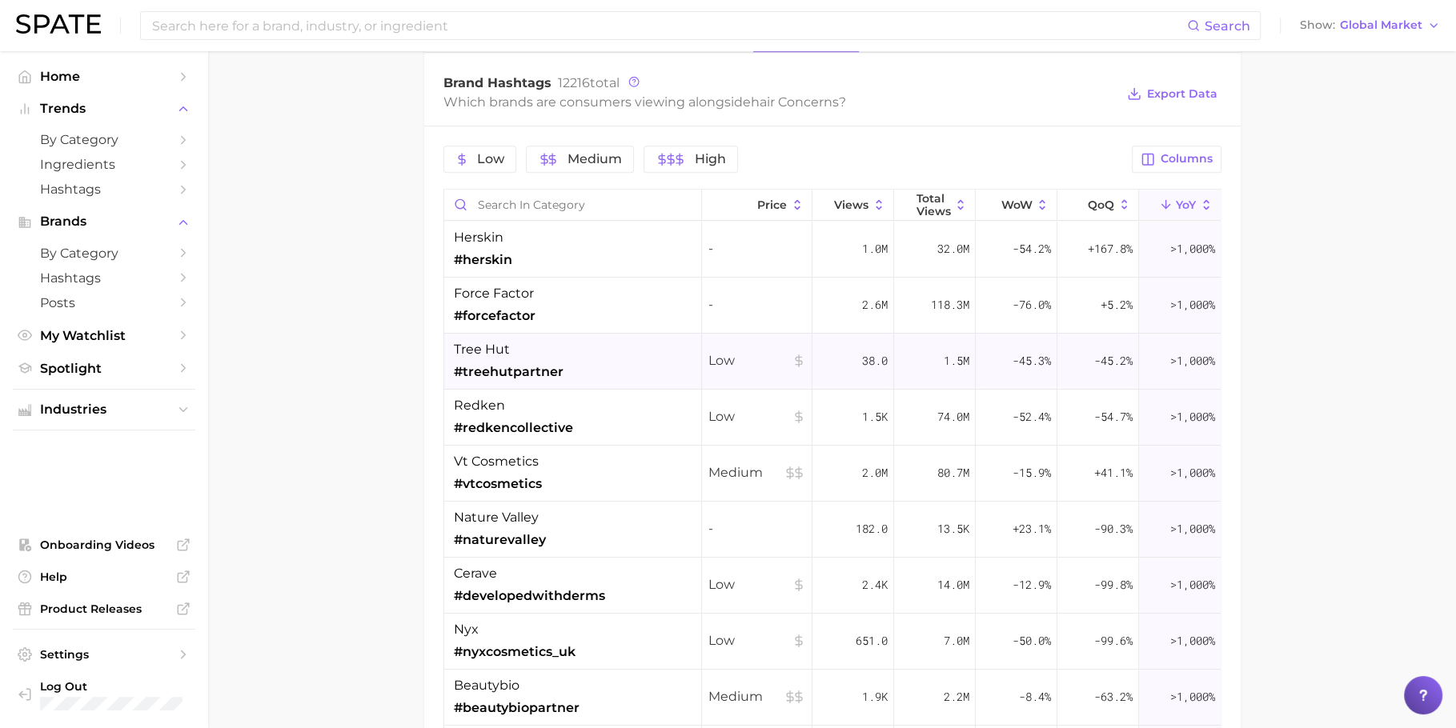
click at [868, 363] on span "38.0" at bounding box center [875, 360] width 26 height 19
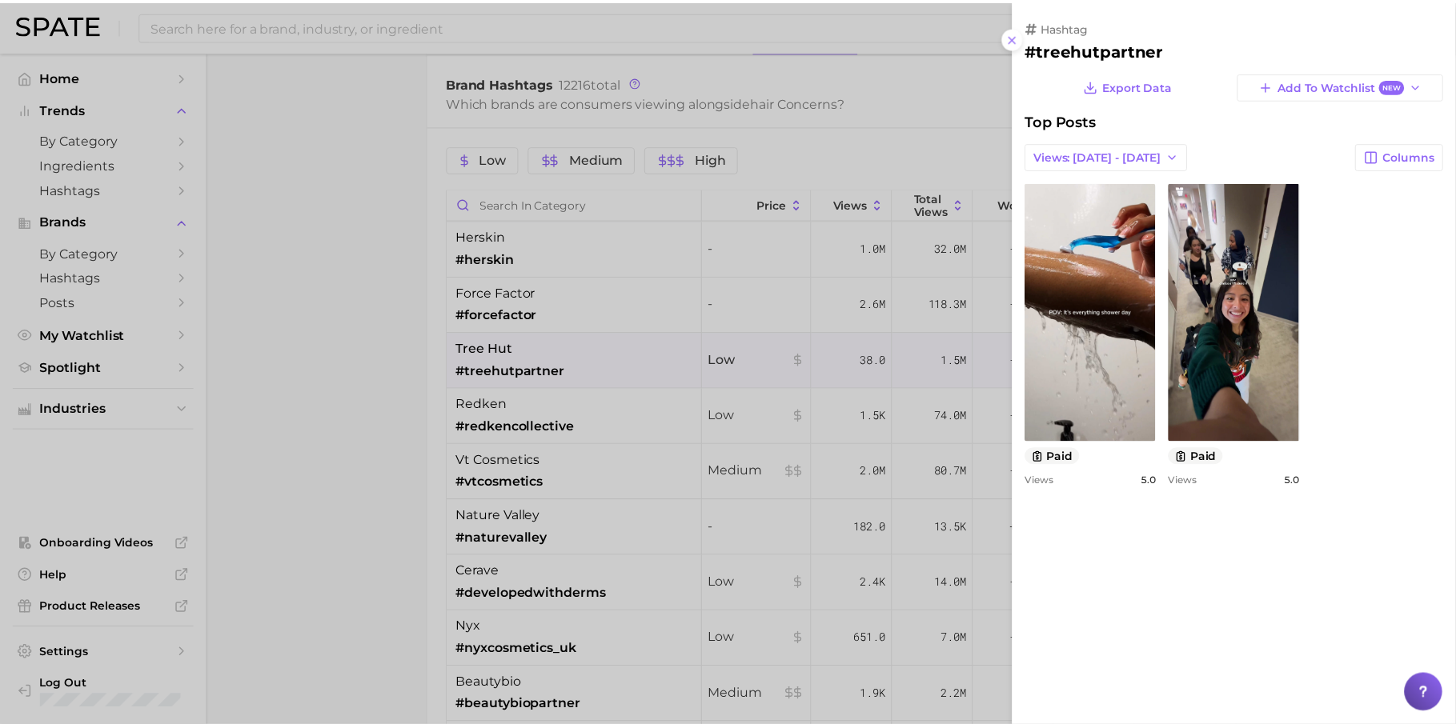
scroll to position [0, 0]
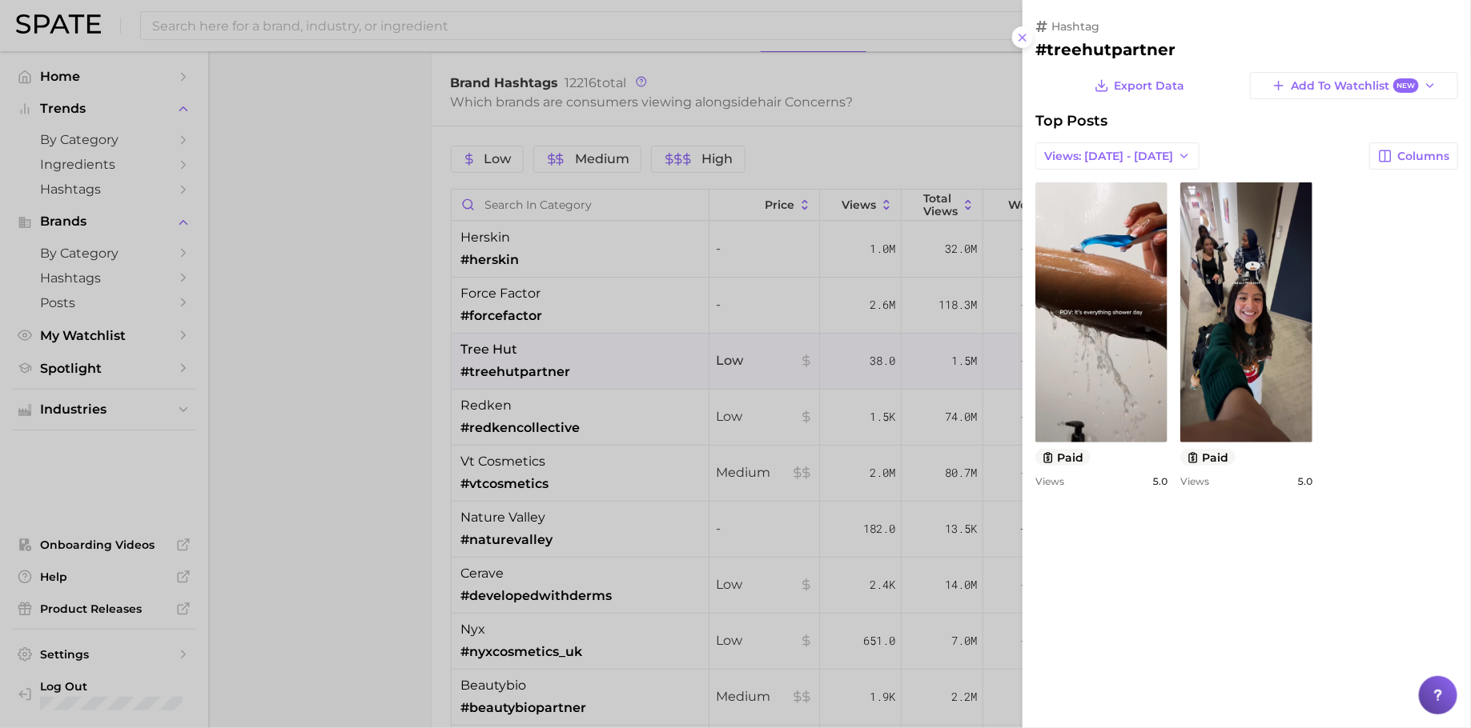
click at [900, 395] on div at bounding box center [735, 364] width 1471 height 728
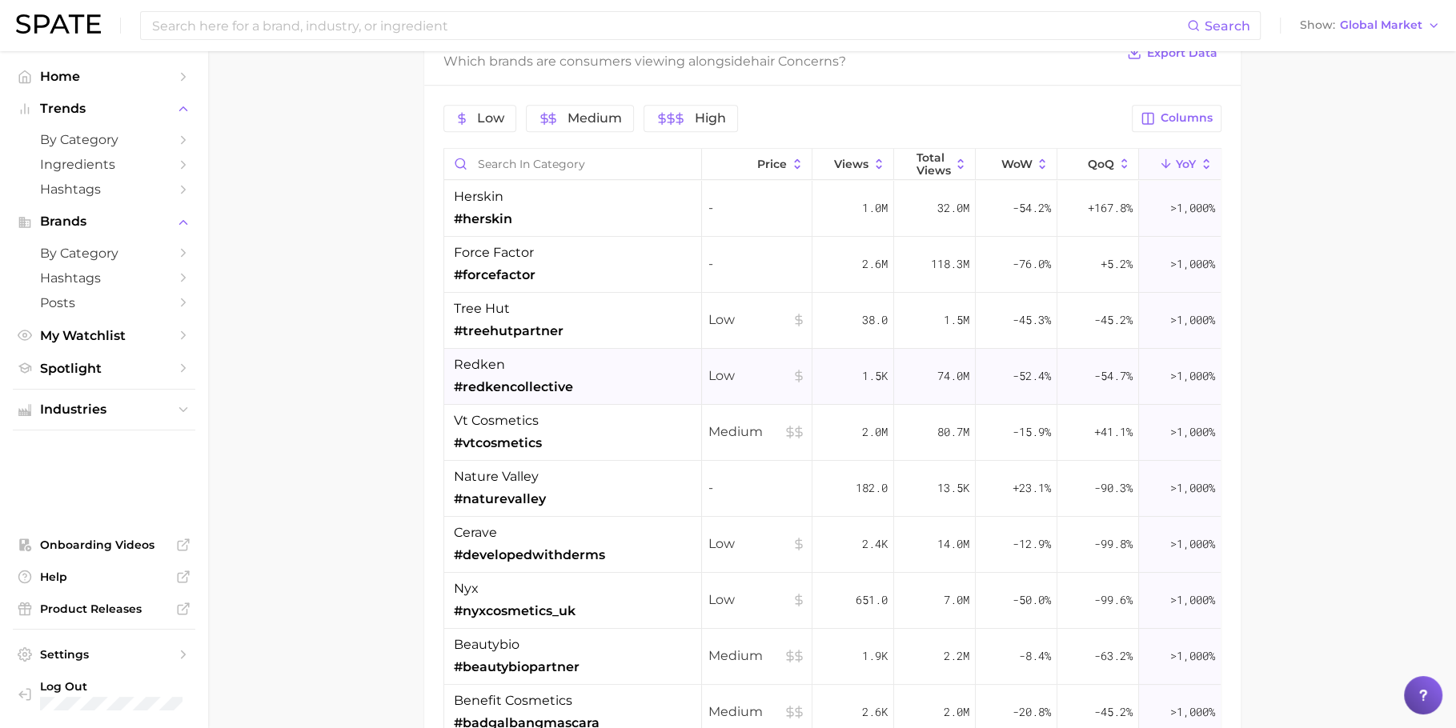
click at [916, 377] on div "74.0m" at bounding box center [935, 377] width 82 height 56
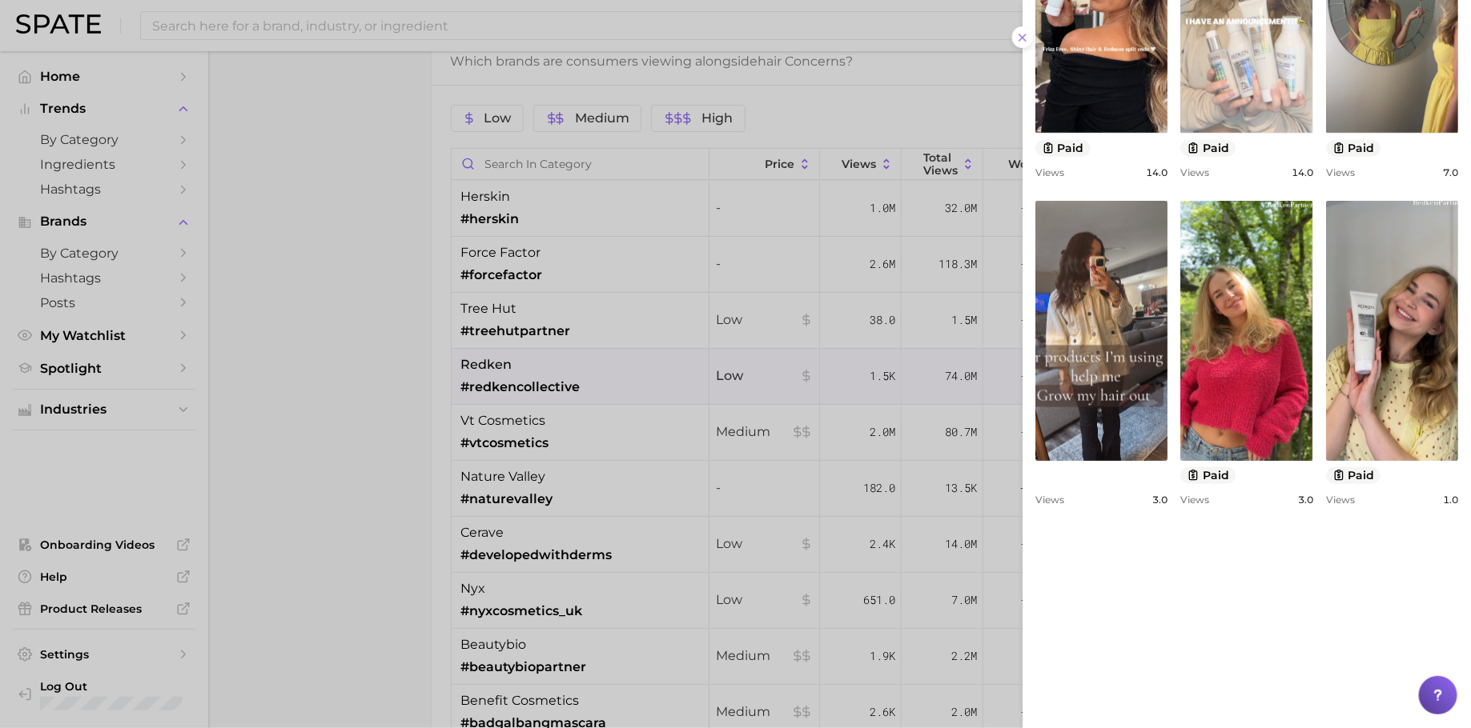
click at [1180, 133] on link "view post on TikTok" at bounding box center [1246, 3] width 132 height 260
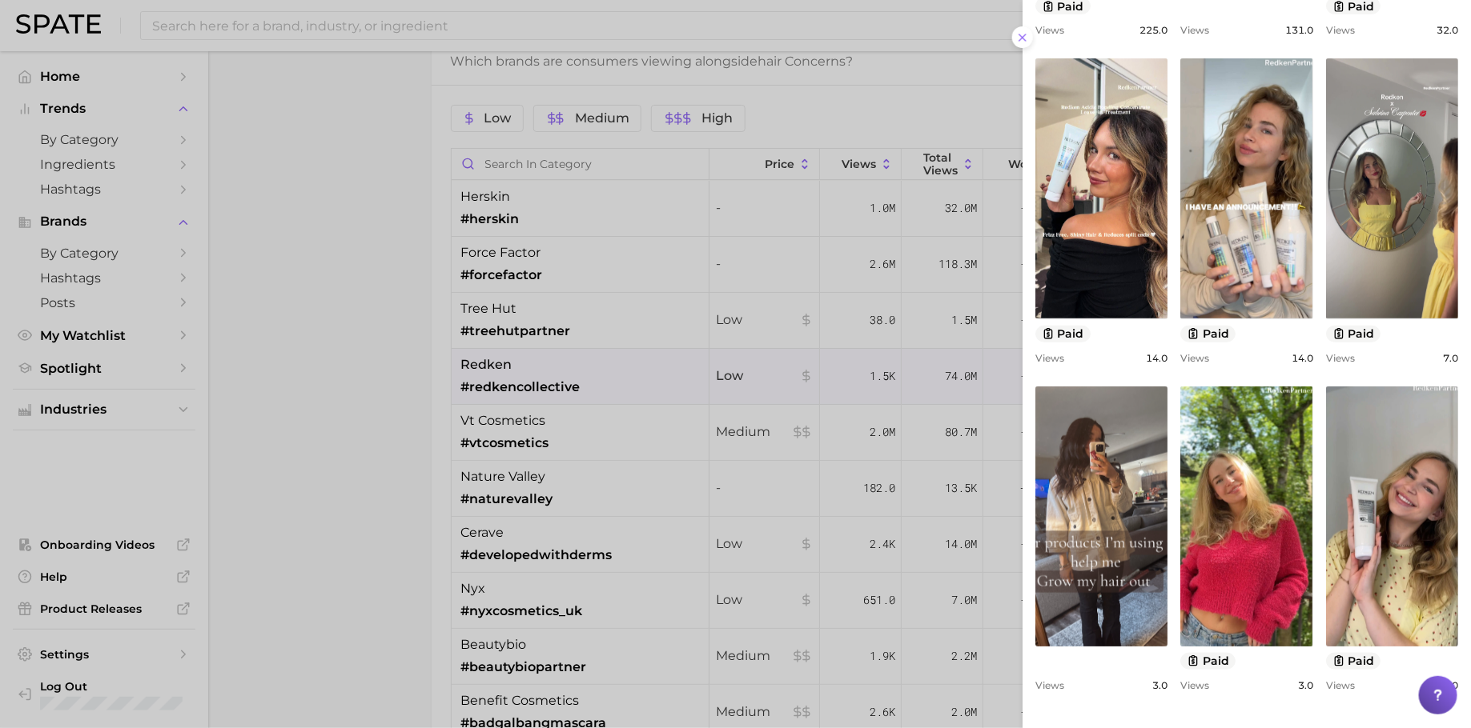
click at [830, 419] on div at bounding box center [735, 364] width 1471 height 728
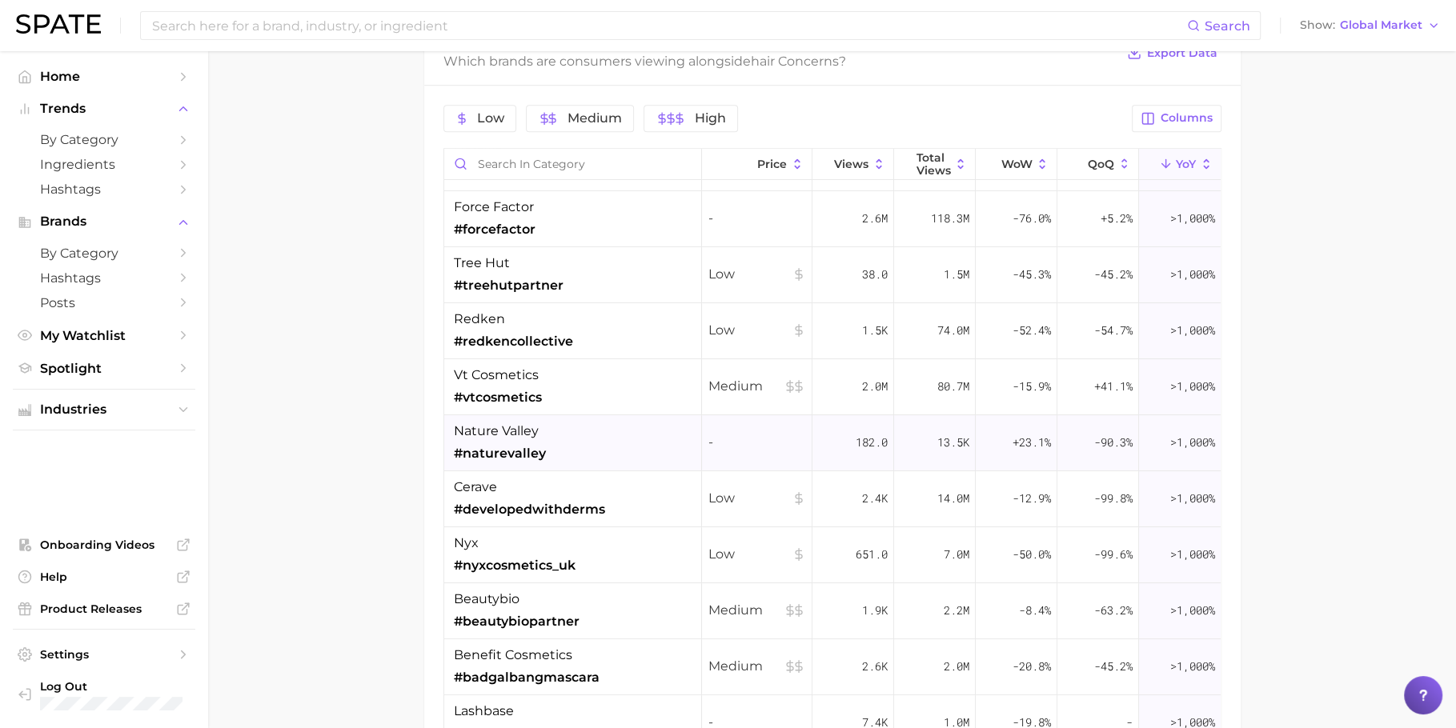
click at [823, 439] on div "182.0" at bounding box center [854, 443] width 82 height 56
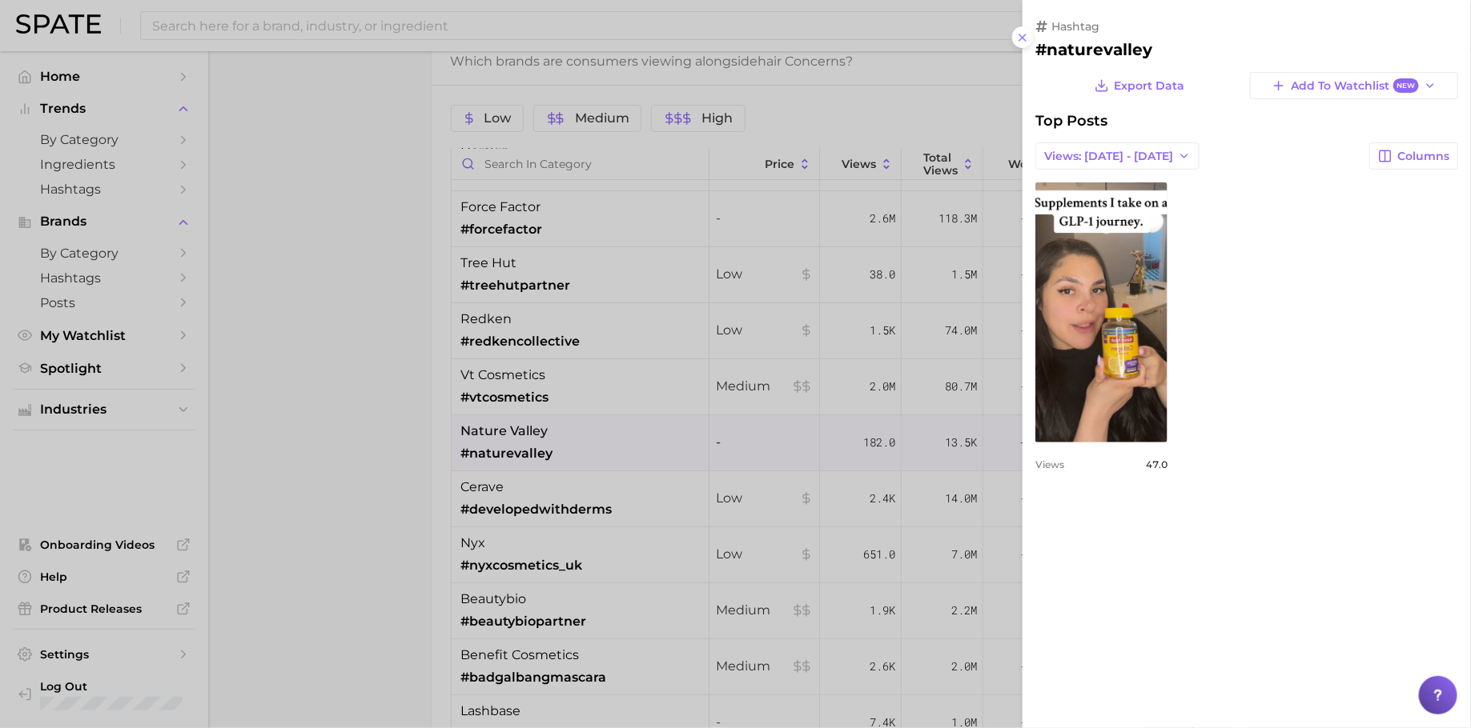
click at [857, 411] on div at bounding box center [735, 364] width 1471 height 728
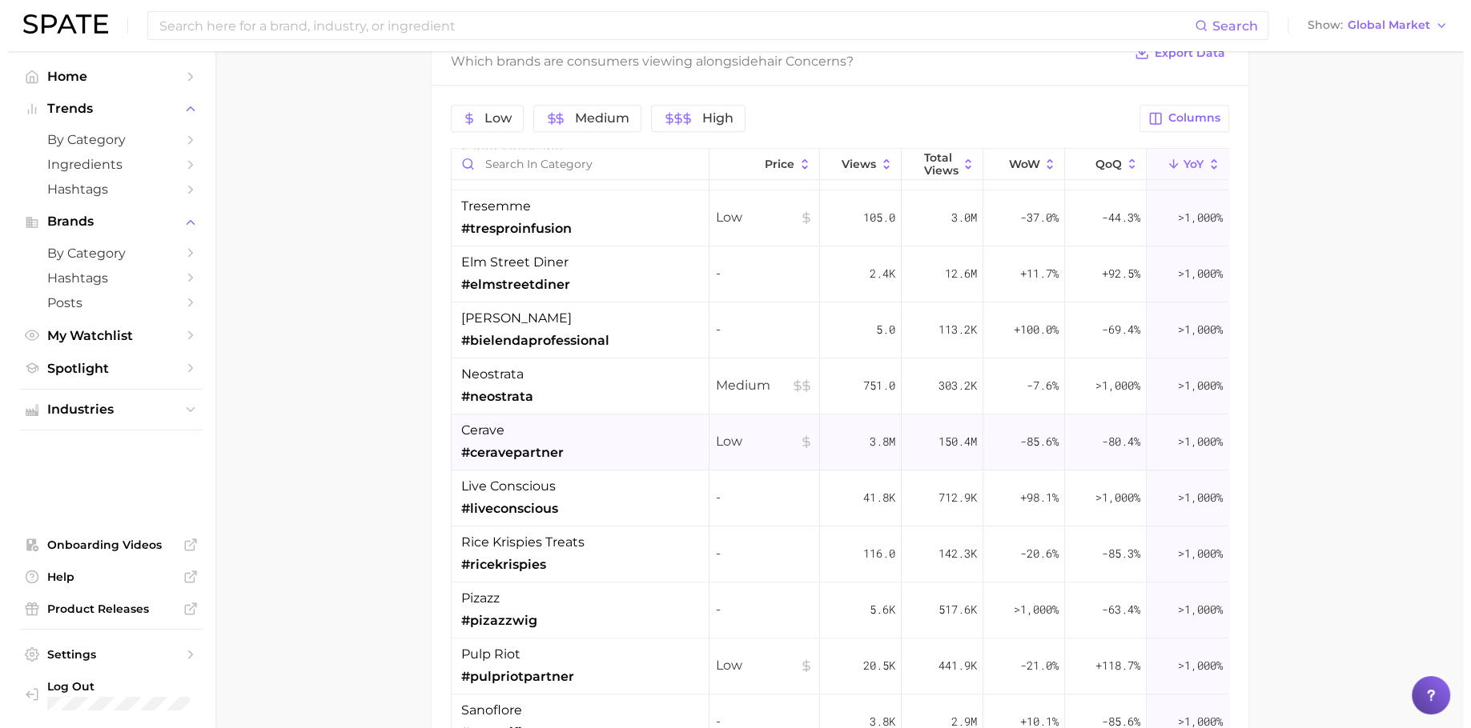
scroll to position [1403, 0]
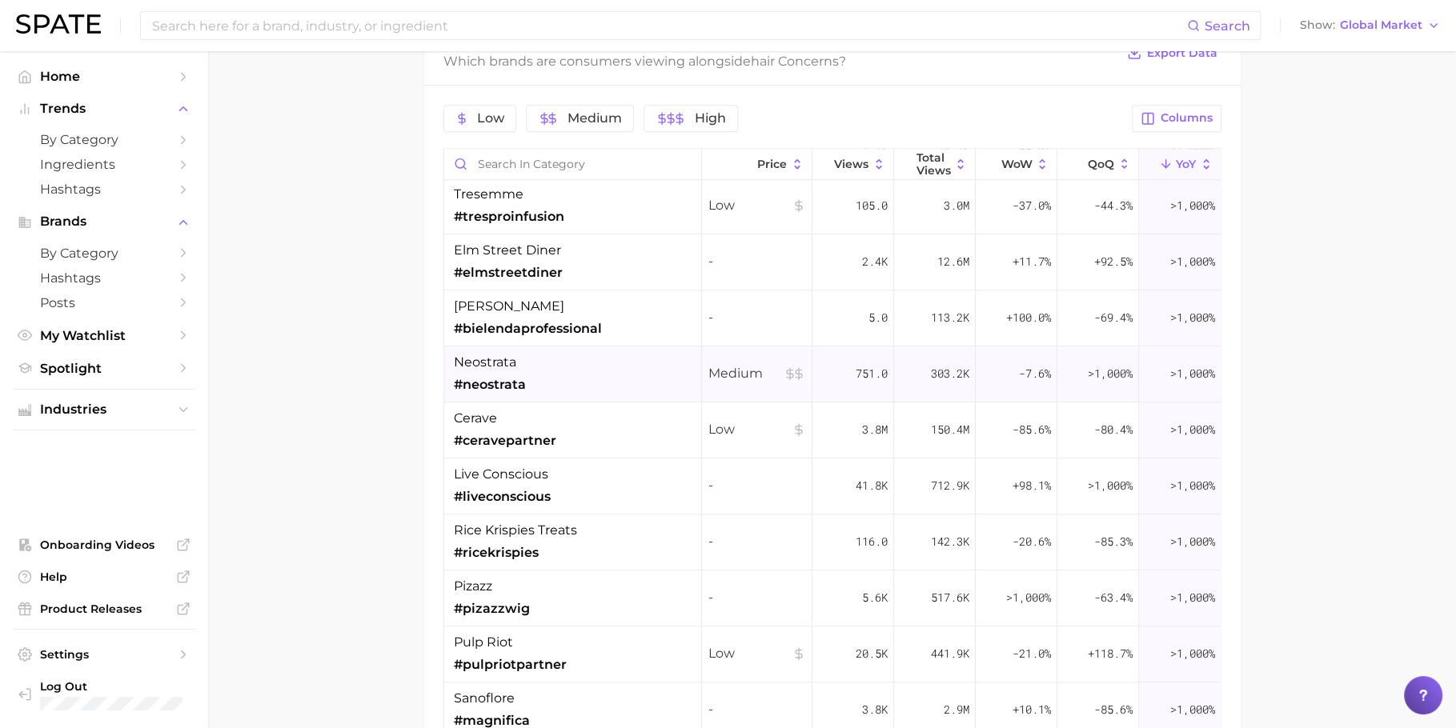
click at [599, 381] on div "neostrata #neostrata" at bounding box center [573, 375] width 258 height 56
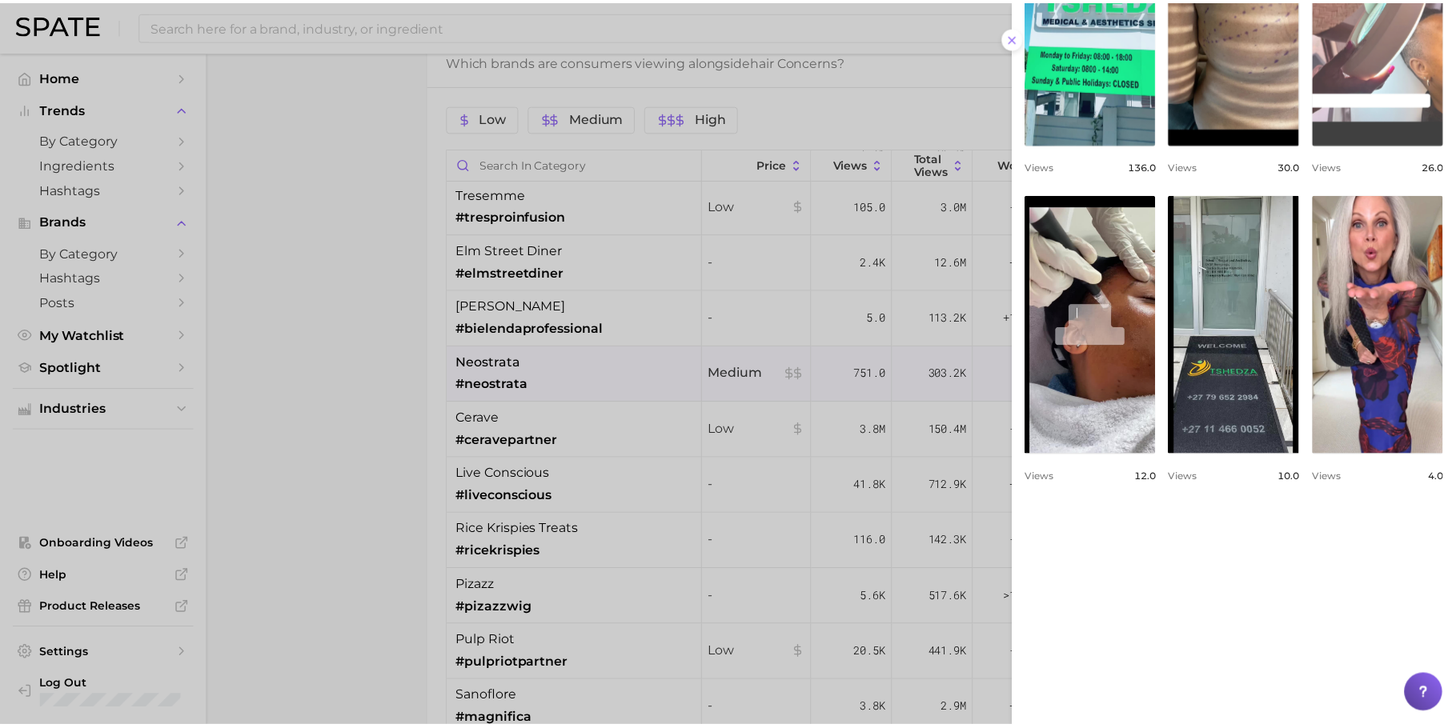
scroll to position [363, 0]
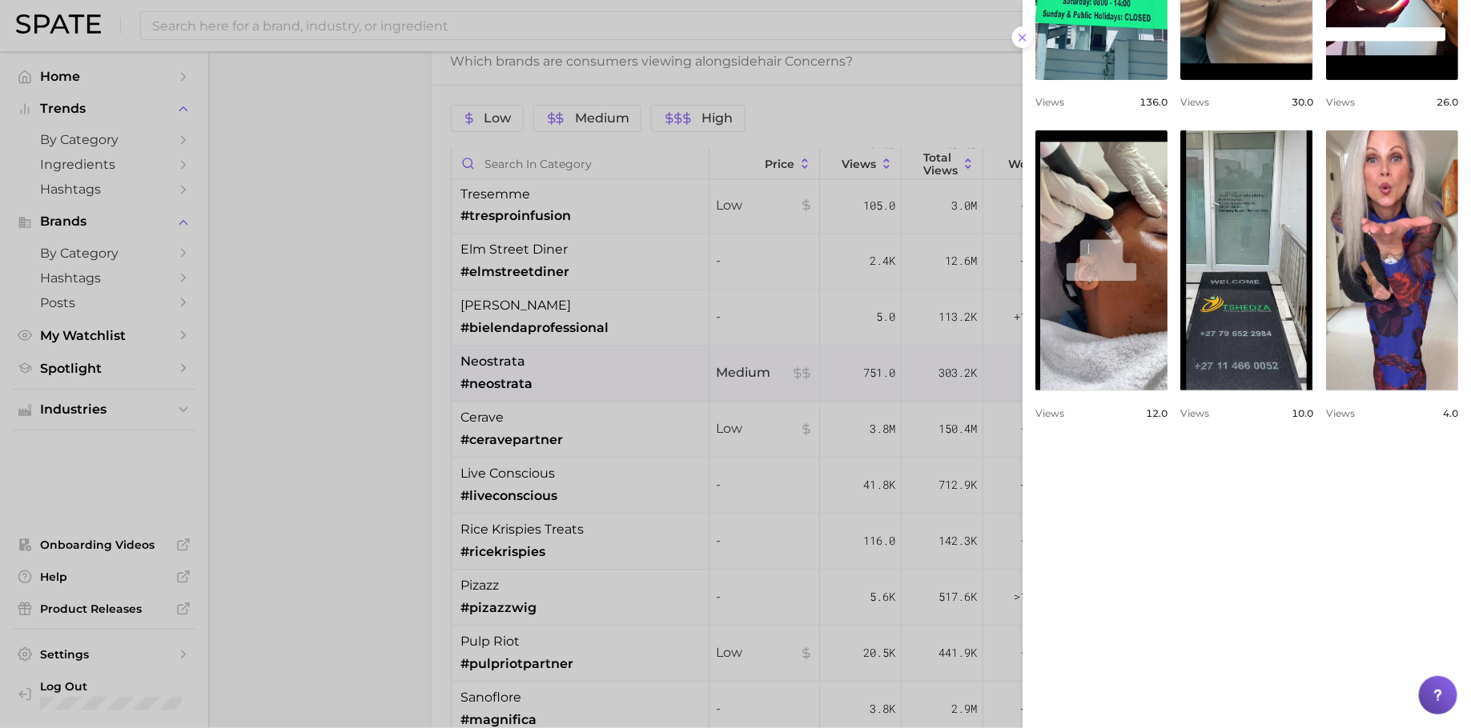
click at [867, 391] on div at bounding box center [735, 364] width 1471 height 728
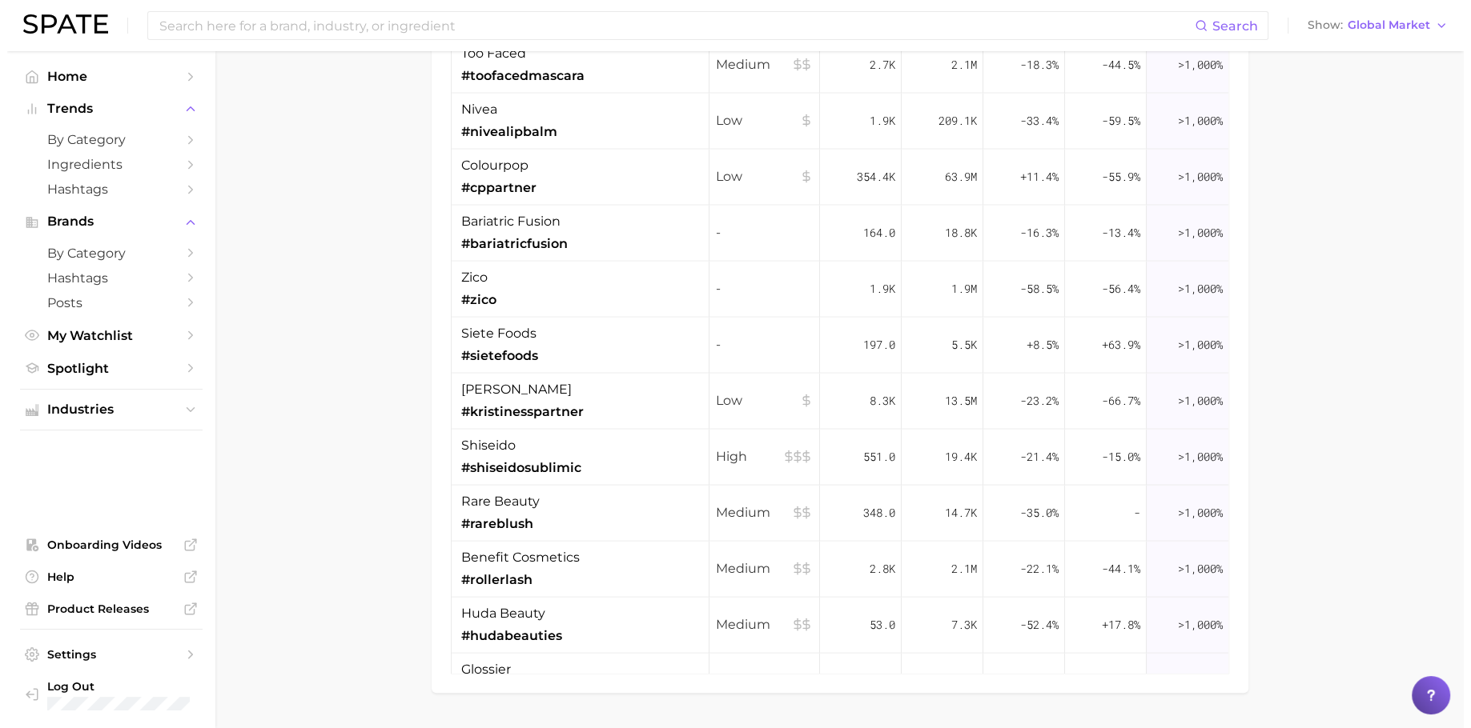
scroll to position [3272, 0]
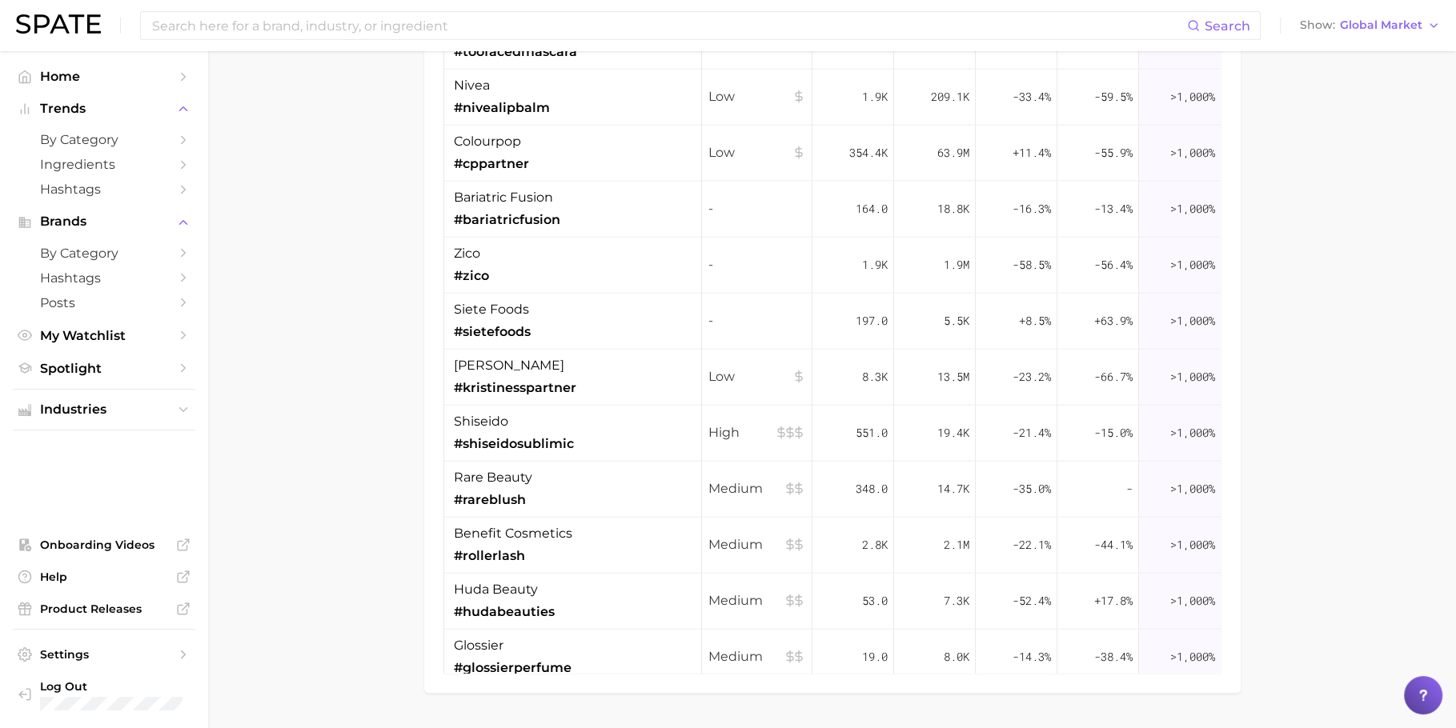
click at [864, 391] on div "8.3k" at bounding box center [854, 377] width 82 height 56
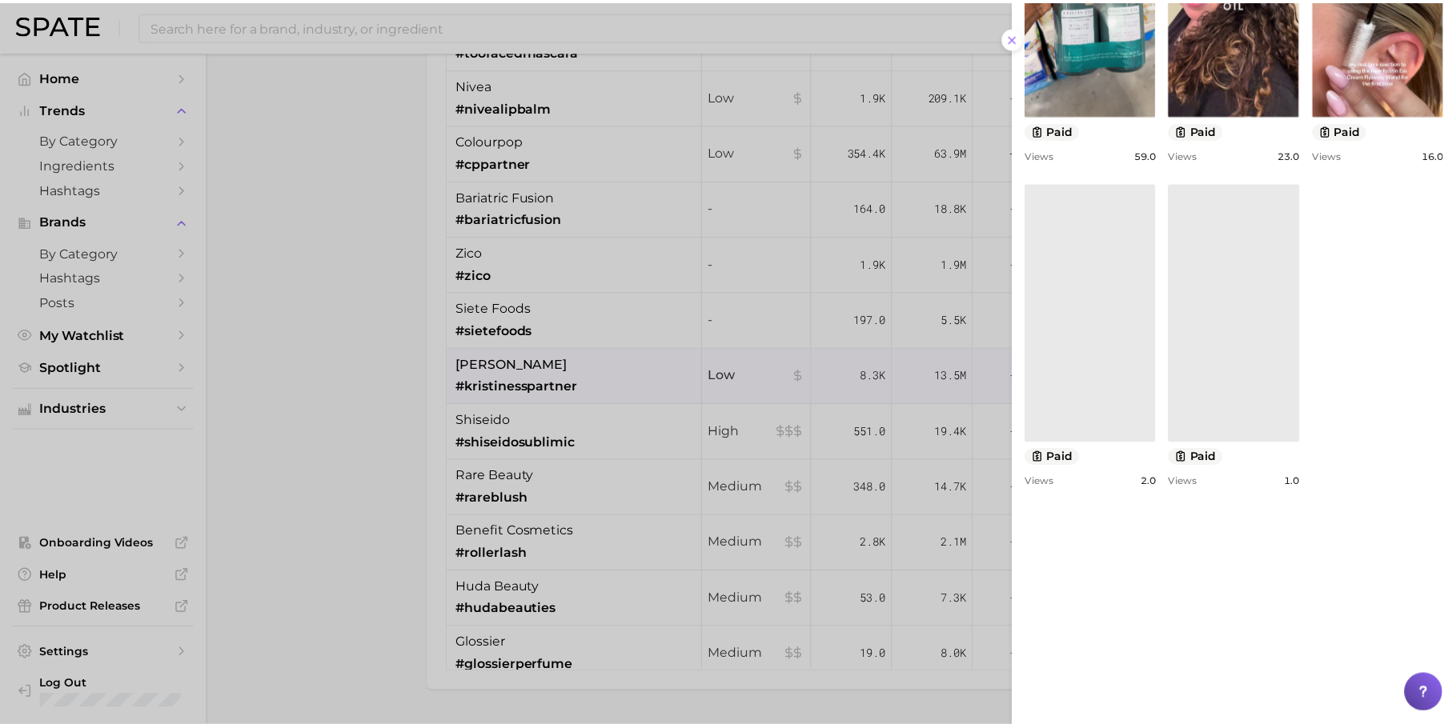
scroll to position [773, 0]
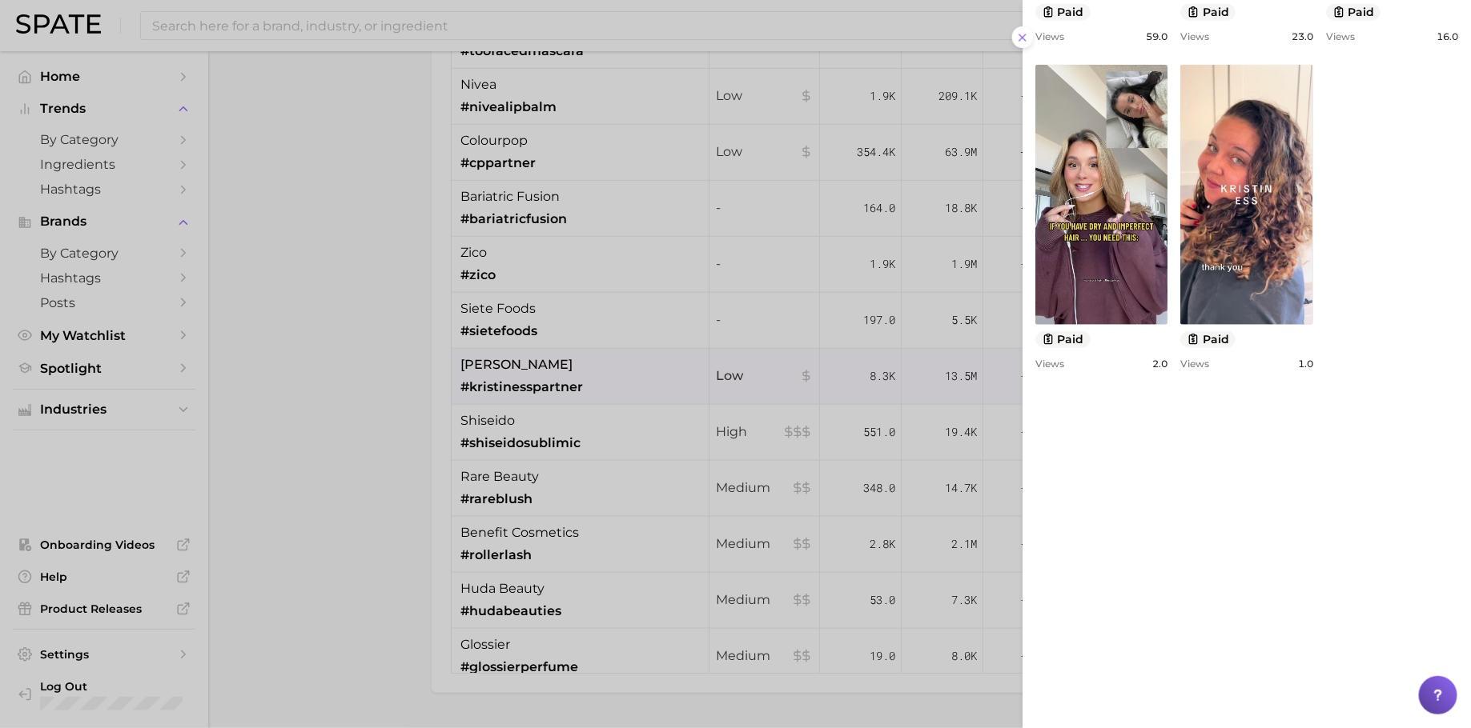
click at [817, 452] on div at bounding box center [735, 364] width 1471 height 728
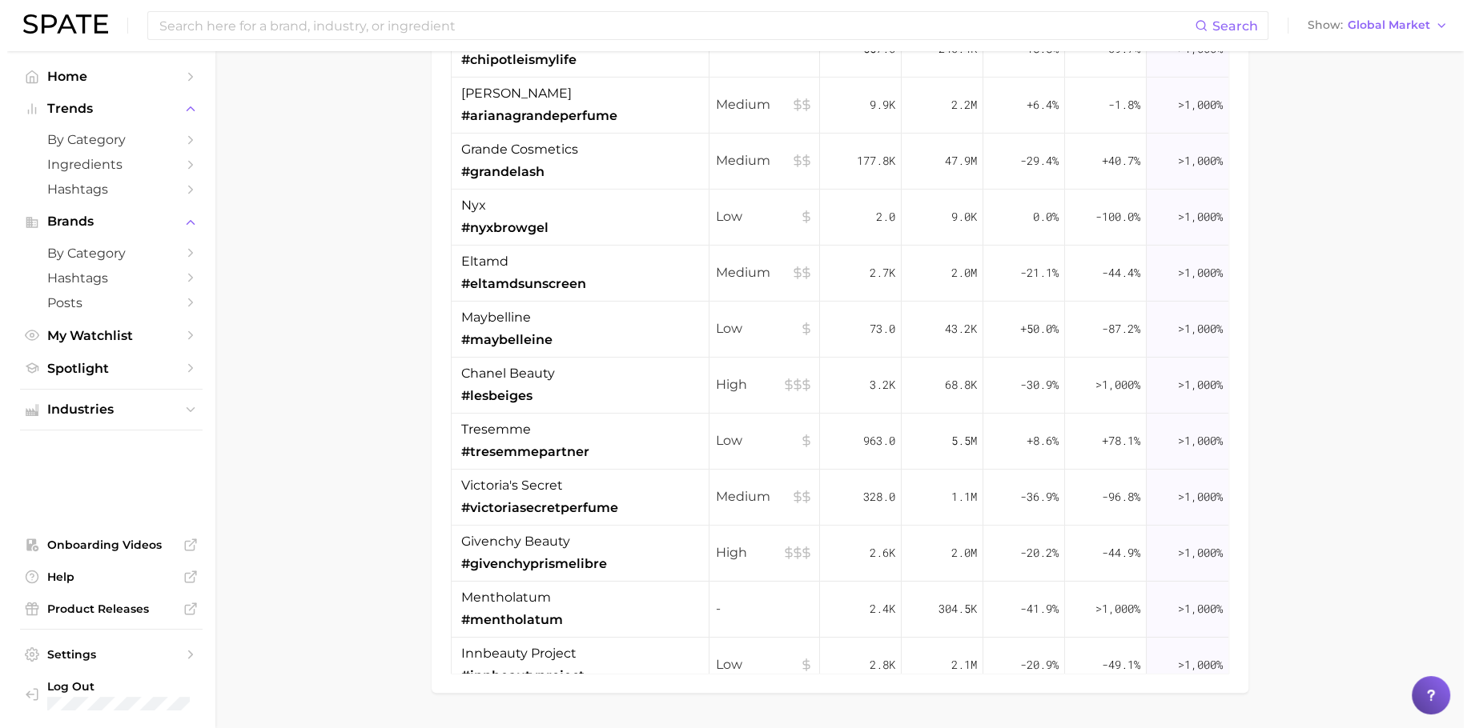
scroll to position [4947, 0]
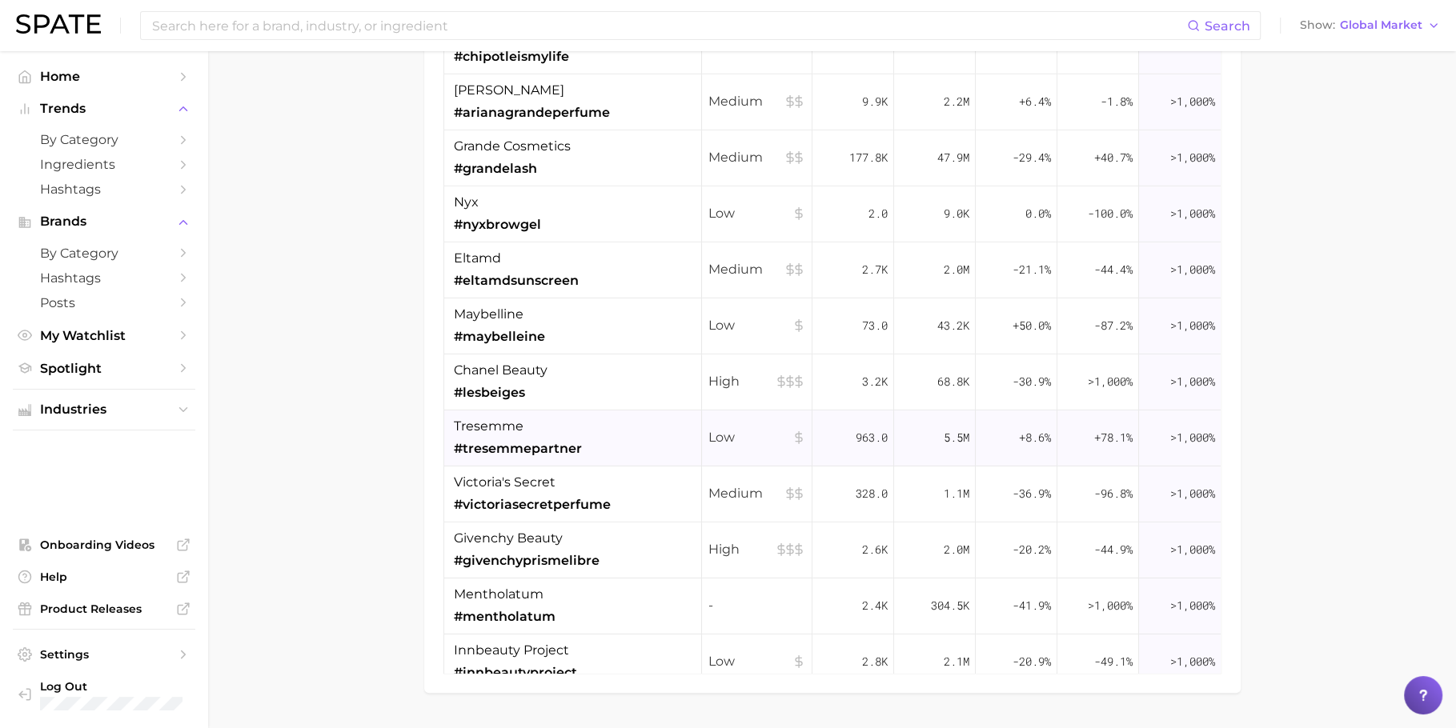
click at [844, 443] on div "963.0" at bounding box center [854, 439] width 82 height 56
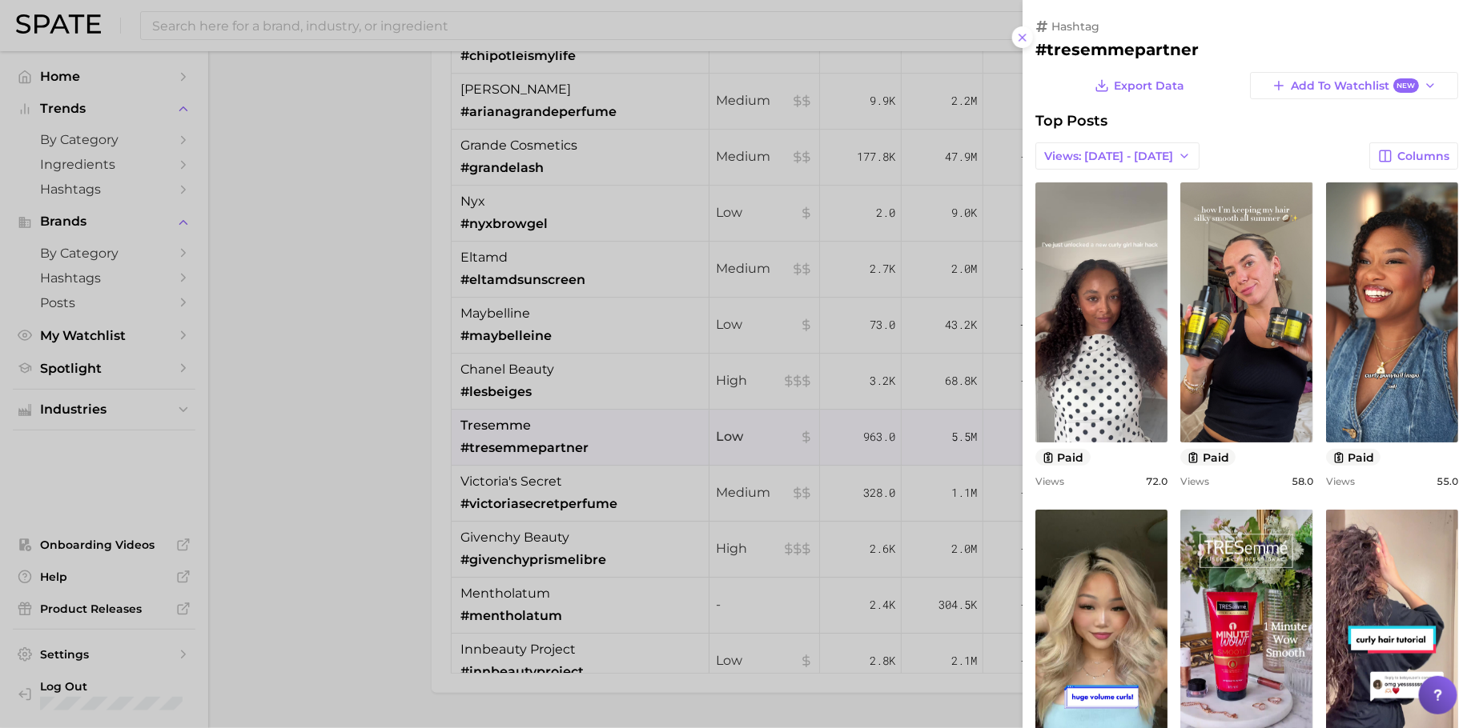
scroll to position [0, 0]
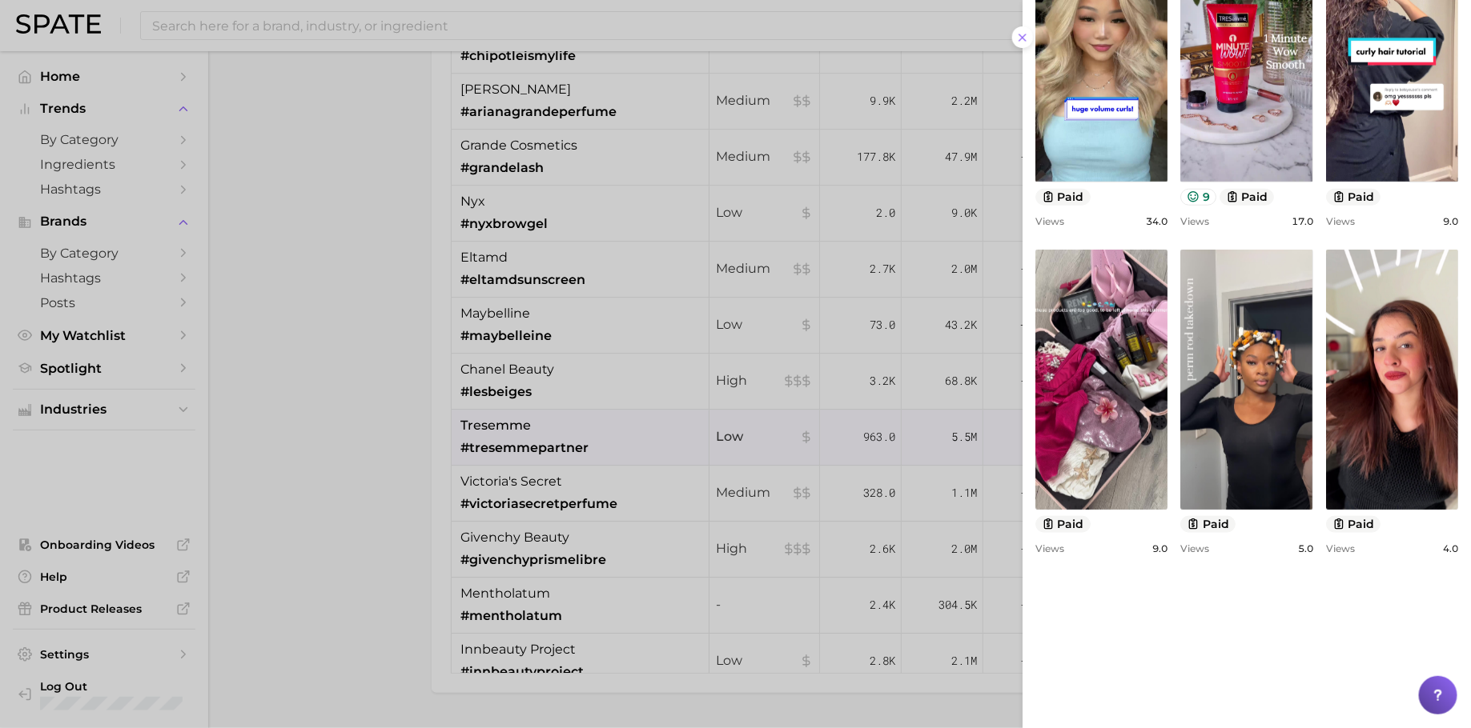
click at [835, 400] on div at bounding box center [735, 364] width 1471 height 728
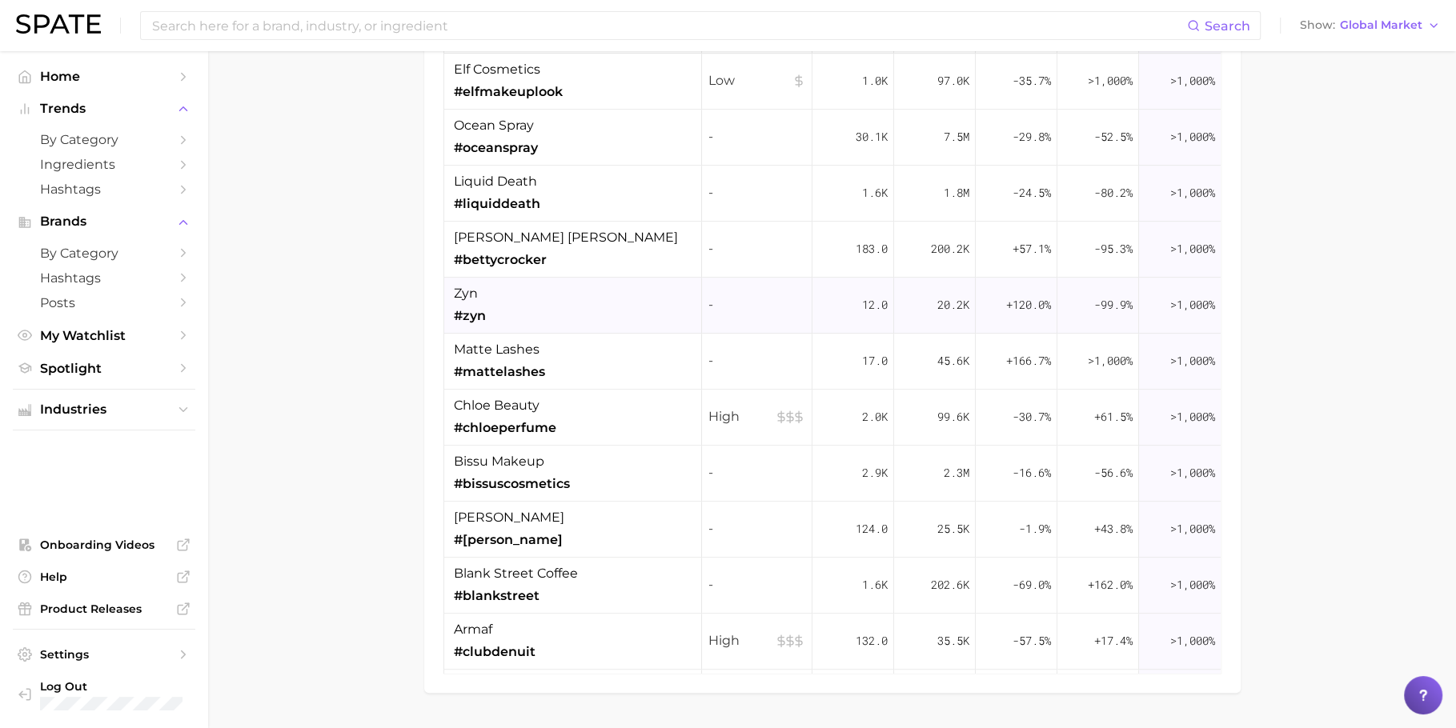
click at [851, 317] on div "12.0" at bounding box center [854, 306] width 82 height 56
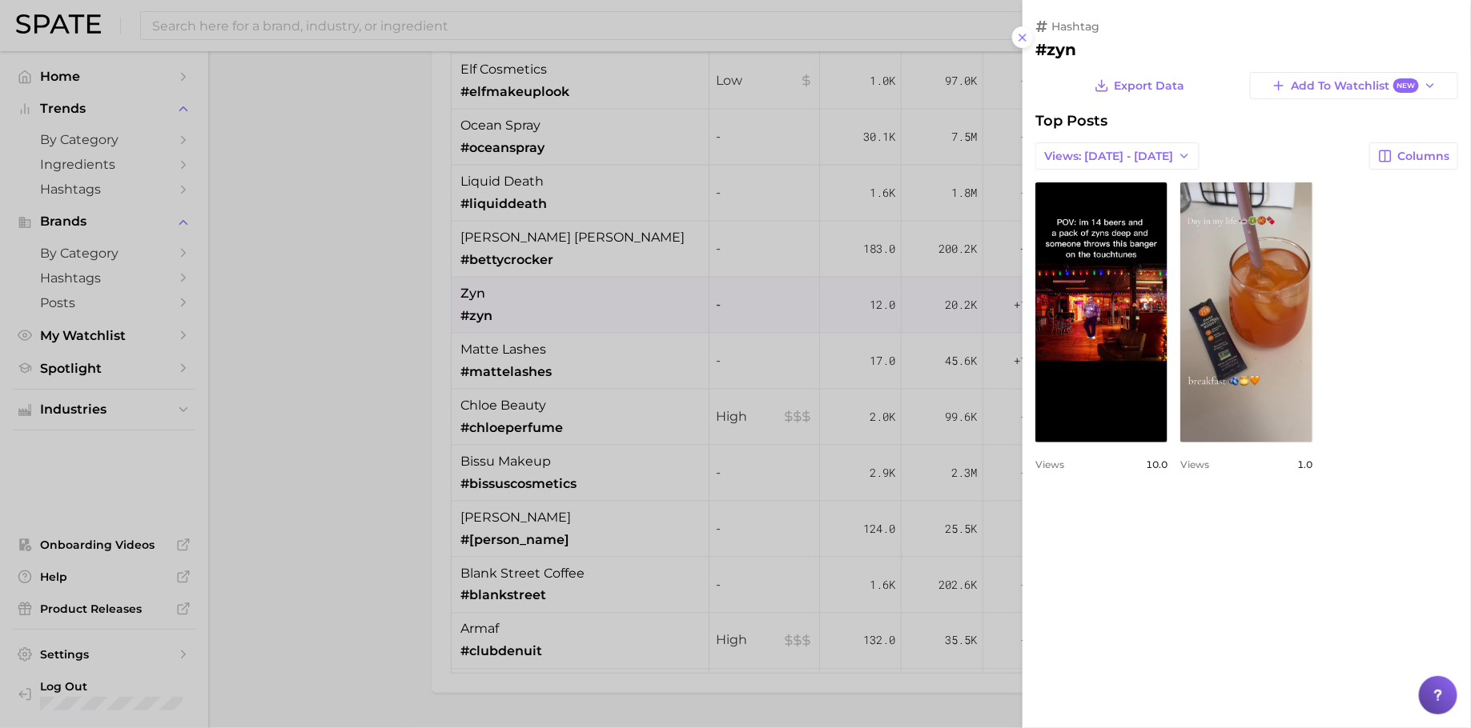
click at [915, 452] on div at bounding box center [735, 364] width 1471 height 728
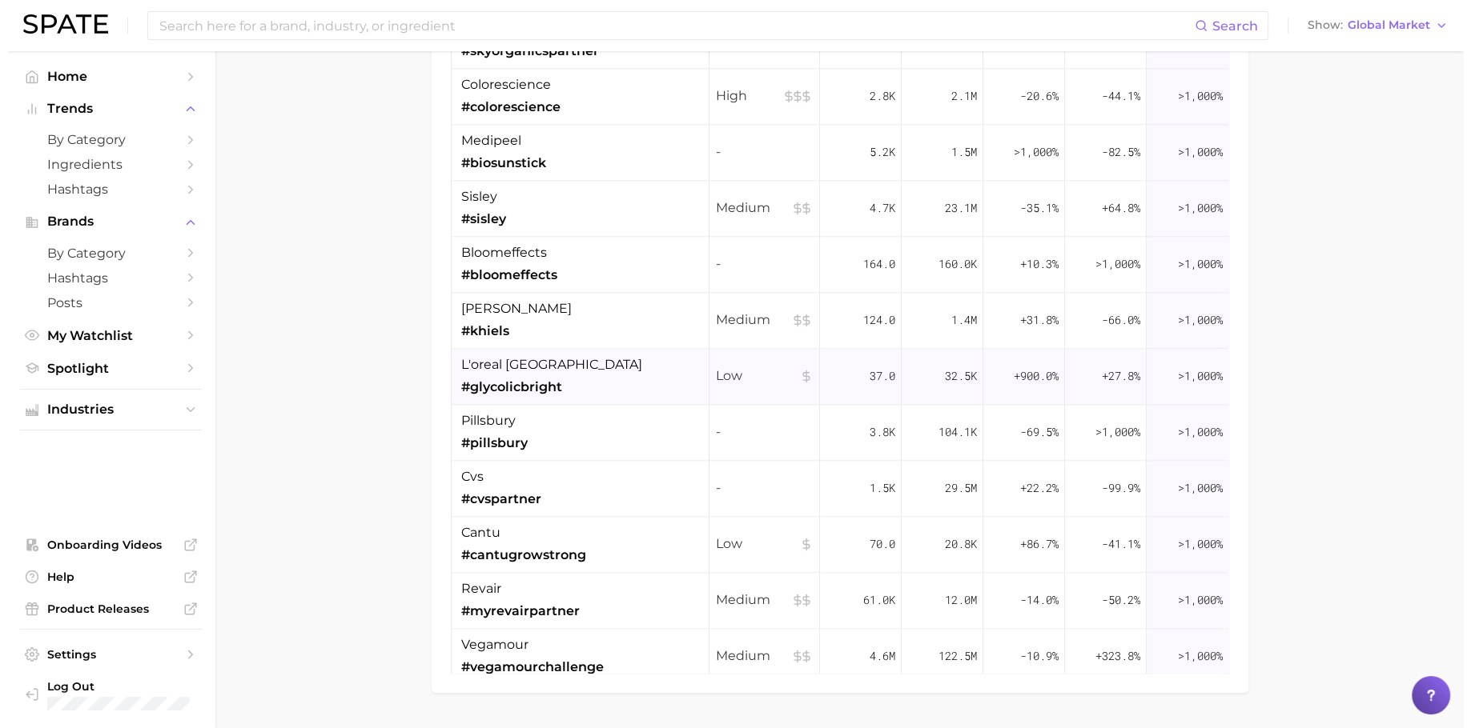
scroll to position [7987, 0]
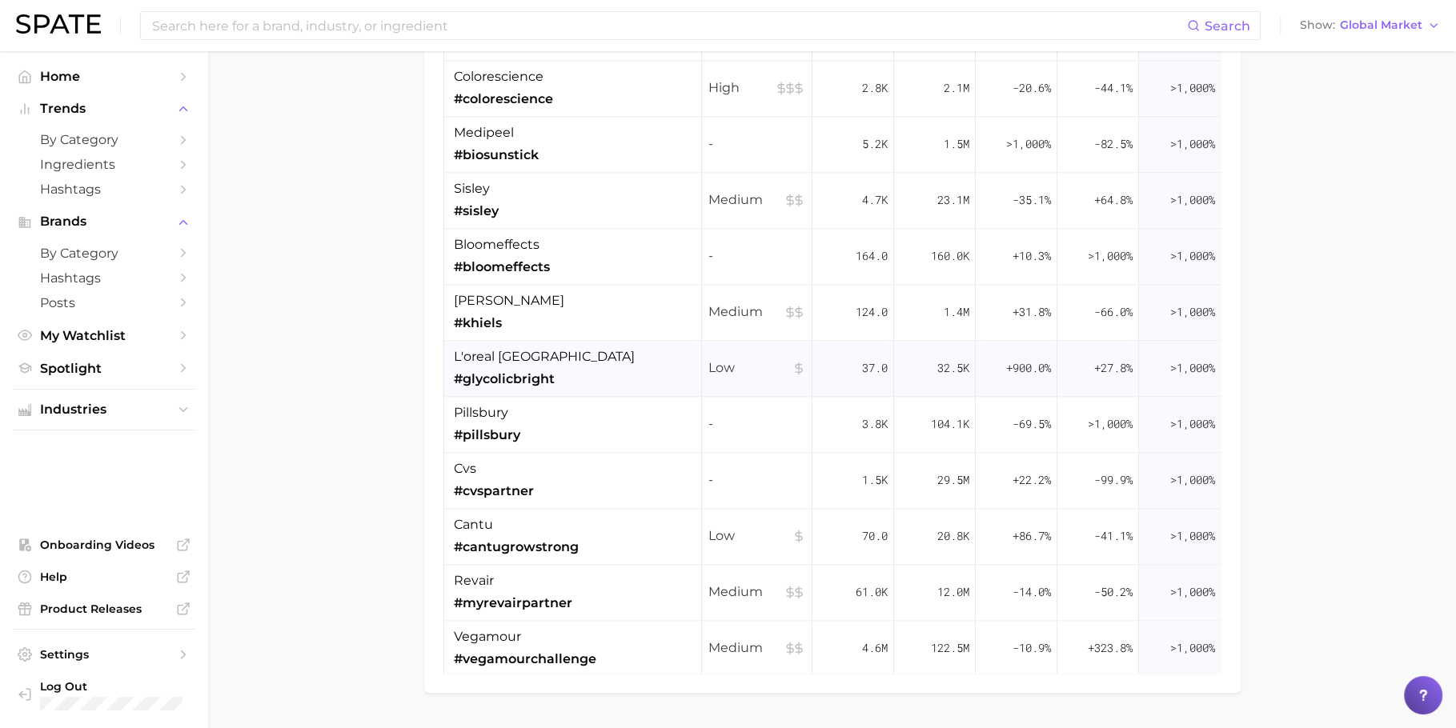
click at [917, 371] on div "32.5k" at bounding box center [935, 369] width 82 height 56
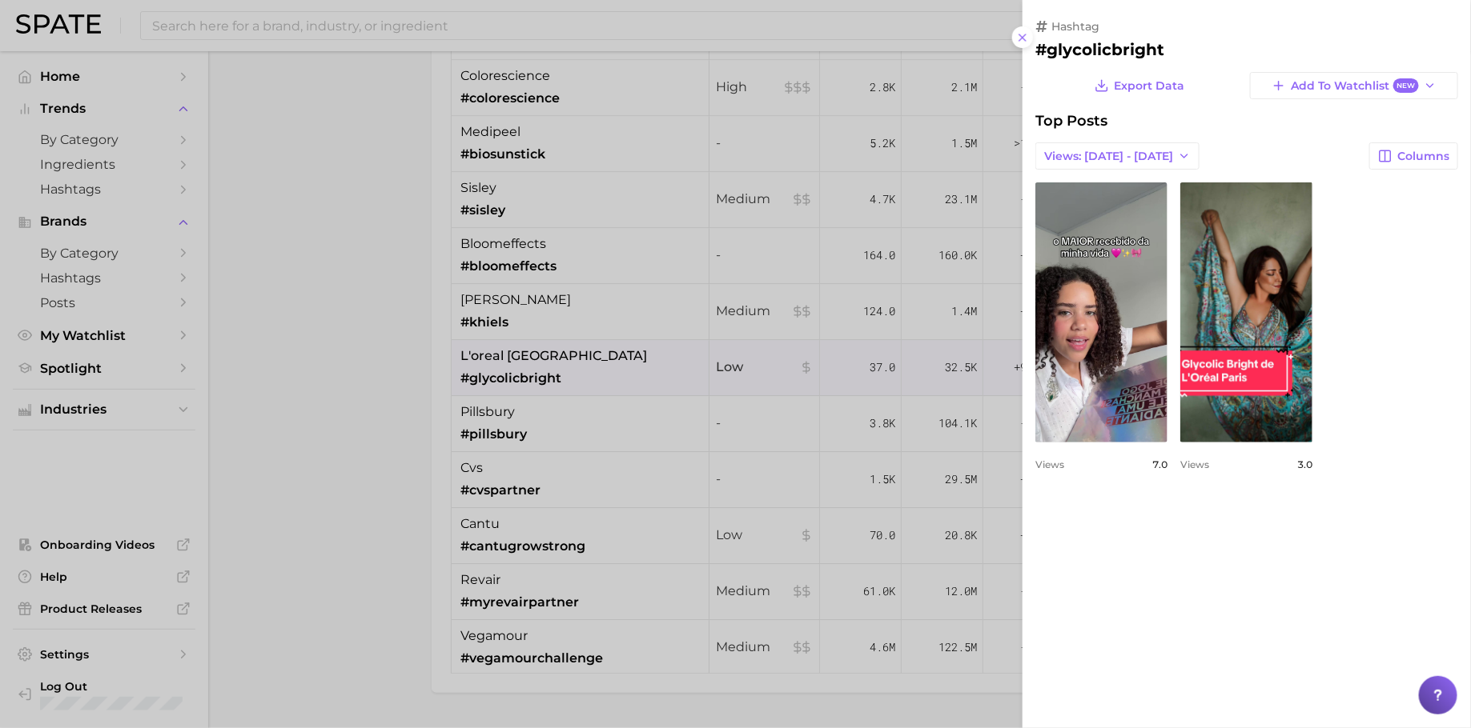
scroll to position [0, 0]
click at [918, 372] on div at bounding box center [735, 364] width 1471 height 728
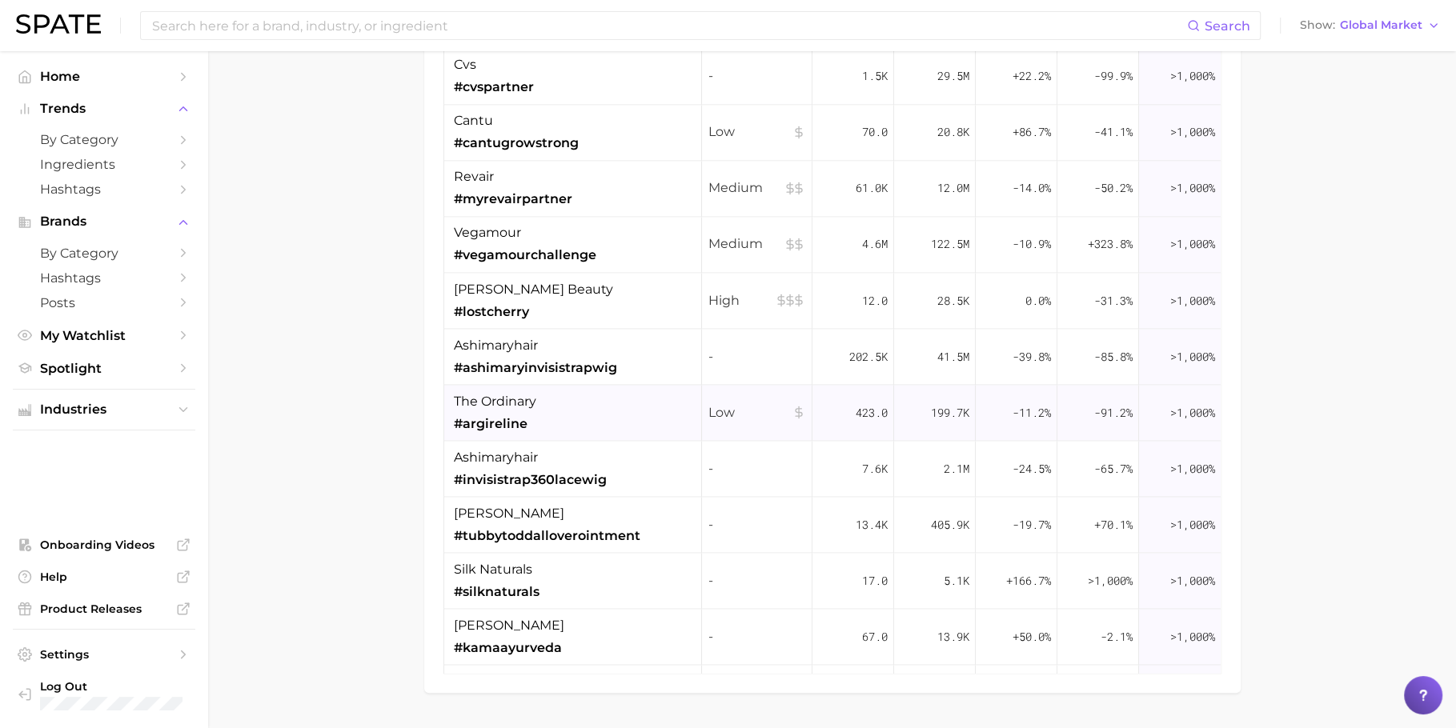
click at [914, 403] on div "199.7k" at bounding box center [935, 413] width 82 height 56
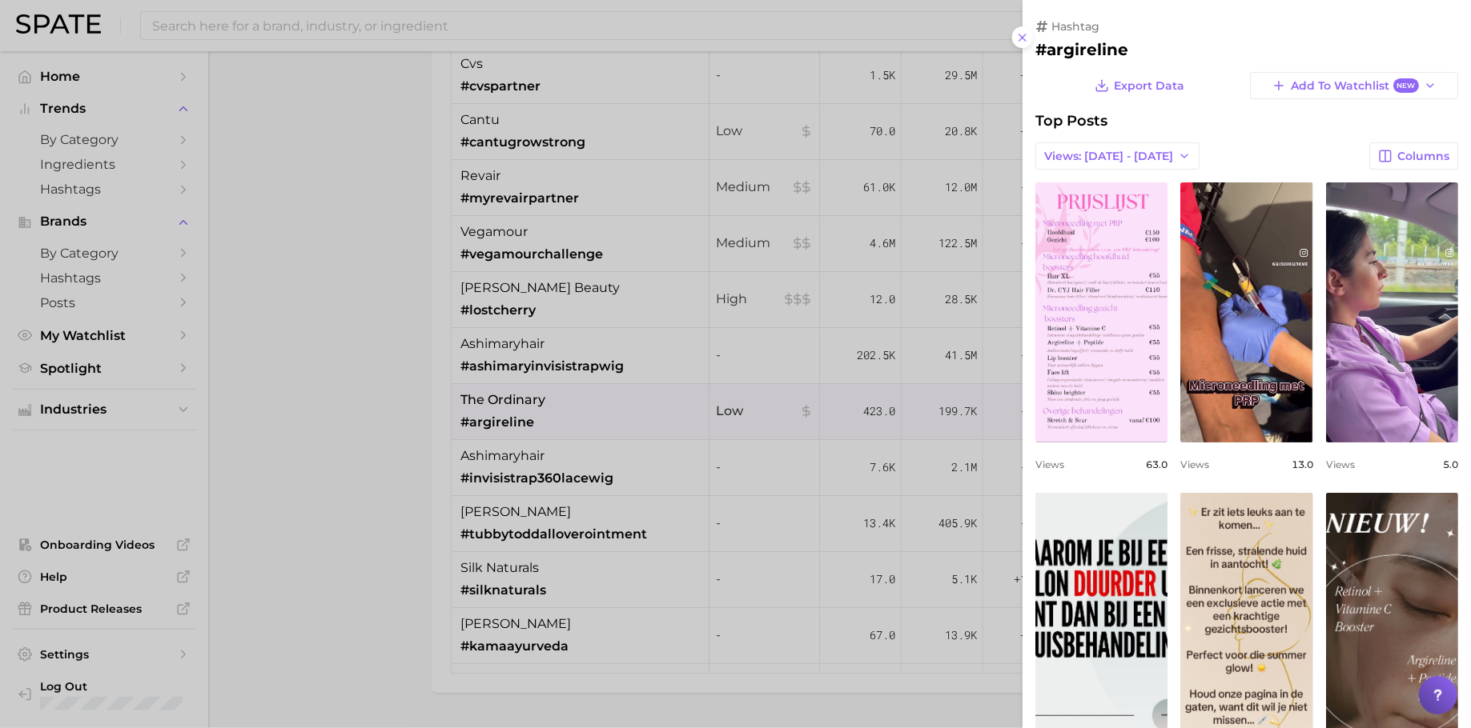
click at [913, 403] on div at bounding box center [735, 364] width 1471 height 728
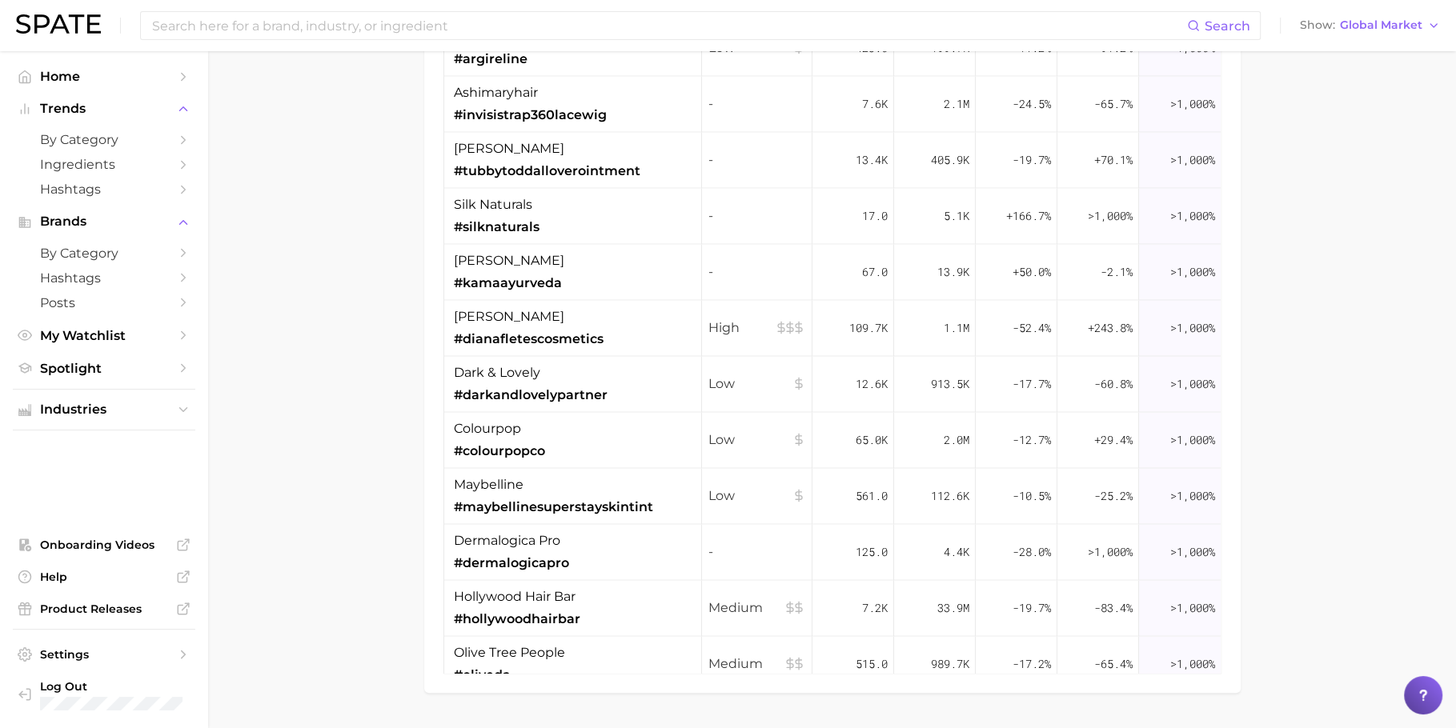
click at [913, 403] on div "913.5k" at bounding box center [935, 384] width 82 height 56
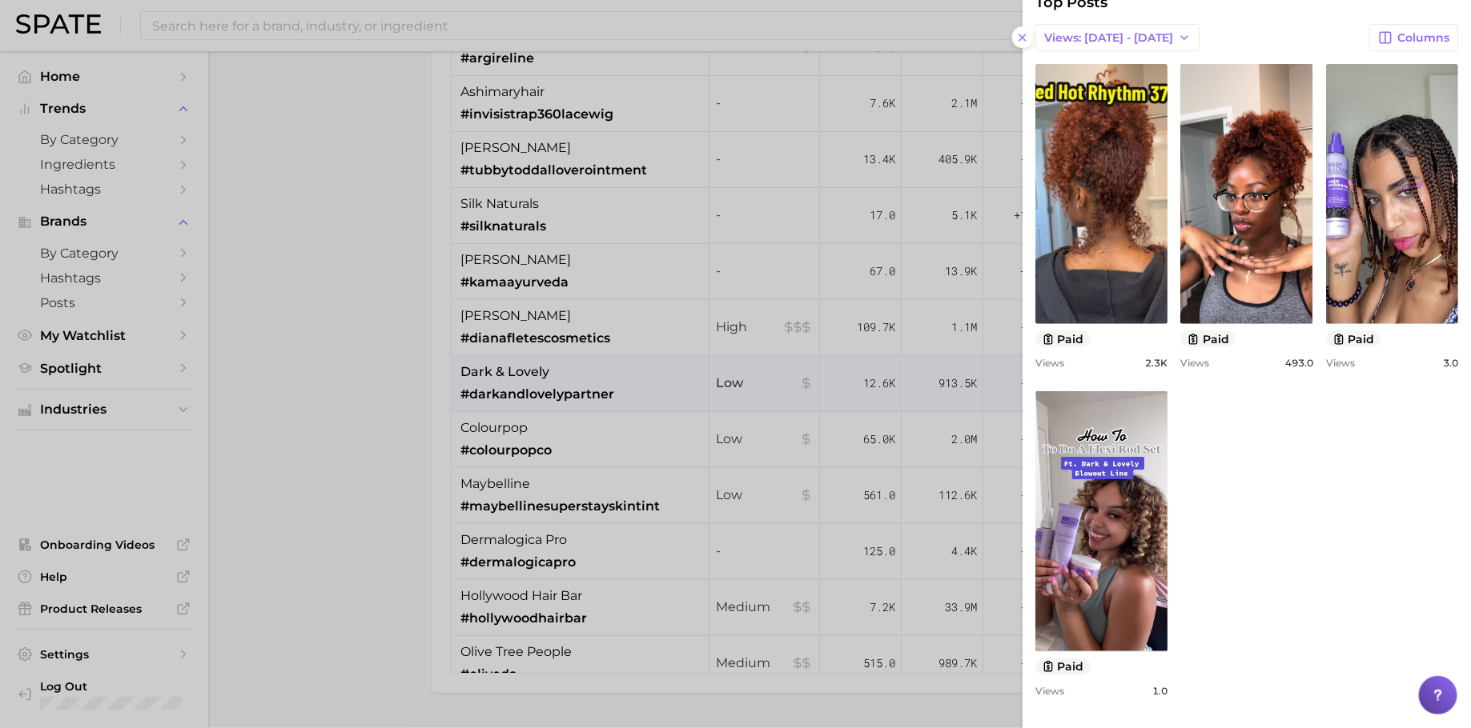
click at [941, 370] on div at bounding box center [735, 364] width 1471 height 728
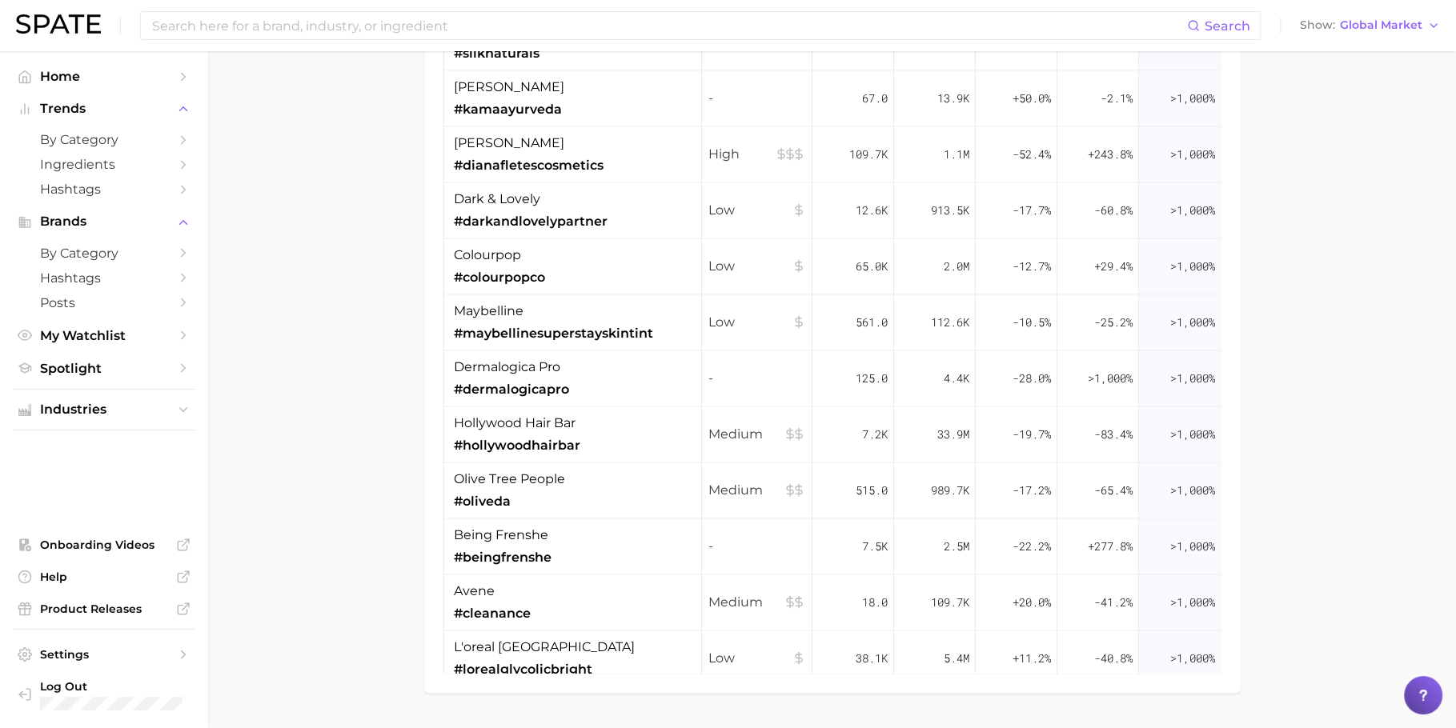
click at [944, 370] on span "4.4k" at bounding box center [957, 377] width 26 height 19
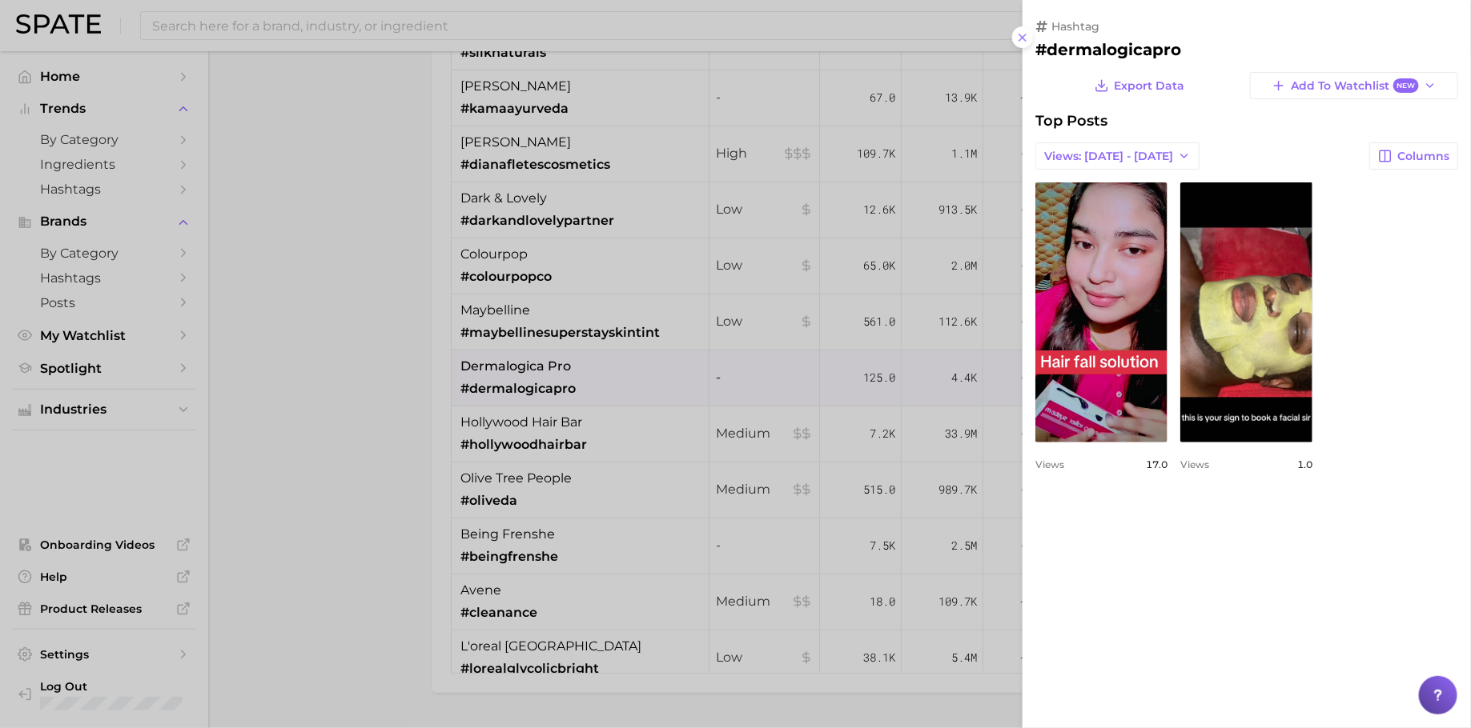
click at [958, 392] on div at bounding box center [735, 364] width 1471 height 728
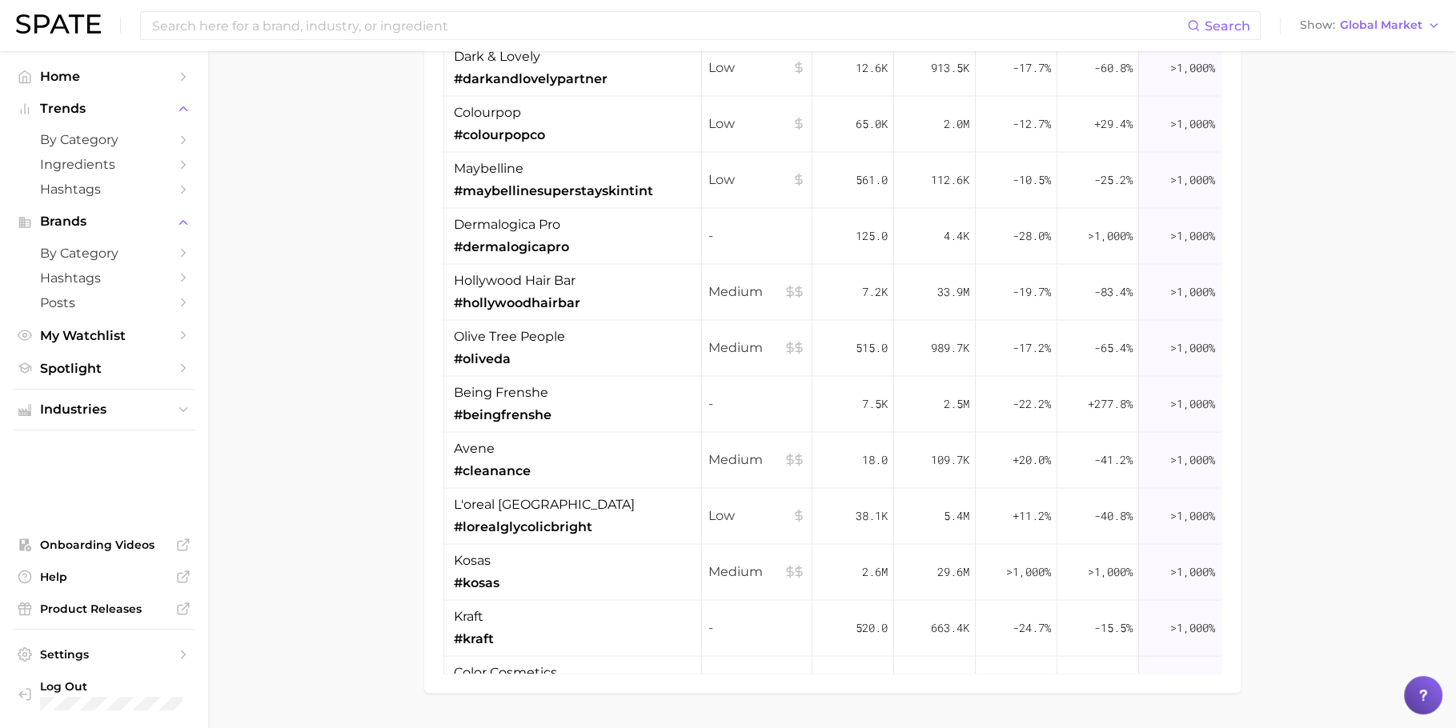
click at [958, 392] on div "2.5m" at bounding box center [935, 404] width 82 height 56
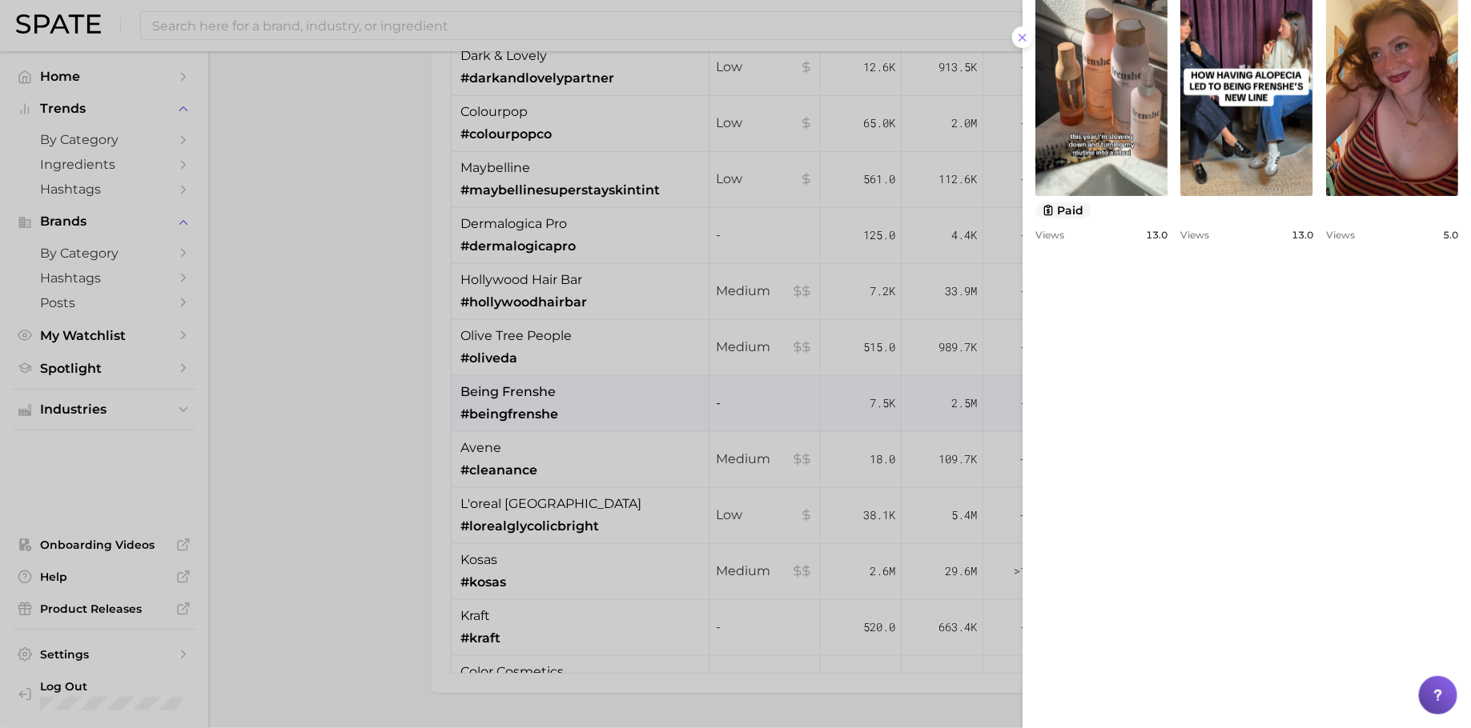
click at [747, 354] on div at bounding box center [735, 364] width 1471 height 728
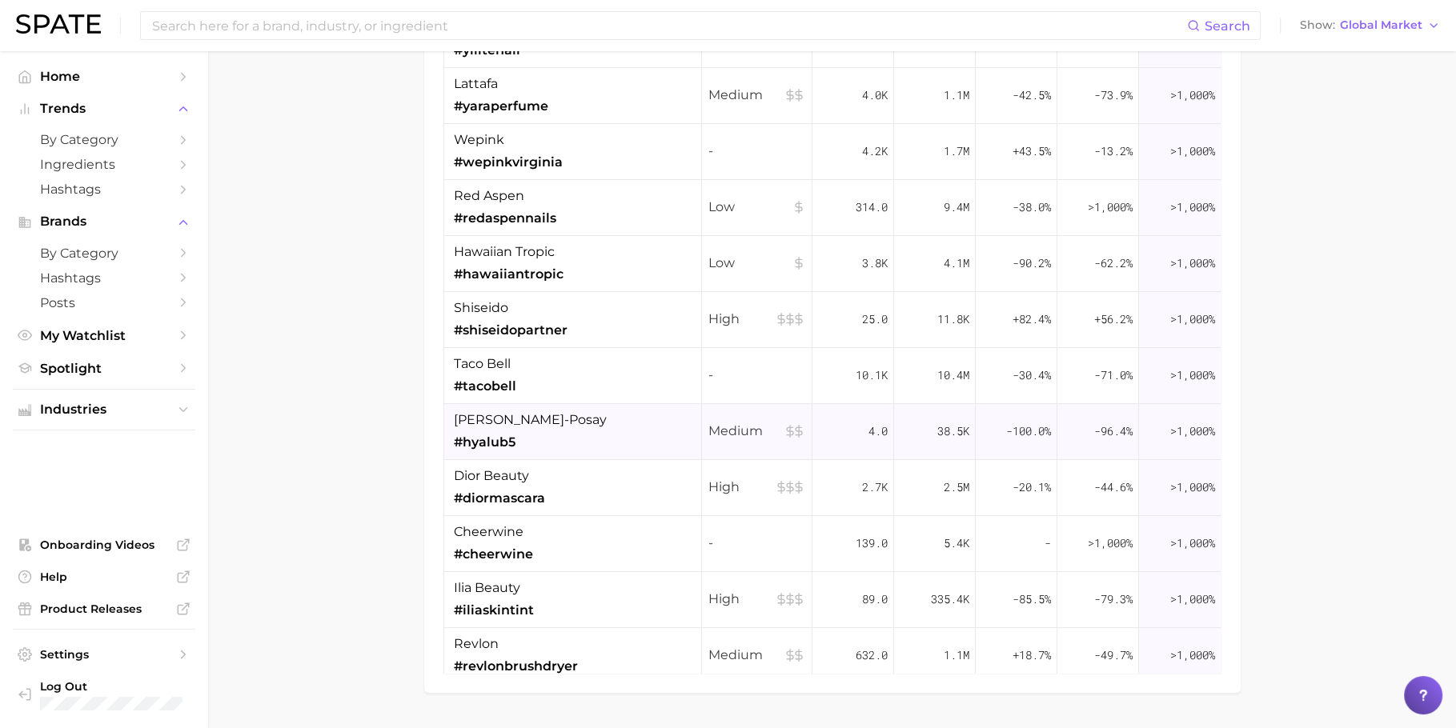
click at [720, 435] on div "Medium" at bounding box center [757, 432] width 110 height 56
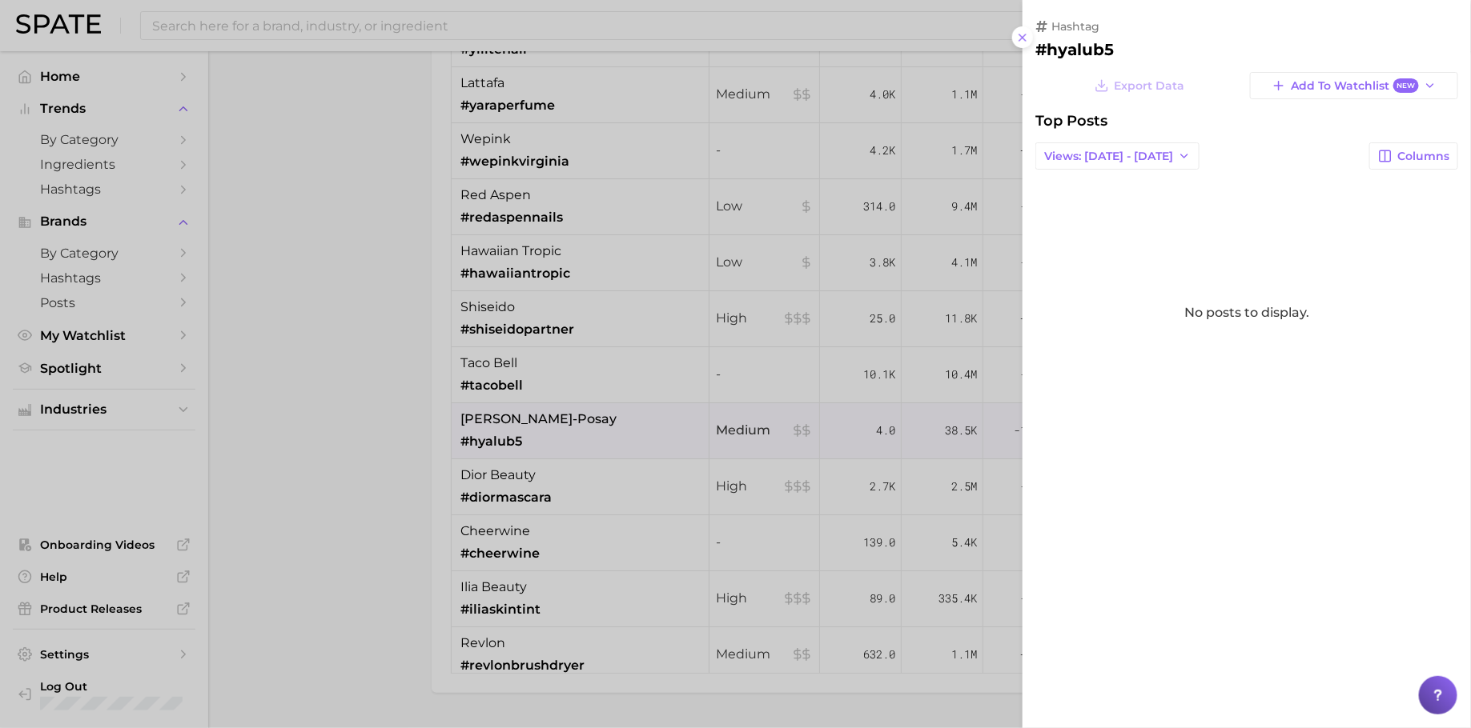
click at [944, 466] on div at bounding box center [735, 364] width 1471 height 728
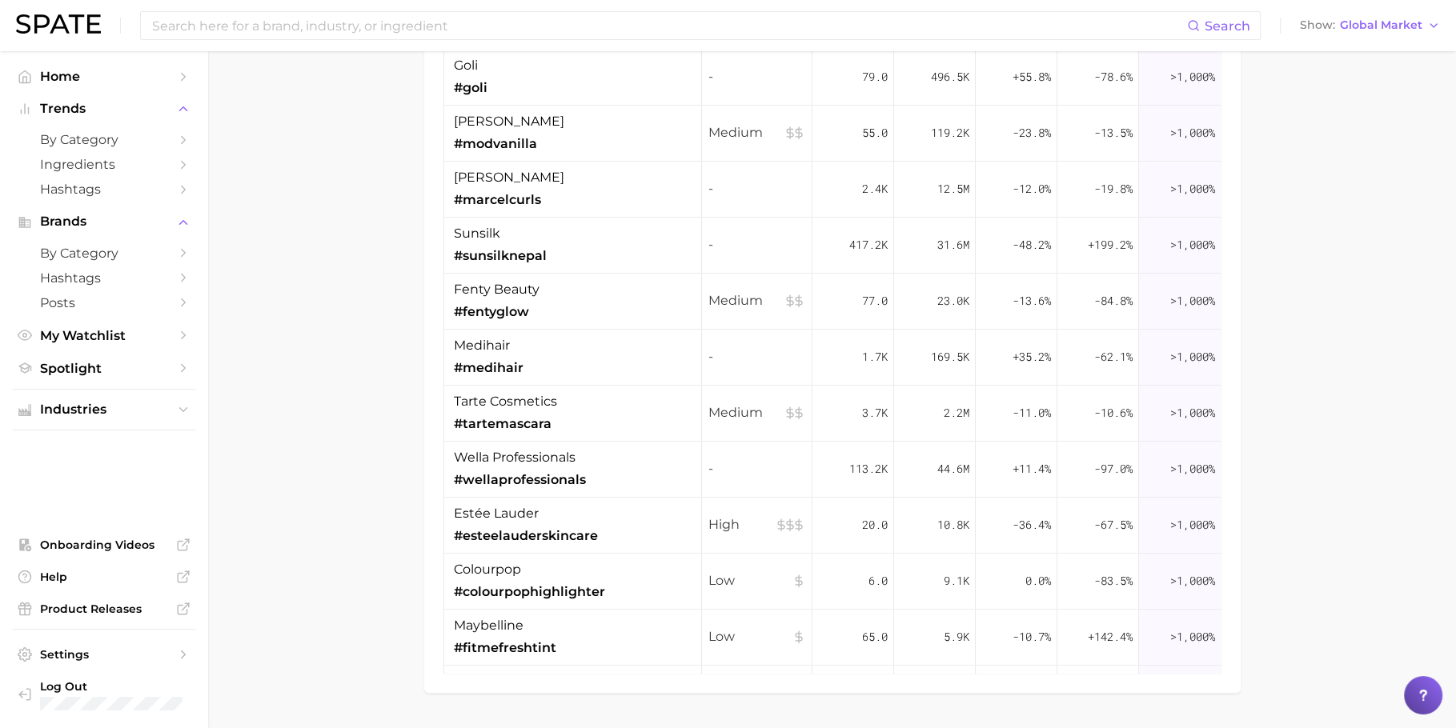
click at [944, 466] on span "44.6m" at bounding box center [953, 469] width 32 height 19
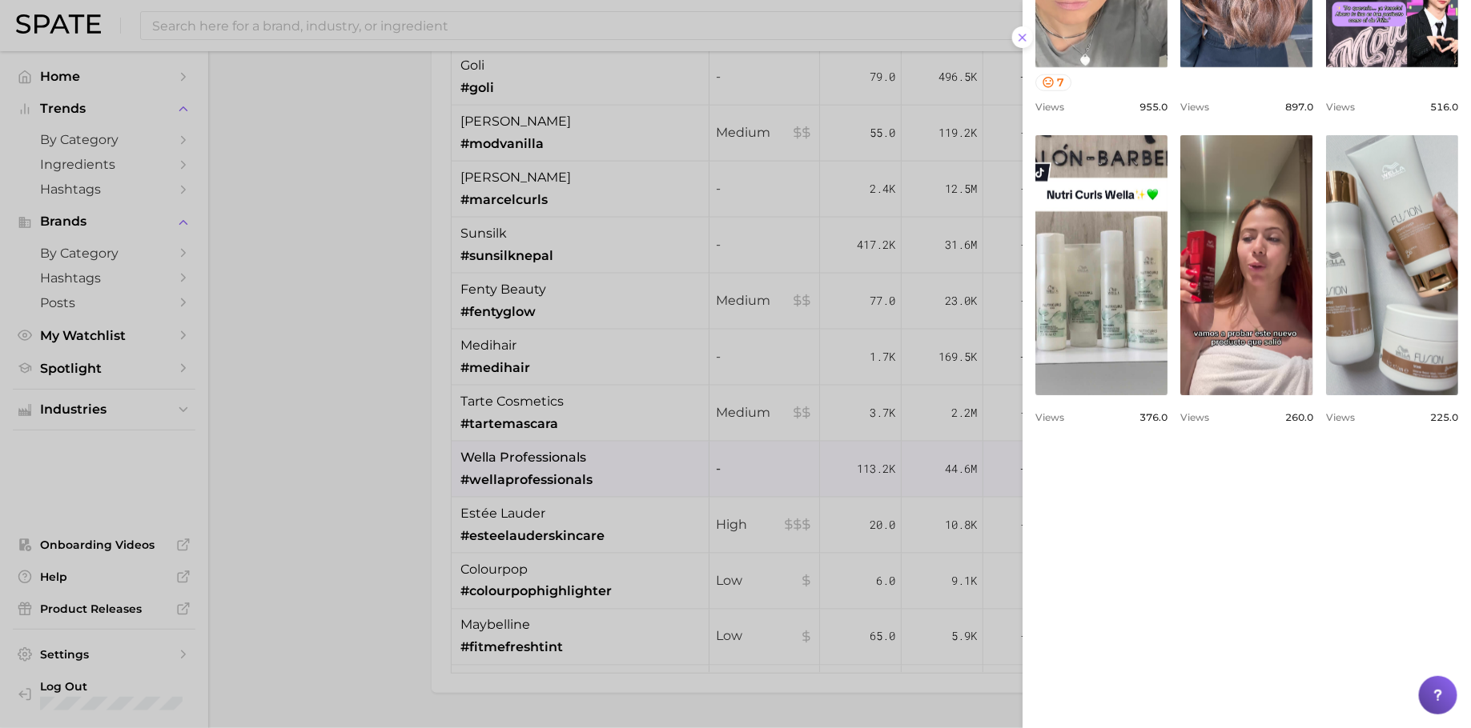
click at [870, 453] on div at bounding box center [735, 364] width 1471 height 728
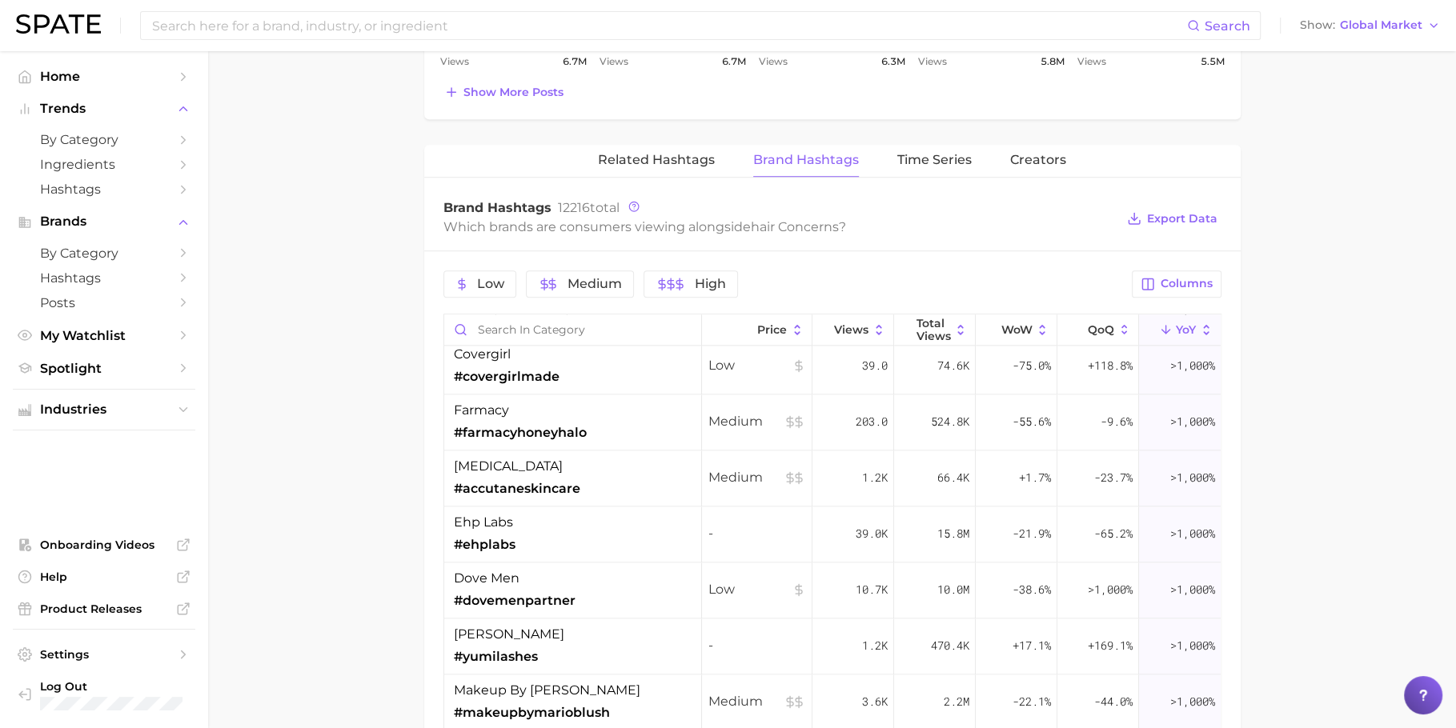
scroll to position [1025, 0]
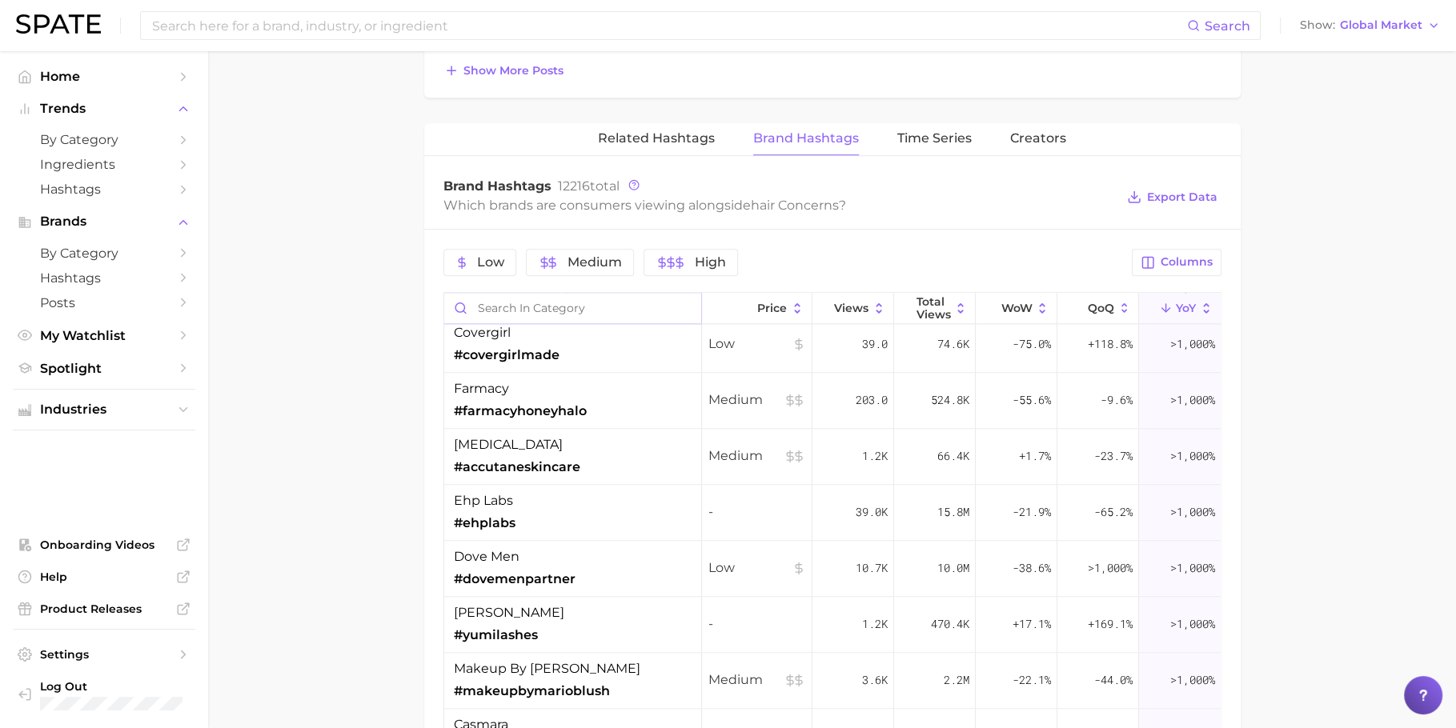
click at [532, 294] on input "Search in category" at bounding box center [572, 308] width 257 height 30
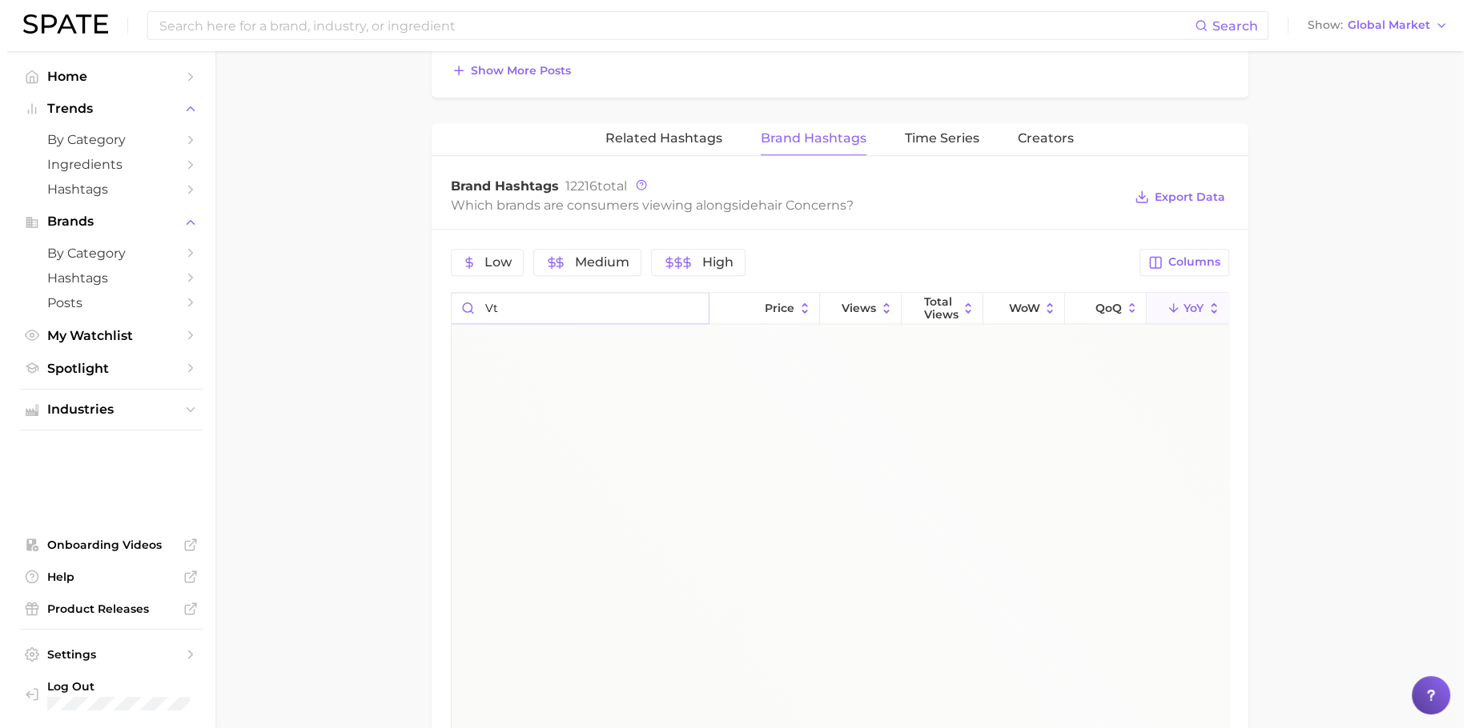
scroll to position [0, 0]
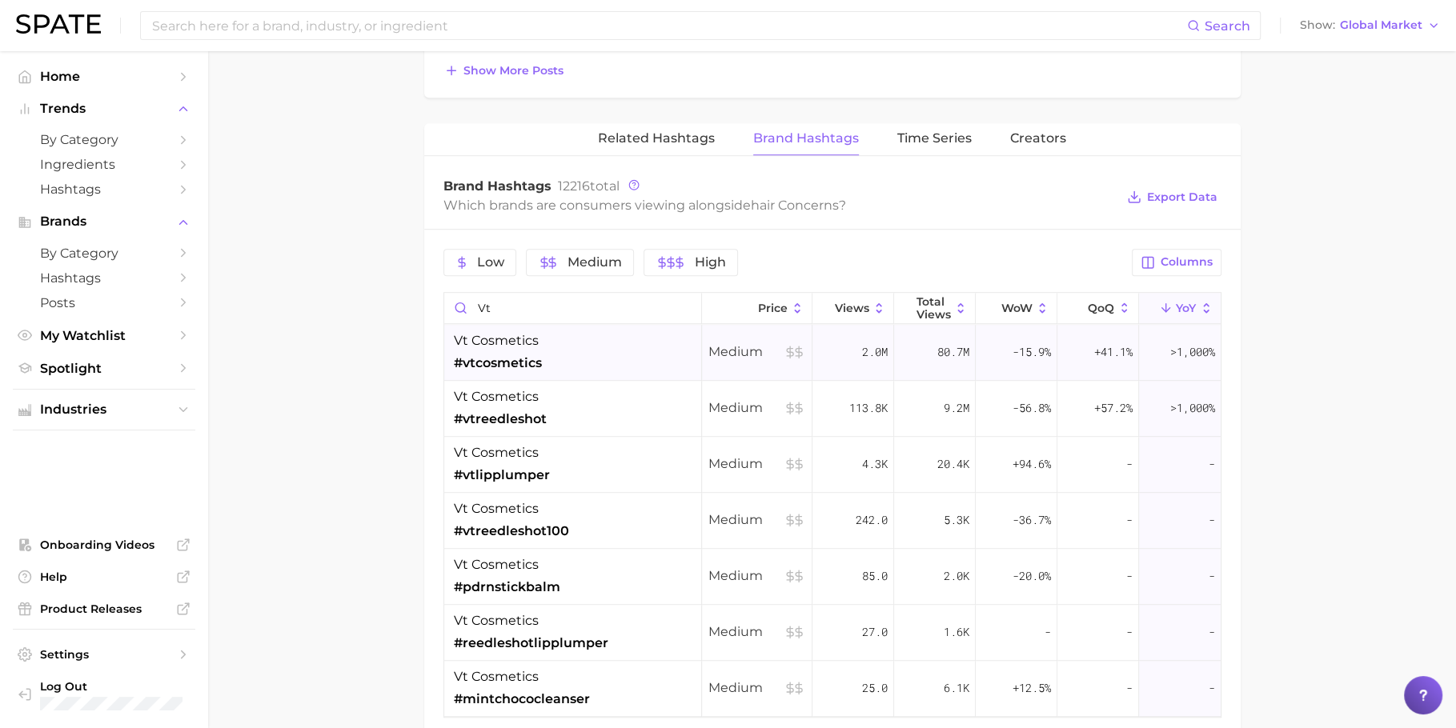
click at [569, 352] on div "vt cosmetics #vtcosmetics" at bounding box center [573, 353] width 258 height 56
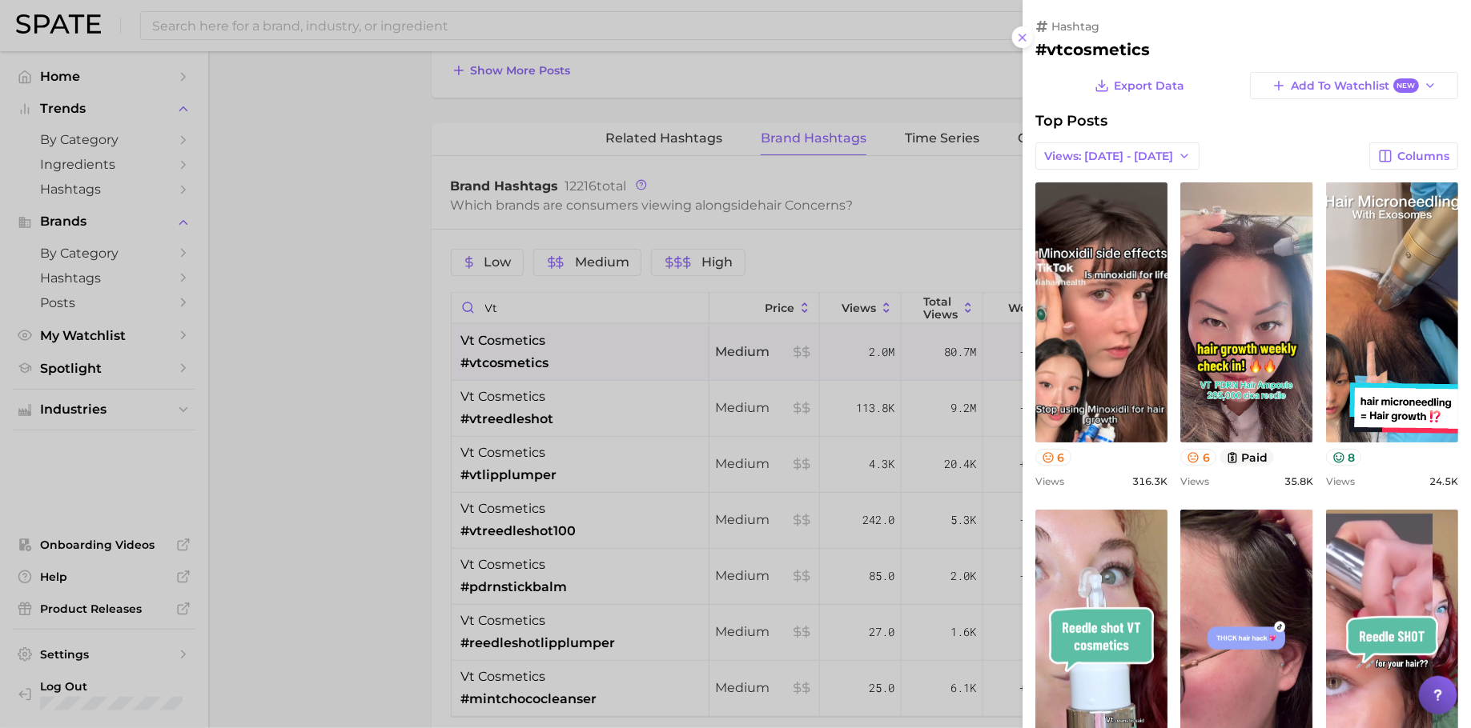
click at [625, 300] on div at bounding box center [735, 364] width 1471 height 728
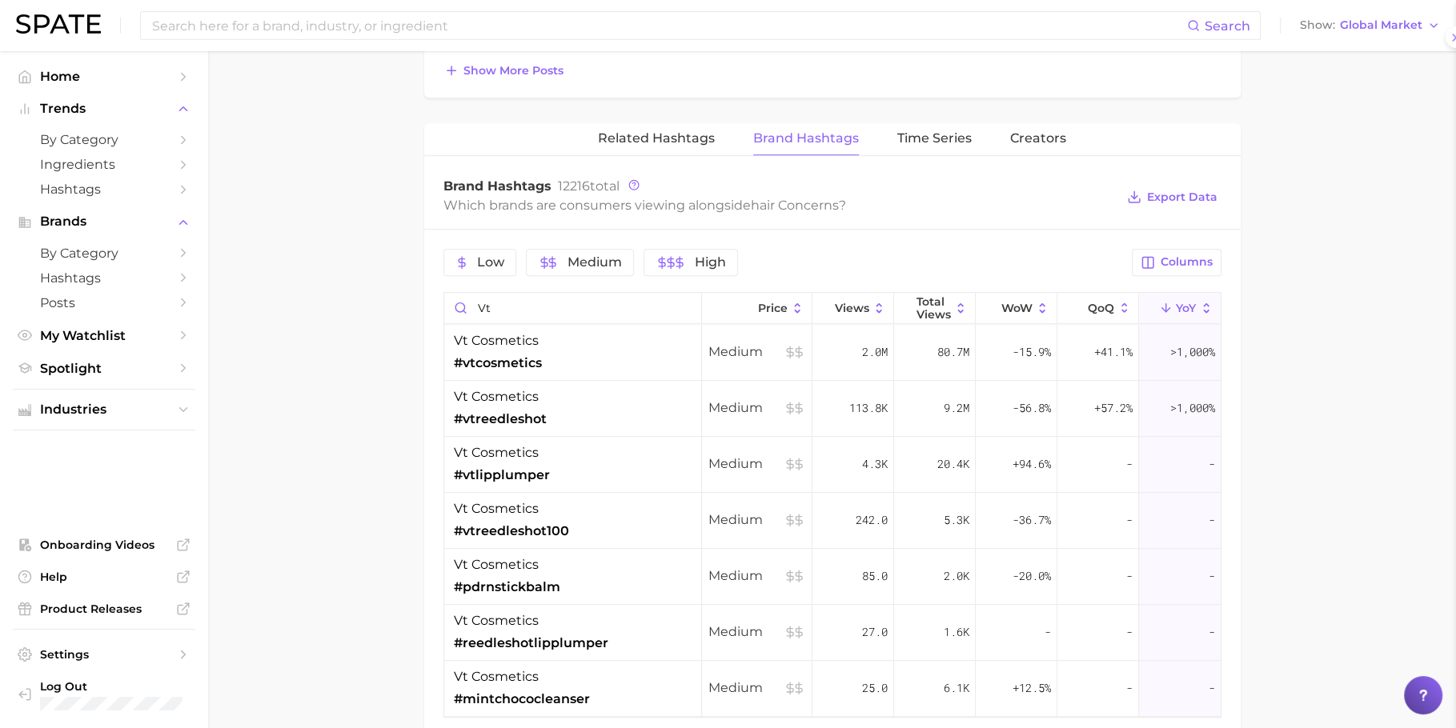
click at [625, 300] on div at bounding box center [728, 364] width 1456 height 728
click at [625, 300] on input "vt" at bounding box center [572, 308] width 257 height 30
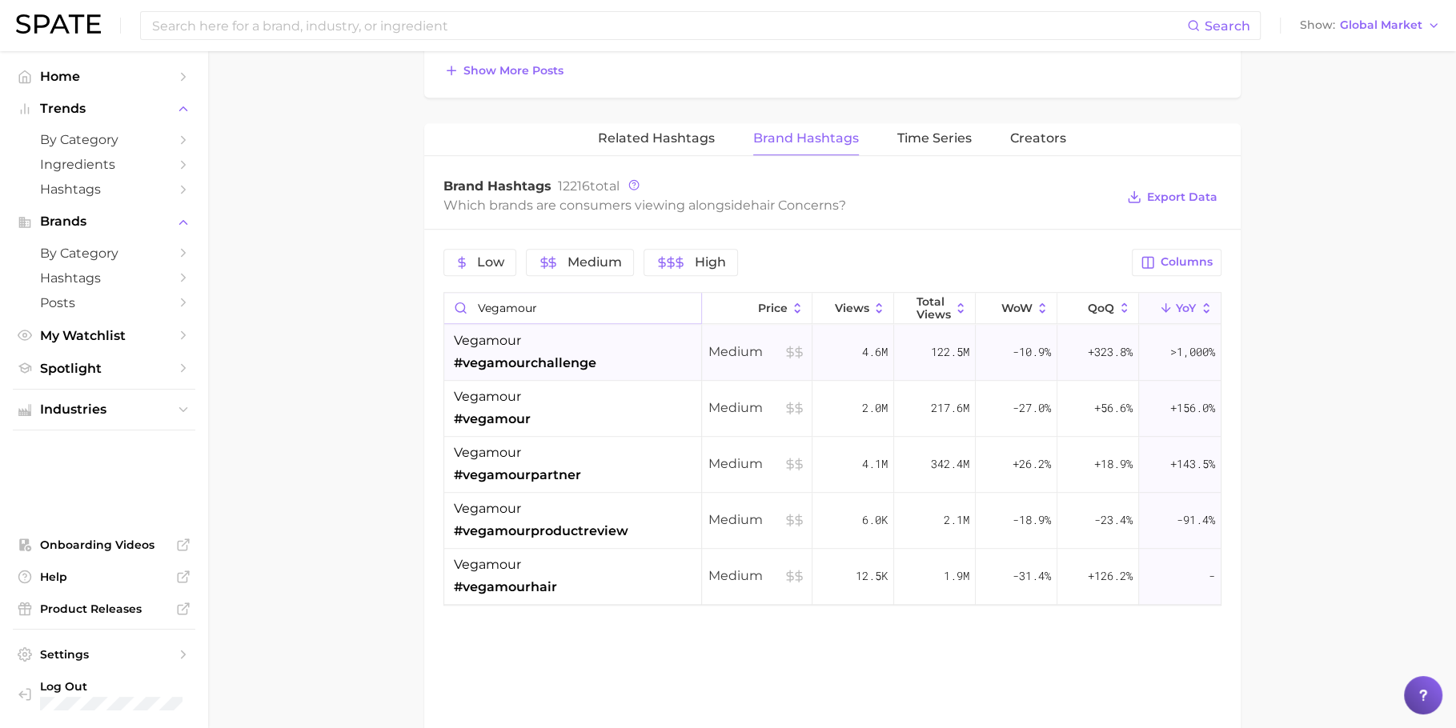
type input "vegamour"
click at [620, 344] on div "vegamour #vegamourchallenge" at bounding box center [573, 353] width 258 height 56
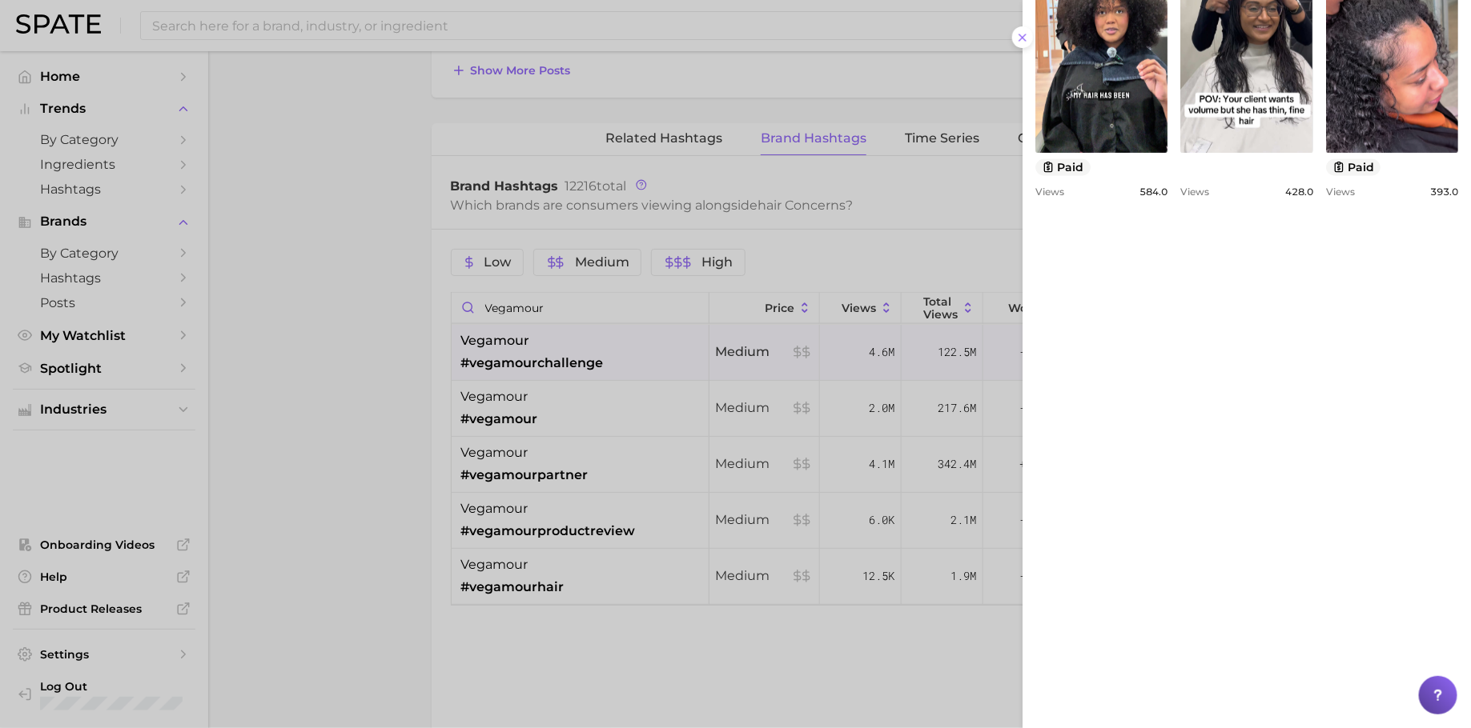
scroll to position [1123, 0]
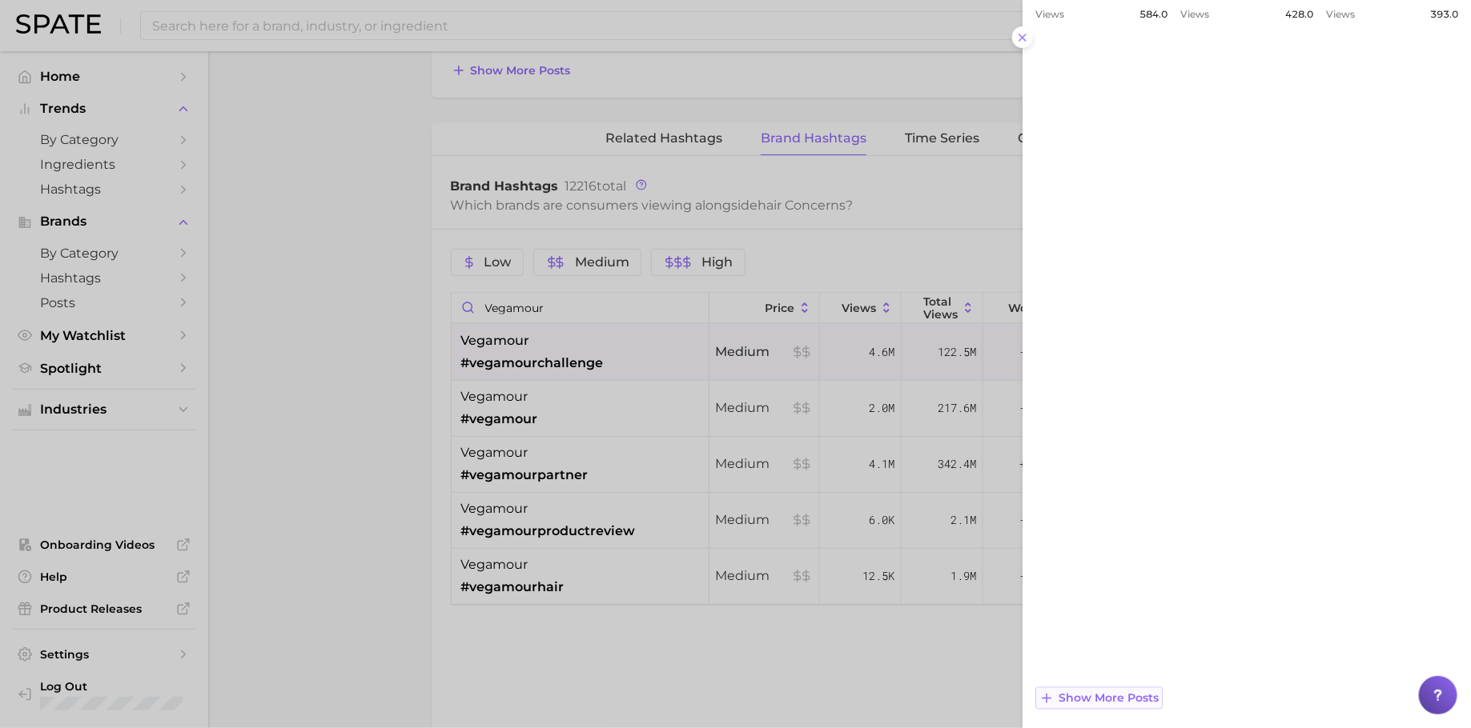
click at [1107, 697] on span "Show more posts" at bounding box center [1108, 699] width 100 height 14
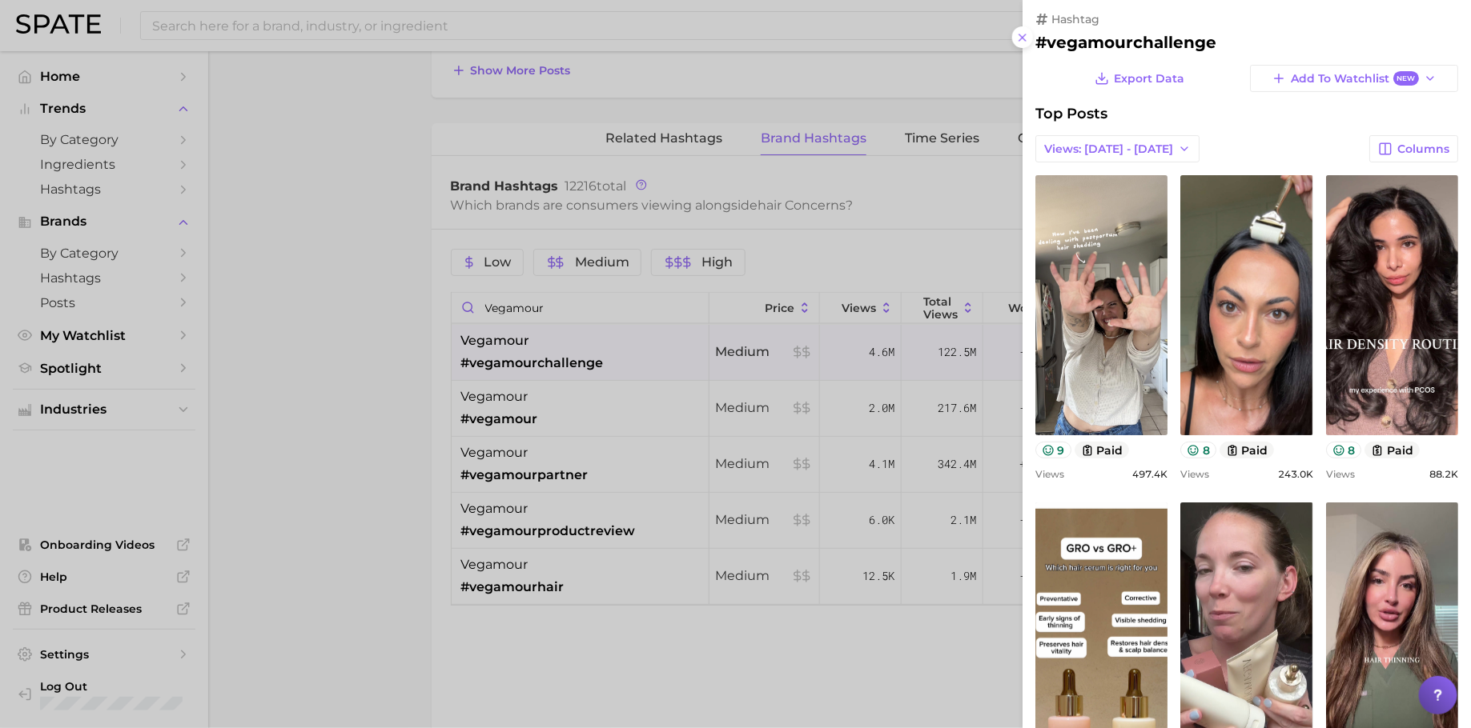
scroll to position [6, 0]
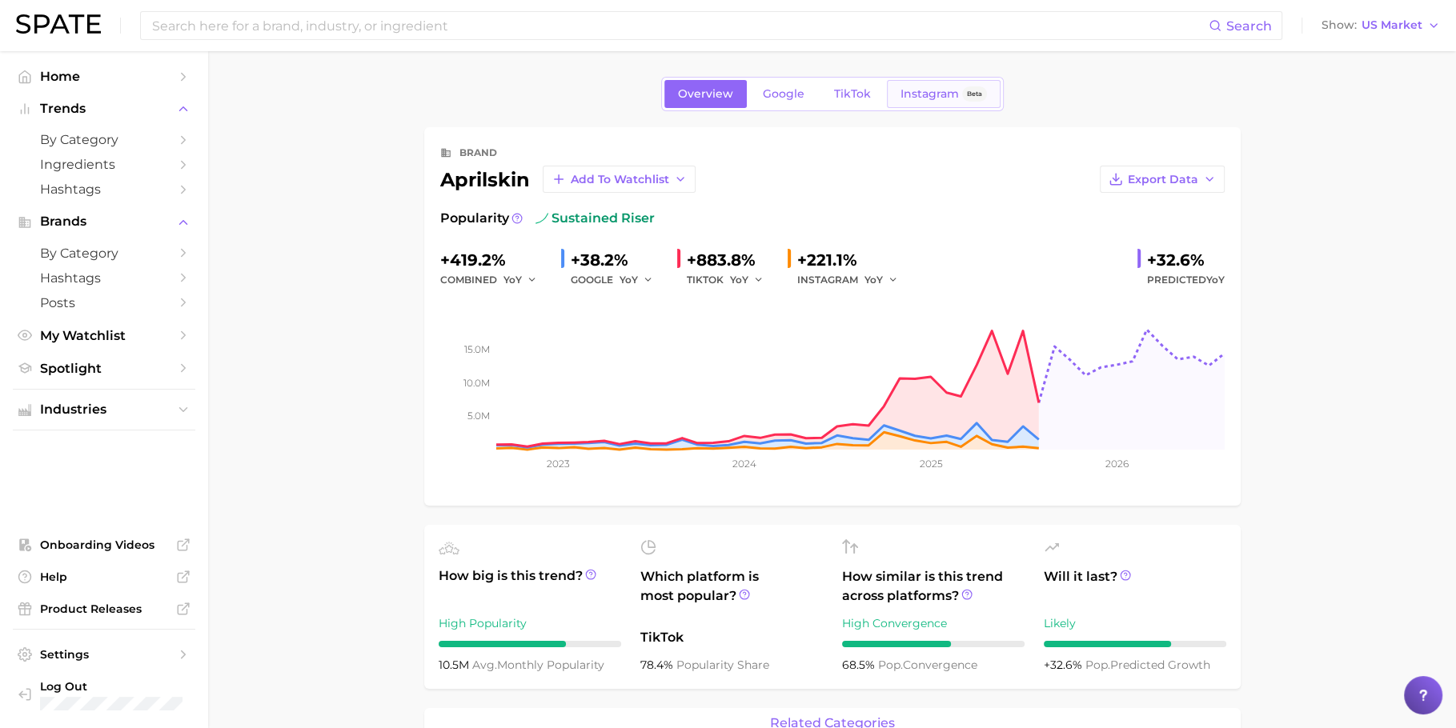
click at [916, 94] on span "Instagram" at bounding box center [930, 94] width 58 height 14
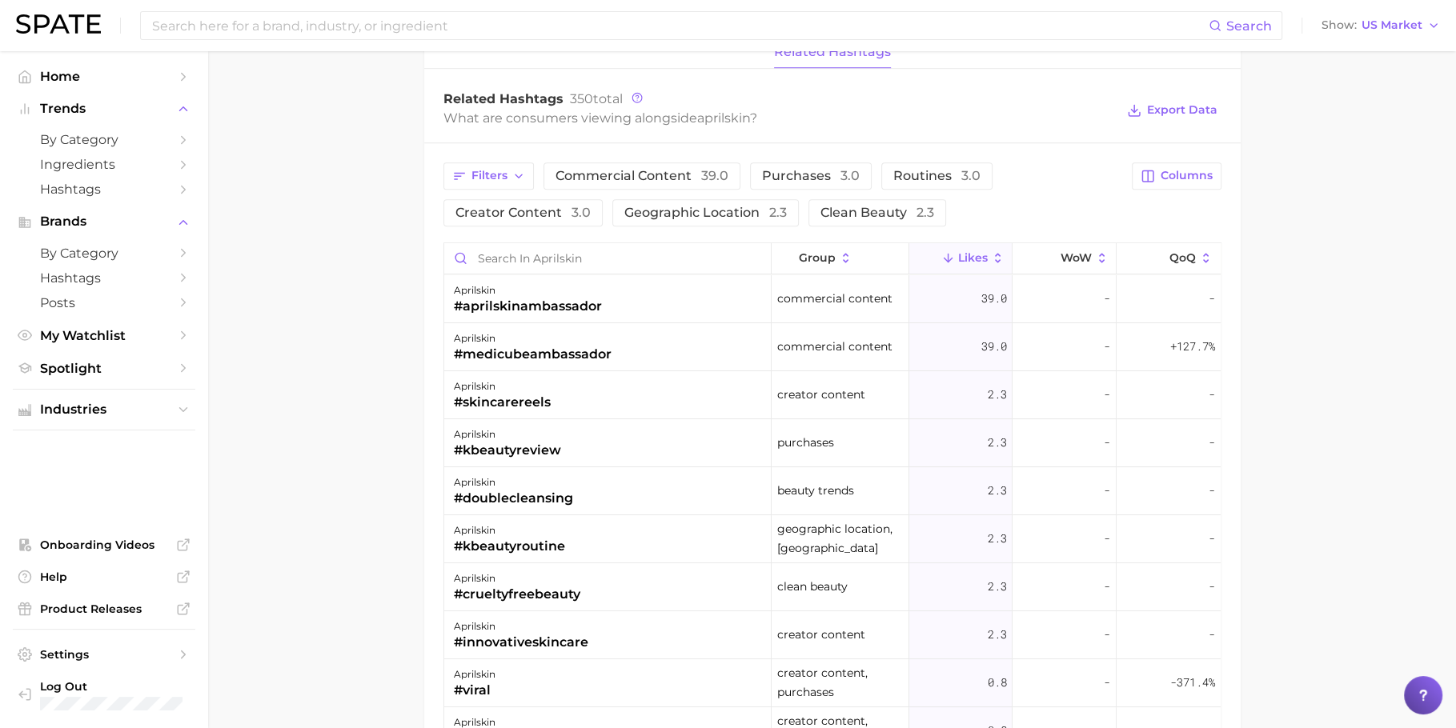
scroll to position [1143, 0]
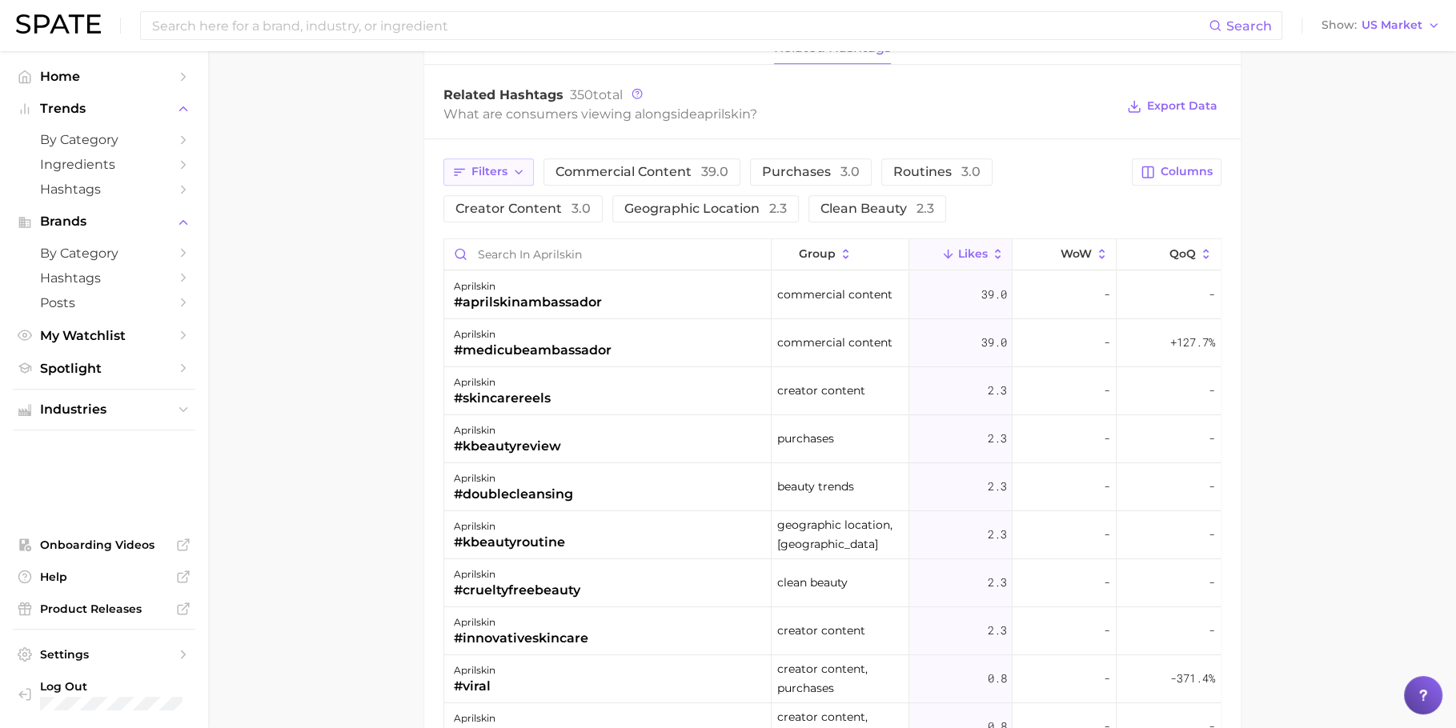
click at [463, 166] on icon "button" at bounding box center [459, 172] width 14 height 14
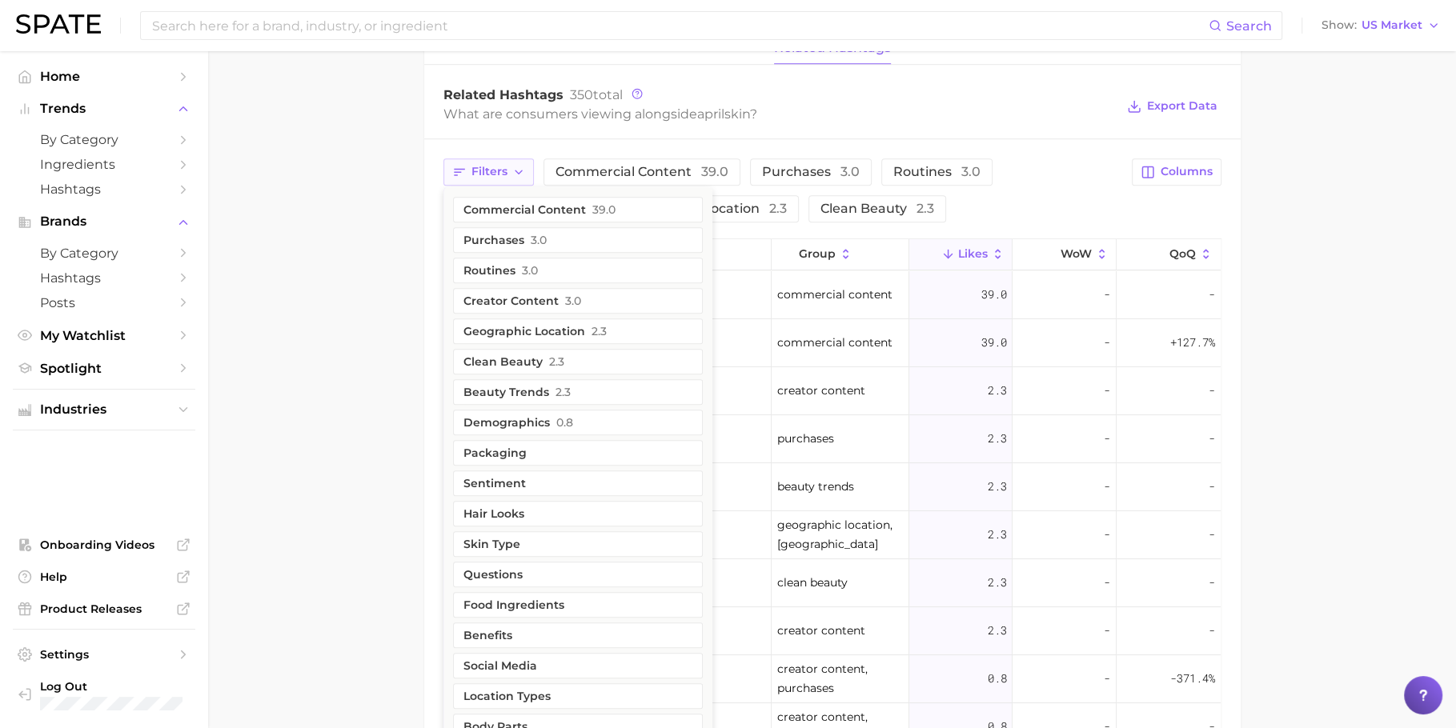
click at [493, 166] on span "Filters" at bounding box center [490, 172] width 36 height 14
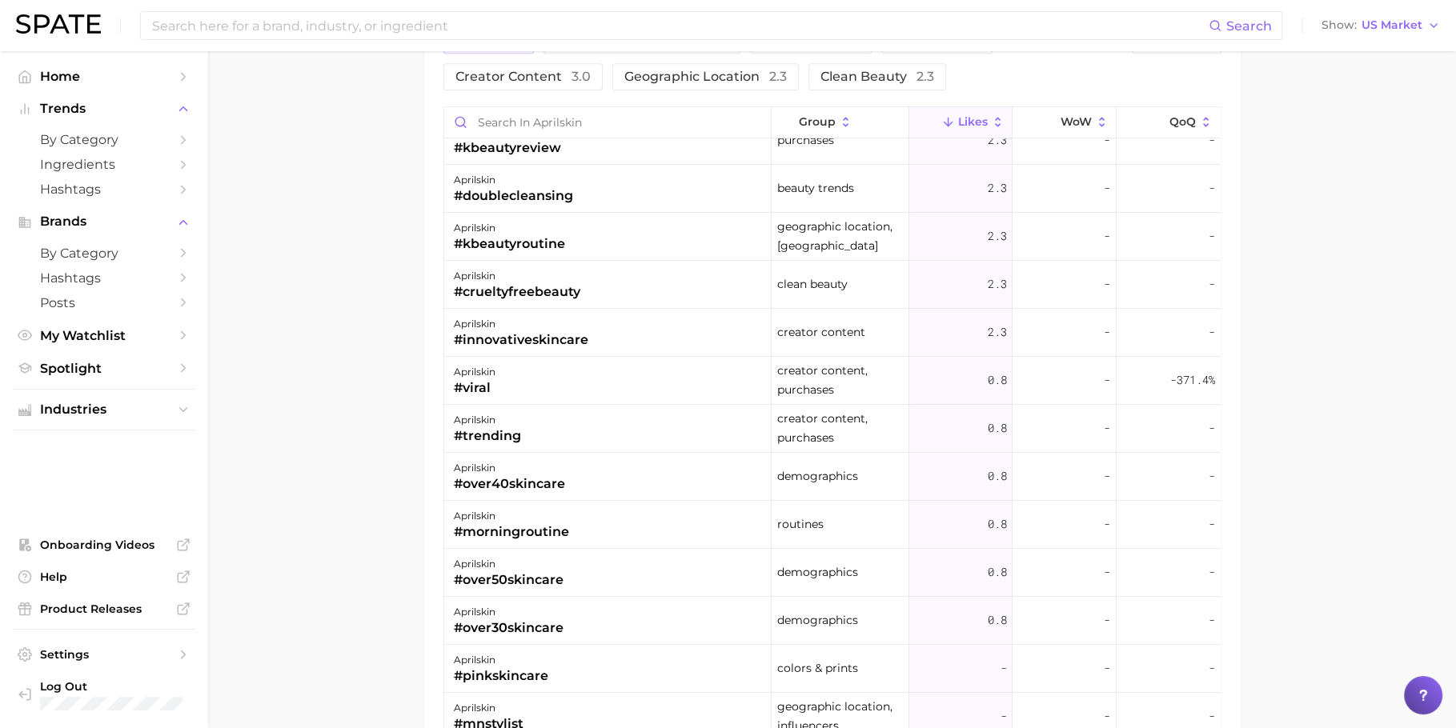
scroll to position [0, 0]
